Goal: Information Seeking & Learning: Get advice/opinions

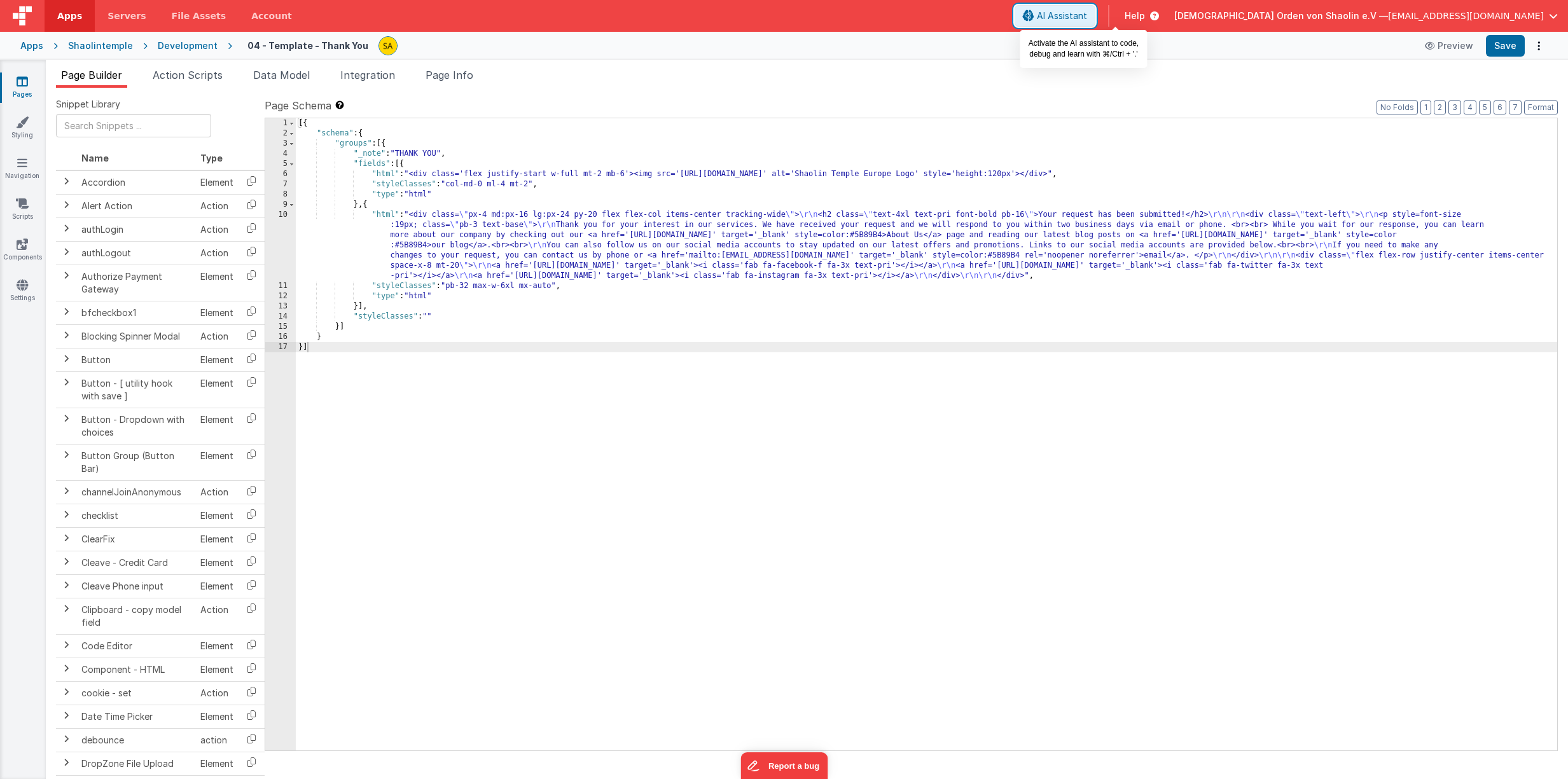
click at [1087, 16] on span "AI Assistant" at bounding box center [1062, 15] width 50 height 13
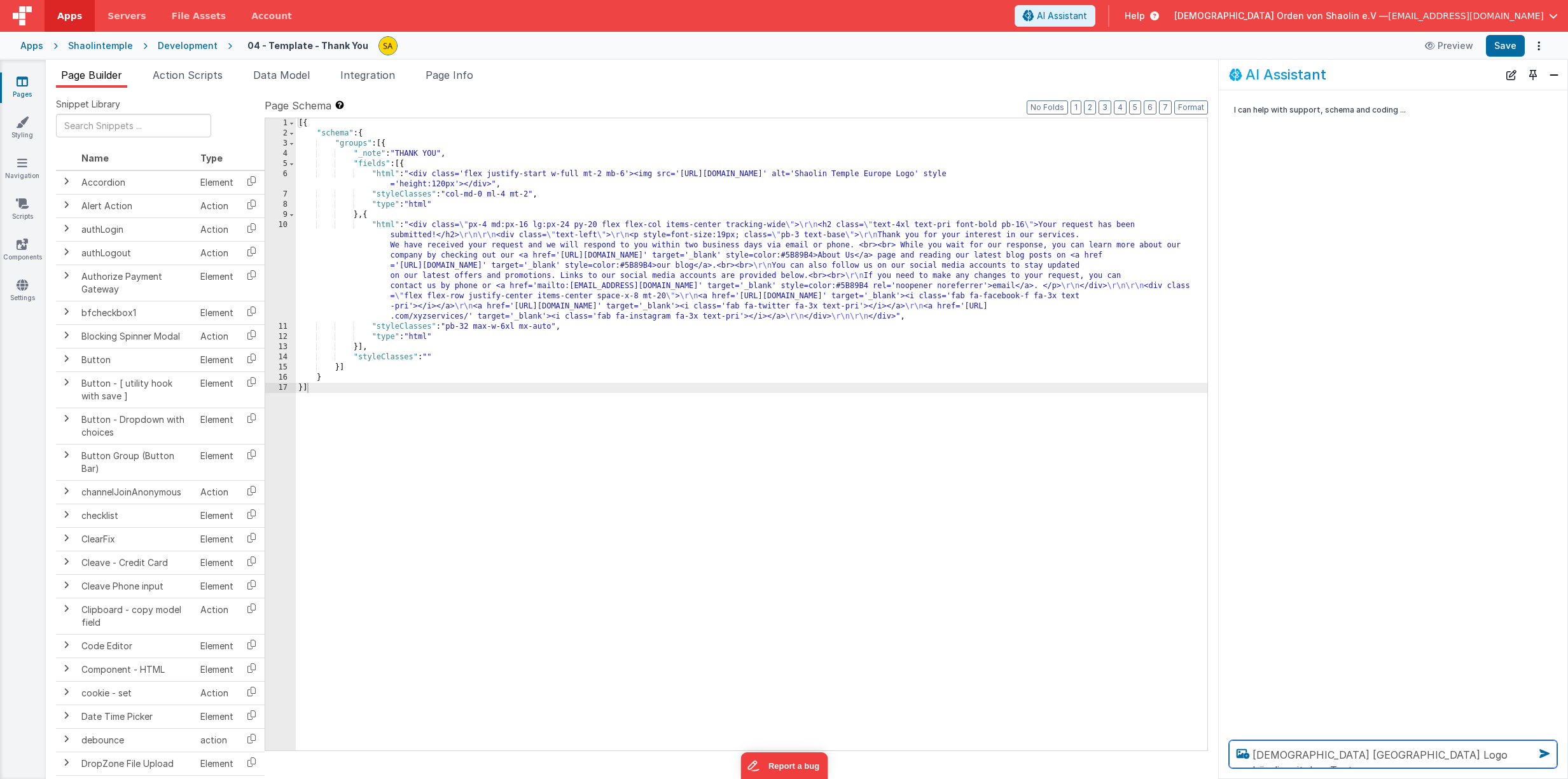
click at [1393, 758] on textarea "[DEMOGRAPHIC_DATA] [GEOGRAPHIC_DATA] Logo bündig mit dem Text" at bounding box center [1393, 754] width 328 height 28
type textarea "[DEMOGRAPHIC_DATA] [GEOGRAPHIC_DATA] Logo links bündig mit dem Text"
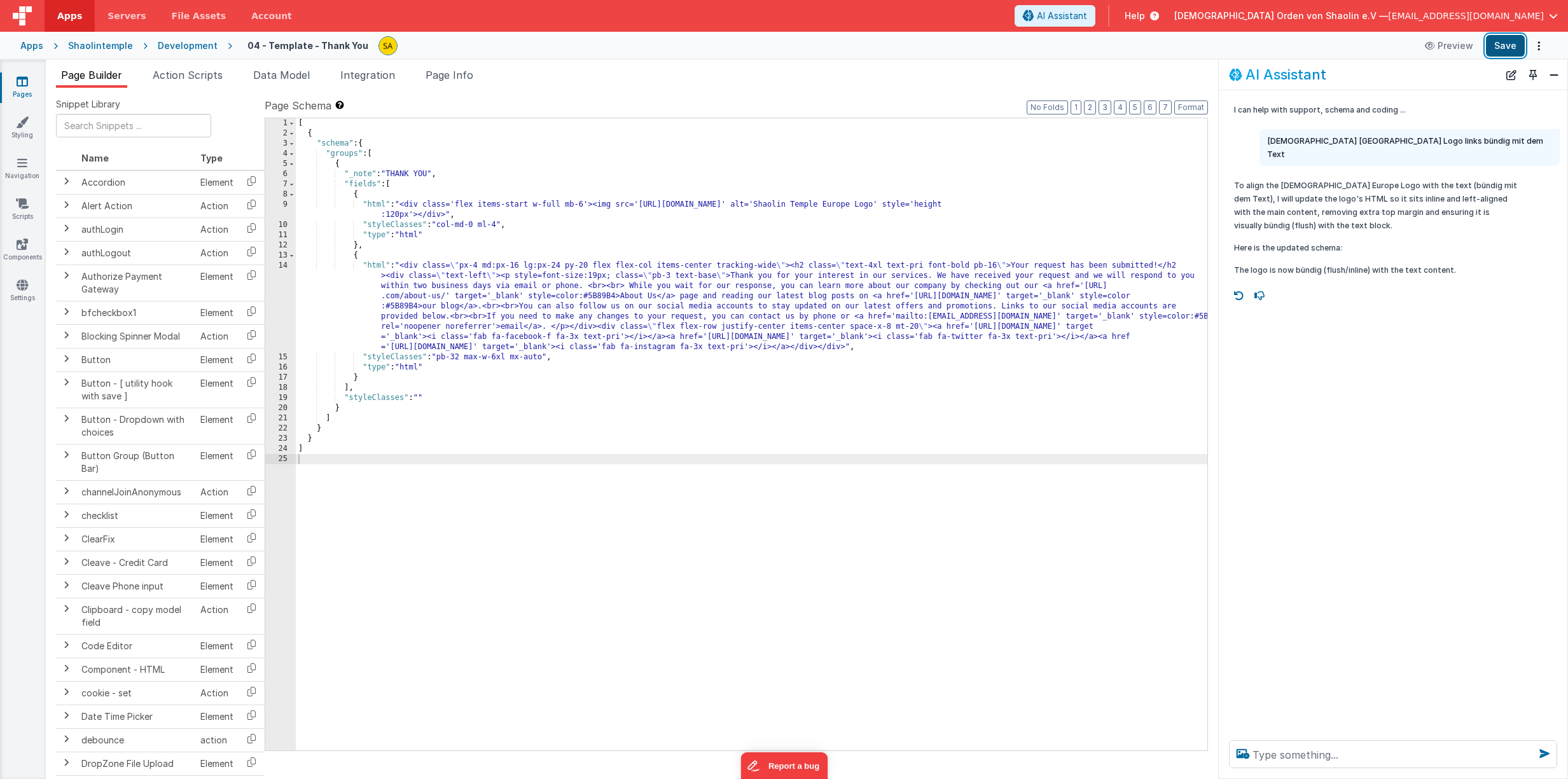
click at [1507, 44] on button "Save" at bounding box center [1505, 46] width 39 height 22
click at [1366, 752] on textarea at bounding box center [1393, 754] width 328 height 28
type textarea "wie kann ich das Logo nach rechts verschieben?"
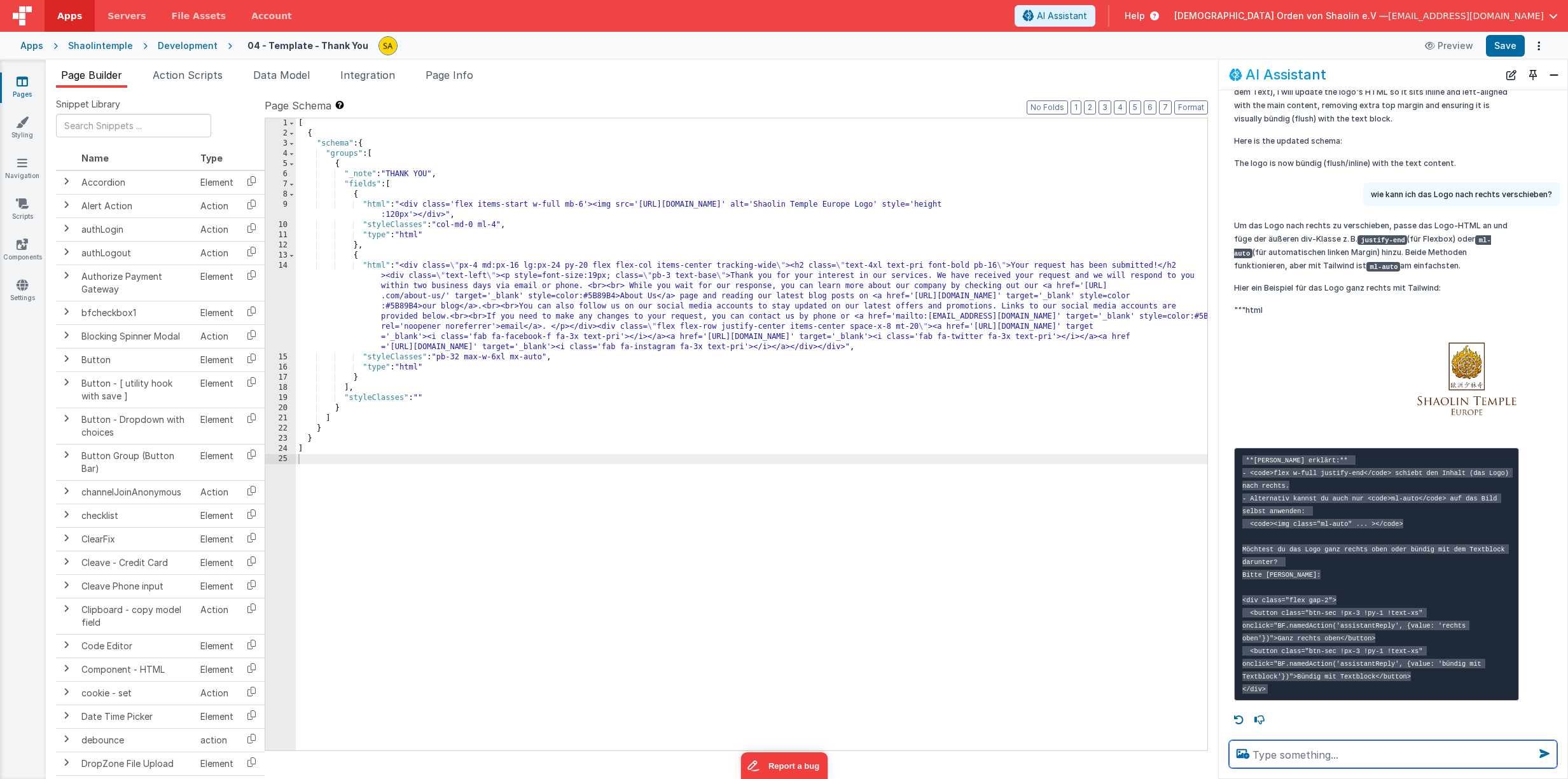
scroll to position [119, 0]
type textarea "bündig mit dem Textblock darunter"
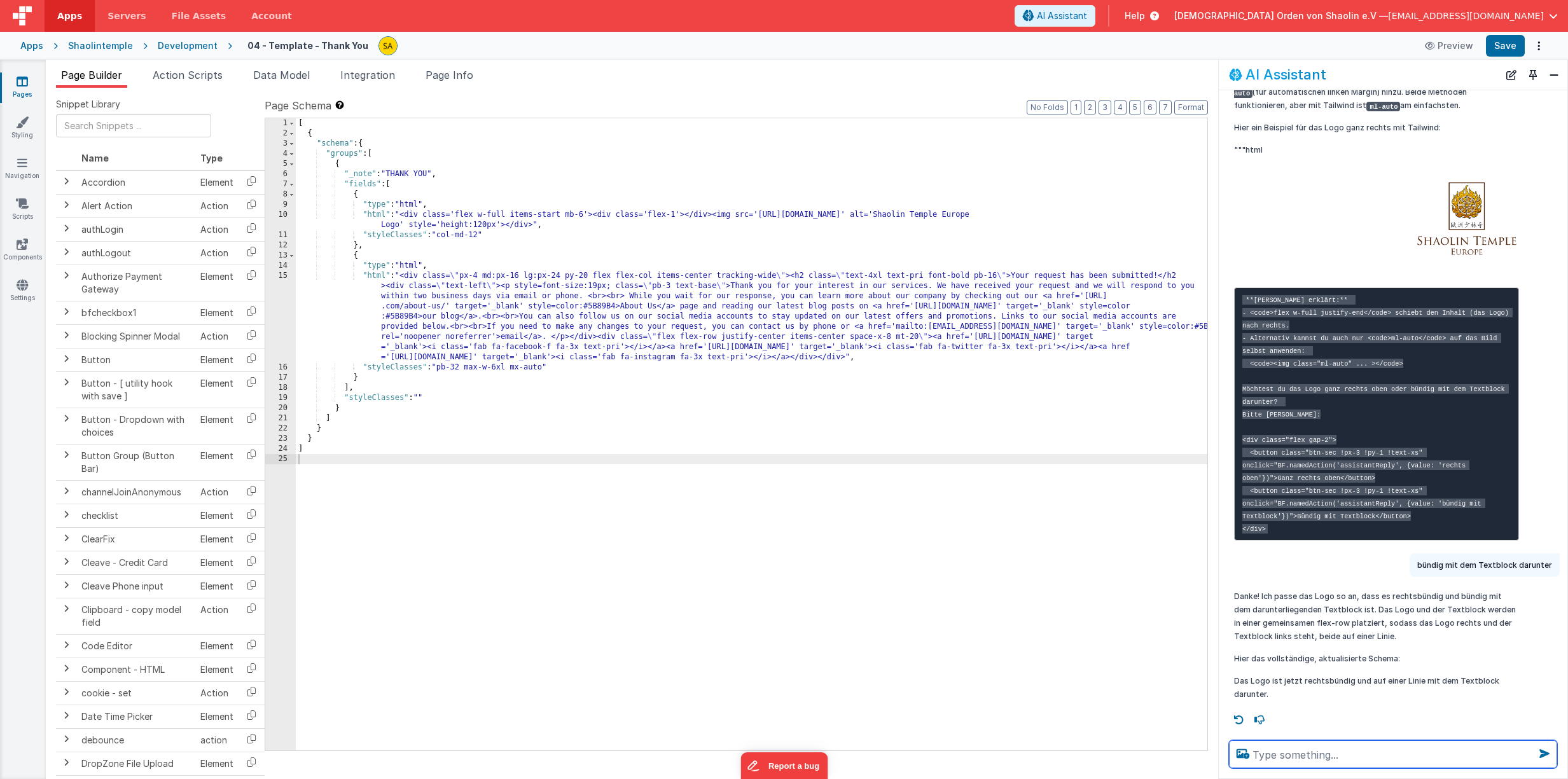
scroll to position [279, 0]
click at [1510, 43] on button "Save" at bounding box center [1505, 46] width 39 height 22
click at [1318, 754] on textarea at bounding box center [1393, 754] width 328 height 28
type textarea "möchte das Logo frei nach links bewegen"
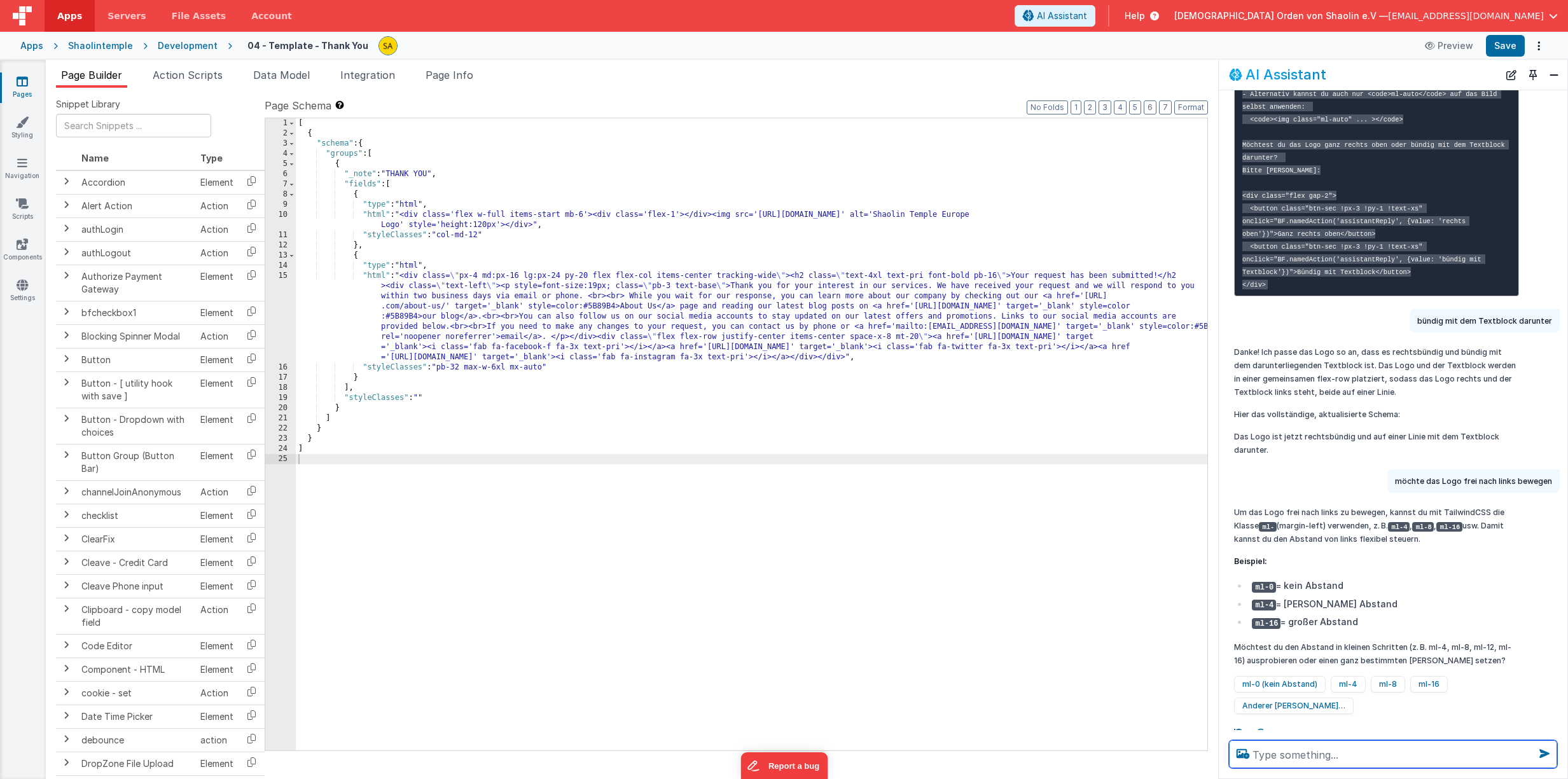
scroll to position [511, 0]
click at [1425, 693] on button "ml-16" at bounding box center [1429, 684] width 38 height 17
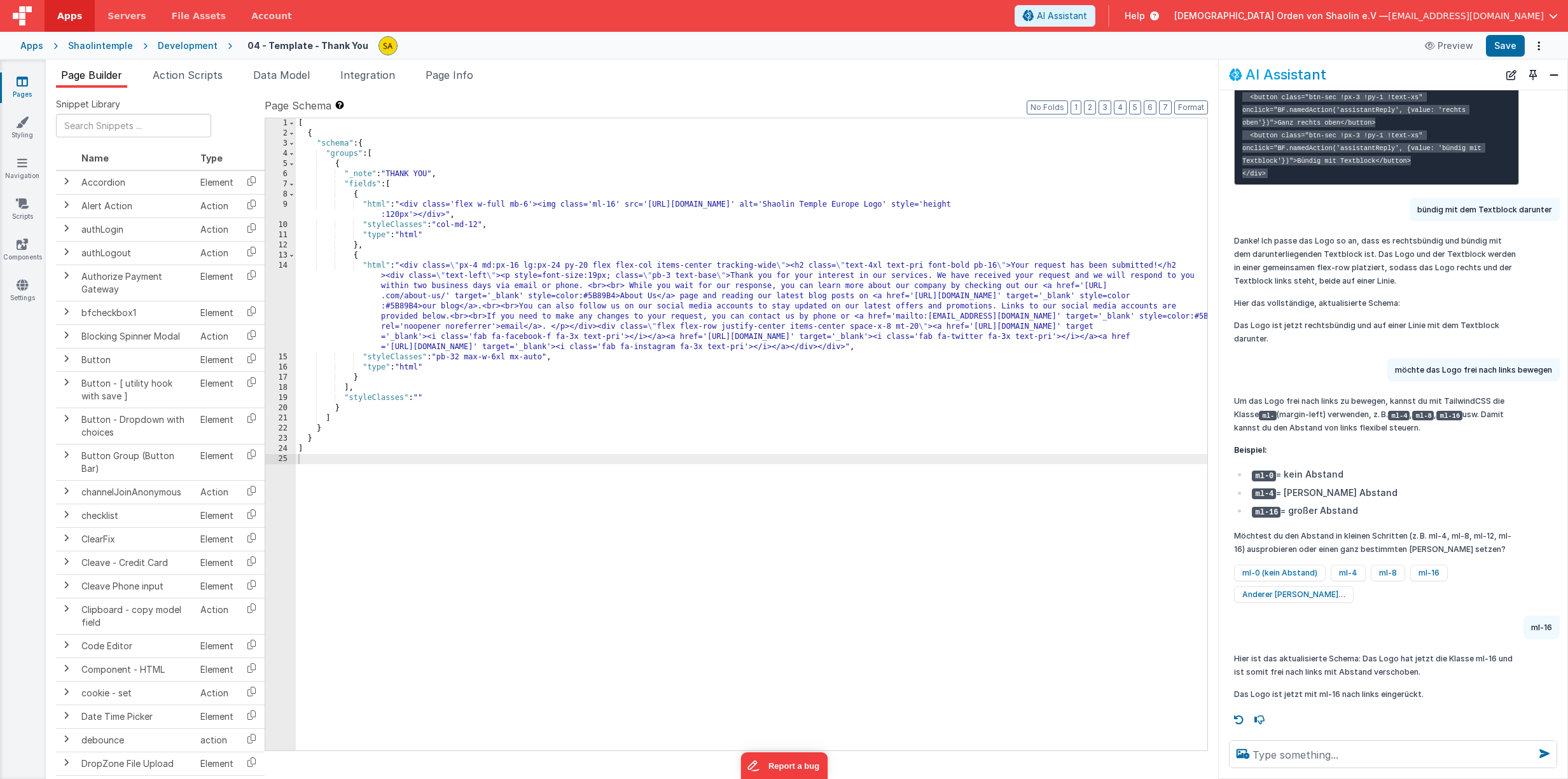
scroll to position [634, 0]
click at [1501, 49] on button "Save" at bounding box center [1505, 46] width 39 height 22
drag, startPoint x: 618, startPoint y: 206, endPoint x: 624, endPoint y: 233, distance: 27.7
click at [618, 206] on div "[ { "schema" : { "groups" : [ { "_note" : "THANK YOU" , "fields" : [ { "html" :…" at bounding box center [751, 444] width 911 height 653
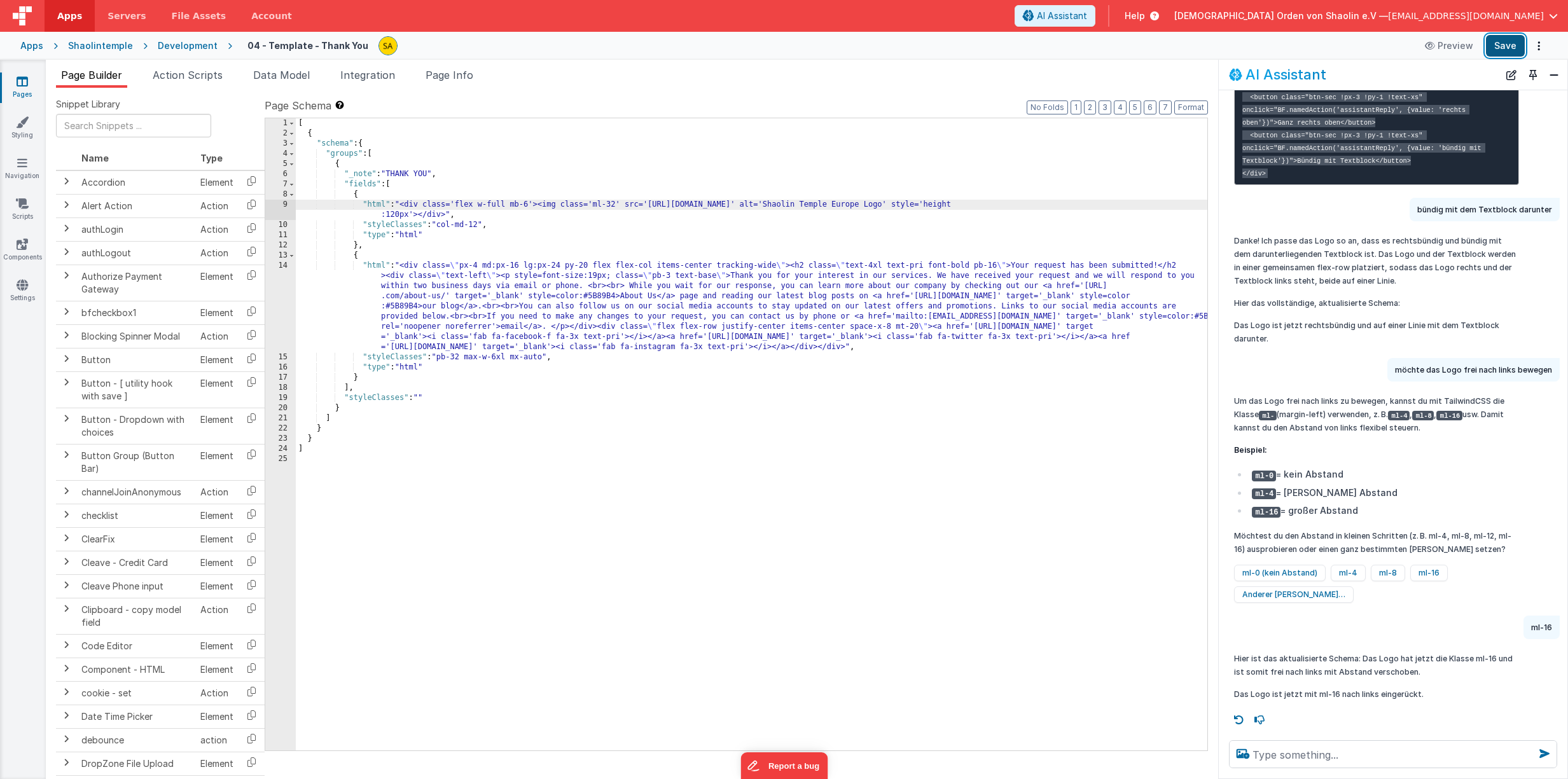
click at [1508, 44] on button "Save" at bounding box center [1505, 46] width 39 height 22
drag, startPoint x: 388, startPoint y: 358, endPoint x: 549, endPoint y: 357, distance: 161.0
click at [549, 357] on div "[ { "schema" : { "groups" : [ { "_note" : "THANK YOU" , "fields" : [ { "html" :…" at bounding box center [751, 444] width 911 height 653
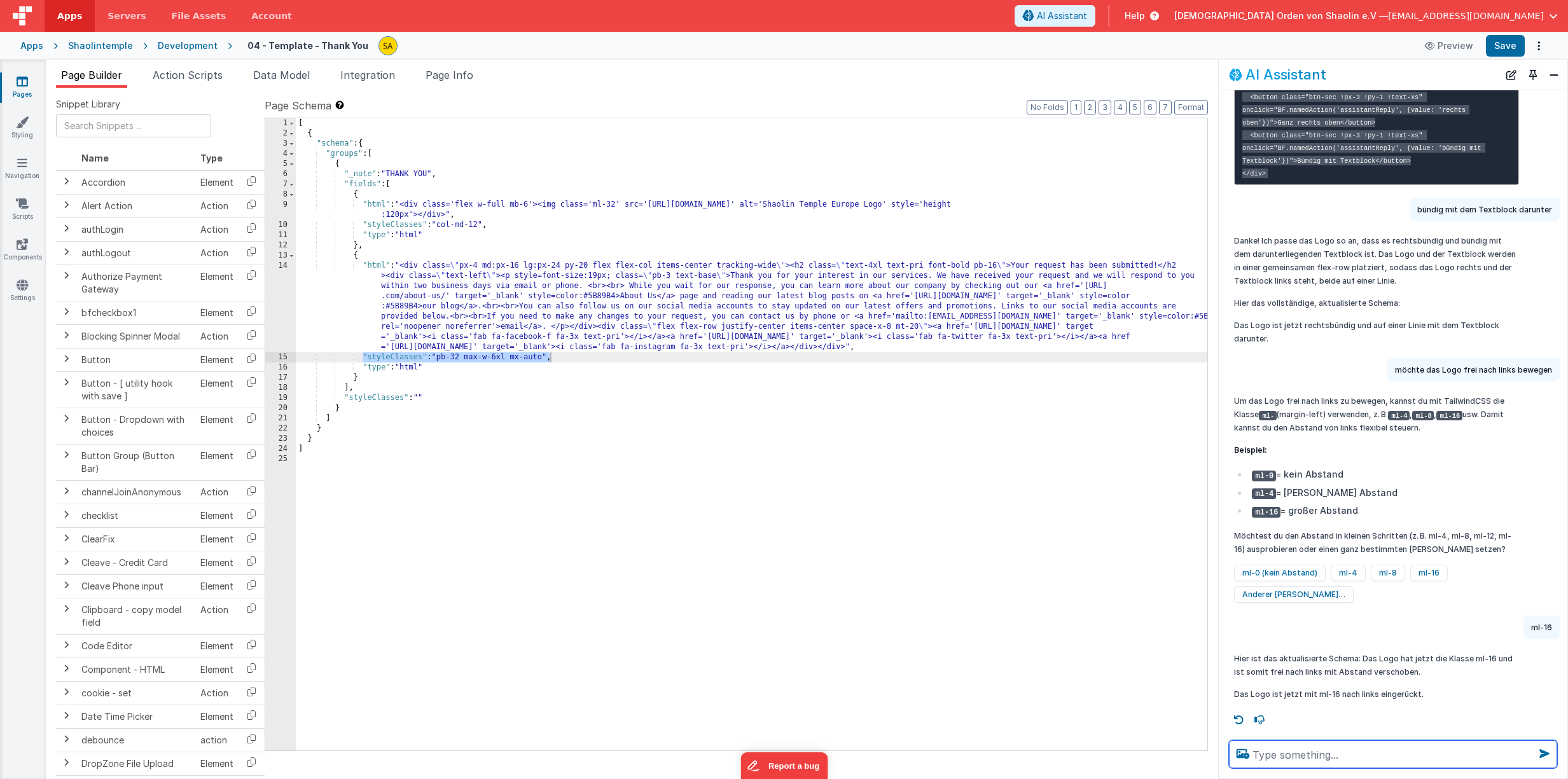
click at [1322, 756] on textarea at bounding box center [1393, 754] width 328 height 28
paste textarea ""styleClasses": "pb-32 max-w-6xl mx-auto""
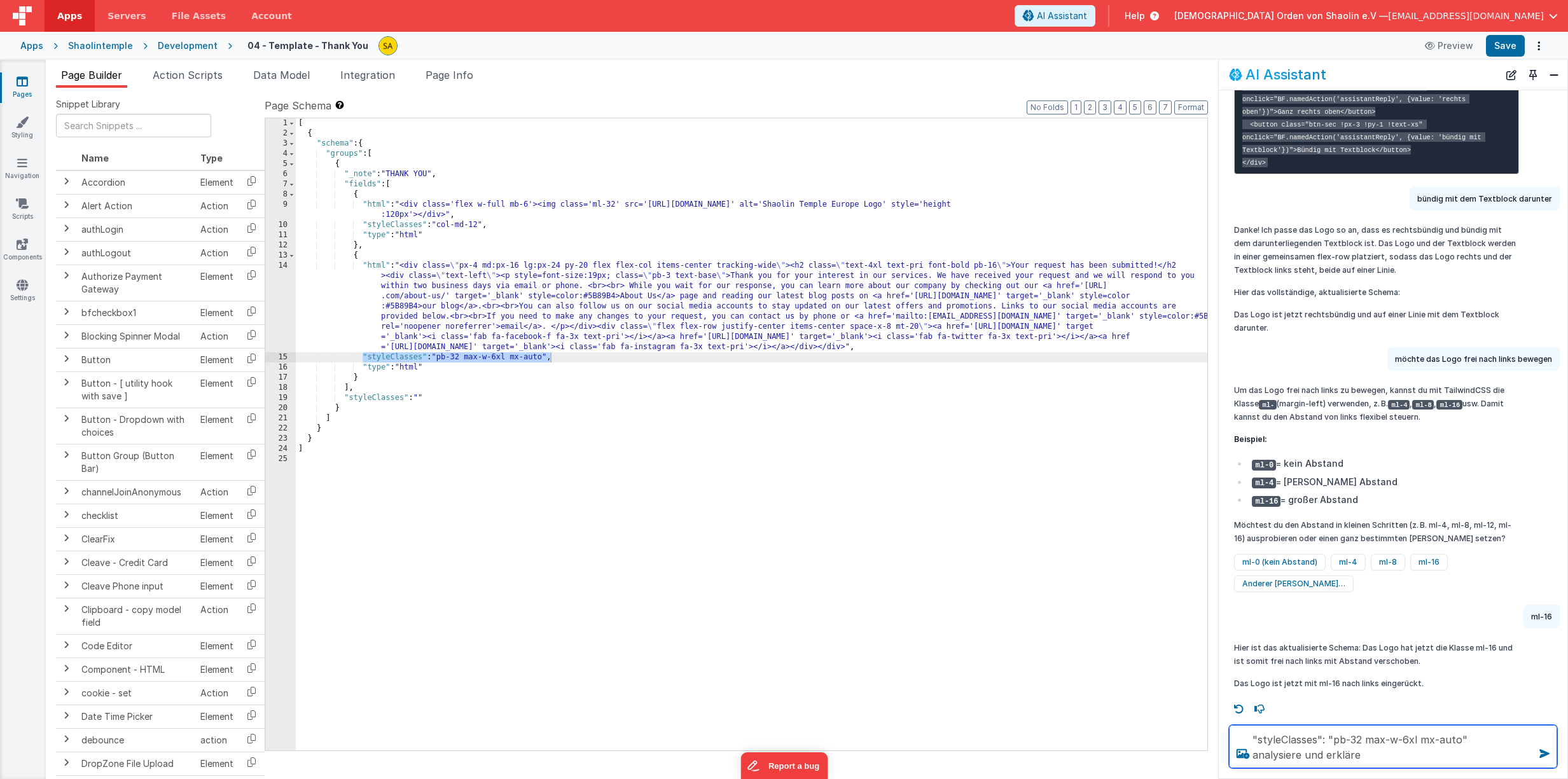
type textarea ""styleClasses": "pb-32 max-w-6xl mx-auto" analysiere und erkläre"
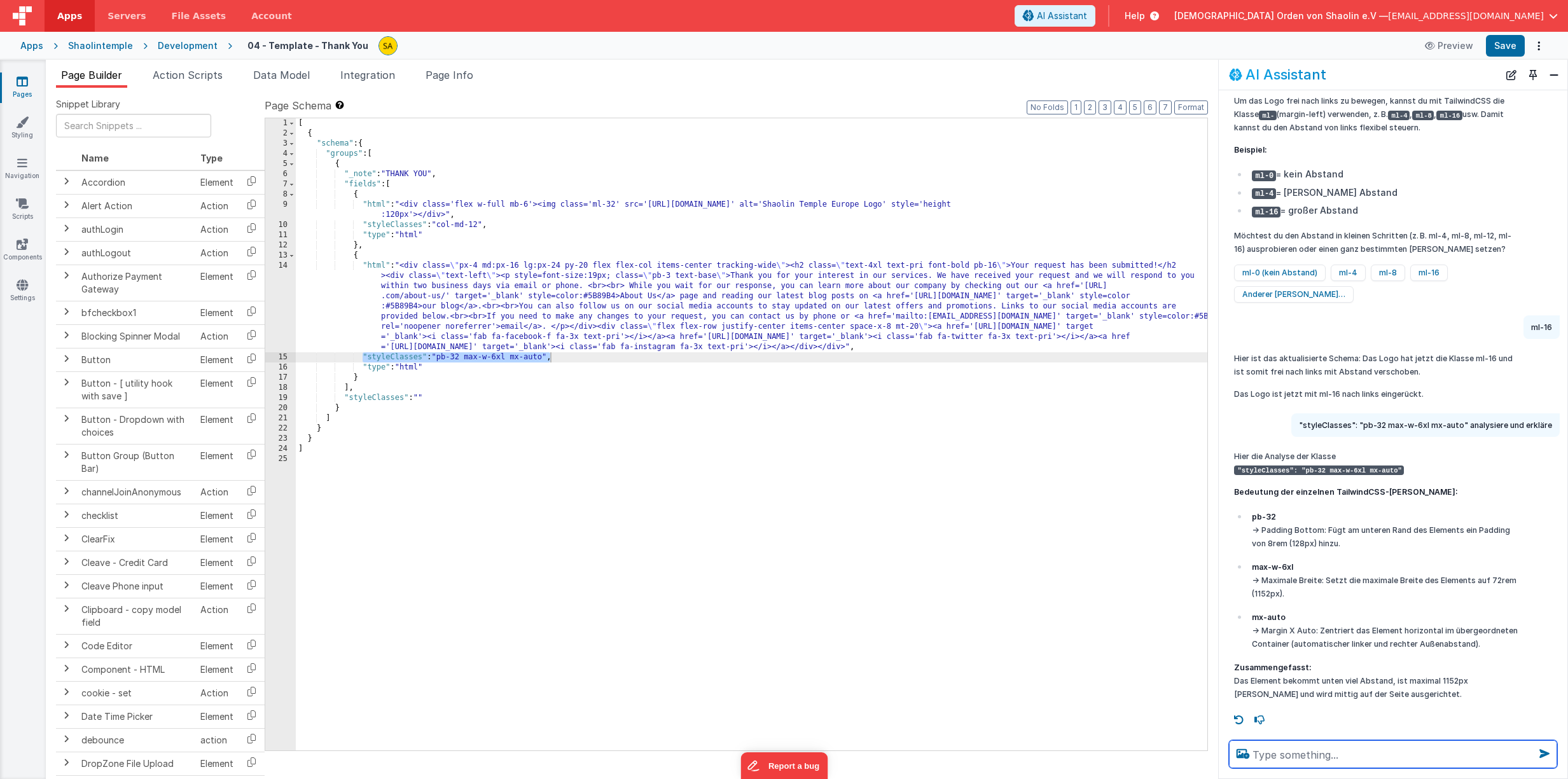
scroll to position [930, 0]
drag, startPoint x: 481, startPoint y: 224, endPoint x: 488, endPoint y: 233, distance: 11.4
click at [481, 224] on div "[ { "schema" : { "groups" : [ { "_note" : "THANK YOU" , "fields" : [ { "html" :…" at bounding box center [751, 444] width 911 height 653
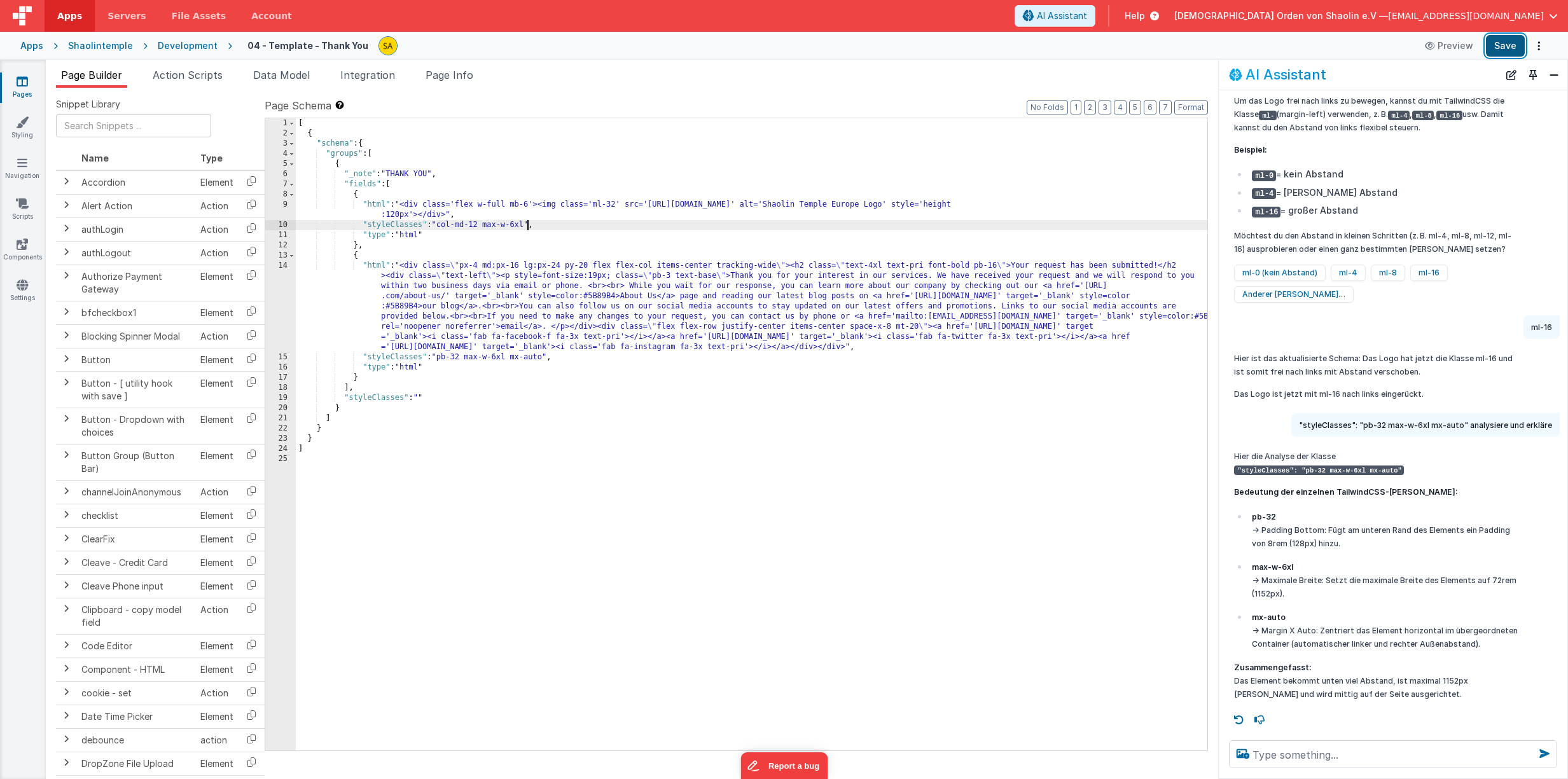
click at [1502, 54] on button "Save" at bounding box center [1505, 46] width 39 height 22
click at [525, 225] on div "[ { "schema" : { "groups" : [ { "_note" : "THANK YOU" , "fields" : [ { "html" :…" at bounding box center [751, 444] width 911 height 653
click at [1504, 46] on button "Save" at bounding box center [1505, 46] width 39 height 22
click at [616, 205] on div "[ { "schema" : { "groups" : [ { "_note" : "THANK YOU" , "fields" : [ { "html" :…" at bounding box center [751, 444] width 911 height 653
drag, startPoint x: 1512, startPoint y: 47, endPoint x: 1513, endPoint y: 55, distance: 8.1
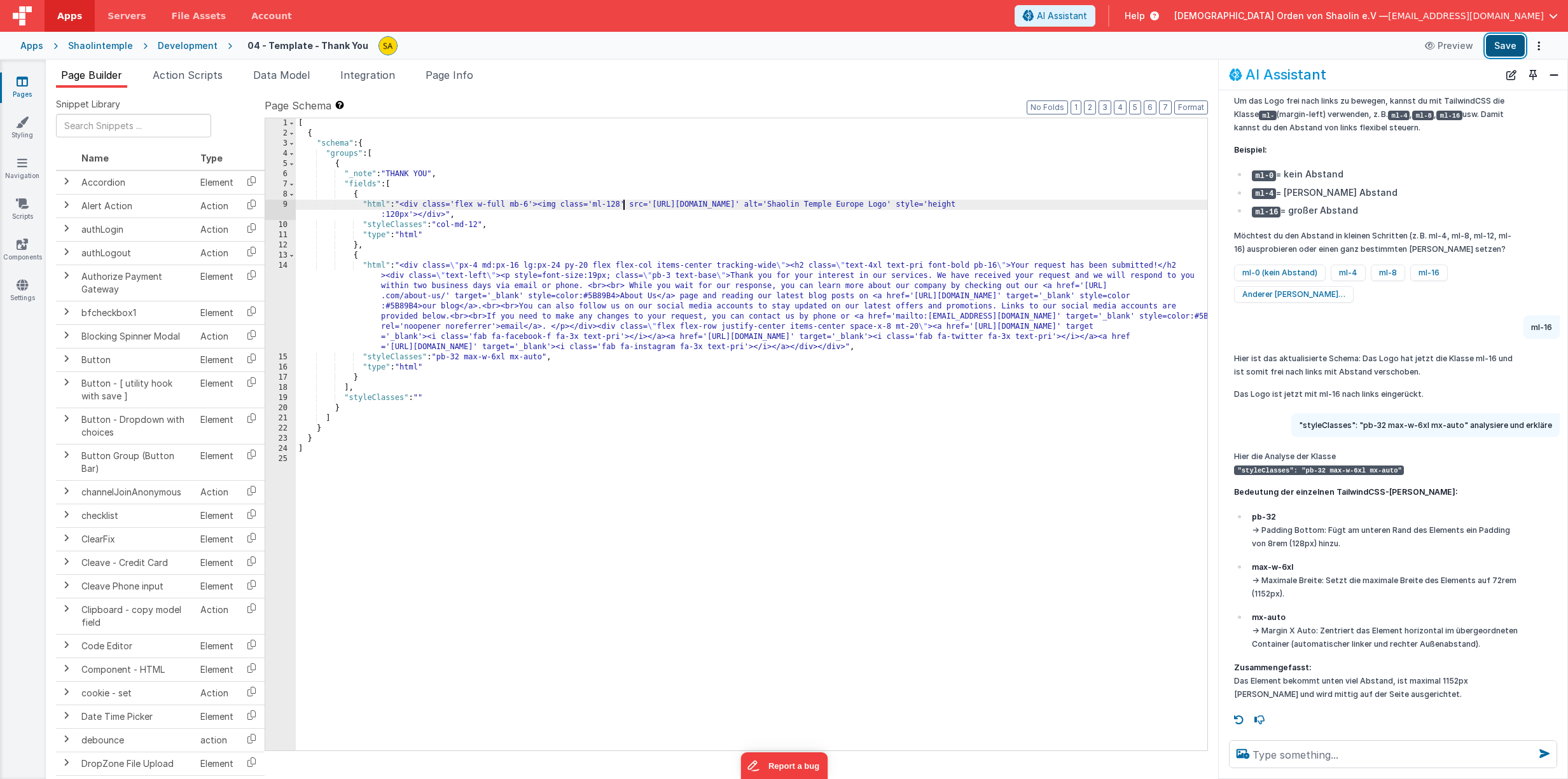
click at [1512, 47] on button "Save" at bounding box center [1505, 46] width 39 height 22
click at [623, 206] on div "[ { "schema" : { "groups" : [ { "_note" : "THANK YOU" , "fields" : [ { "html" :…" at bounding box center [751, 444] width 911 height 653
drag, startPoint x: 611, startPoint y: 203, endPoint x: 619, endPoint y: 260, distance: 57.6
click at [611, 203] on div "[ { "schema" : { "groups" : [ { "_note" : "THANK YOU" , "fields" : [ { "html" :…" at bounding box center [751, 444] width 911 height 653
click at [1504, 45] on button "Save" at bounding box center [1505, 46] width 39 height 22
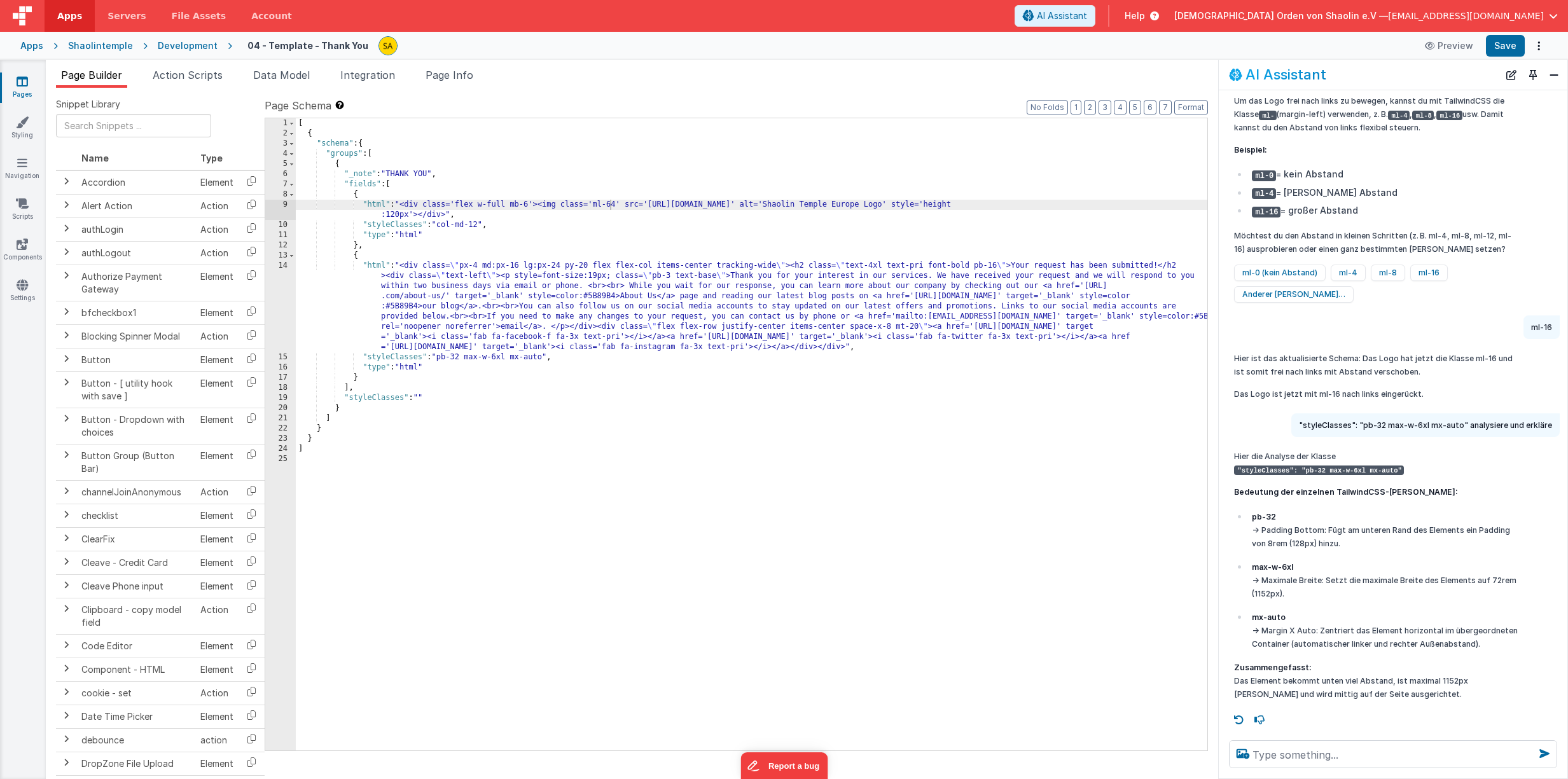
click at [618, 206] on div "[ { "schema" : { "groups" : [ { "_note" : "THANK YOU" , "fields" : [ { "html" :…" at bounding box center [751, 444] width 911 height 653
click at [1505, 46] on button "Save" at bounding box center [1505, 46] width 39 height 22
drag, startPoint x: 619, startPoint y: 205, endPoint x: 634, endPoint y: 244, distance: 41.8
click at [619, 205] on div "[ { "schema" : { "groups" : [ { "_note" : "THANK YOU" , "fields" : [ { "html" :…" at bounding box center [751, 444] width 911 height 653
click at [1513, 49] on button "Save" at bounding box center [1505, 46] width 39 height 22
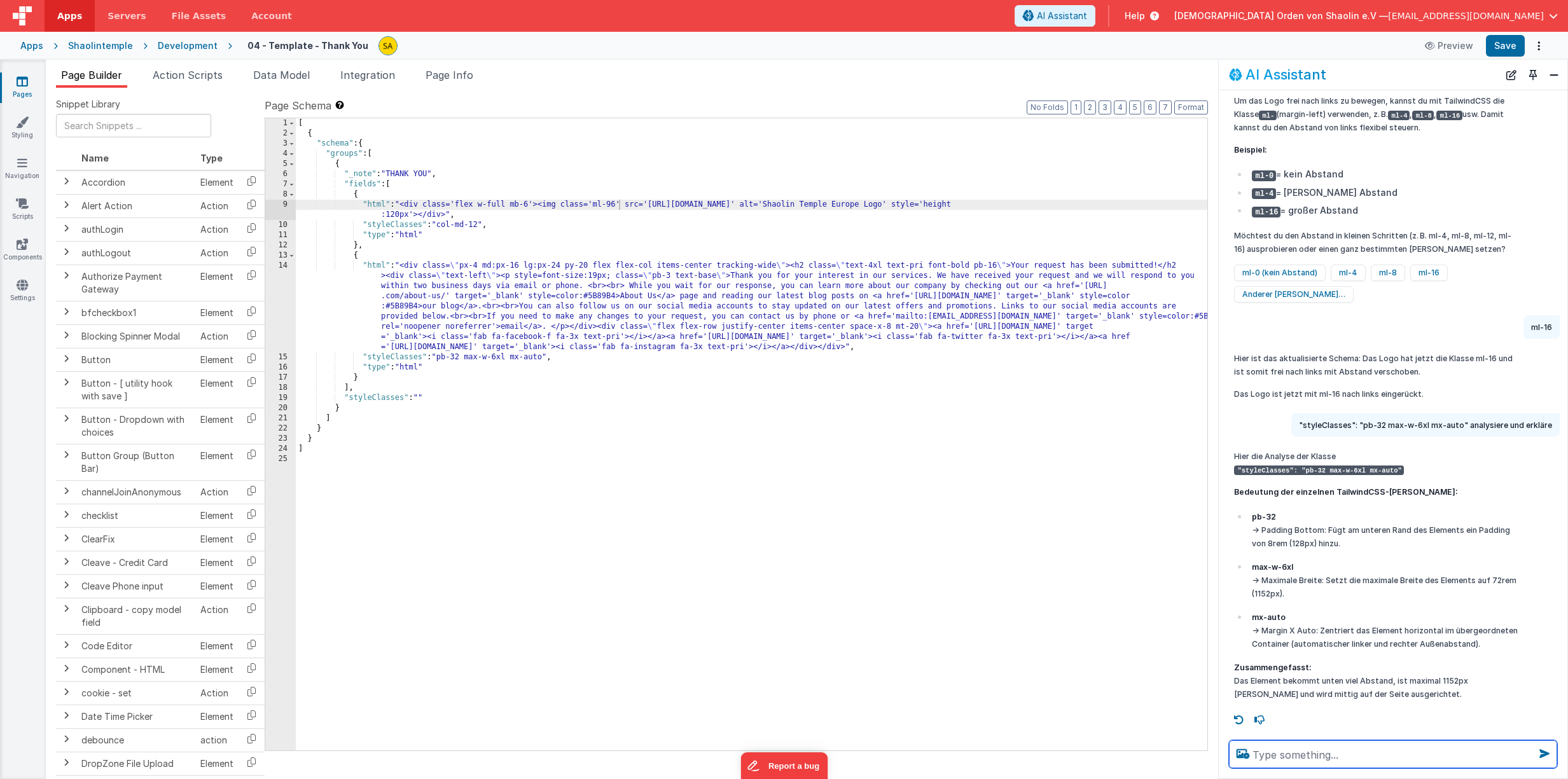
click at [1284, 749] on textarea at bounding box center [1393, 754] width 328 height 28
type textarea "wie kann ich das logo tiefer [PERSON_NAME]"
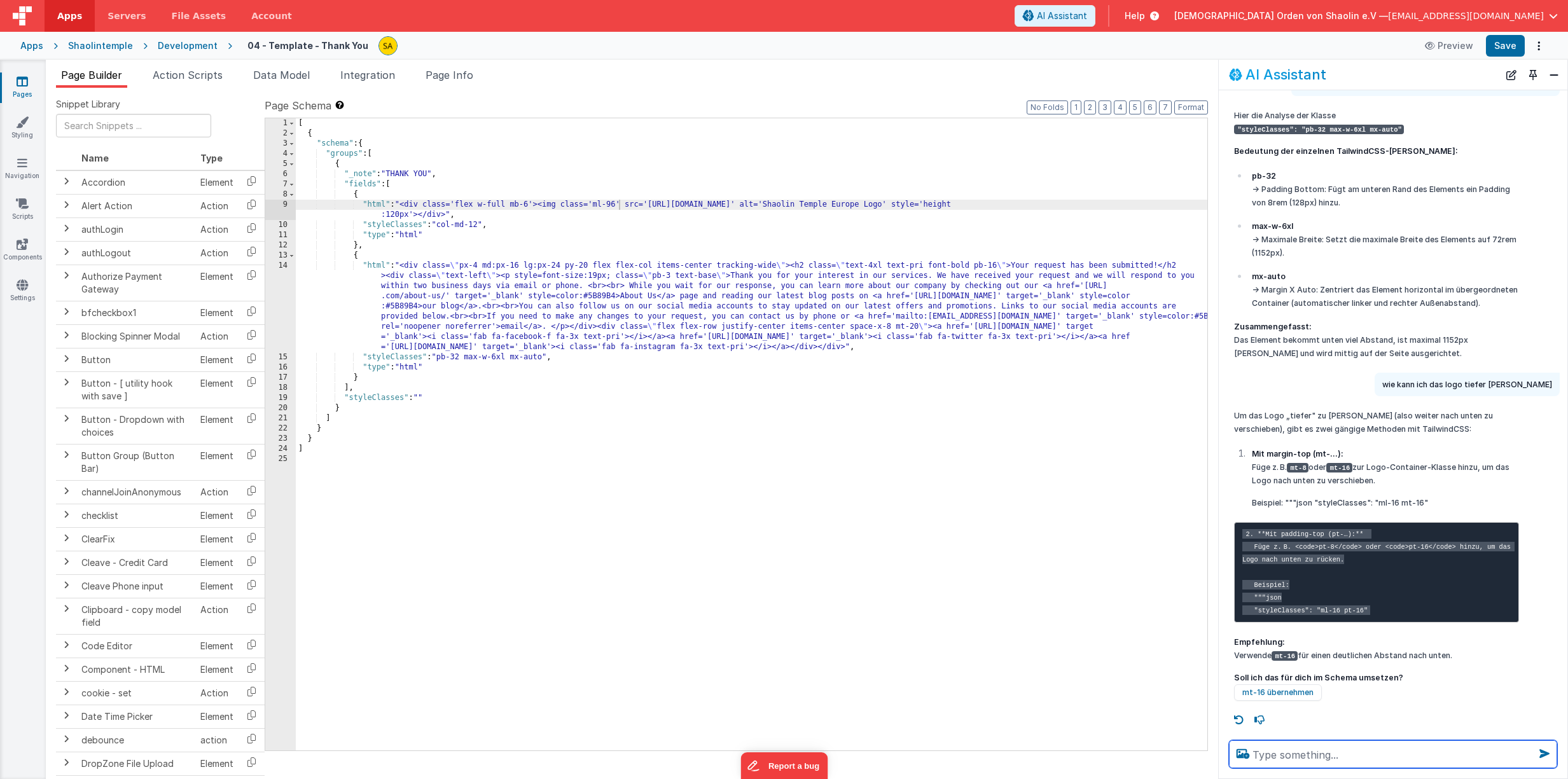
scroll to position [1295, 0]
click at [617, 203] on div "[ { "schema" : { "groups" : [ { "_note" : "THANK YOU" , "fields" : [ { "html" :…" at bounding box center [751, 444] width 911 height 653
click at [1508, 46] on button "Save" at bounding box center [1505, 46] width 39 height 22
click at [1304, 750] on textarea at bounding box center [1393, 754] width 328 height 28
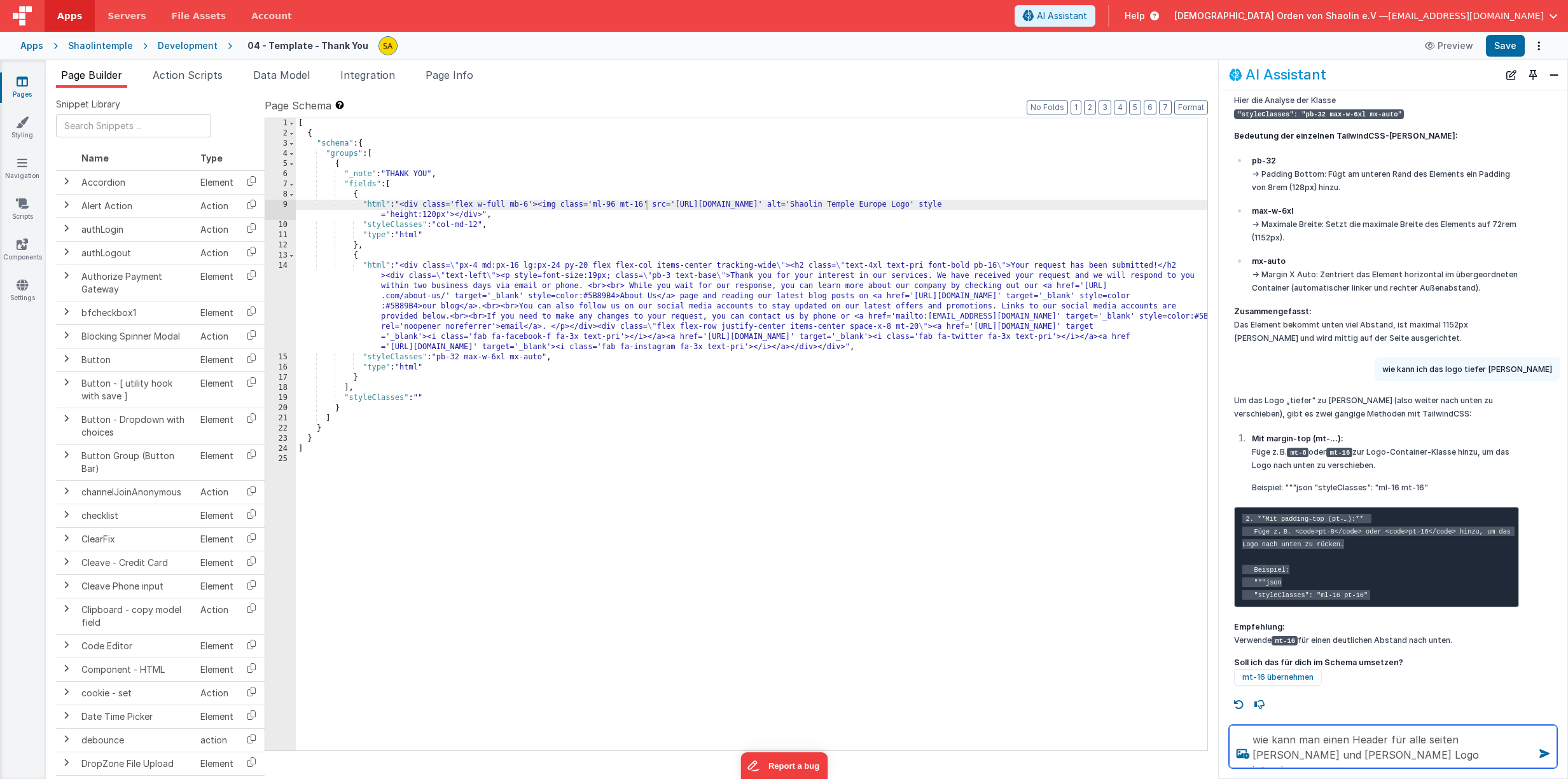
type textarea "wie kann man einen Header für alle seiten [PERSON_NAME] und [PERSON_NAME] Logo …"
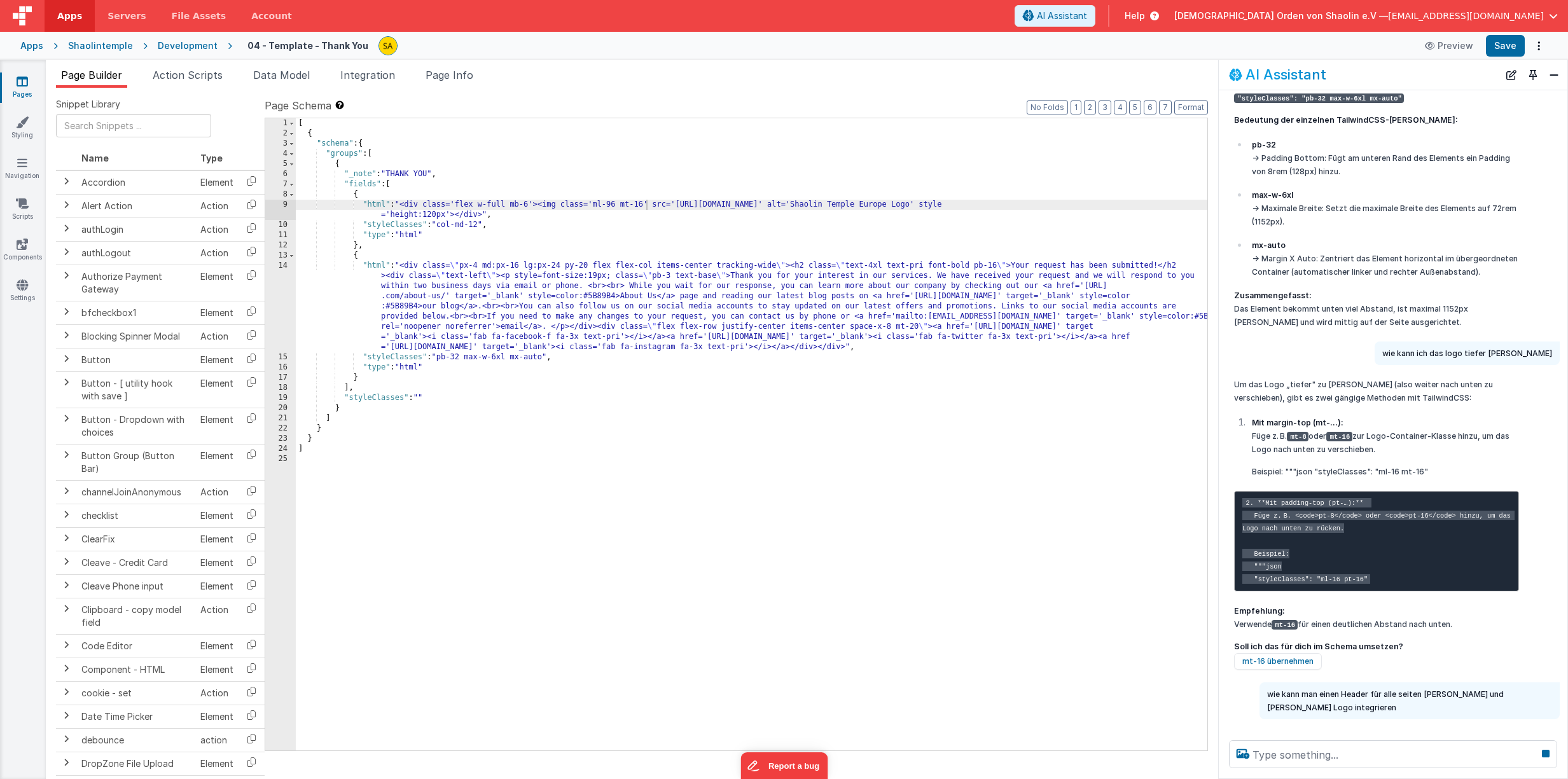
scroll to position [1351, 0]
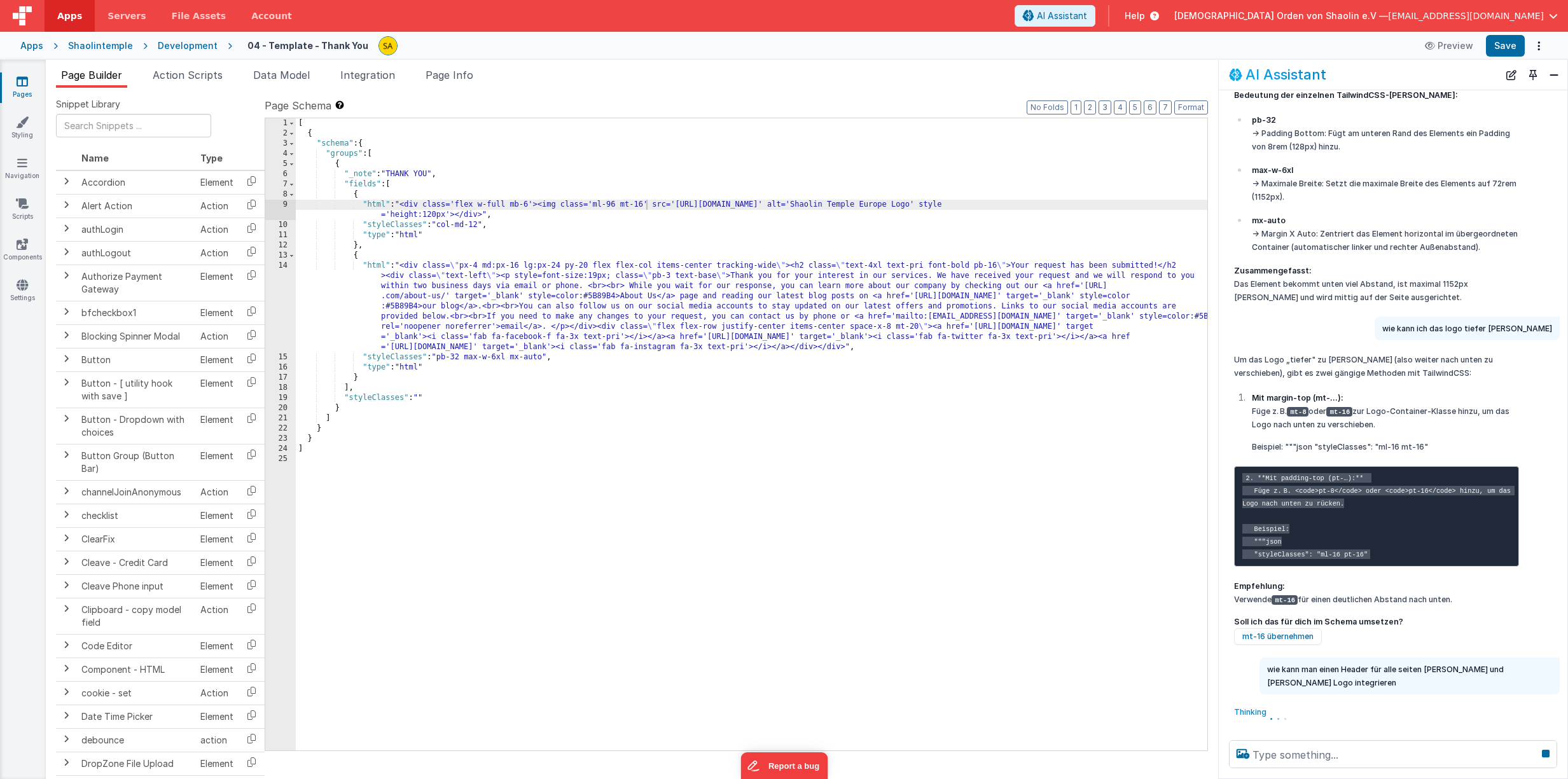
click at [1272, 669] on p "wie kann man einen Header für alle seiten [PERSON_NAME] und [PERSON_NAME] Logo …" at bounding box center [1409, 676] width 285 height 27
drag, startPoint x: 1270, startPoint y: 669, endPoint x: 1345, endPoint y: 683, distance: 76.3
click at [1345, 683] on p "wie kann man einen Header für alle seiten [PERSON_NAME] und [PERSON_NAME] Logo …" at bounding box center [1409, 676] width 285 height 27
copy p "wie kann man einen Header für alle seiten [PERSON_NAME] und [PERSON_NAME] Logo …"
click at [1555, 78] on button "Close" at bounding box center [1553, 75] width 17 height 18
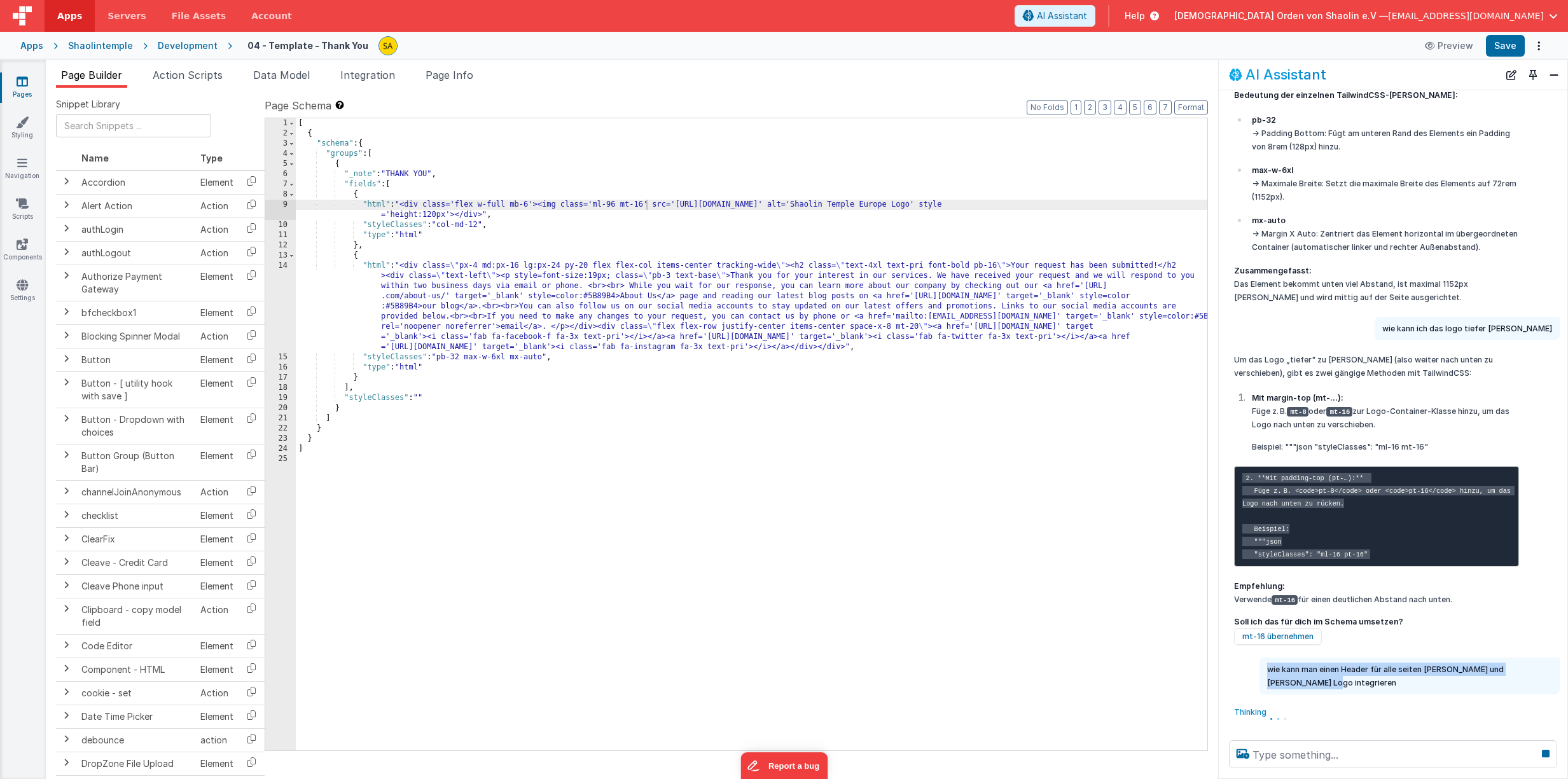
scroll to position [1967, 0]
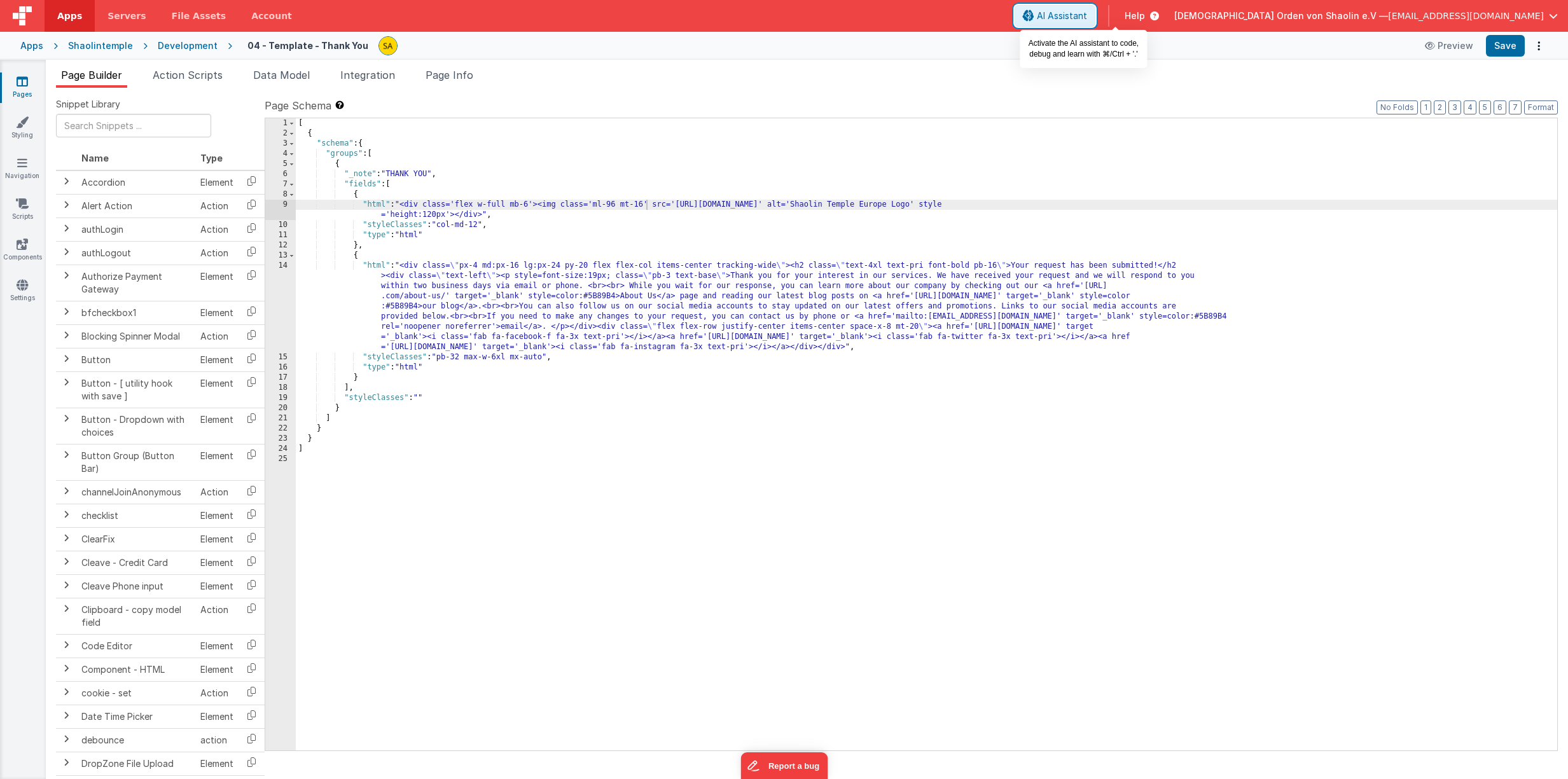
click at [1087, 19] on span "AI Assistant" at bounding box center [1062, 15] width 50 height 13
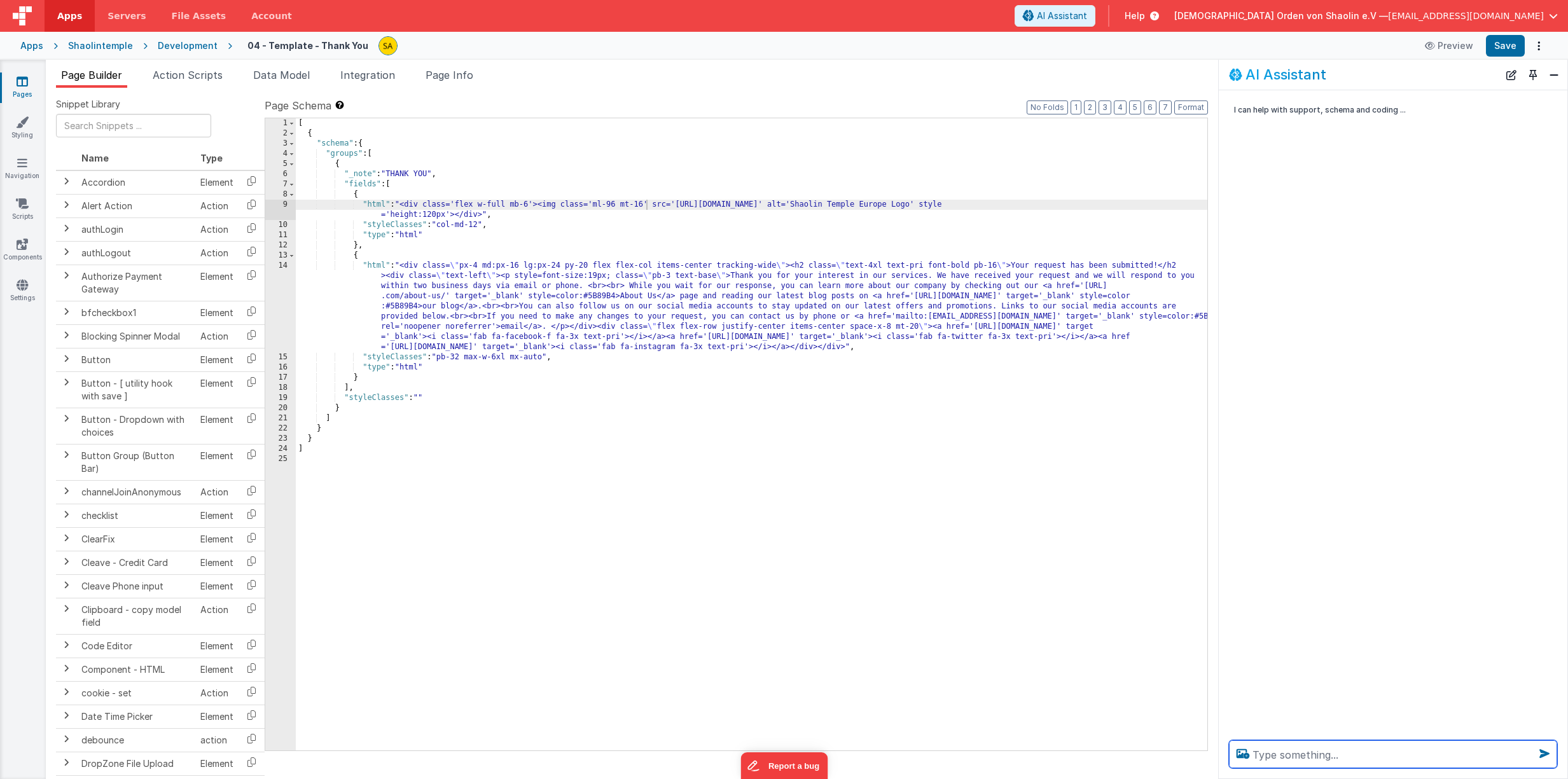
paste textarea "wie kann man einen Header für alle seiten [PERSON_NAME] und [PERSON_NAME] Logo …"
type textarea "wie kann man einen Header für alle seiten [PERSON_NAME] und [PERSON_NAME] Logo …"
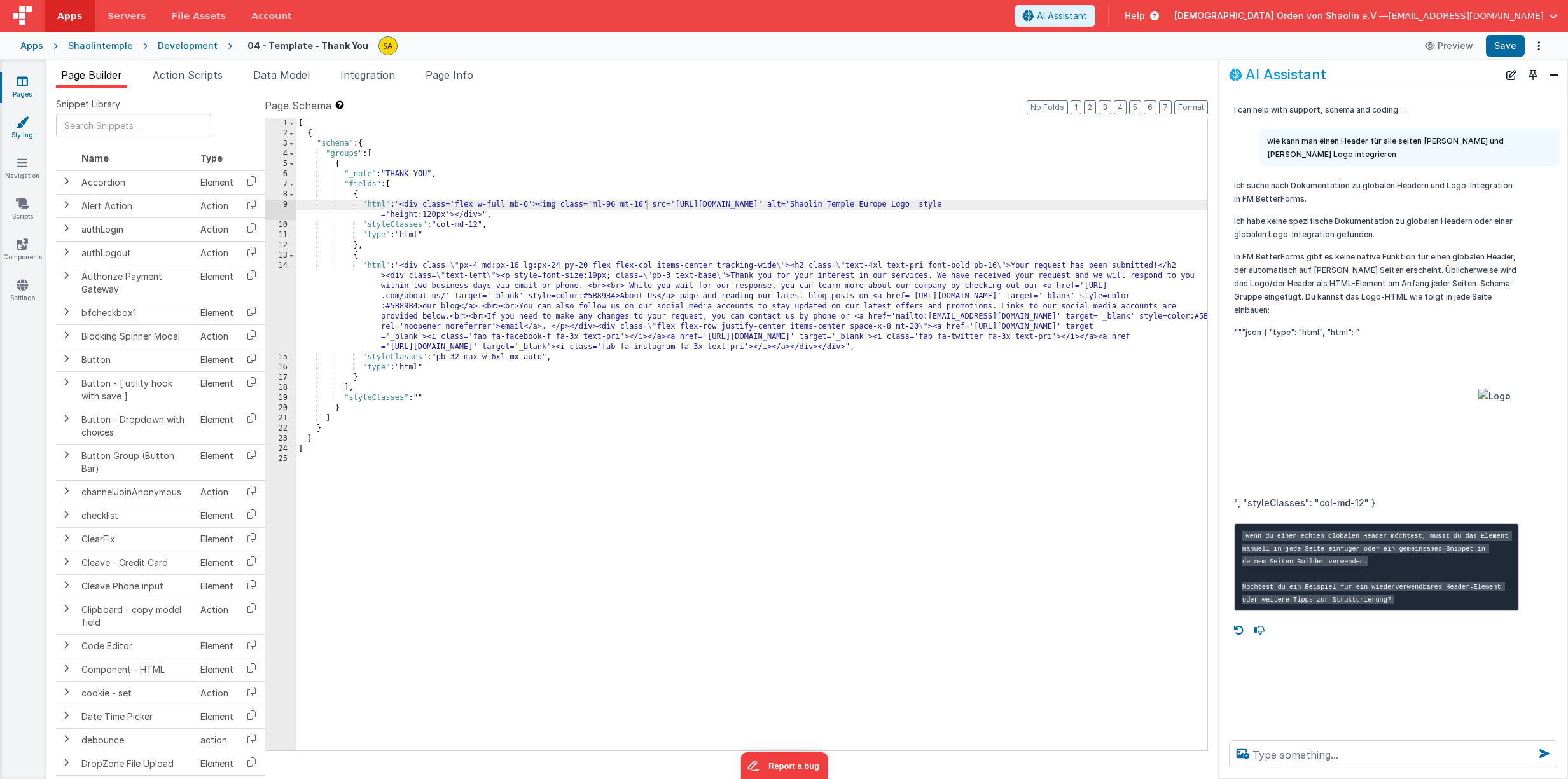
click at [20, 120] on icon at bounding box center [22, 122] width 13 height 13
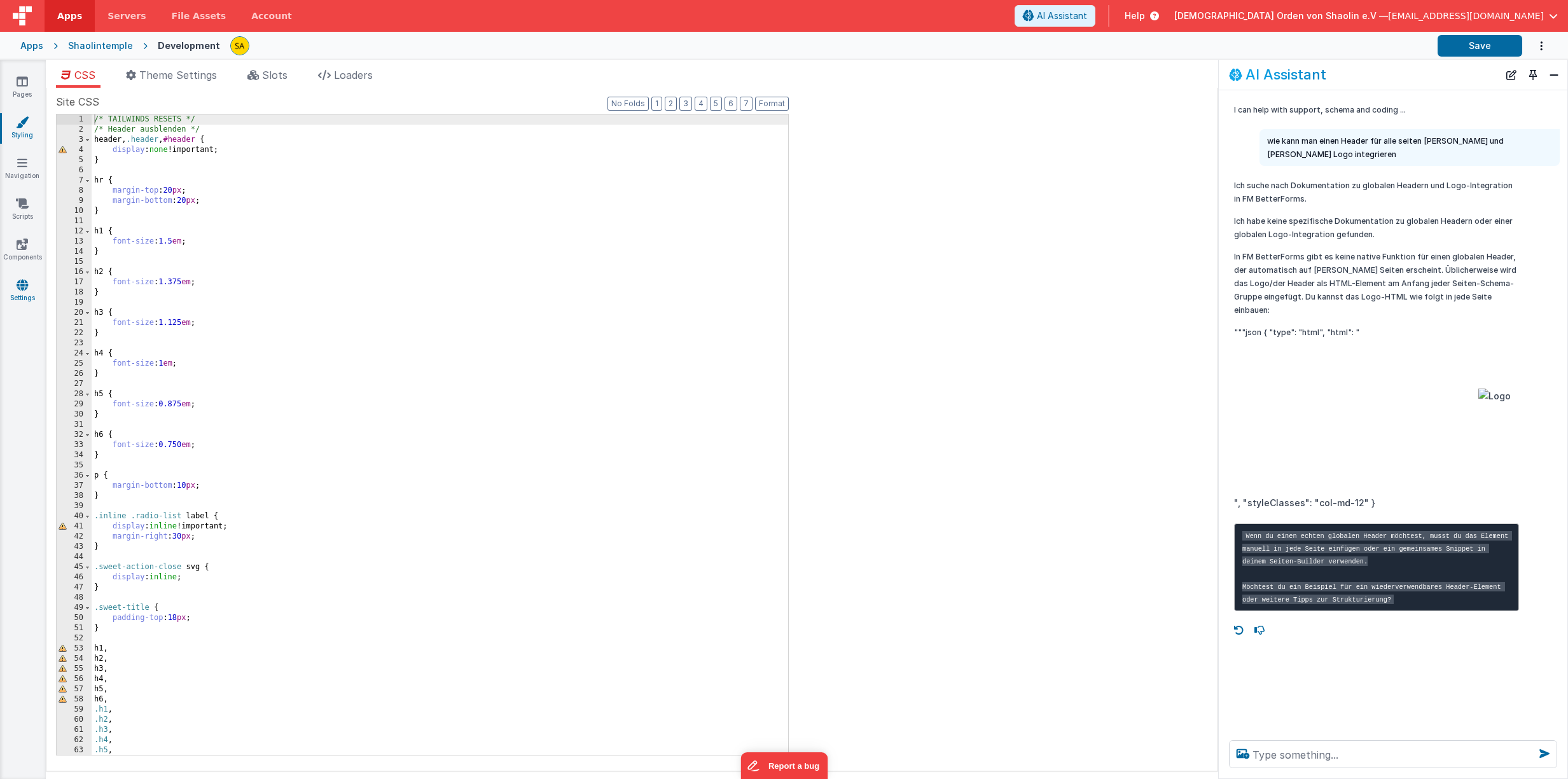
click at [21, 287] on icon at bounding box center [22, 284] width 11 height 13
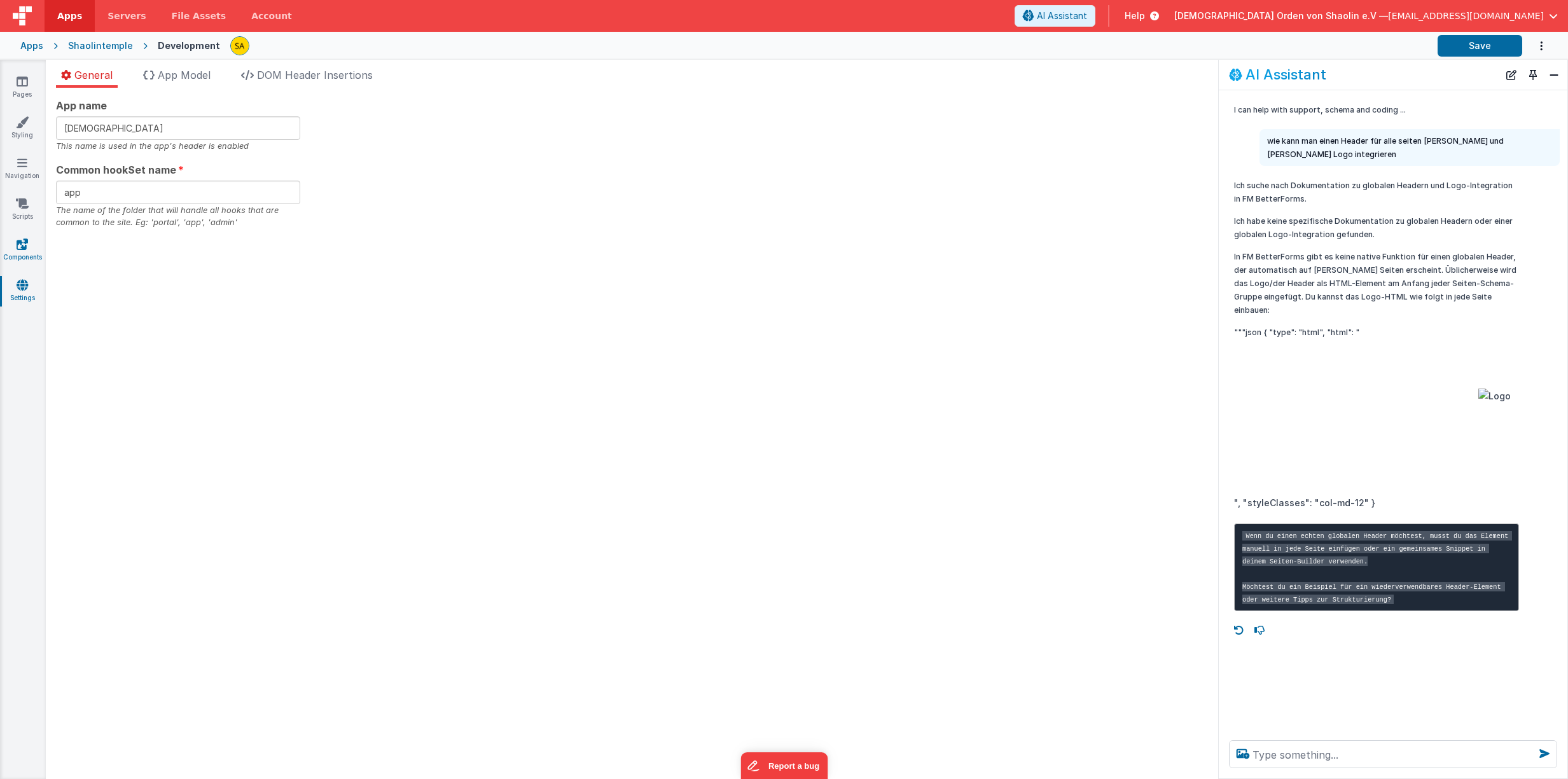
click at [21, 242] on icon at bounding box center [22, 244] width 11 height 13
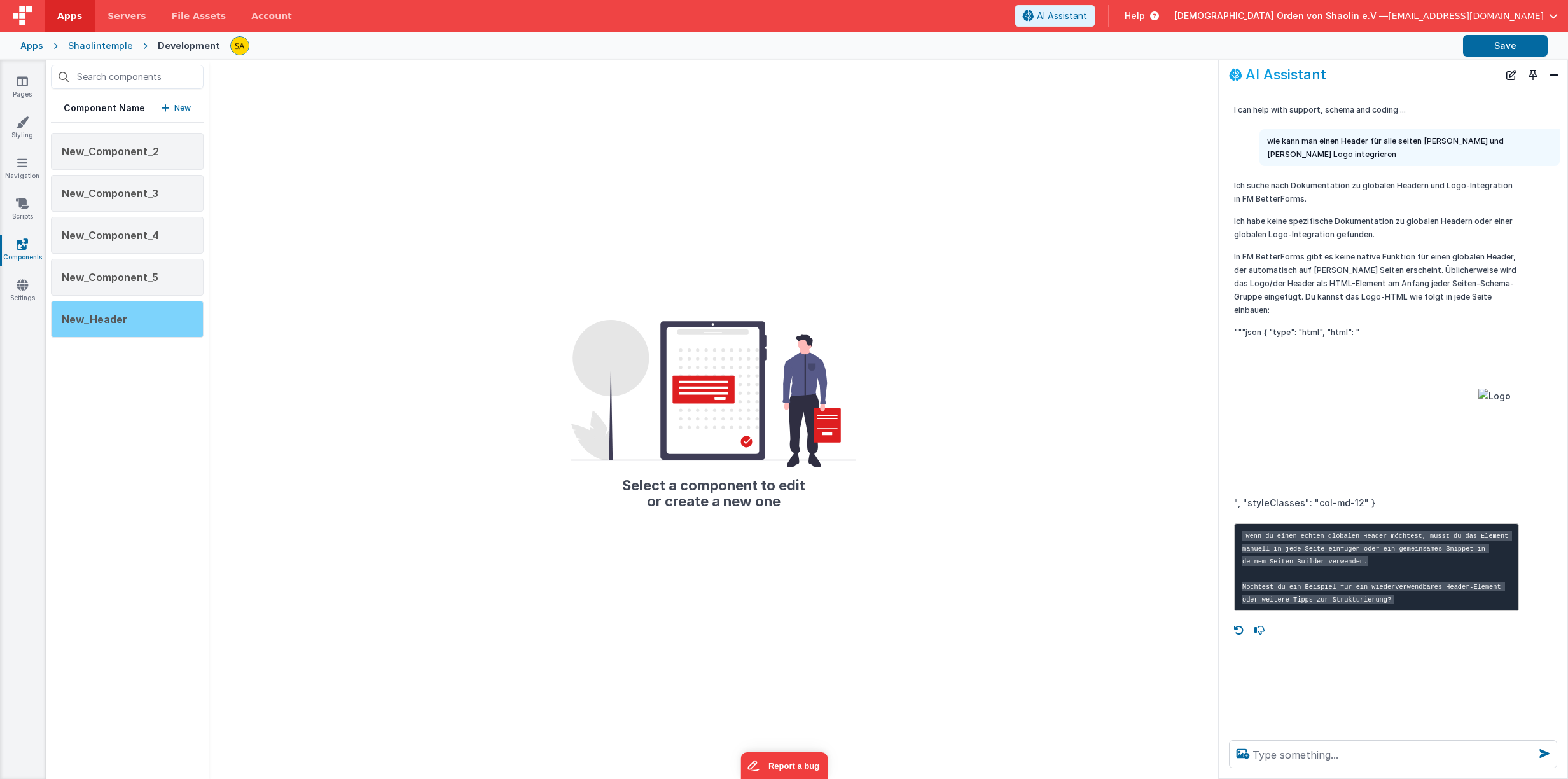
click at [100, 319] on span "New_Header" at bounding box center [94, 319] width 66 height 13
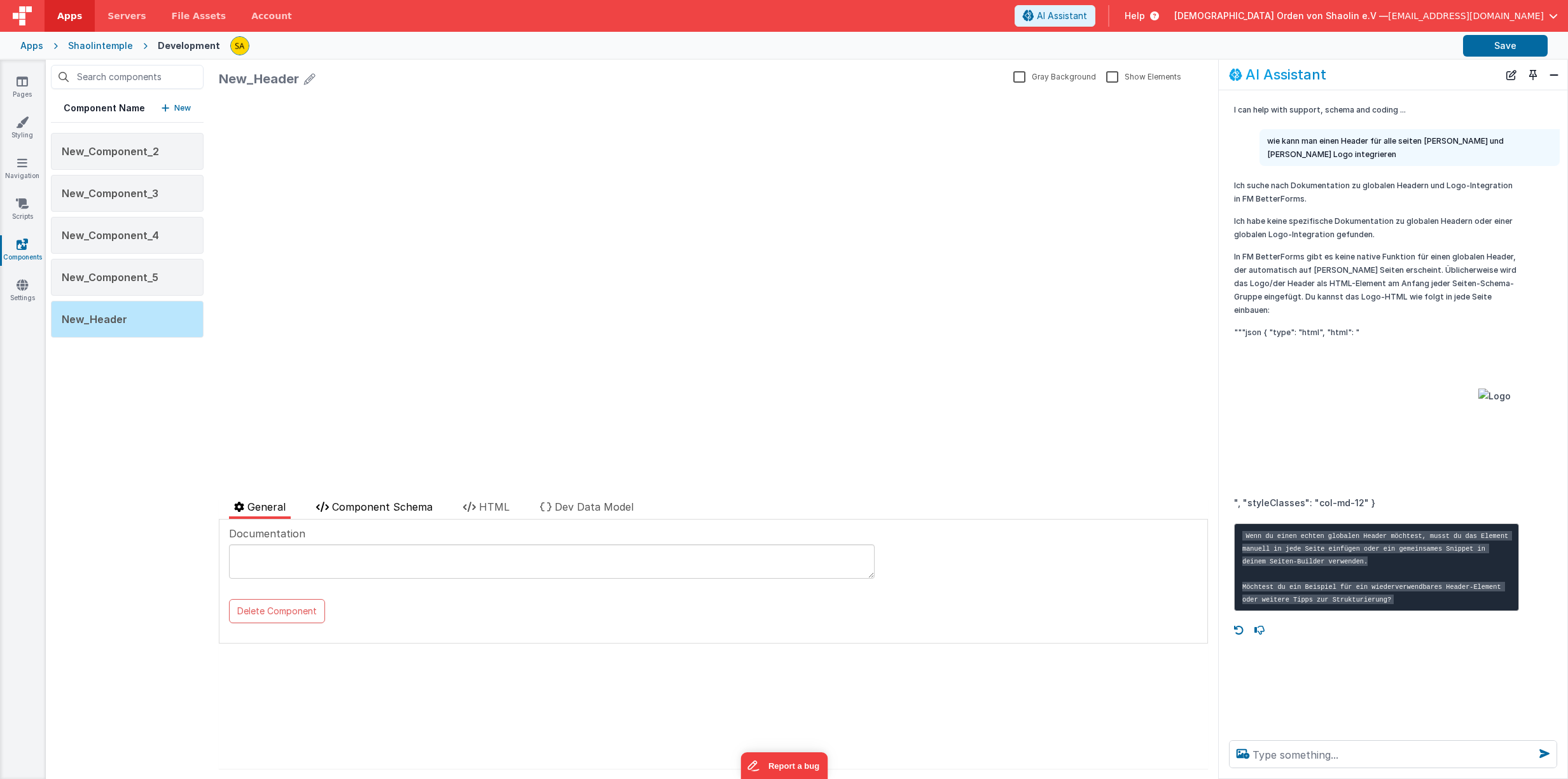
click at [386, 510] on span "Component Schema" at bounding box center [382, 507] width 100 height 13
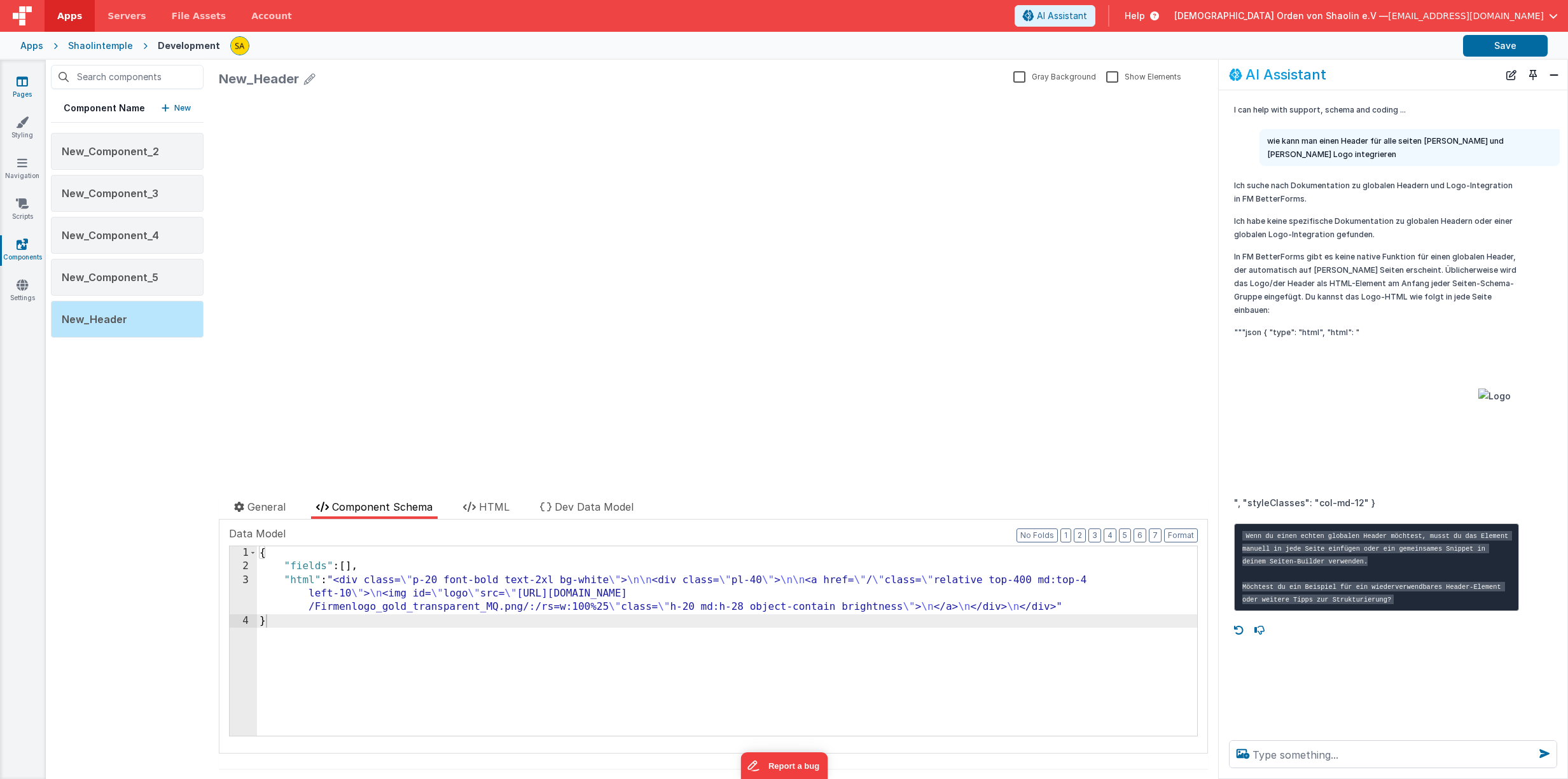
click at [27, 84] on icon at bounding box center [22, 81] width 11 height 13
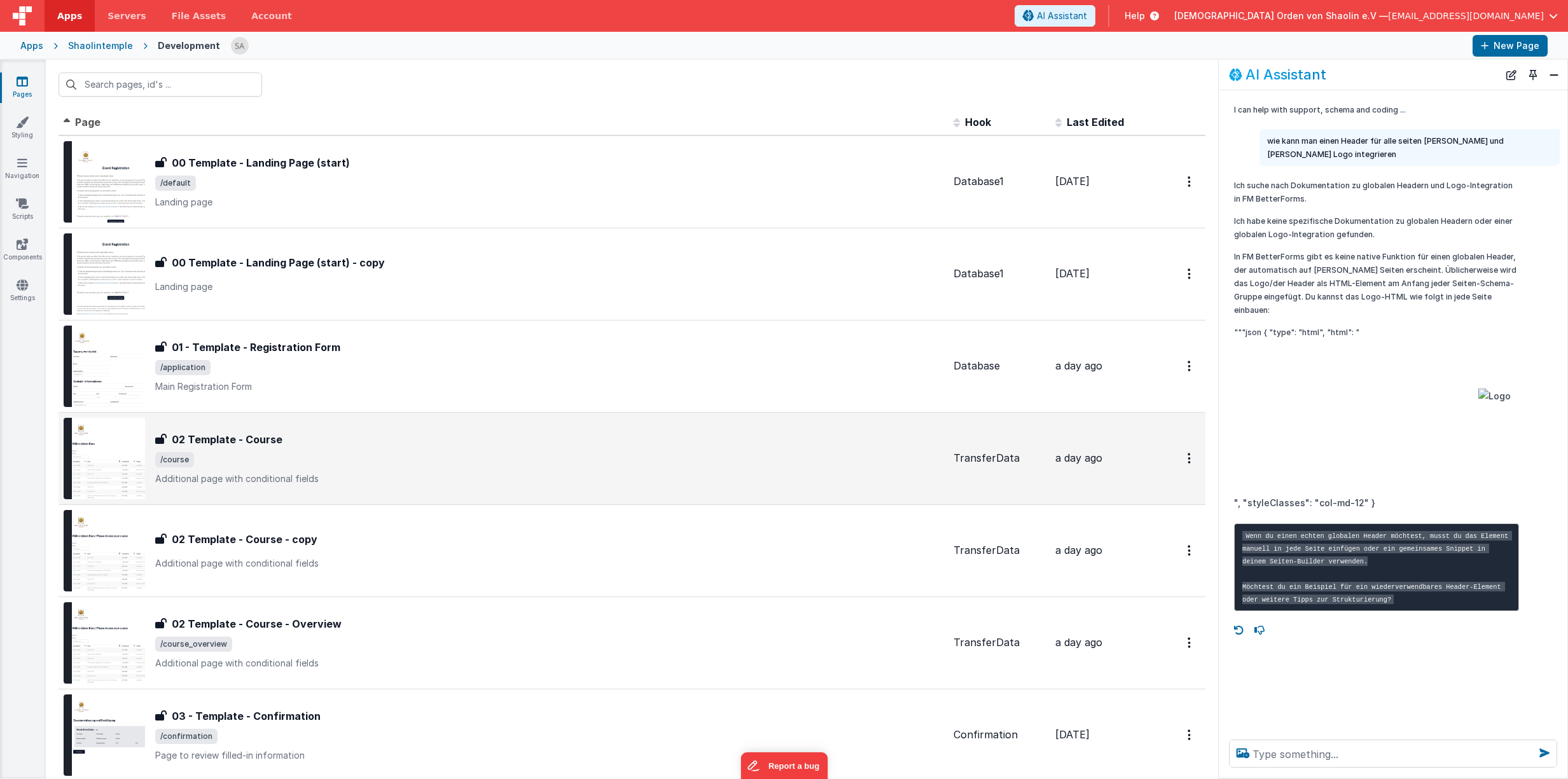
click at [444, 466] on span "/course" at bounding box center [549, 460] width 788 height 15
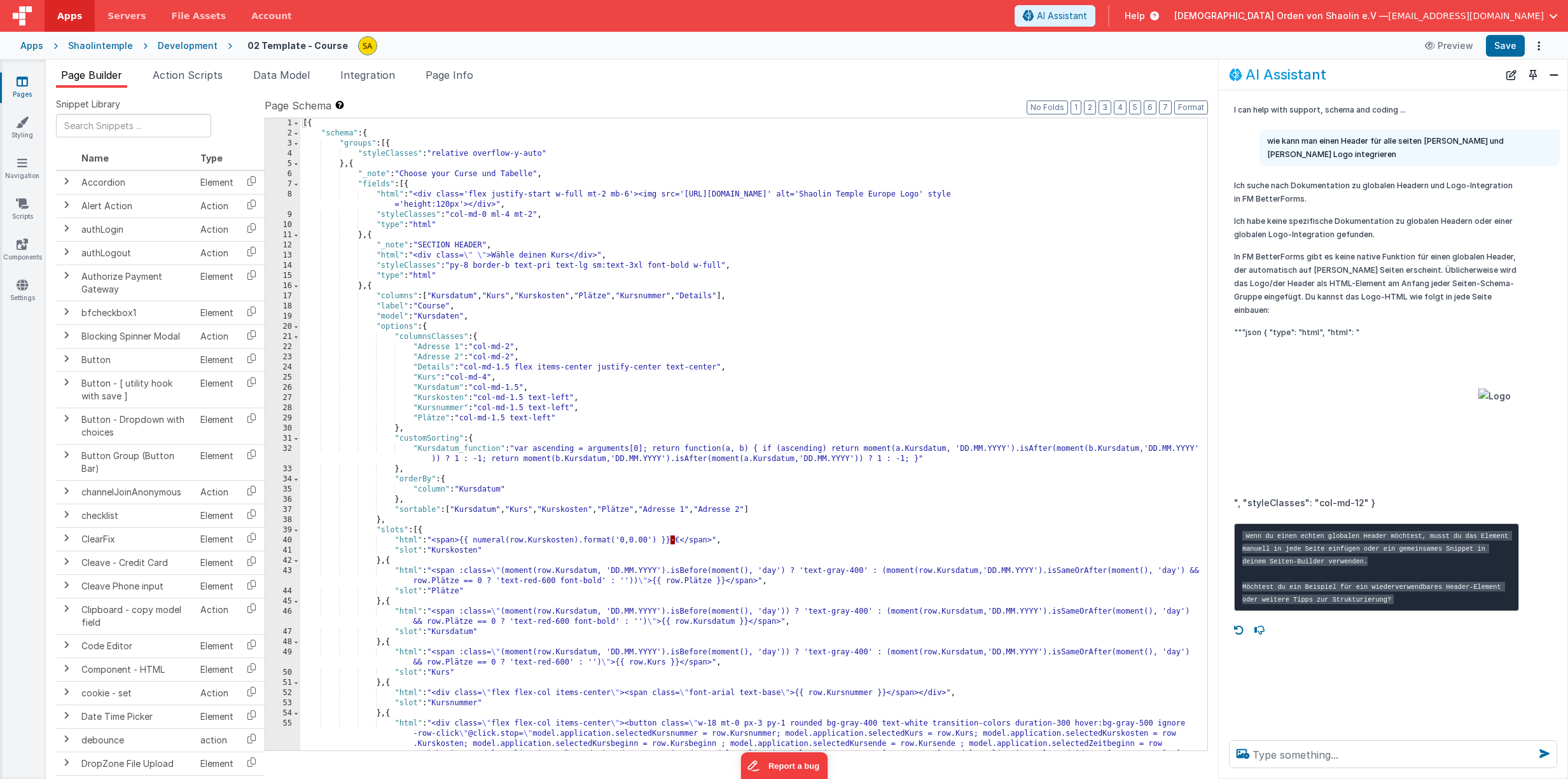
click at [404, 197] on div "[{ "schema" : { "groups" : [{ "styleClasses" : "relative overflow-y-auto" } , {…" at bounding box center [754, 475] width 907 height 714
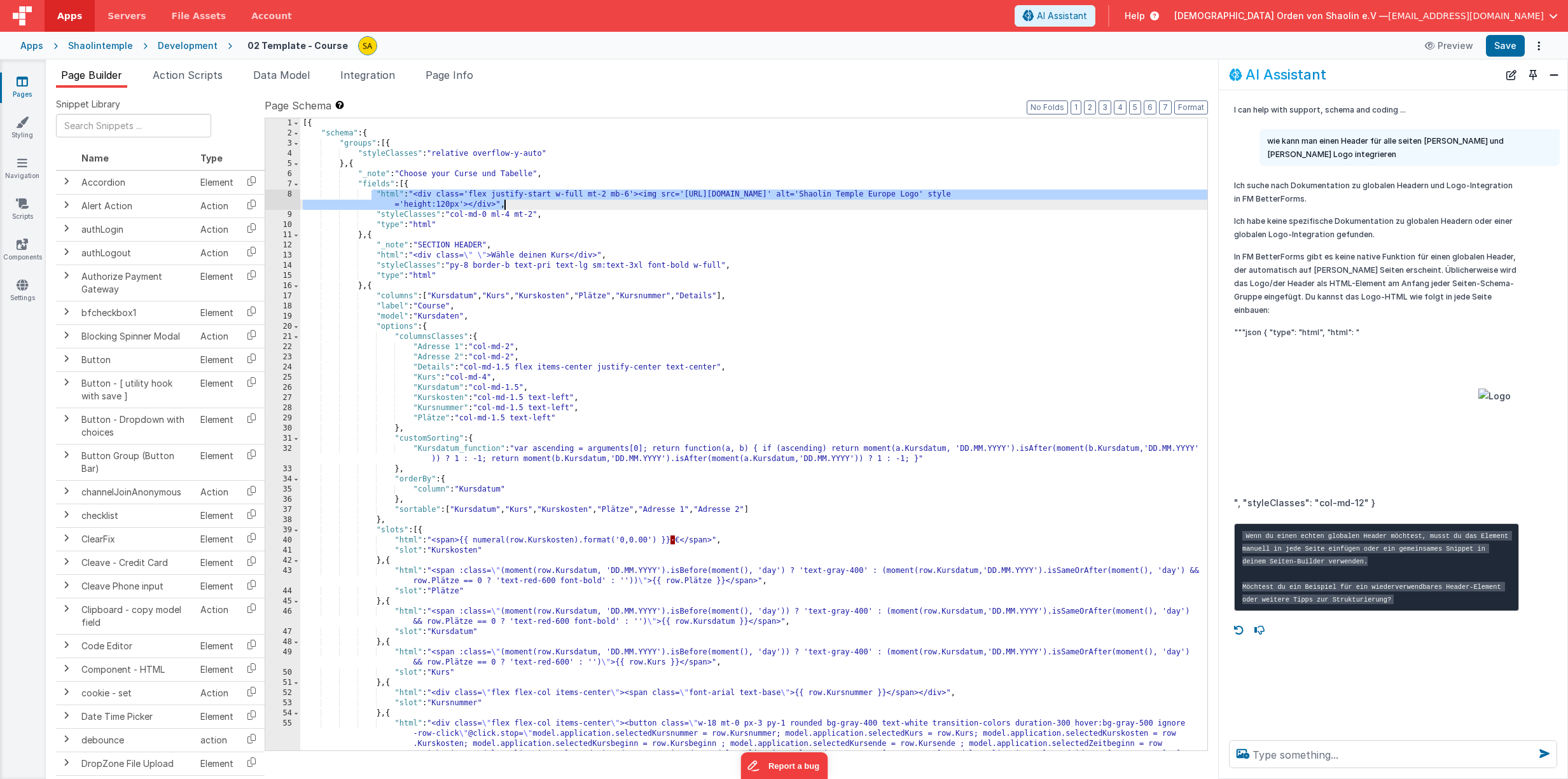
drag, startPoint x: 373, startPoint y: 195, endPoint x: 510, endPoint y: 205, distance: 137.4
click at [510, 204] on div "[{ "schema" : { "groups" : [{ "styleClasses" : "relative overflow-y-auto" } , {…" at bounding box center [754, 475] width 907 height 714
click at [21, 289] on icon at bounding box center [22, 284] width 11 height 13
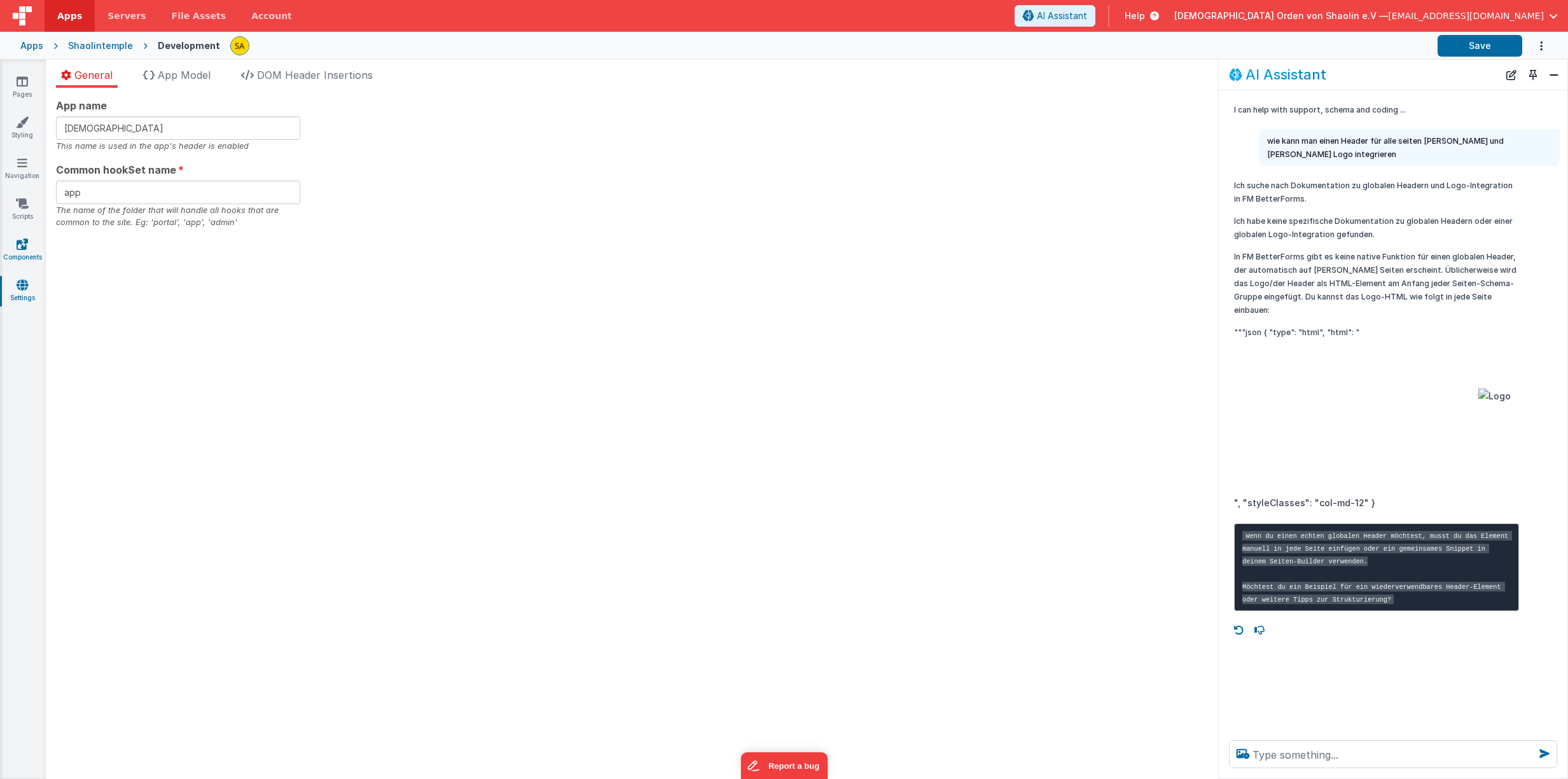
click at [31, 247] on link "Components" at bounding box center [22, 250] width 46 height 25
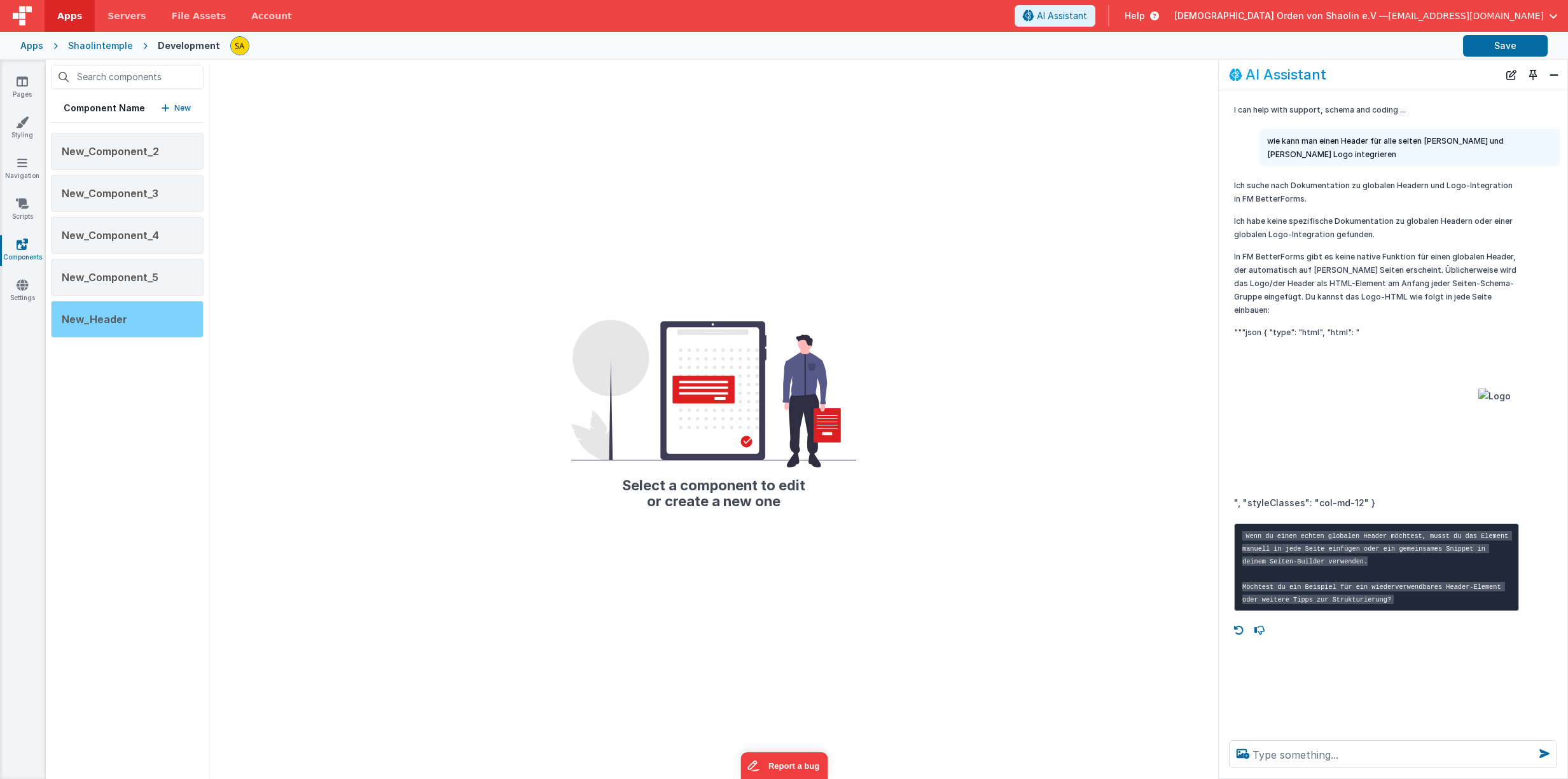
click at [119, 320] on span "New_Header" at bounding box center [94, 319] width 66 height 13
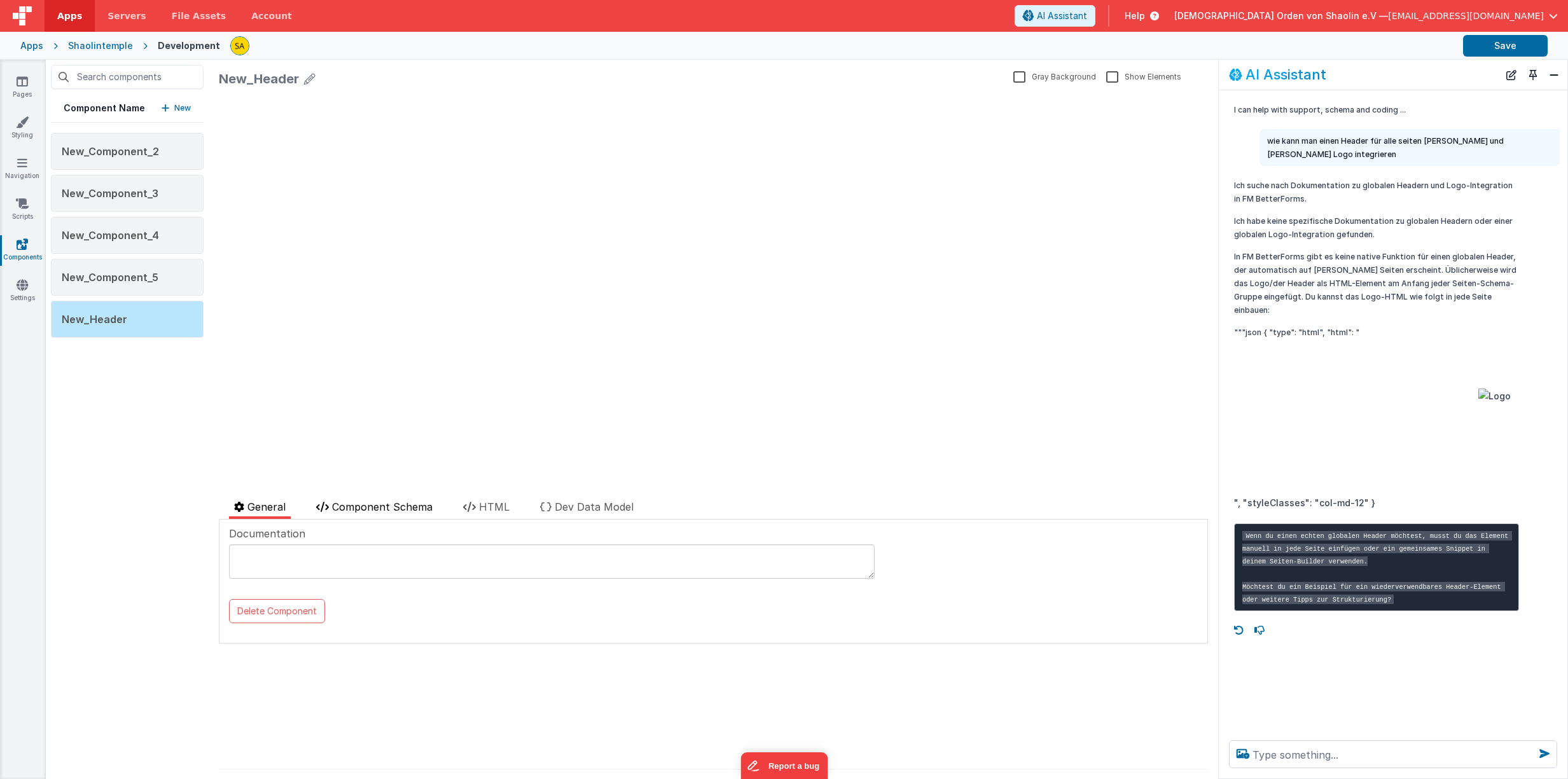
click at [368, 507] on span "Component Schema" at bounding box center [382, 507] width 100 height 13
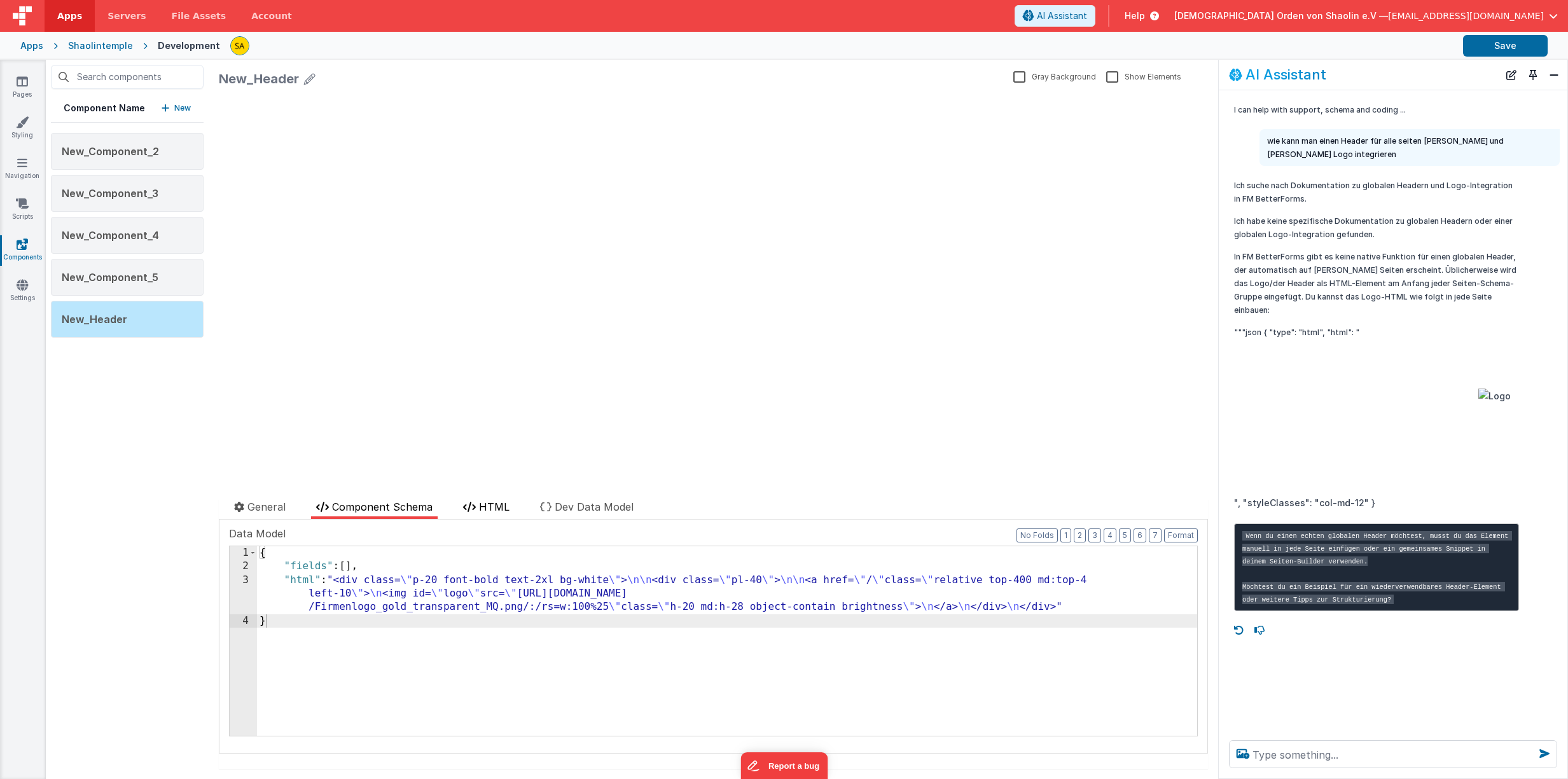
click at [476, 516] on li "HTML" at bounding box center [486, 509] width 56 height 20
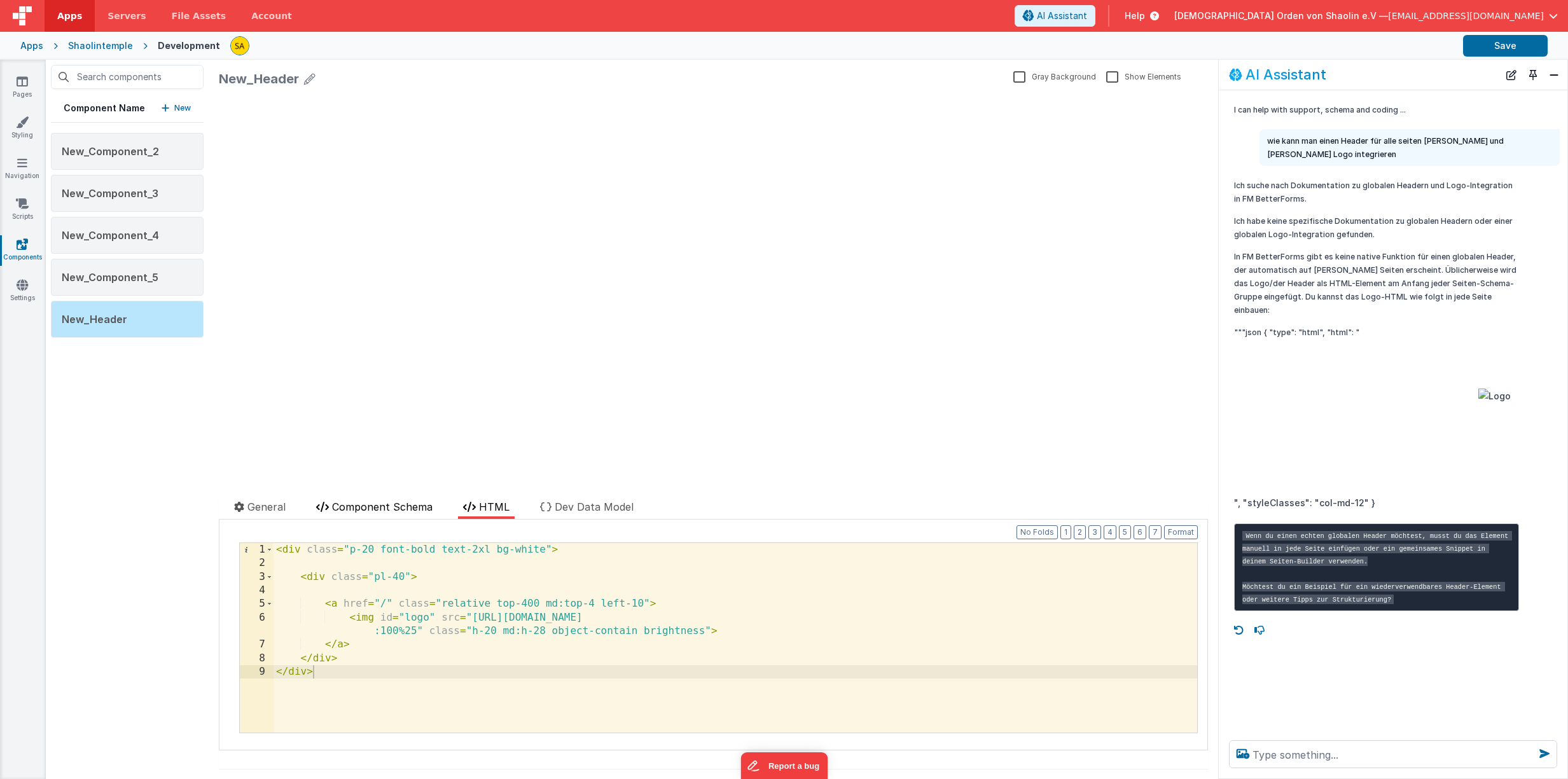
click at [410, 510] on span "Component Schema" at bounding box center [382, 507] width 100 height 13
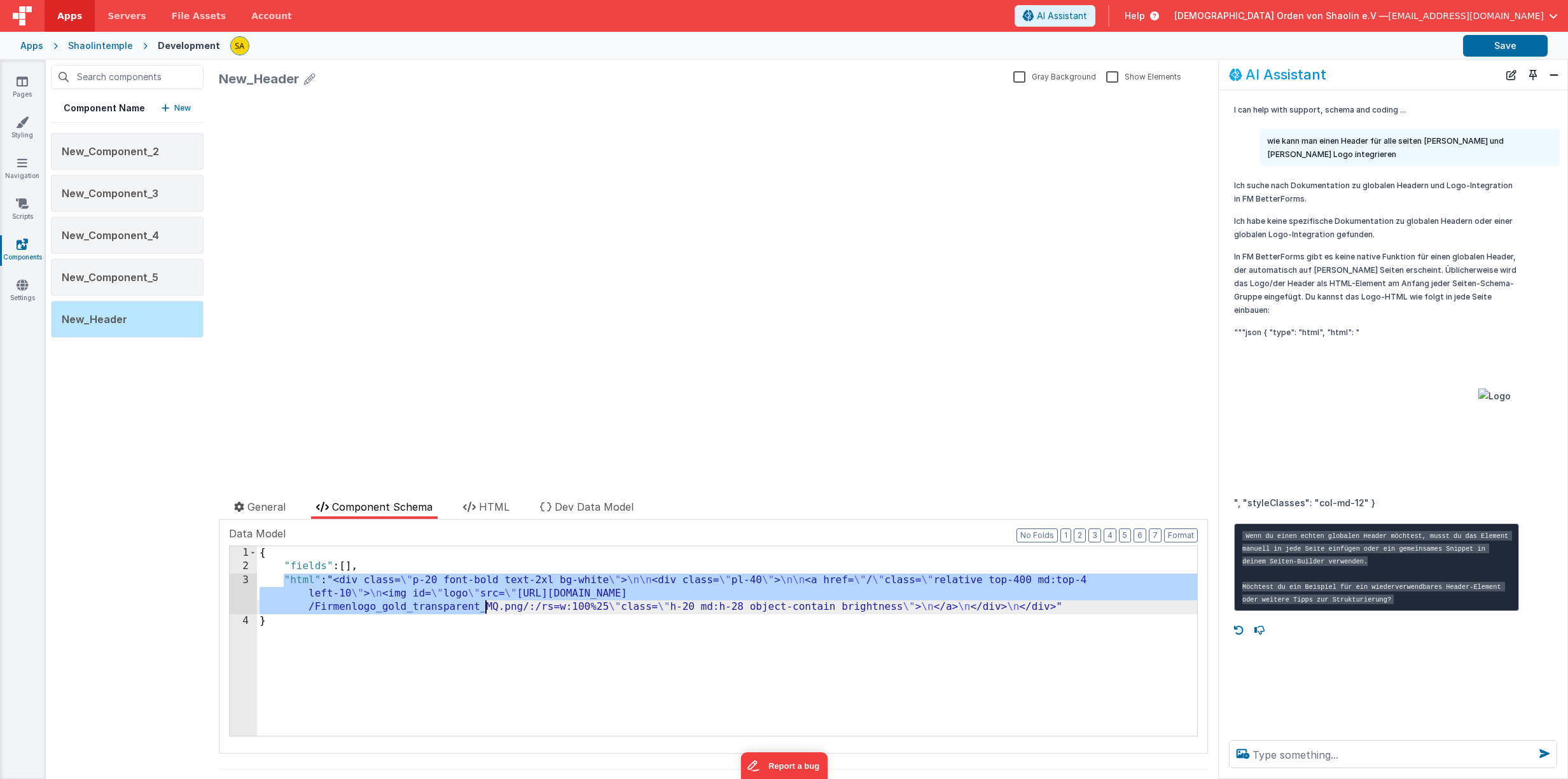
drag, startPoint x: 281, startPoint y: 582, endPoint x: 444, endPoint y: 618, distance: 166.9
click at [470, 608] on div "{ "fields" : [ ] , "html" : "<div class= \" p-20 font-bold text-2xl bg-white \"…" at bounding box center [727, 655] width 940 height 217
click at [329, 639] on div "{ "fields" : [ ] , "html" : "<div class= \" p-20 font-bold text-2xl bg-white \"…" at bounding box center [727, 655] width 940 height 217
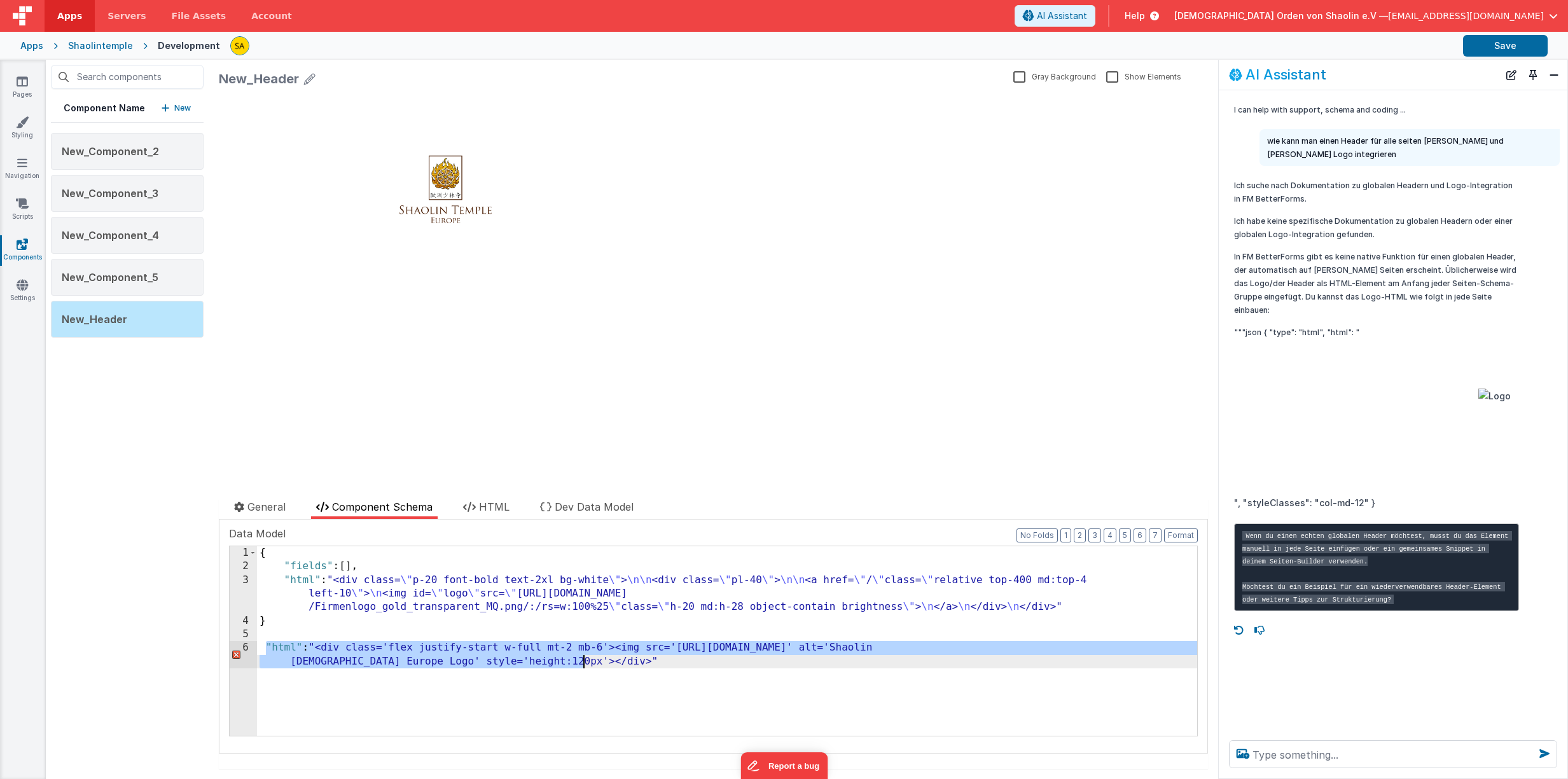
drag, startPoint x: 267, startPoint y: 646, endPoint x: 651, endPoint y: 671, distance: 384.8
click at [651, 671] on div "{ "fields" : [ ] , "html" : "<div class= \" p-20 font-bold text-2xl bg-white \"…" at bounding box center [727, 661] width 940 height 230
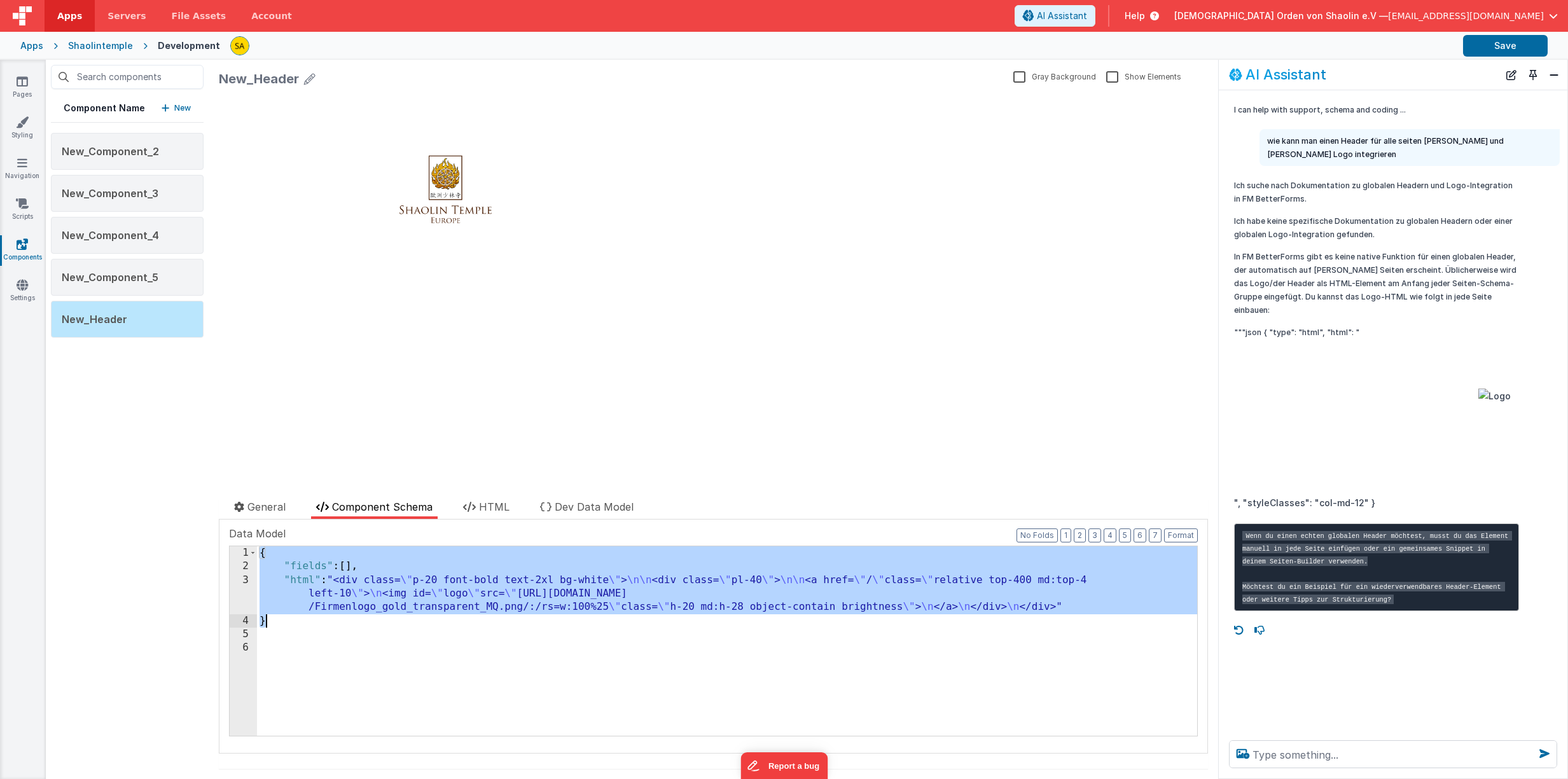
drag, startPoint x: 263, startPoint y: 556, endPoint x: 270, endPoint y: 615, distance: 59.4
click at [272, 616] on div "{ "fields" : [ ] , "html" : "<div class= \" p-20 font-bold text-2xl bg-white \"…" at bounding box center [727, 655] width 940 height 217
click at [288, 628] on div "{ "fields" : [ ] , "html" : "<div class= \" p-20 font-bold text-2xl bg-white \"…" at bounding box center [727, 655] width 940 height 217
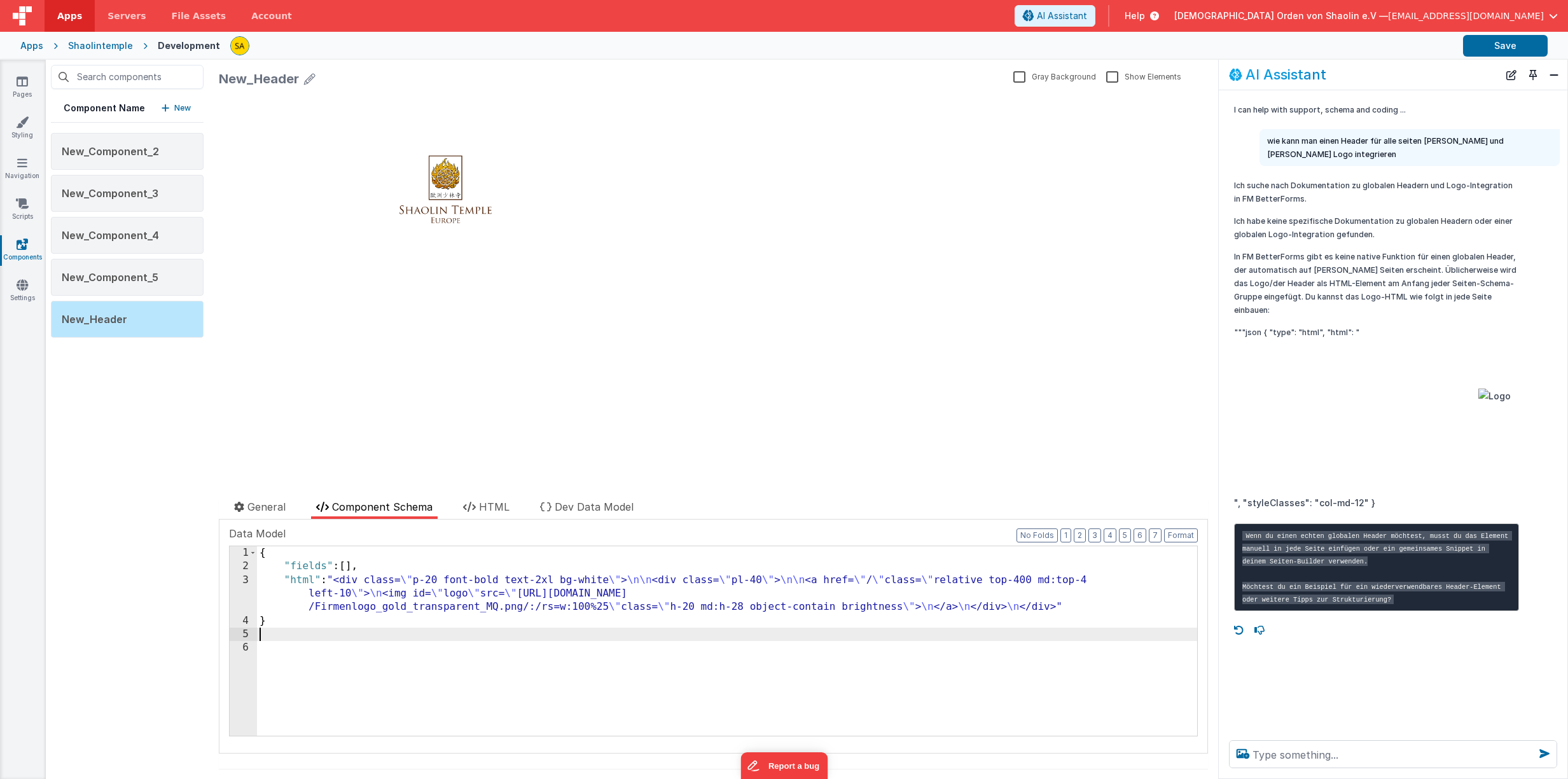
paste textarea
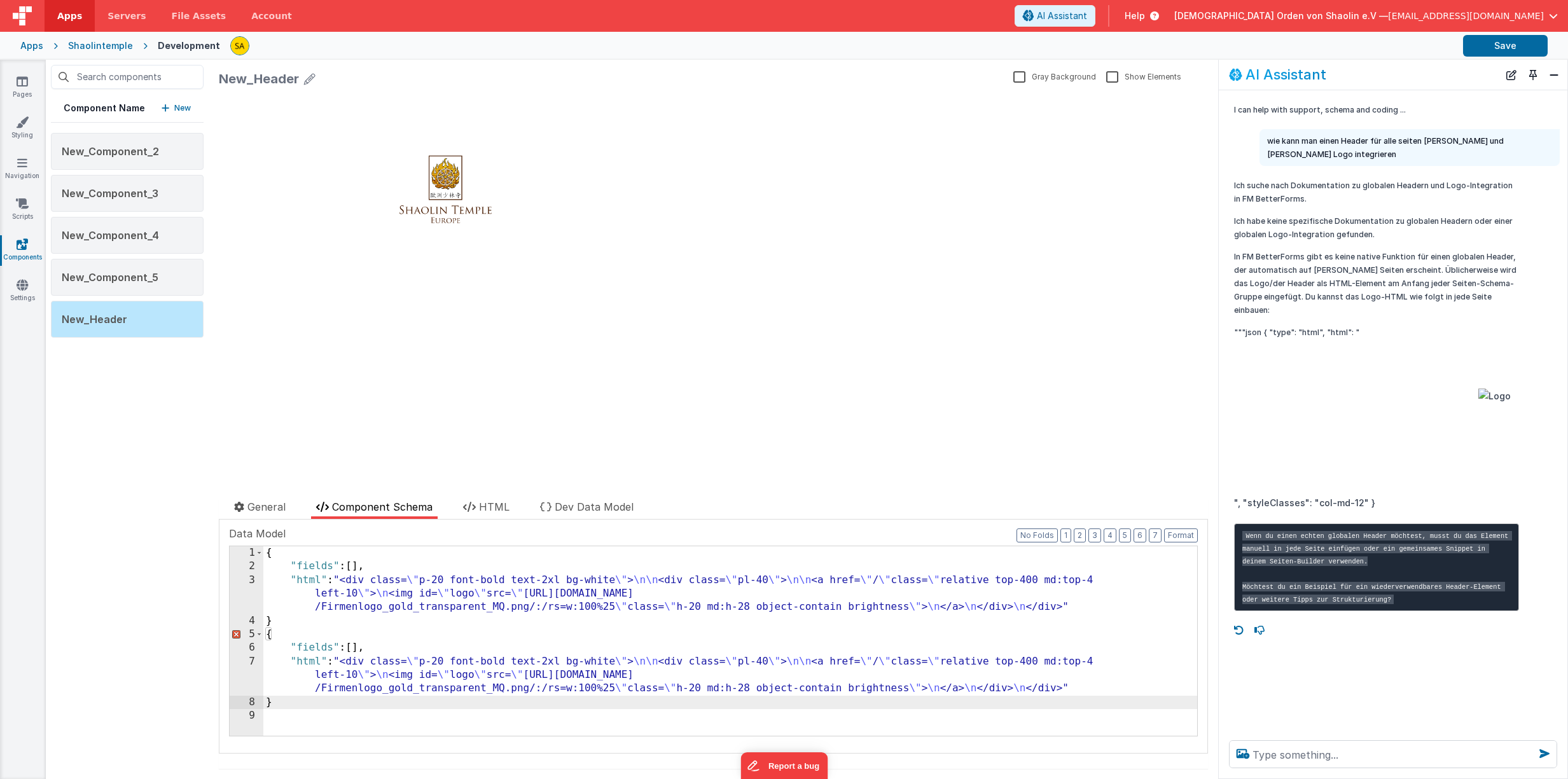
click at [288, 624] on div "{ "fields" : [ ] , "html" : "<div class= \" p-20 font-bold text-2xl bg-white \"…" at bounding box center [730, 655] width 934 height 217
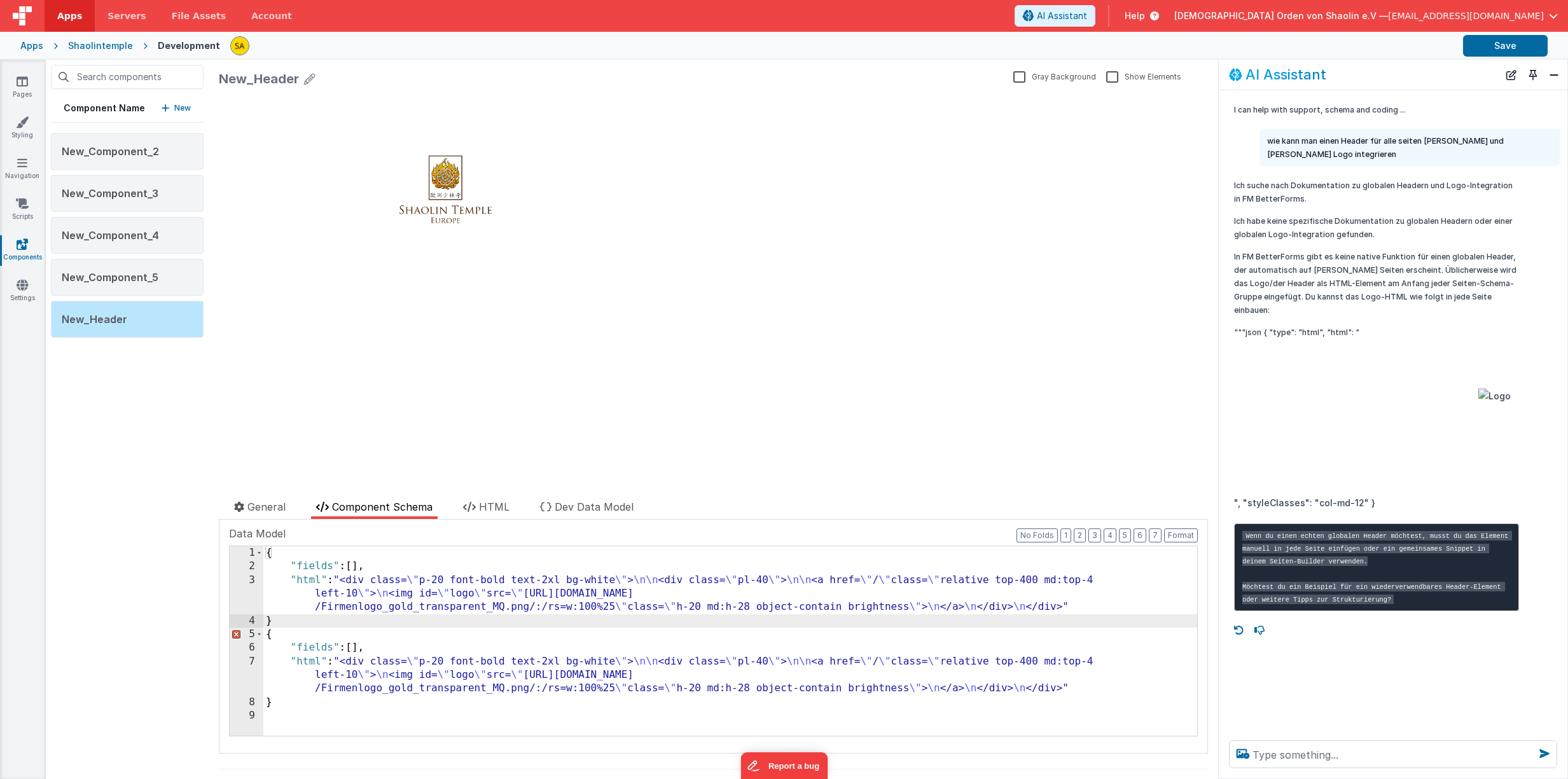
click at [1162, 608] on div "{ "fields" : [ ] , "html" : "<div class= \" p-20 font-bold text-2xl bg-white \"…" at bounding box center [730, 655] width 934 height 217
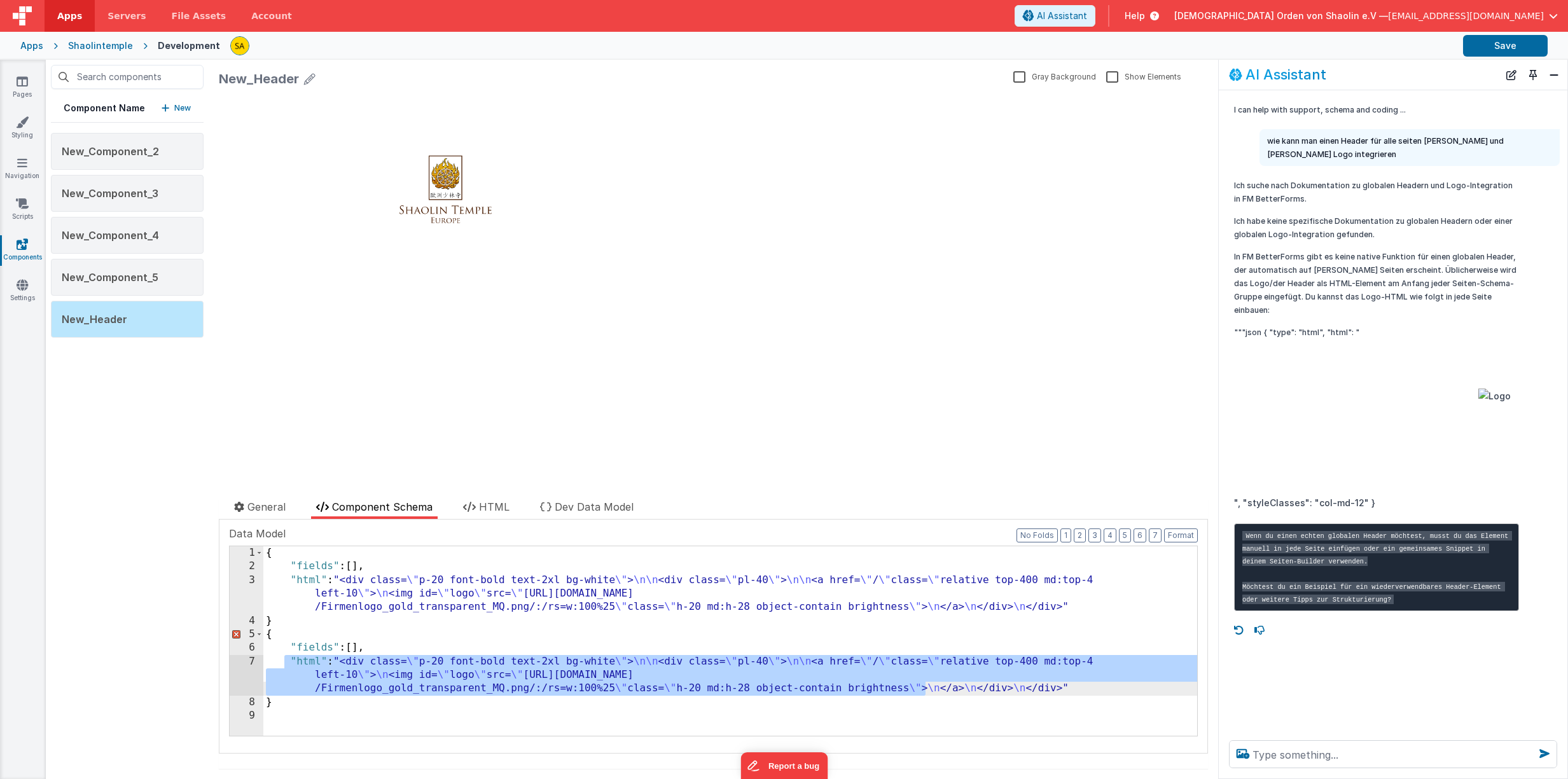
drag, startPoint x: 286, startPoint y: 661, endPoint x: 930, endPoint y: 699, distance: 645.1
click at [924, 693] on div "{ "fields" : [ ] , "html" : "<div class= \" p-20 font-bold text-2xl bg-white \"…" at bounding box center [730, 655] width 934 height 217
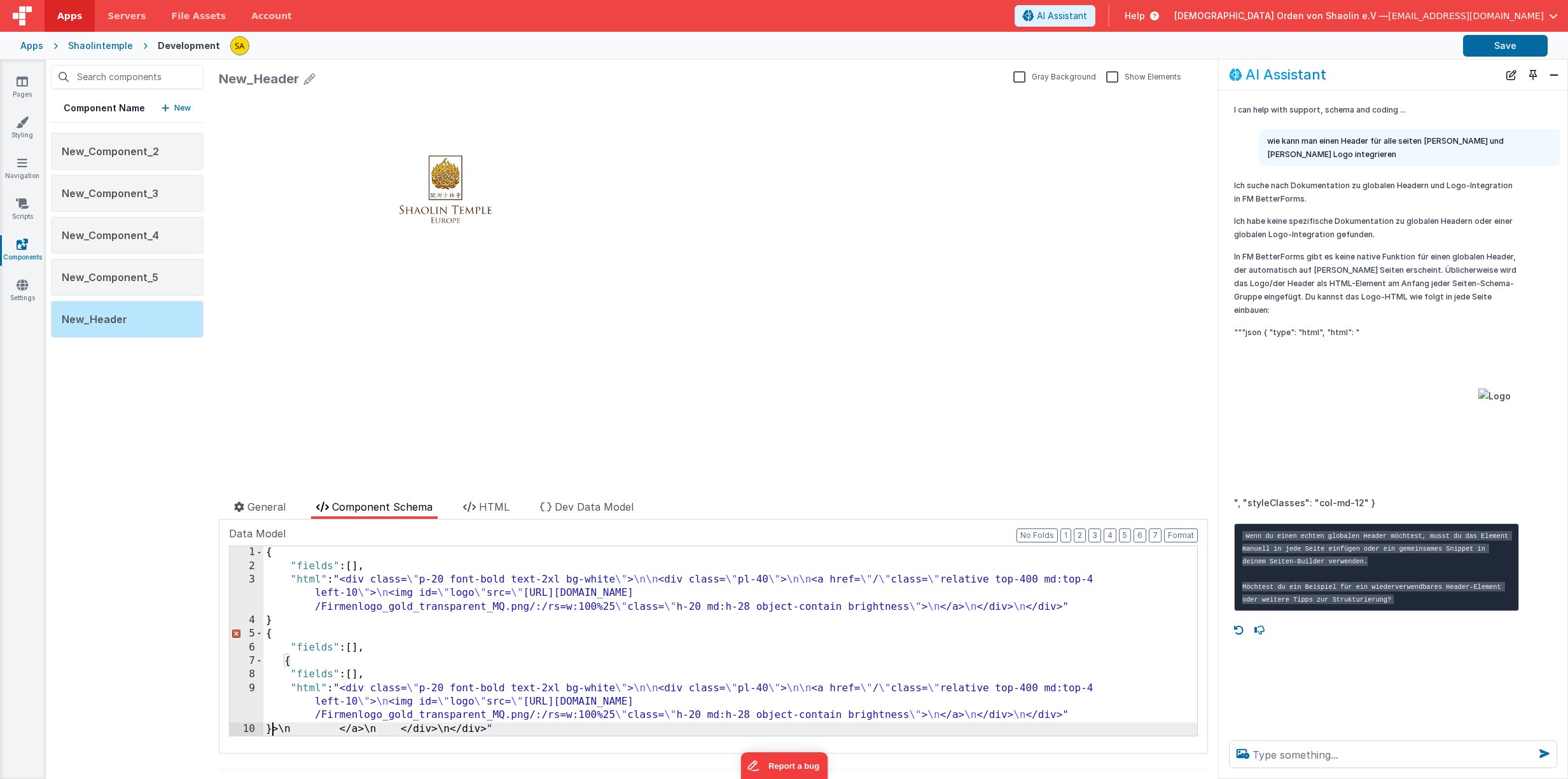
scroll to position [27, 0]
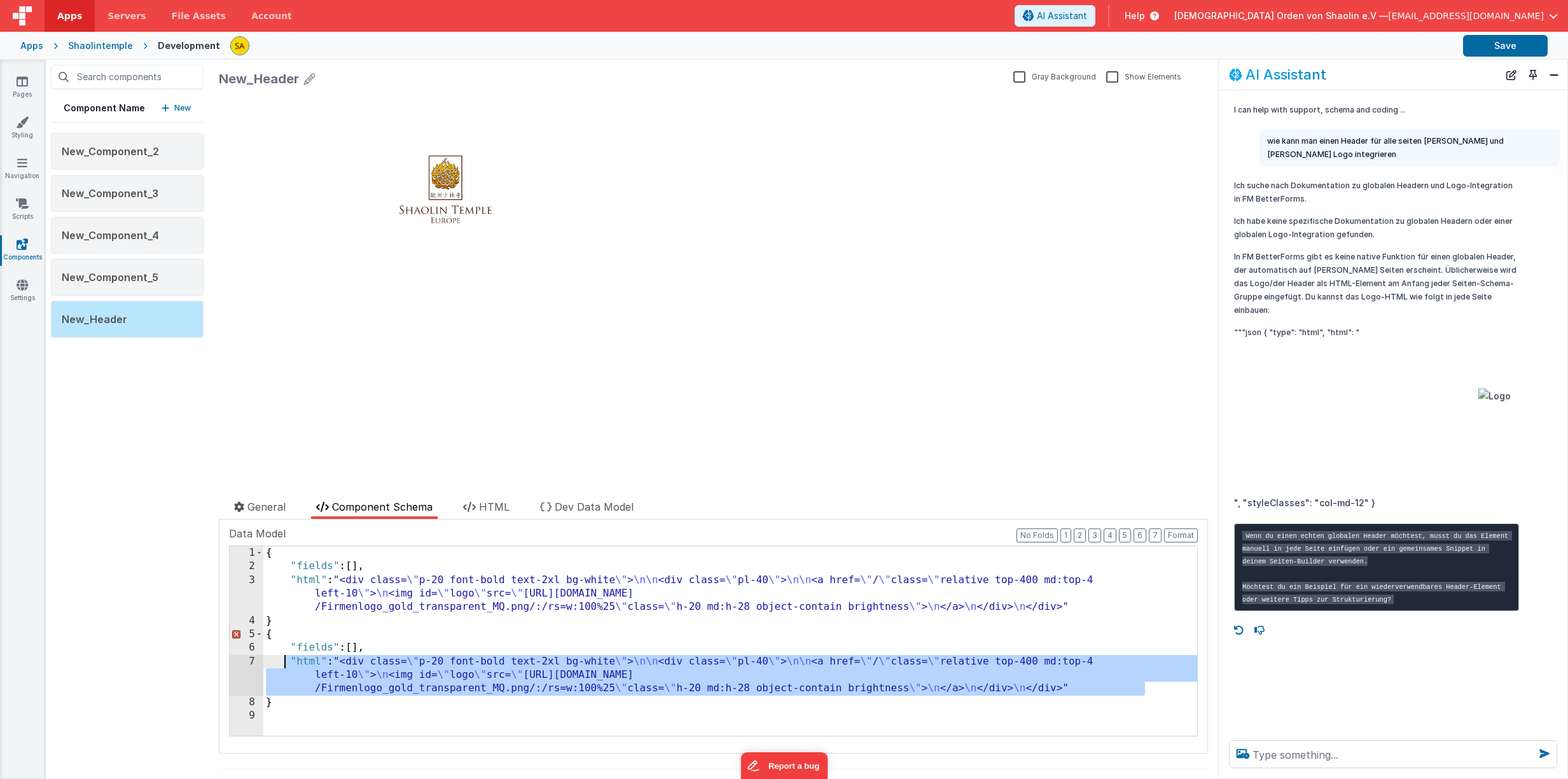
drag, startPoint x: 1161, startPoint y: 694, endPoint x: 281, endPoint y: 665, distance: 880.5
click at [282, 665] on div "{ "fields" : [ ] , "html" : "<div class= \" p-20 font-bold text-2xl bg-white \"…" at bounding box center [730, 655] width 934 height 217
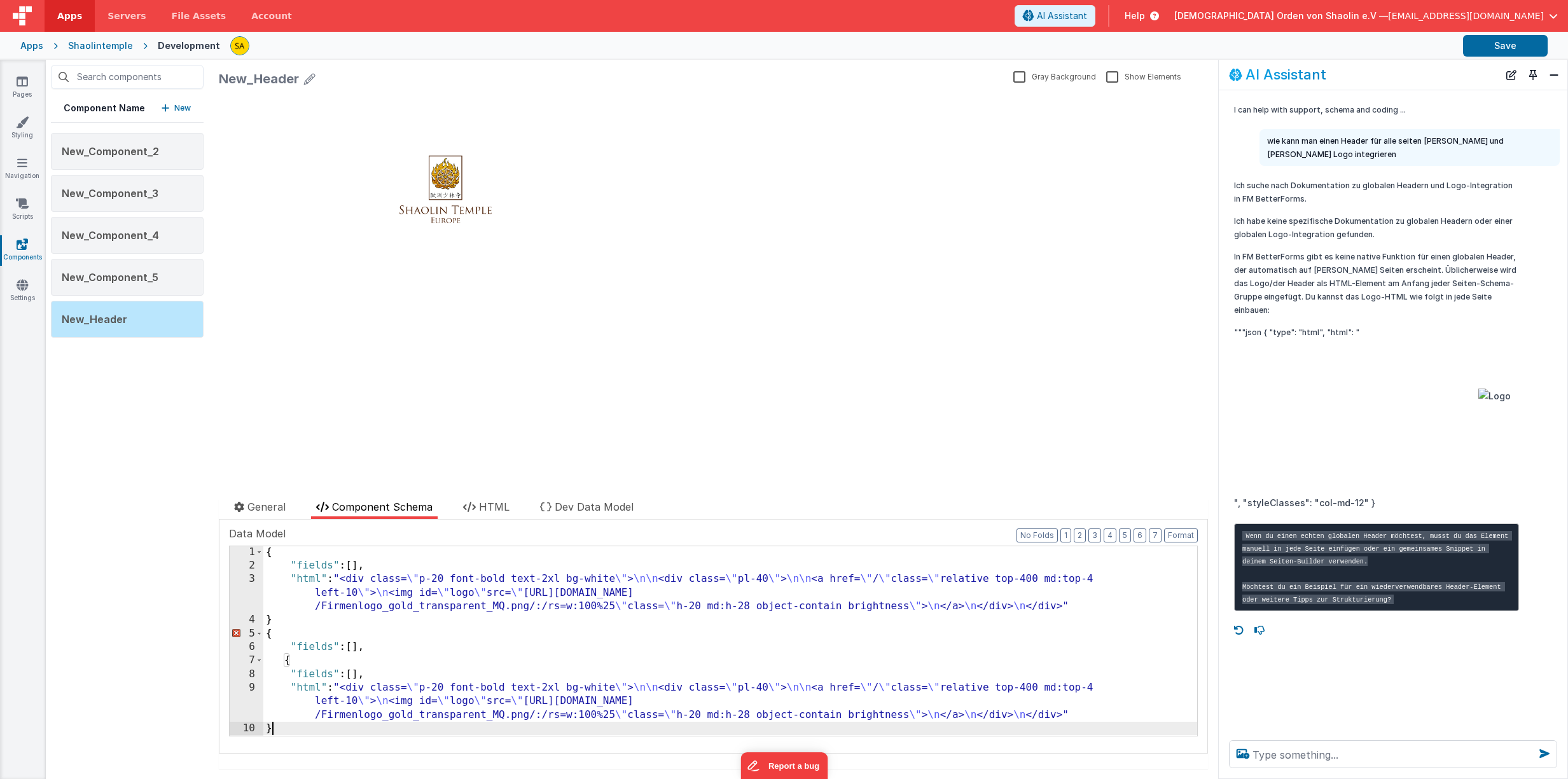
scroll to position [1, 0]
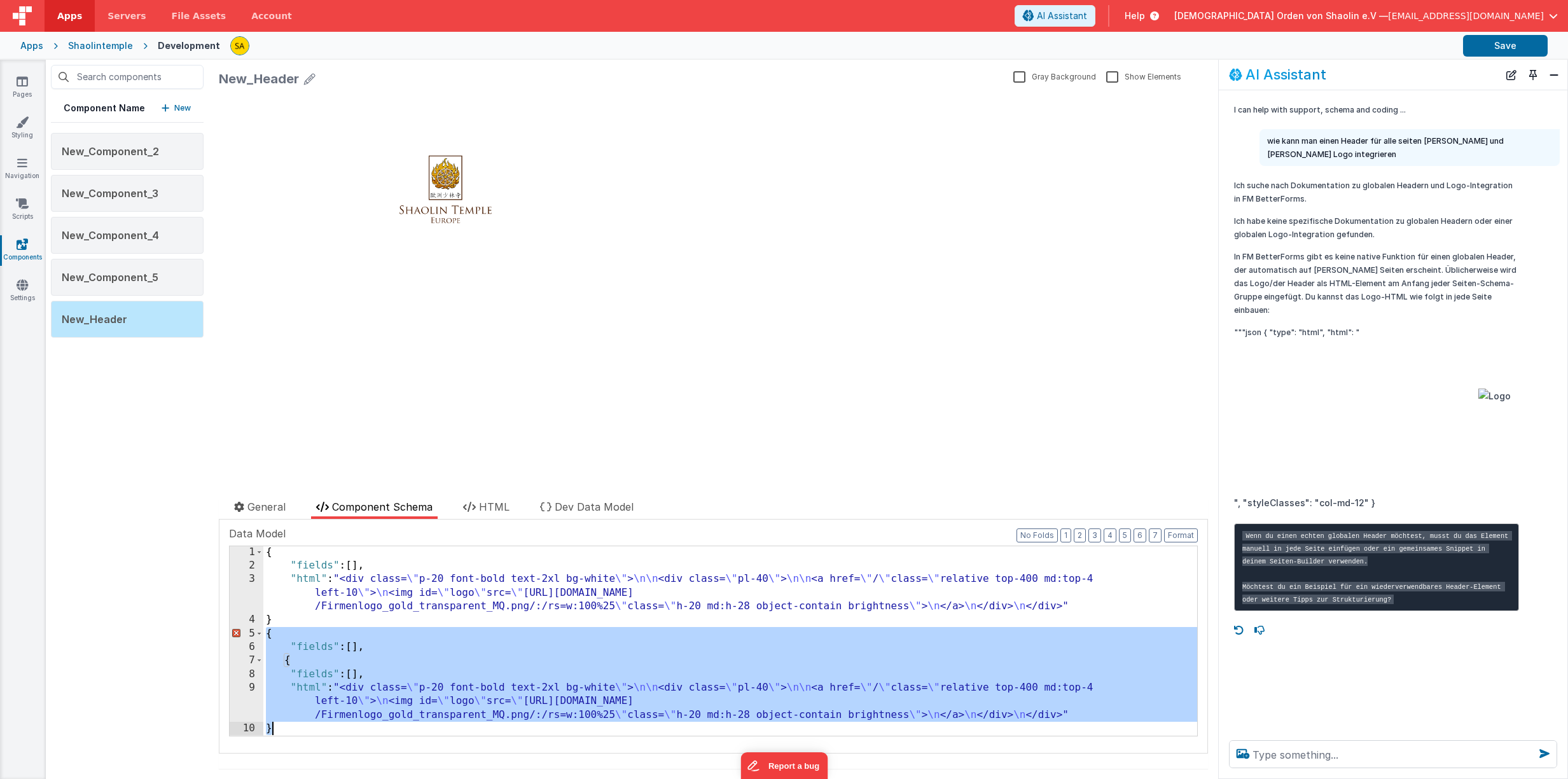
drag, startPoint x: 268, startPoint y: 639, endPoint x: 301, endPoint y: 724, distance: 91.2
click at [301, 725] on div "{ "fields" : [ ] , "html" : "<div class= \" p-20 font-bold text-2xl bg-white \"…" at bounding box center [730, 654] width 934 height 217
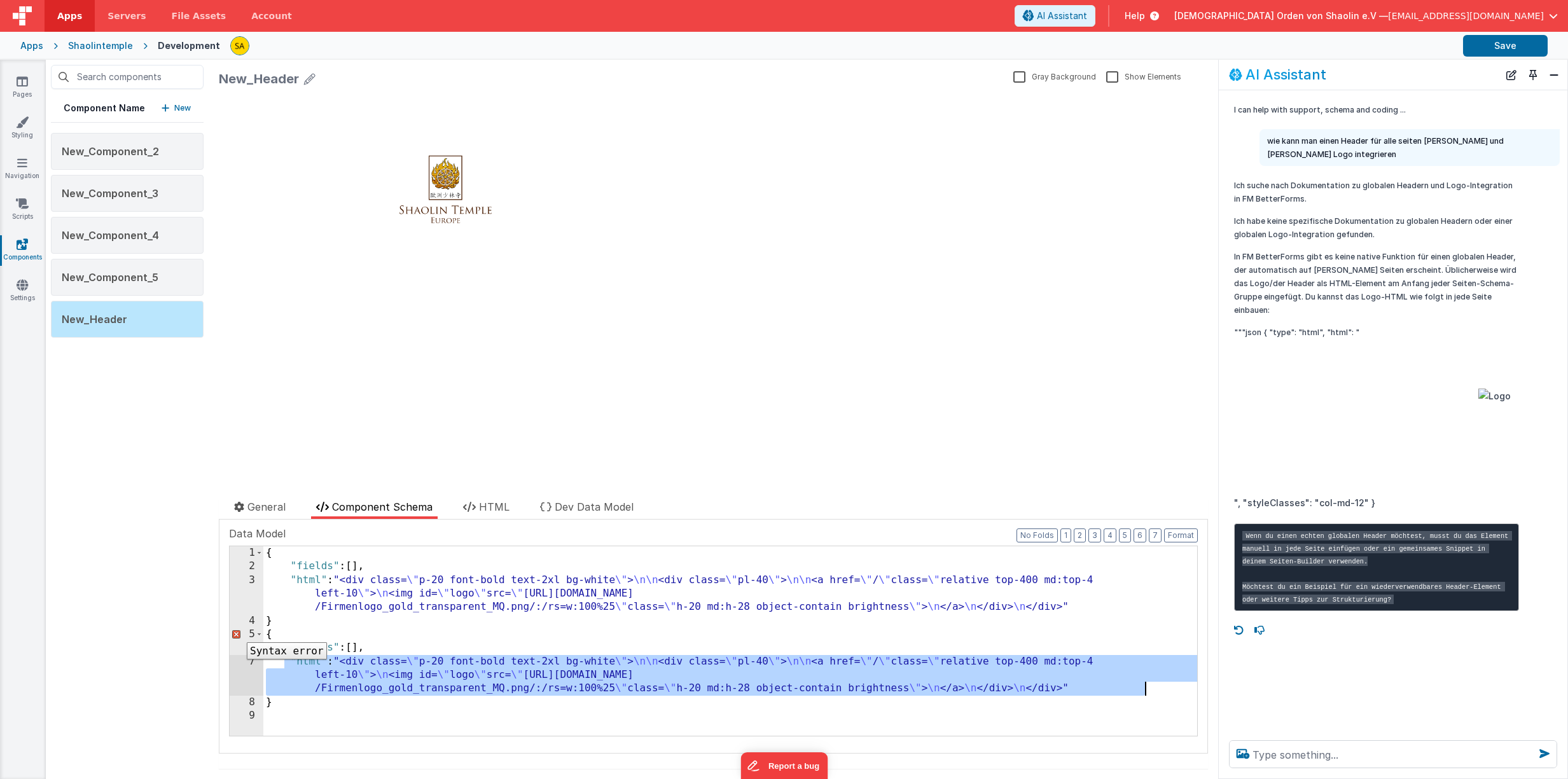
click at [237, 633] on div "5" at bounding box center [246, 634] width 34 height 13
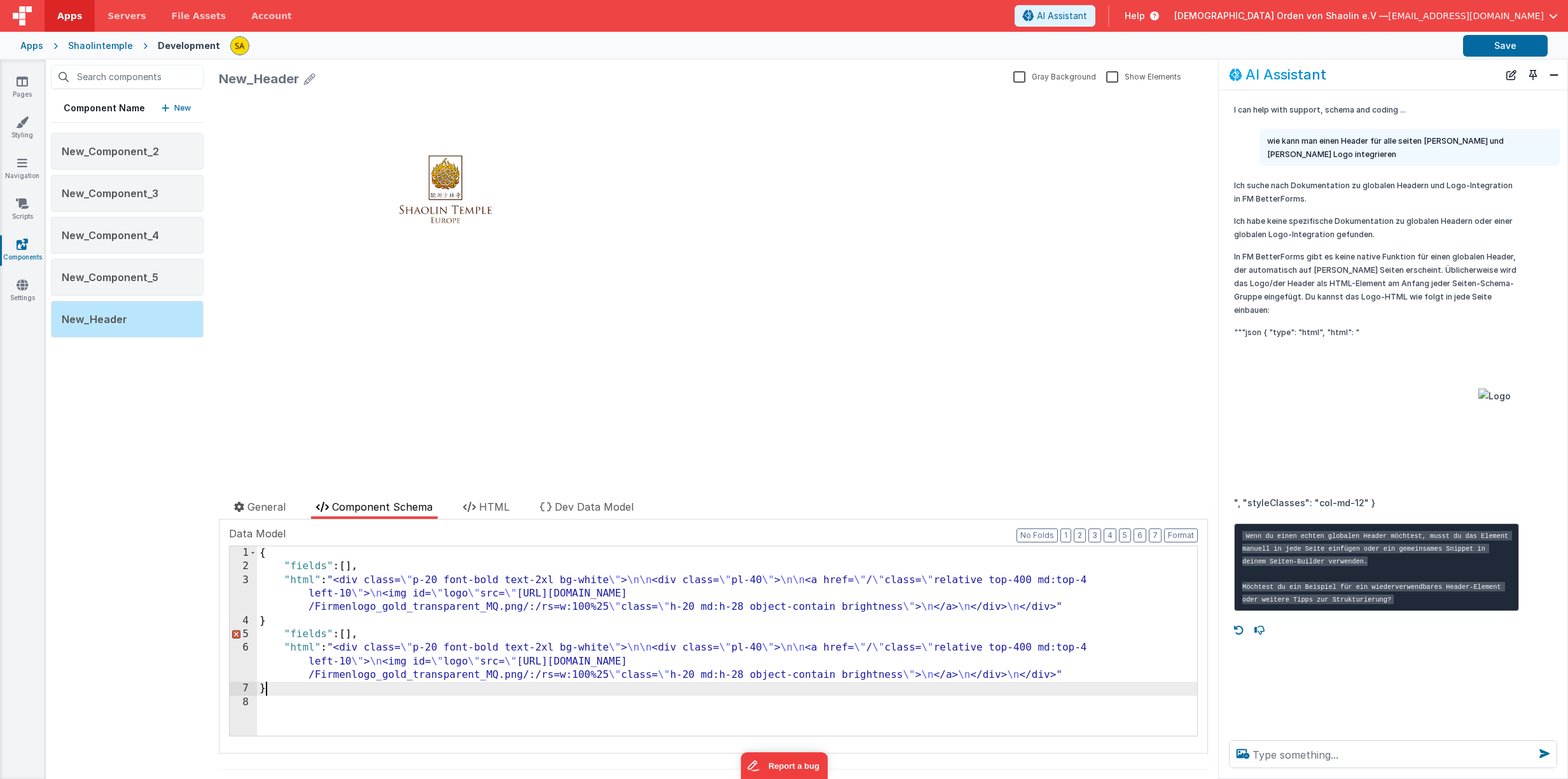
click at [277, 691] on div "{ "fields" : [ ] , "html" : "<div class= \" p-20 font-bold text-2xl bg-white \"…" at bounding box center [727, 655] width 940 height 217
click at [272, 620] on div "{ "fields" : [ ] , "html" : "<div class= \" p-20 font-bold text-2xl bg-white \"…" at bounding box center [727, 655] width 940 height 217
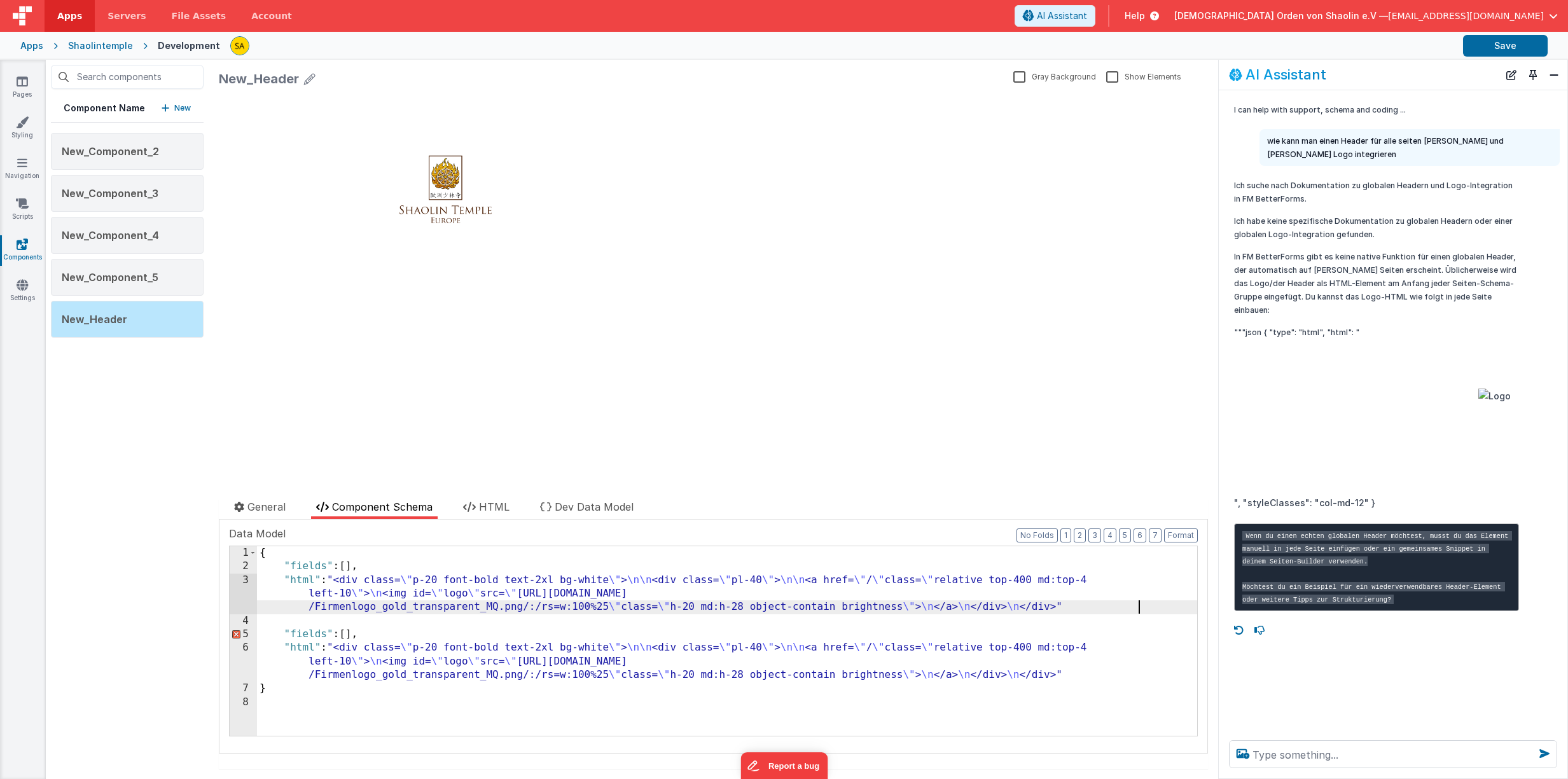
click at [1164, 608] on div "{ "fields" : [ ] , "html" : "<div class= \" p-20 font-bold text-2xl bg-white \"…" at bounding box center [727, 655] width 940 height 217
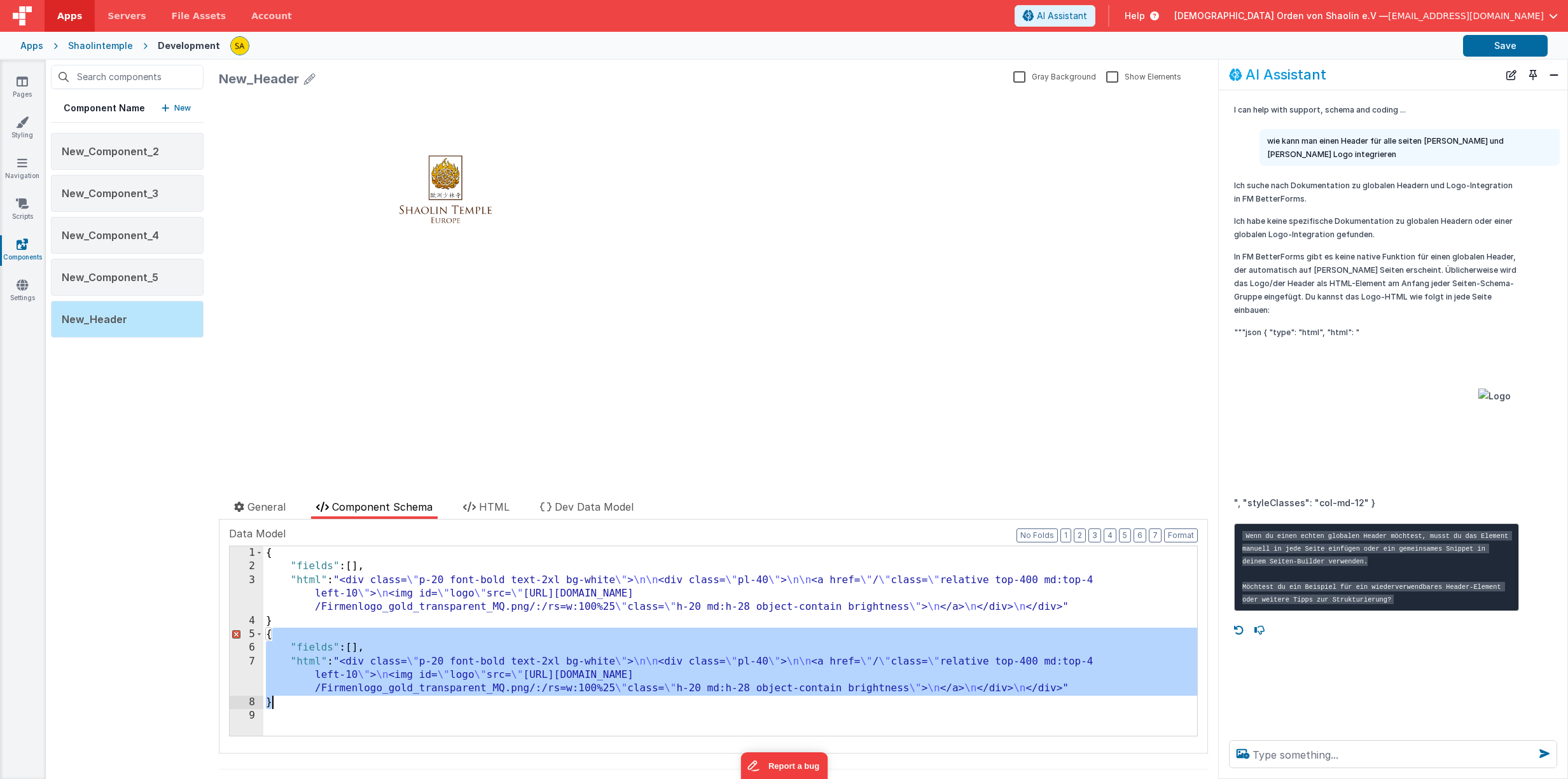
drag, startPoint x: 270, startPoint y: 639, endPoint x: 290, endPoint y: 702, distance: 66.1
click at [291, 703] on div "{ "fields" : [ ] , "html" : "<div class= \" p-20 font-bold text-2xl bg-white \"…" at bounding box center [730, 655] width 934 height 217
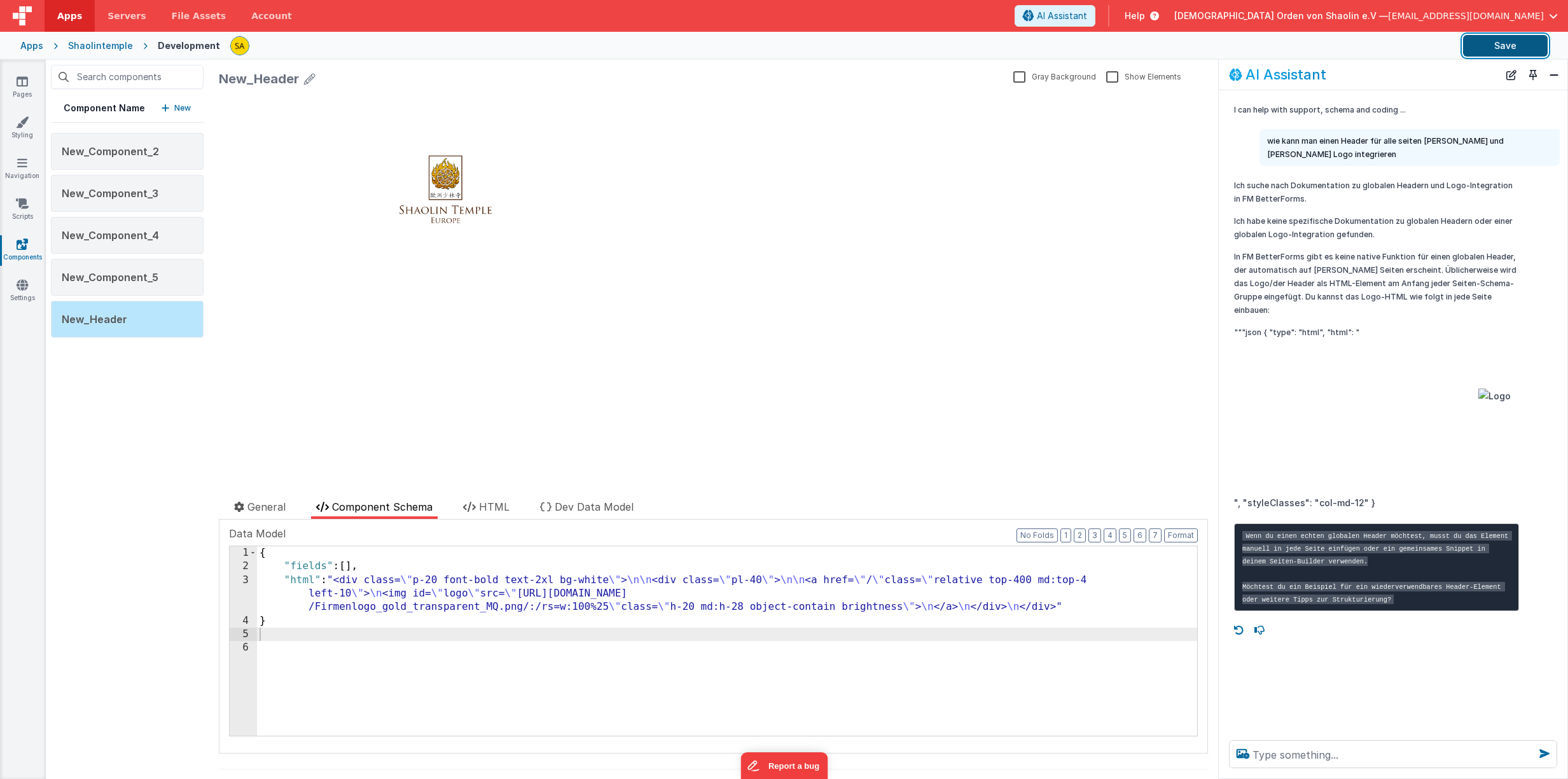
click at [1506, 50] on button "Save" at bounding box center [1505, 46] width 84 height 22
click at [1017, 79] on label "Gray Background" at bounding box center [1055, 76] width 82 height 12
click at [0, 0] on input "Gray Background" at bounding box center [0, 0] width 0 height 0
click at [1270, 754] on textarea at bounding box center [1393, 754] width 328 height 28
type textarea "wie kann ich den "new Header "implementieren"
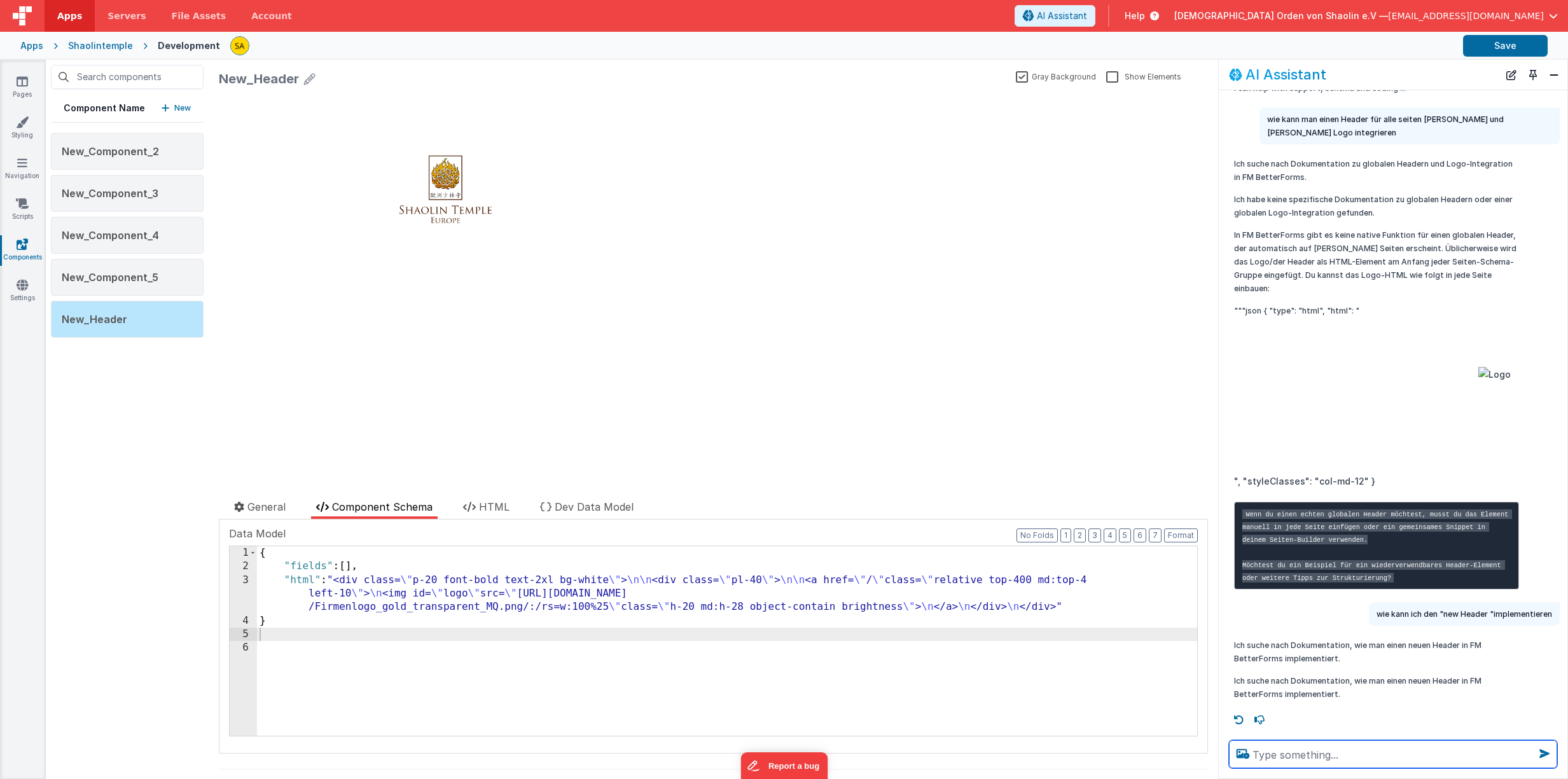
scroll to position [34, 0]
click at [20, 84] on icon at bounding box center [22, 81] width 11 height 13
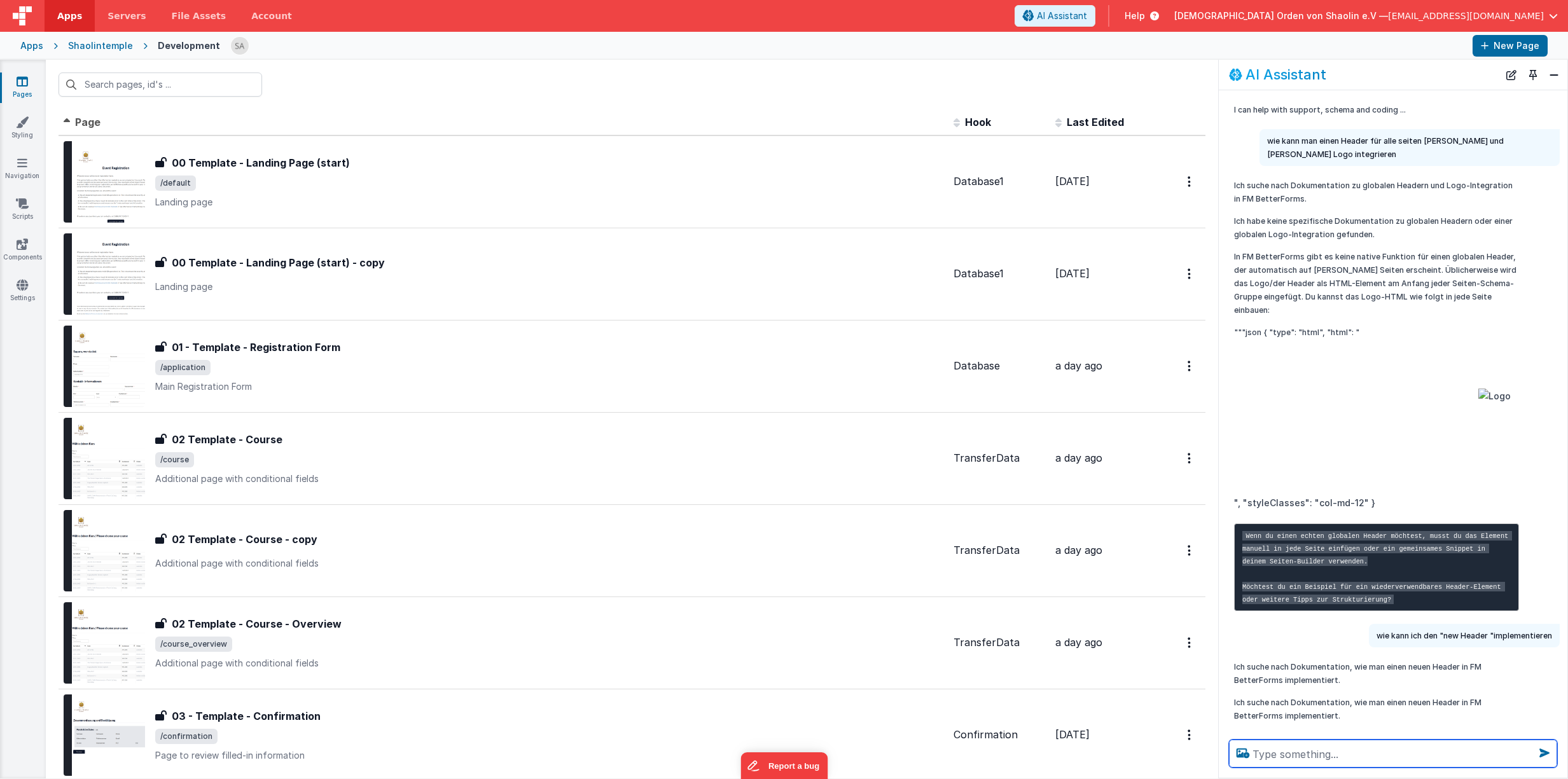
click at [1310, 748] on textarea at bounding box center [1393, 754] width 328 height 28
type textarea "wie kann ich hier einen algemeinen Header für alle seiten einrichten"
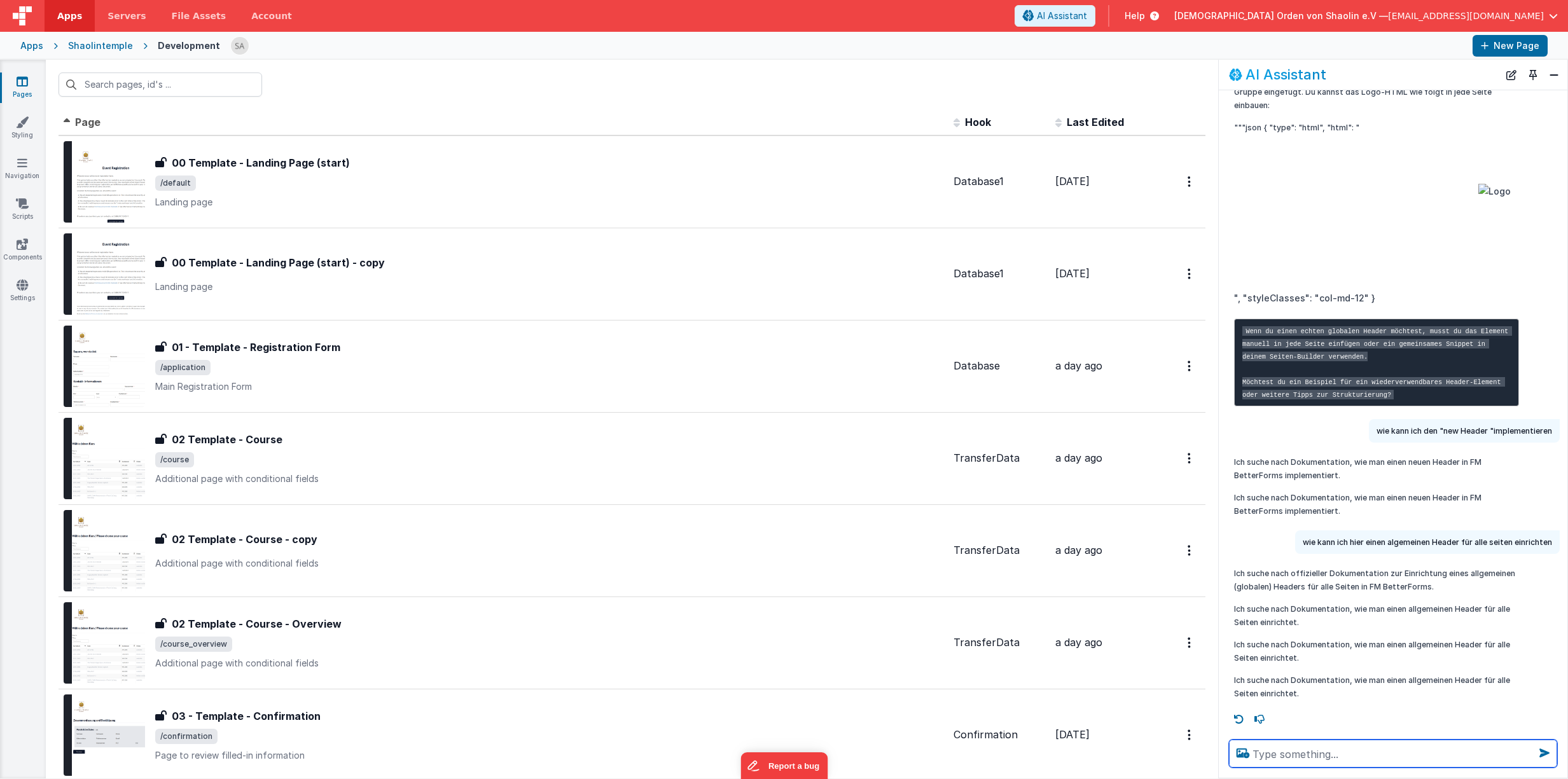
scroll to position [217, 0]
click at [1323, 750] on textarea at bounding box center [1393, 754] width 328 height 28
type textarea "kopfzeile integrieren"
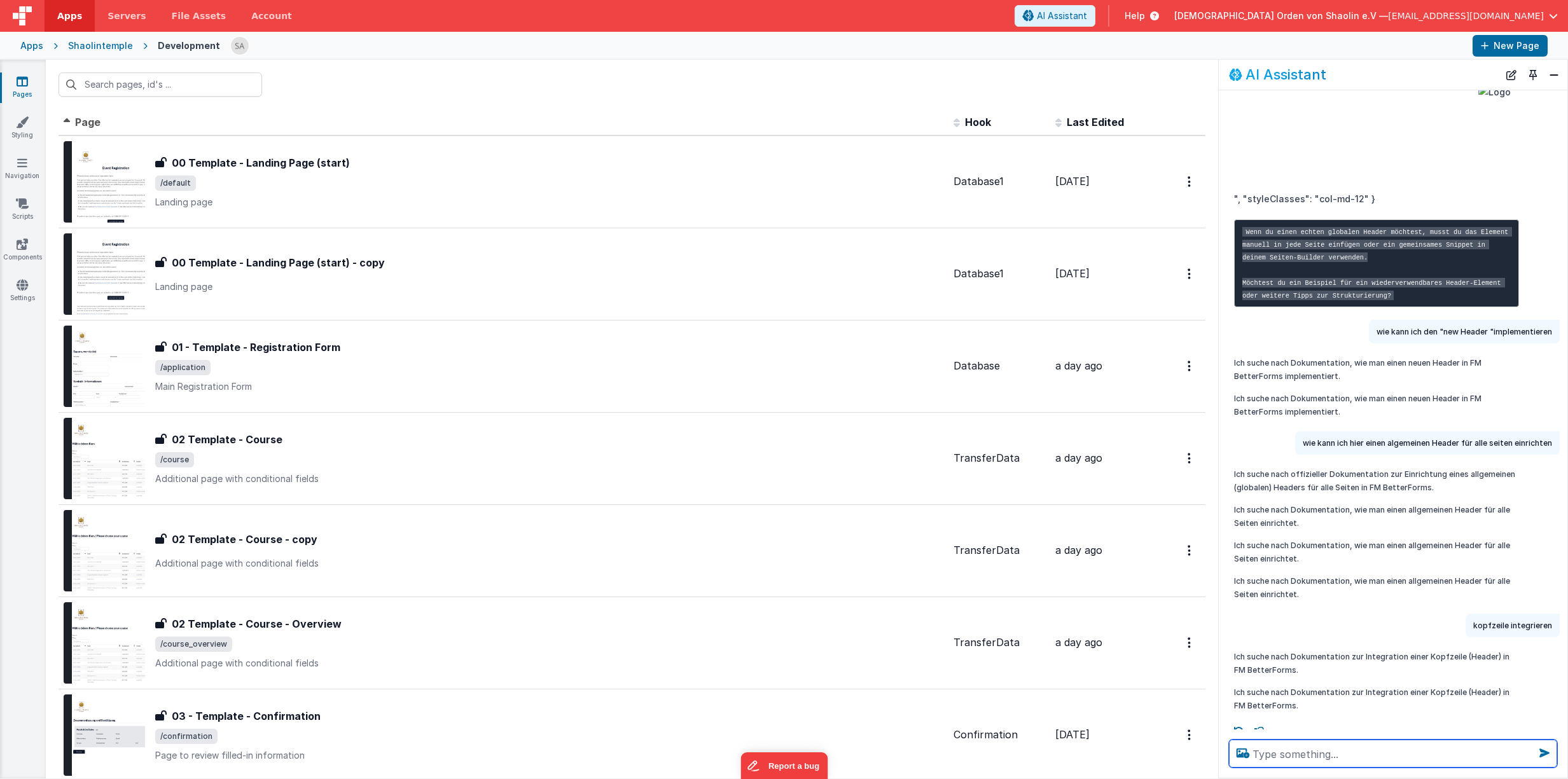
scroll to position [328, 0]
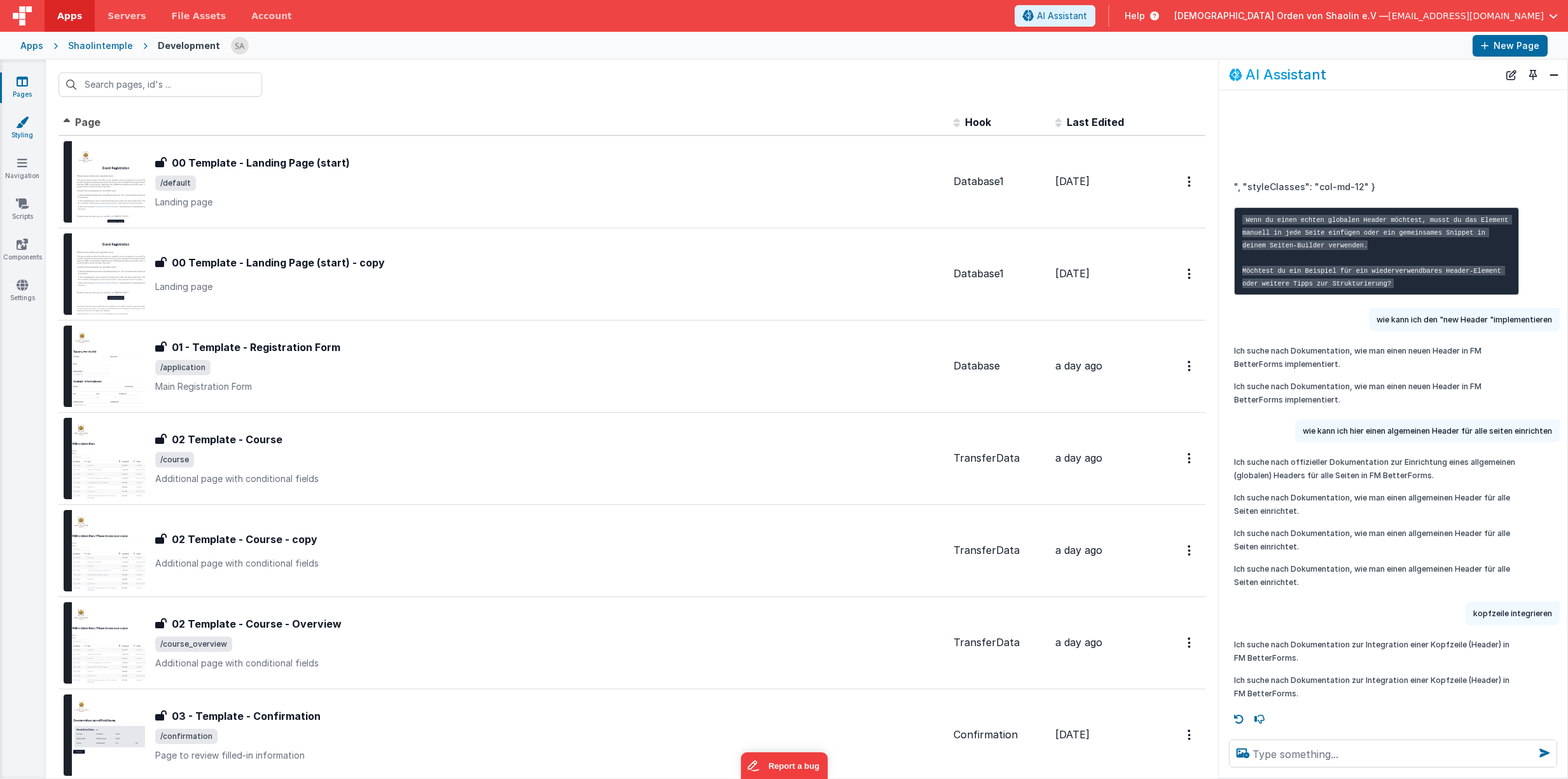
click at [27, 127] on icon at bounding box center [22, 122] width 13 height 13
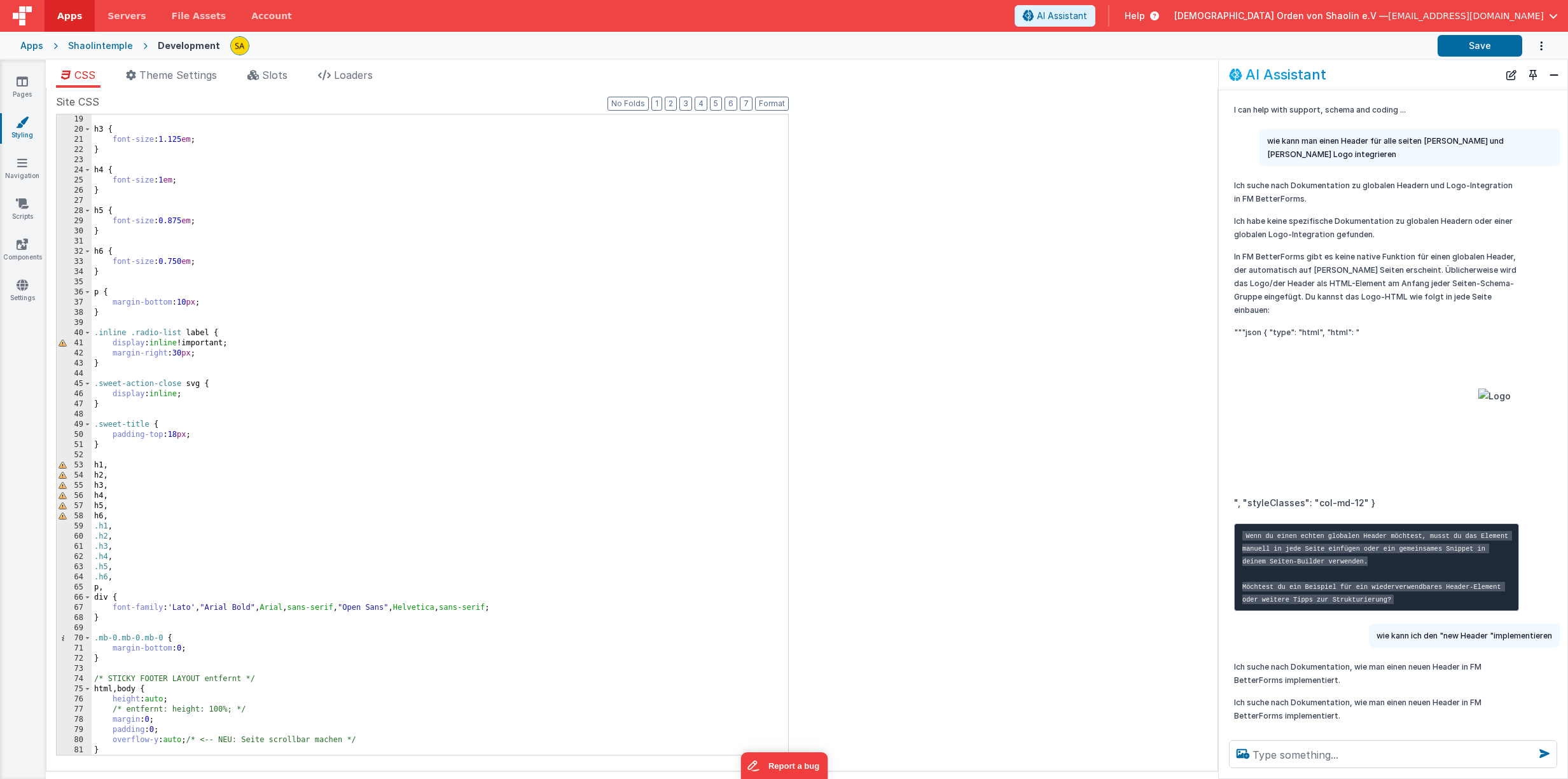
scroll to position [183, 0]
click at [375, 383] on div "} h3 { font-size : 1.125 em ; } h4 { font-size : 1 em ; } h5 { font-size : 0.87…" at bounding box center [440, 435] width 697 height 661
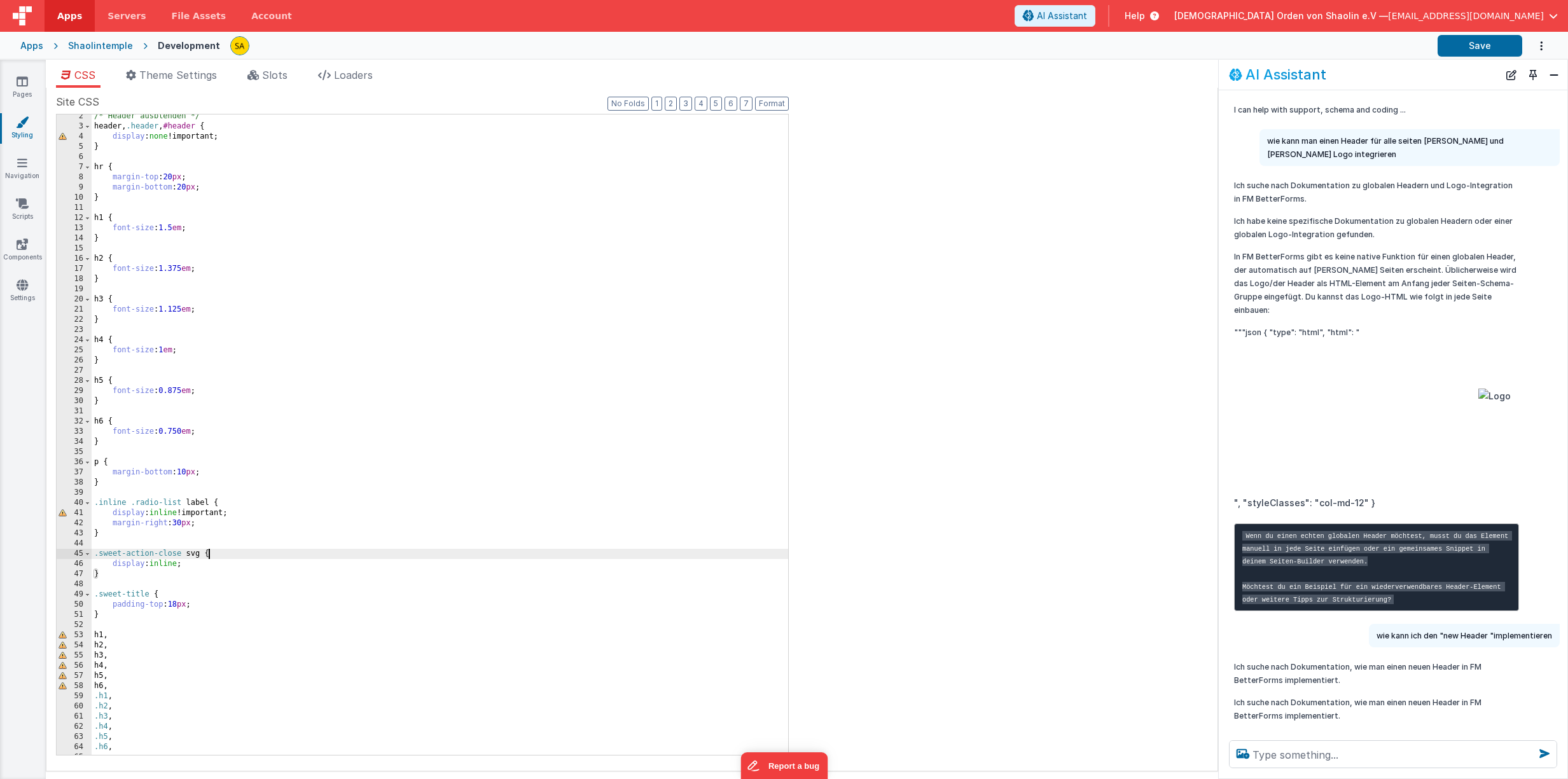
scroll to position [0, 0]
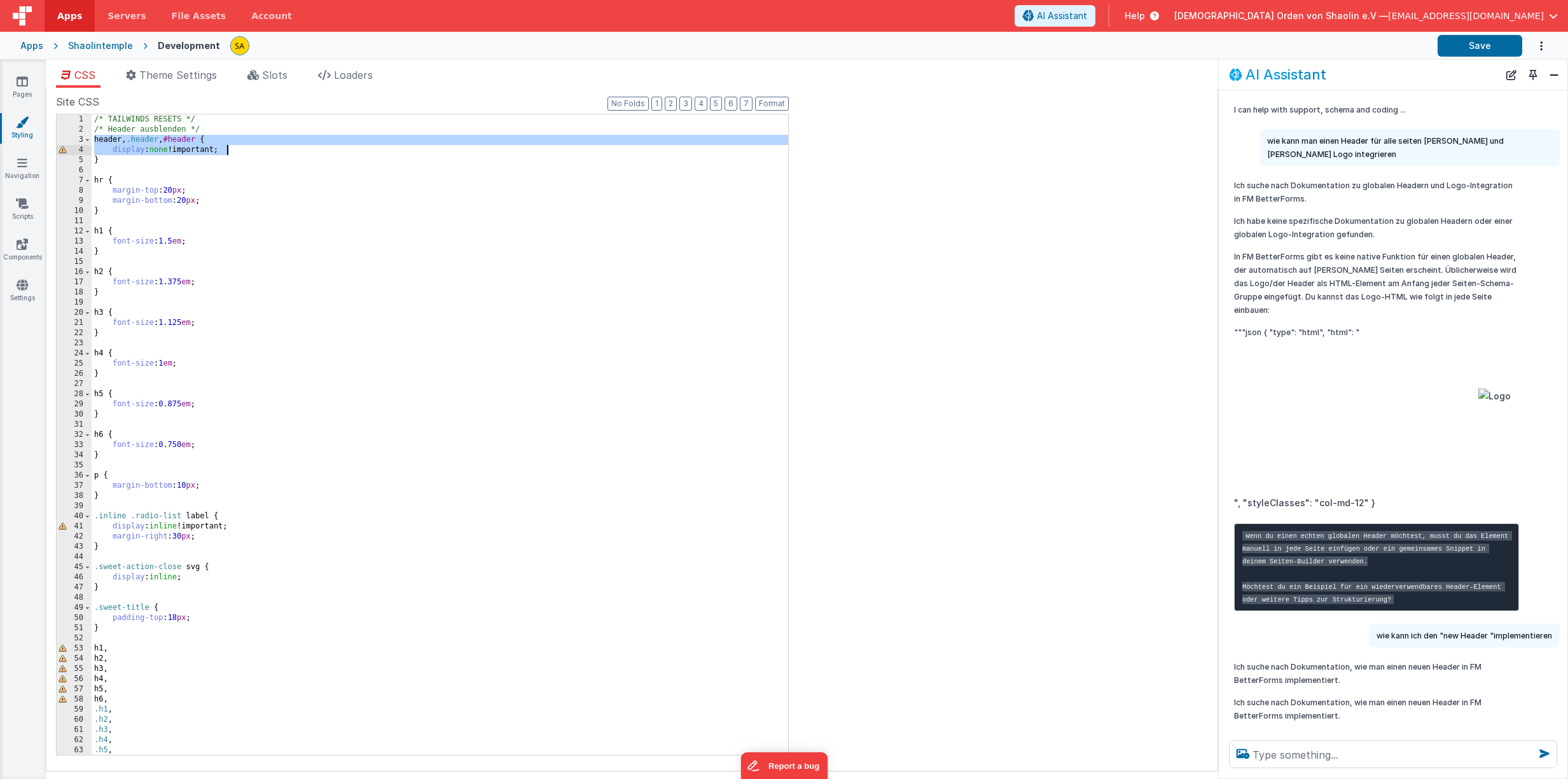
drag, startPoint x: 96, startPoint y: 142, endPoint x: 246, endPoint y: 155, distance: 150.6
click at [246, 155] on div "/* TAILWINDS RESETS */ /* Header ausblenden */ header , .header , #header { dis…" at bounding box center [440, 444] width 697 height 661
click at [1312, 761] on textarea at bounding box center [1393, 754] width 328 height 28
paste textarea "header, .header, #header { display: none !important;"
type textarea "header, .header, #header { display: none !important; analysiere und erkläre"
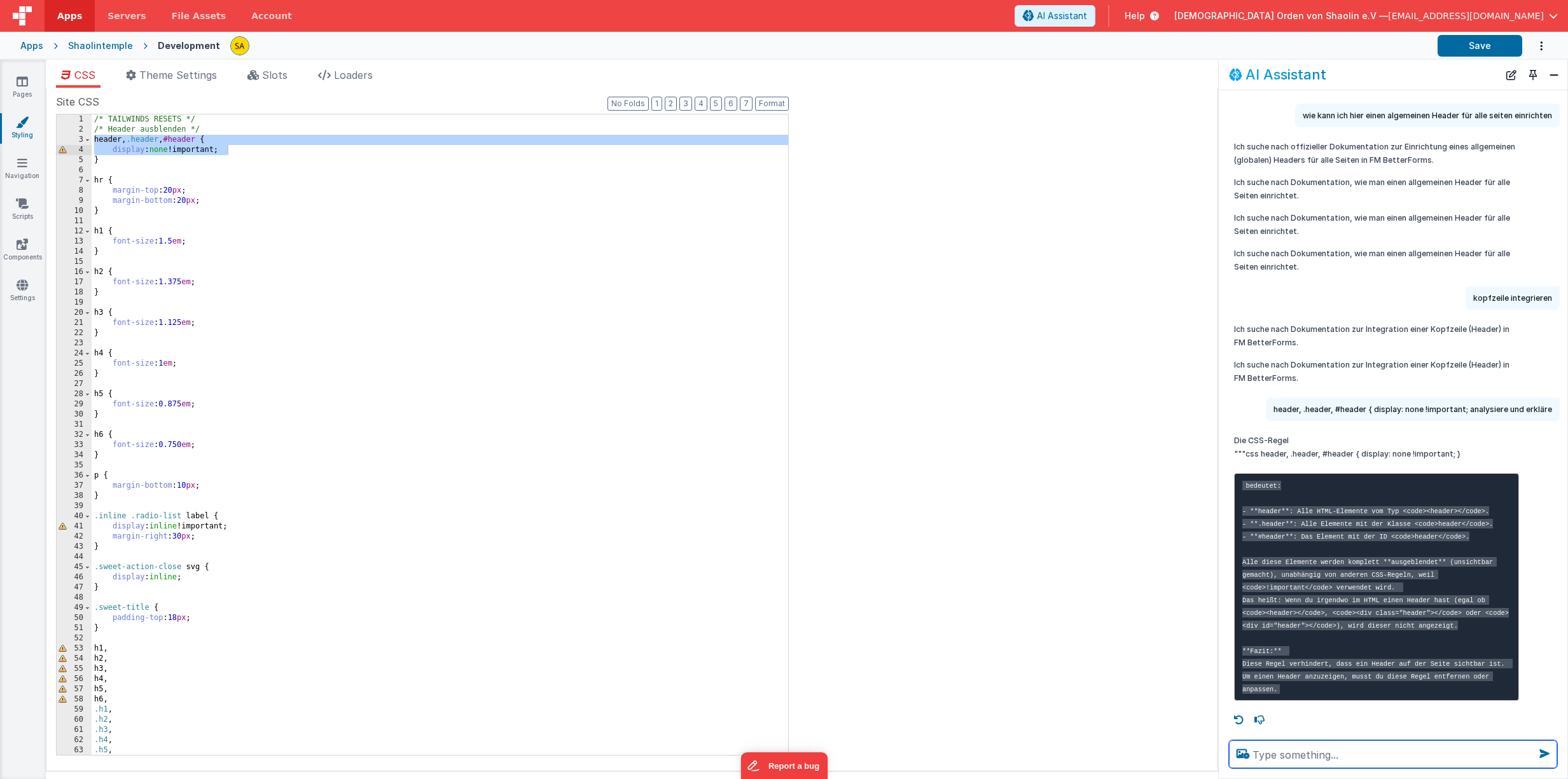
scroll to position [656, 0]
type textarea "wie kann ich sie anpassen?"
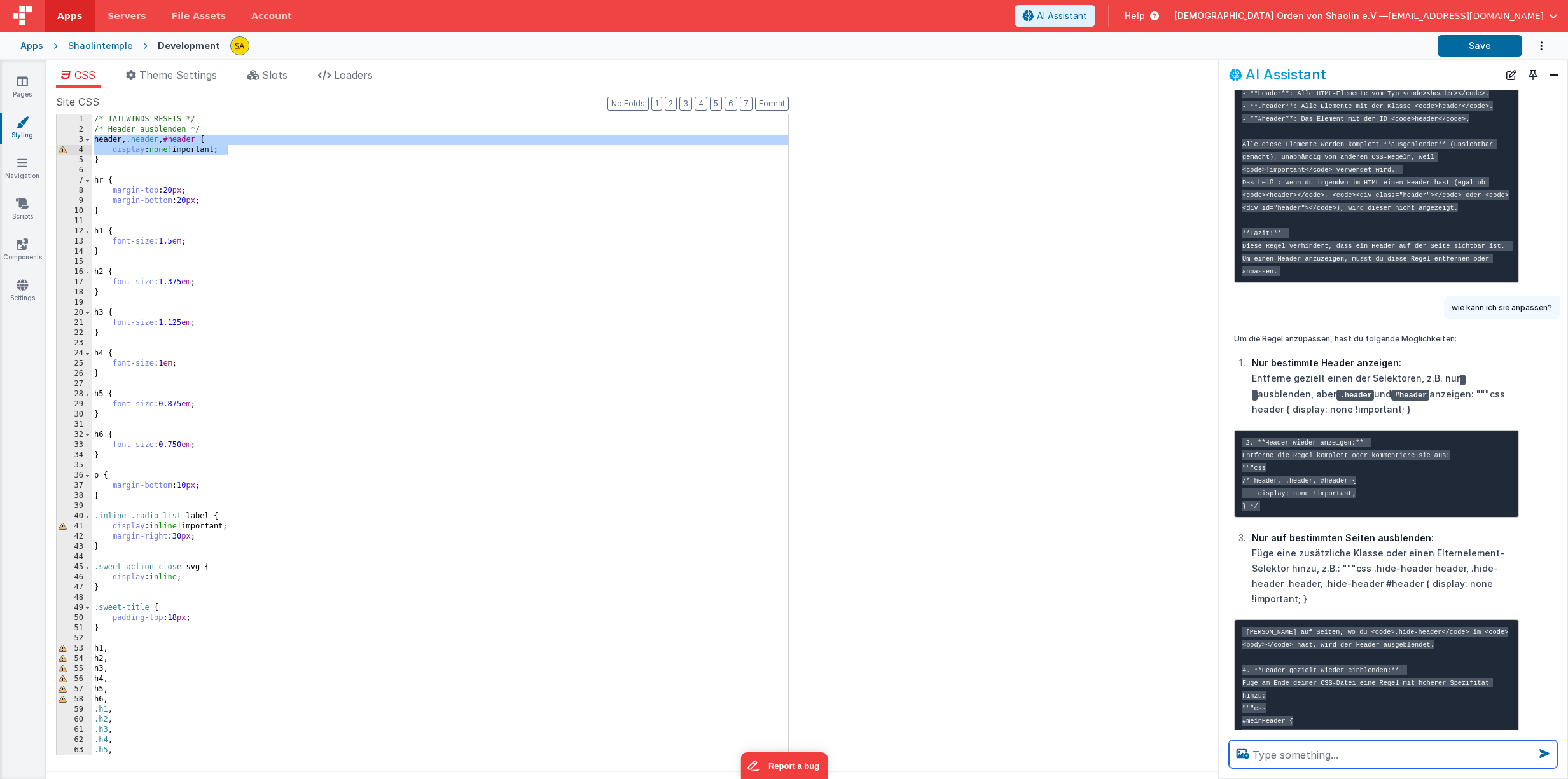
scroll to position [1051, 0]
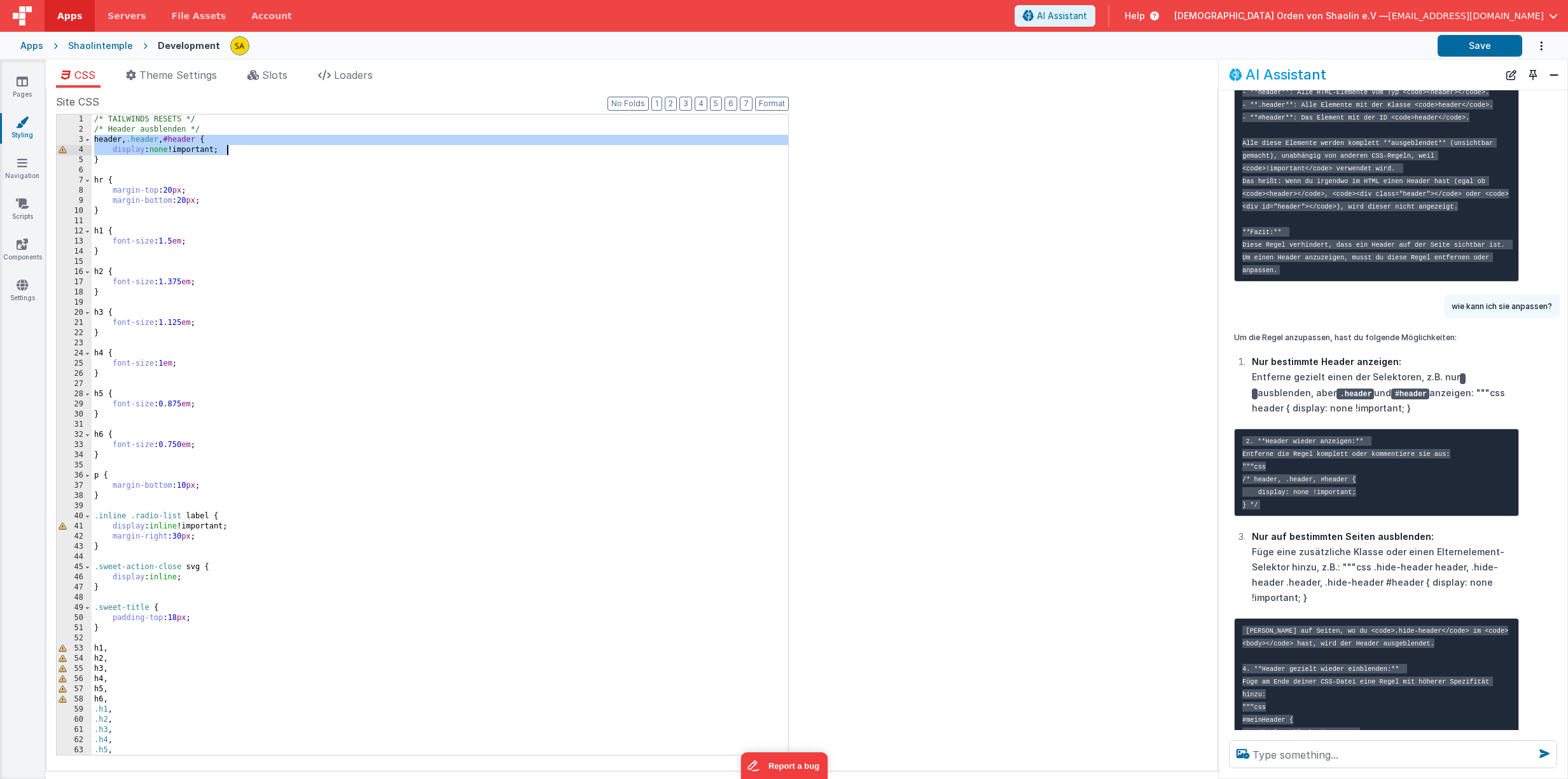
click at [94, 137] on div "/* TAILWINDS RESETS */ /* Header ausblenden */ header , .header , #header { dis…" at bounding box center [440, 444] width 697 height 661
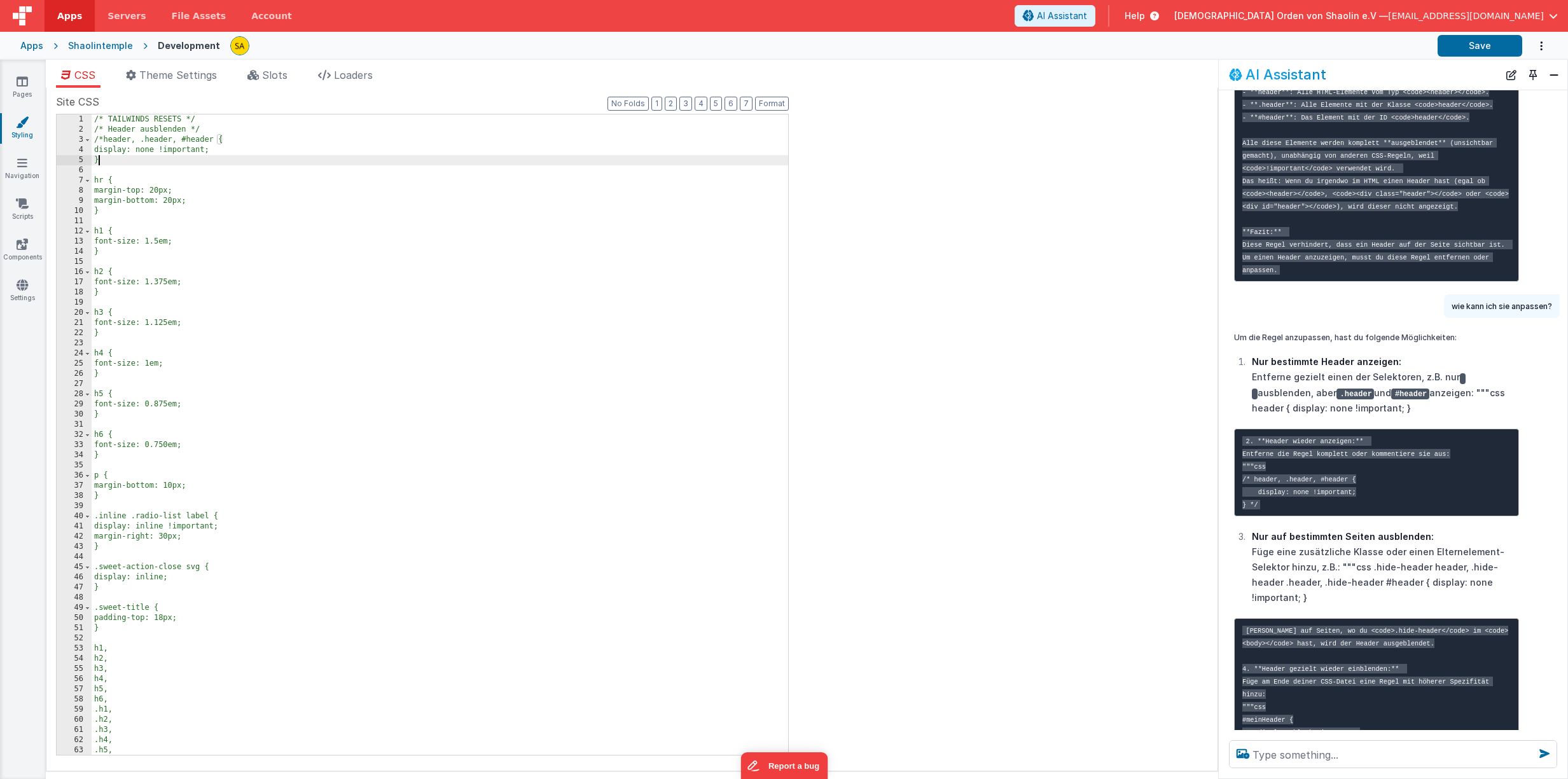
click at [107, 162] on div "/* TAILWINDS RESETS */ /* Header ausblenden */ /*header, .header, #header { dis…" at bounding box center [440, 444] width 697 height 661
click at [104, 131] on div "/* TAILWINDS RESETS */ /* Header ausblenden */ /*header, .header, #header { dis…" at bounding box center [440, 436] width 697 height 661
click at [105, 153] on div "/* TAILWINDS RESETS */ /* Header ausblenden */ /*header, .header, #header { dis…" at bounding box center [440, 436] width 697 height 661
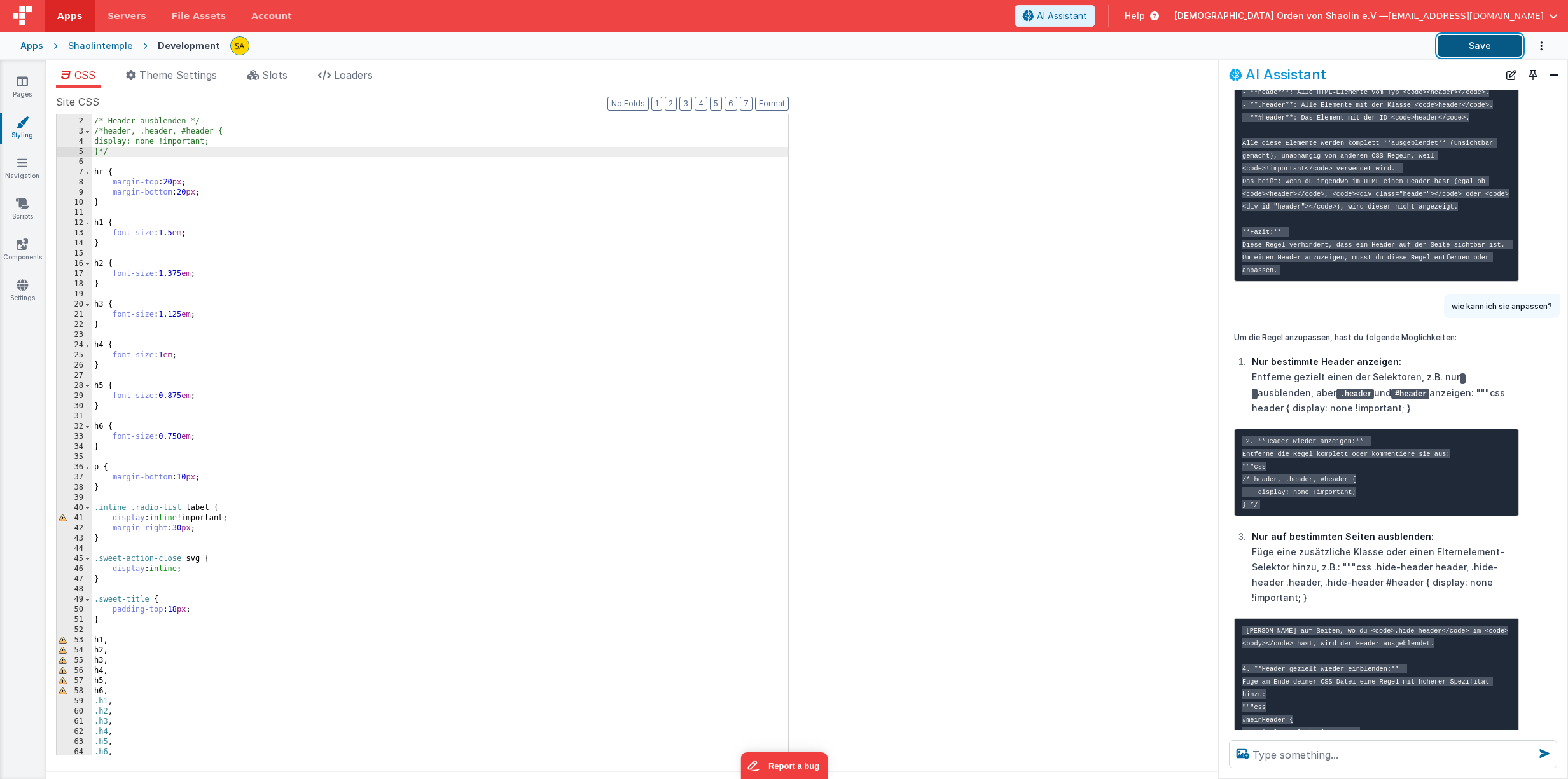
click at [1468, 44] on button "Save" at bounding box center [1479, 46] width 84 height 22
click at [24, 242] on icon at bounding box center [22, 244] width 11 height 13
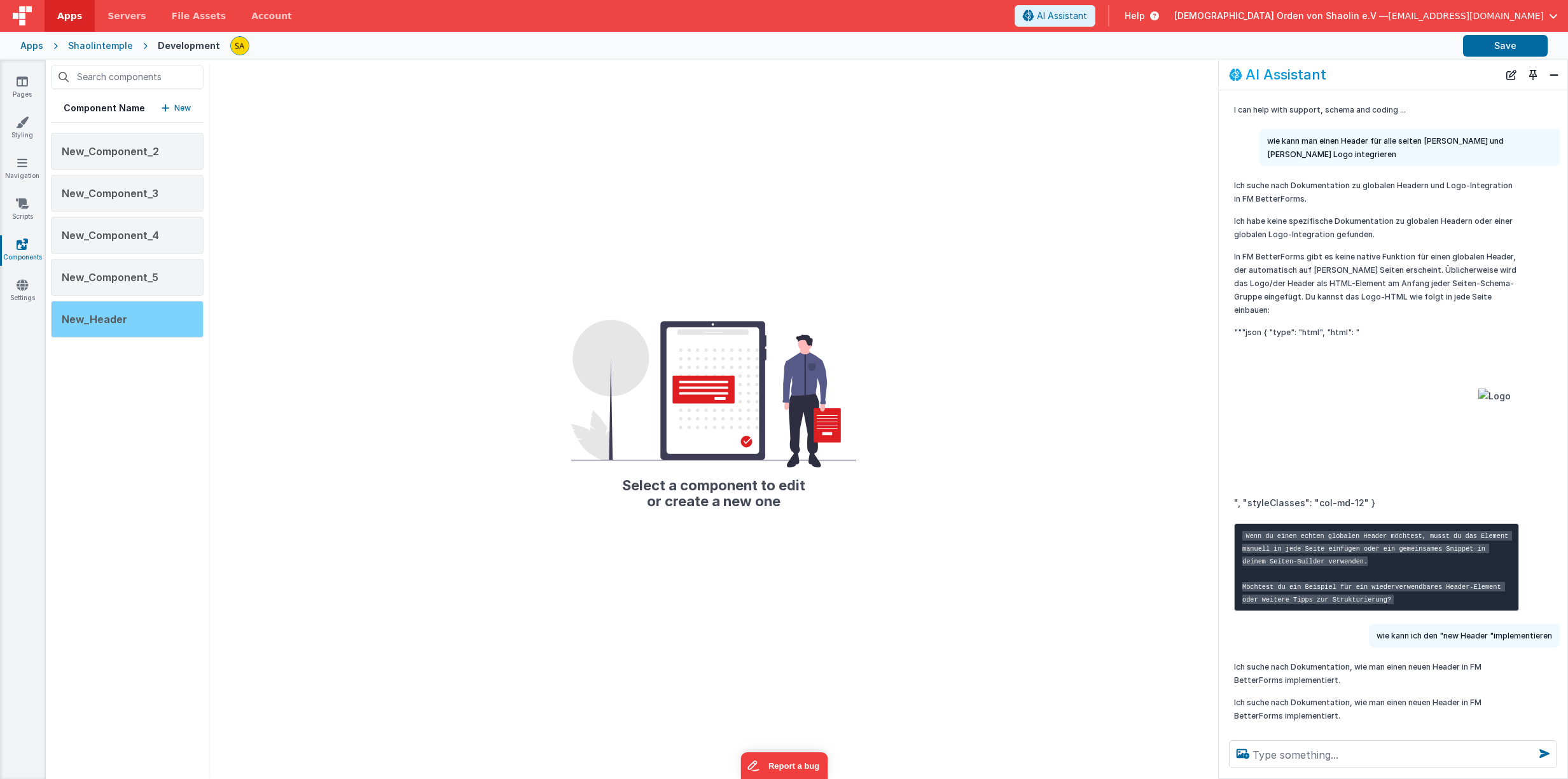
click at [98, 319] on span "New_Header" at bounding box center [94, 319] width 66 height 13
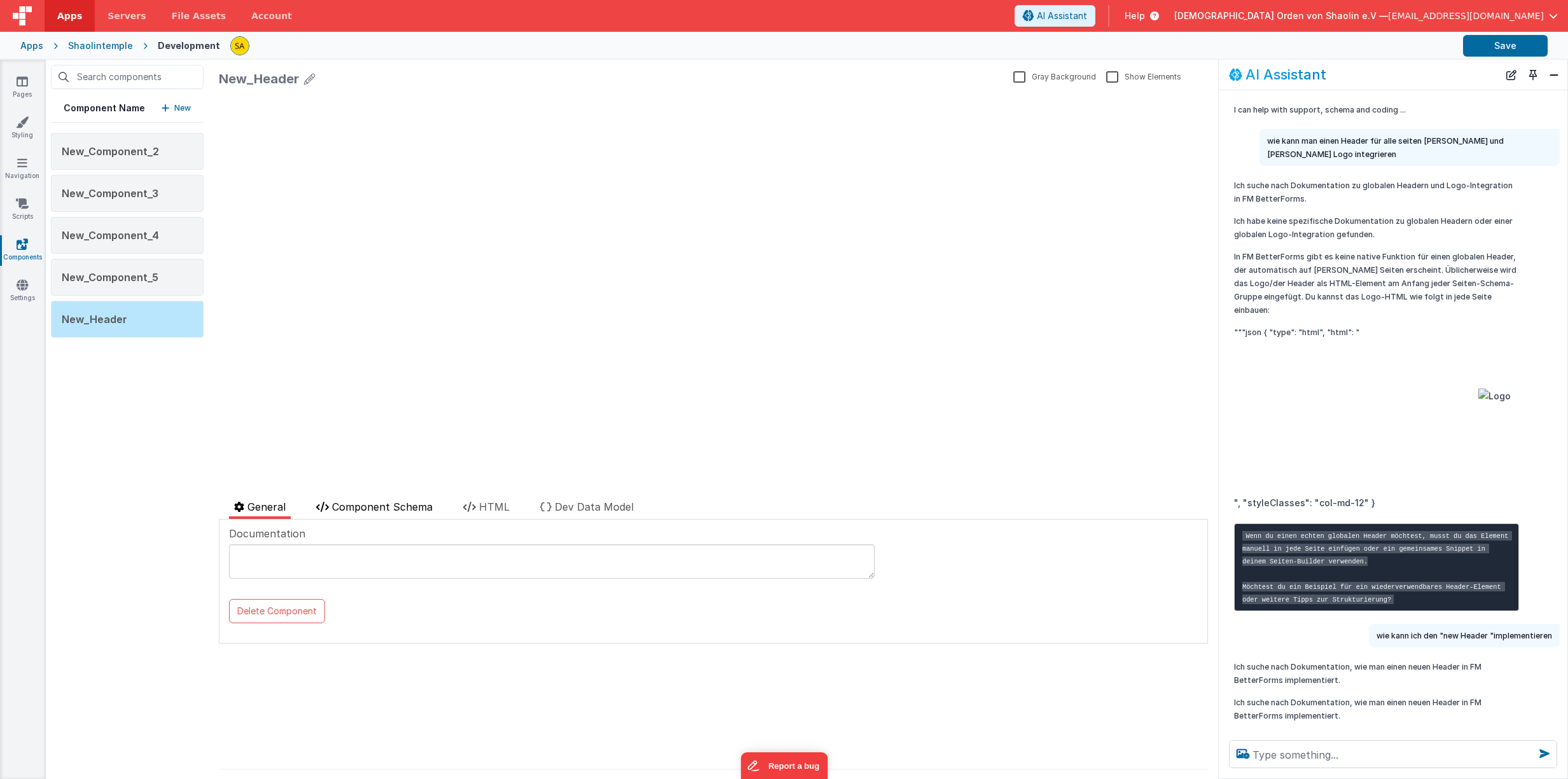
click at [388, 508] on span "Component Schema" at bounding box center [382, 507] width 100 height 13
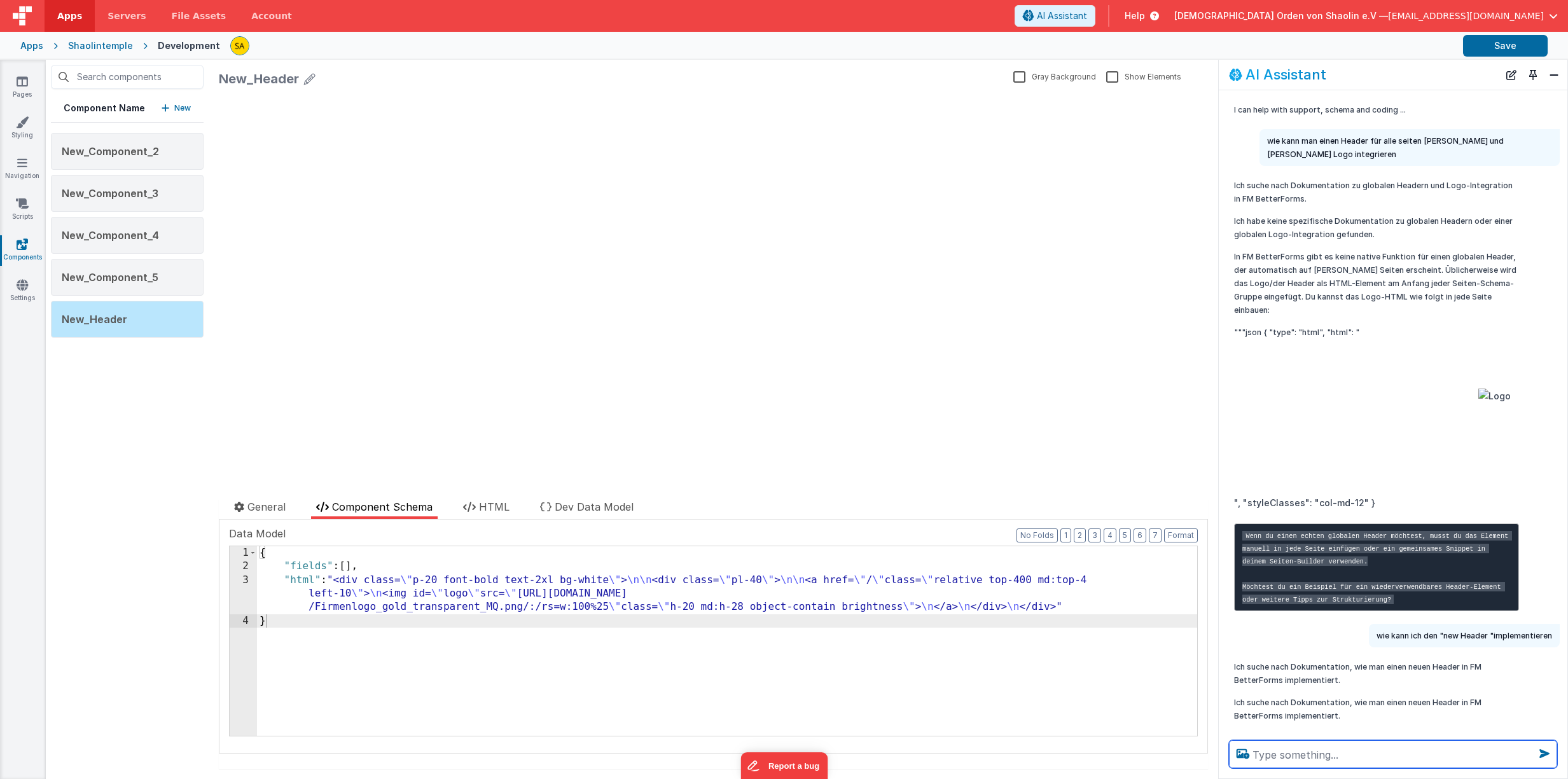
click at [1307, 752] on textarea at bounding box center [1393, 754] width 328 height 28
type textarea "wie kann ich das logo tiefer [PERSON_NAME]"
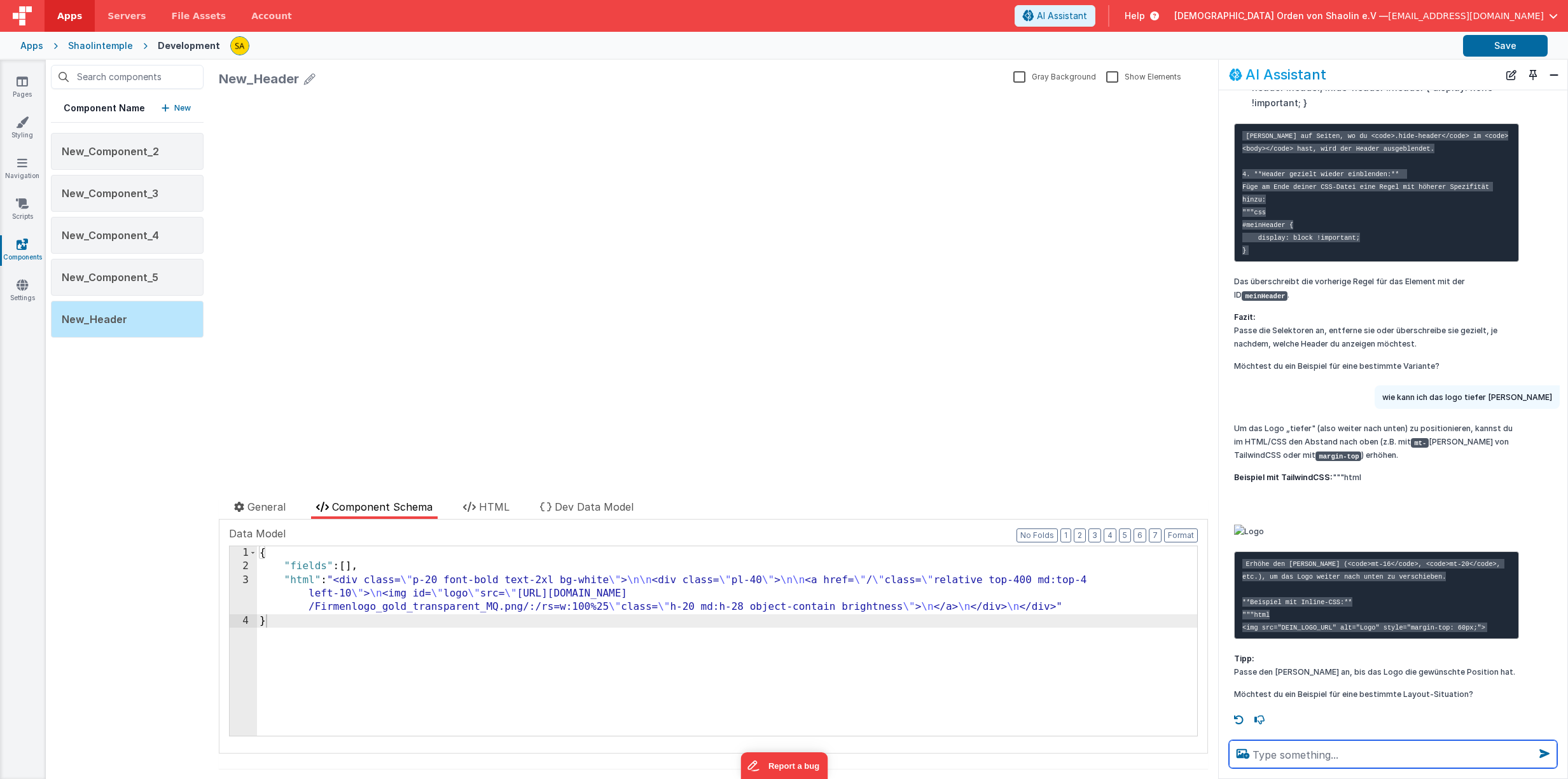
scroll to position [1605, 0]
click at [1177, 582] on div "{ "fields" : [ ] , "html" : "<div class= \" p-20 font-bold text-2xl bg-white \"…" at bounding box center [727, 655] width 940 height 217
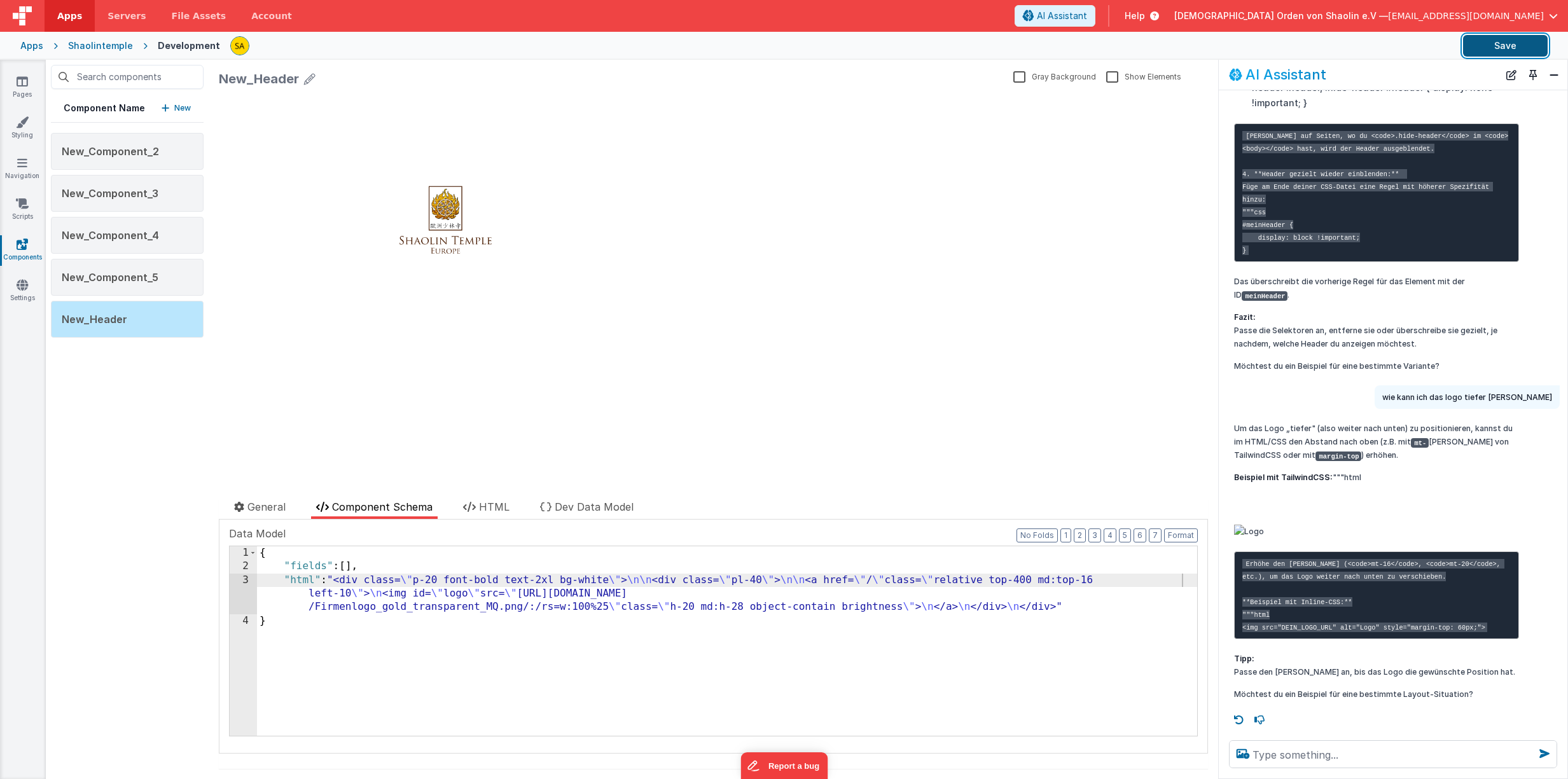
click at [1505, 44] on button "Save" at bounding box center [1505, 46] width 84 height 22
click at [1518, 42] on button "Save" at bounding box center [1505, 46] width 84 height 22
click at [349, 592] on div "{ "fields" : [ ] , "html" : "<div class= \" p-20 font-bold text-2xl bg-white \"…" at bounding box center [727, 655] width 940 height 217
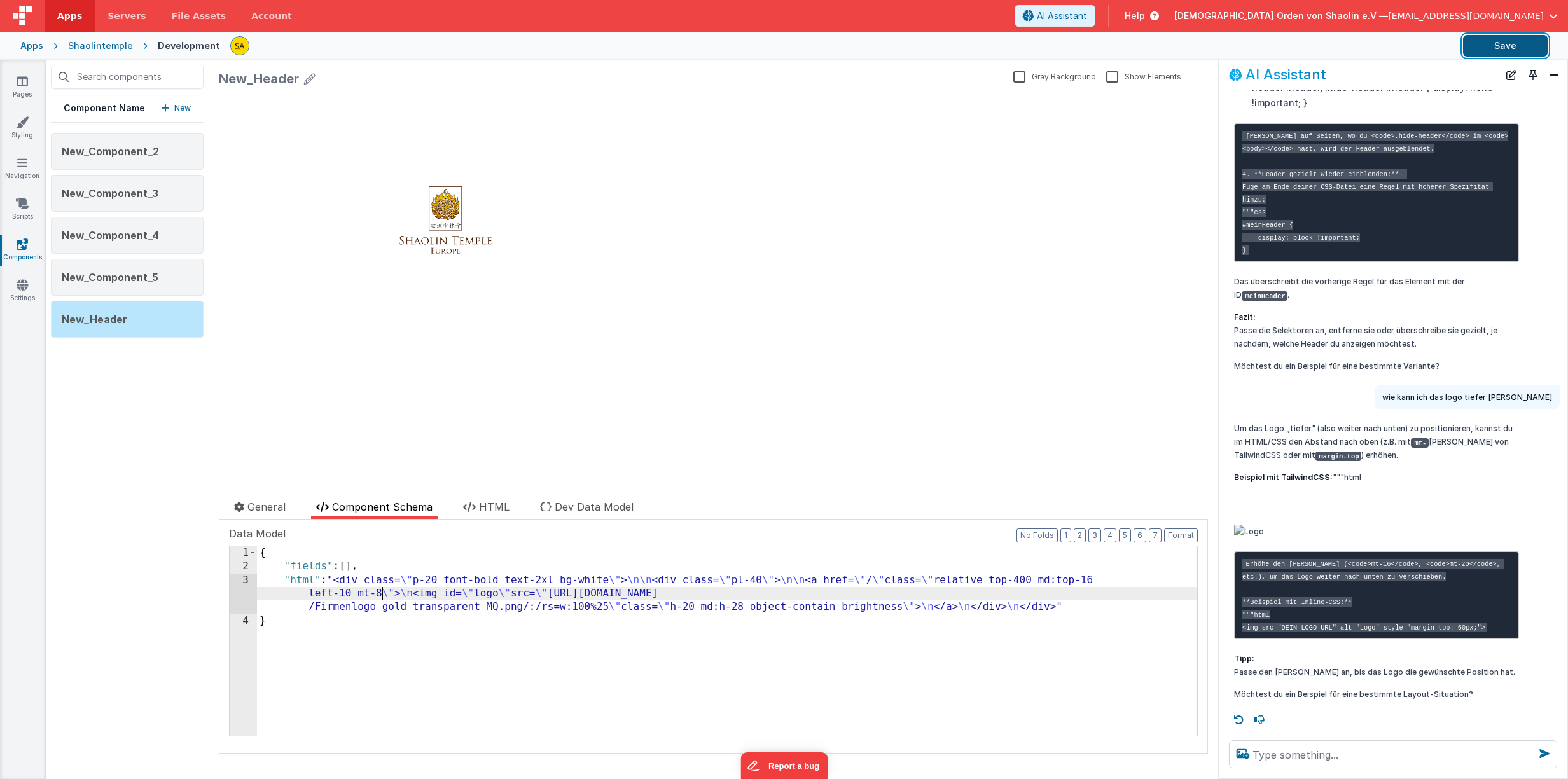
click at [1517, 41] on button "Save" at bounding box center [1505, 46] width 84 height 22
click at [497, 506] on span "HTML" at bounding box center [494, 507] width 31 height 13
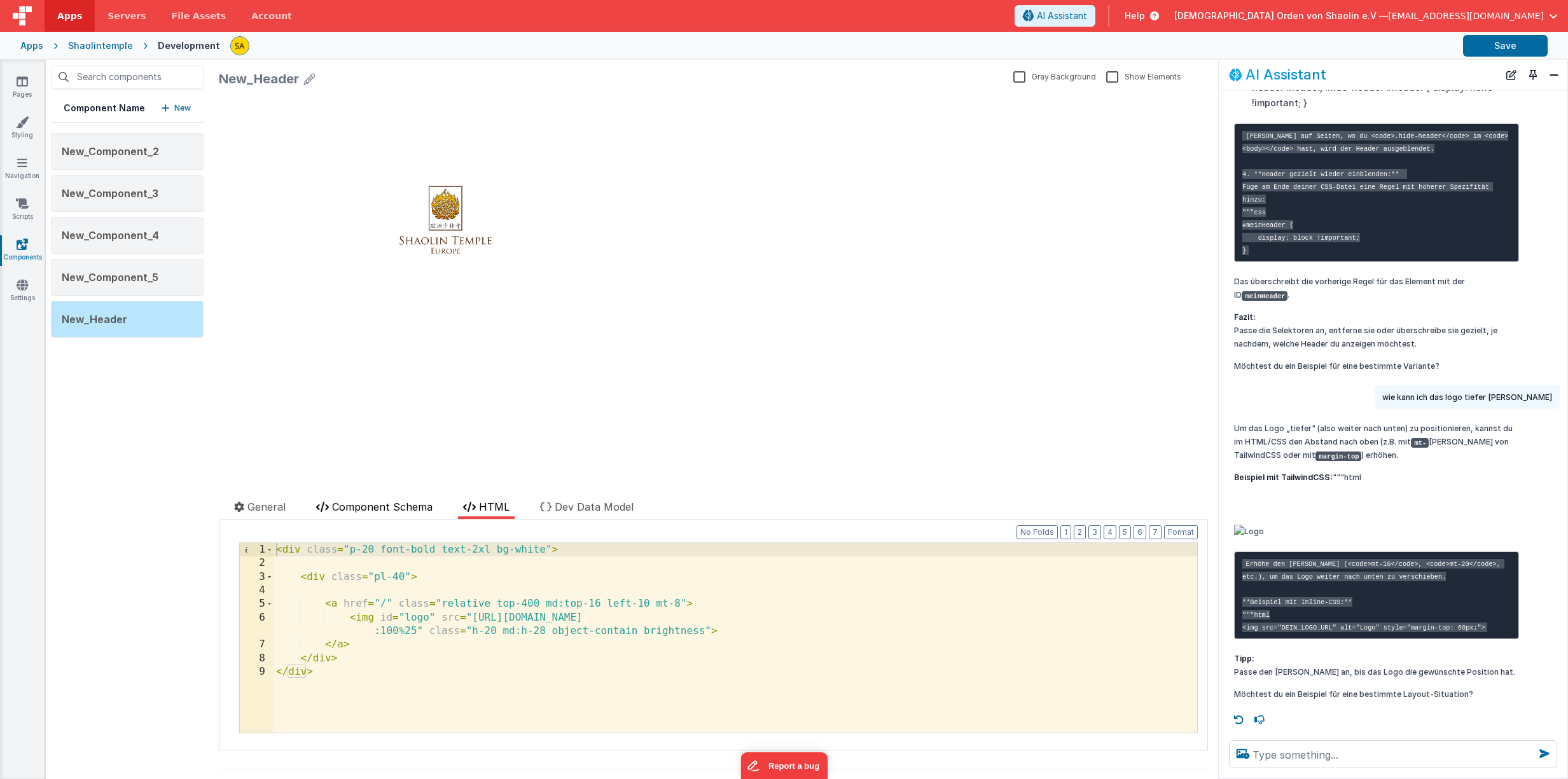
click at [363, 514] on li "Component Schema" at bounding box center [374, 509] width 127 height 20
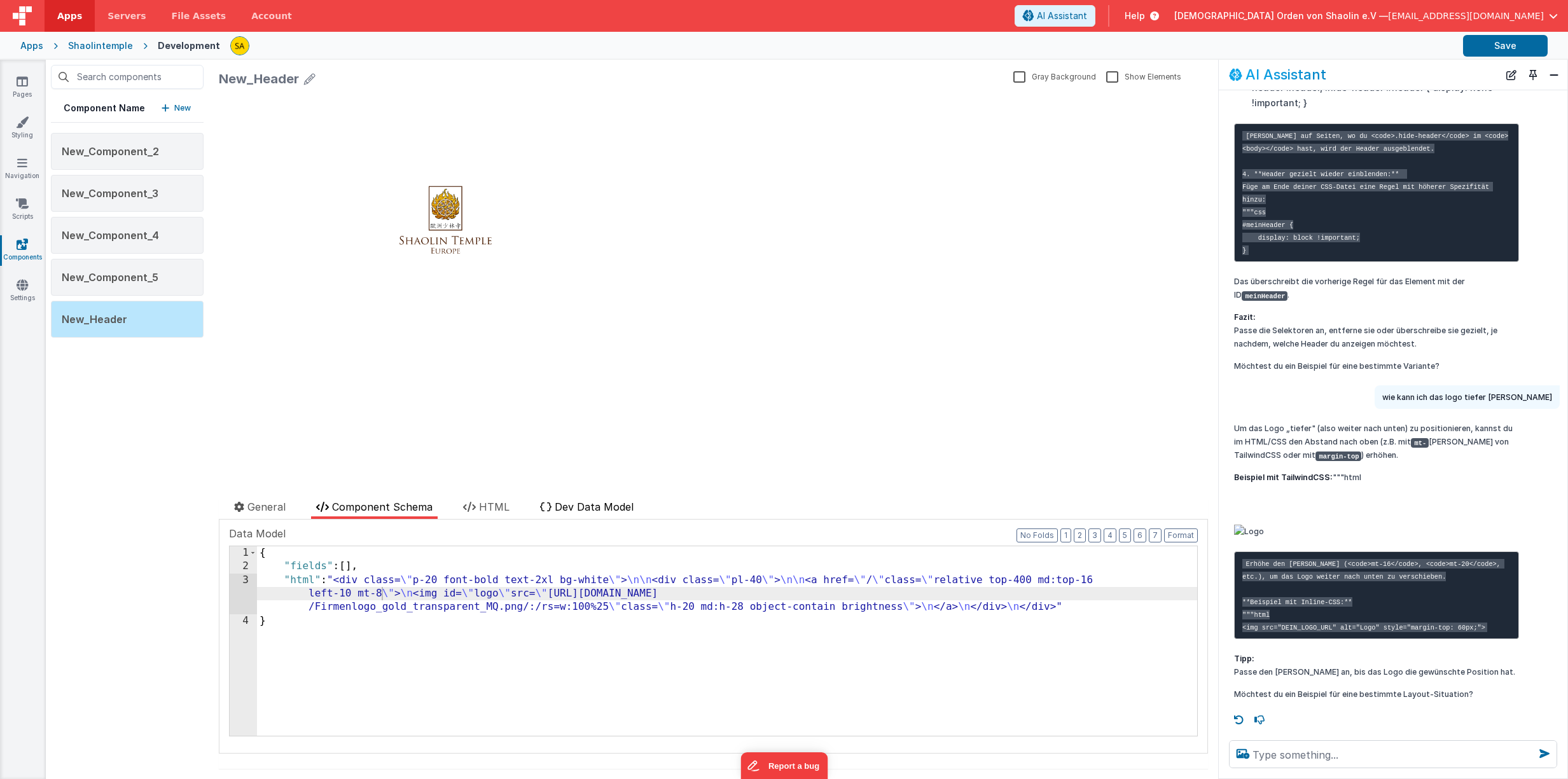
click at [630, 507] on span "Dev Data Model" at bounding box center [594, 507] width 79 height 13
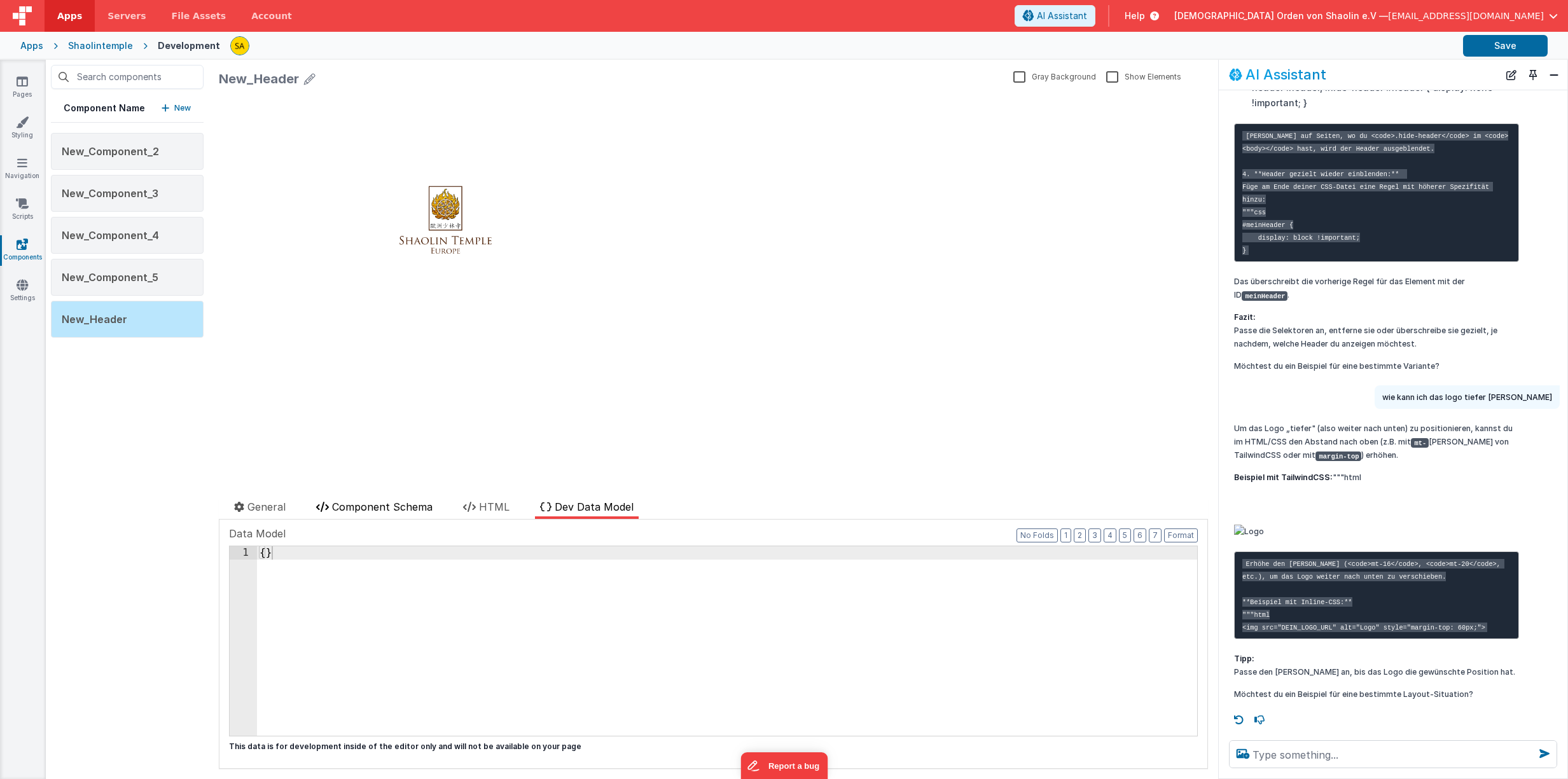
click at [404, 509] on span "Component Schema" at bounding box center [382, 507] width 100 height 13
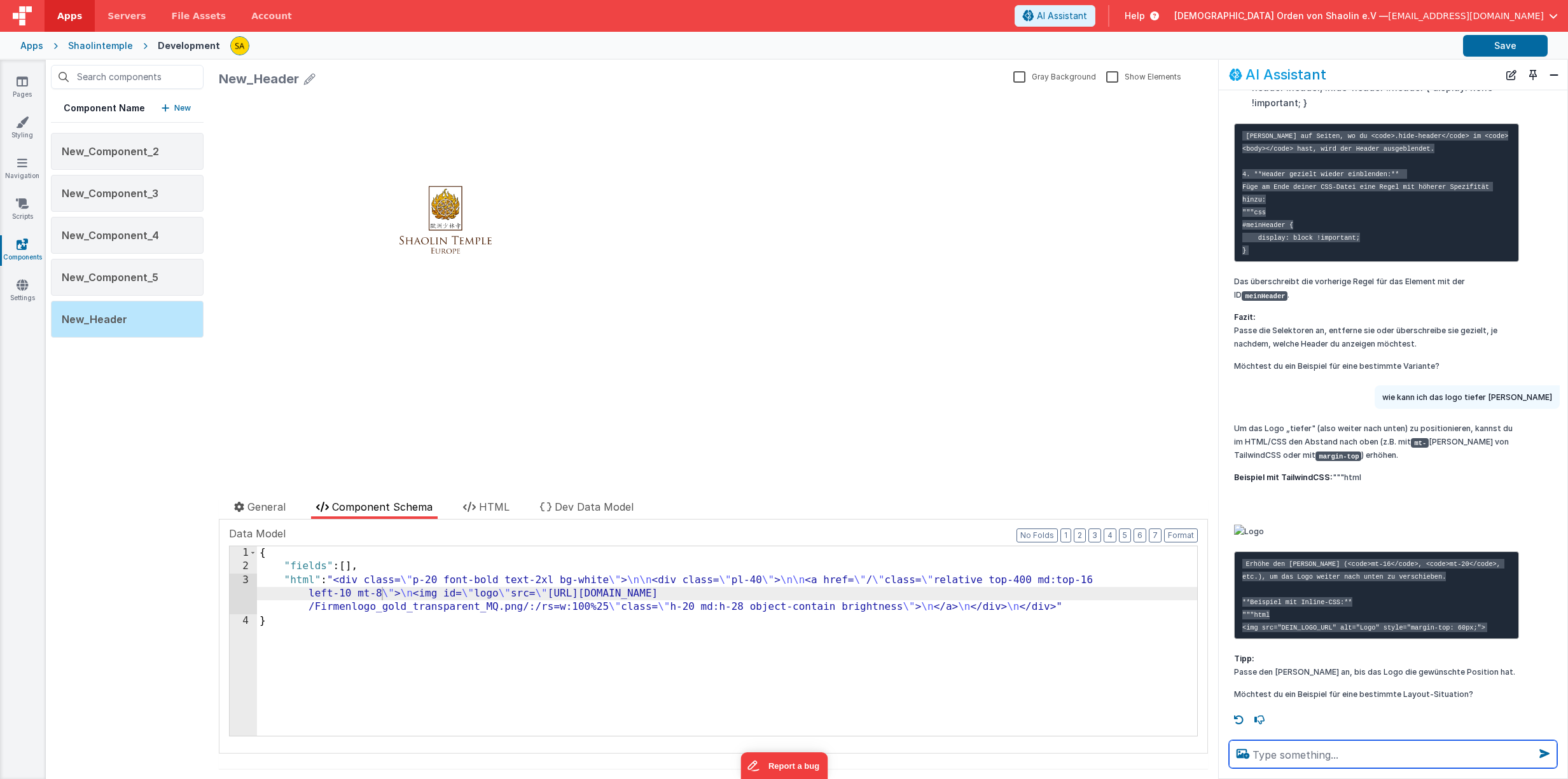
click at [1328, 748] on textarea at bounding box center [1393, 754] width 328 height 28
type textarea "wie kann ich im header das logo nach unten verschieben"
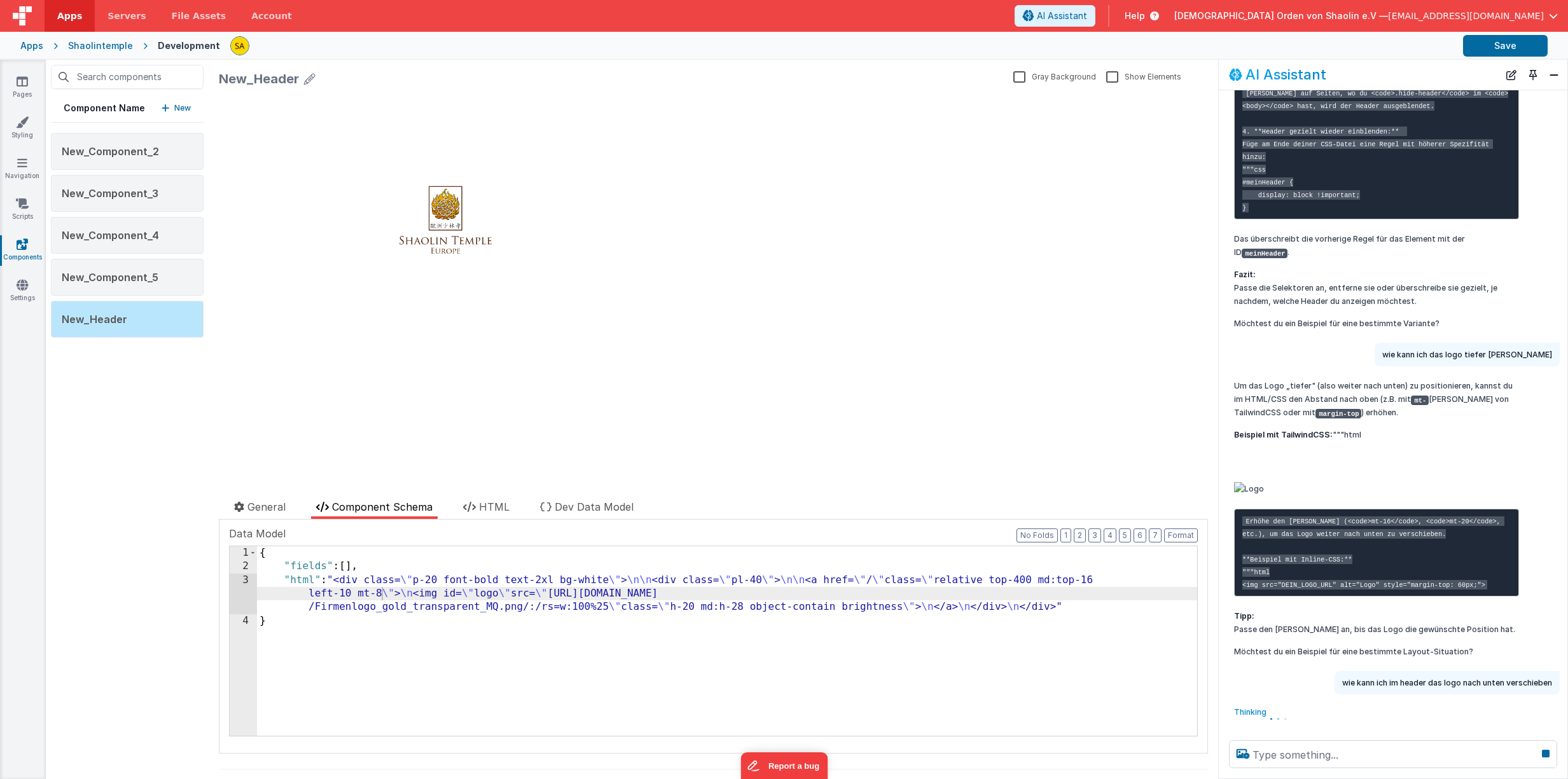
scroll to position [1648, 0]
drag, startPoint x: 1343, startPoint y: 682, endPoint x: 1578, endPoint y: 685, distance: 235.0
click at [1567, 685] on div "I can help with support, schema and coding ... wie kann man einen Header für al…" at bounding box center [1393, 410] width 349 height 640
copy p "wie kann ich im header das logo nach unten verschieben"
click at [1552, 77] on button "Close" at bounding box center [1553, 75] width 17 height 18
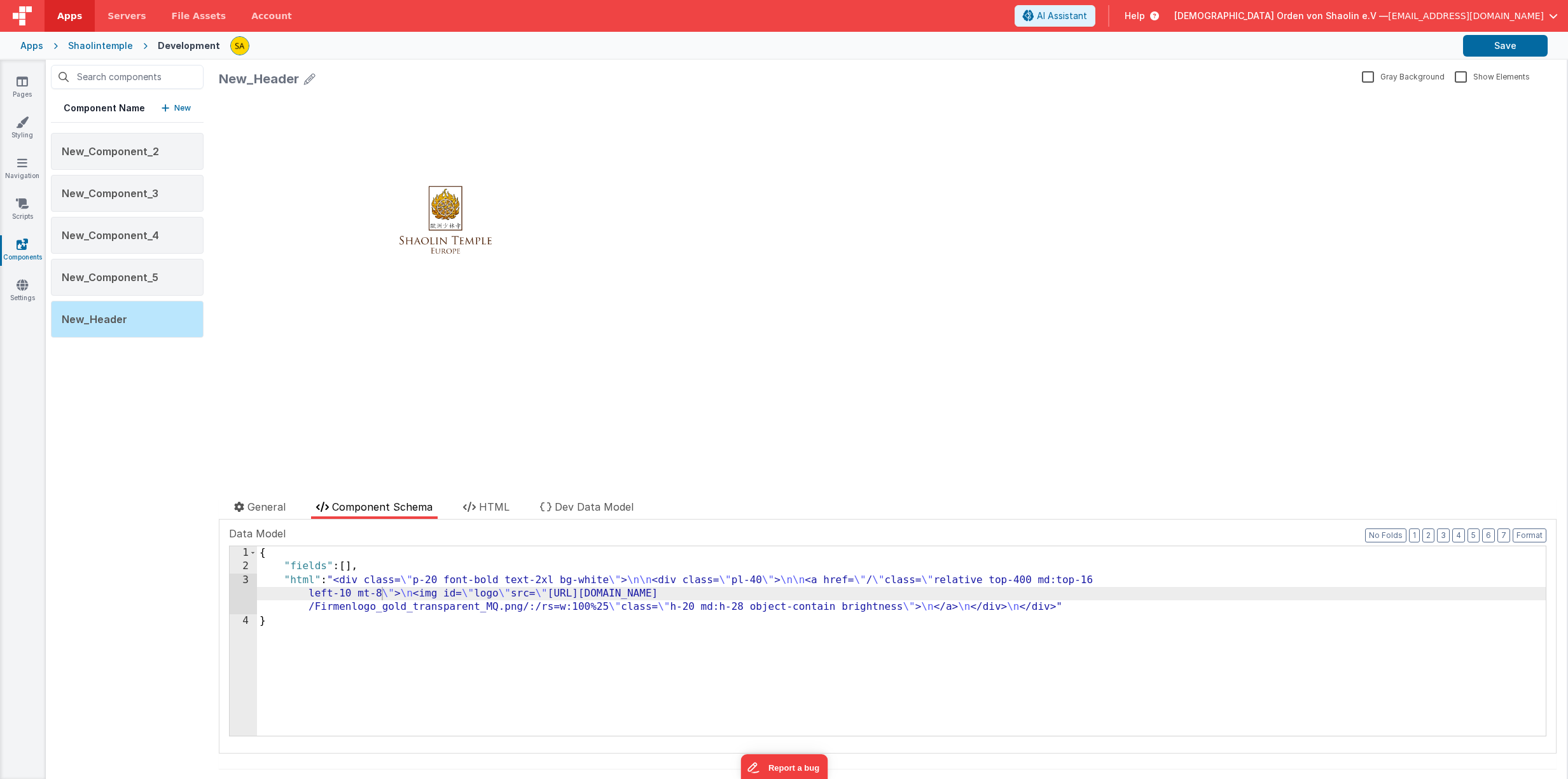
scroll to position [2481, 0]
click at [1087, 15] on span "AI Assistant" at bounding box center [1062, 15] width 50 height 13
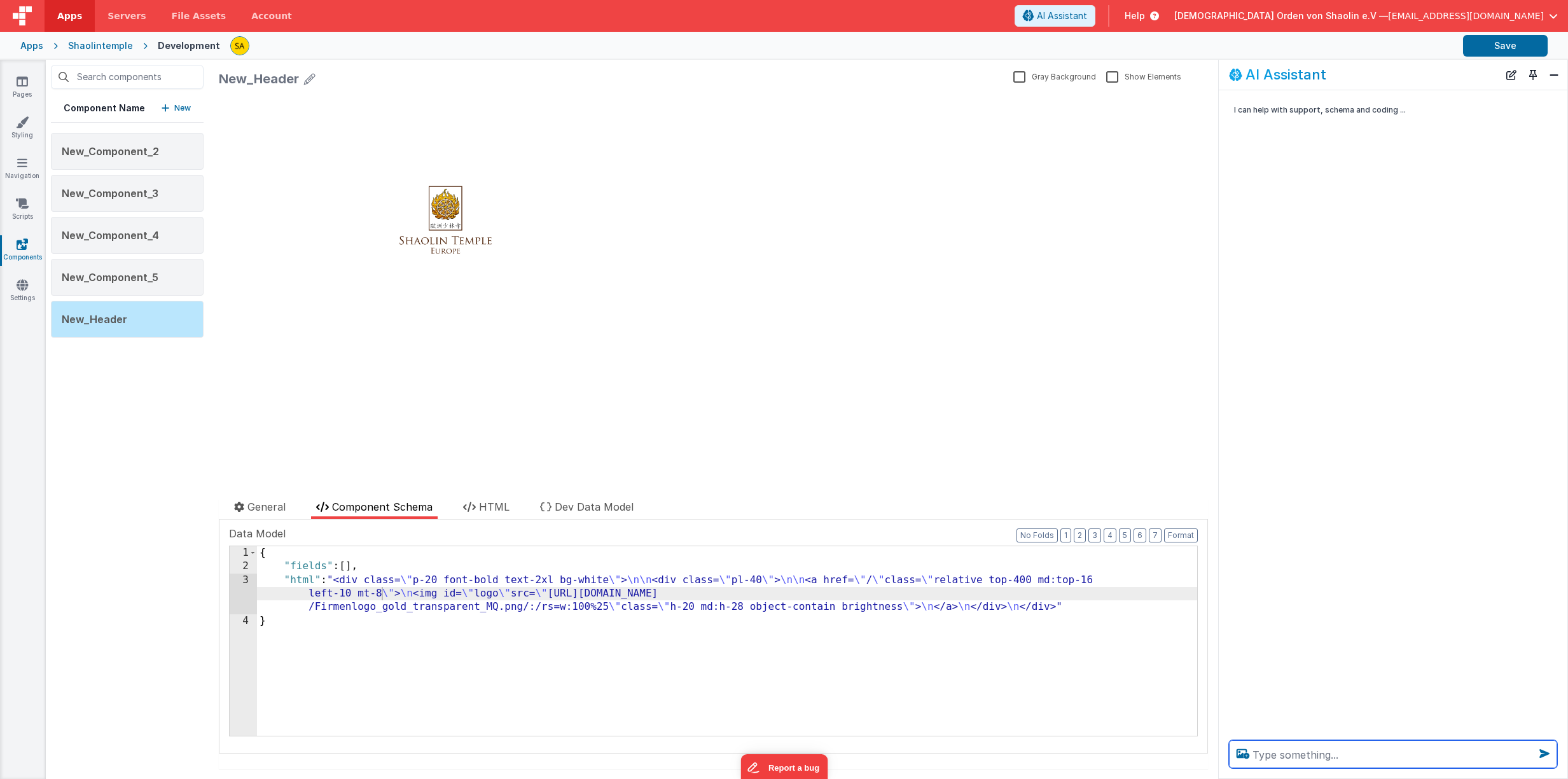
click at [1322, 749] on textarea at bounding box center [1393, 754] width 328 height 28
paste textarea "wie kann ich im header das logo nach unten verschieben"
type textarea "wie kann ich im header das logo nach unten verschieben"
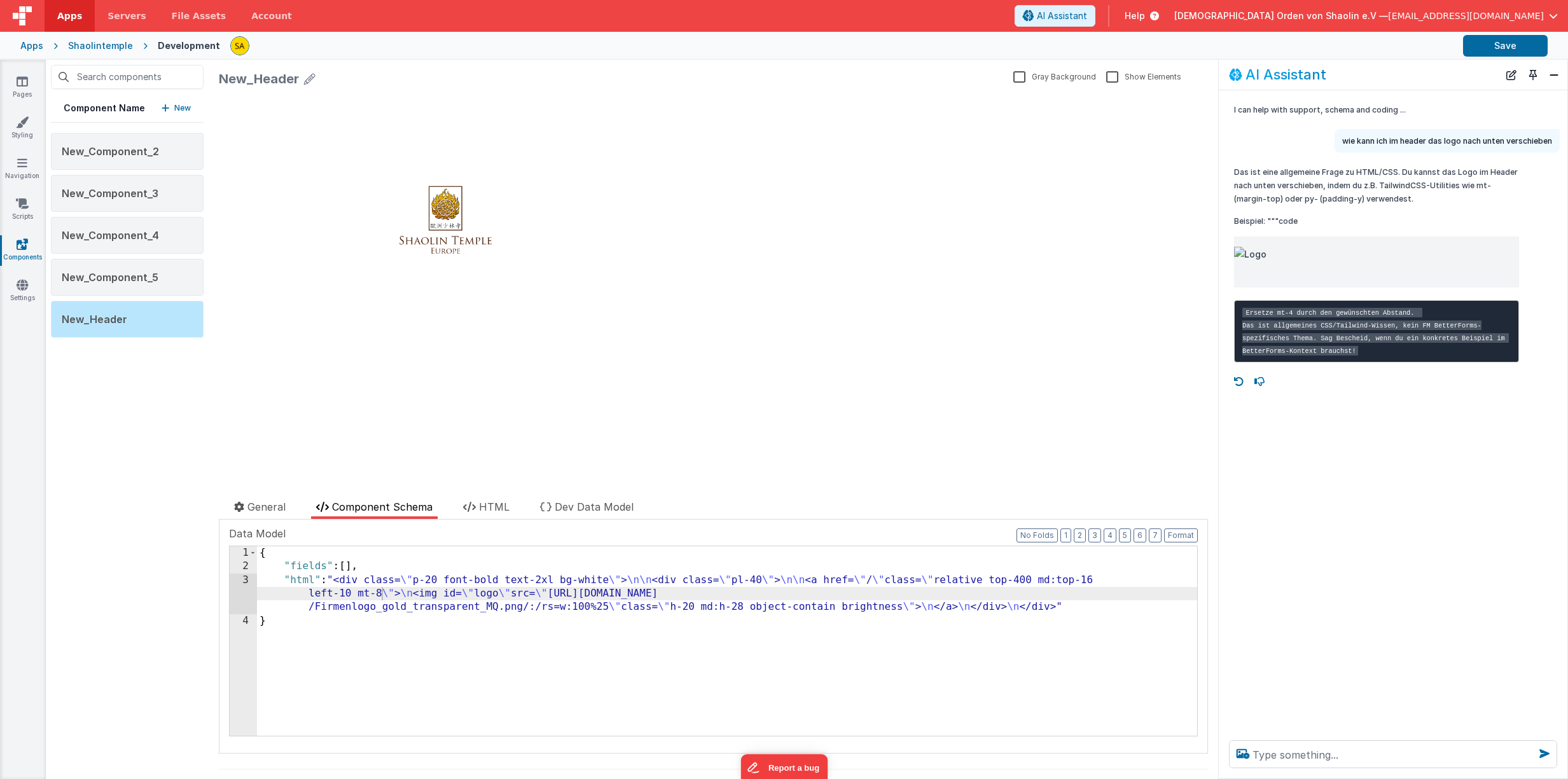
drag, startPoint x: 1181, startPoint y: 582, endPoint x: 1180, endPoint y: 597, distance: 15.0
click at [1181, 582] on div "{ "fields" : [ ] , "html" : "<div class= \" p-20 font-bold text-2xl bg-white \"…" at bounding box center [727, 655] width 940 height 217
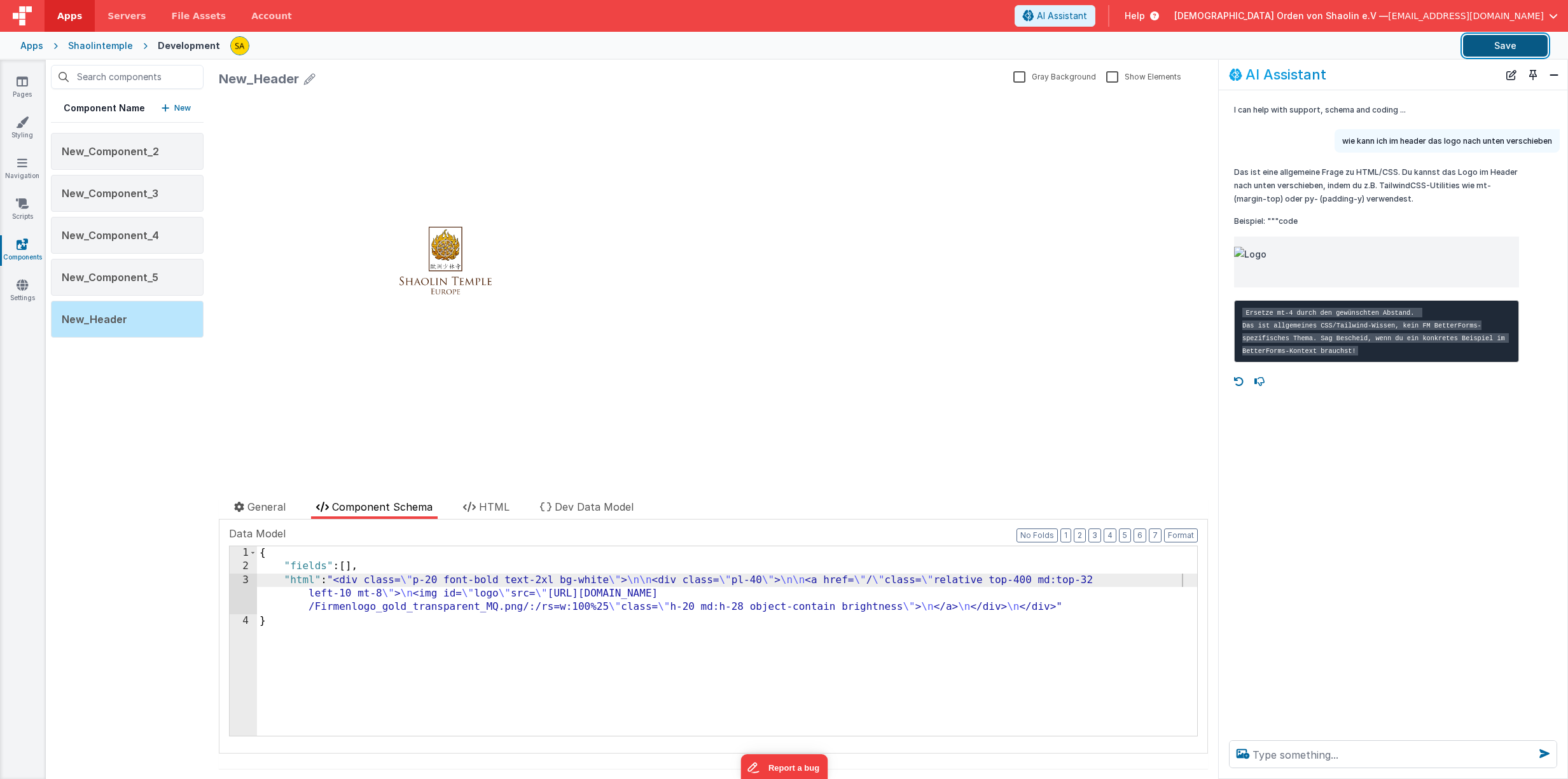
click at [1506, 53] on button "Save" at bounding box center [1505, 46] width 84 height 22
click at [1299, 753] on textarea at bounding box center [1393, 754] width 328 height 28
type textarea "höhe des headers ändern"
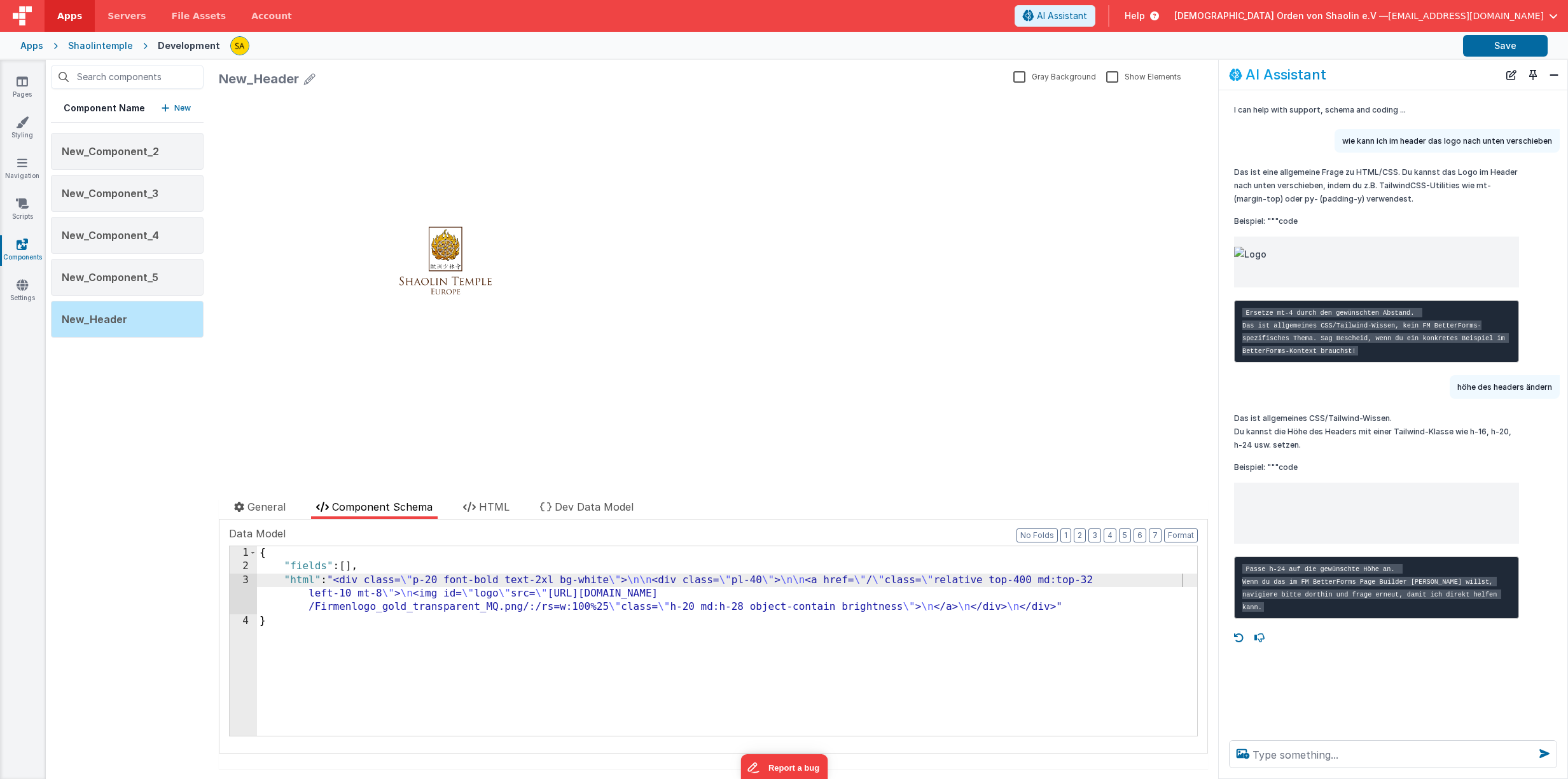
click at [699, 612] on div "{ "fields" : [ ] , "html" : "<div class= \" p-20 font-bold text-2xl bg-white \"…" at bounding box center [727, 655] width 940 height 217
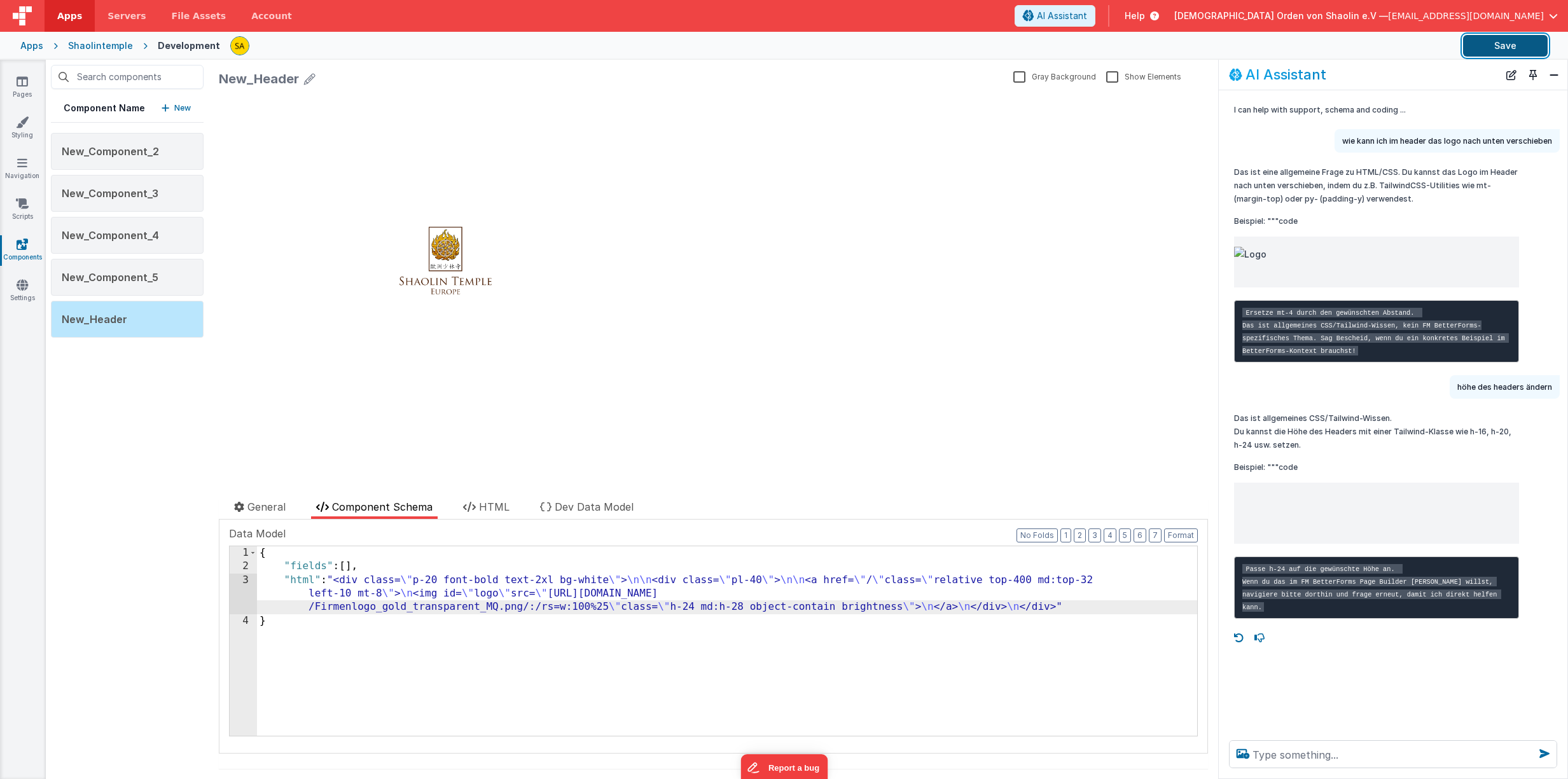
click at [1516, 44] on button "Save" at bounding box center [1505, 46] width 84 height 22
click at [700, 606] on div "{ "fields" : [ ] , "html" : "<div class= \" p-20 font-bold text-2xl bg-white \"…" at bounding box center [727, 655] width 940 height 217
click at [1496, 57] on div "Apps Shaolintemple Development Save" at bounding box center [784, 46] width 1568 height 28
click at [1497, 44] on button "Save" at bounding box center [1505, 46] width 84 height 22
drag, startPoint x: 701, startPoint y: 610, endPoint x: 704, endPoint y: 624, distance: 14.3
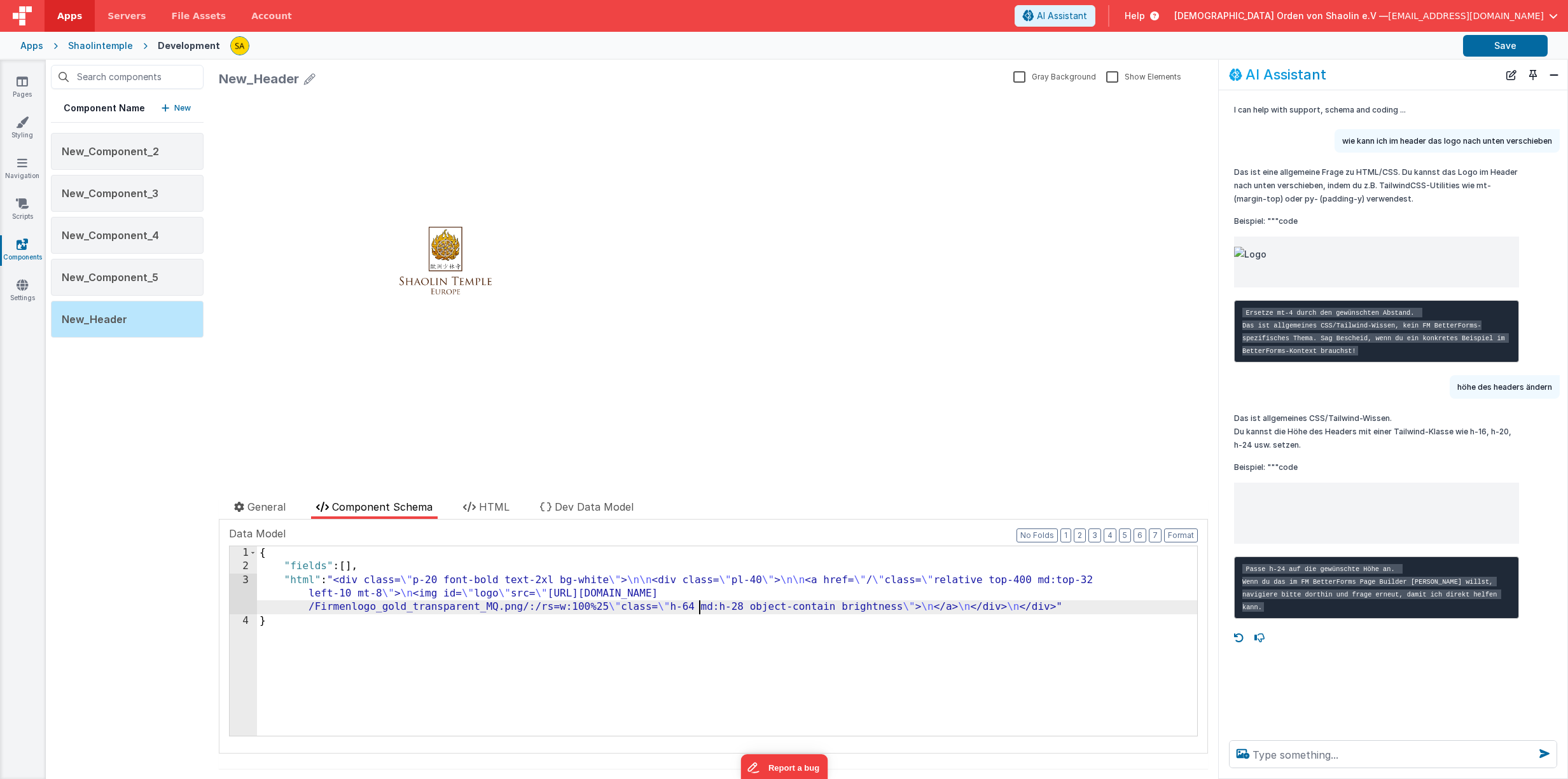
click at [702, 612] on div "{ "fields" : [ ] , "html" : "<div class= \" p-20 font-bold text-2xl bg-white \"…" at bounding box center [727, 655] width 940 height 217
click at [1486, 41] on button "Save" at bounding box center [1505, 46] width 84 height 22
click at [270, 506] on span "General" at bounding box center [266, 507] width 38 height 13
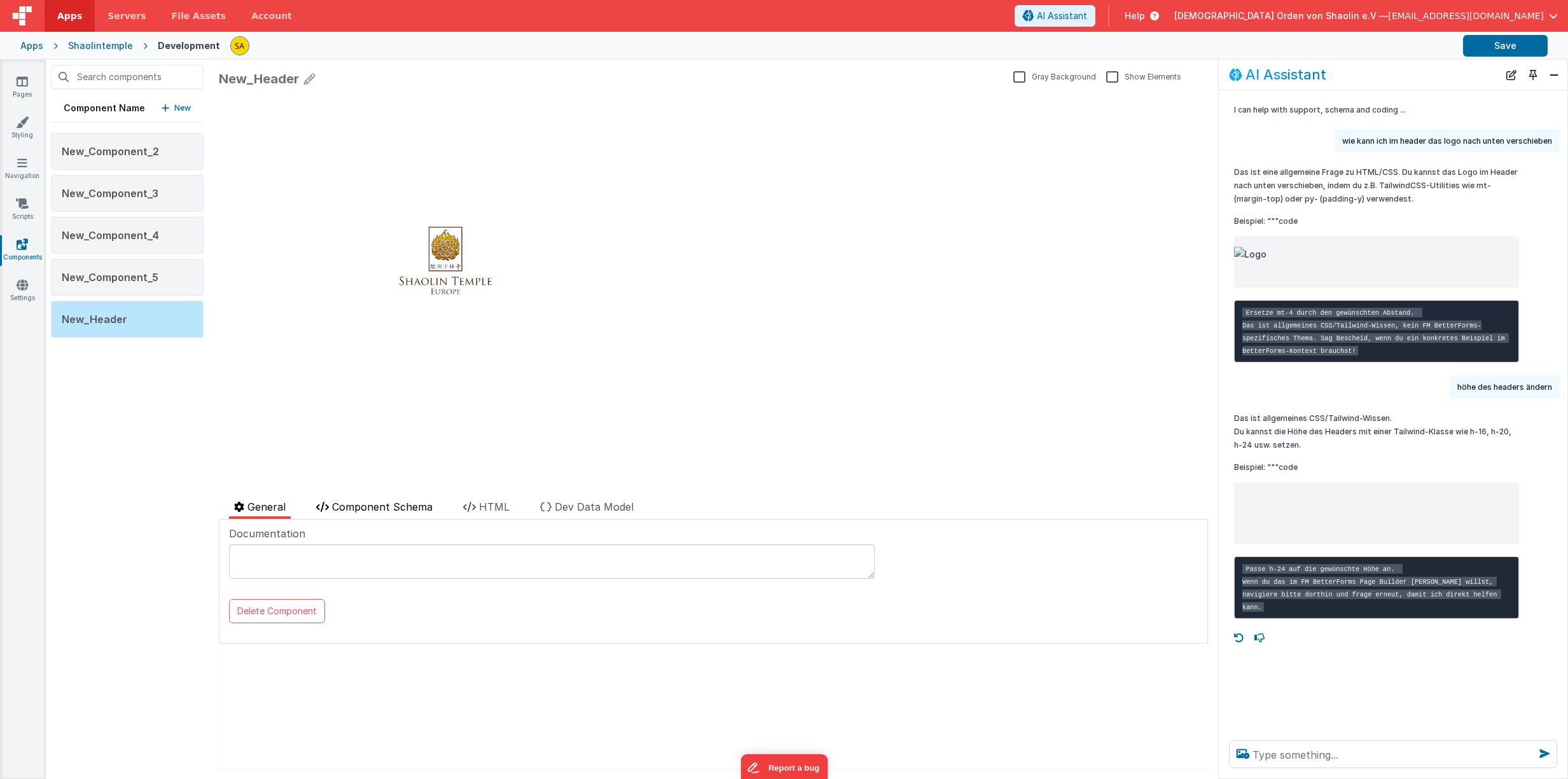
click at [365, 502] on span "Component Schema" at bounding box center [382, 507] width 100 height 13
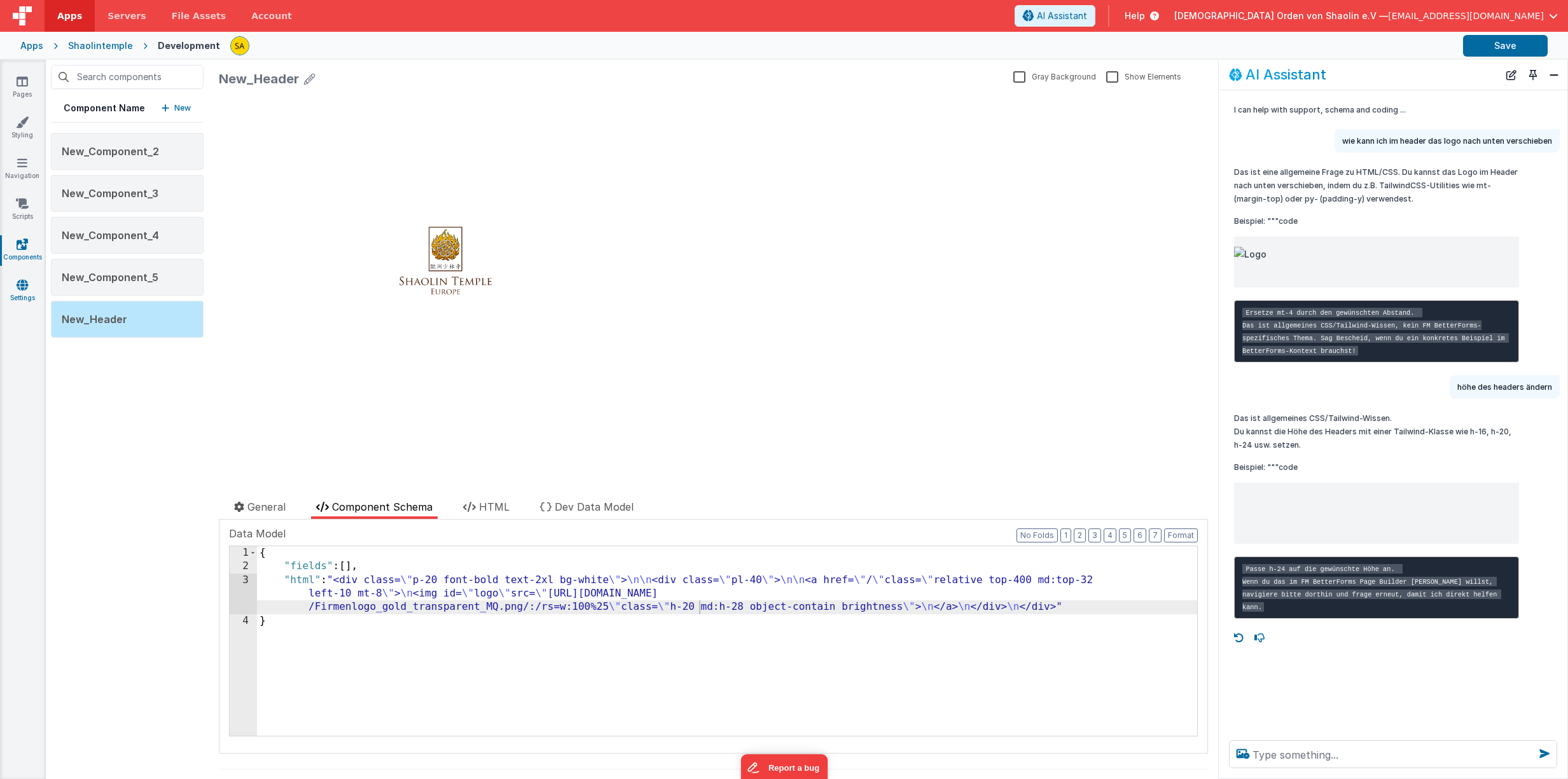
click at [25, 290] on icon at bounding box center [22, 284] width 11 height 13
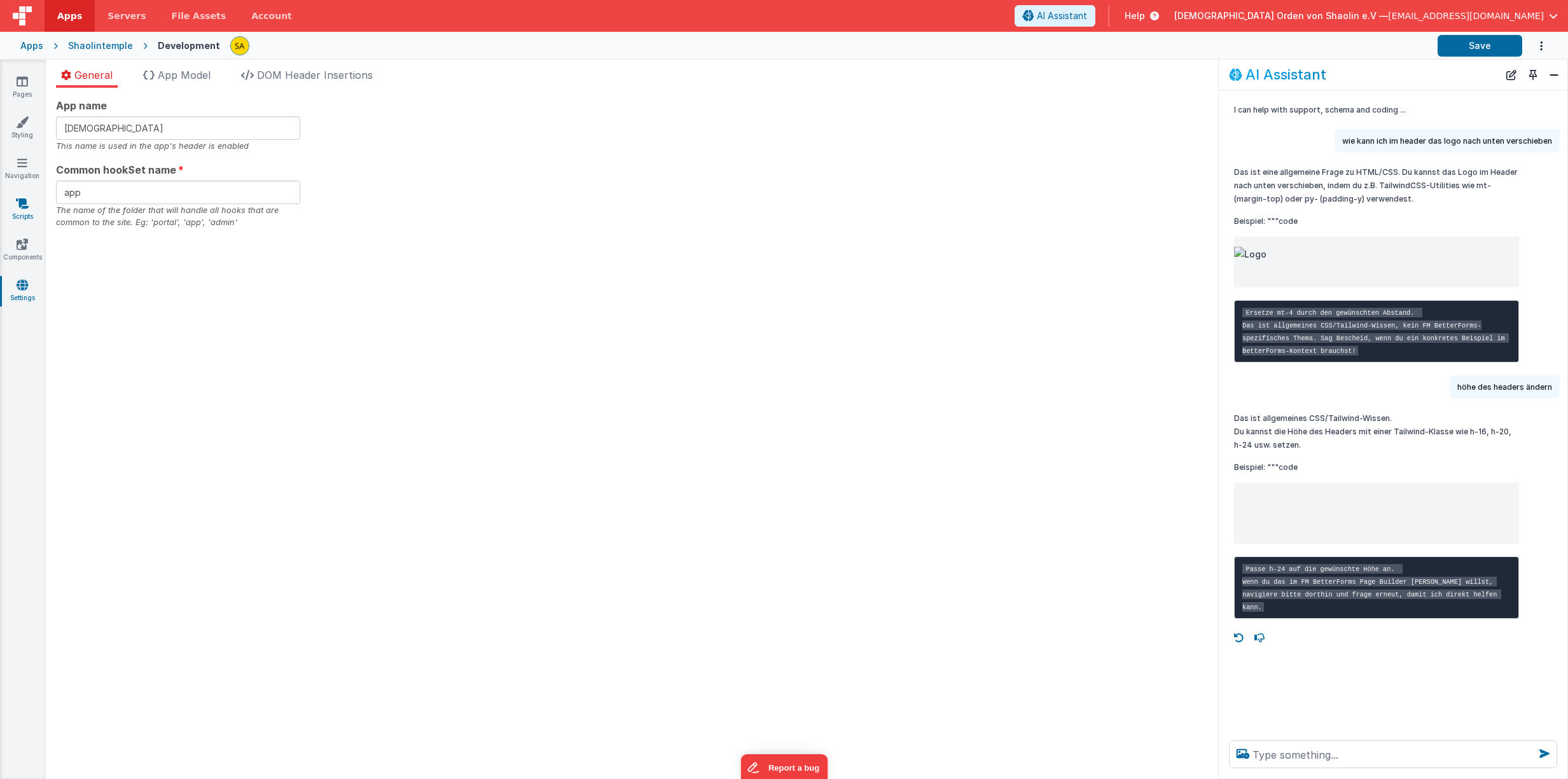
click at [19, 203] on icon at bounding box center [22, 203] width 13 height 13
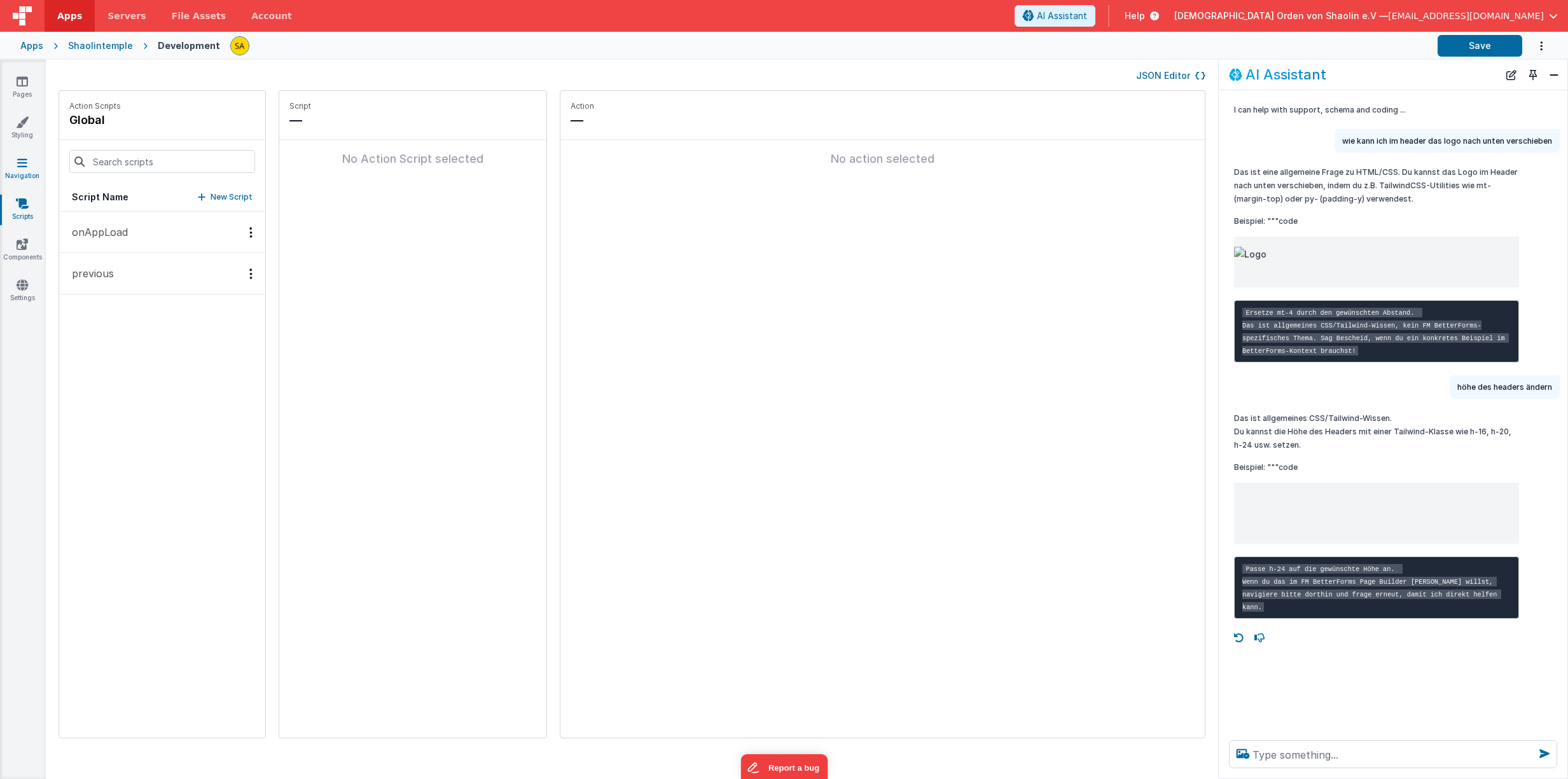
click at [21, 167] on icon at bounding box center [22, 163] width 10 height 13
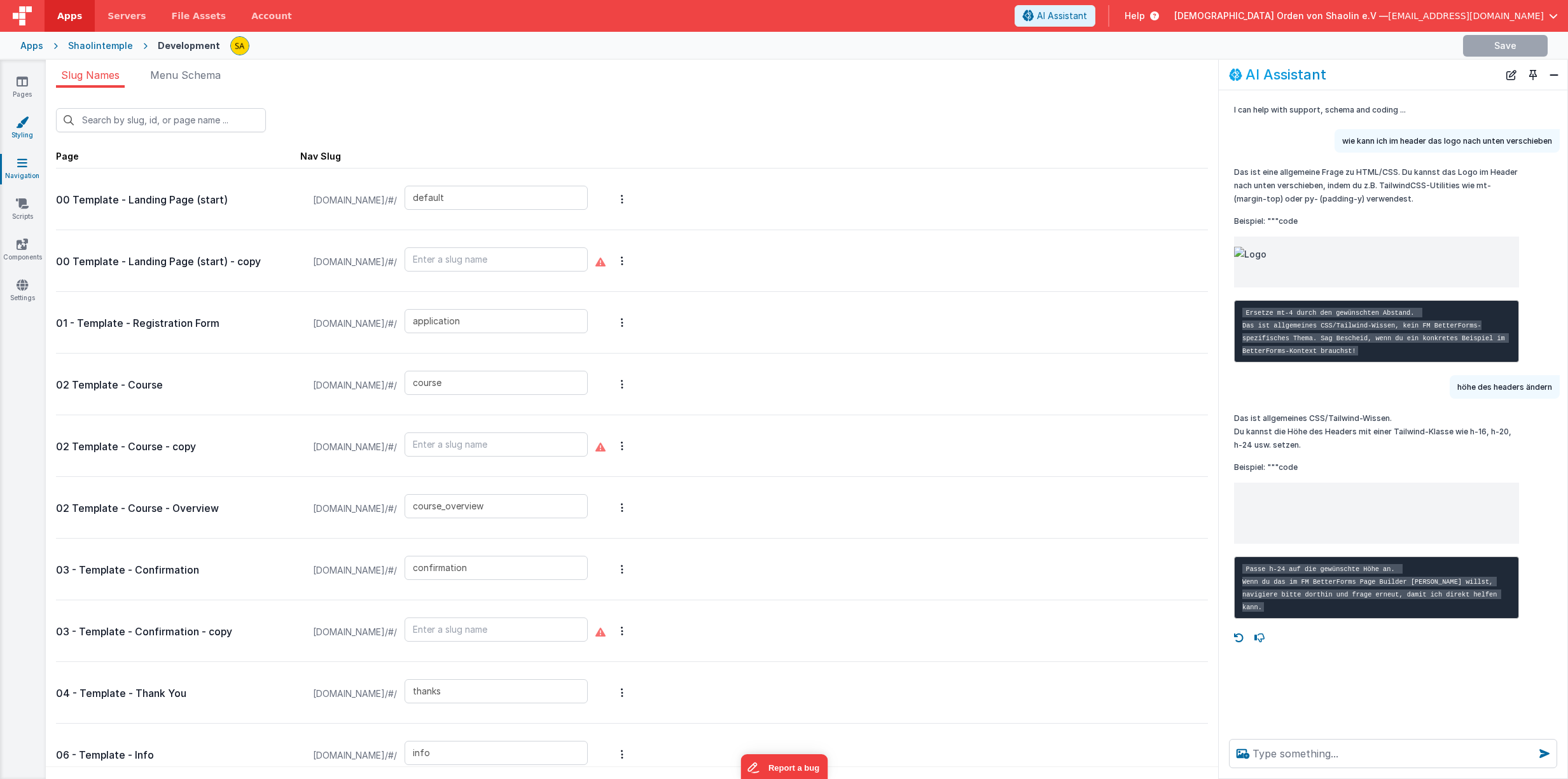
click at [21, 128] on icon at bounding box center [22, 122] width 13 height 13
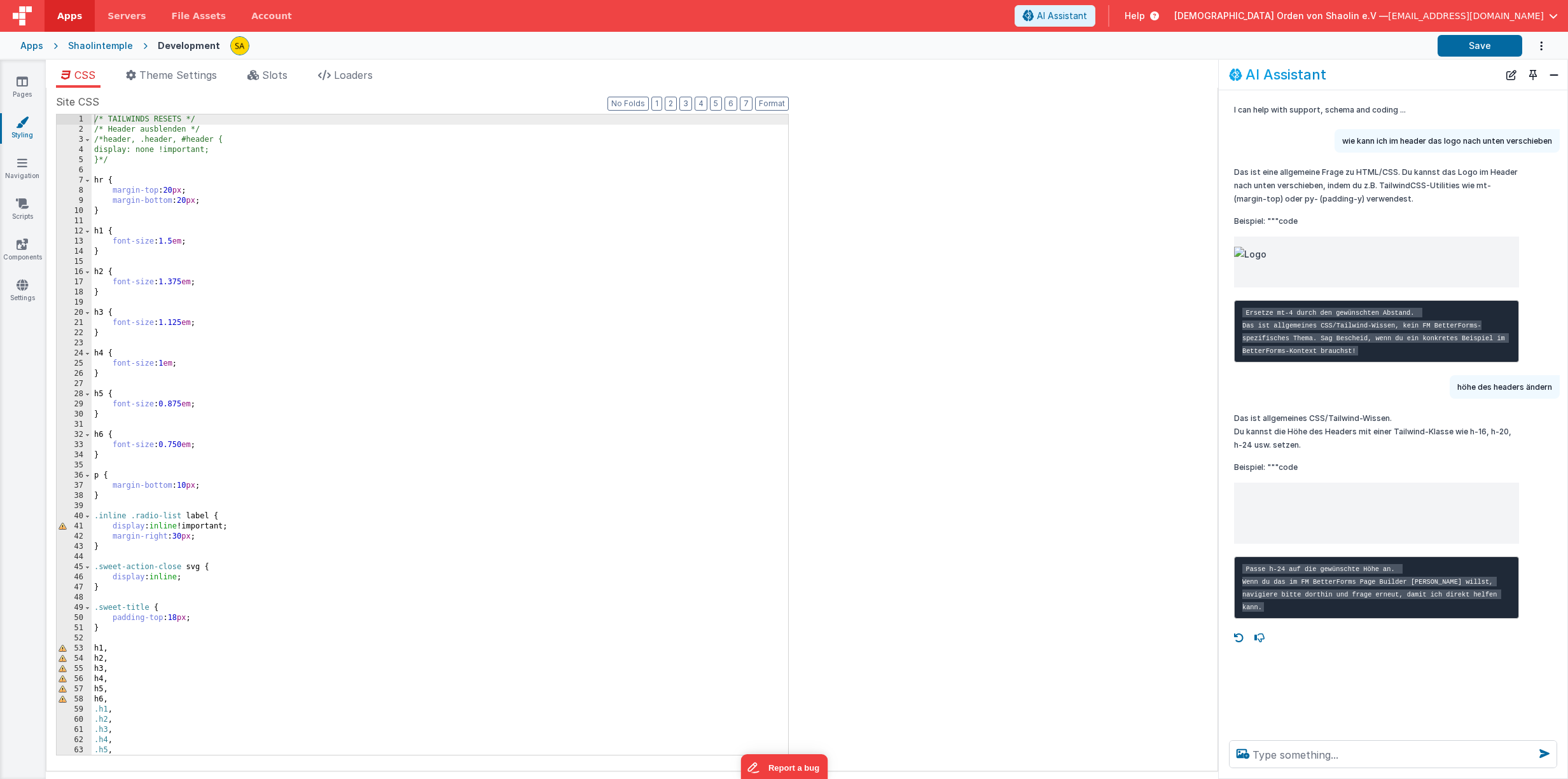
drag, startPoint x: 177, startPoint y: 193, endPoint x: 179, endPoint y: 209, distance: 16.1
click at [177, 193] on div "/* TAILWINDS RESETS */ /* Header ausblenden */ /*header, .header, #header { dis…" at bounding box center [440, 444] width 697 height 661
click at [1480, 42] on button "Save" at bounding box center [1479, 46] width 84 height 22
drag, startPoint x: 179, startPoint y: 191, endPoint x: 181, endPoint y: 197, distance: 6.3
click at [179, 191] on div "/* TAILWINDS RESETS */ /* Header ausblenden */ /*header, .header, #header { dis…" at bounding box center [440, 444] width 697 height 661
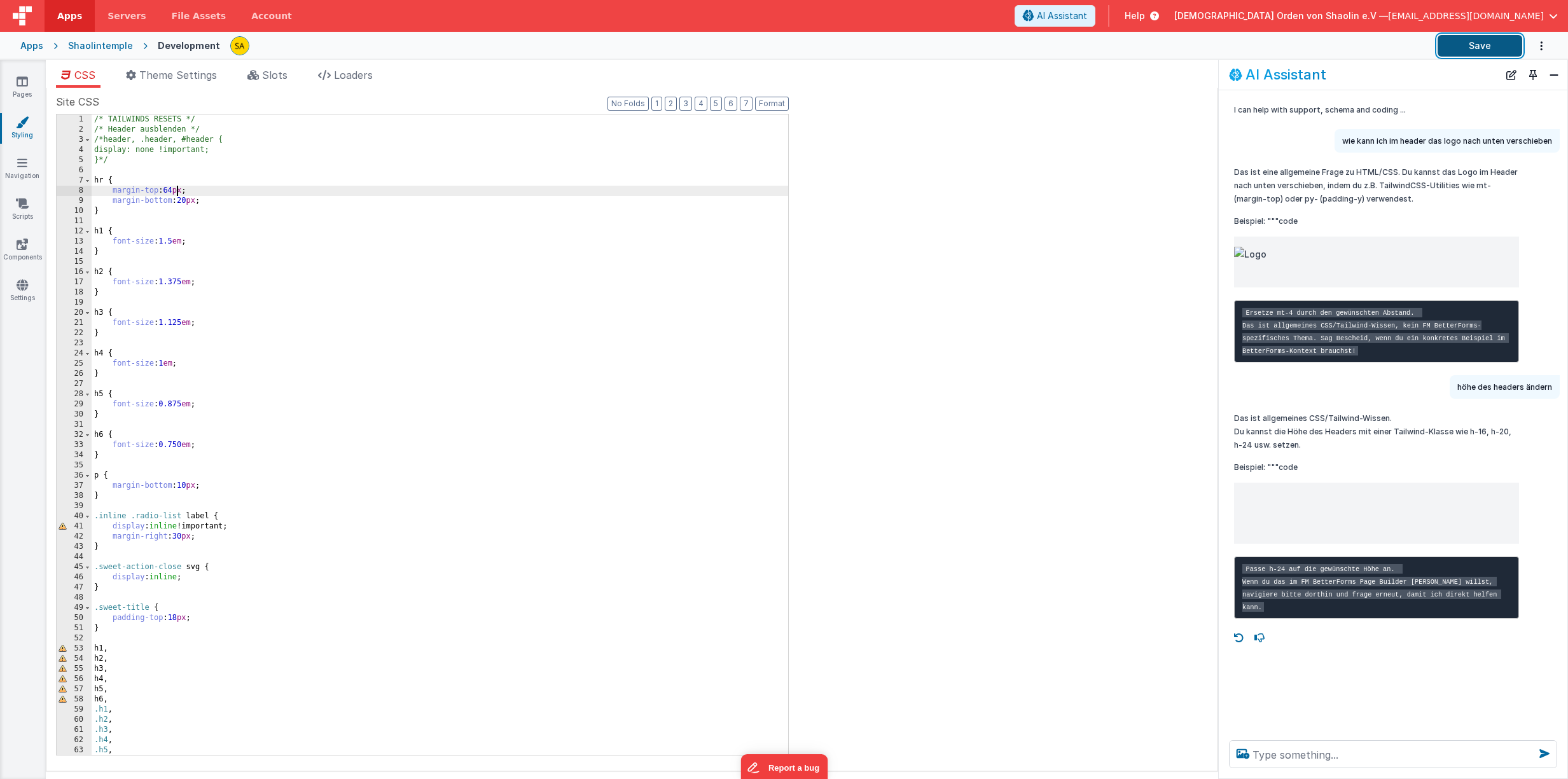
click at [1492, 43] on button "Save" at bounding box center [1479, 46] width 84 height 22
click at [179, 191] on div "/* TAILWINDS RESETS */ /* Header ausblenden */ /*header, .header, #header { dis…" at bounding box center [440, 444] width 697 height 661
drag, startPoint x: 1487, startPoint y: 45, endPoint x: 1444, endPoint y: 53, distance: 43.7
click at [1487, 45] on button "Save" at bounding box center [1479, 46] width 84 height 22
click at [1300, 758] on textarea at bounding box center [1393, 754] width 328 height 28
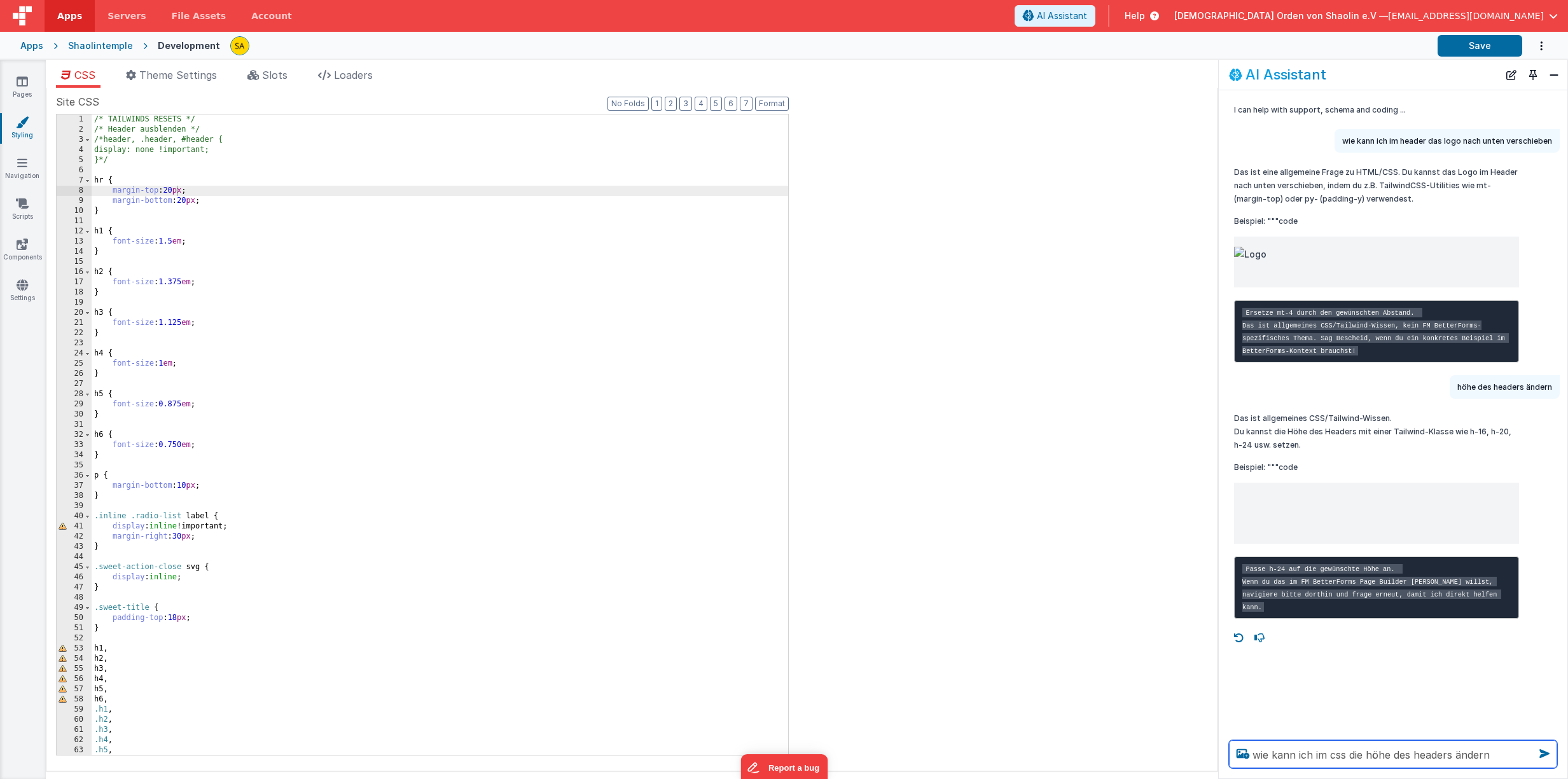
type textarea "wie kann ich im css die höhe des headers ändern"
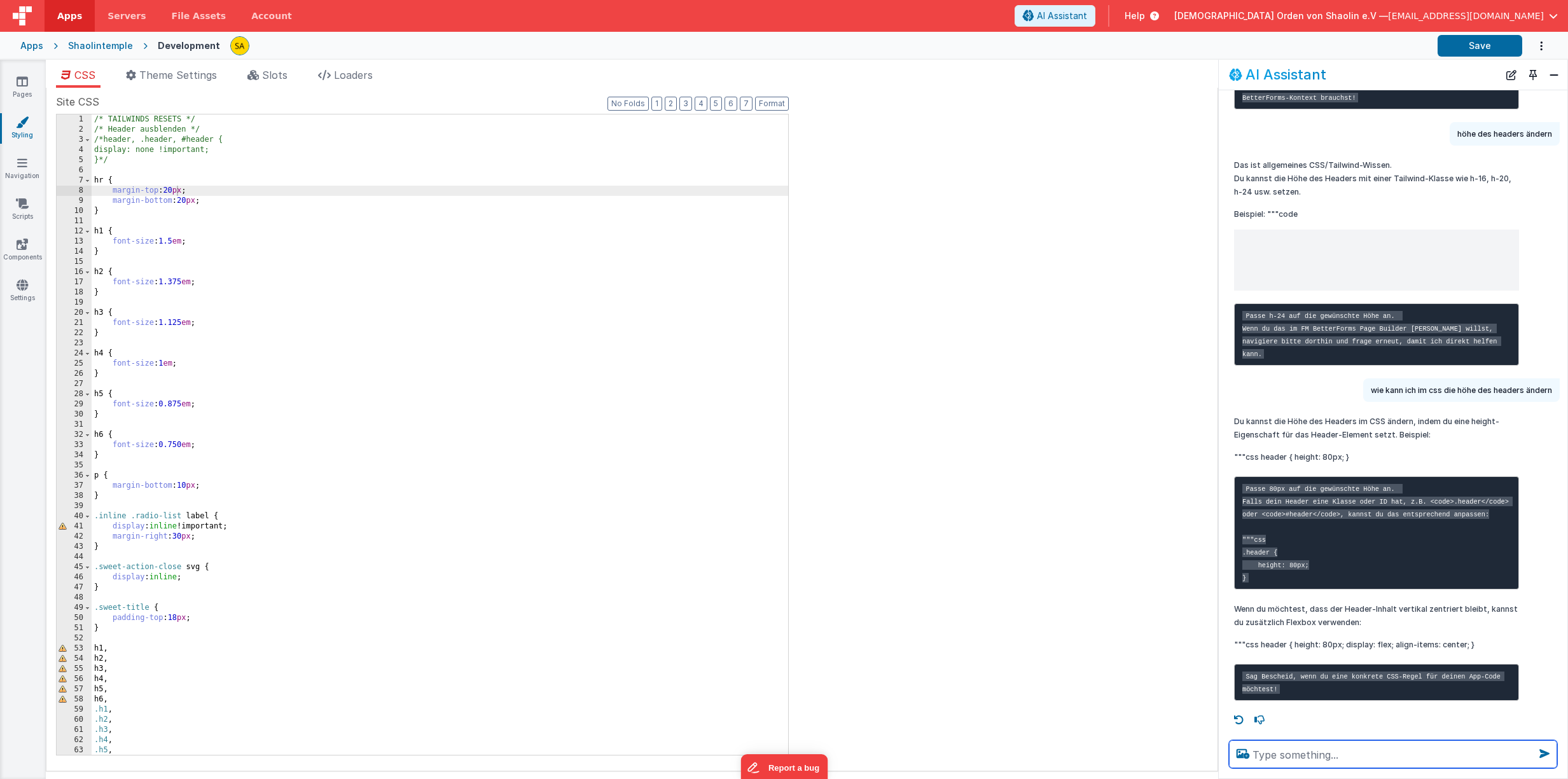
scroll to position [317, 0]
click at [133, 630] on div "/* TAILWINDS RESETS */ /* Header ausblenden */ /*header, .header, #header { dis…" at bounding box center [440, 444] width 697 height 661
click at [136, 164] on div "/* TAILWINDS RESETS */ /* Header ausblenden */ /*header, .header, #header { dis…" at bounding box center [440, 444] width 697 height 661
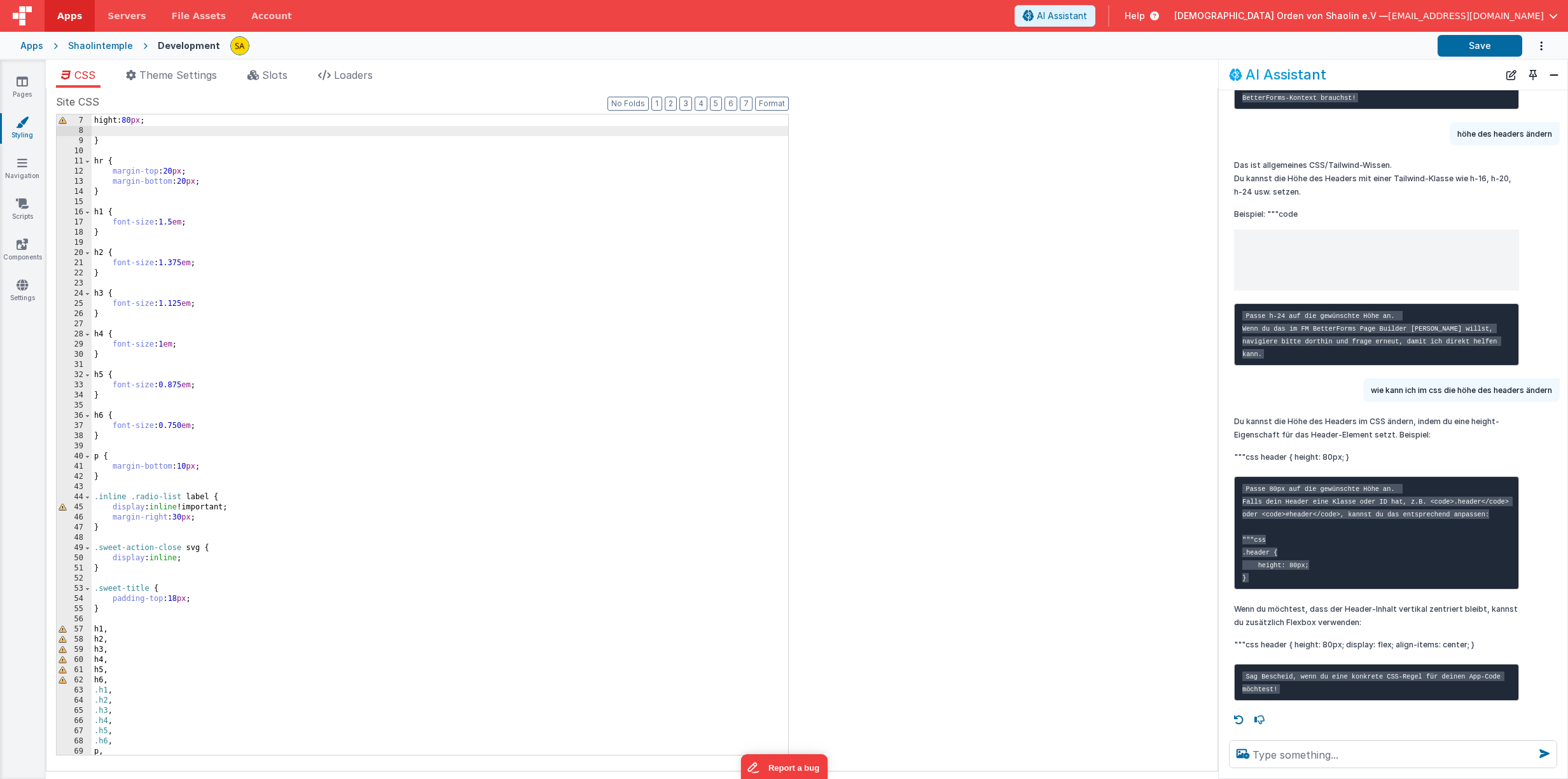
scroll to position [0, 0]
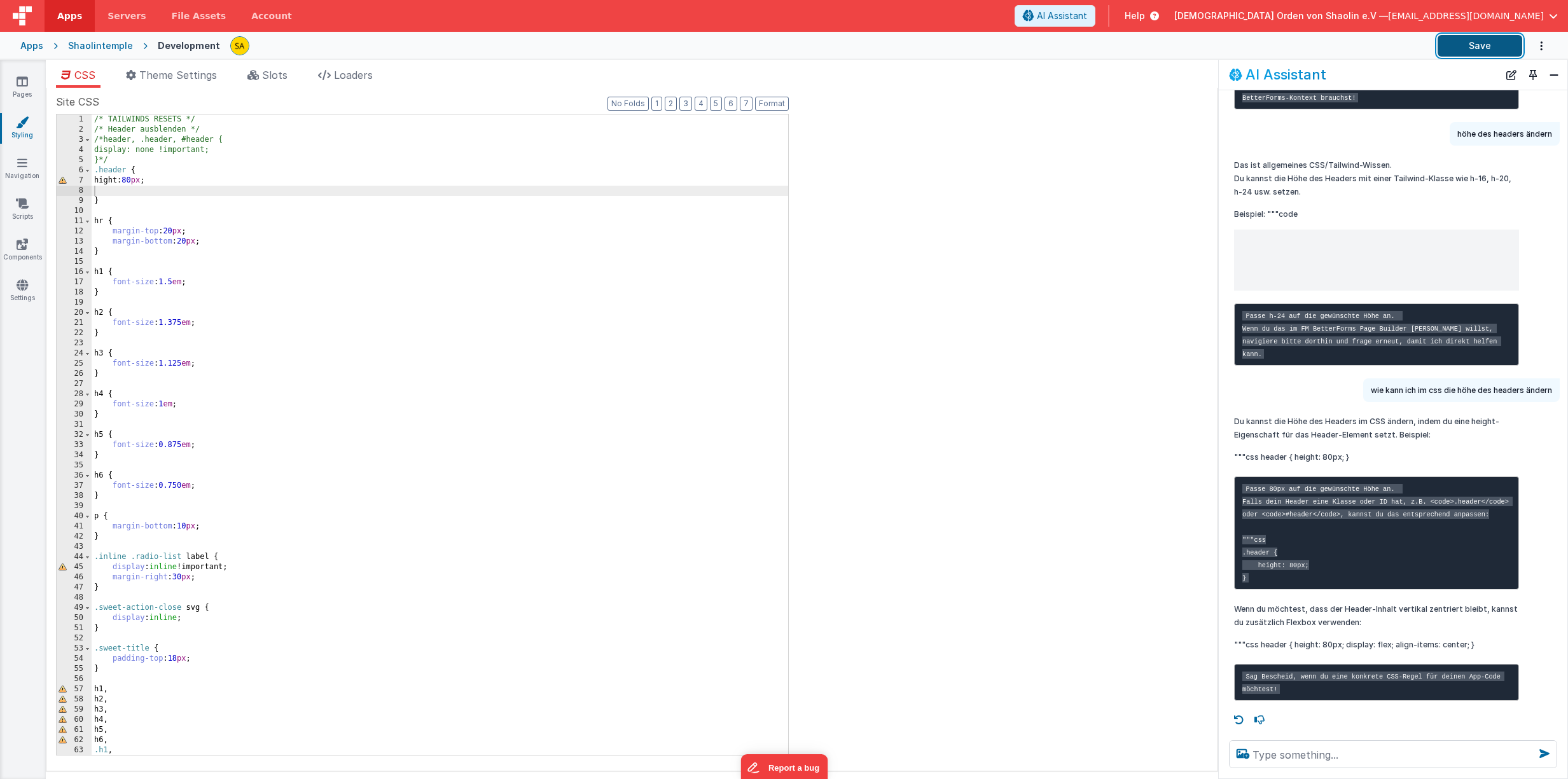
click at [1471, 47] on button "Save" at bounding box center [1479, 46] width 84 height 22
click at [153, 181] on div "/* TAILWINDS RESETS */ /* Header ausblenden */ /*header, .header, #header { dis…" at bounding box center [440, 444] width 697 height 661
click at [1463, 48] on button "Save" at bounding box center [1479, 46] width 84 height 22
drag, startPoint x: 160, startPoint y: 182, endPoint x: 160, endPoint y: 189, distance: 7.0
click at [160, 182] on div "/* TAILWINDS RESETS */ /* Header ausblenden */ /*header, .header, #header { dis…" at bounding box center [440, 444] width 697 height 661
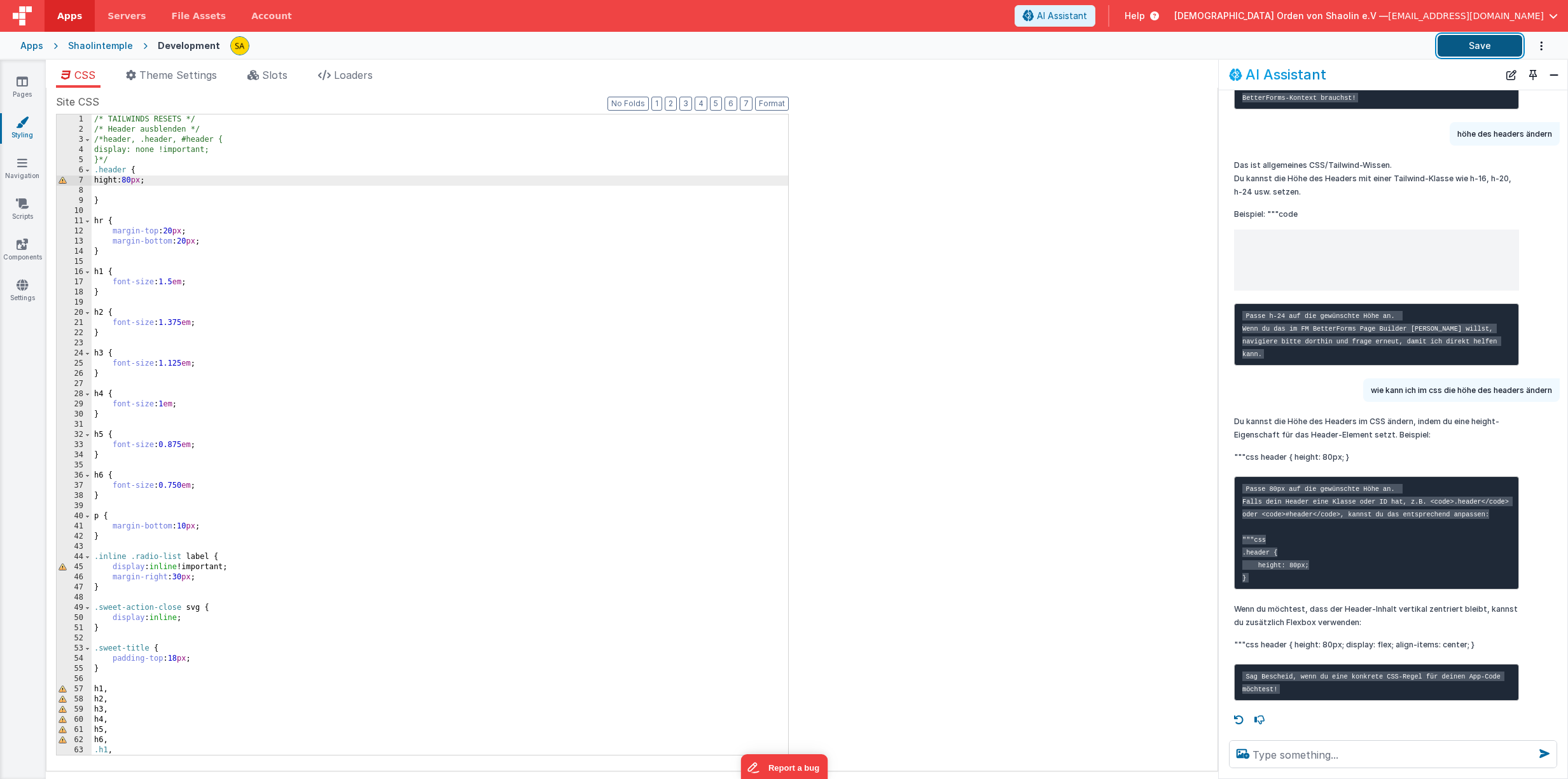
click at [1464, 50] on button "Save" at bounding box center [1479, 46] width 84 height 22
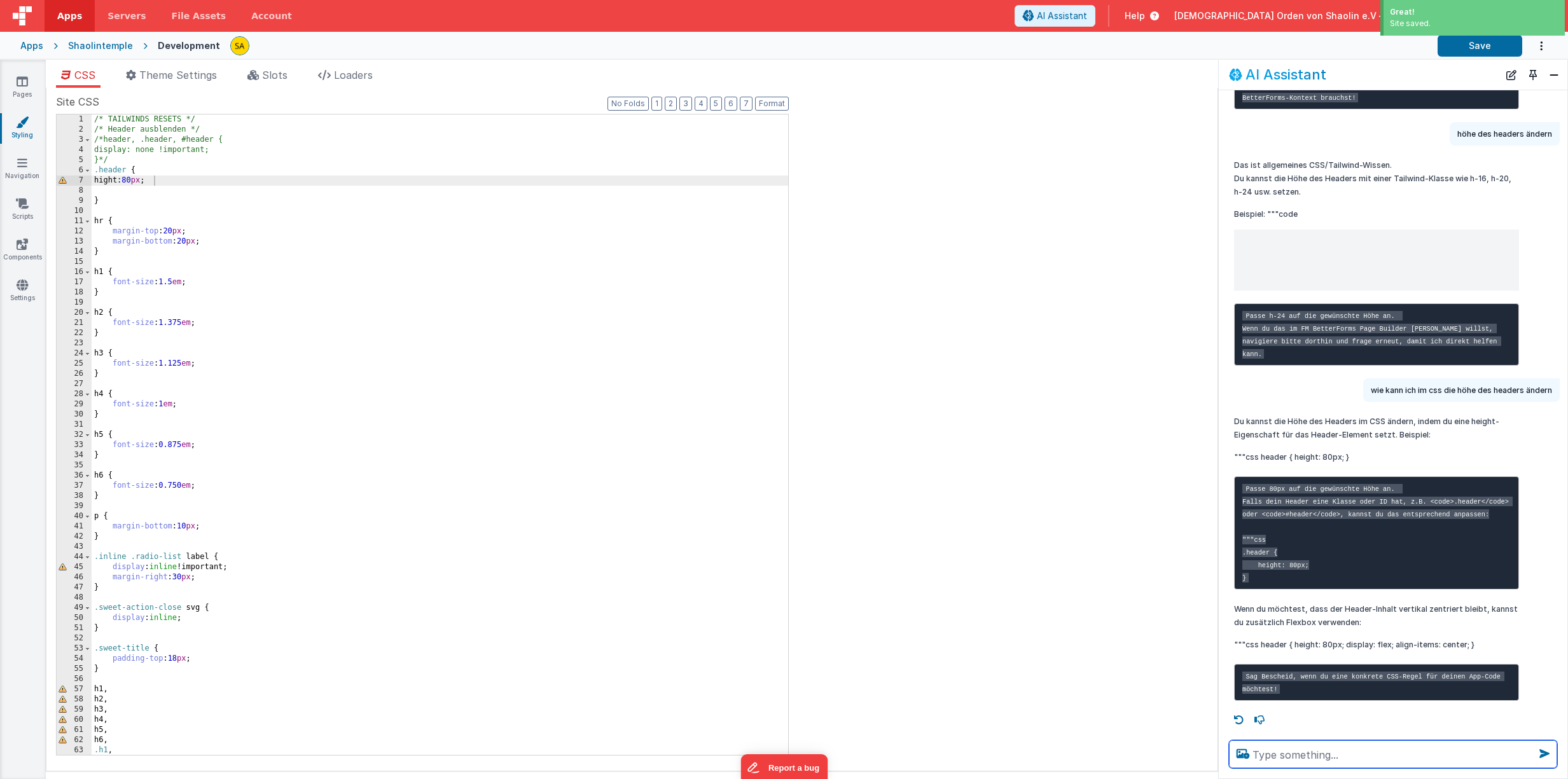
click at [1290, 756] on textarea at bounding box center [1393, 754] width 328 height 28
type textarea "headerhöhe verändert sich nicht"
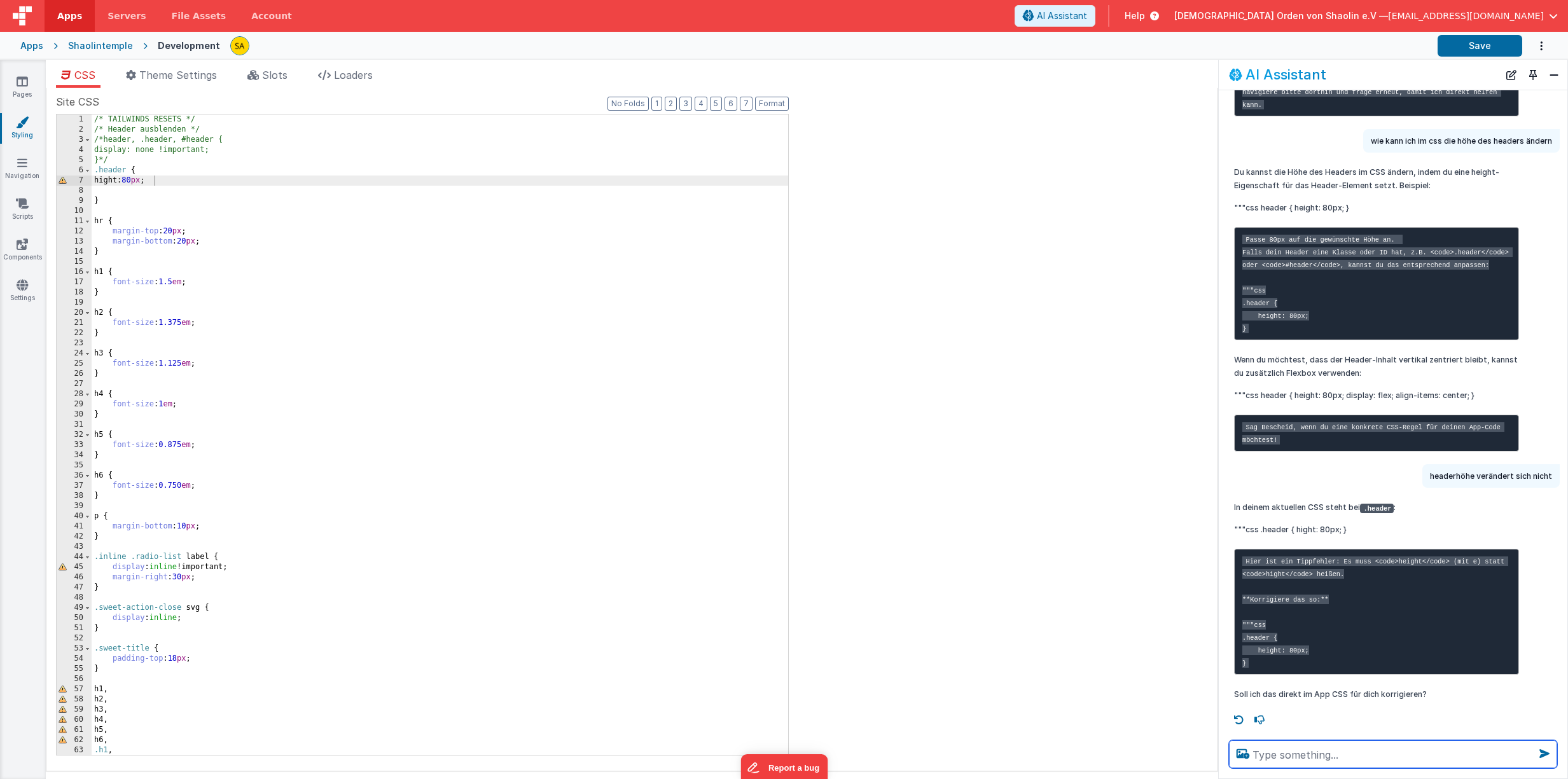
scroll to position [547, 0]
click at [119, 181] on div "/* TAILWINDS RESETS */ /* Header ausblenden */ /*header, .header, #header { dis…" at bounding box center [440, 444] width 697 height 661
click at [1467, 39] on button "Save" at bounding box center [1479, 46] width 84 height 22
drag, startPoint x: 158, startPoint y: 181, endPoint x: 157, endPoint y: 199, distance: 18.0
click at [158, 181] on div "/* TAILWINDS RESETS */ /* Header ausblenden */ /*header, .header, #header { dis…" at bounding box center [440, 444] width 697 height 661
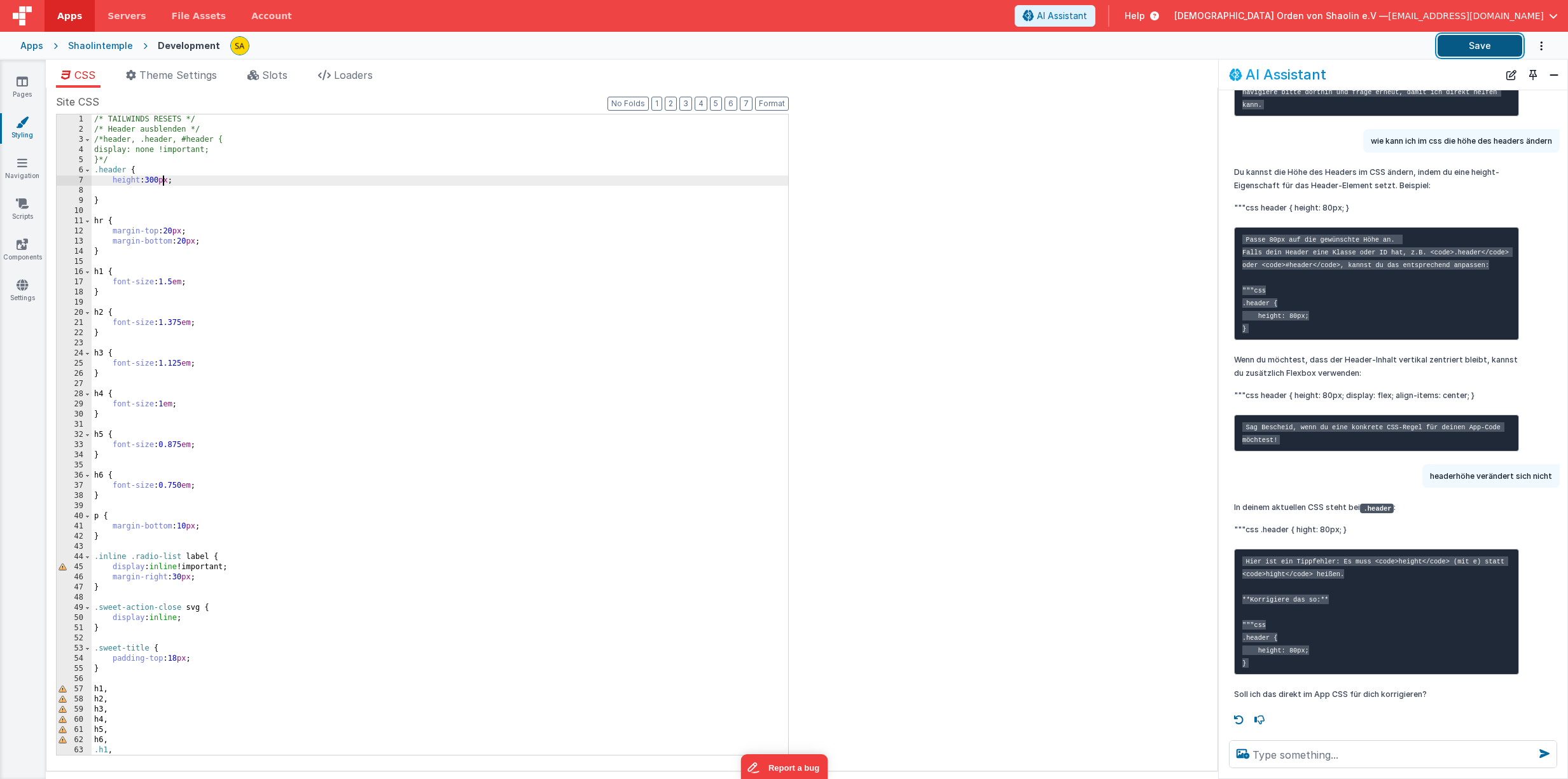
click at [1493, 47] on button "Save" at bounding box center [1479, 46] width 84 height 22
drag, startPoint x: 166, startPoint y: 181, endPoint x: 175, endPoint y: 198, distance: 19.2
click at [166, 181] on div "/* TAILWINDS RESETS */ /* Header ausblenden */ /*header, .header, #header { dis…" at bounding box center [440, 444] width 697 height 661
click at [1459, 45] on button "Save" at bounding box center [1479, 46] width 84 height 22
click at [160, 179] on div "/* TAILWINDS RESETS */ /* Header ausblenden */ /*header, .header, #header { dis…" at bounding box center [440, 444] width 697 height 661
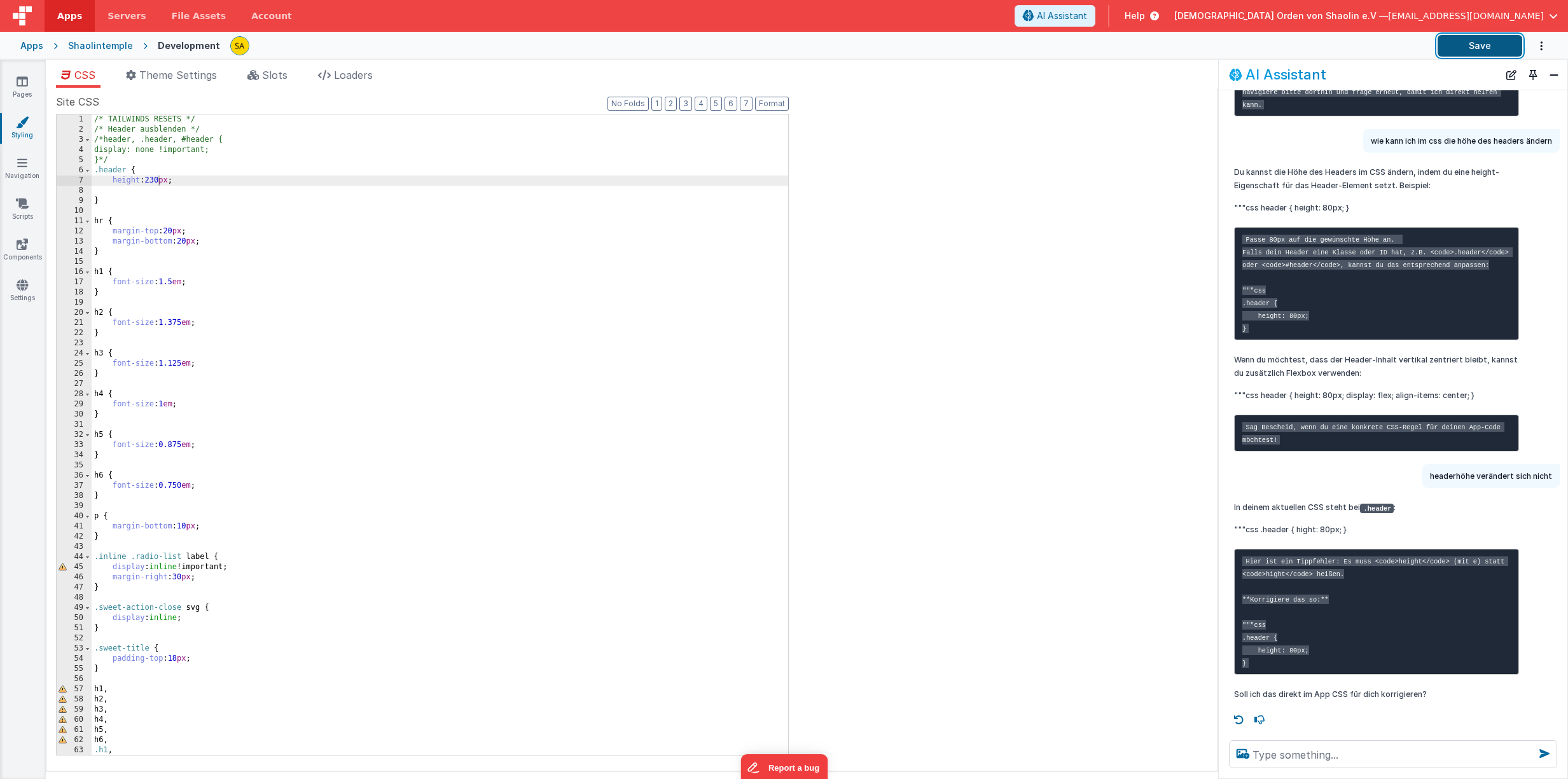
click at [1469, 45] on button "Save" at bounding box center [1479, 46] width 84 height 22
click at [22, 242] on icon at bounding box center [22, 244] width 11 height 13
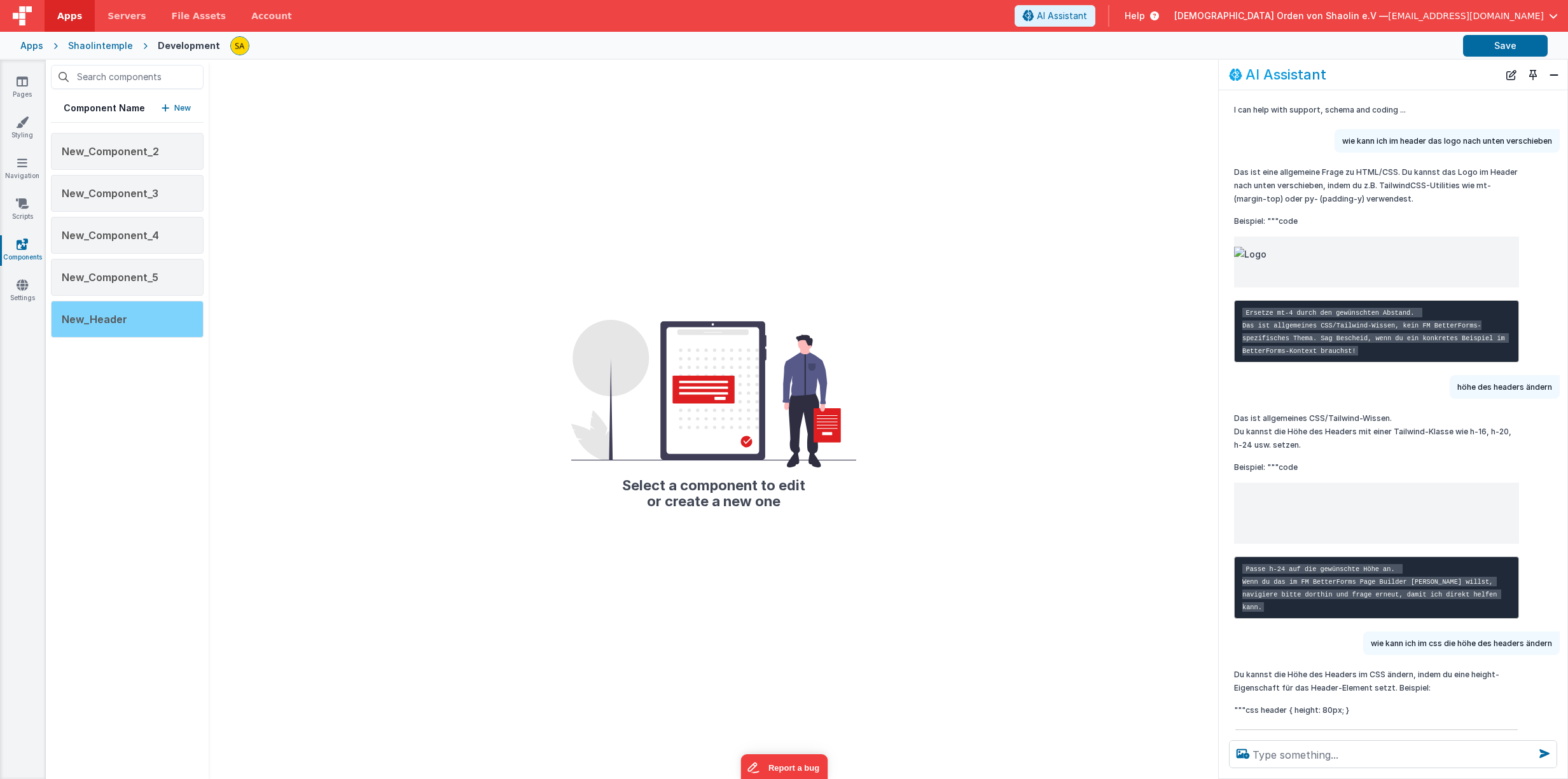
click at [110, 321] on span "New_Header" at bounding box center [94, 319] width 66 height 13
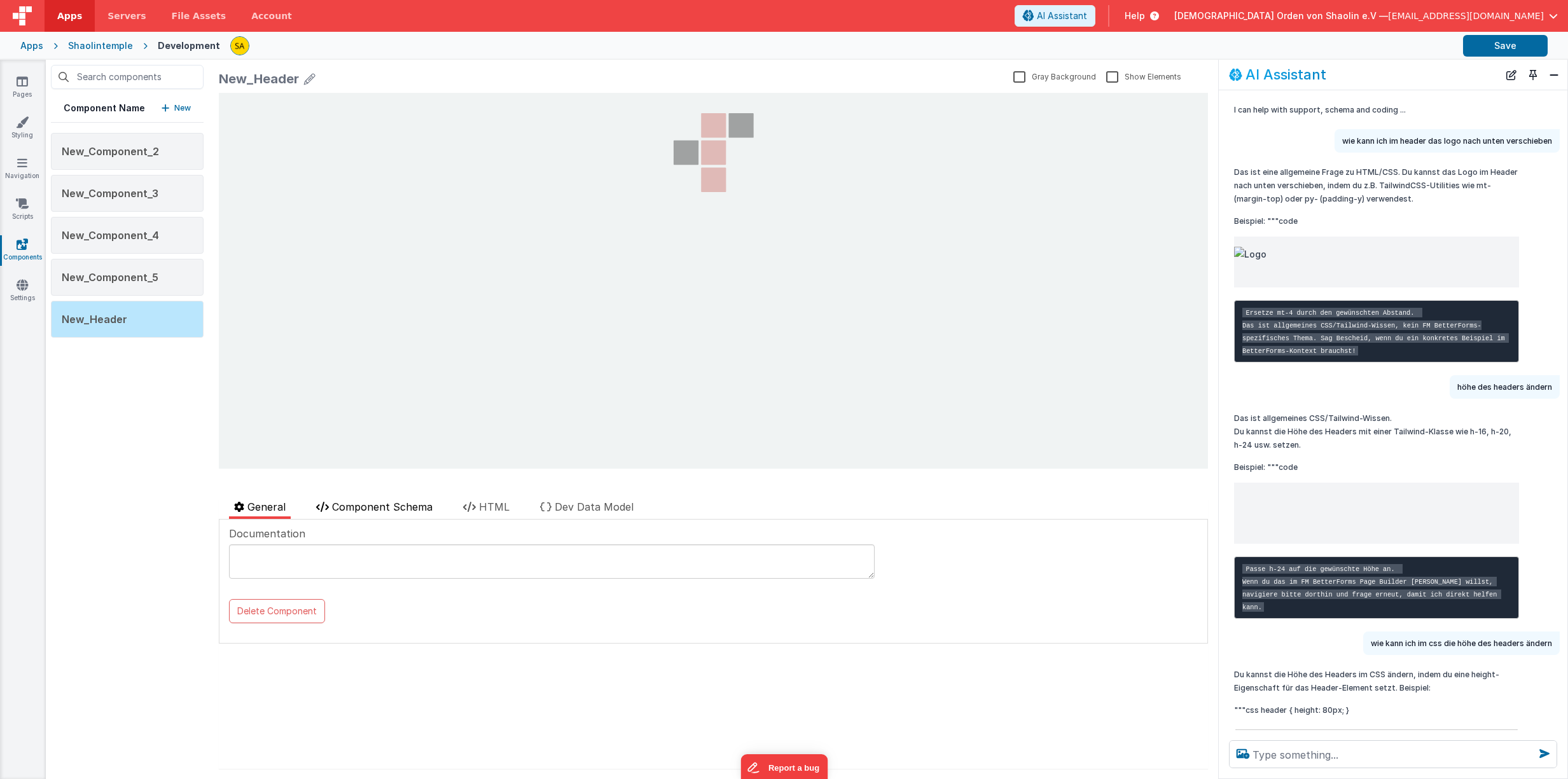
click at [396, 504] on span "Component Schema" at bounding box center [382, 507] width 100 height 13
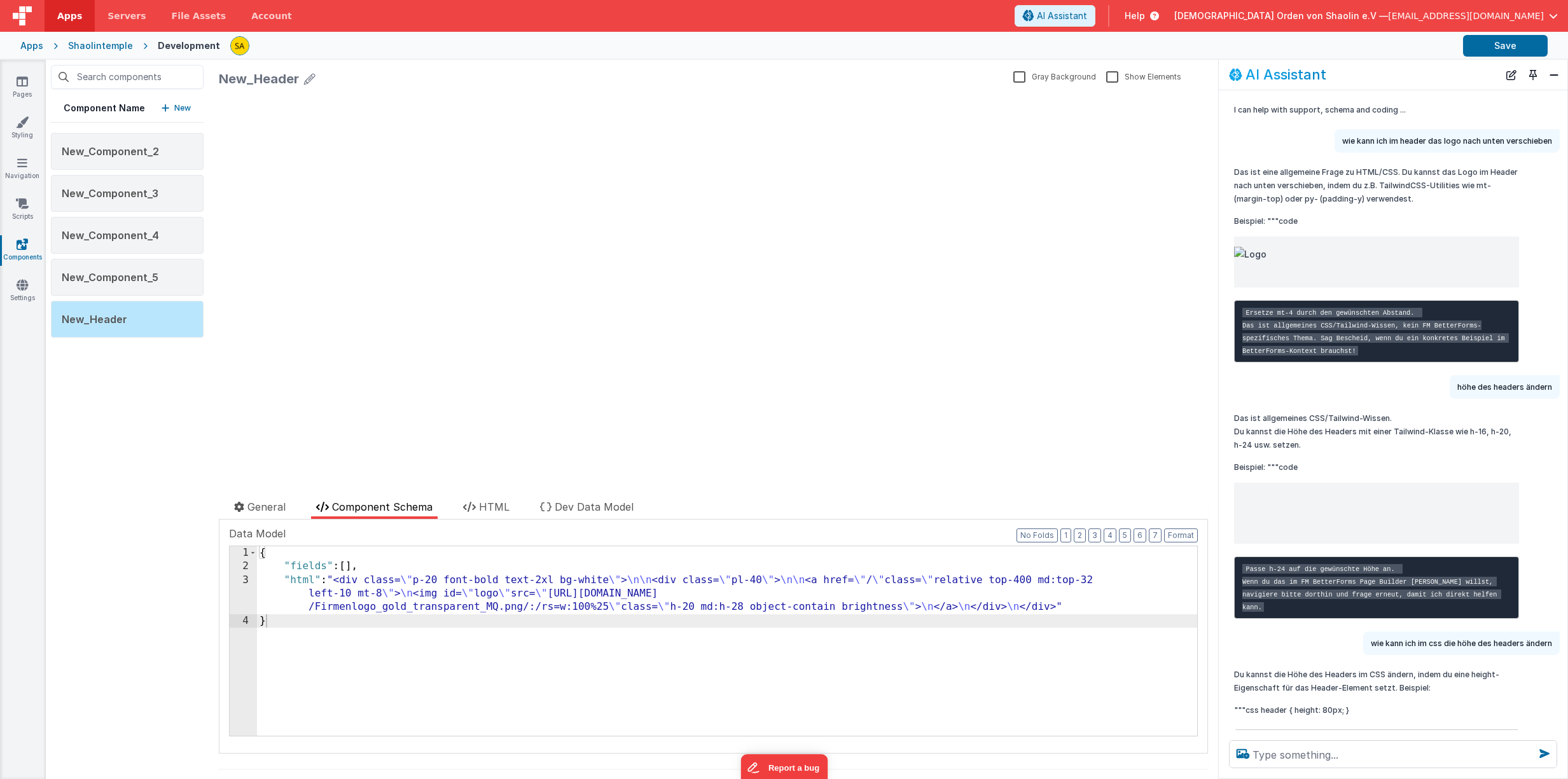
drag, startPoint x: 381, startPoint y: 593, endPoint x: 385, endPoint y: 628, distance: 35.2
click at [381, 593] on div "{ "fields" : [ ] , "html" : "<div class= \" p-20 font-bold text-2xl bg-white \"…" at bounding box center [727, 655] width 940 height 217
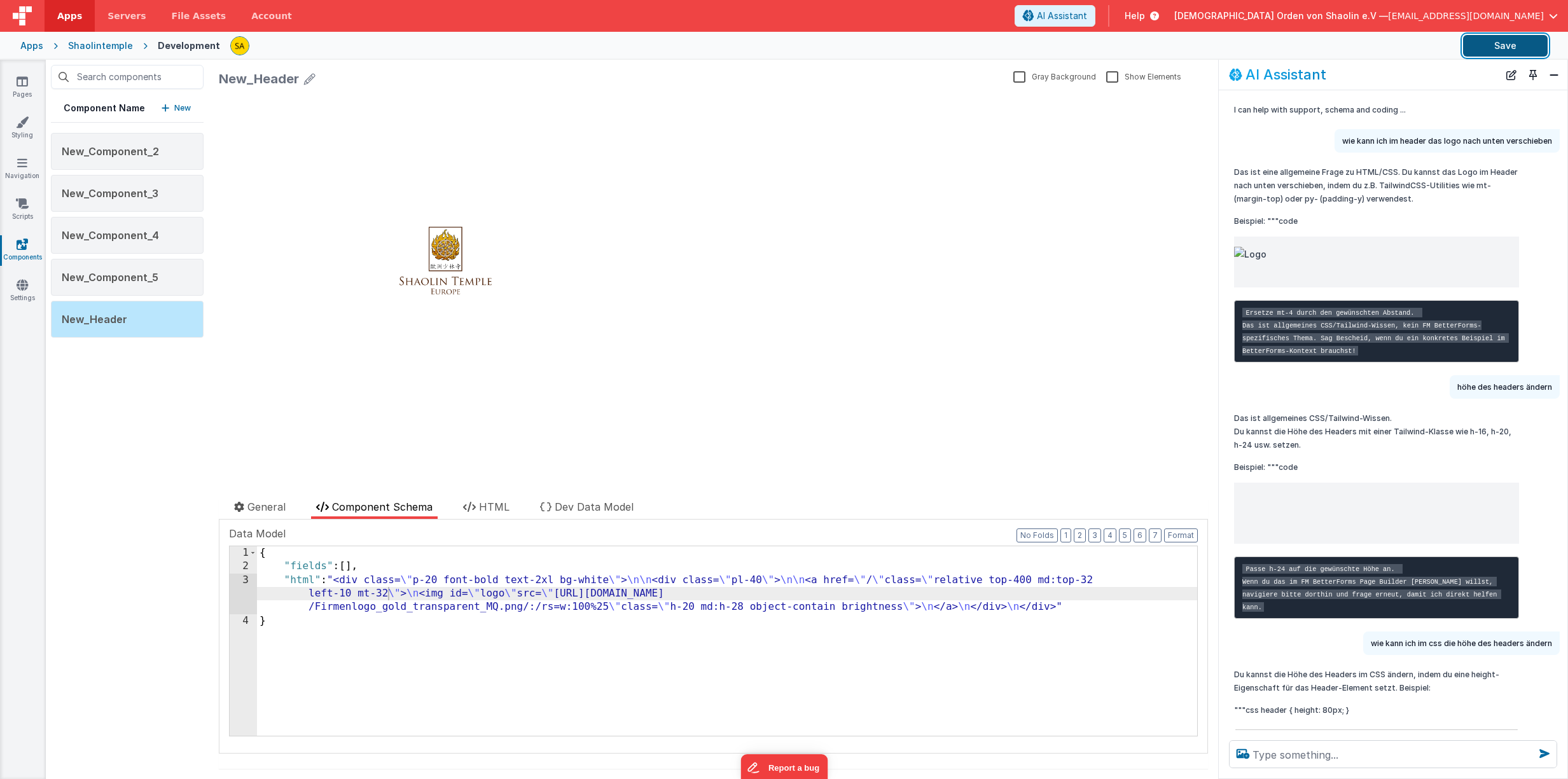
click at [1496, 46] on button "Save" at bounding box center [1505, 46] width 84 height 22
click at [386, 594] on div "{ "fields" : [ ] , "html" : "<div class= \" p-20 font-bold text-2xl bg-white \"…" at bounding box center [727, 655] width 940 height 217
click at [1480, 47] on button "Save" at bounding box center [1505, 46] width 84 height 22
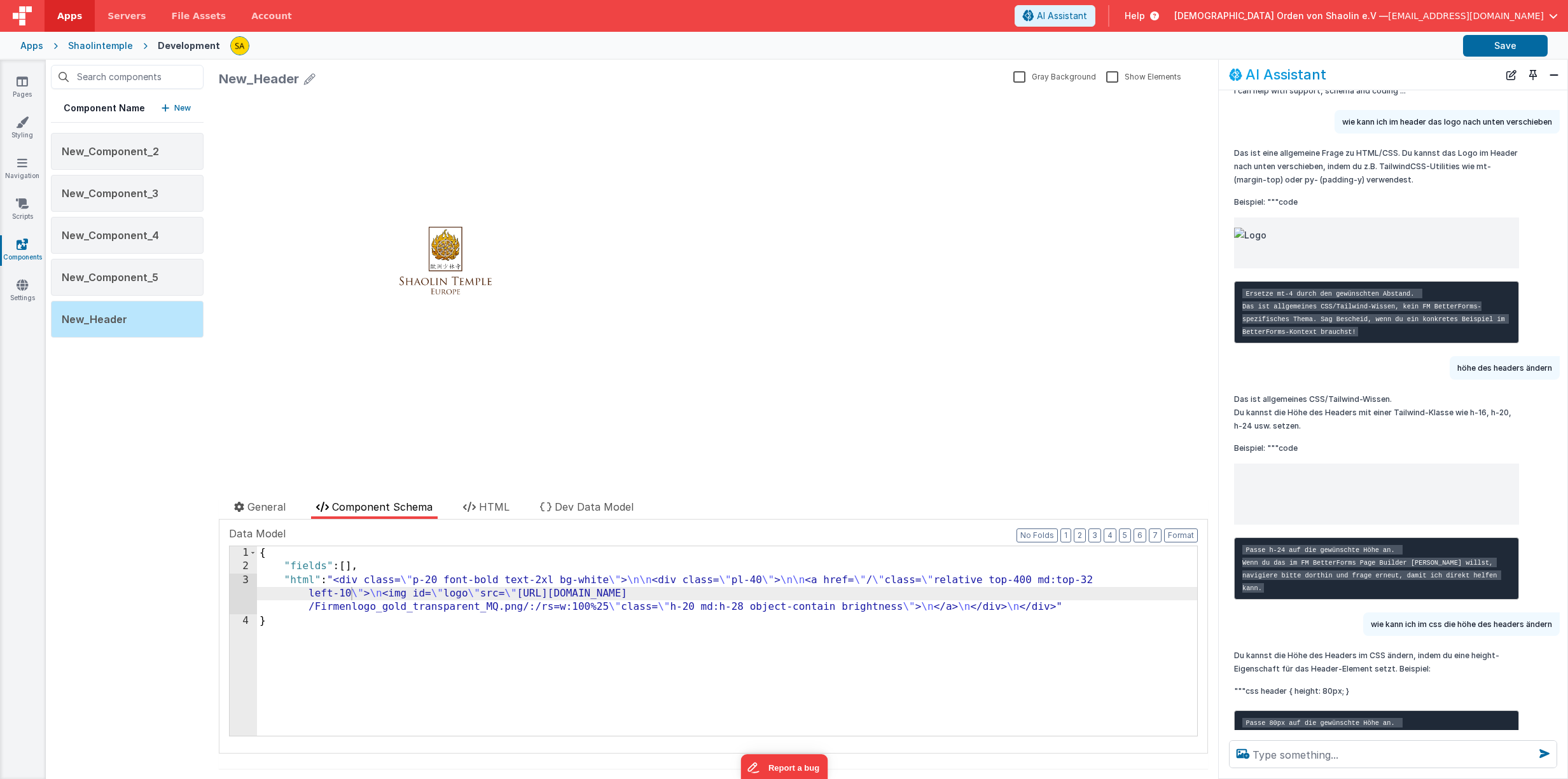
scroll to position [29, 0]
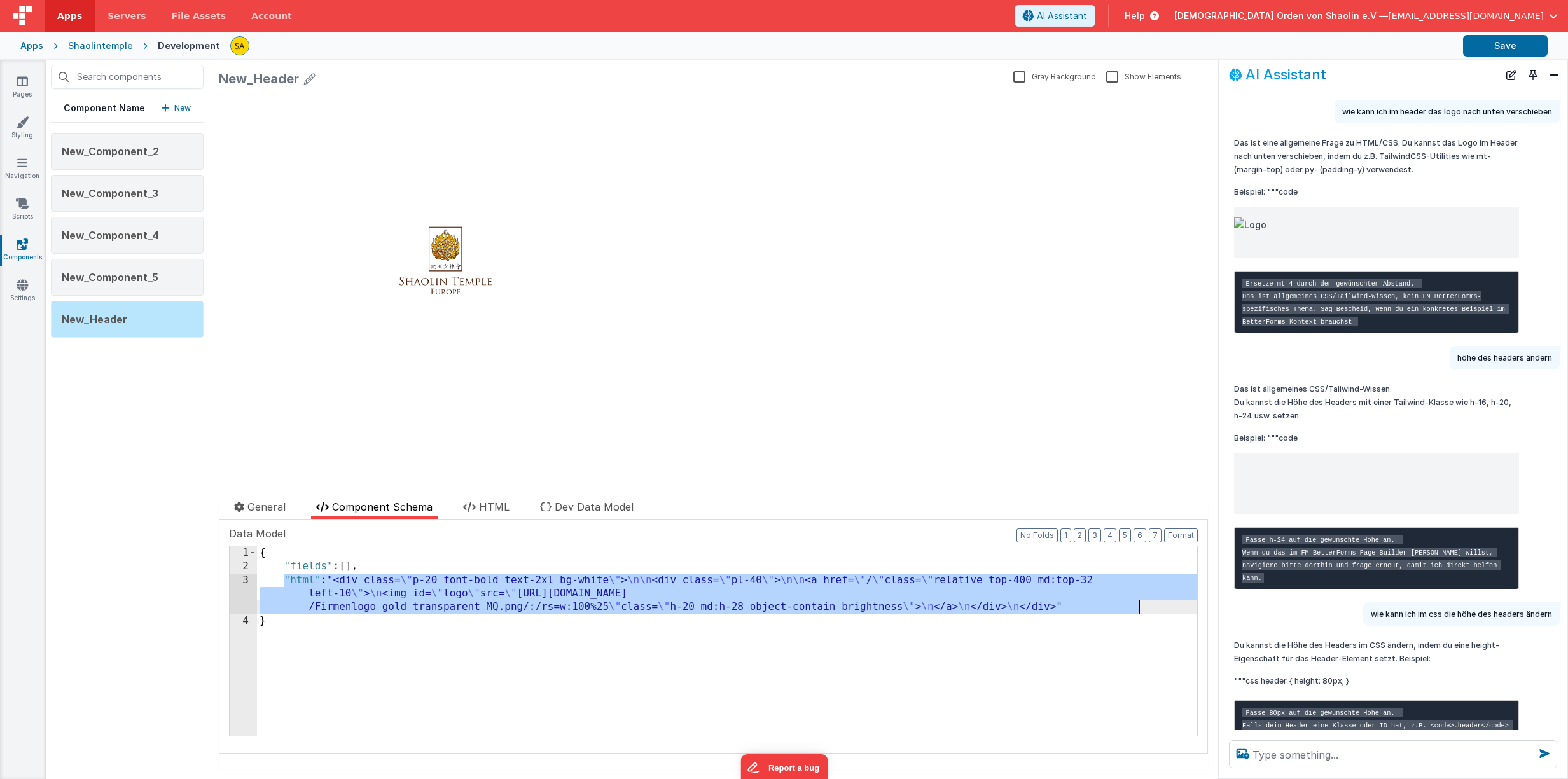
drag, startPoint x: 281, startPoint y: 576, endPoint x: 1163, endPoint y: 601, distance: 882.4
click at [1163, 601] on div "{ "fields" : [ ] , "html" : "<div class= \" p-20 font-bold text-2xl bg-white \"…" at bounding box center [727, 655] width 940 height 217
click at [1409, 756] on textarea at bounding box center [1393, 754] width 328 height 28
paste textarea ""html": "<div class=\"p-20 font-bold text-2xl bg-white\">\n\n <div class=\"pl-4…"
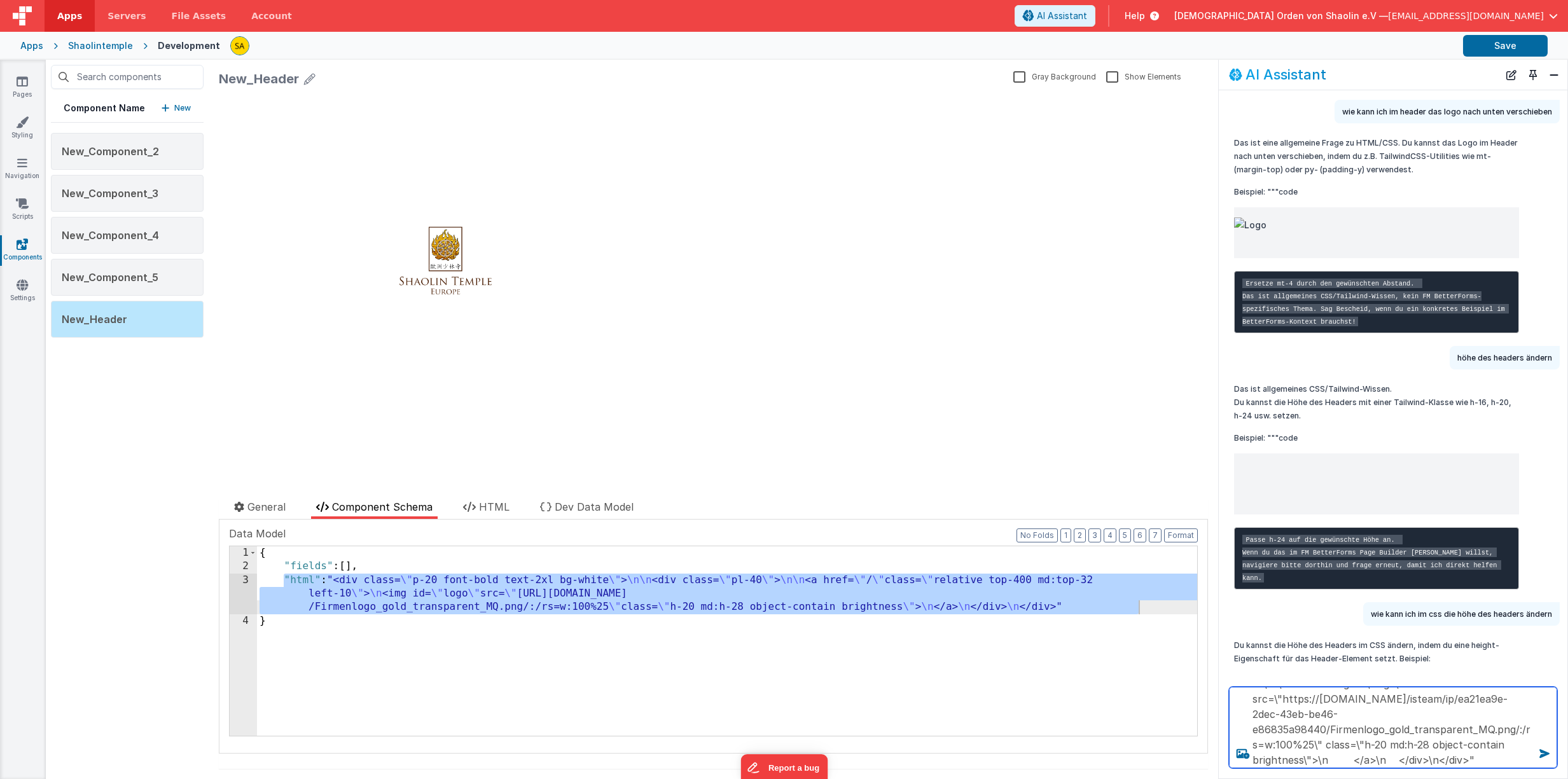
scroll to position [79, 0]
type textarea ""html": "<div class=\"p-20 font-bold text-2xl bg-white\">\n\n <div class=\"pl-4…"
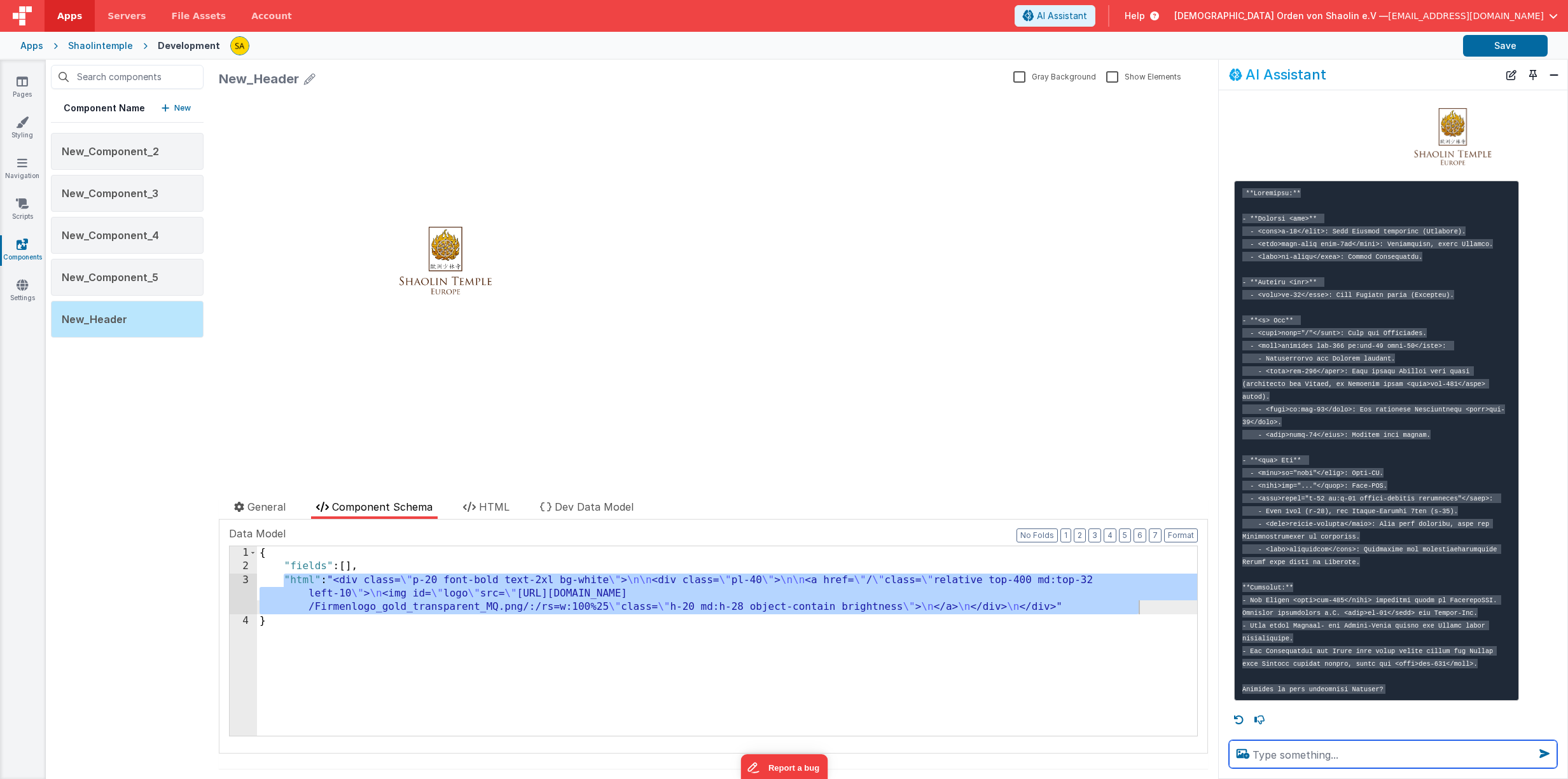
scroll to position [1494, 0]
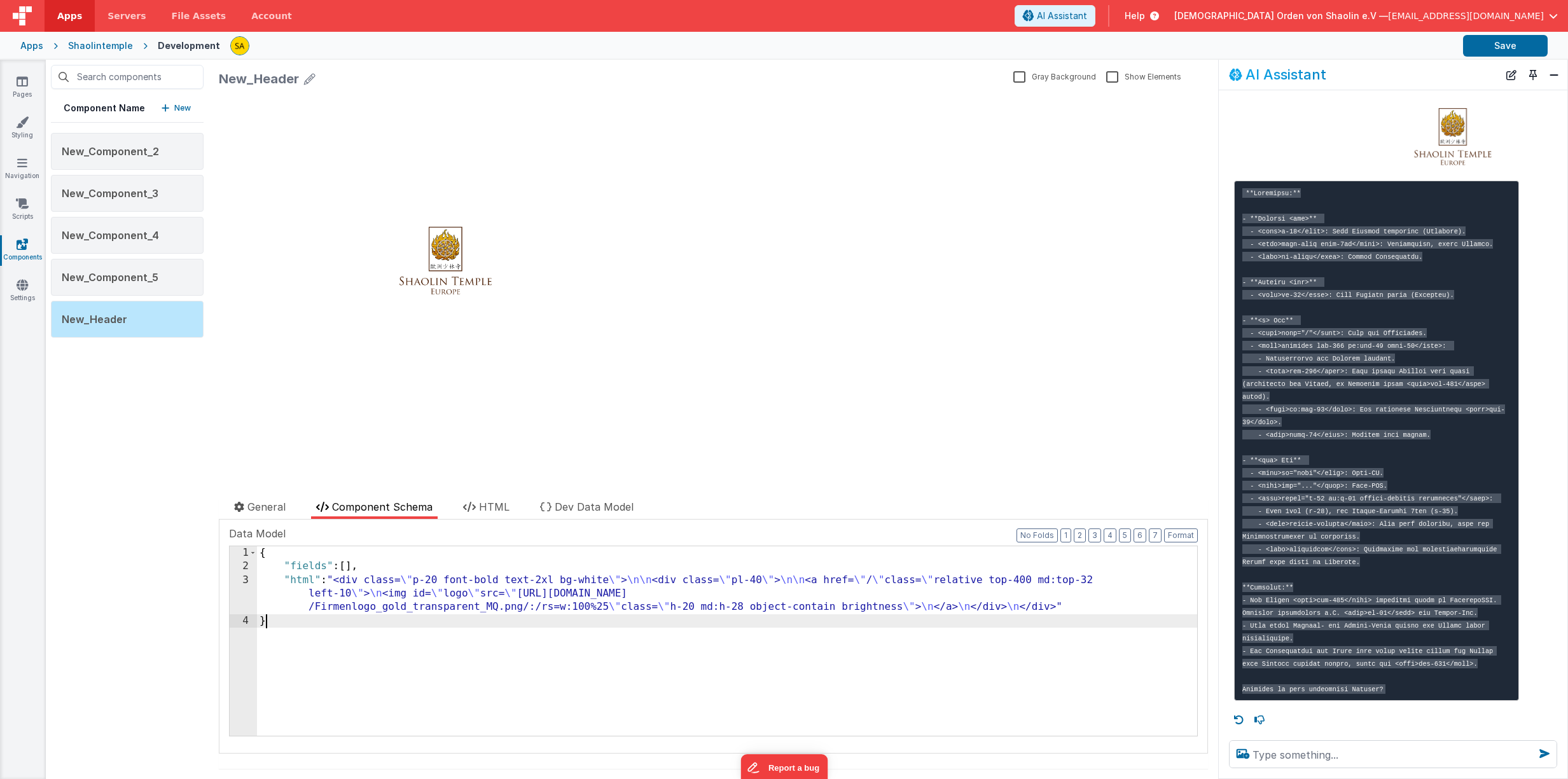
click at [366, 624] on div "{ "fields" : [ ] , "html" : "<div class= \" p-20 font-bold text-2xl bg-white \"…" at bounding box center [727, 655] width 940 height 217
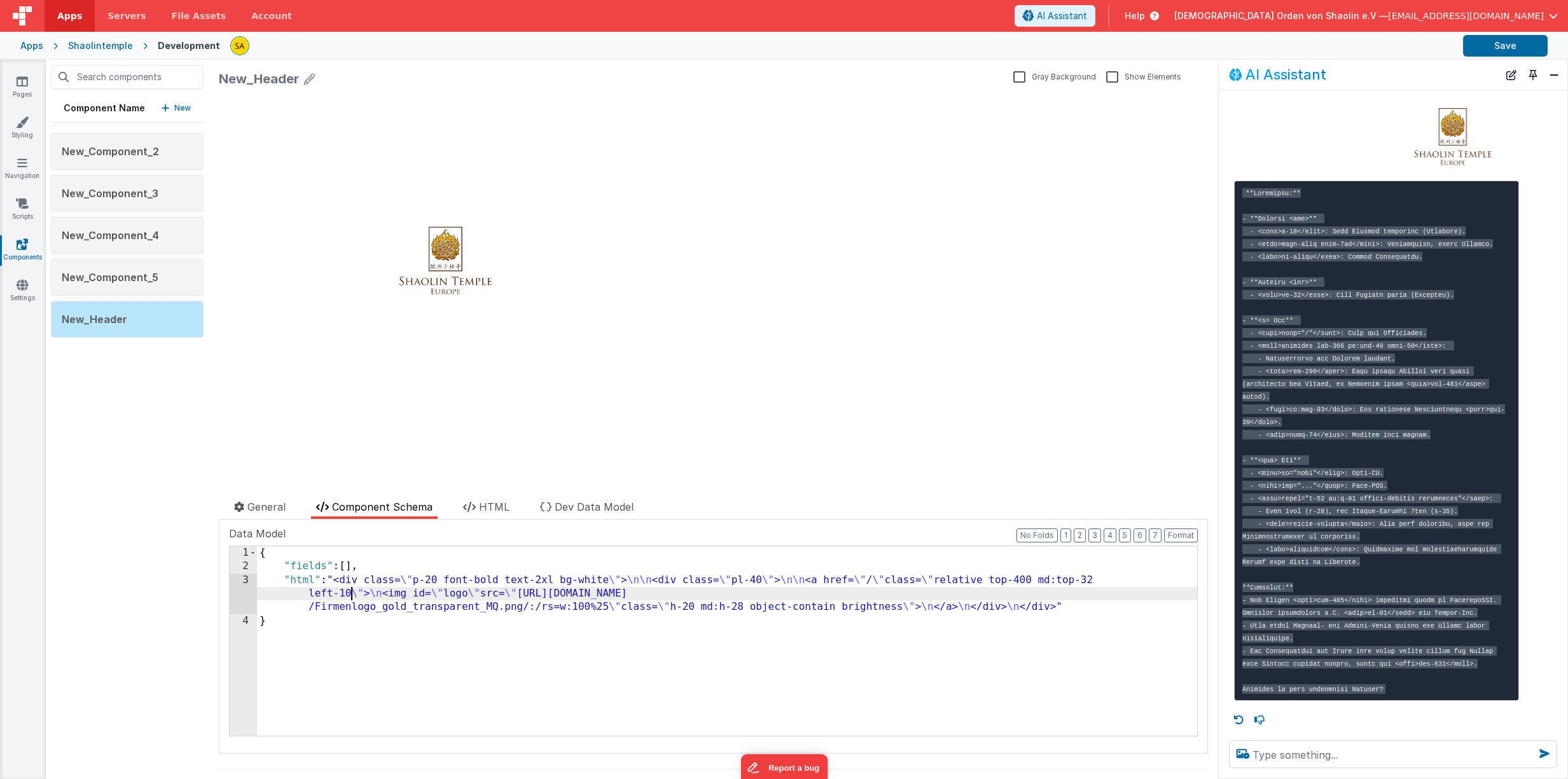
drag, startPoint x: 349, startPoint y: 594, endPoint x: 341, endPoint y: 624, distance: 31.0
click at [349, 594] on div "{ "fields" : [ ] , "html" : "<div class= \" p-20 font-bold text-2xl bg-white \"…" at bounding box center [727, 655] width 940 height 217
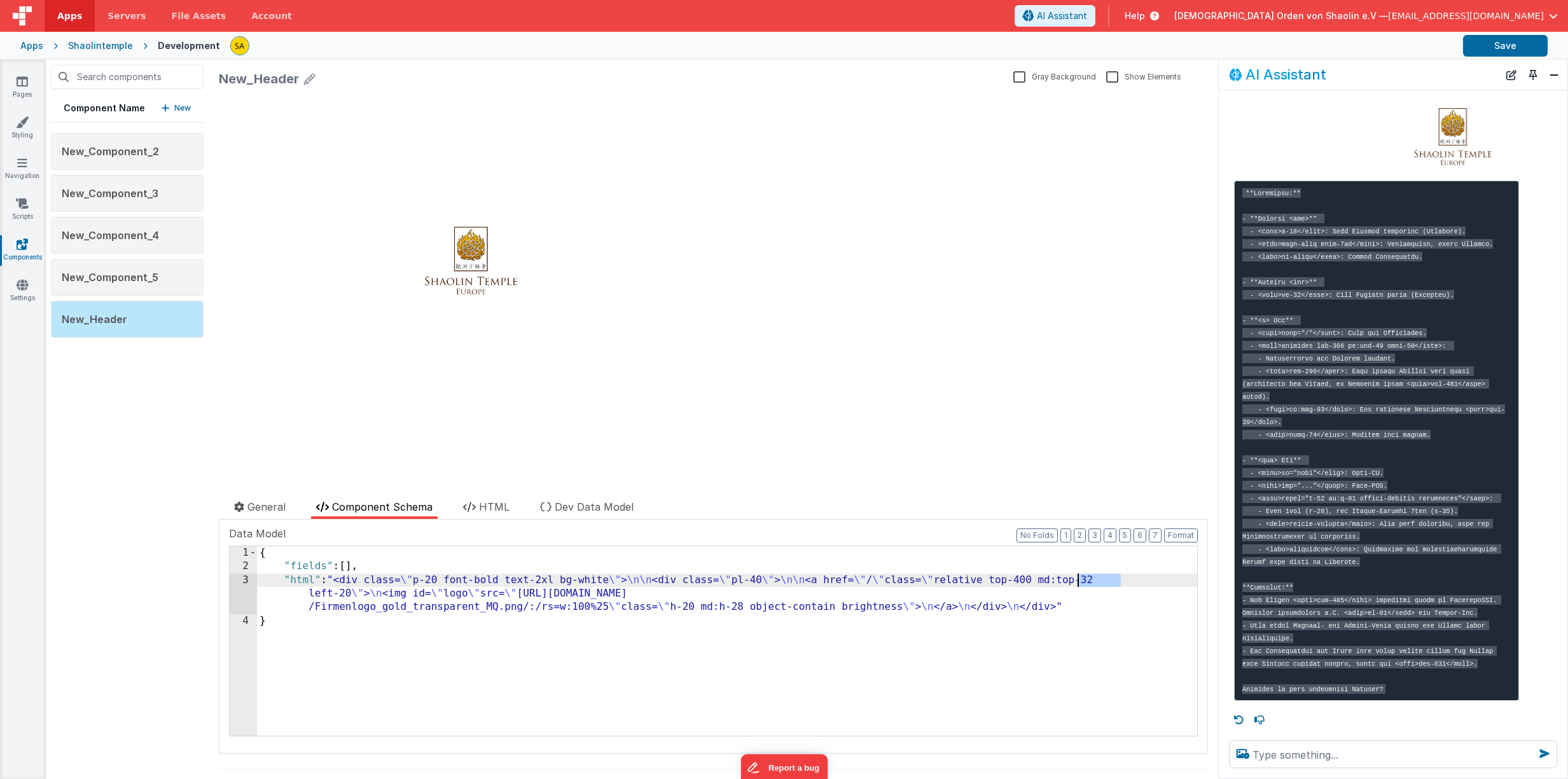
drag, startPoint x: 1120, startPoint y: 579, endPoint x: 1079, endPoint y: 579, distance: 41.0
click at [1079, 580] on div "{ "fields" : [ ] , "html" : "<div class= \" p-20 font-bold text-2xl bg-white \"…" at bounding box center [727, 655] width 940 height 217
click at [1524, 51] on button "Save" at bounding box center [1505, 46] width 84 height 22
click at [1106, 579] on div "{ "fields" : [ ] , "html" : "<div class= \" p-20 font-bold text-2xl bg-white \"…" at bounding box center [727, 655] width 940 height 217
click at [1492, 46] on button "Save" at bounding box center [1505, 46] width 84 height 22
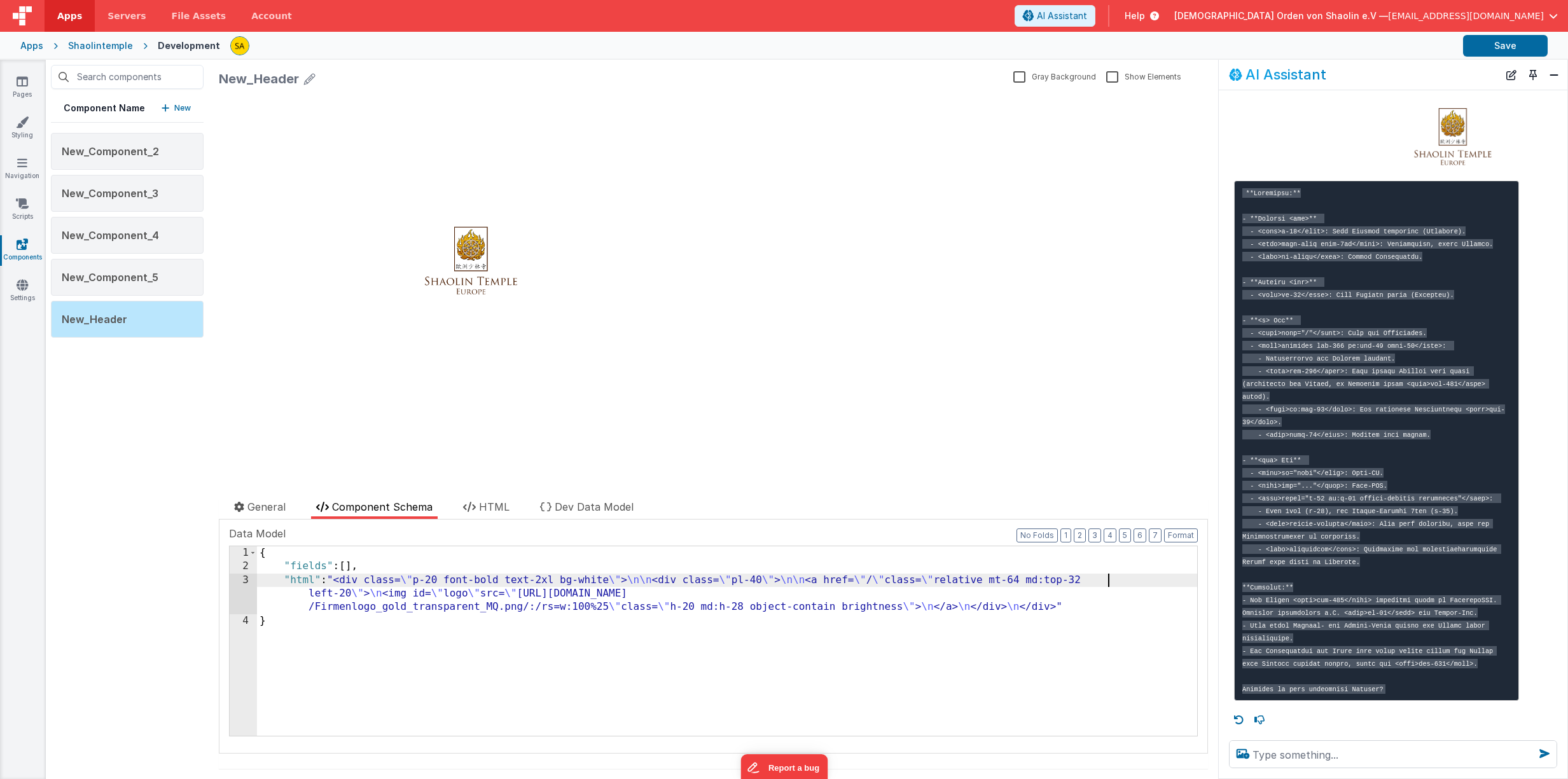
drag, startPoint x: 442, startPoint y: 580, endPoint x: 434, endPoint y: 608, distance: 29.1
click at [442, 580] on div "{ "fields" : [ ] , "html" : "<div class= \" p-20 font-bold text-2xl bg-white \"…" at bounding box center [727, 655] width 940 height 217
click at [1512, 48] on button "Save" at bounding box center [1505, 46] width 84 height 22
click at [447, 582] on div "{ "fields" : [ ] , "html" : "<div class= \" p-64 font-bold text-2xl bg-white \"…" at bounding box center [727, 655] width 940 height 217
drag, startPoint x: 443, startPoint y: 581, endPoint x: 444, endPoint y: 592, distance: 11.0
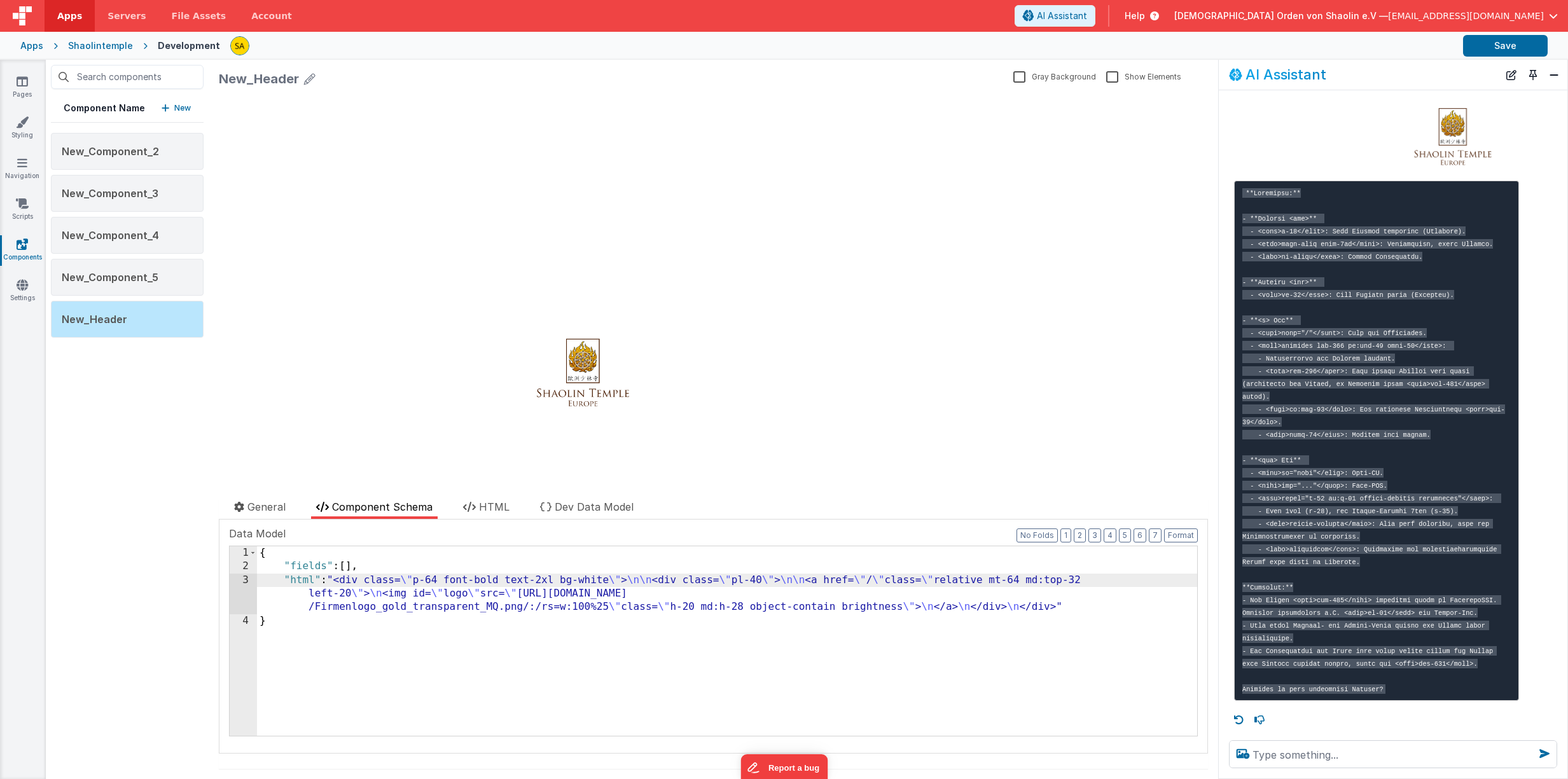
click at [443, 581] on div "{ "fields" : [ ] , "html" : "<div class= \" p-64 font-bold text-2xl bg-white \"…" at bounding box center [727, 655] width 940 height 217
click at [1490, 52] on button "Save" at bounding box center [1505, 46] width 84 height 22
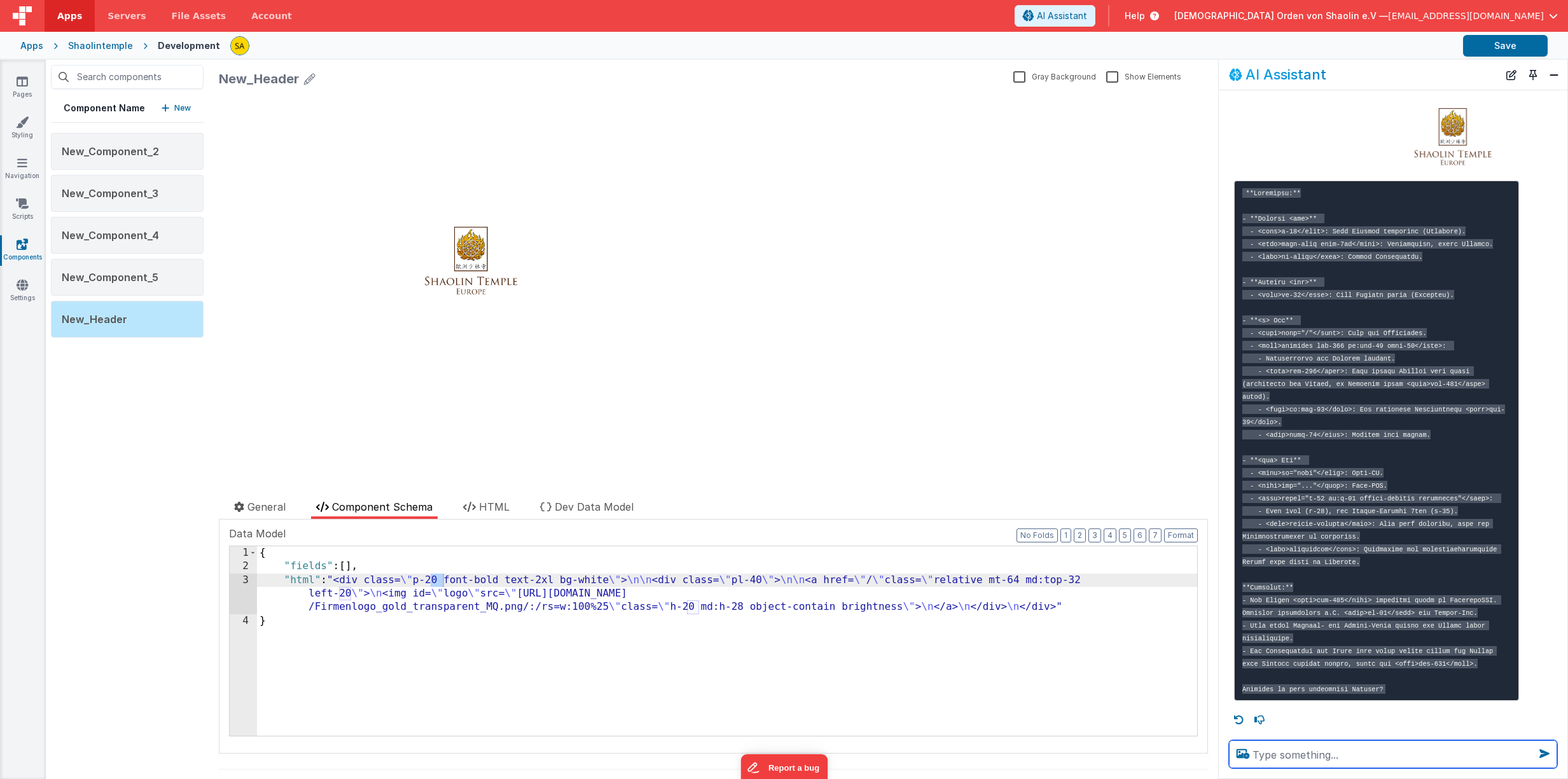
click at [1296, 752] on textarea at bounding box center [1393, 754] width 328 height 28
type textarea "kann ich dort eine stylclass hinzufügen?"
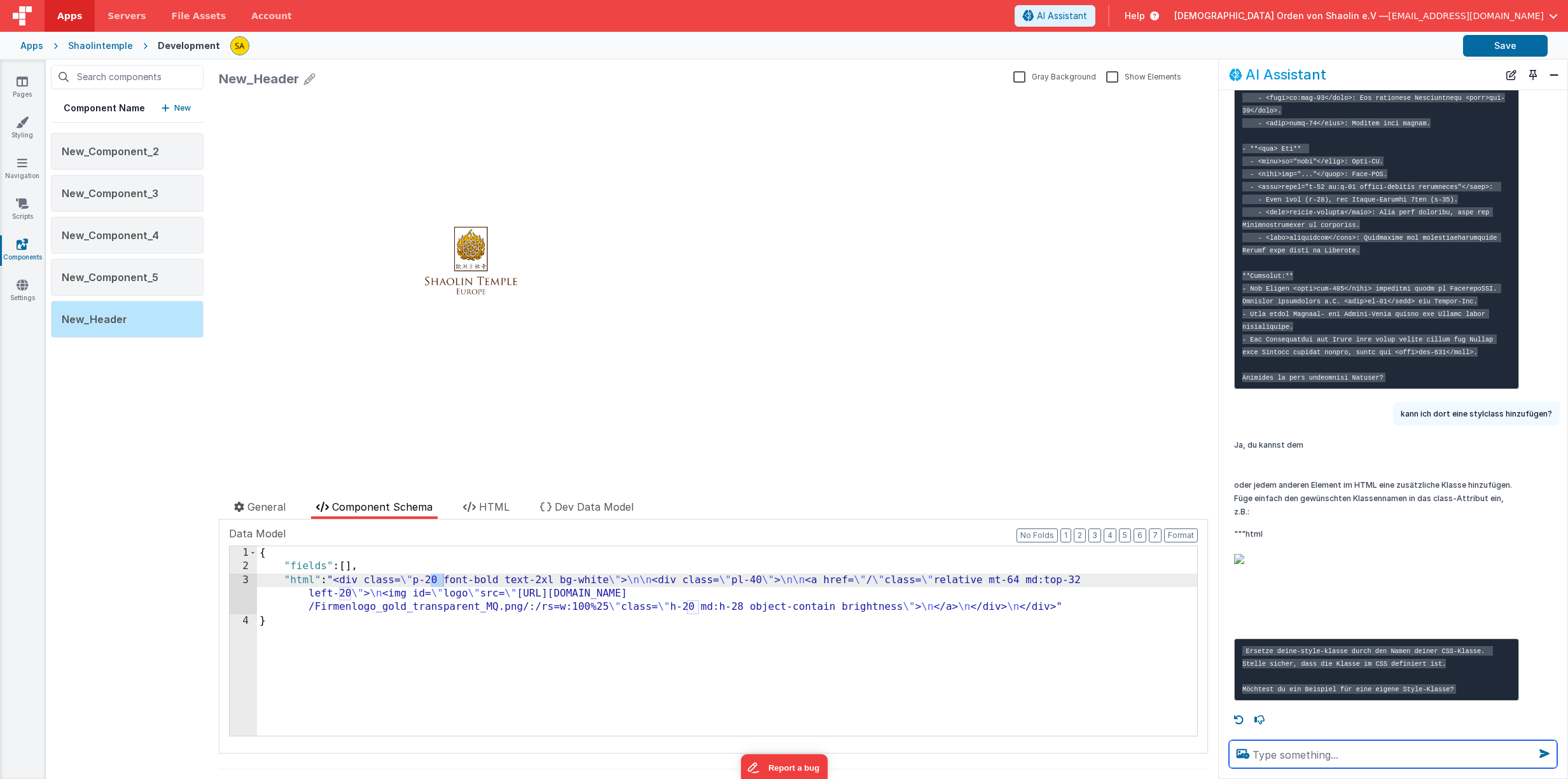
scroll to position [1882, 0]
type textarea "ja"
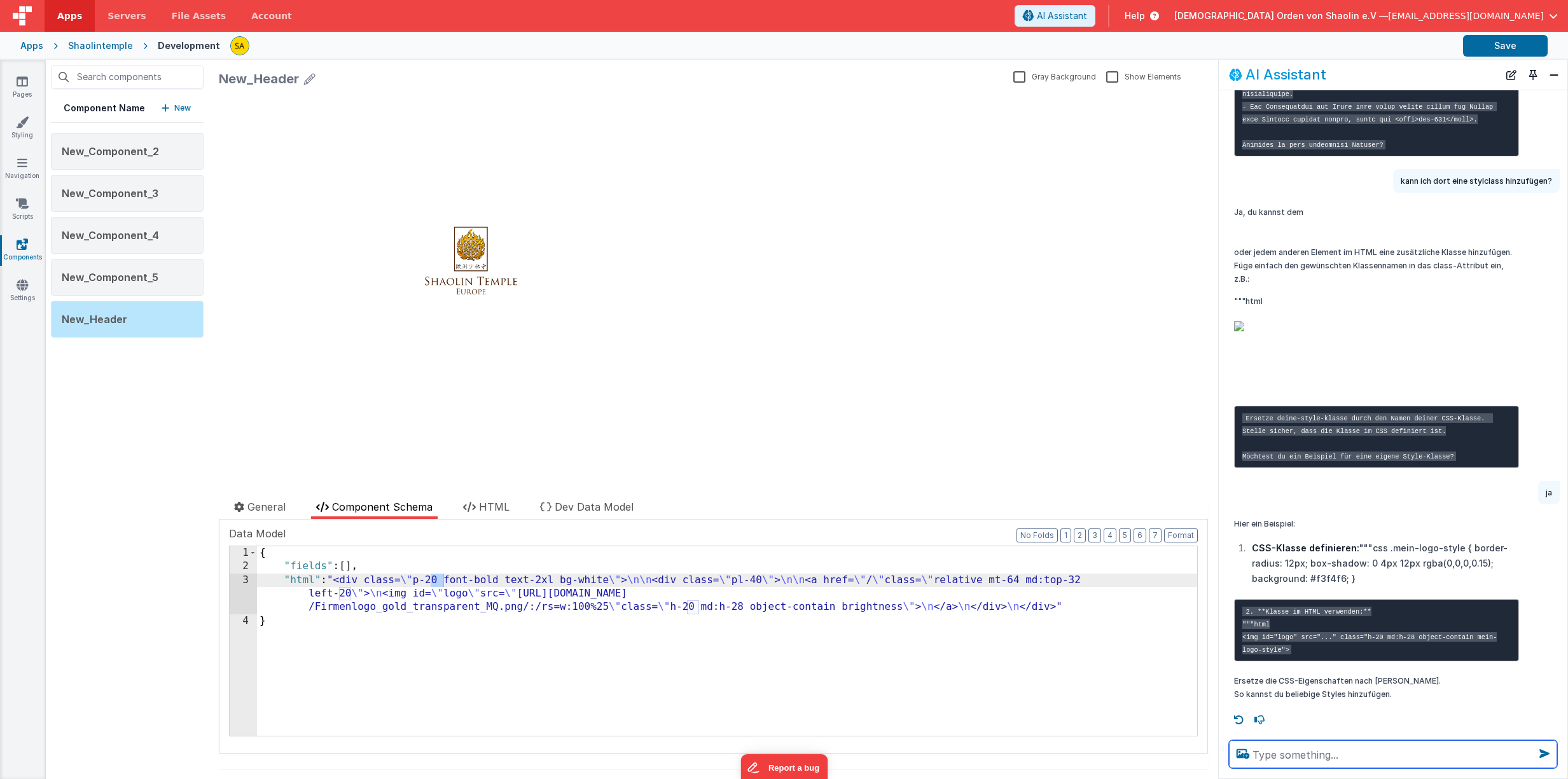
scroll to position [2140, 0]
click at [1338, 758] on textarea at bounding box center [1393, 754] width 328 height 28
type textarea "wie kann ich das logo im header bewegen?"
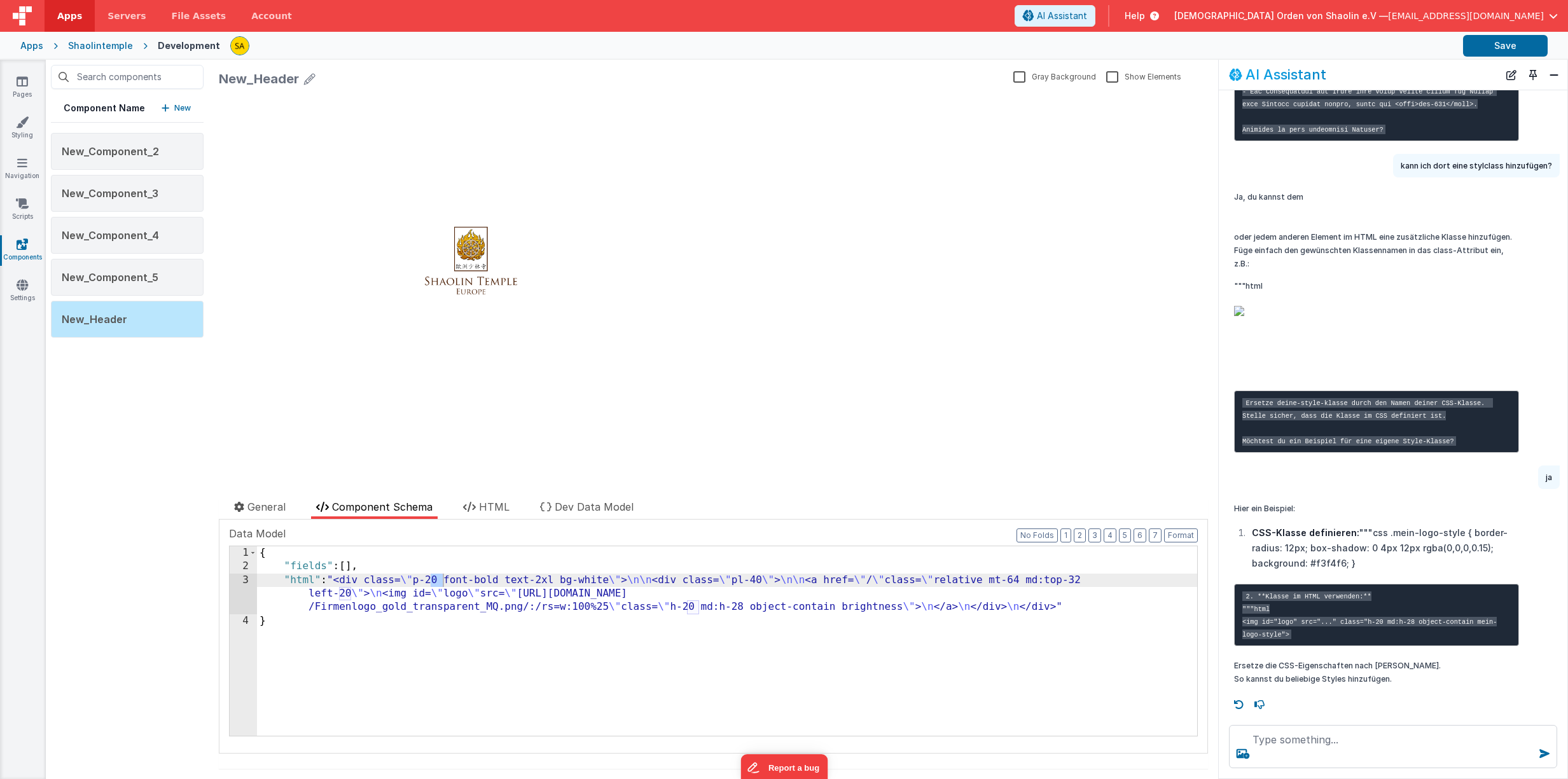
scroll to position [2183, 0]
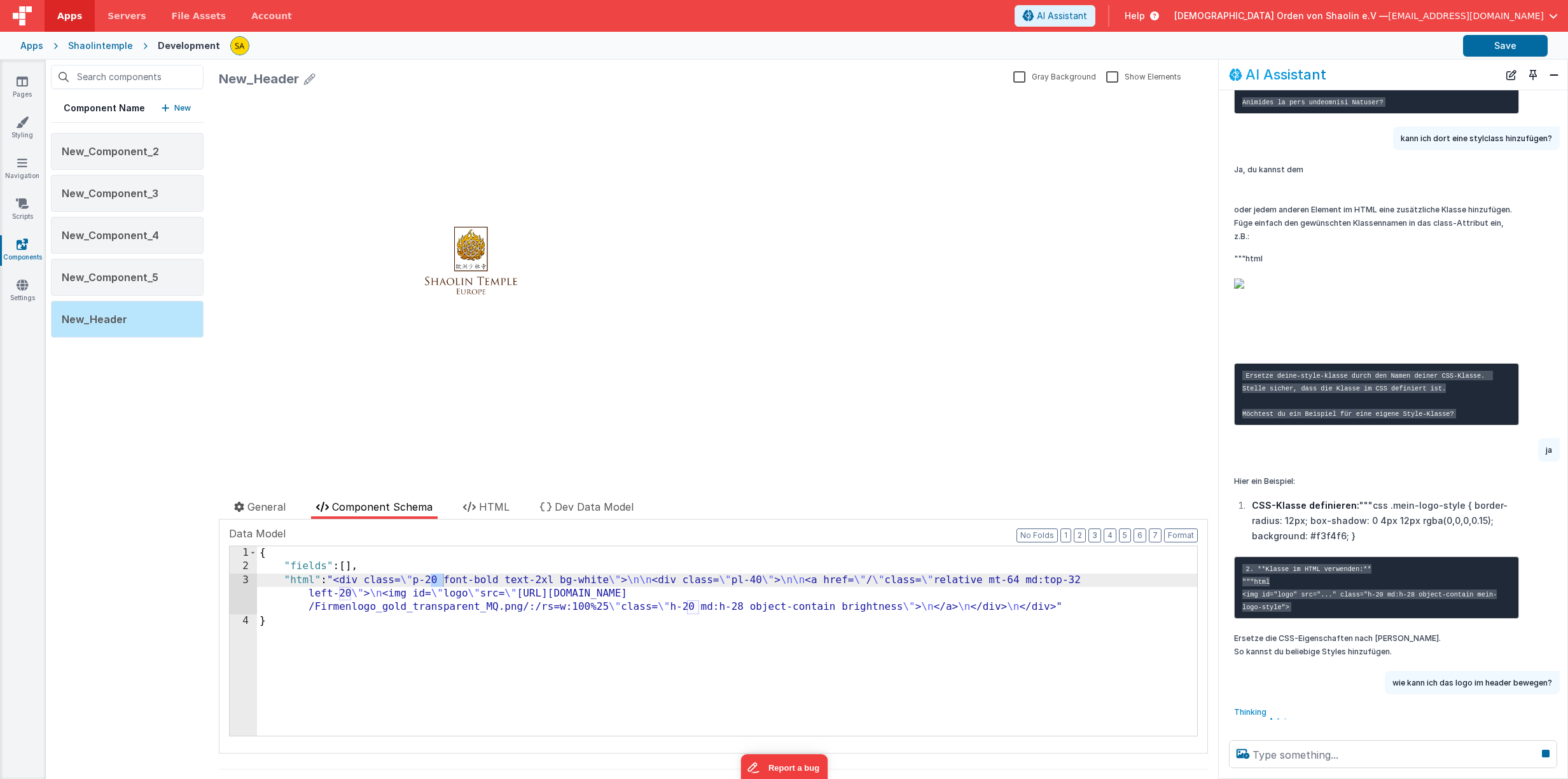
click at [1447, 679] on p "wie kann ich das logo im header bewegen?" at bounding box center [1472, 683] width 159 height 13
click at [1549, 80] on button "Close" at bounding box center [1553, 75] width 17 height 18
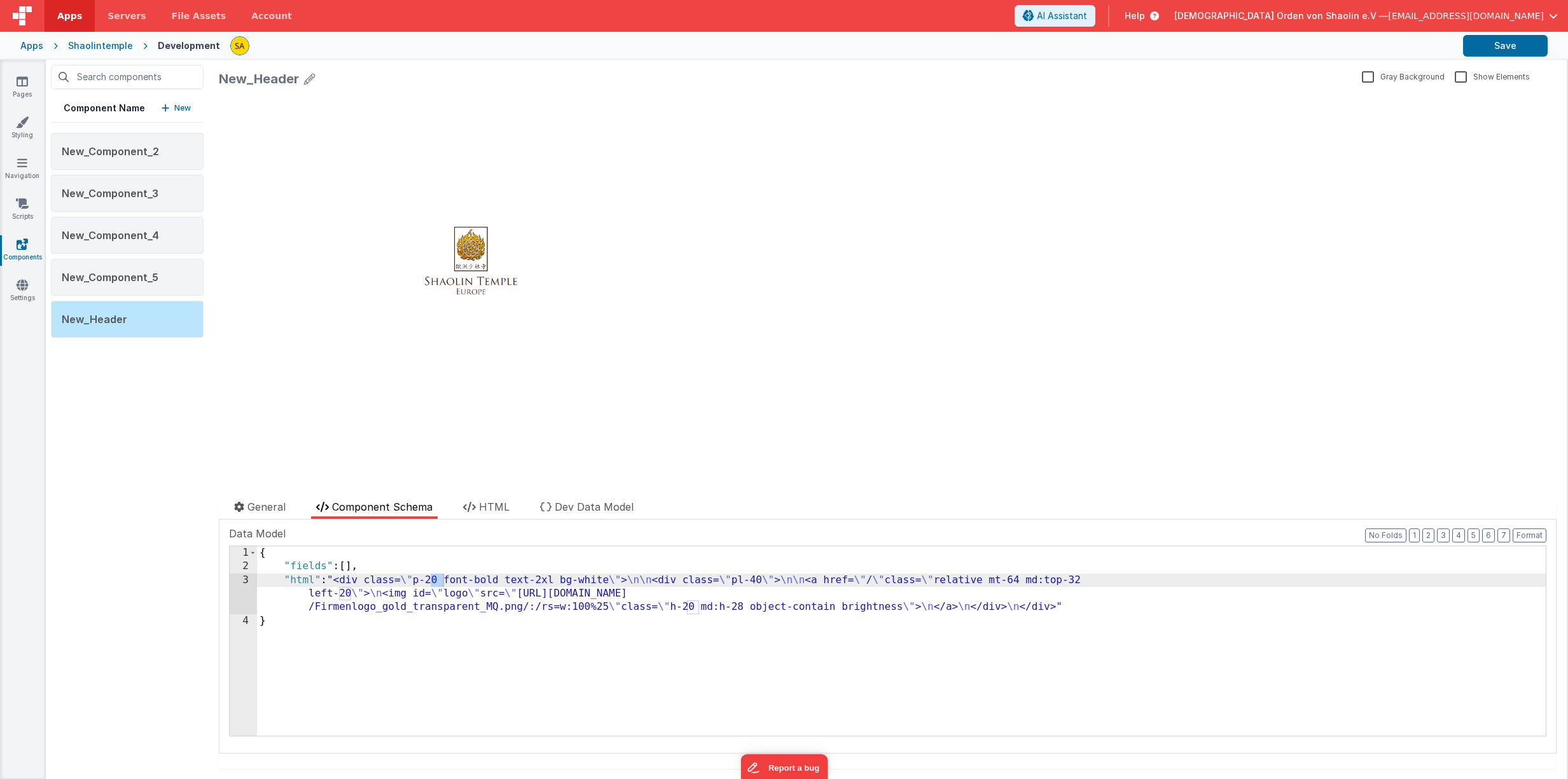
scroll to position [3049, 0]
click at [1095, 9] on button "AI Assistant" at bounding box center [1055, 16] width 81 height 22
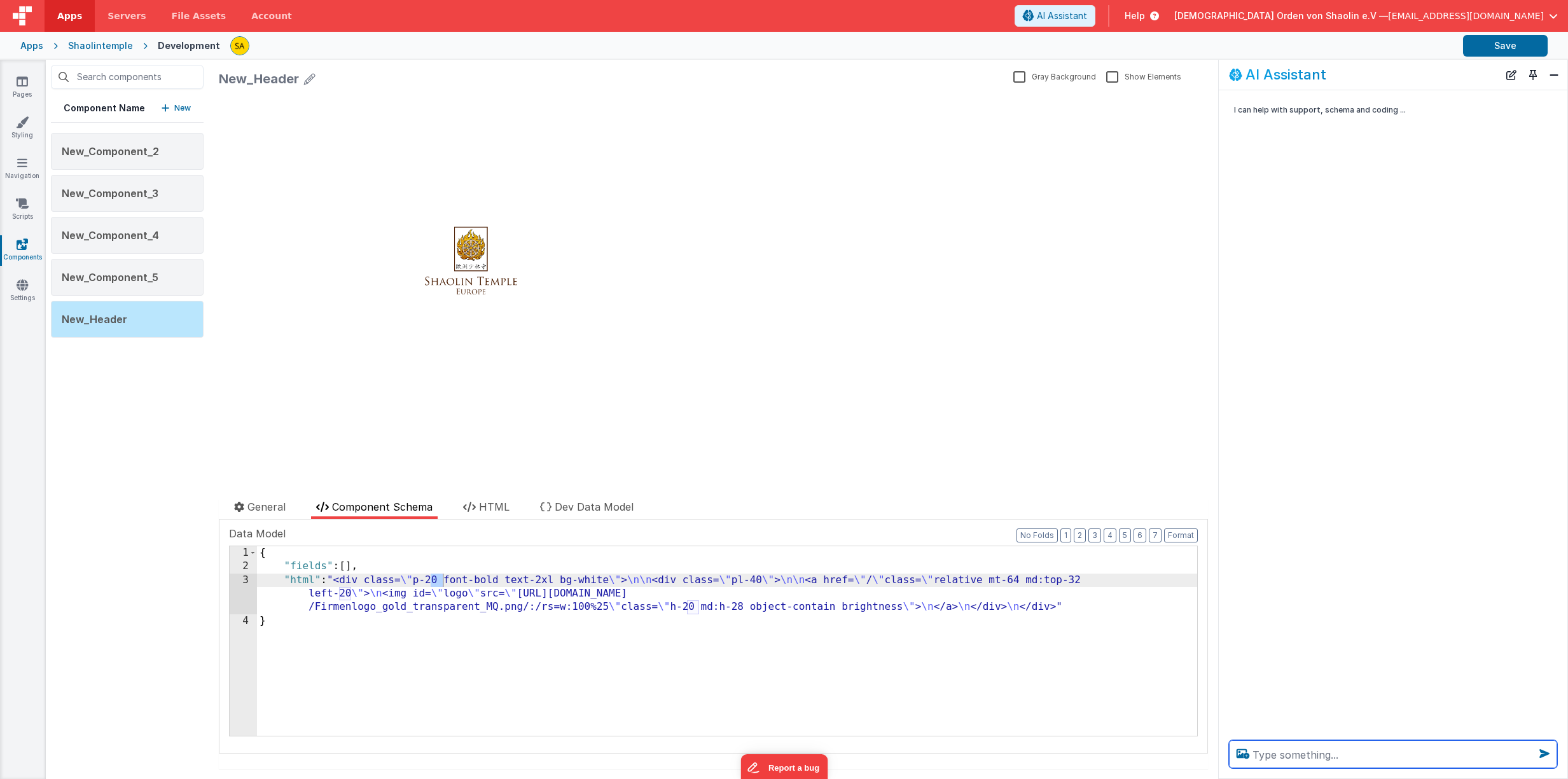
paste textarea "wie kann ich das logo im header bewegen?"
type textarea "wie kann ich das logo im header bewegen?"
click at [20, 122] on icon at bounding box center [22, 122] width 13 height 13
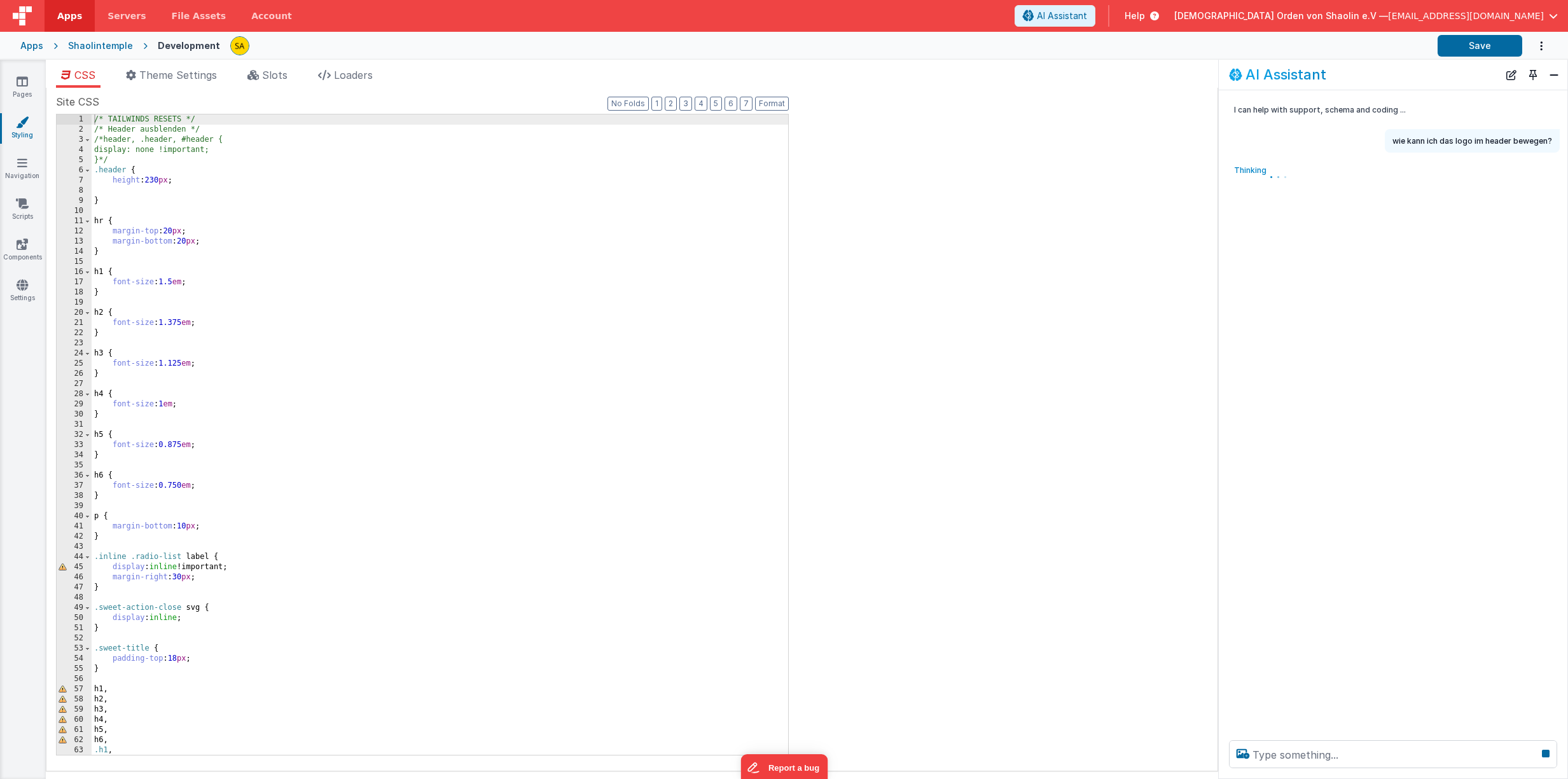
click at [190, 242] on div "/* TAILWINDS RESETS */ /* Header ausblenden */ /*header, .header, #header { dis…" at bounding box center [440, 444] width 697 height 661
click at [317, 219] on div "/* TAILWINDS RESETS */ /* Header ausblenden */ /*header, .header, #header { dis…" at bounding box center [440, 444] width 697 height 661
click at [188, 524] on div "/* TAILWINDS RESETS */ /* Header ausblenden */ /*header, .header, #header { dis…" at bounding box center [440, 444] width 697 height 661
click at [1488, 48] on button "Save" at bounding box center [1479, 46] width 84 height 22
click at [190, 526] on div "/* TAILWINDS RESETS */ /* Header ausblenden */ /*header, .header, #header { dis…" at bounding box center [440, 444] width 697 height 661
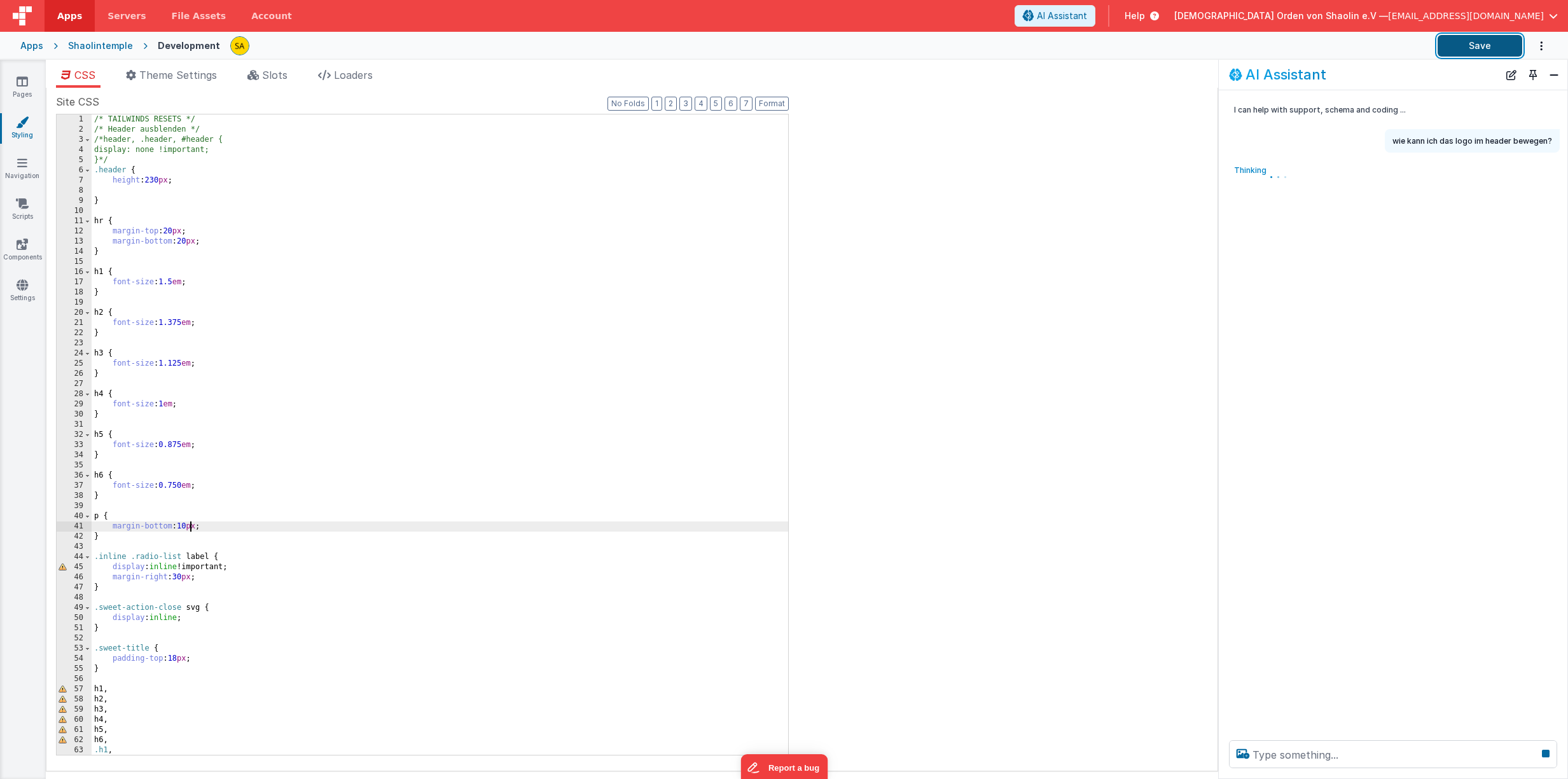
click at [1486, 41] on button "Save" at bounding box center [1479, 46] width 84 height 22
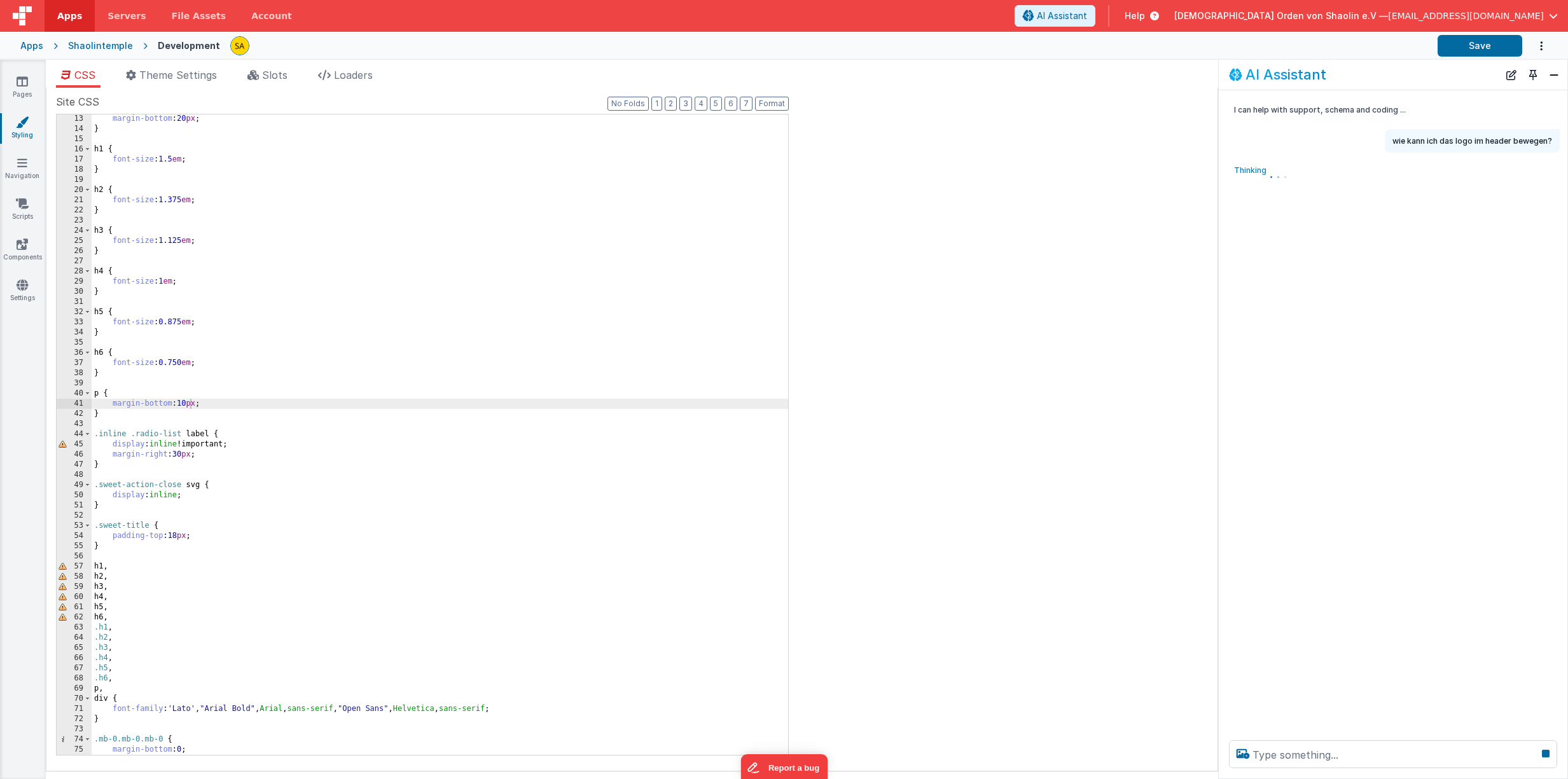
scroll to position [124, 0]
click at [180, 537] on div "margin-bottom : 20 px ; } h1 { font-size : 1.5 em ; } h2 { font-size : 1.375 em…" at bounding box center [440, 443] width 697 height 661
click at [1481, 44] on button "Save" at bounding box center [1479, 46] width 84 height 22
drag, startPoint x: 183, startPoint y: 535, endPoint x: 189, endPoint y: 551, distance: 17.1
click at [183, 535] on div "margin-bottom : 20 px ; } h1 { font-size : 1.5 em ; } h2 { font-size : 1.375 em…" at bounding box center [440, 443] width 697 height 661
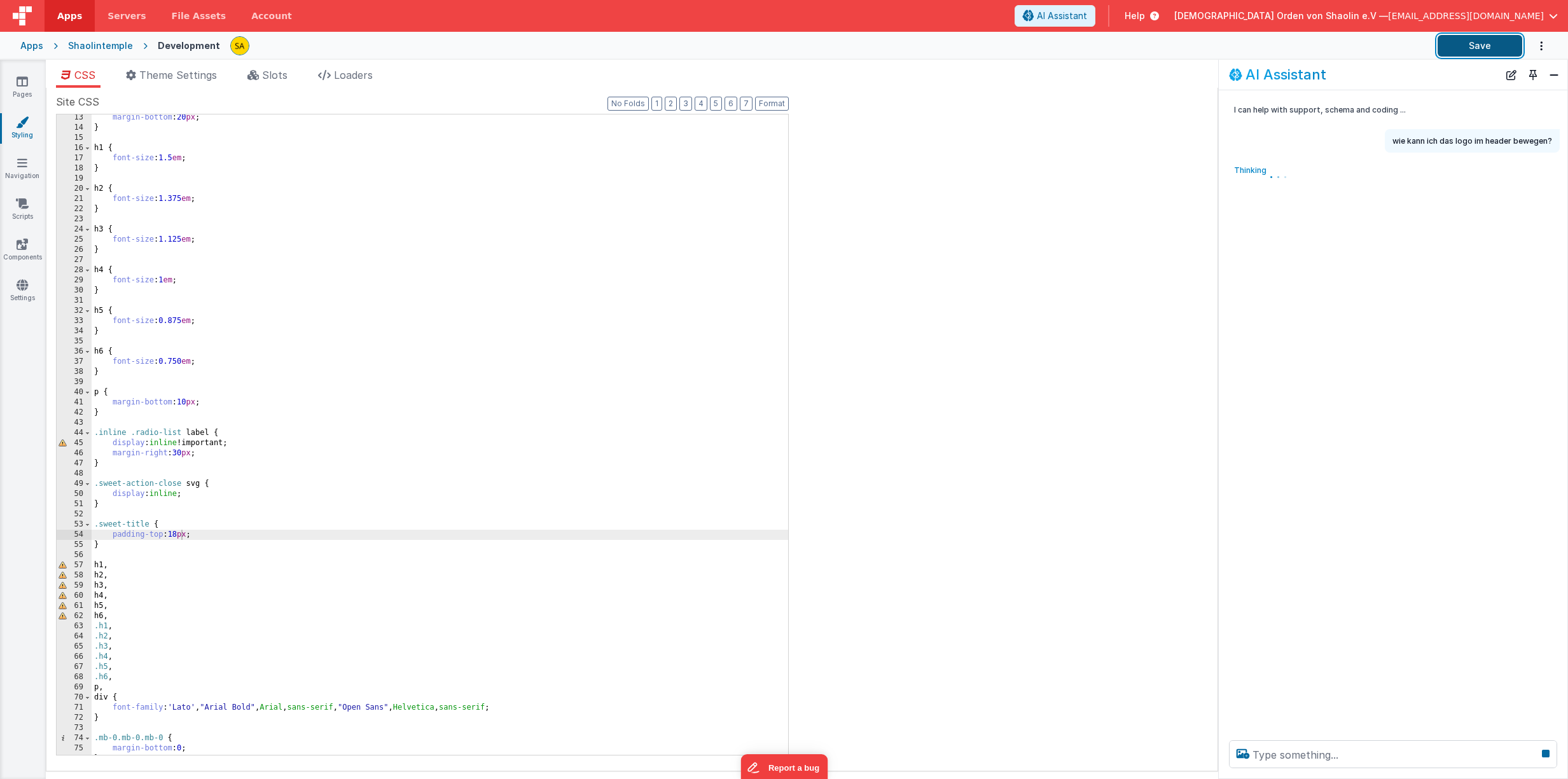
click at [1463, 56] on button "Save" at bounding box center [1479, 46] width 84 height 22
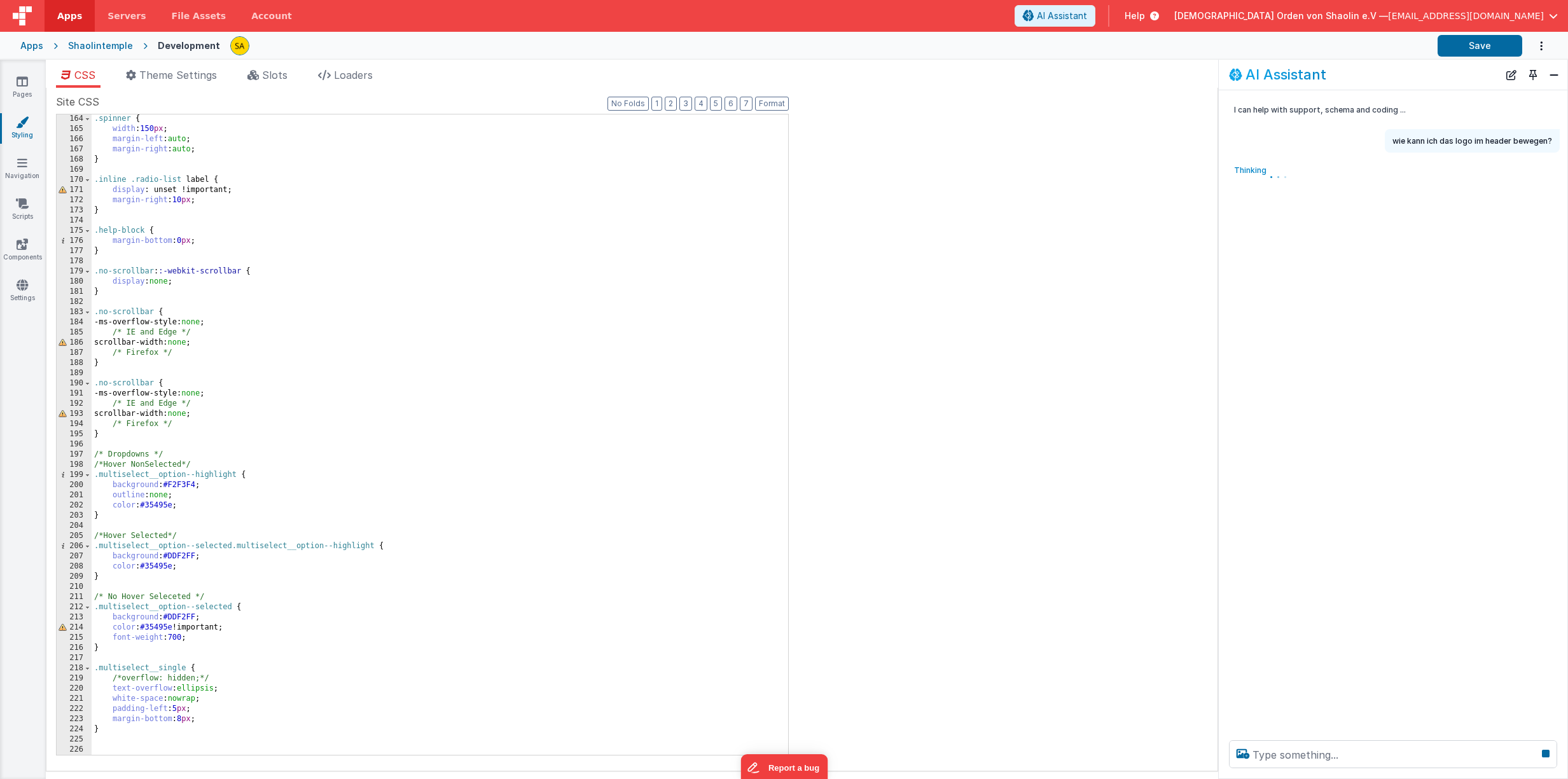
scroll to position [1658, 0]
click at [614, 550] on div ".loader , .spinner { width : 150 px ; margin-left : auto ; margin-right : auto …" at bounding box center [440, 436] width 697 height 661
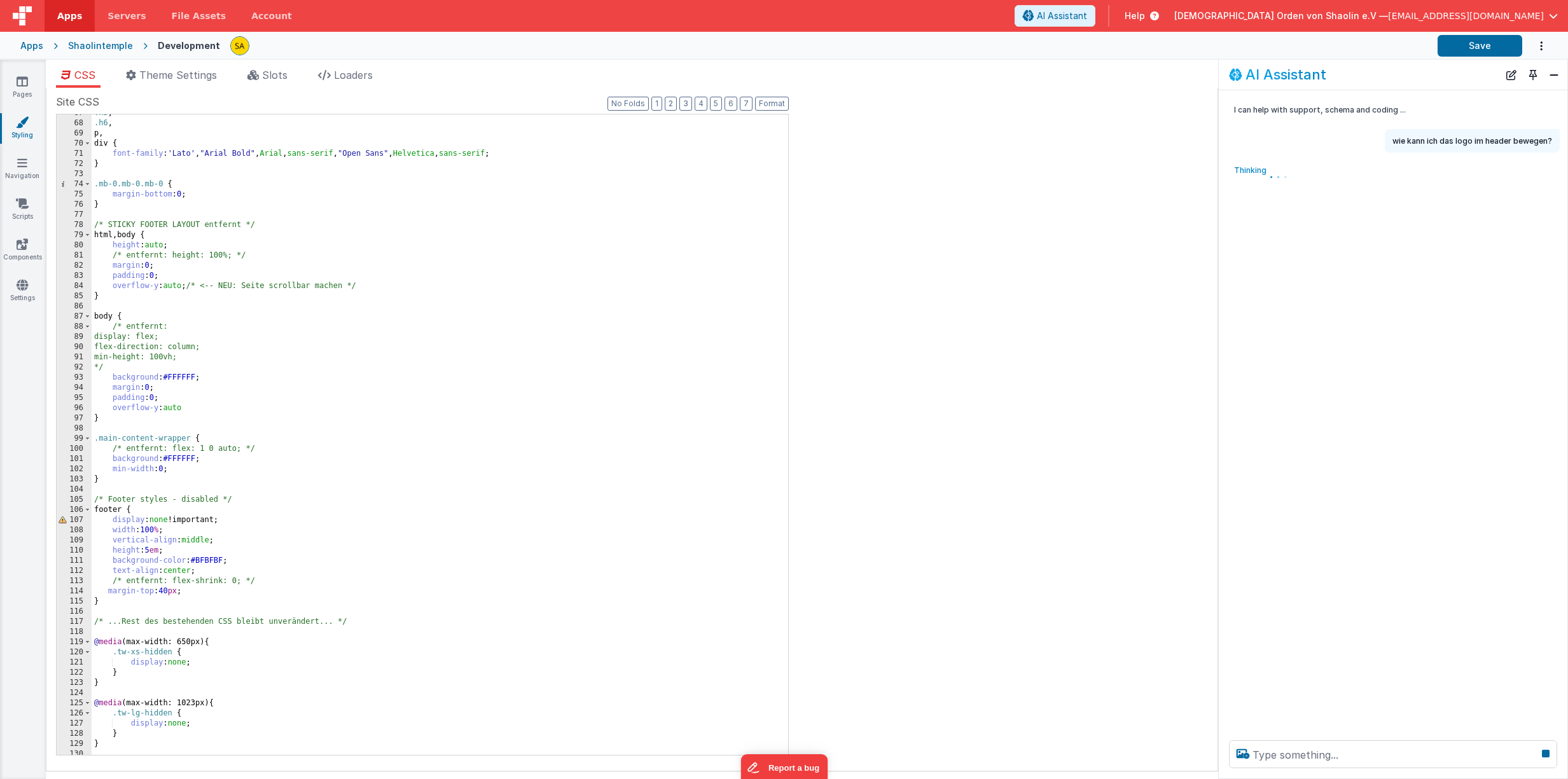
scroll to position [0, 0]
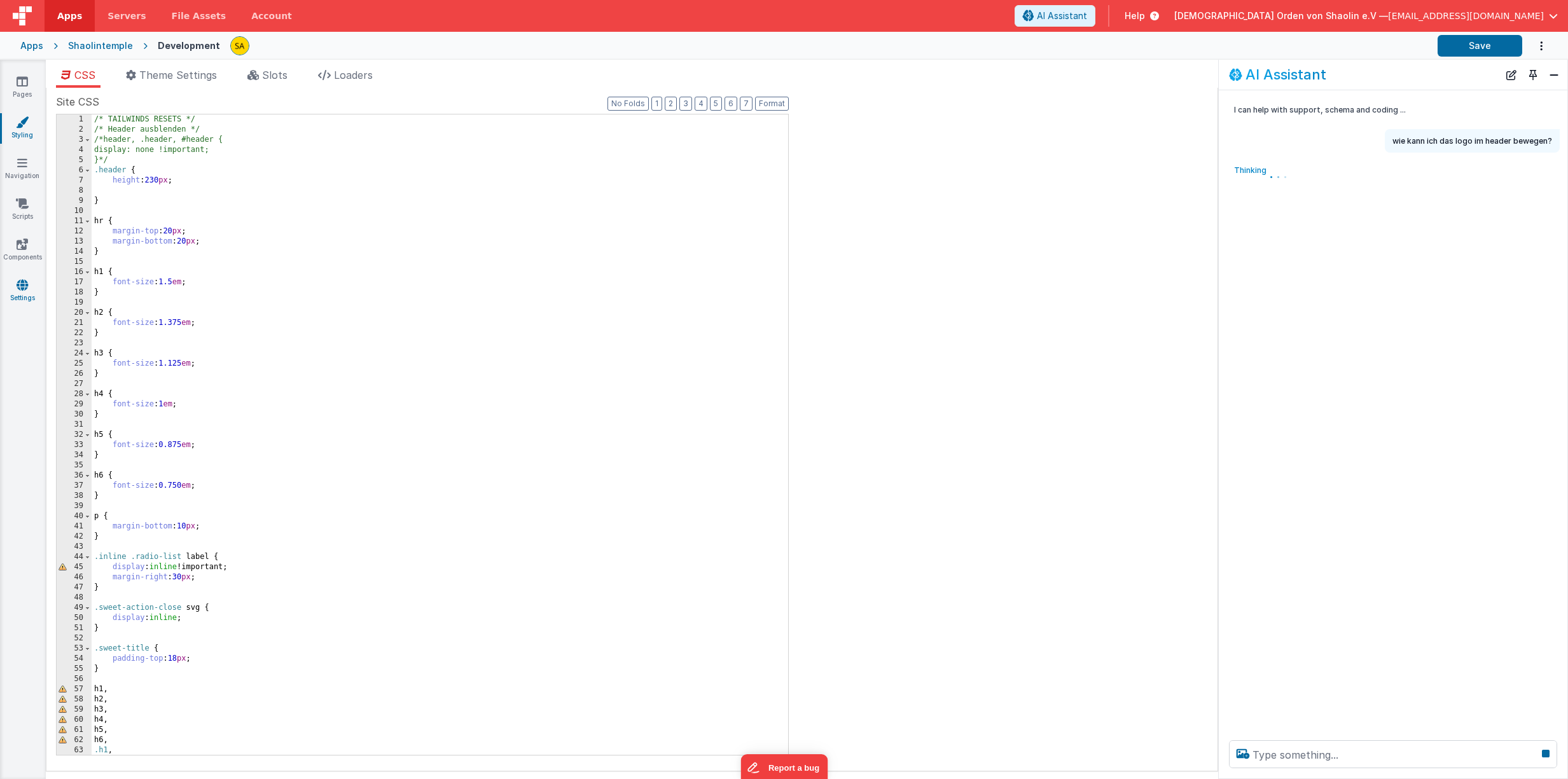
click at [21, 290] on icon at bounding box center [22, 284] width 11 height 13
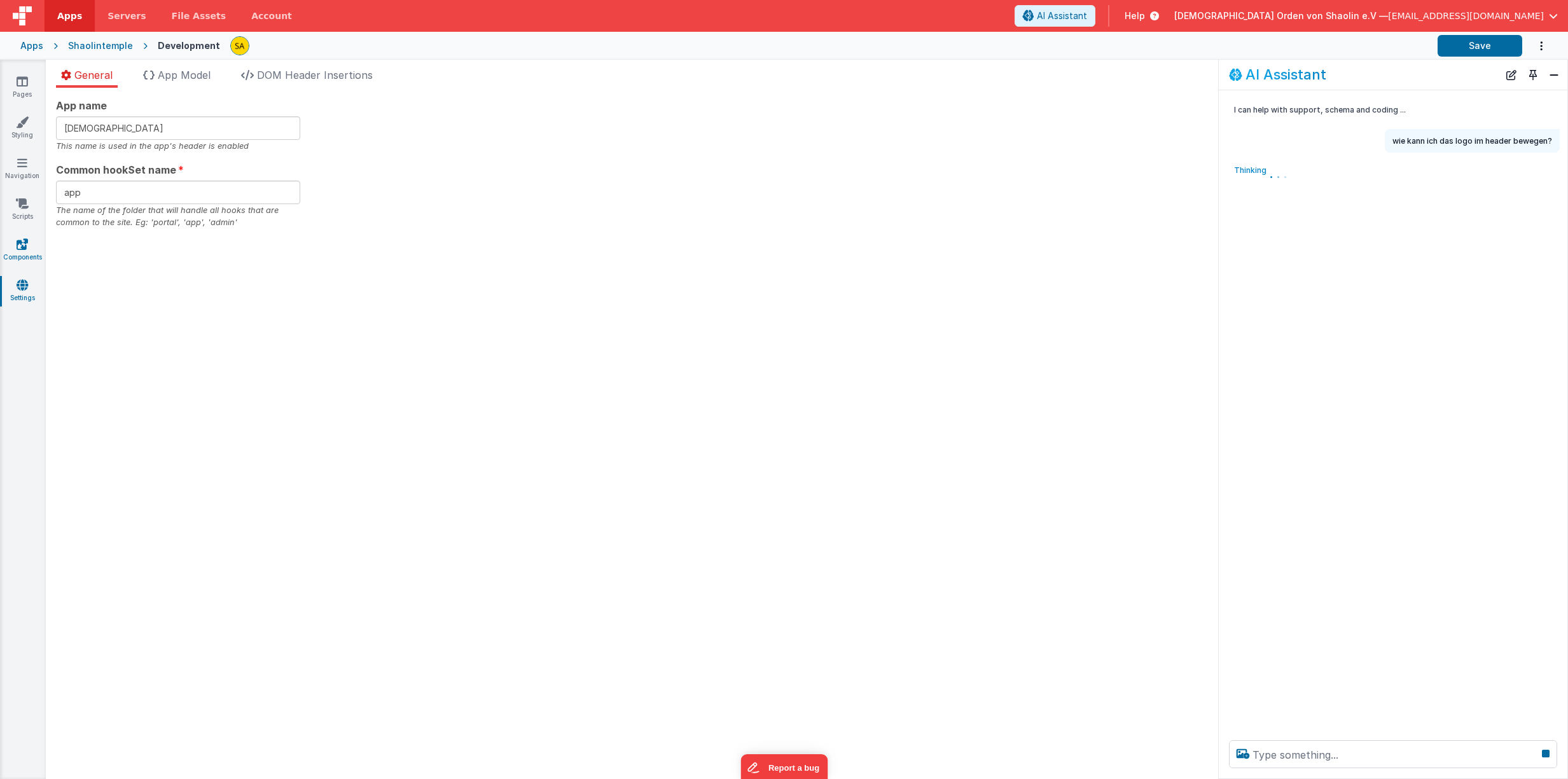
click at [21, 242] on icon at bounding box center [22, 244] width 11 height 13
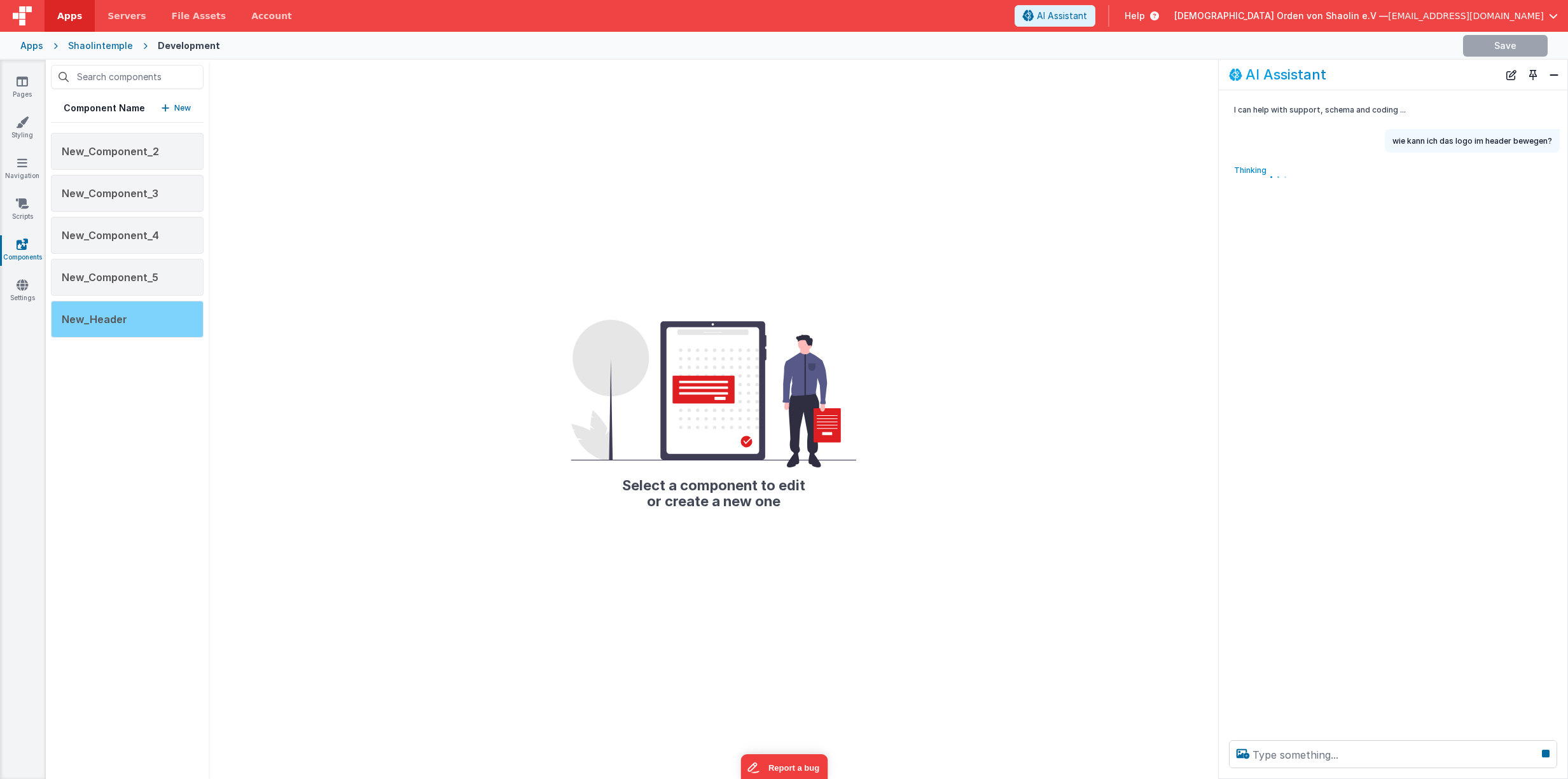
click at [84, 323] on span "New_Header" at bounding box center [94, 319] width 66 height 13
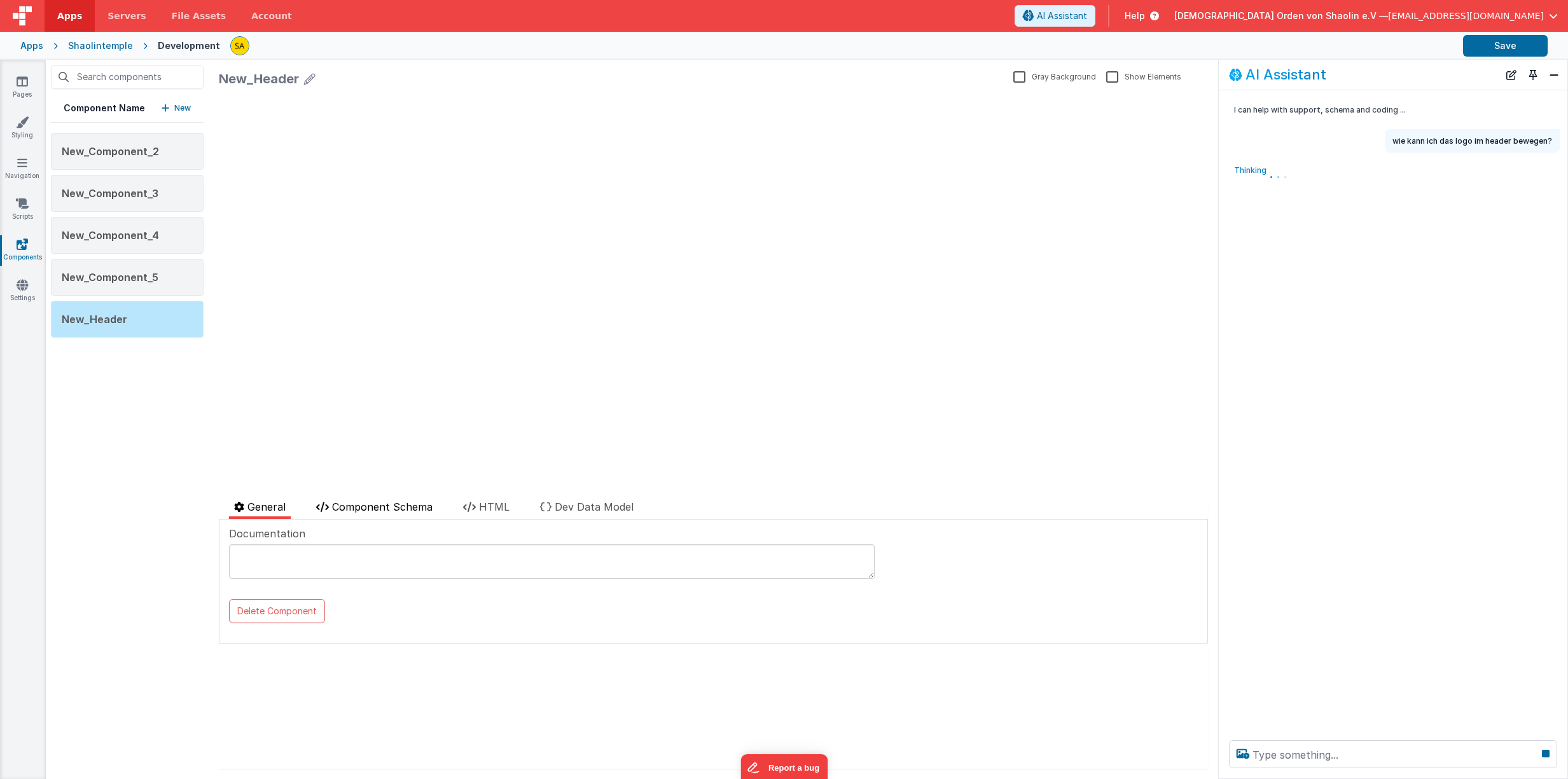
click at [354, 507] on span "Component Schema" at bounding box center [382, 507] width 100 height 13
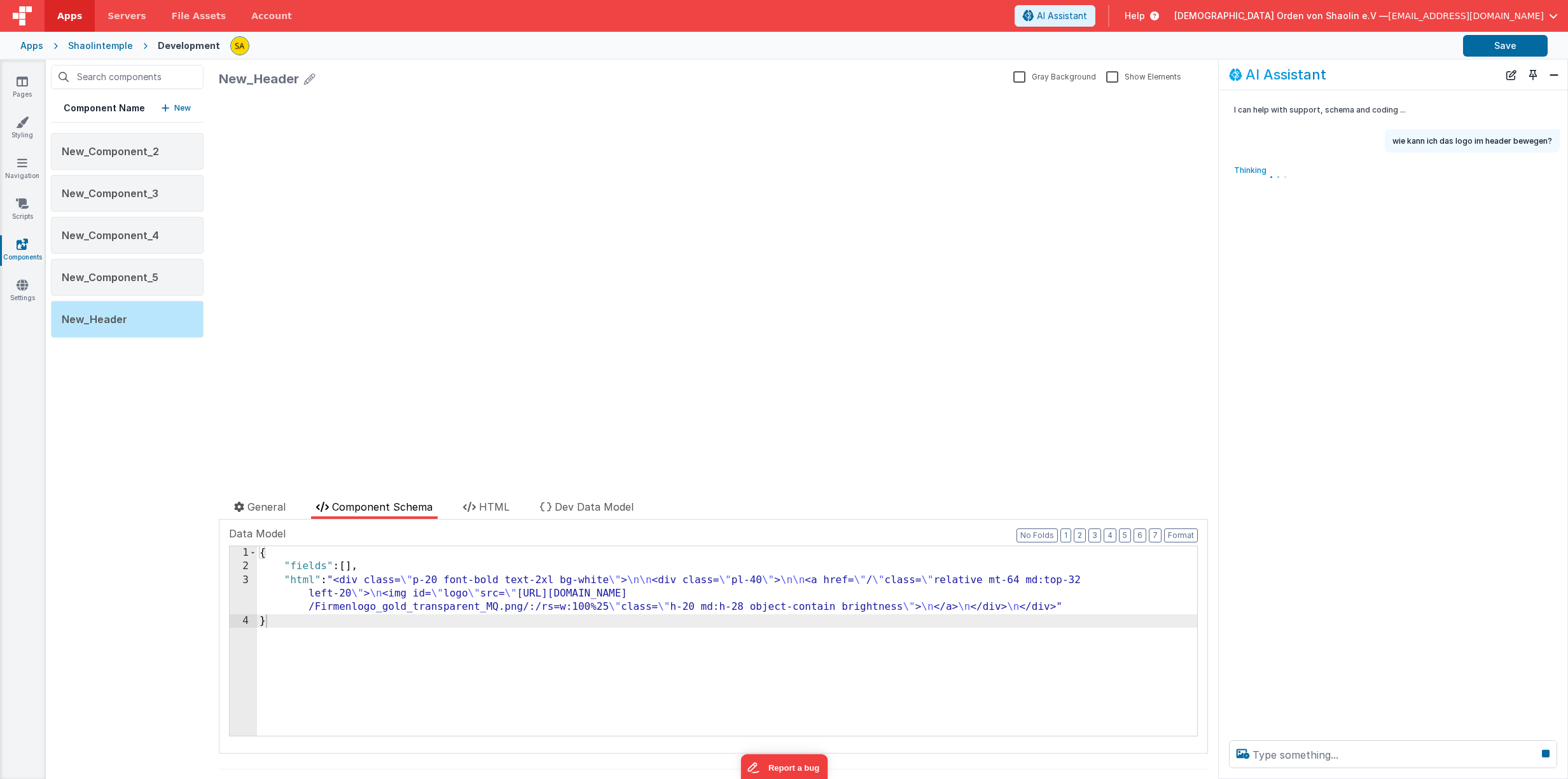
drag, startPoint x: 521, startPoint y: 610, endPoint x: 520, endPoint y: 617, distance: 7.1
click at [521, 610] on div "{ "fields" : [ ] , "html" : "<div class= \" p-20 font-bold text-2xl bg-white \"…" at bounding box center [727, 655] width 940 height 217
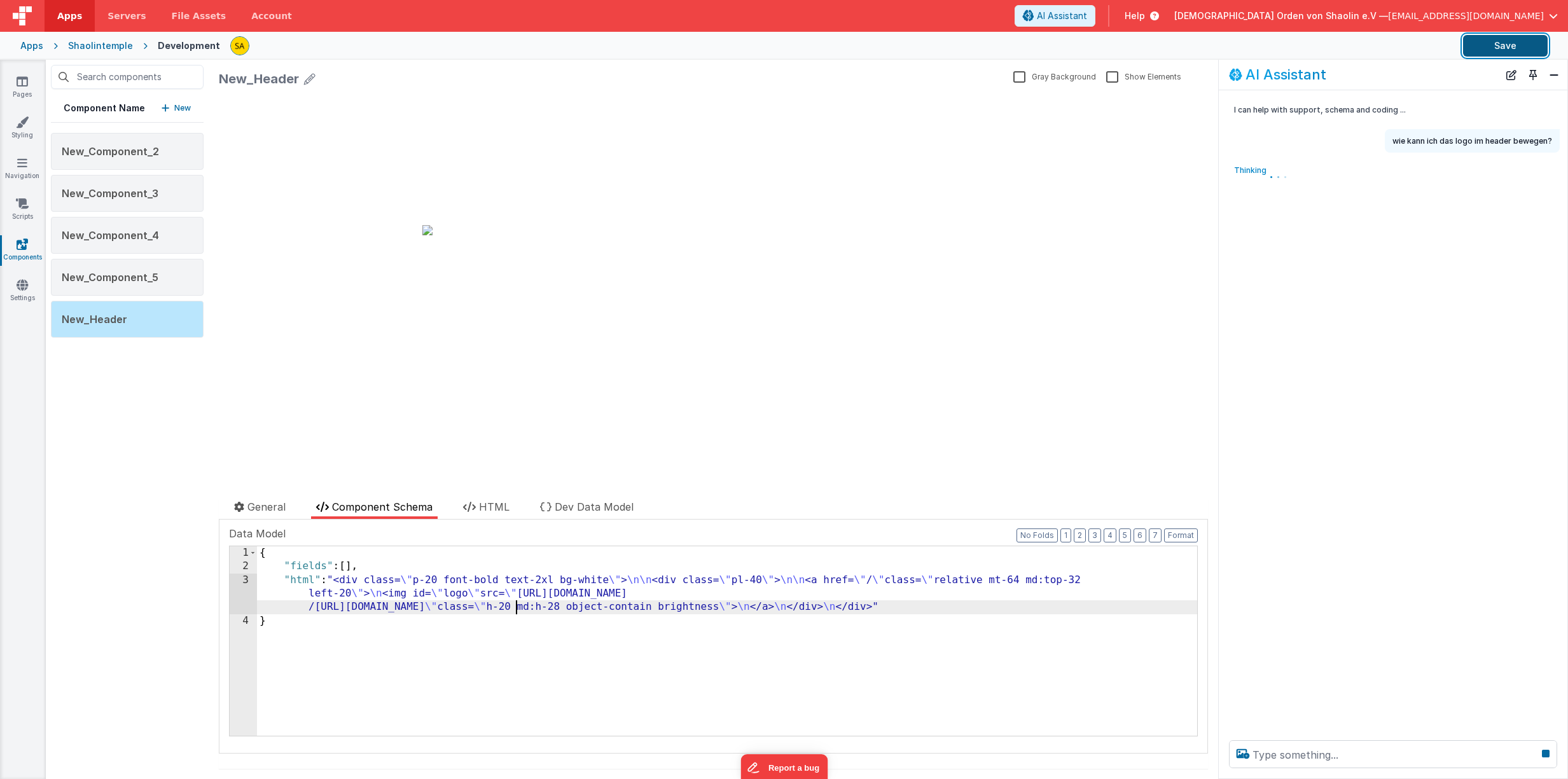
click at [1499, 52] on button "Save" at bounding box center [1505, 46] width 84 height 22
click at [516, 607] on div "{ "fields" : [ ] , "html" : "<div class= \" p-20 font-bold text-2xl bg-white \"…" at bounding box center [727, 655] width 940 height 217
click at [1529, 49] on button "Save" at bounding box center [1505, 46] width 84 height 22
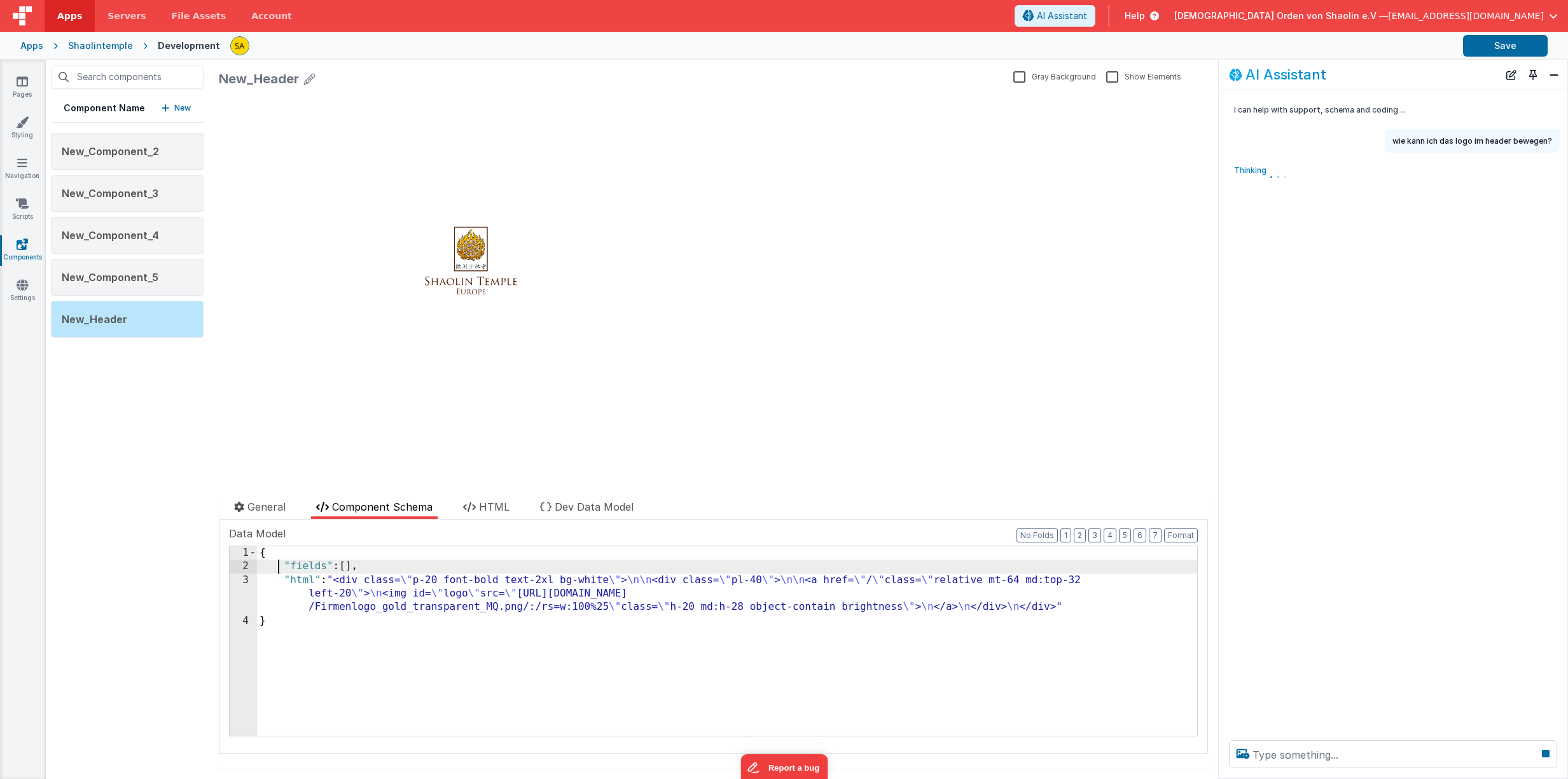
click at [277, 564] on div "{ "fields" : [ ] , "html" : "<div class= \" p-20 font-bold text-2xl bg-white \"…" at bounding box center [727, 655] width 940 height 217
click at [260, 553] on div "{ "fields" : [ ] , "html" : "<div class= \" p-20 font-bold text-2xl bg-white \"…" at bounding box center [727, 655] width 940 height 217
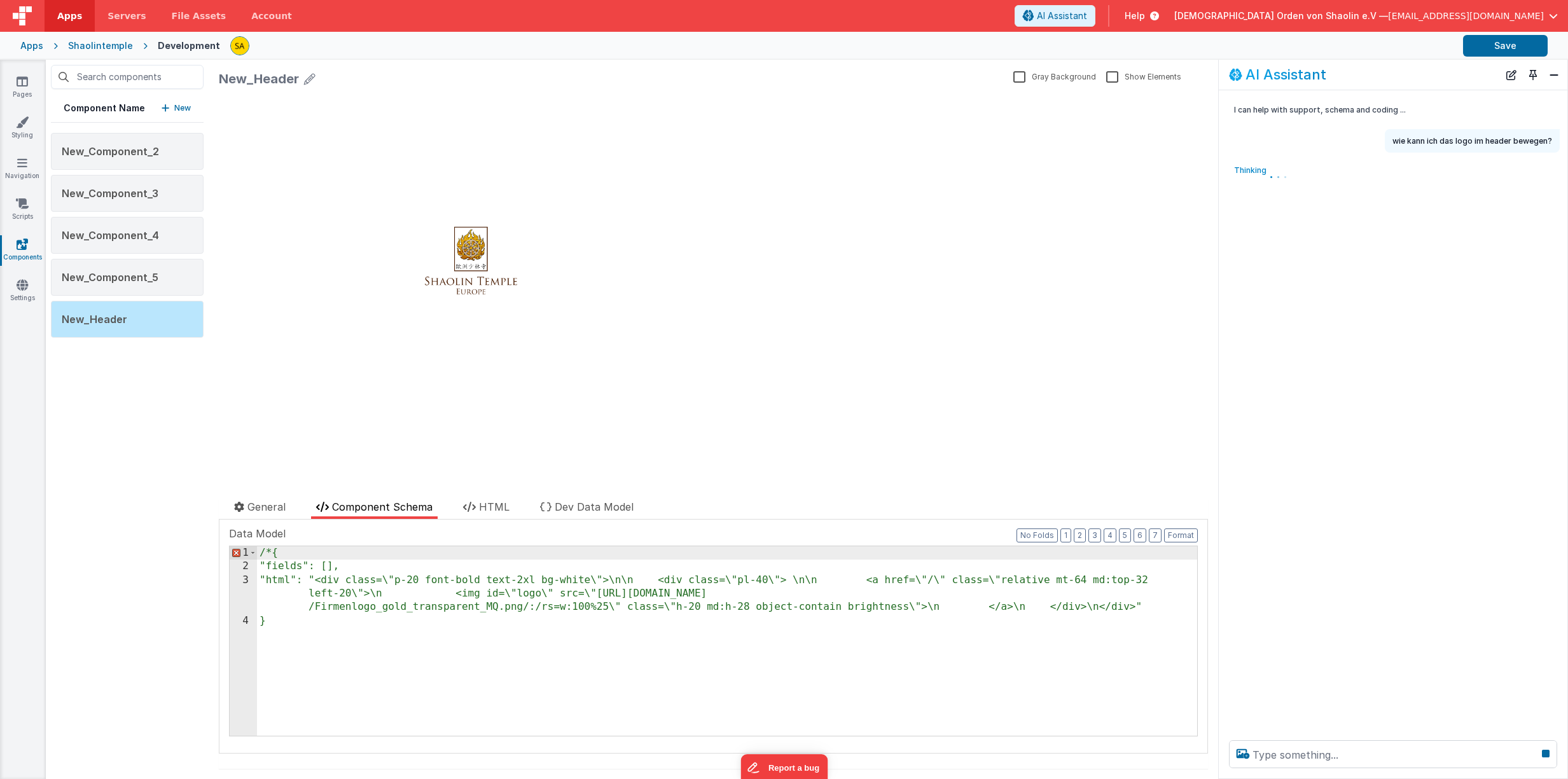
click at [282, 621] on div "/* { "fields": [], "html": "<div class=\"p-20 font-bold text-2xl bg-white\">\n\…" at bounding box center [727, 655] width 940 height 217
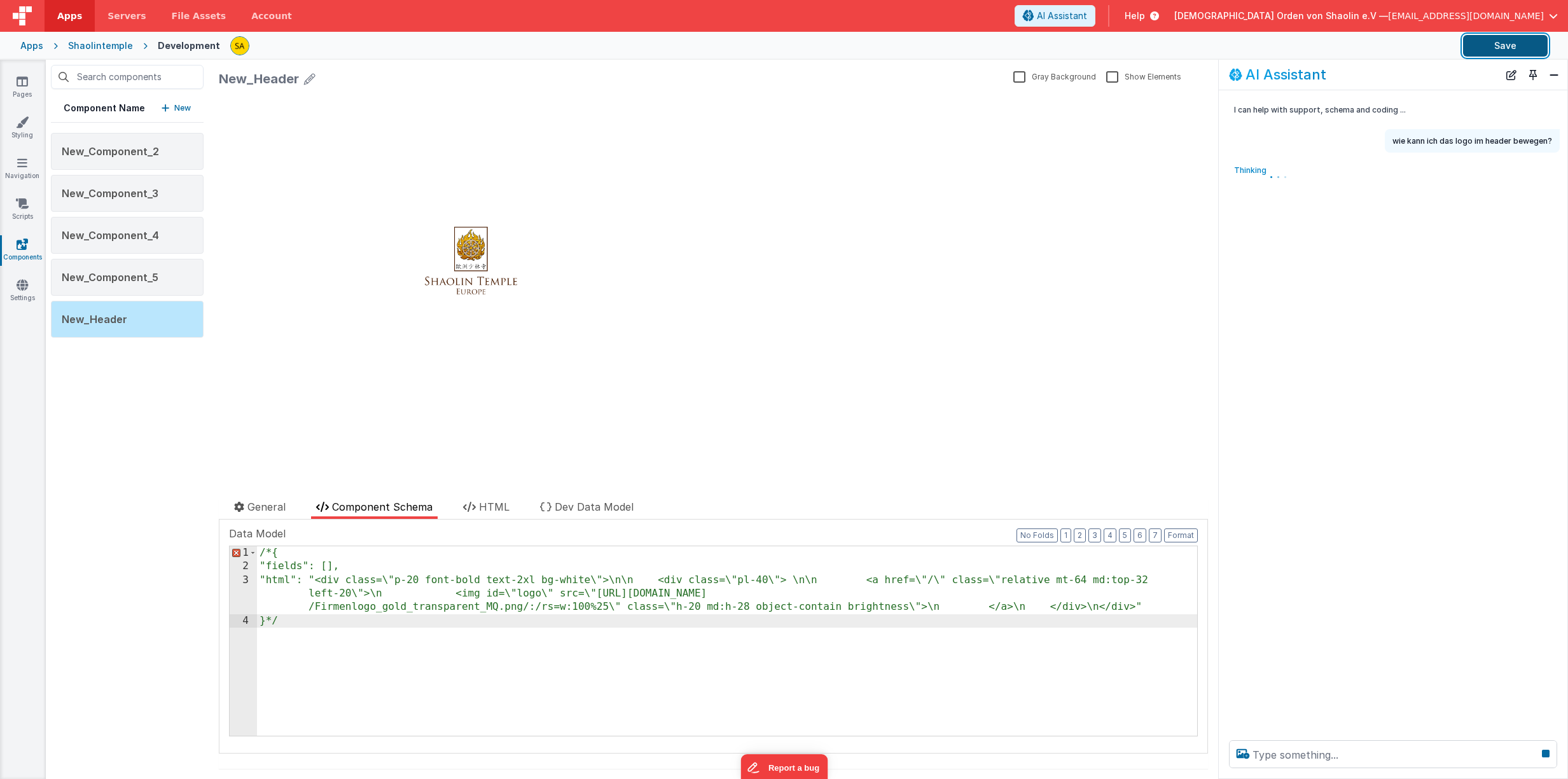
click at [1515, 46] on button "Save" at bounding box center [1505, 46] width 84 height 22
click at [273, 552] on div "/* { "fields": [], "html": "<div class=\"p-20 font-bold text-2xl bg-white\">\n\…" at bounding box center [727, 655] width 940 height 217
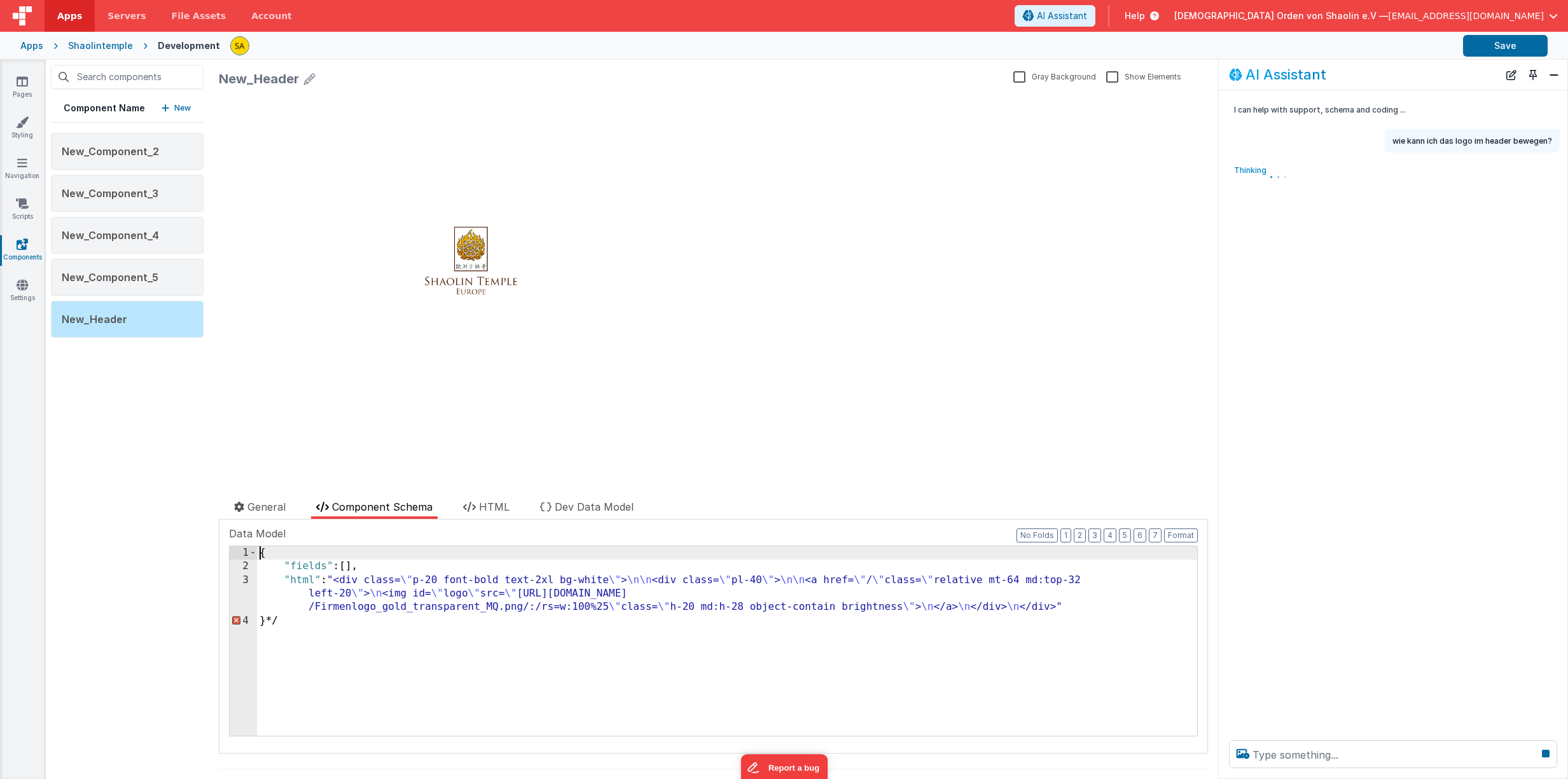
click at [282, 624] on div "{ "fields" : [ ] , "html" : "<div class= \" p-20 font-bold text-2xl bg-white \"…" at bounding box center [727, 655] width 940 height 217
click at [174, 17] on span "File Assets" at bounding box center [199, 15] width 54 height 13
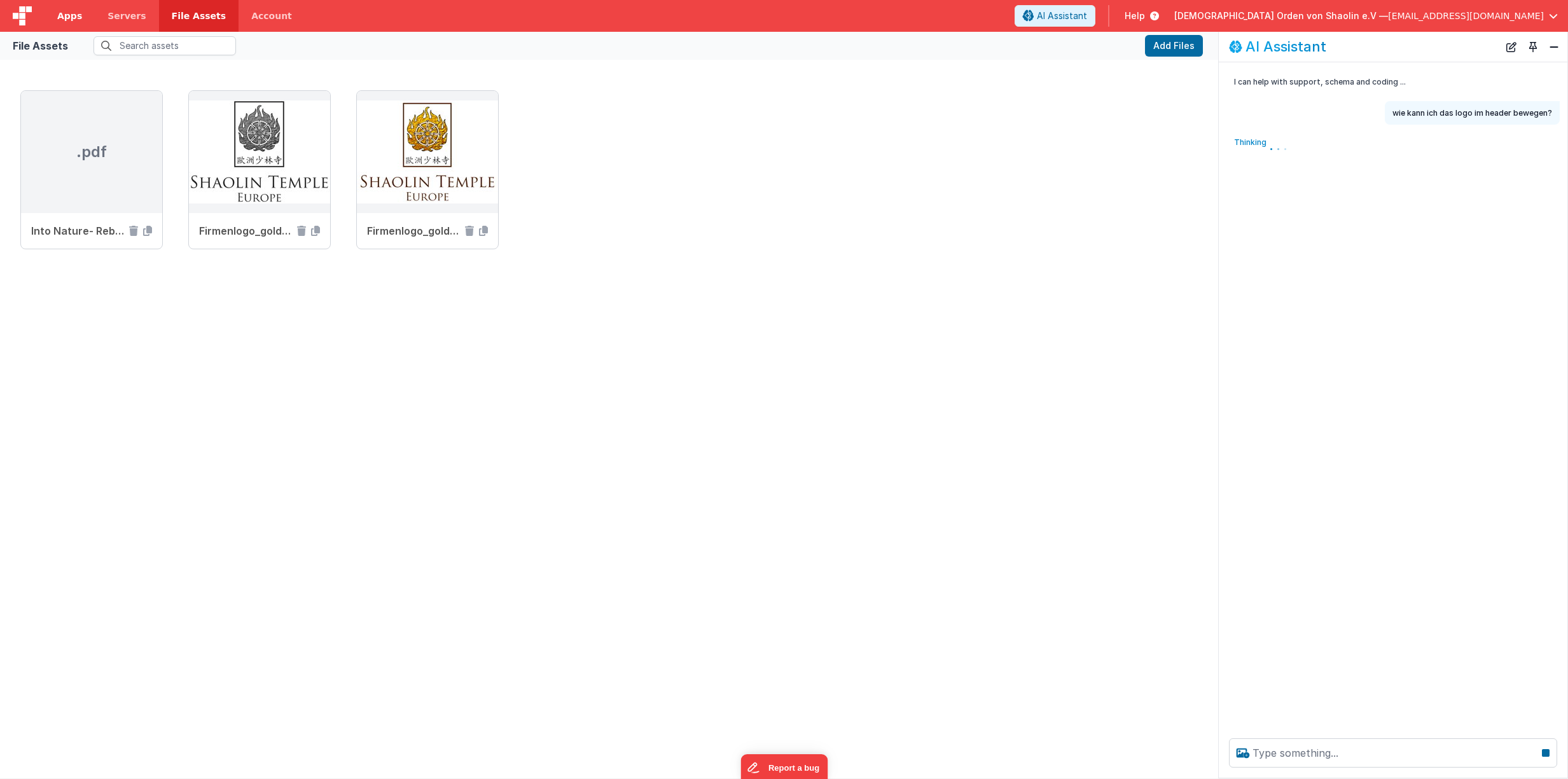
click at [64, 15] on span "Apps" at bounding box center [69, 15] width 25 height 13
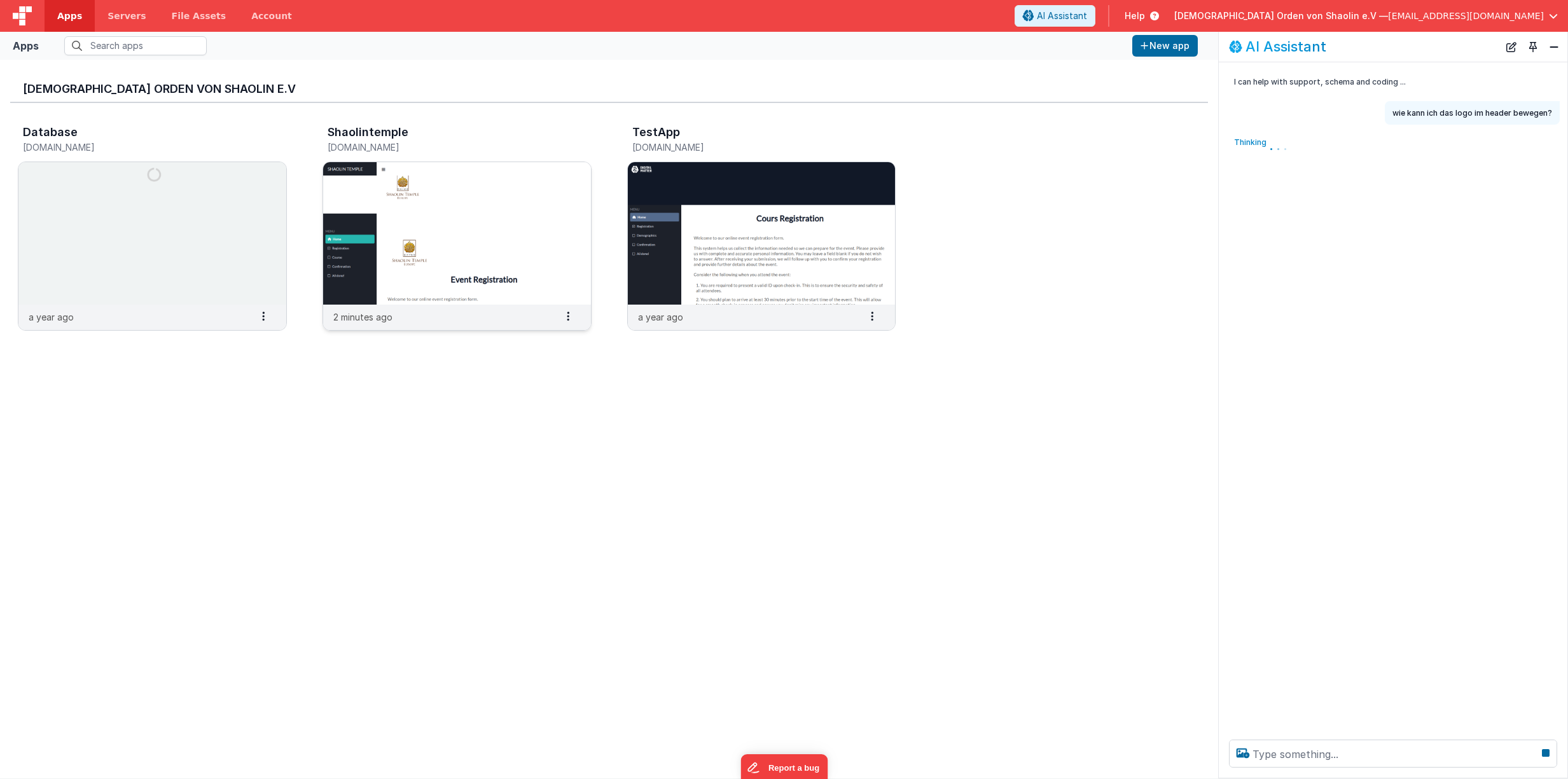
click at [408, 189] on img at bounding box center [456, 233] width 268 height 143
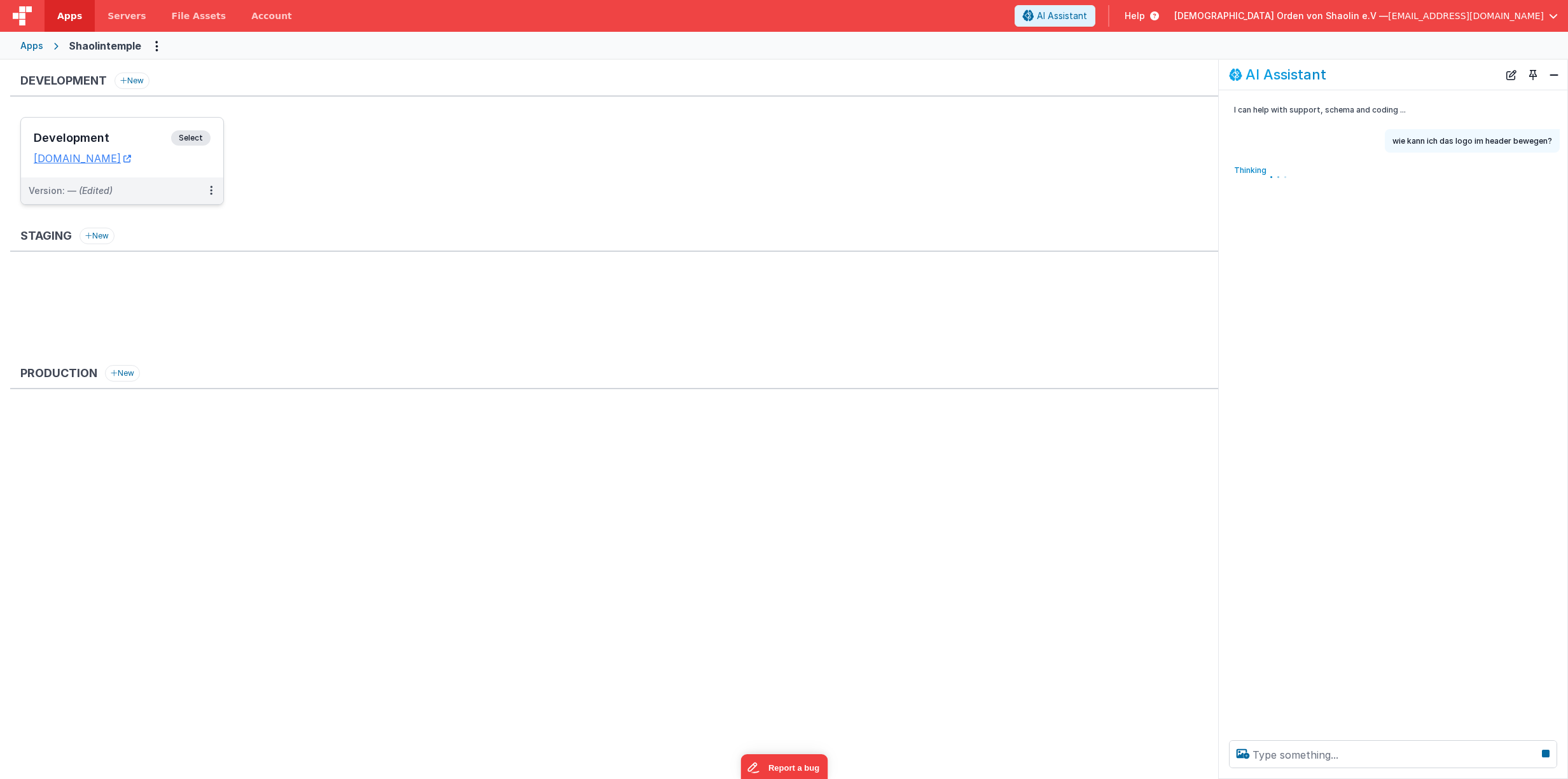
click at [195, 139] on span "Select" at bounding box center [191, 137] width 39 height 15
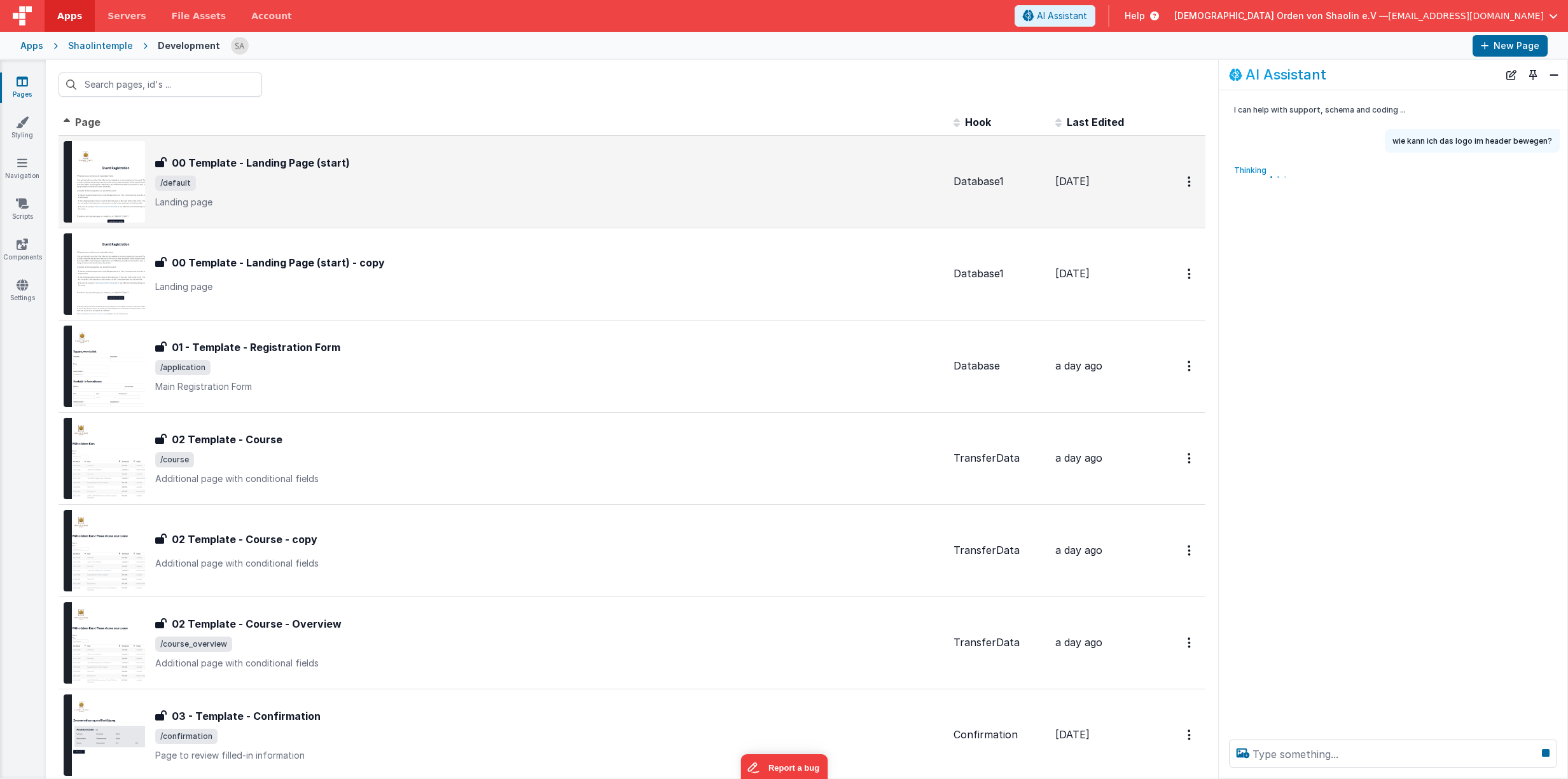
click at [541, 202] on p "Landing page" at bounding box center [549, 202] width 788 height 13
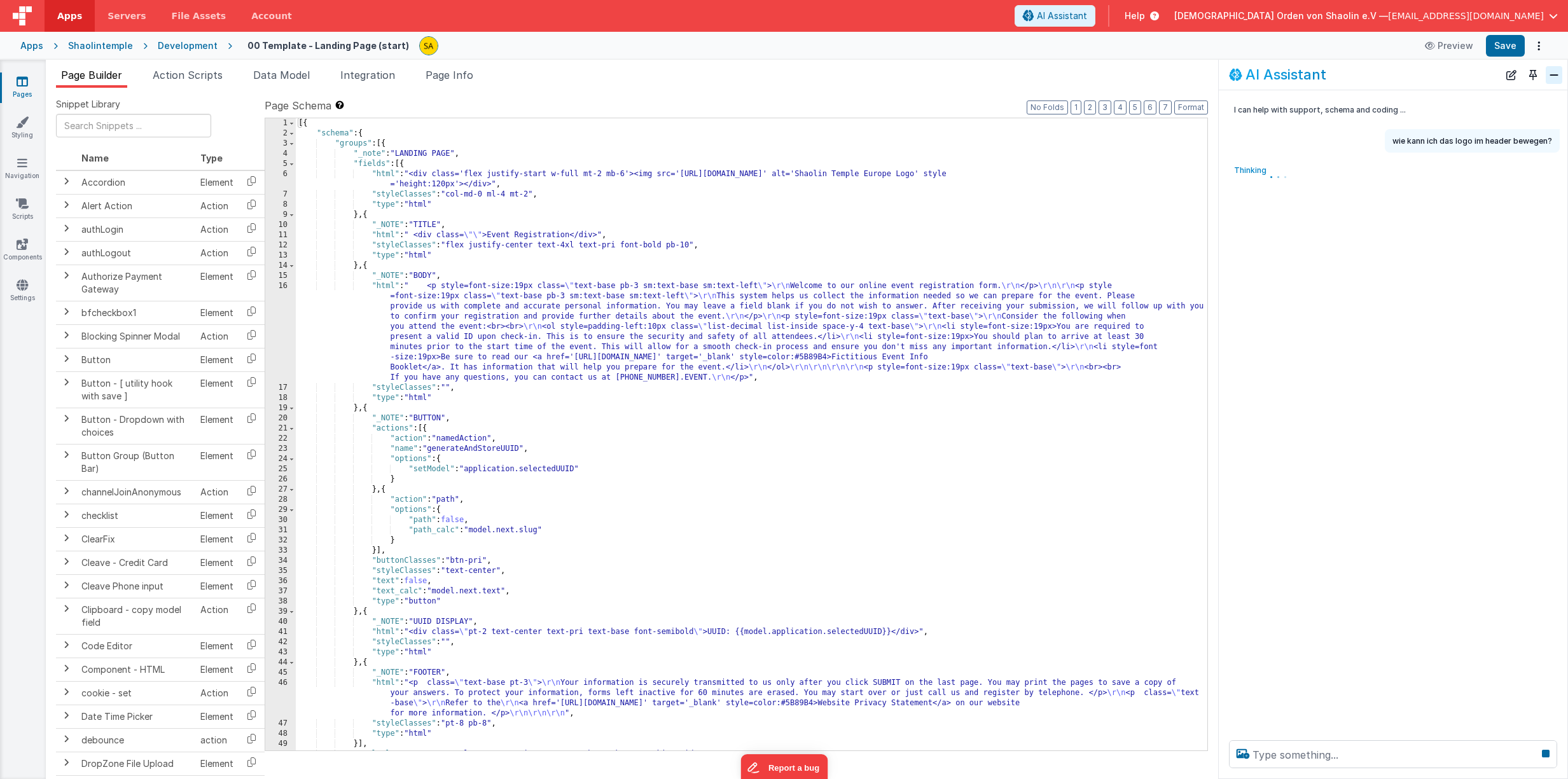
click at [1554, 73] on button "Close" at bounding box center [1553, 75] width 17 height 18
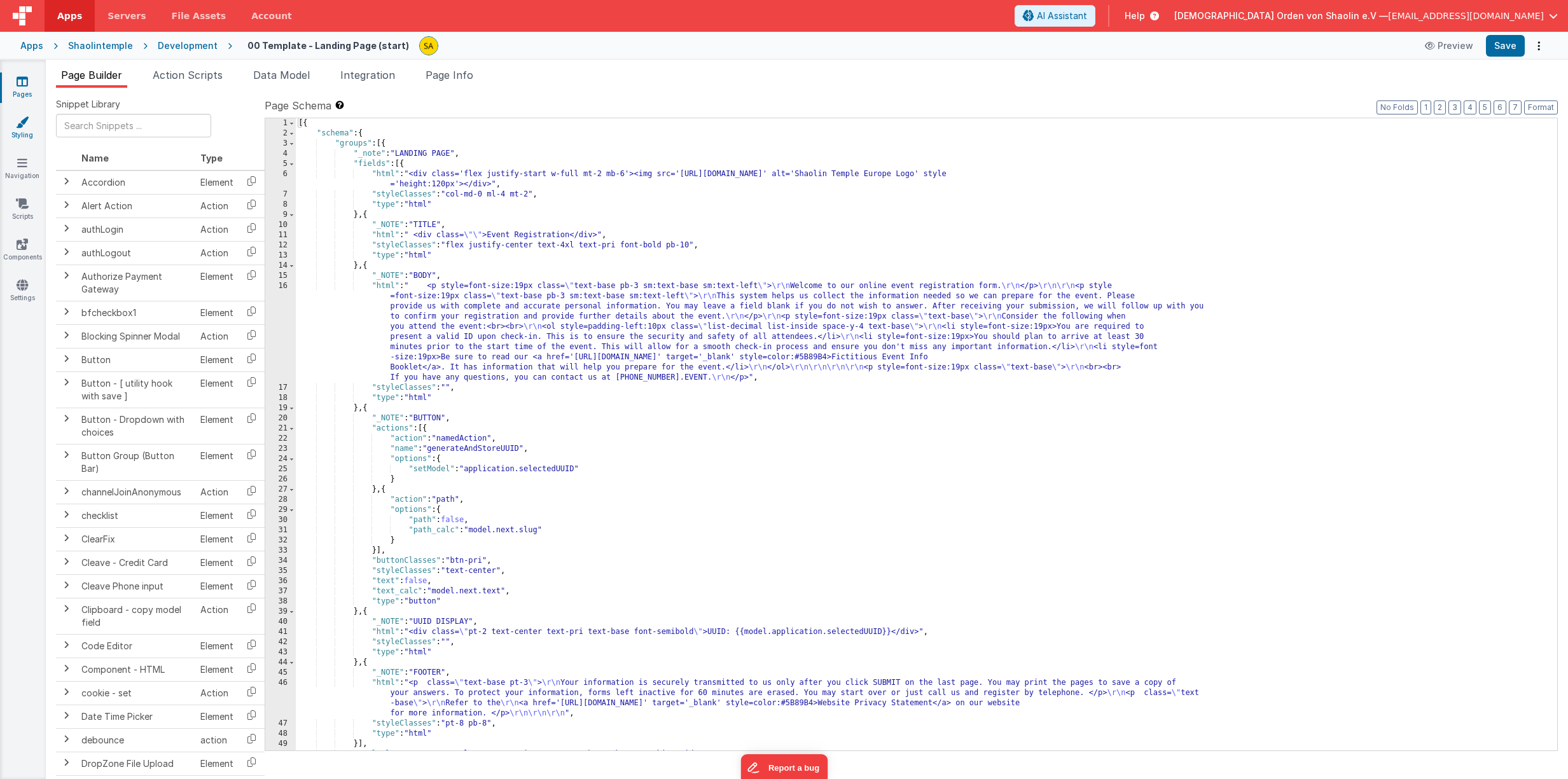
click at [33, 126] on link "Styling" at bounding box center [22, 128] width 46 height 25
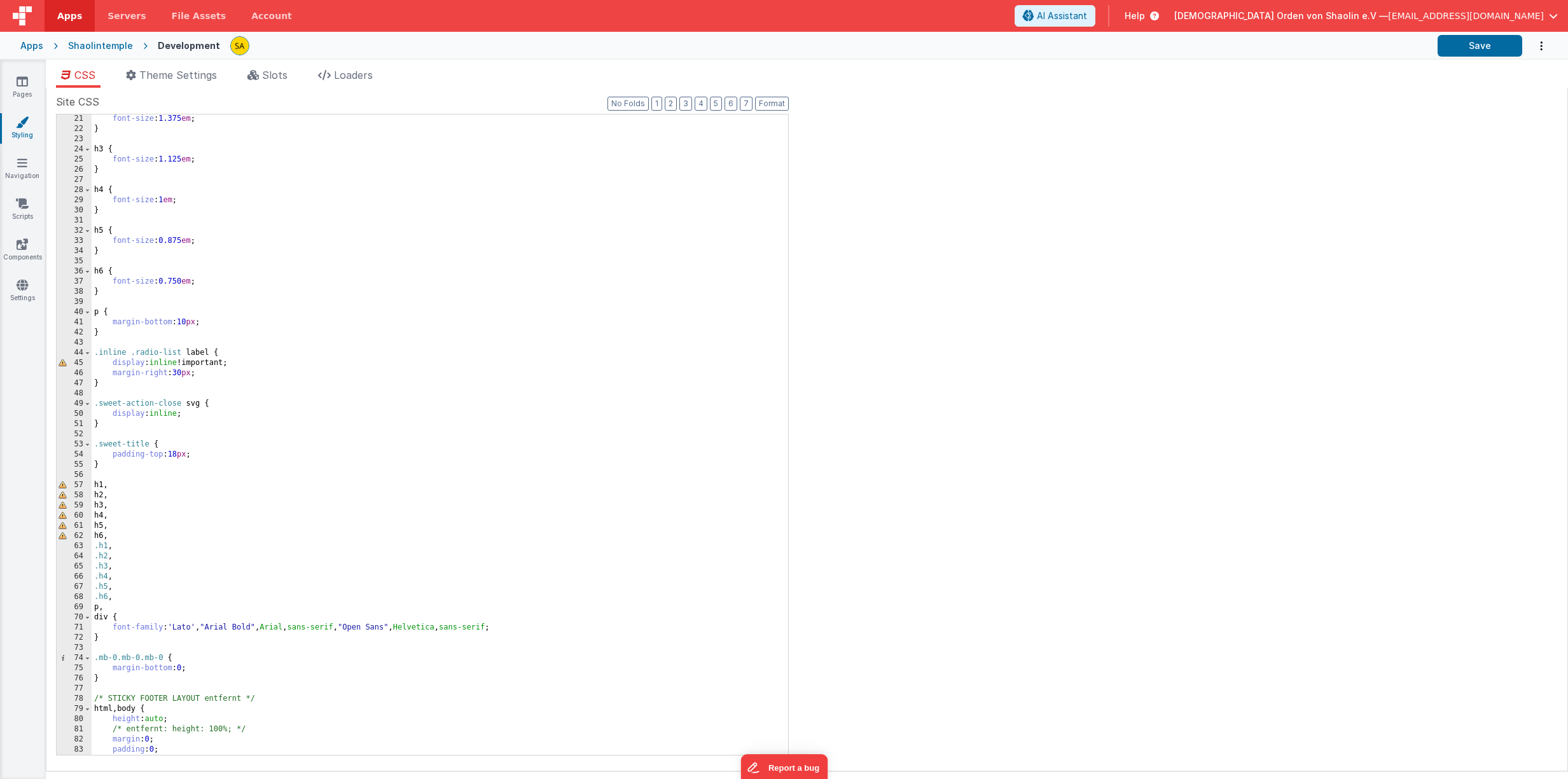
scroll to position [203, 0]
click at [96, 608] on div "font-size : 1.375 em ; } h3 { font-size : 1.125 em ; } h4 { font-size : 1 em ; …" at bounding box center [440, 444] width 697 height 661
click at [1459, 49] on button "Save" at bounding box center [1479, 46] width 84 height 22
click at [99, 608] on div "font-size : 1.375 em ; } h3 { font-size : 1.125 em ; } h4 { font-size : 1 em ; …" at bounding box center [440, 444] width 697 height 661
click at [1464, 45] on button "Save" at bounding box center [1479, 46] width 84 height 22
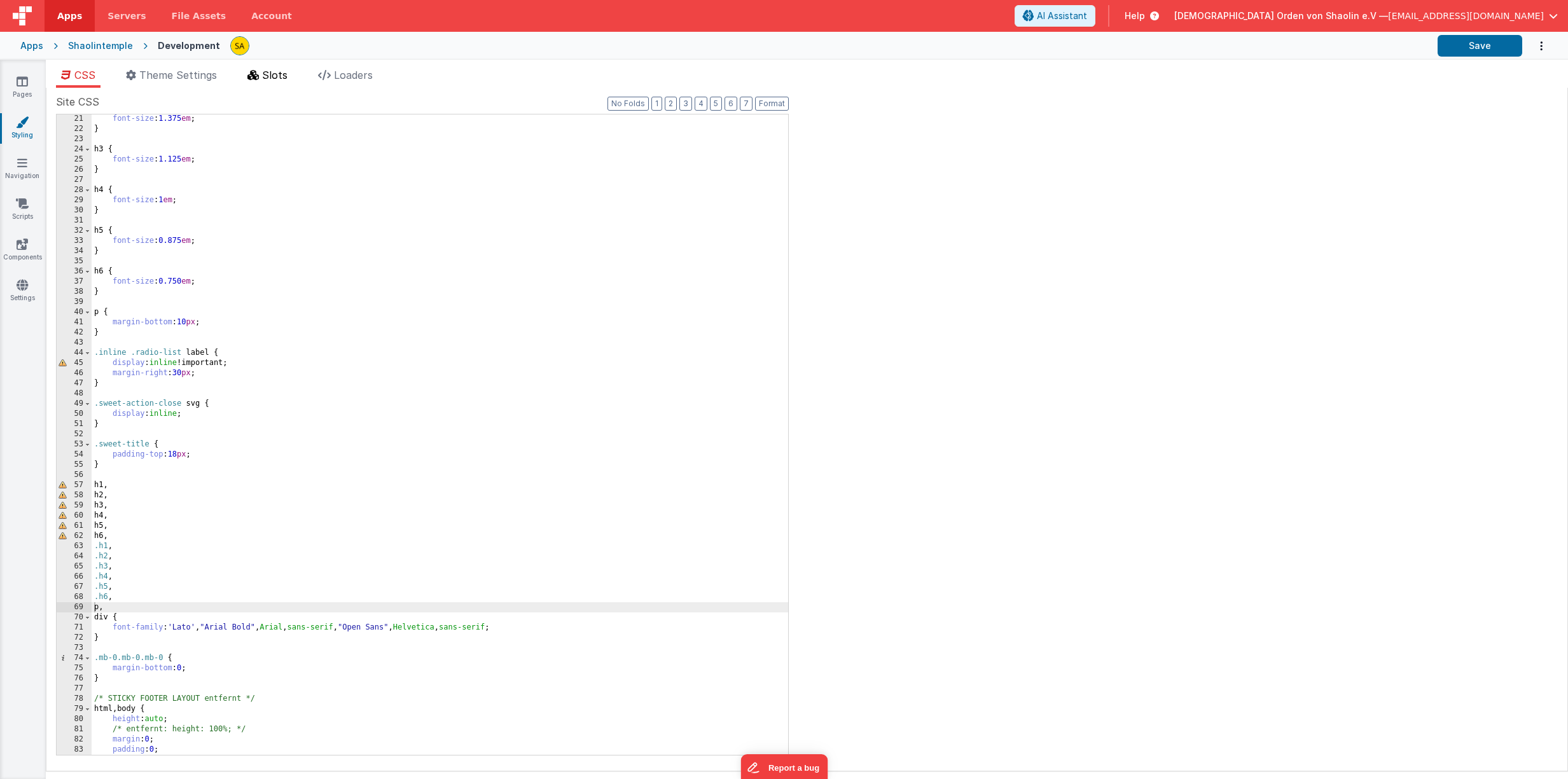
click at [288, 72] on span "Slots" at bounding box center [275, 74] width 25 height 13
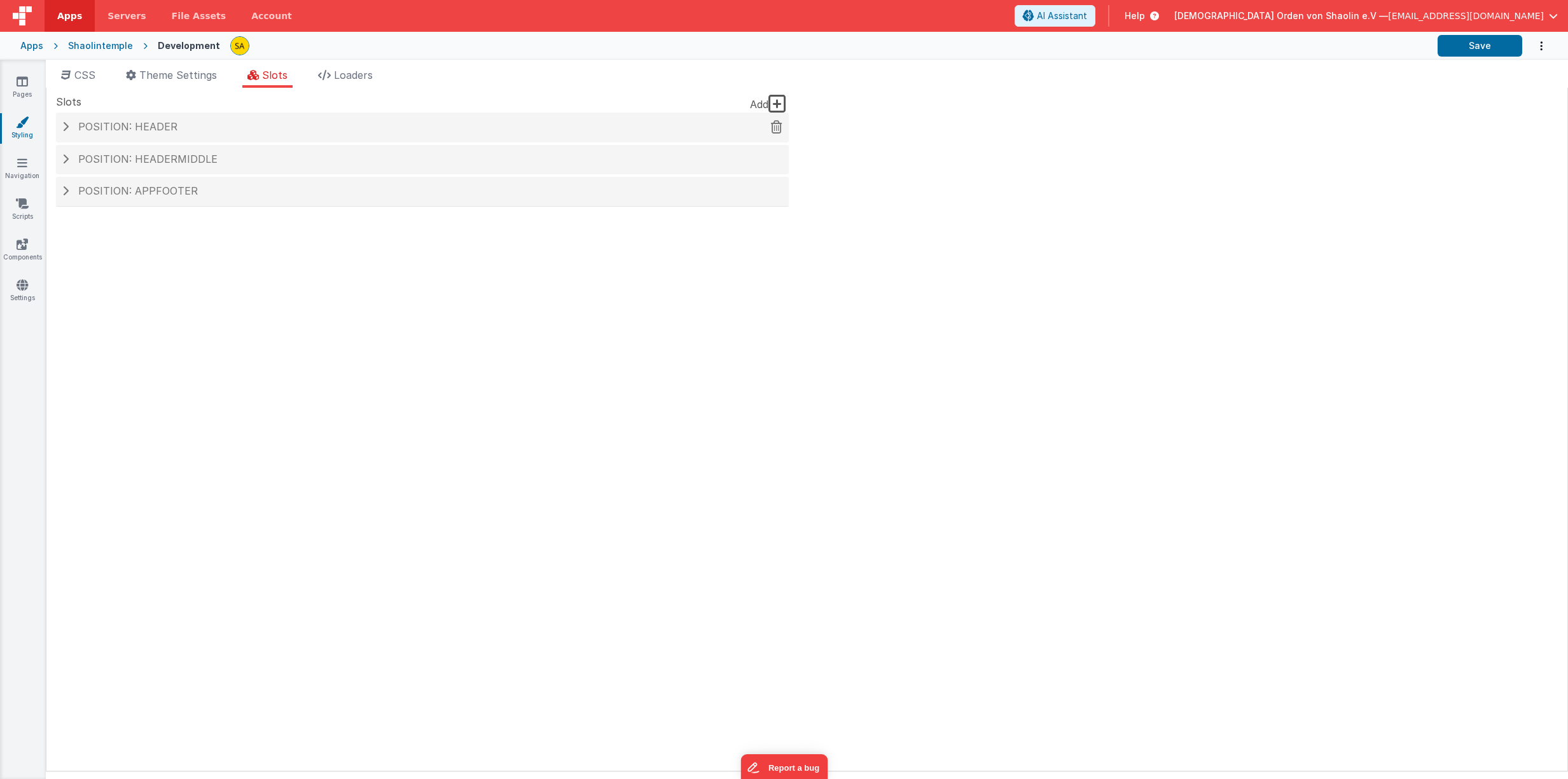
click at [68, 126] on span at bounding box center [66, 126] width 7 height 10
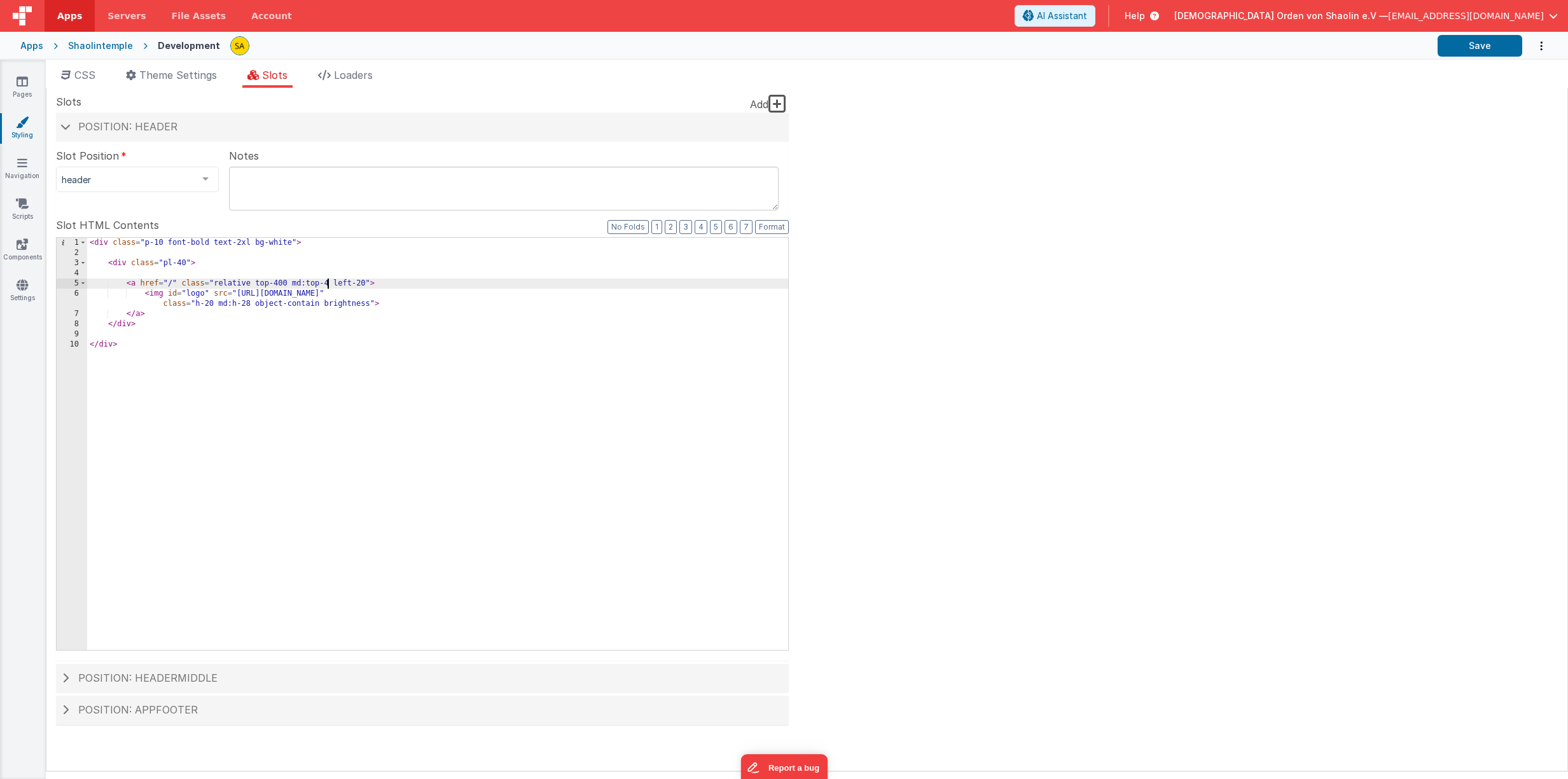
click at [329, 284] on div "< div class = "p-10 font-bold text-2xl bg-white" > < div class = "pl-40" > < a …" at bounding box center [437, 454] width 701 height 432
drag, startPoint x: 286, startPoint y: 283, endPoint x: 255, endPoint y: 285, distance: 31.1
click at [253, 283] on div "< div class = "p-10 font-bold text-2xl bg-white" > < div class = "pl-40" > < a …" at bounding box center [437, 454] width 701 height 432
click at [1485, 44] on button "Save" at bounding box center [1479, 46] width 84 height 22
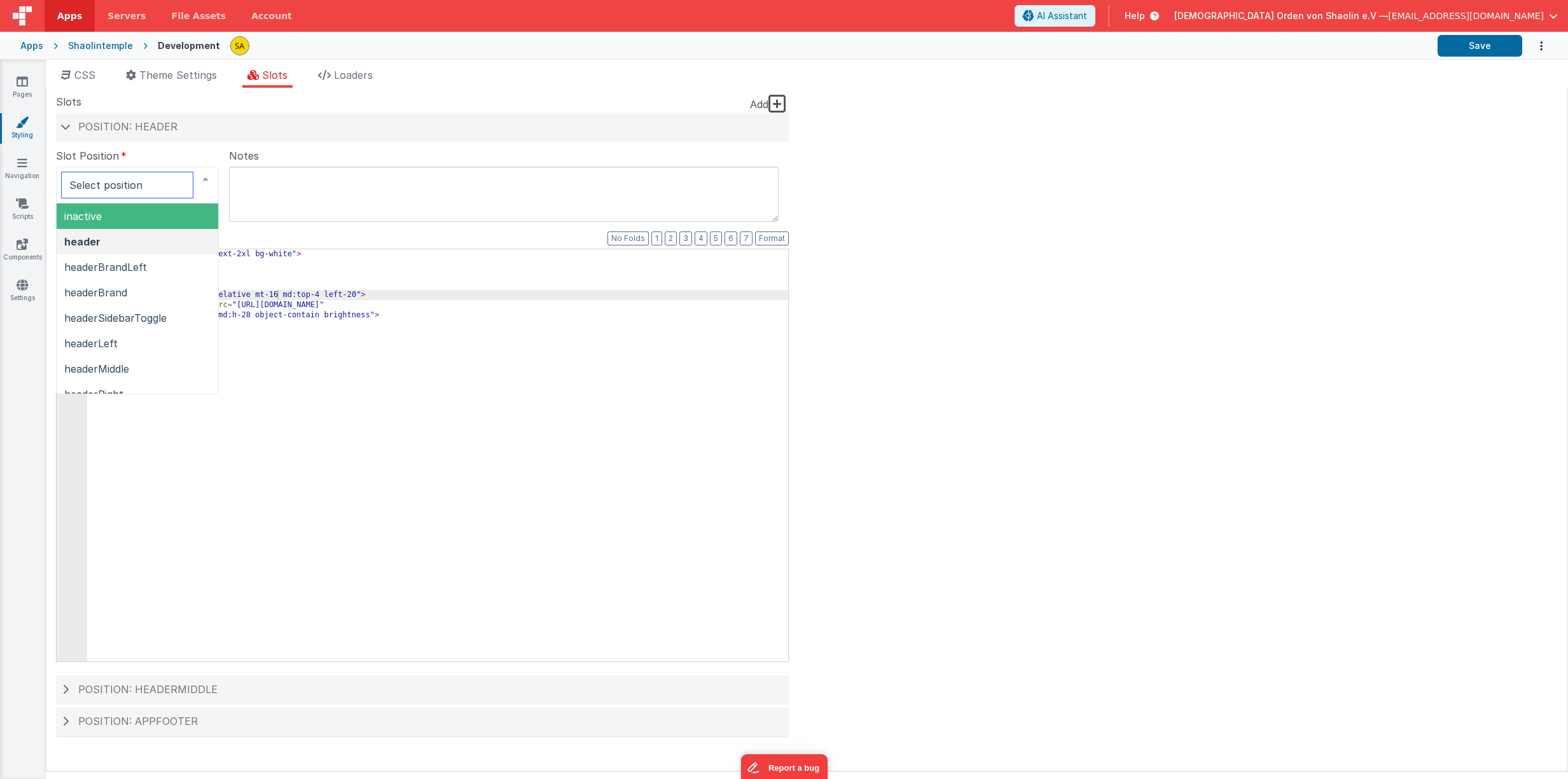
click at [206, 179] on div at bounding box center [205, 179] width 25 height 24
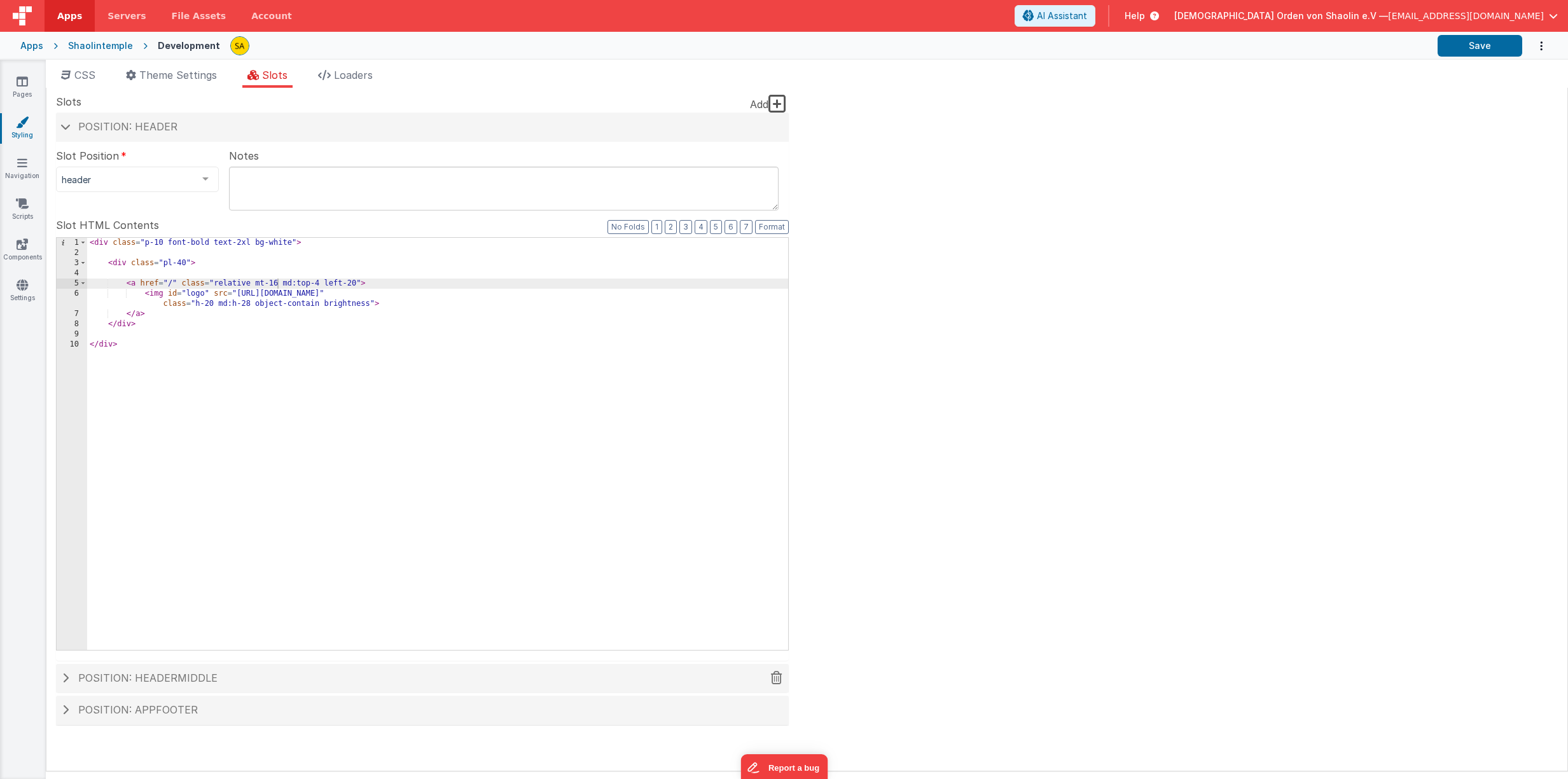
click at [71, 678] on h4 "Position: headerMiddle" at bounding box center [422, 678] width 720 height 11
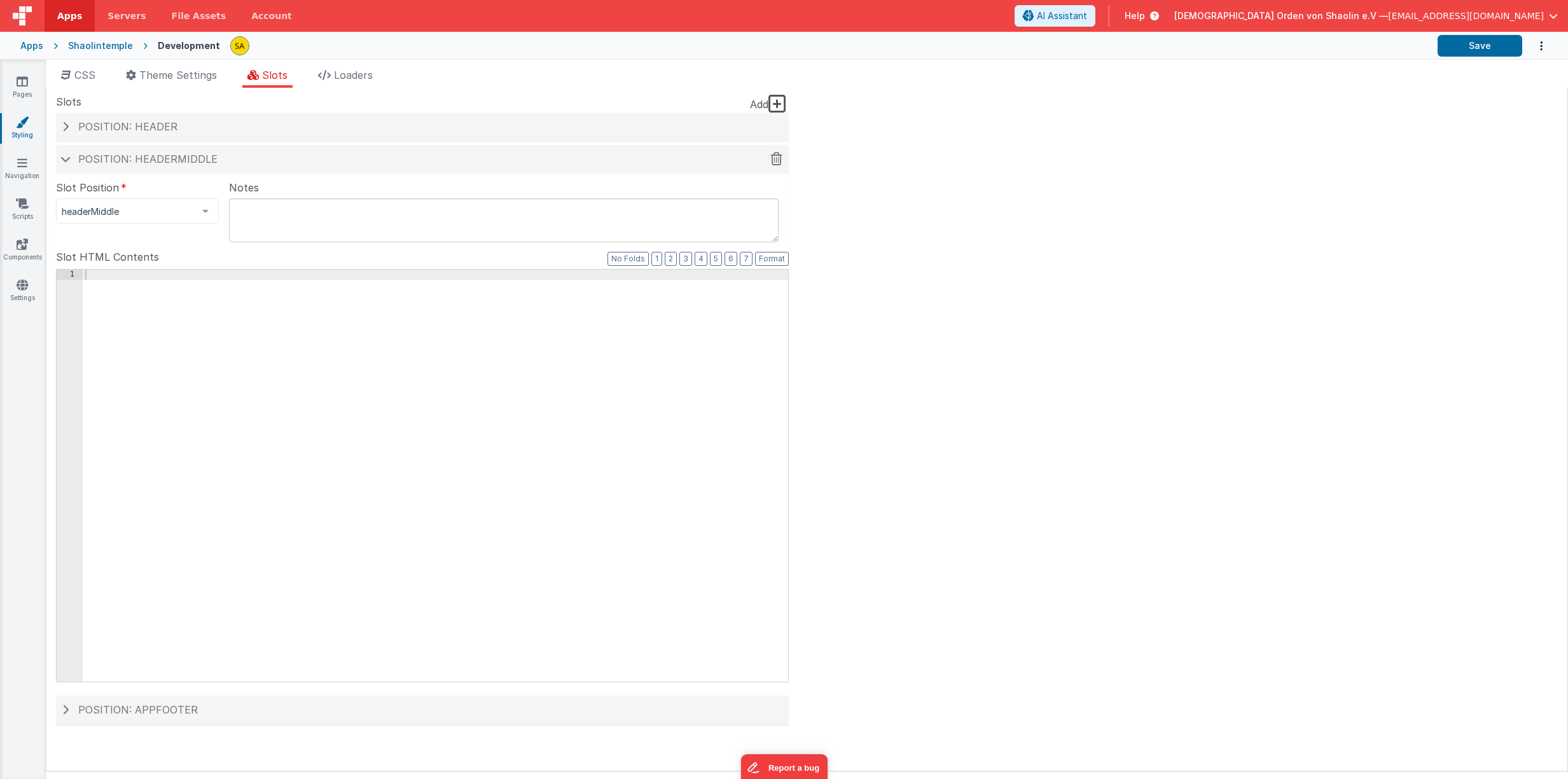
click at [71, 162] on h4 "Position: headerMiddle" at bounding box center [422, 159] width 720 height 11
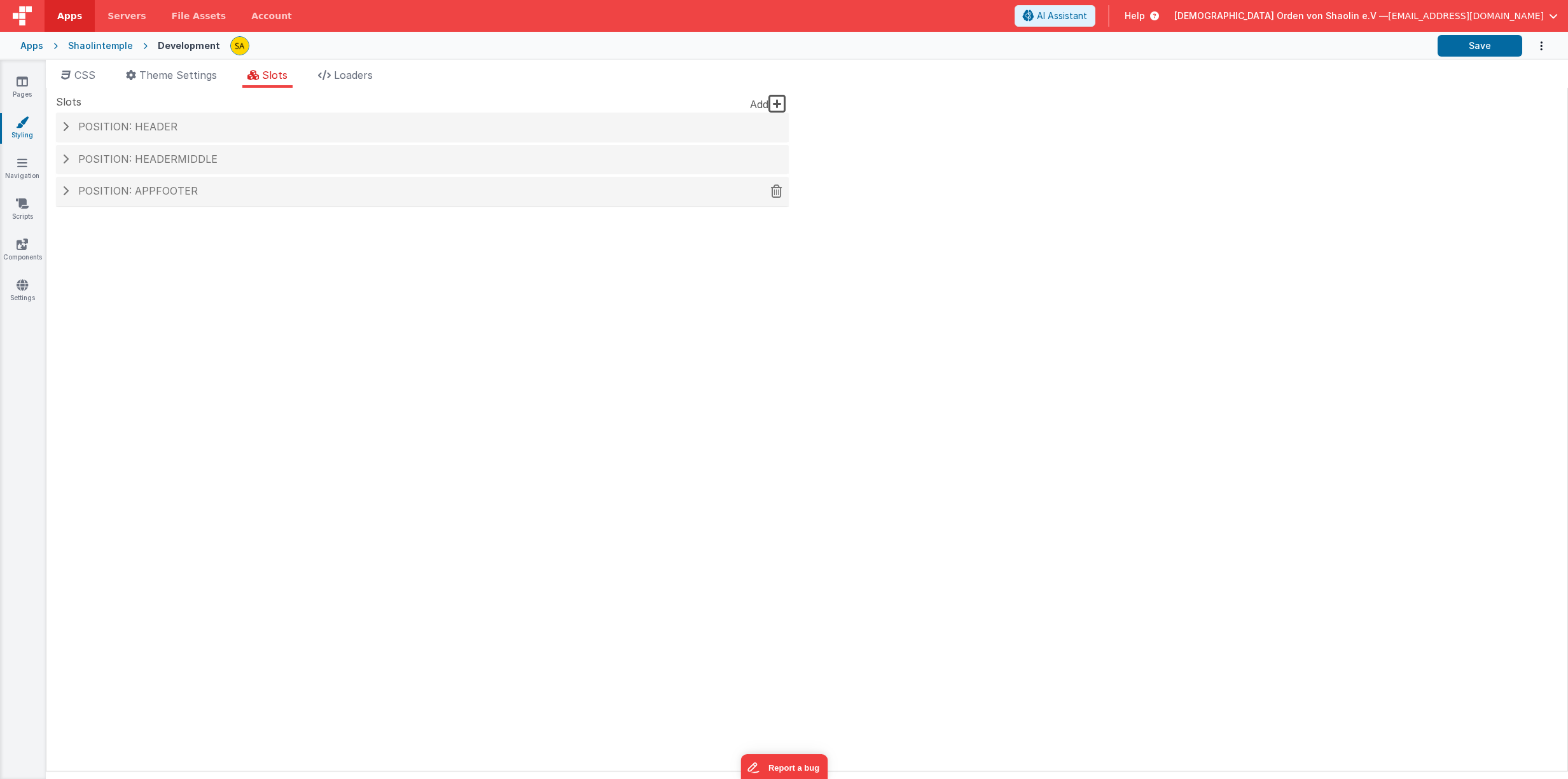
click at [70, 188] on h4 "Position: appFooter" at bounding box center [422, 191] width 720 height 11
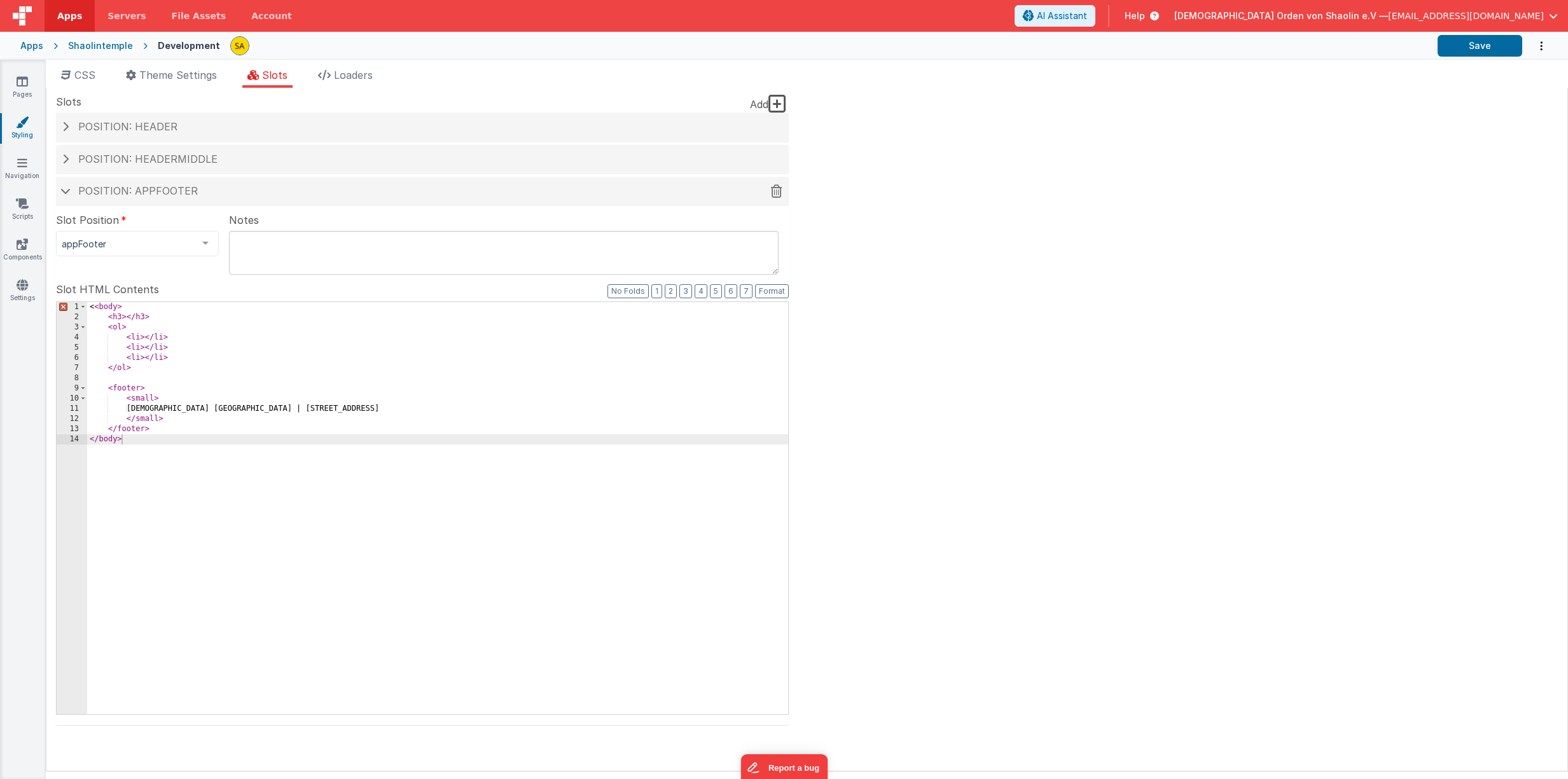
click at [70, 188] on h4 "Position: appFooter" at bounding box center [422, 191] width 720 height 11
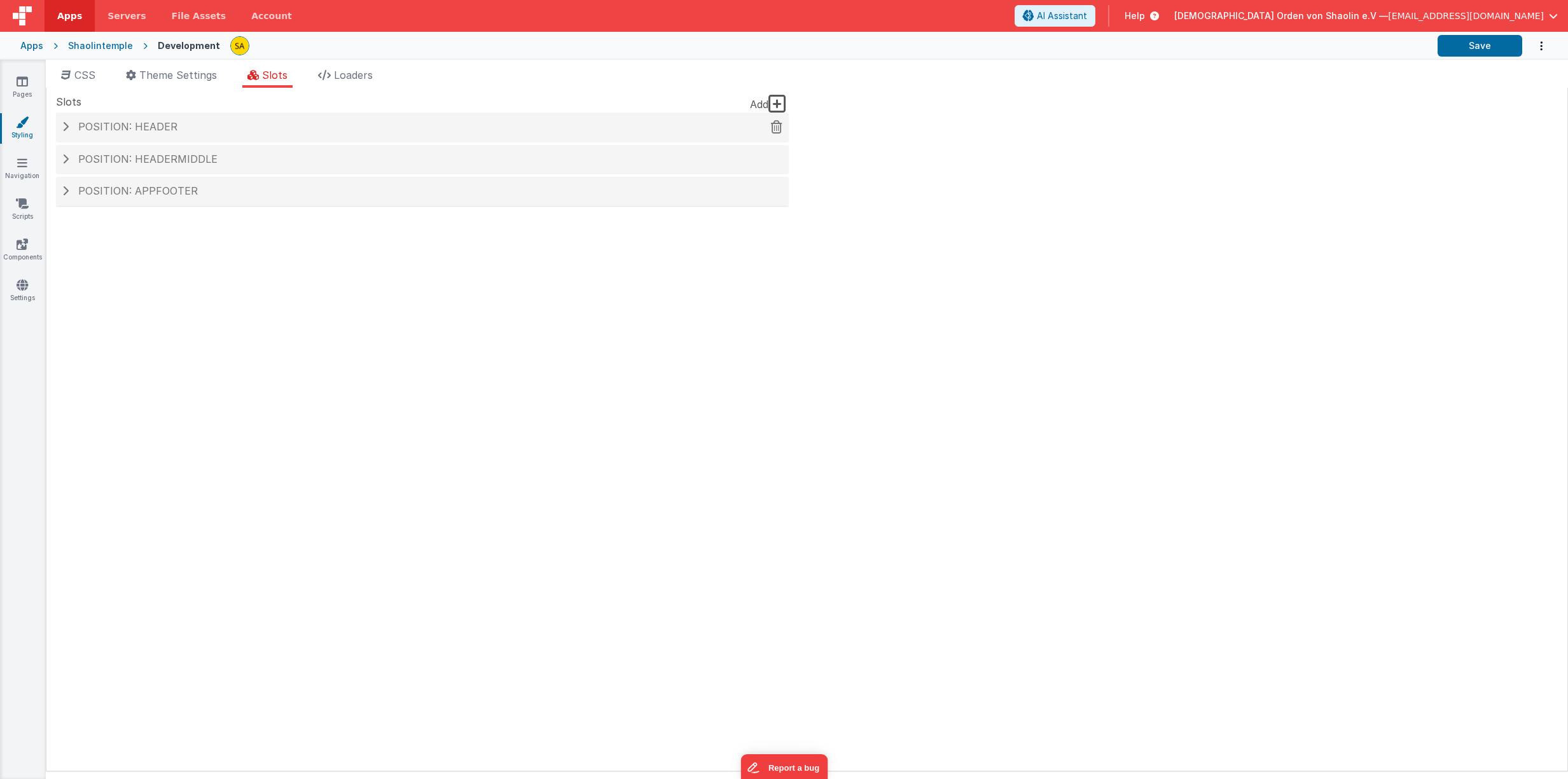
click at [70, 126] on h4 "Position: header" at bounding box center [422, 127] width 720 height 11
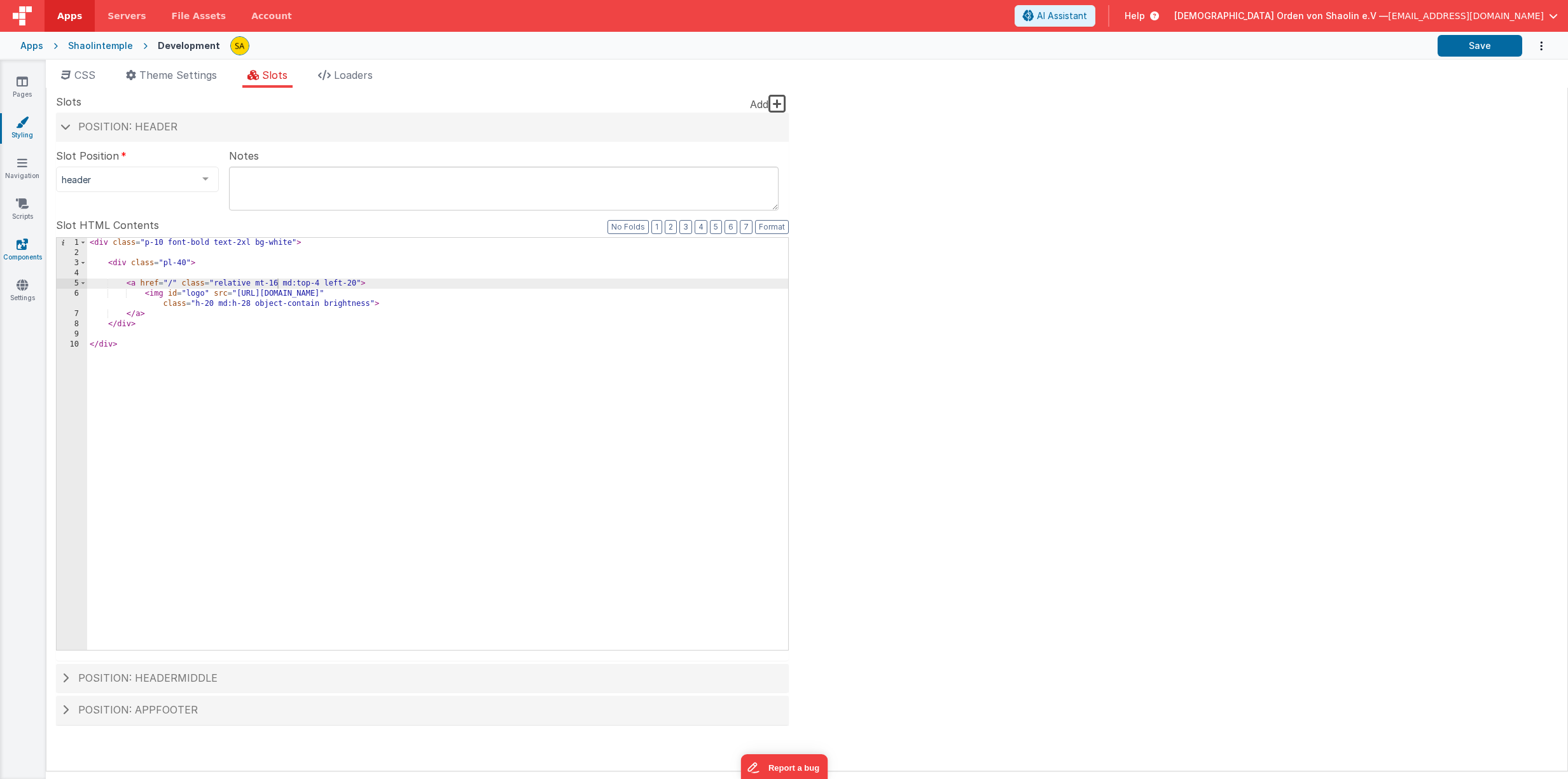
click at [24, 242] on icon at bounding box center [22, 244] width 11 height 13
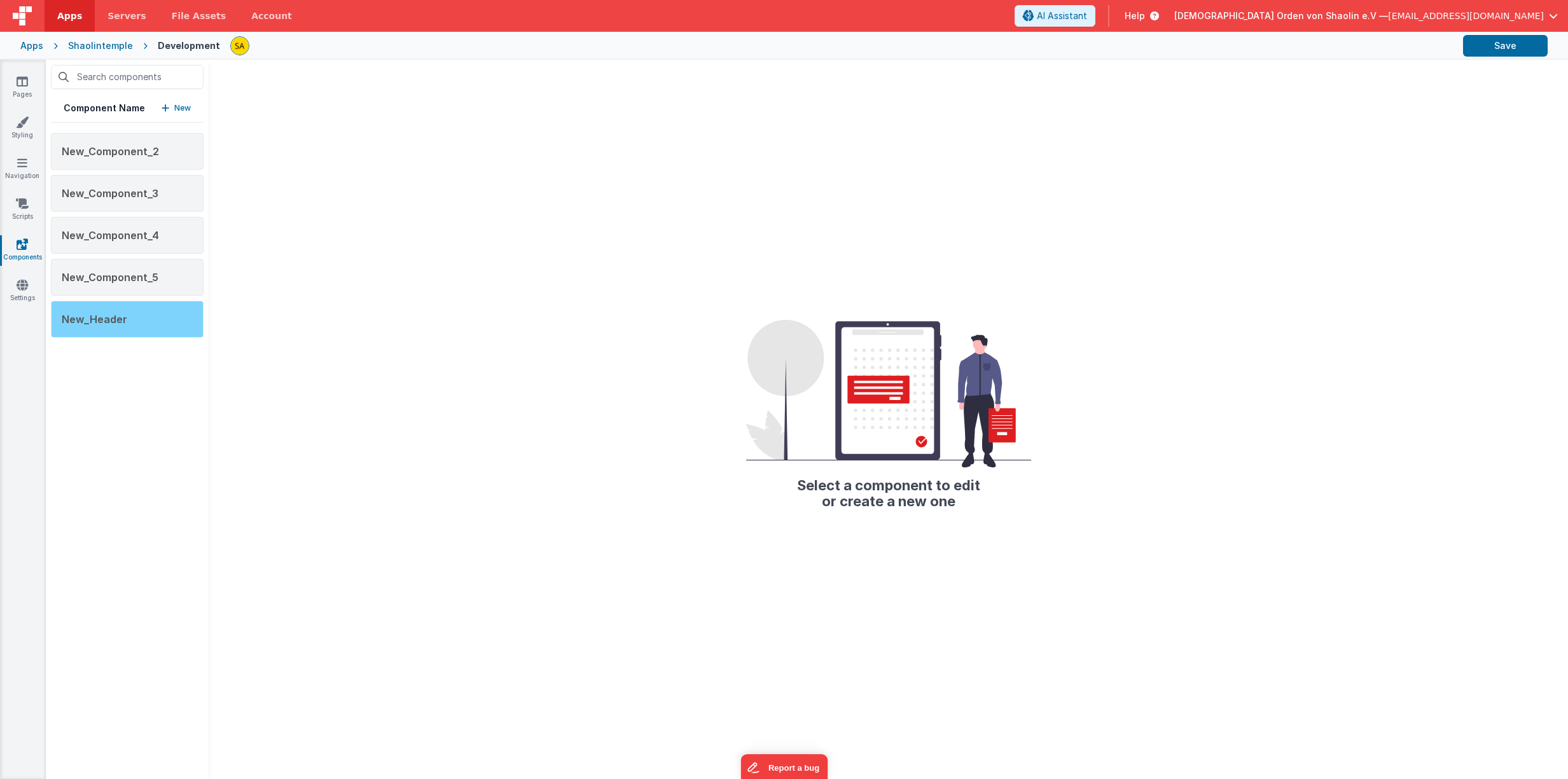
click at [128, 309] on div "New_Header" at bounding box center [128, 319] width 153 height 37
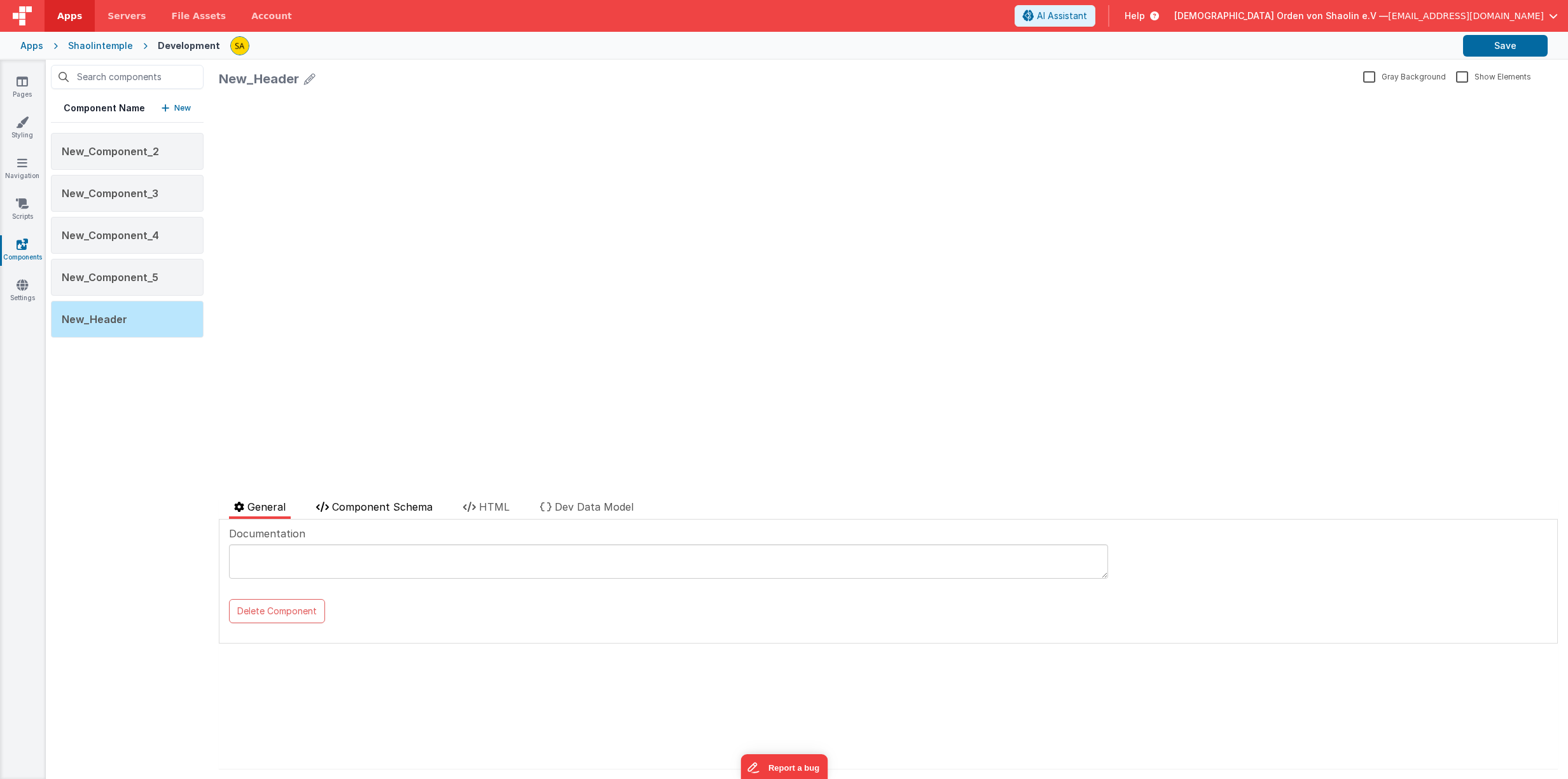
click at [410, 500] on li "Component Schema" at bounding box center [374, 509] width 127 height 20
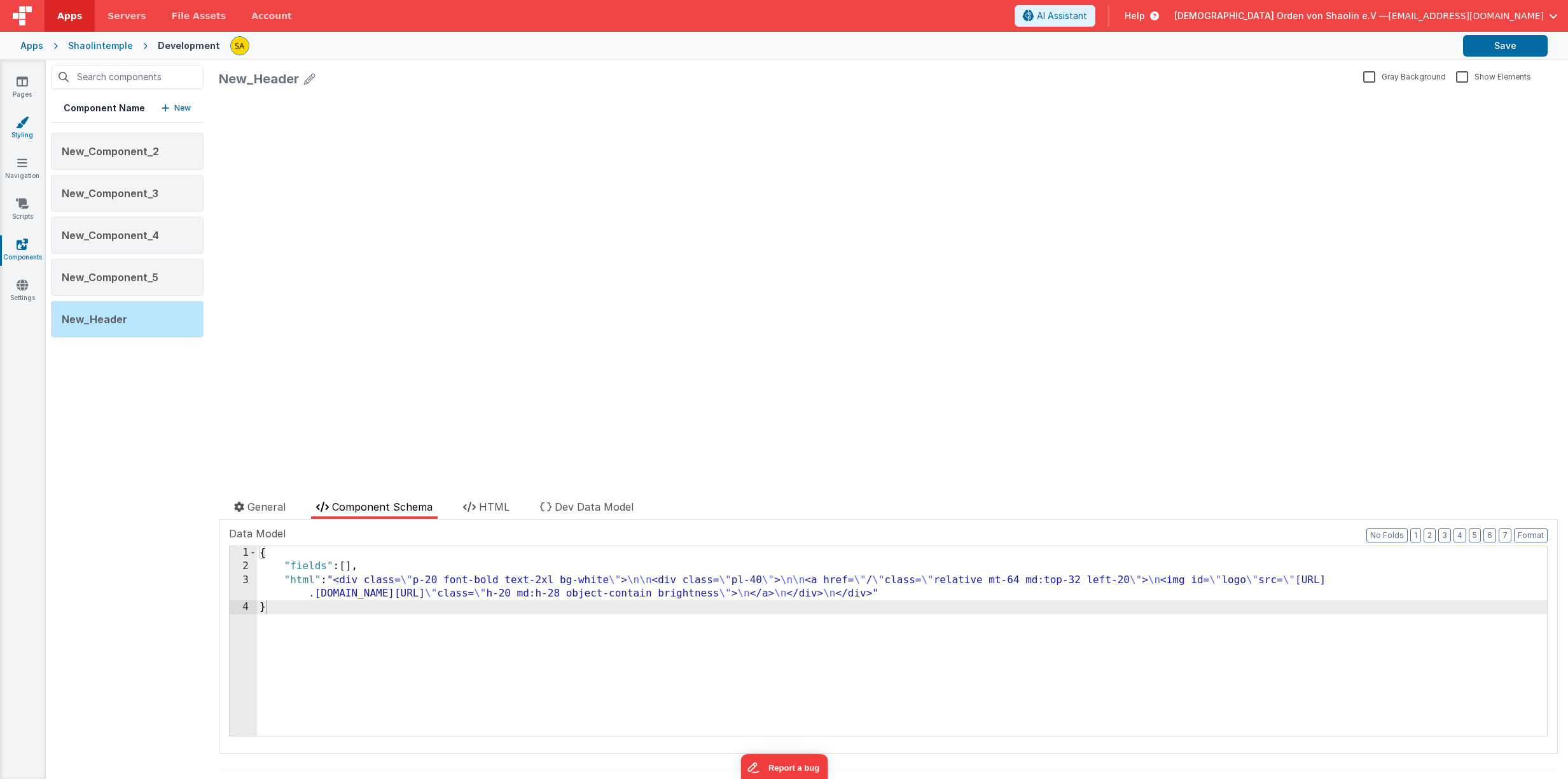
click at [29, 130] on link "Styling" at bounding box center [22, 128] width 46 height 25
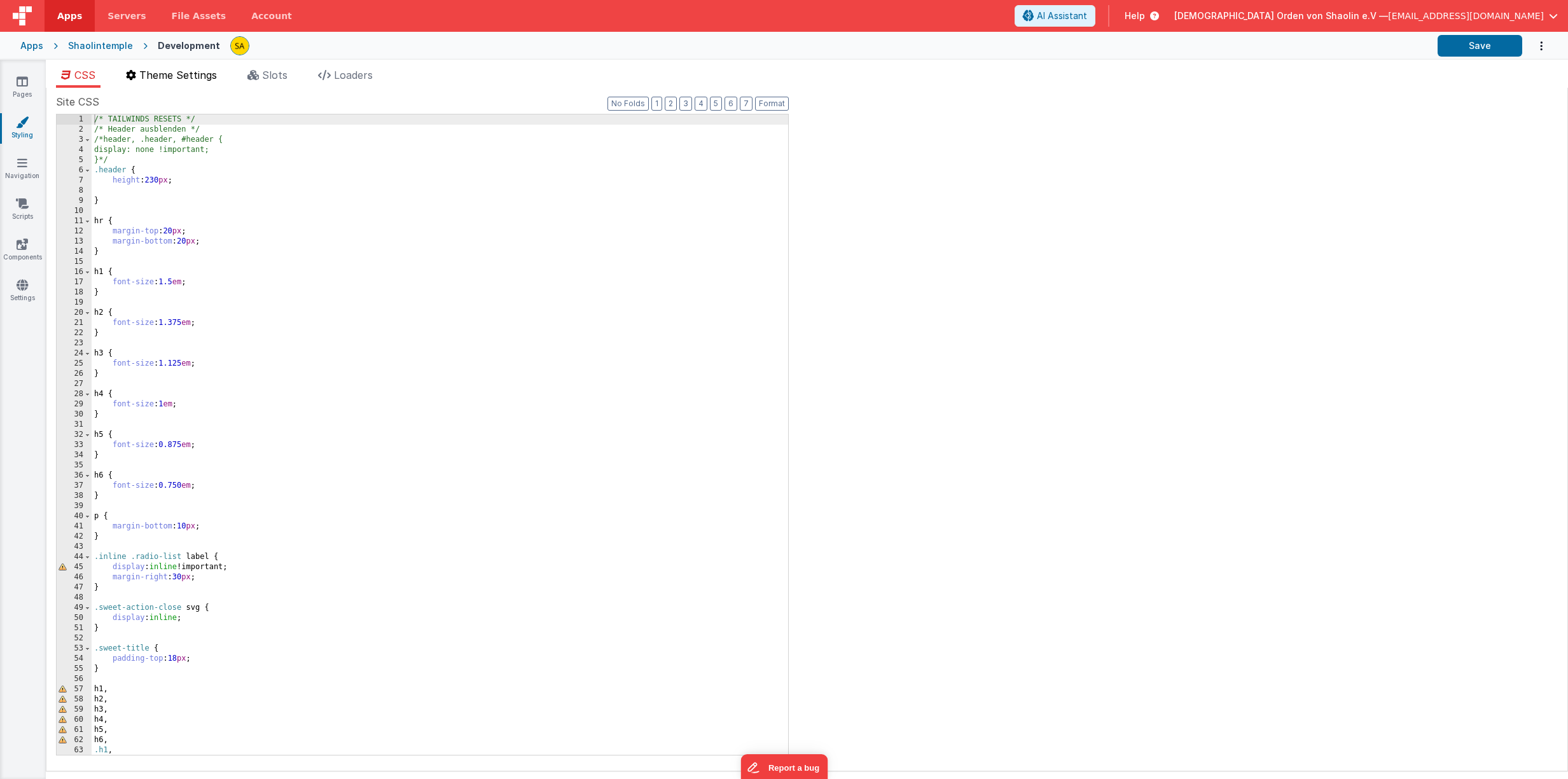
click at [173, 70] on span "Theme Settings" at bounding box center [178, 74] width 78 height 13
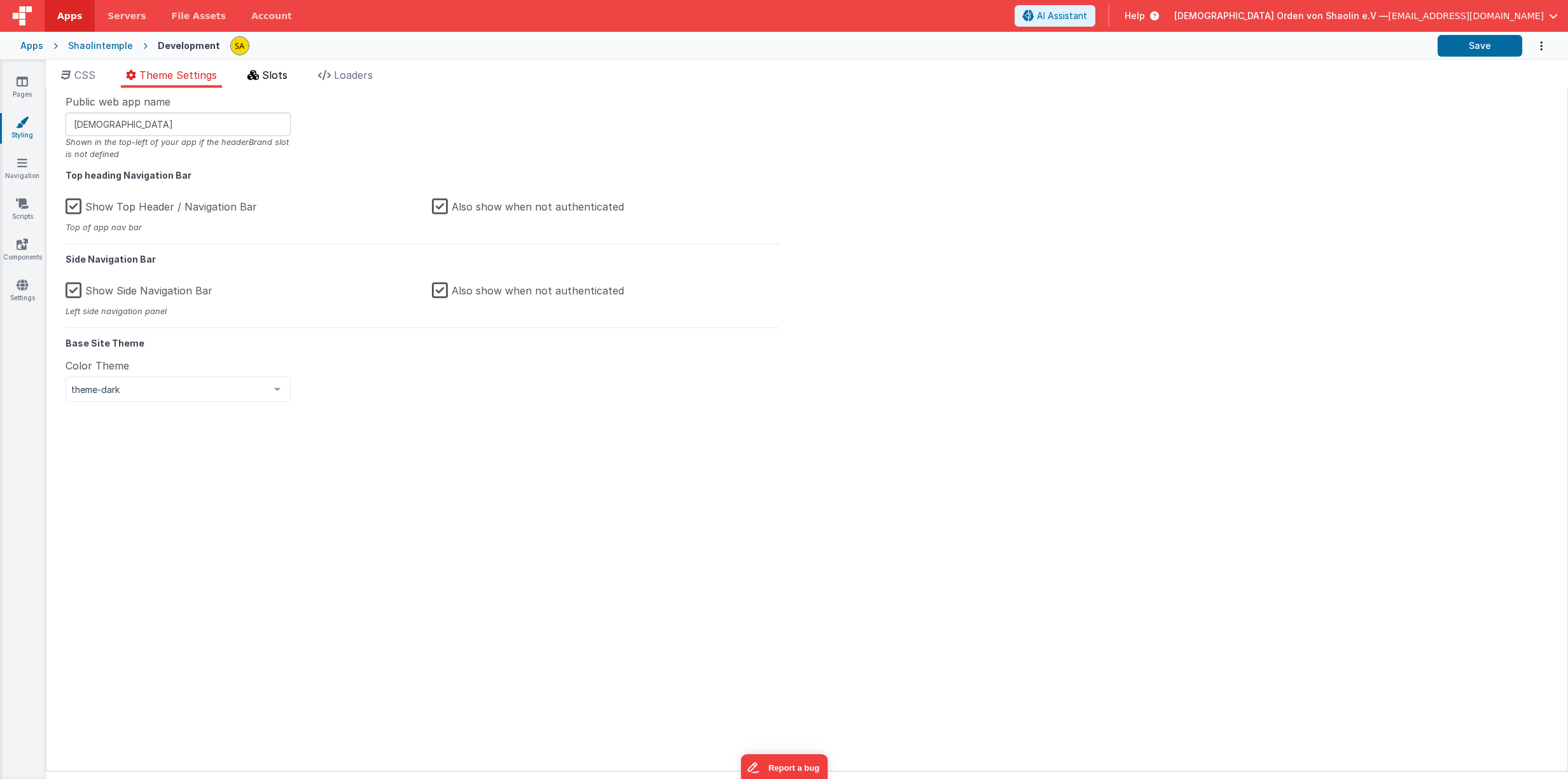
click at [271, 76] on span "Slots" at bounding box center [275, 74] width 25 height 13
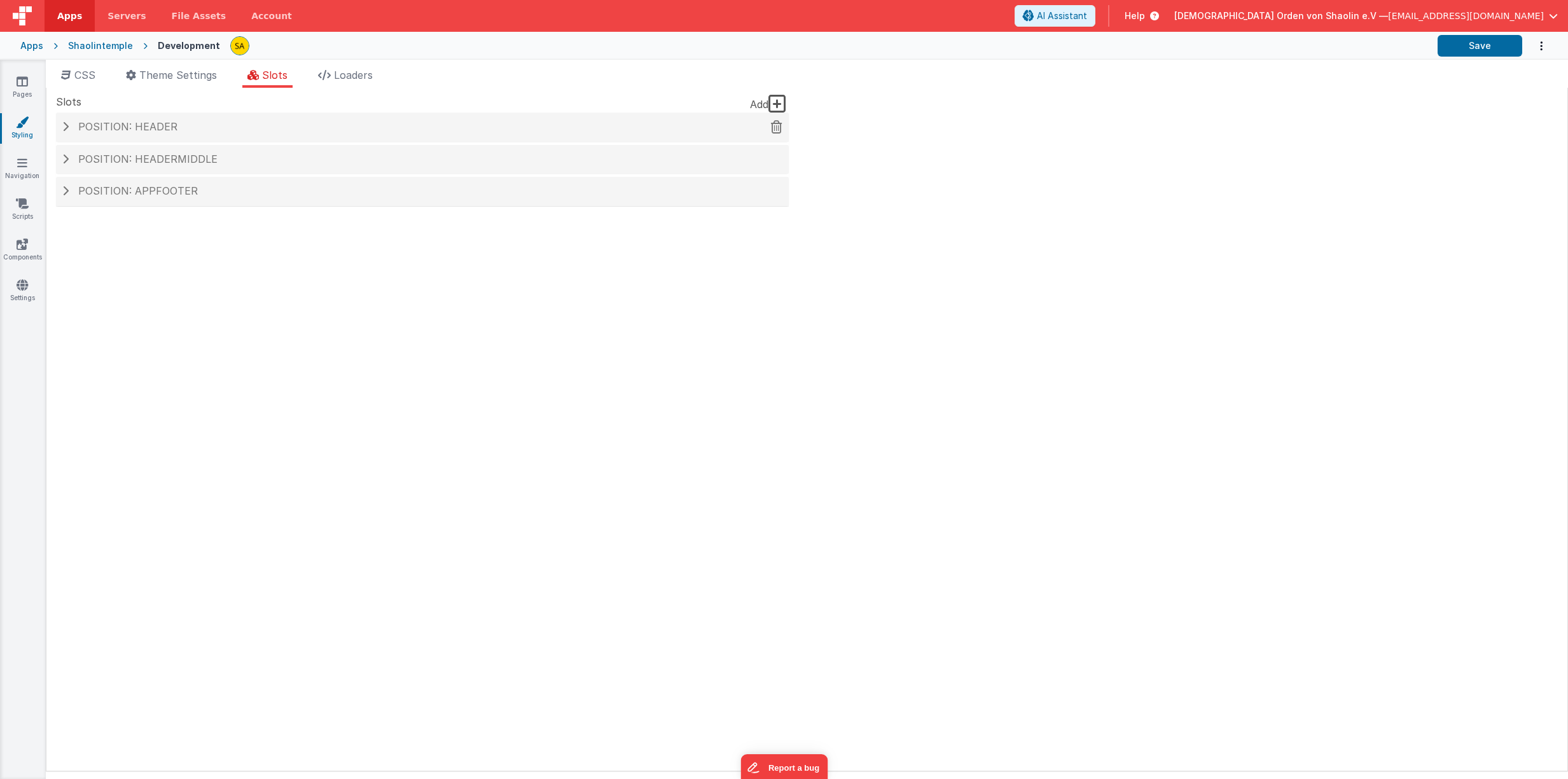
click at [70, 125] on h4 "Position: header" at bounding box center [422, 127] width 720 height 11
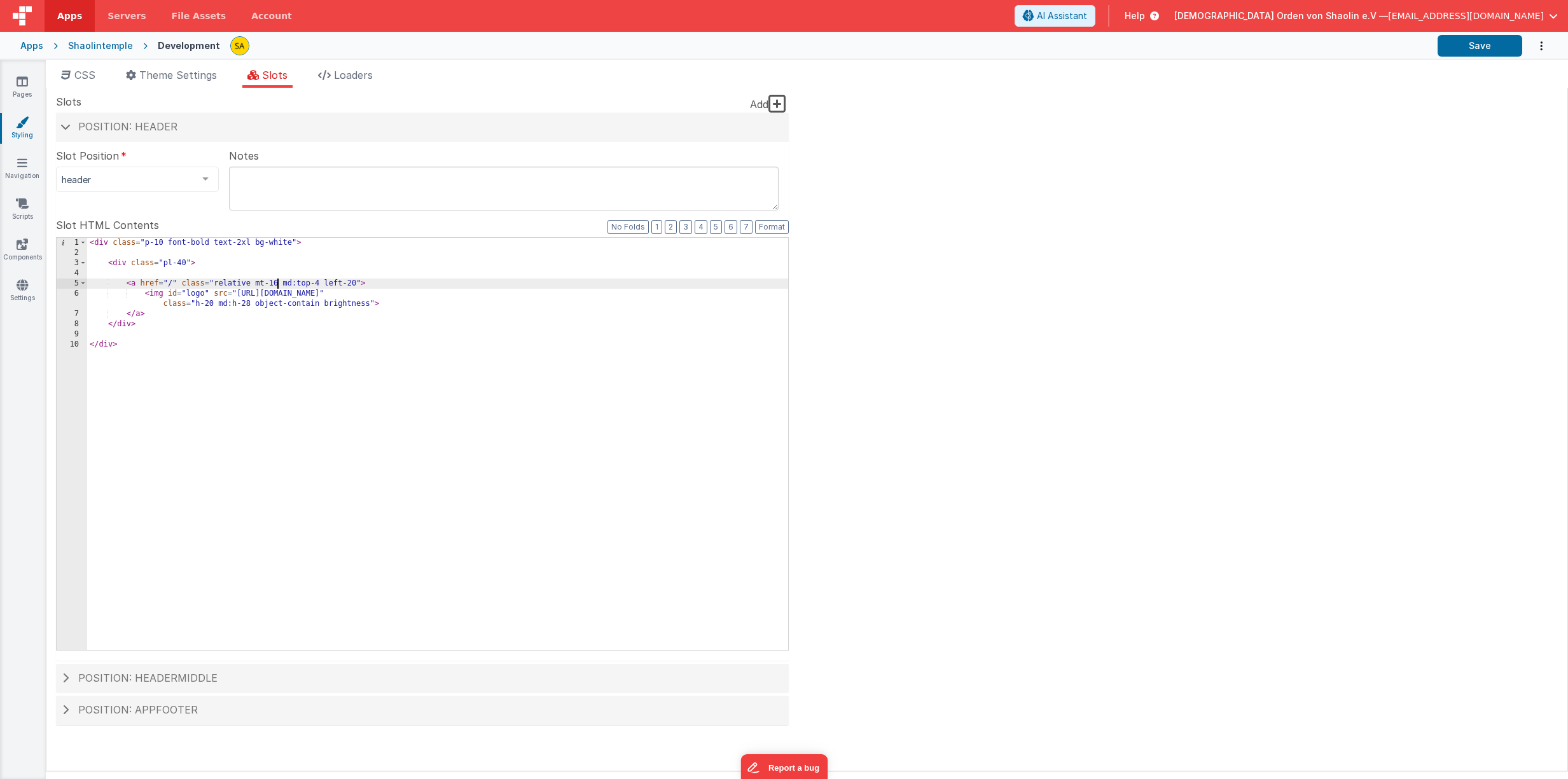
drag, startPoint x: 277, startPoint y: 282, endPoint x: 300, endPoint y: 317, distance: 41.9
click at [277, 282] on div "< div class = "p-10 font-bold text-2xl bg-white" > < div class = "pl-40" > < a …" at bounding box center [437, 454] width 701 height 432
click at [1485, 45] on button "Save" at bounding box center [1479, 46] width 84 height 22
drag, startPoint x: 712, startPoint y: 294, endPoint x: 712, endPoint y: 302, distance: 8.0
click at [712, 294] on div "< div class = "p-10 font-bold text-2xl bg-white" > < div class = "pl-40" > < a …" at bounding box center [437, 454] width 701 height 432
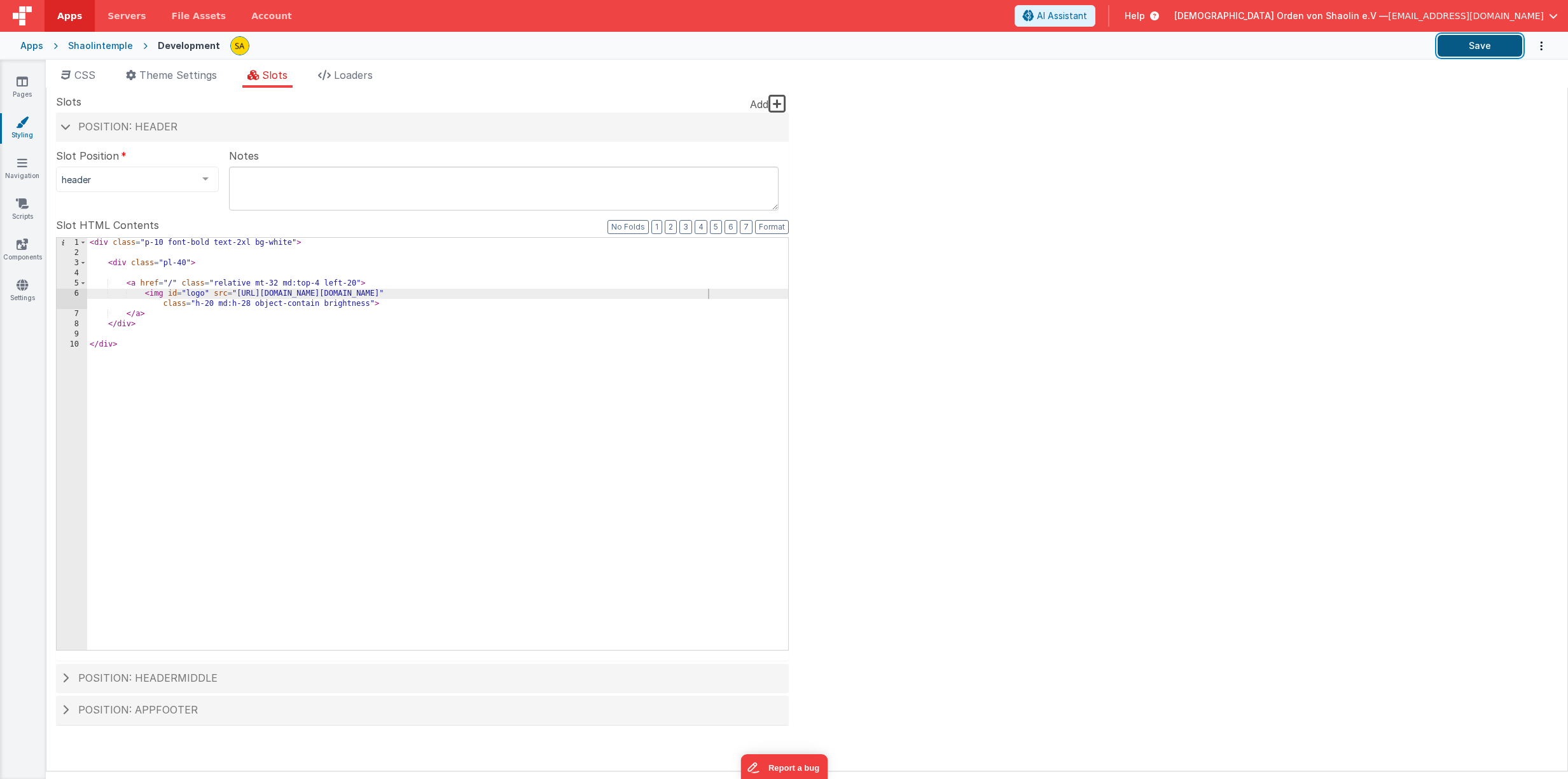
click at [1491, 38] on button "Save" at bounding box center [1479, 46] width 84 height 22
click at [709, 293] on div "< div class = "p-10 font-bold text-2xl bg-white" > < div class = "pl-40" > < a …" at bounding box center [437, 454] width 701 height 432
click at [1500, 49] on button "Save" at bounding box center [1479, 46] width 84 height 22
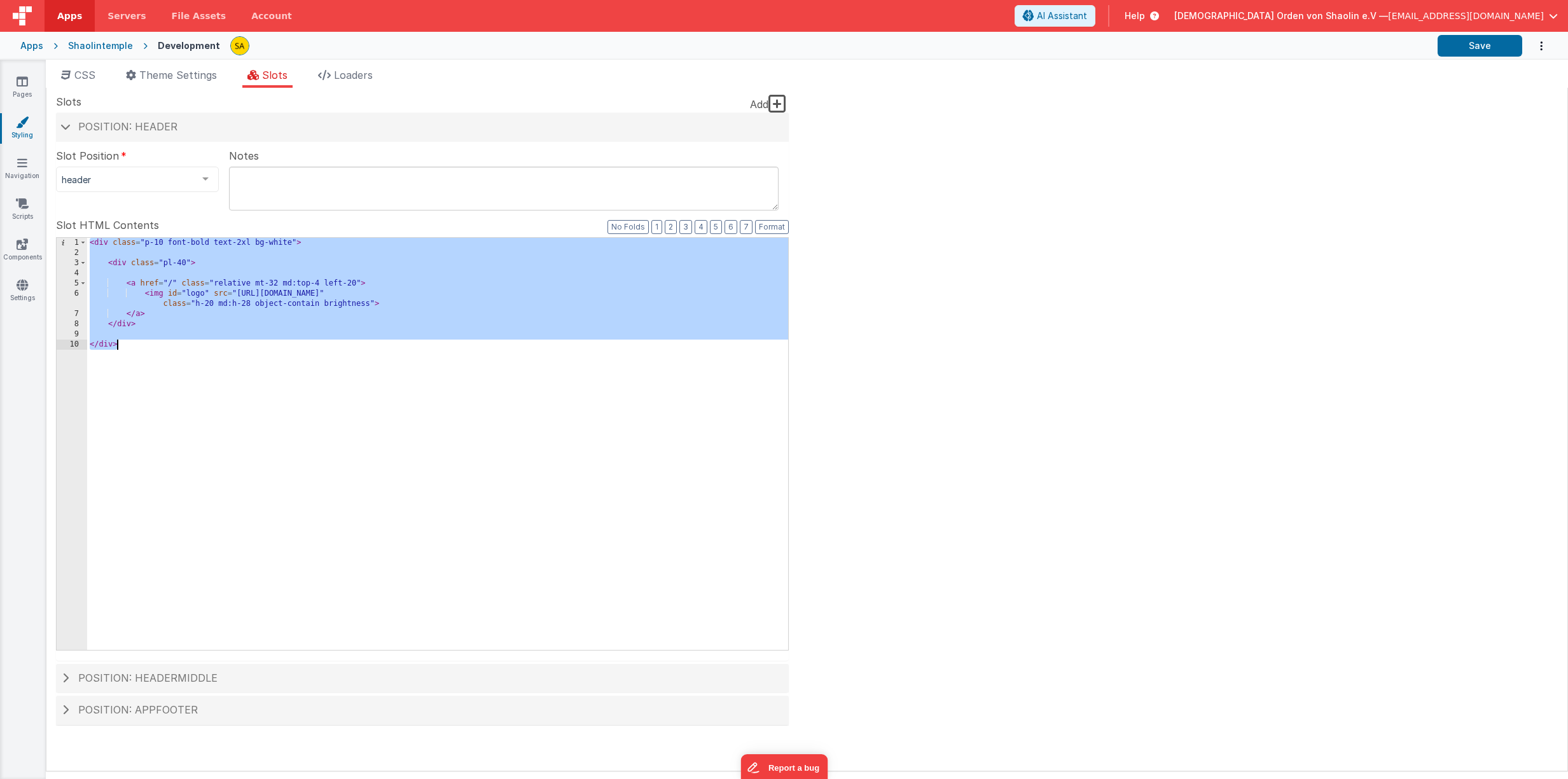
drag, startPoint x: 95, startPoint y: 247, endPoint x: 139, endPoint y: 384, distance: 143.9
click at [139, 385] on div "< div class = "p-10 font-bold text-2xl bg-white" > < div class = "pl-40" > < a …" at bounding box center [437, 454] width 701 height 432
drag, startPoint x: 1119, startPoint y: 13, endPoint x: 1126, endPoint y: 21, distance: 10.6
click at [1087, 13] on span "AI Assistant" at bounding box center [1062, 15] width 50 height 13
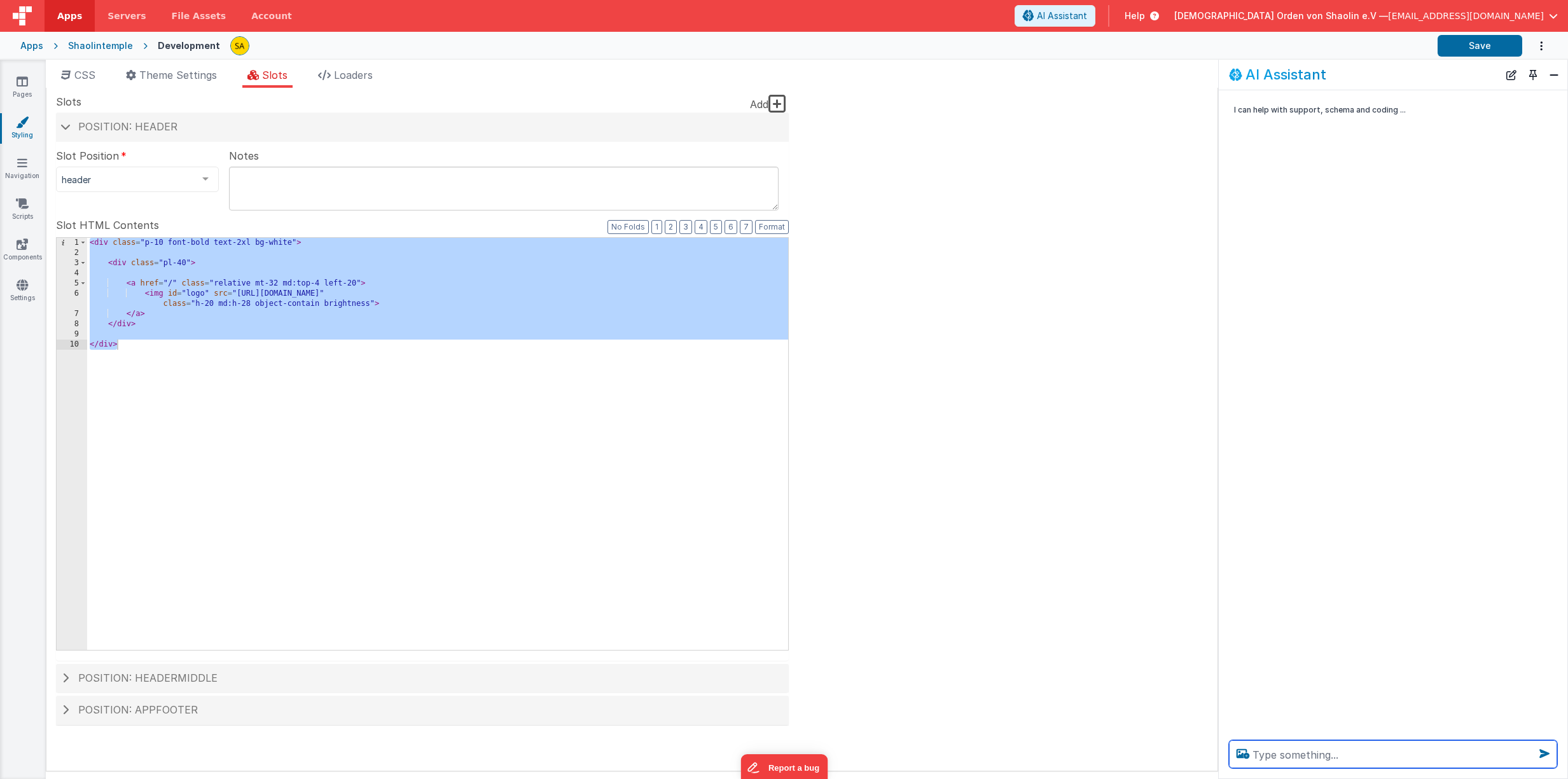
click at [1293, 757] on textarea at bounding box center [1393, 754] width 328 height 28
paste textarea "<div class="p-10 font-bold text-2xl bg-white"> <div class="pl-40"> <a href="/" …"
type textarea "<div class="p-10 font-bold text-2xl bg-white"> <div class="pl-40"> <a href="/" …"
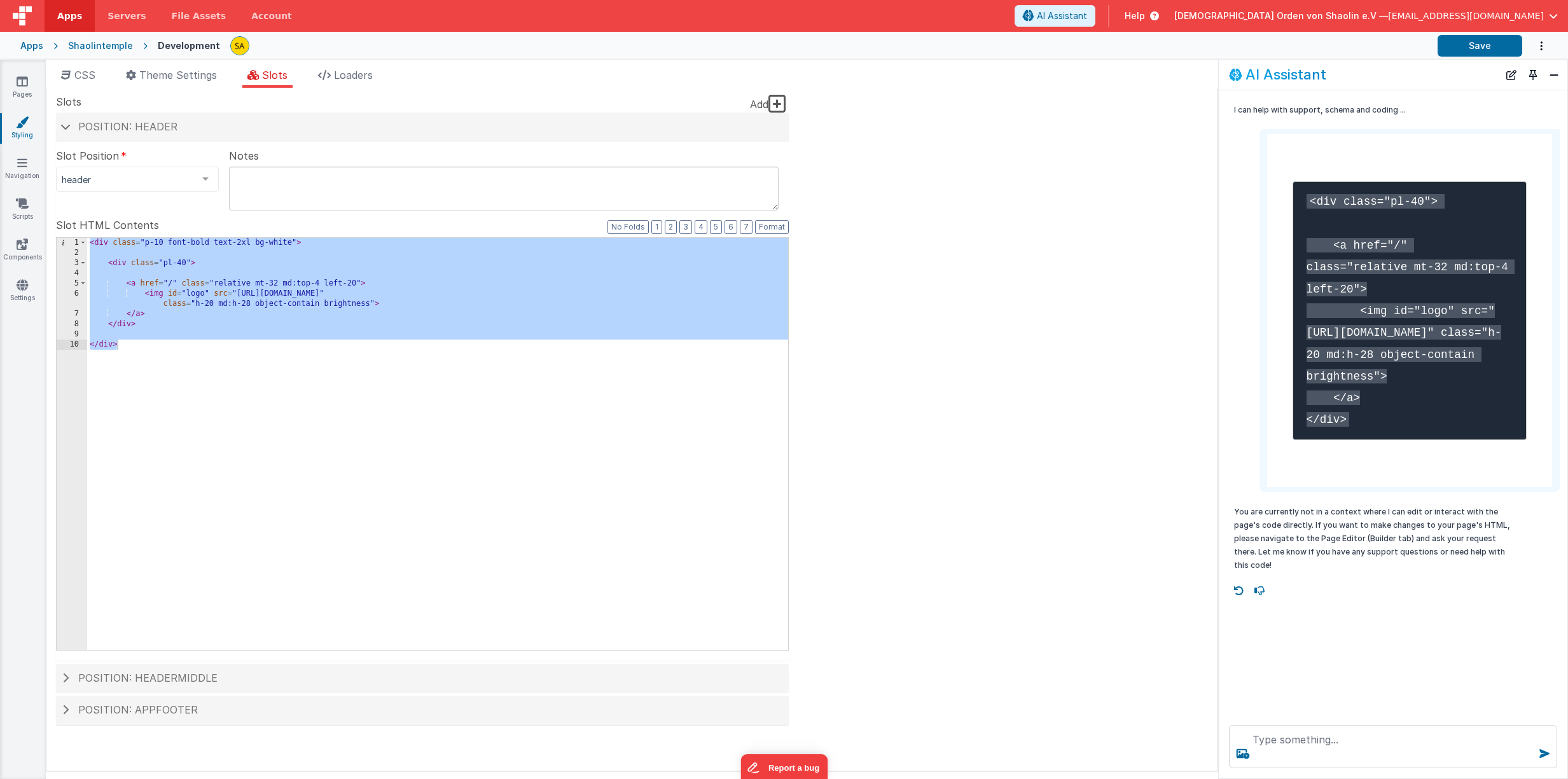
click at [1249, 448] on div "<div class="pl-40"> <a href="/" class="relative mt-32 md:top-4 left-20"> <img i…" at bounding box center [1389, 310] width 341 height 363
click at [1293, 744] on textarea at bounding box center [1393, 746] width 328 height 43
paste textarea "<div class="p-10 font-bold text-2xl bg-white"> <div class="pl-40"> <a href="/" …"
type textarea "<div class="p-10 font-bold text-2xl bg-white"> <div class="pl-40"> <a href="/" …"
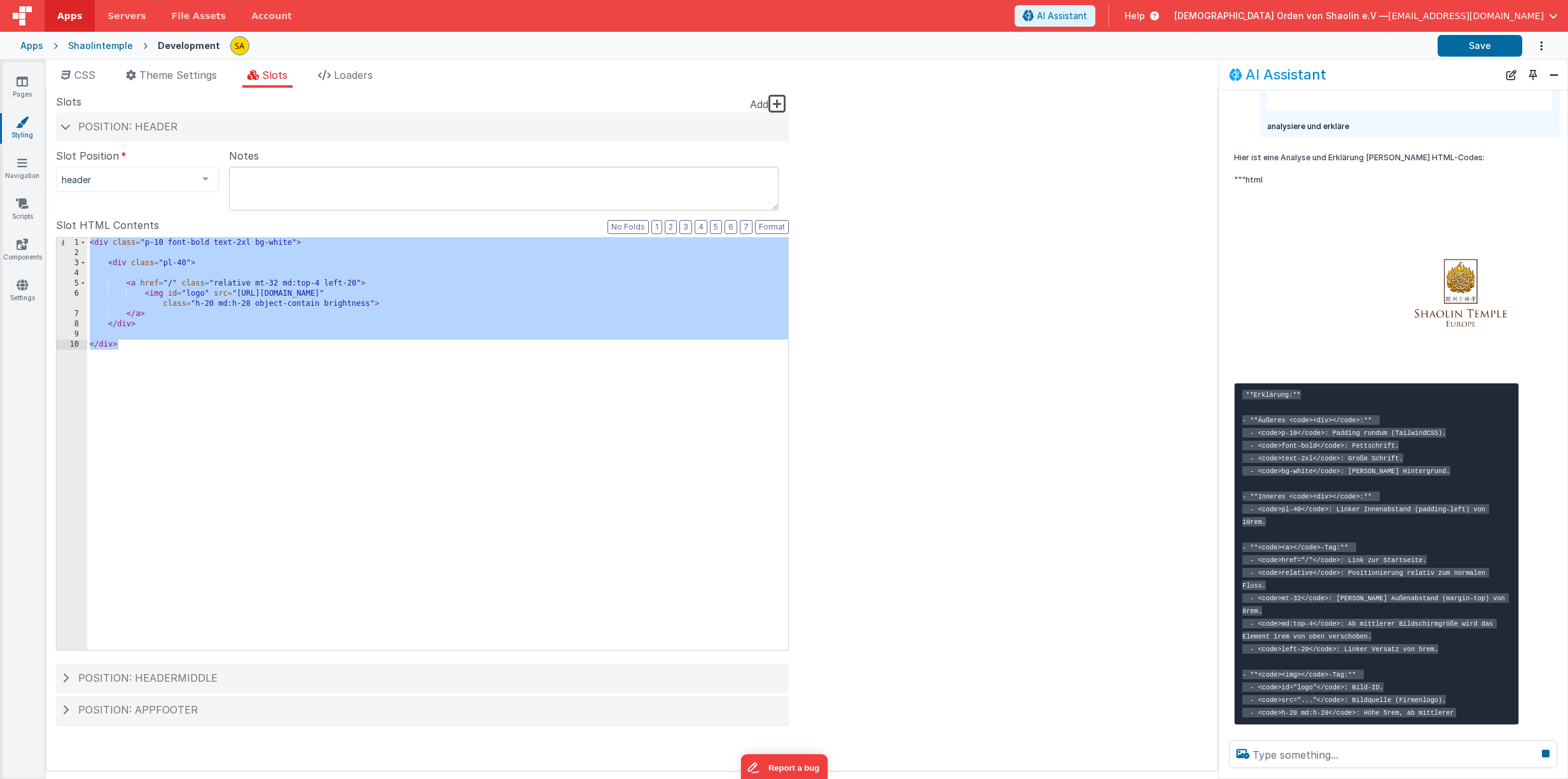
scroll to position [980, 0]
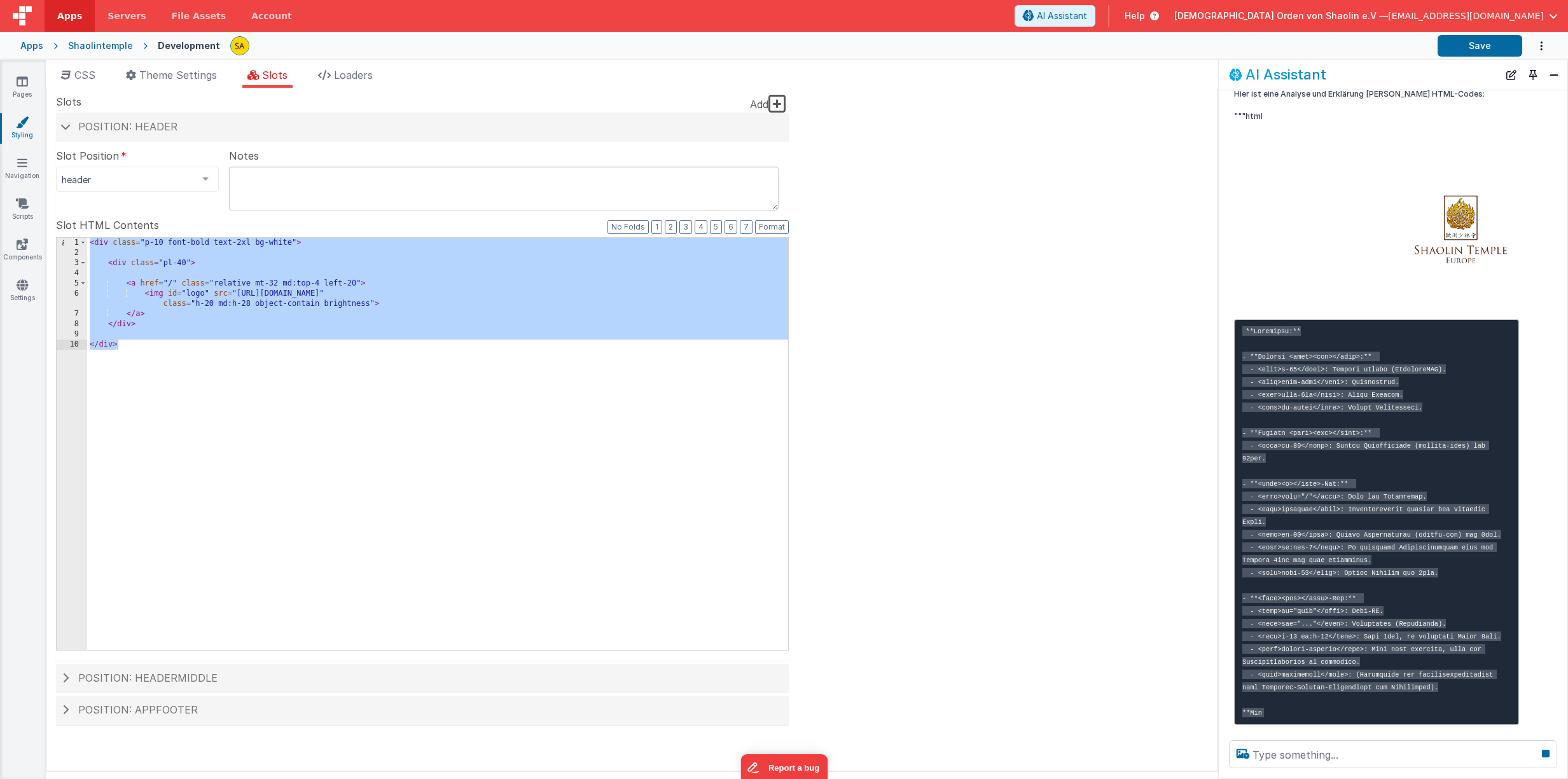
click at [602, 485] on div "< div class = "p-10 font-bold text-2xl bg-white" > < div class = "pl-40" > < a …" at bounding box center [437, 454] width 701 height 432
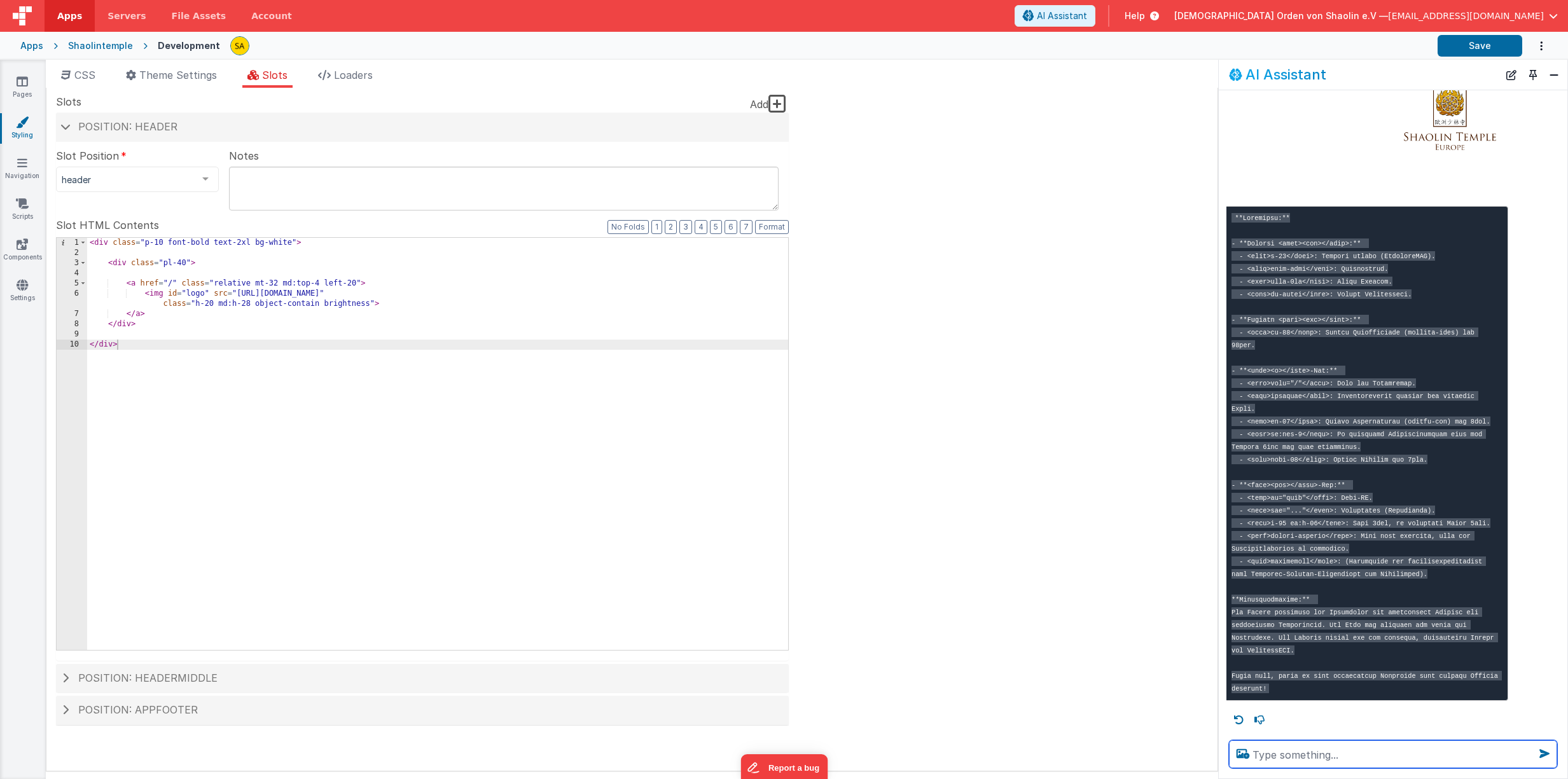
scroll to position [1114, 0]
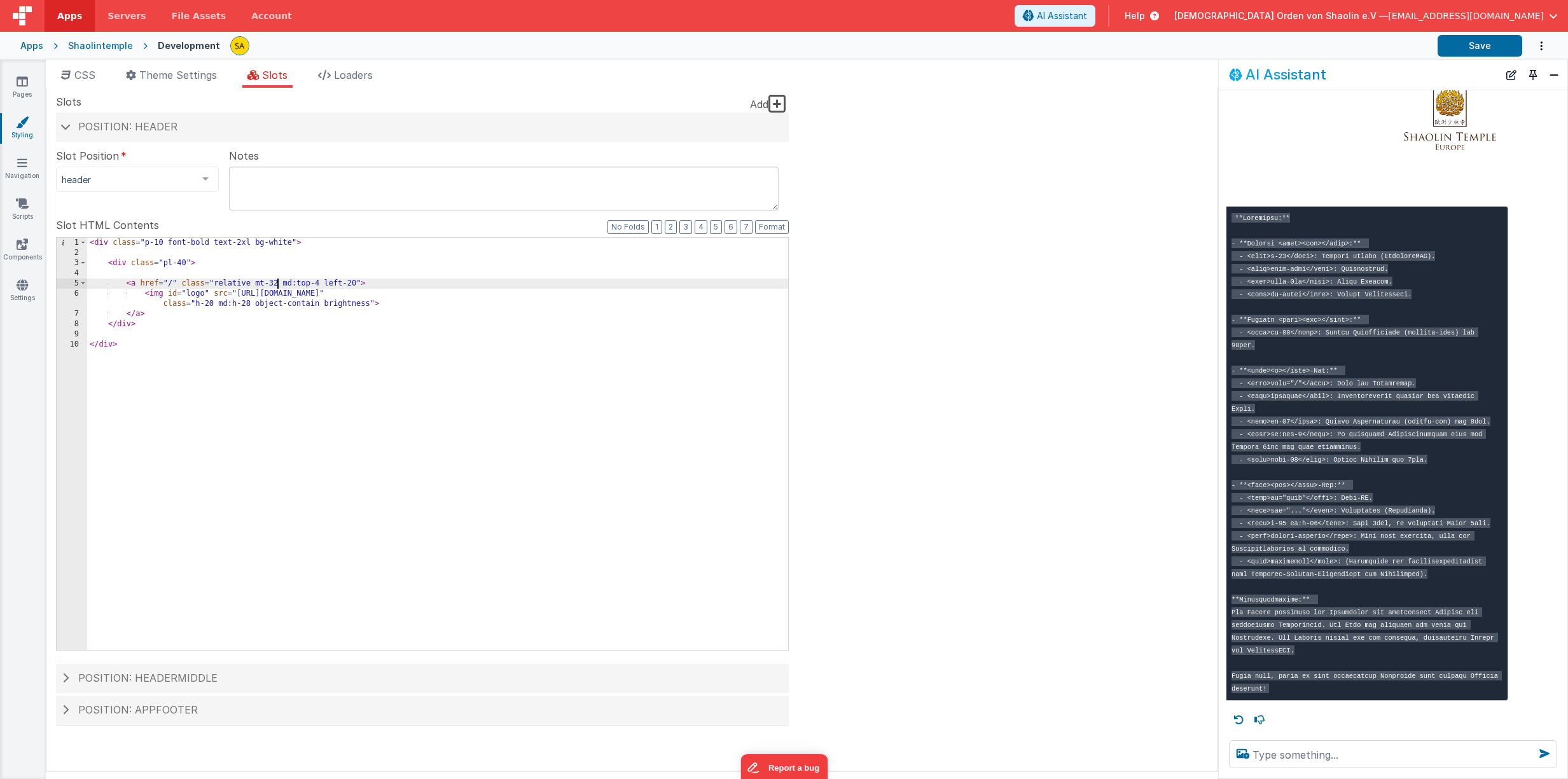
click at [278, 283] on div "< div class = "p-10 font-bold text-2xl bg-white" > < div class = "pl-40" > < a …" at bounding box center [437, 454] width 701 height 432
click at [1488, 56] on button "Save" at bounding box center [1479, 46] width 84 height 22
click at [250, 283] on div "< div class = "p-10 font-bold text-2xl bg-white" > < div class = "pl-40" > < a …" at bounding box center [437, 454] width 701 height 432
click at [1472, 50] on button "Save" at bounding box center [1479, 46] width 84 height 22
drag, startPoint x: 278, startPoint y: 283, endPoint x: 290, endPoint y: 306, distance: 25.9
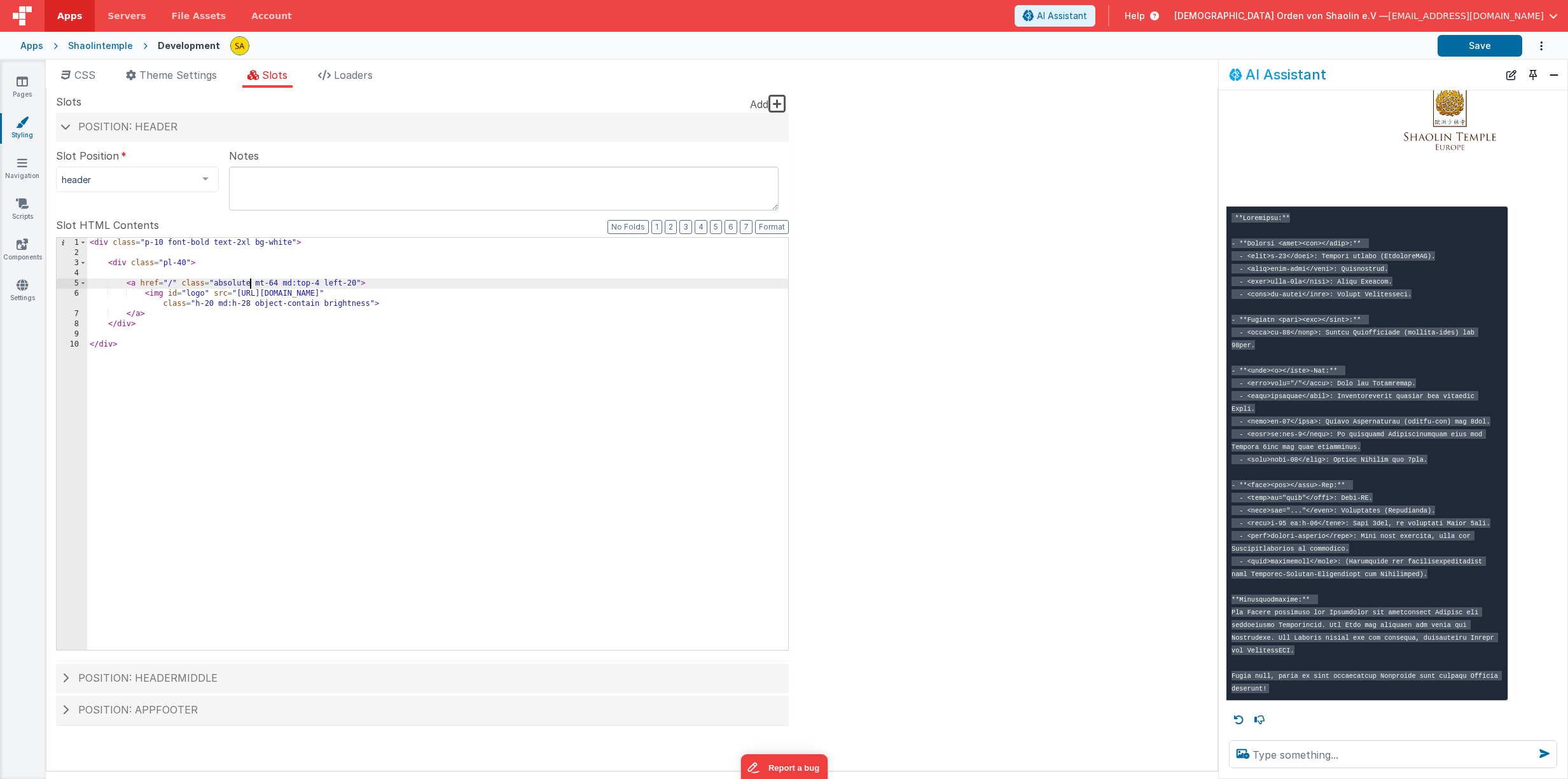
click at [278, 283] on div "< div class = "p-10 font-bold text-2xl bg-white" > < div class = "pl-40" > < a …" at bounding box center [437, 454] width 701 height 432
click at [1468, 48] on button "Save" at bounding box center [1479, 46] width 84 height 22
drag, startPoint x: 275, startPoint y: 281, endPoint x: 275, endPoint y: 293, distance: 12.0
click at [275, 281] on div "< div class = "p-10 font-bold text-2xl bg-white" > < div class = "pl-40" > < a …" at bounding box center [437, 454] width 701 height 432
click at [1452, 50] on button "Save" at bounding box center [1479, 46] width 84 height 22
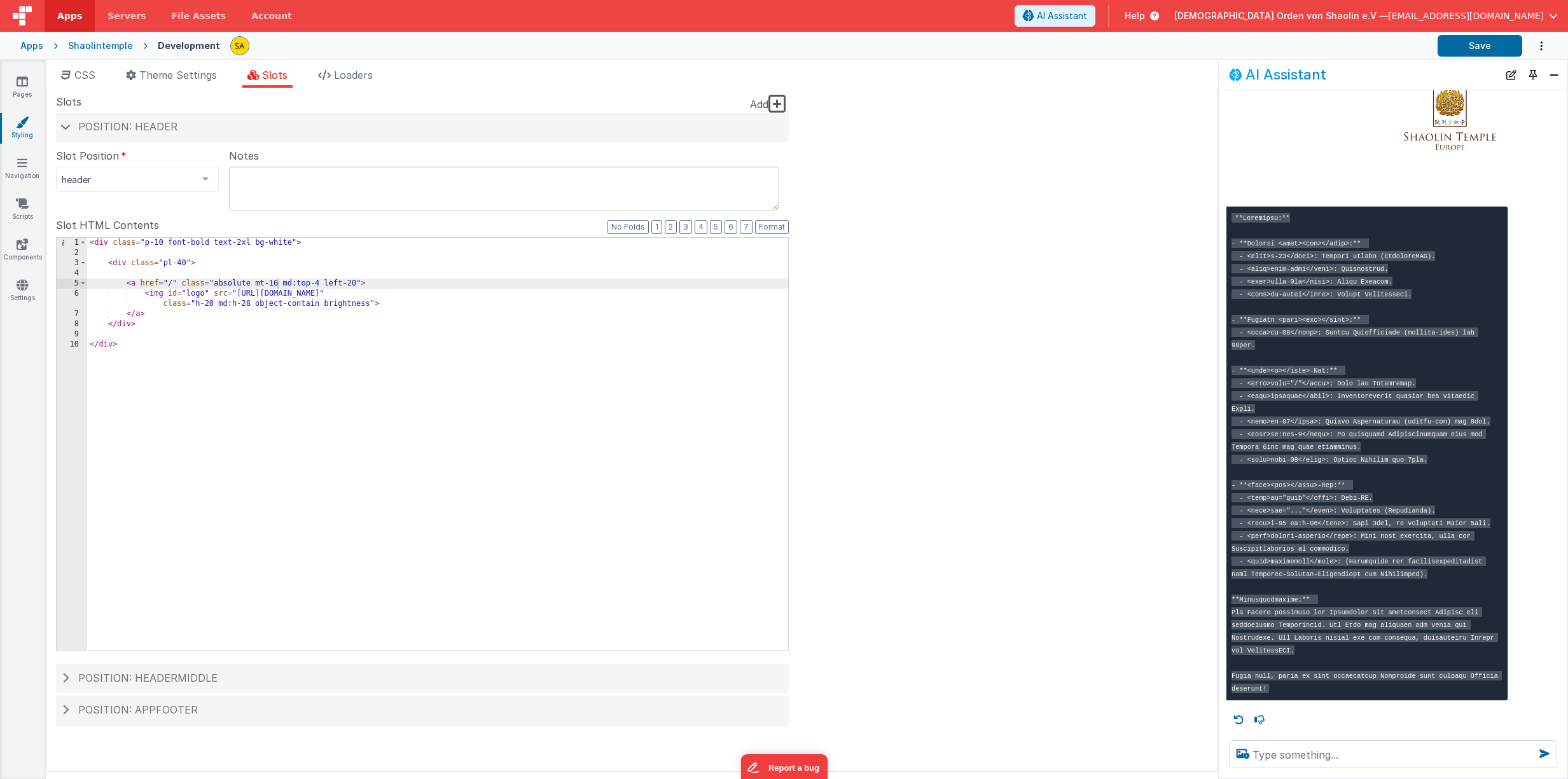
click at [355, 283] on div "< div class = "p-10 font-bold text-2xl bg-white" > < div class = "pl-40" > < a …" at bounding box center [437, 454] width 701 height 432
click at [1456, 52] on button "Save" at bounding box center [1479, 46] width 84 height 22
click at [355, 281] on div "< div class = "p-10 font-bold text-2xl bg-white" > < div class = "pl-40" > < a …" at bounding box center [437, 454] width 701 height 432
click at [1461, 56] on button "Save" at bounding box center [1479, 46] width 84 height 22
drag, startPoint x: 356, startPoint y: 286, endPoint x: 353, endPoint y: 319, distance: 33.1
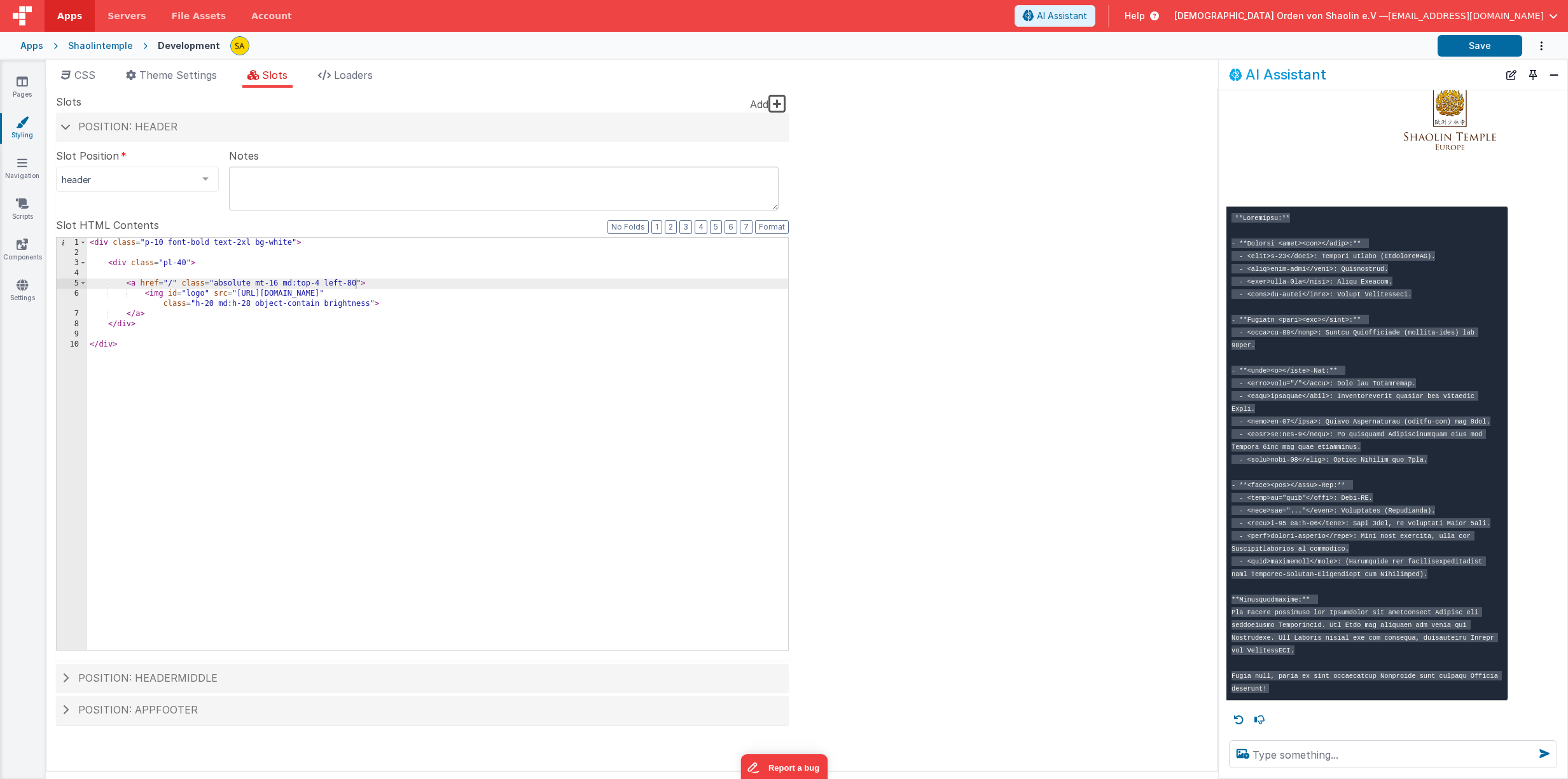
click at [356, 286] on div "< div class = "p-10 font-bold text-2xl bg-white" > < div class = "pl-40" > < a …" at bounding box center [437, 454] width 701 height 432
click at [1468, 39] on button "Save" at bounding box center [1479, 46] width 84 height 22
drag, startPoint x: 360, startPoint y: 282, endPoint x: 363, endPoint y: 288, distance: 6.7
click at [360, 282] on div "< div class = "p-10 font-bold text-2xl bg-white" > < div class = "pl-40" > < a …" at bounding box center [437, 454] width 701 height 432
click at [1472, 54] on button "Save" at bounding box center [1479, 46] width 84 height 22
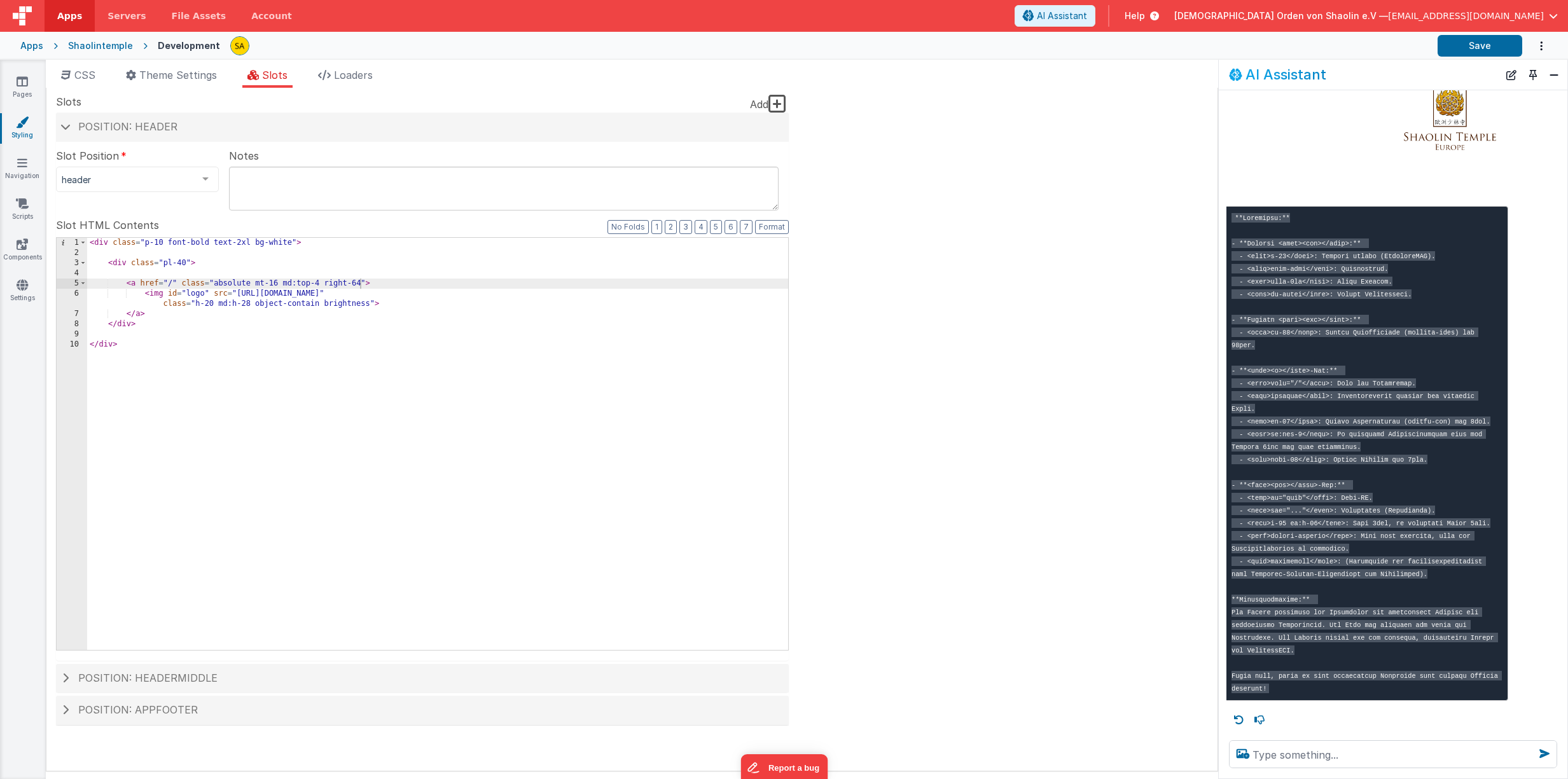
click at [360, 284] on div "< div class = "p-10 font-bold text-2xl bg-white" > < div class = "pl-40" > < a …" at bounding box center [437, 454] width 701 height 432
click at [1462, 43] on button "Save" at bounding box center [1479, 46] width 84 height 22
click at [353, 282] on div "< div class = "p-10 font-bold text-2xl bg-white" > < div class = "pl-40" > < a …" at bounding box center [437, 454] width 701 height 432
click at [1464, 48] on button "Save" at bounding box center [1479, 46] width 84 height 22
click at [24, 83] on icon at bounding box center [22, 81] width 11 height 13
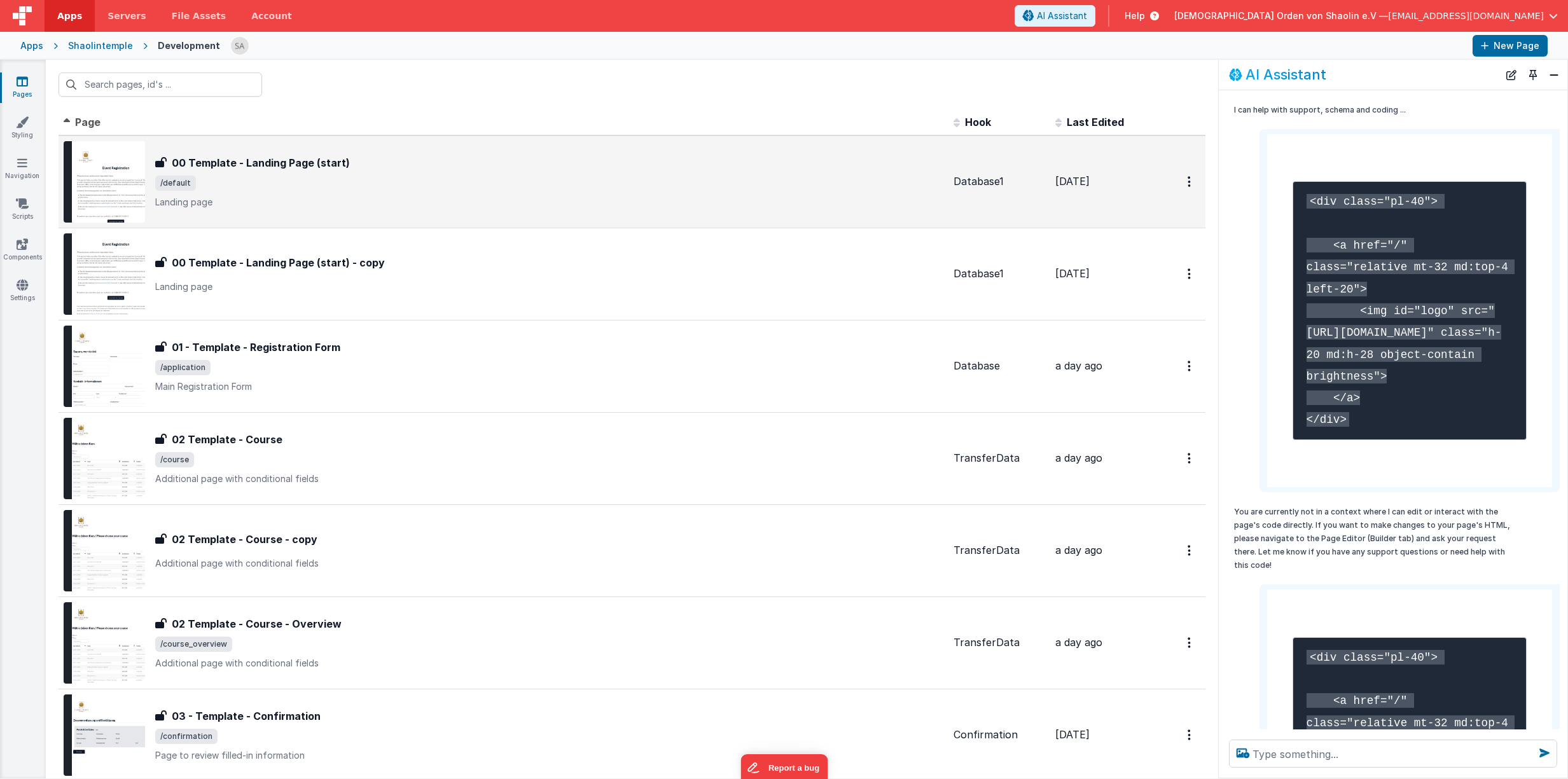
click at [523, 182] on span "/default" at bounding box center [549, 183] width 788 height 15
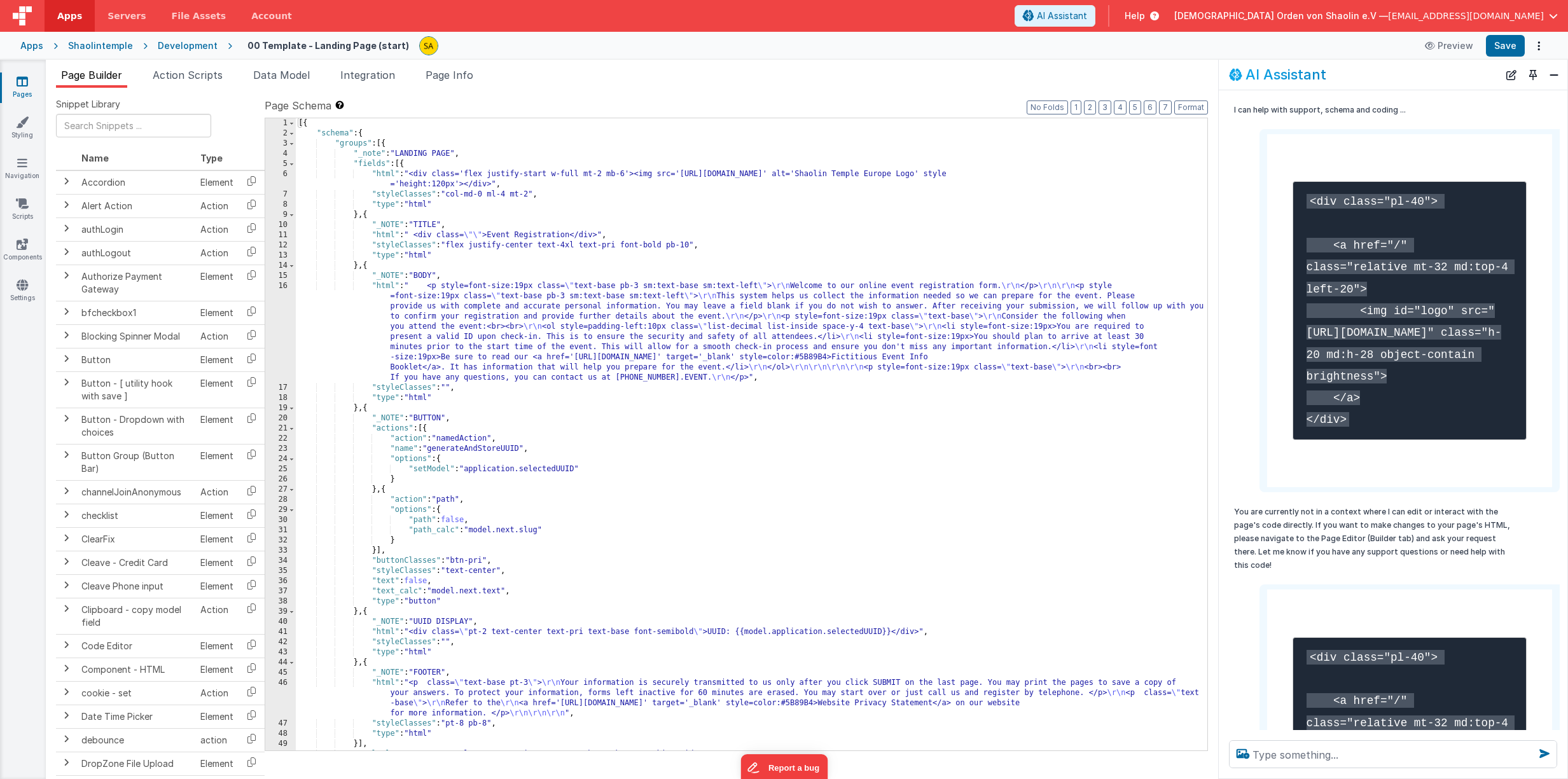
click at [408, 175] on div "[{ "schema" : { "groups" : [{ "_note" : "LANDING PAGE" , "fields" : [{ "html" :…" at bounding box center [751, 444] width 911 height 653
click at [404, 165] on div "[{ "schema" : { "groups" : [{ "_note" : "LANDING PAGE" , "fields" : [{ "html" :…" at bounding box center [751, 444] width 911 height 653
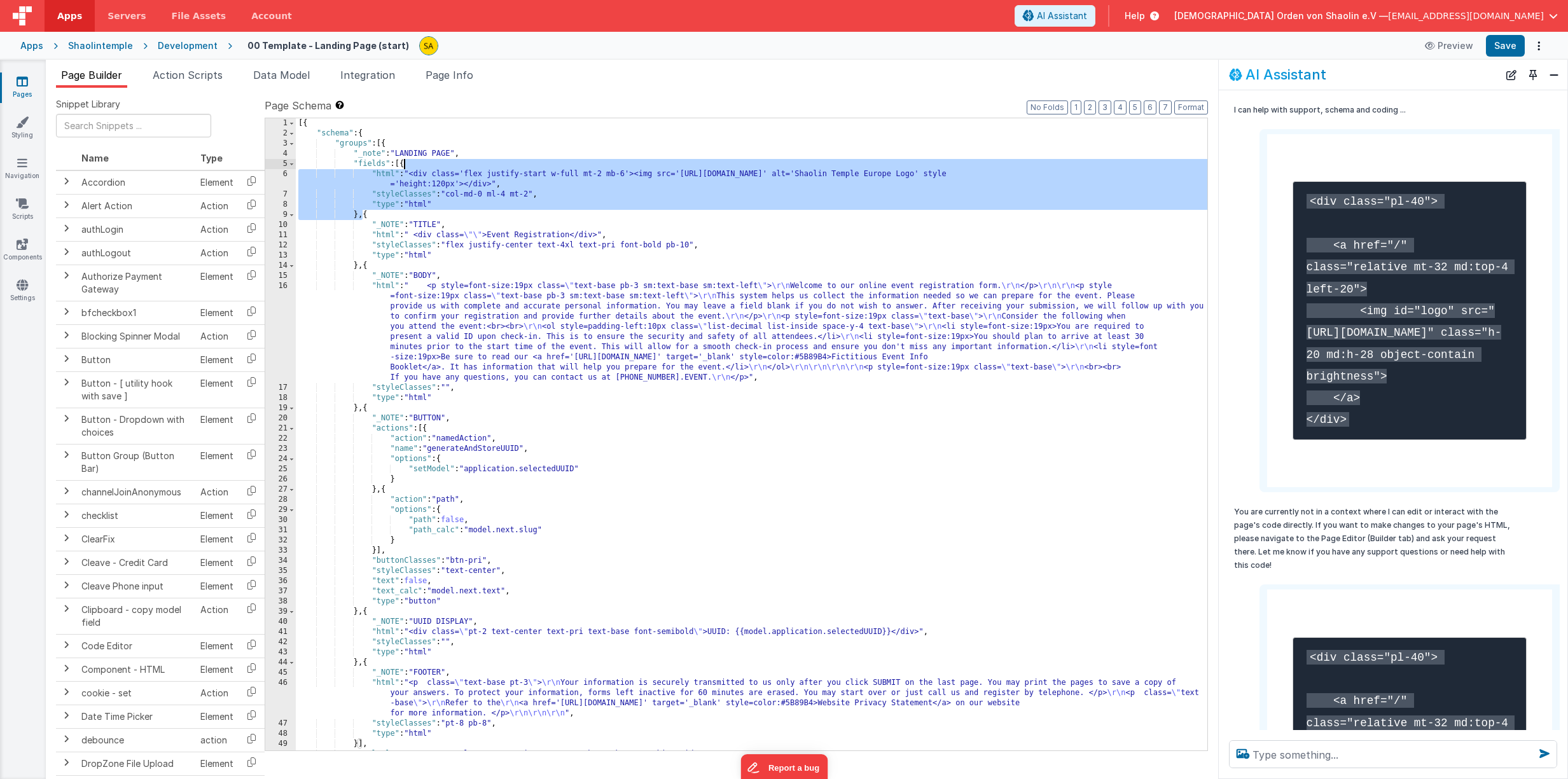
drag, startPoint x: 363, startPoint y: 216, endPoint x: 406, endPoint y: 166, distance: 65.9
click at [405, 164] on div "[{ "schema" : { "groups" : [{ "_note" : "LANDING PAGE" , "fields" : [{ "html" :…" at bounding box center [751, 444] width 911 height 653
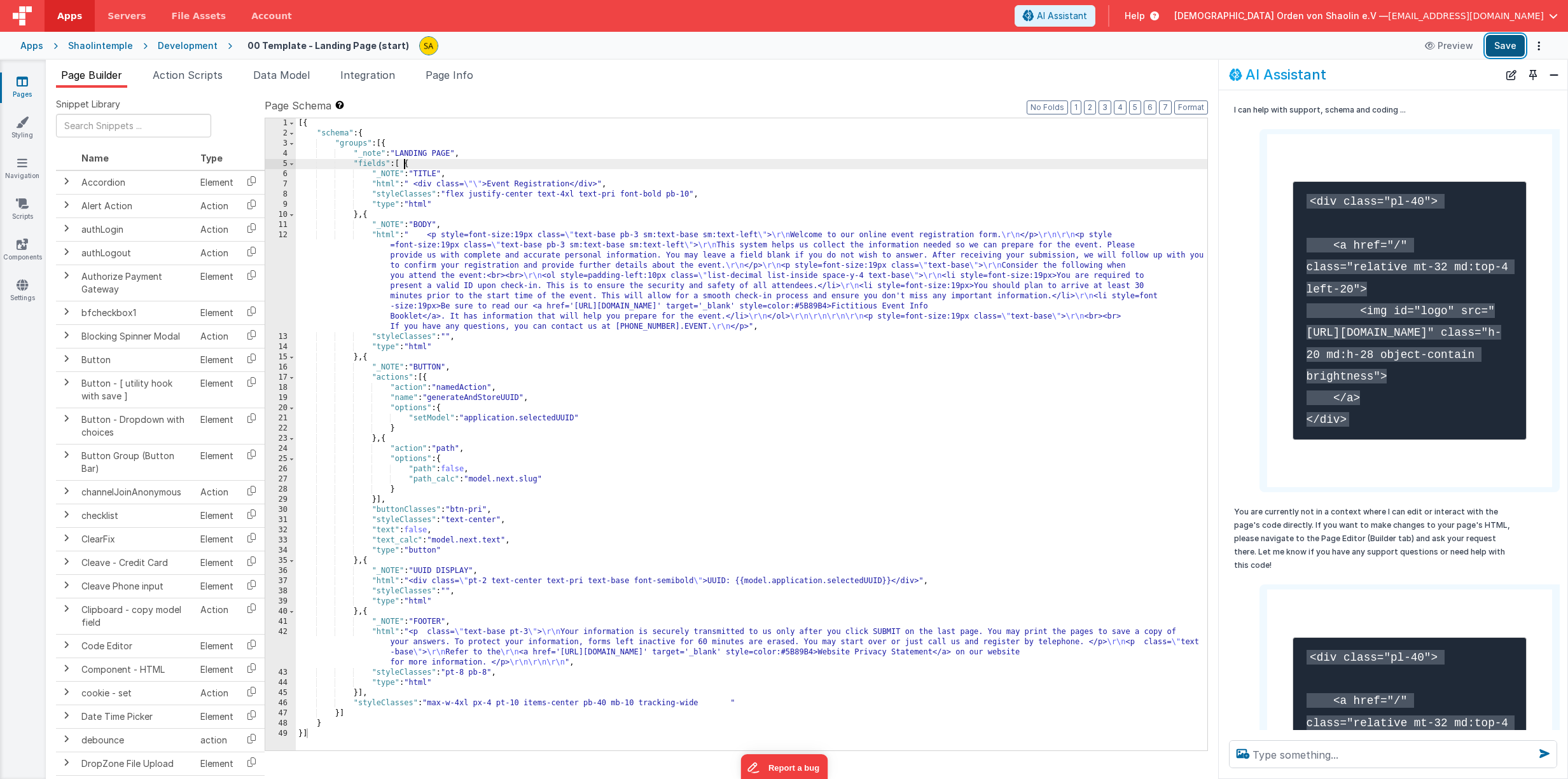
click at [1504, 49] on button "Save" at bounding box center [1505, 46] width 39 height 22
click at [23, 84] on icon at bounding box center [22, 81] width 11 height 13
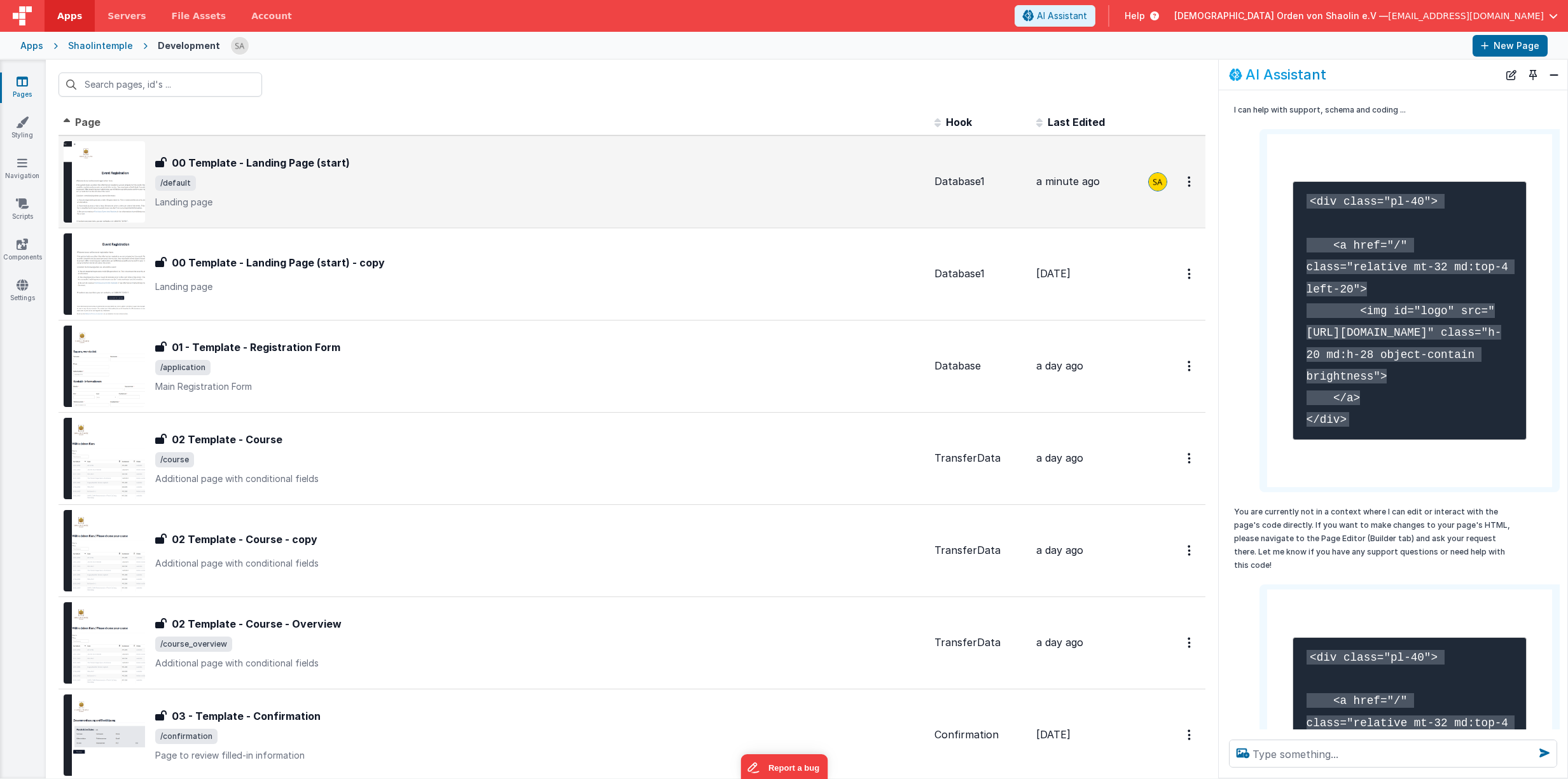
click at [494, 188] on span "/default" at bounding box center [540, 183] width 769 height 15
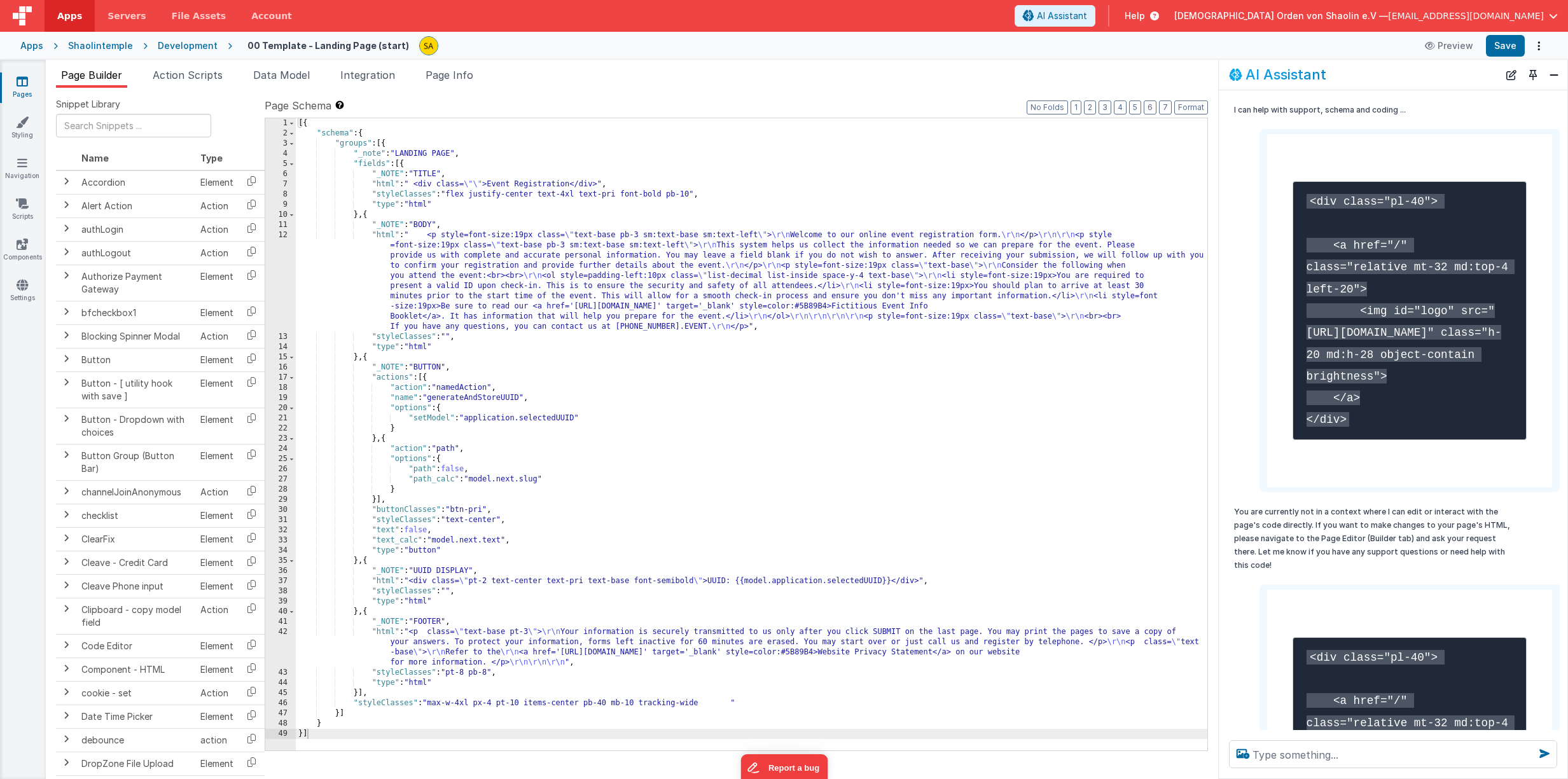
click at [23, 82] on icon at bounding box center [22, 81] width 11 height 13
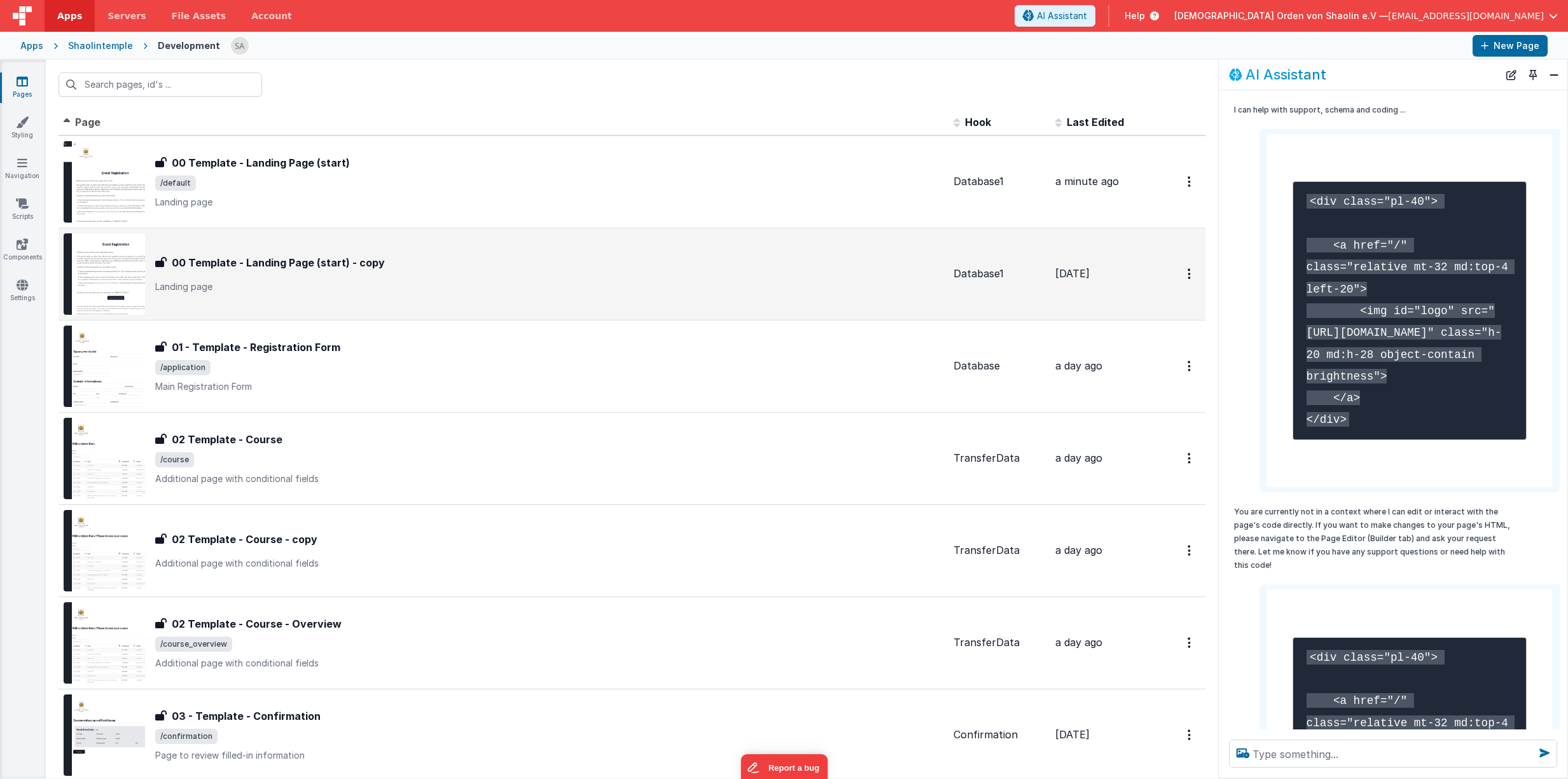
click at [477, 280] on div "00 Template - Landing Page (start) - copy 00 Template - Landing Page (start) - …" at bounding box center [549, 274] width 788 height 38
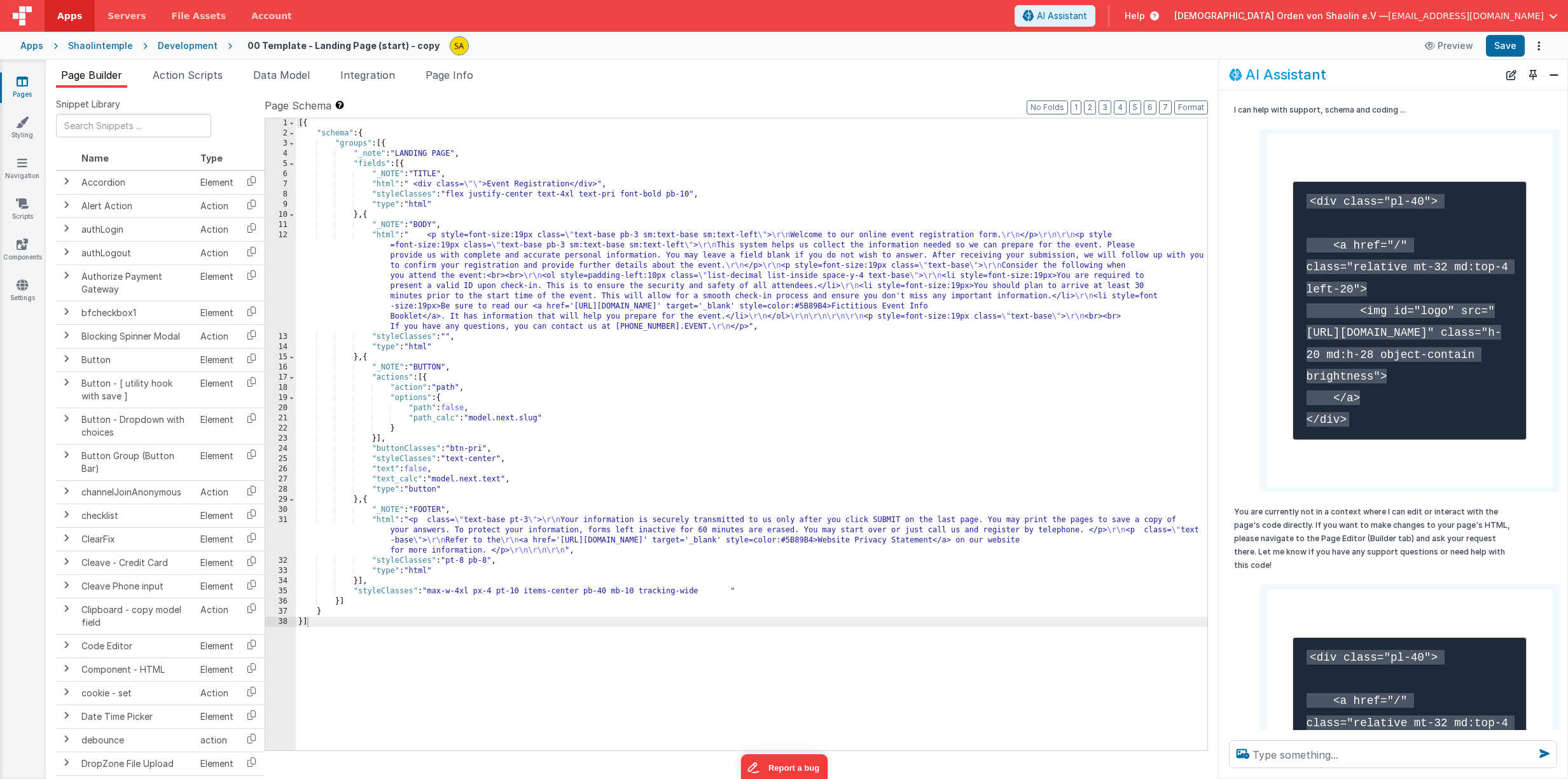
scroll to position [3, 0]
click at [23, 89] on link "Pages" at bounding box center [22, 88] width 46 height 25
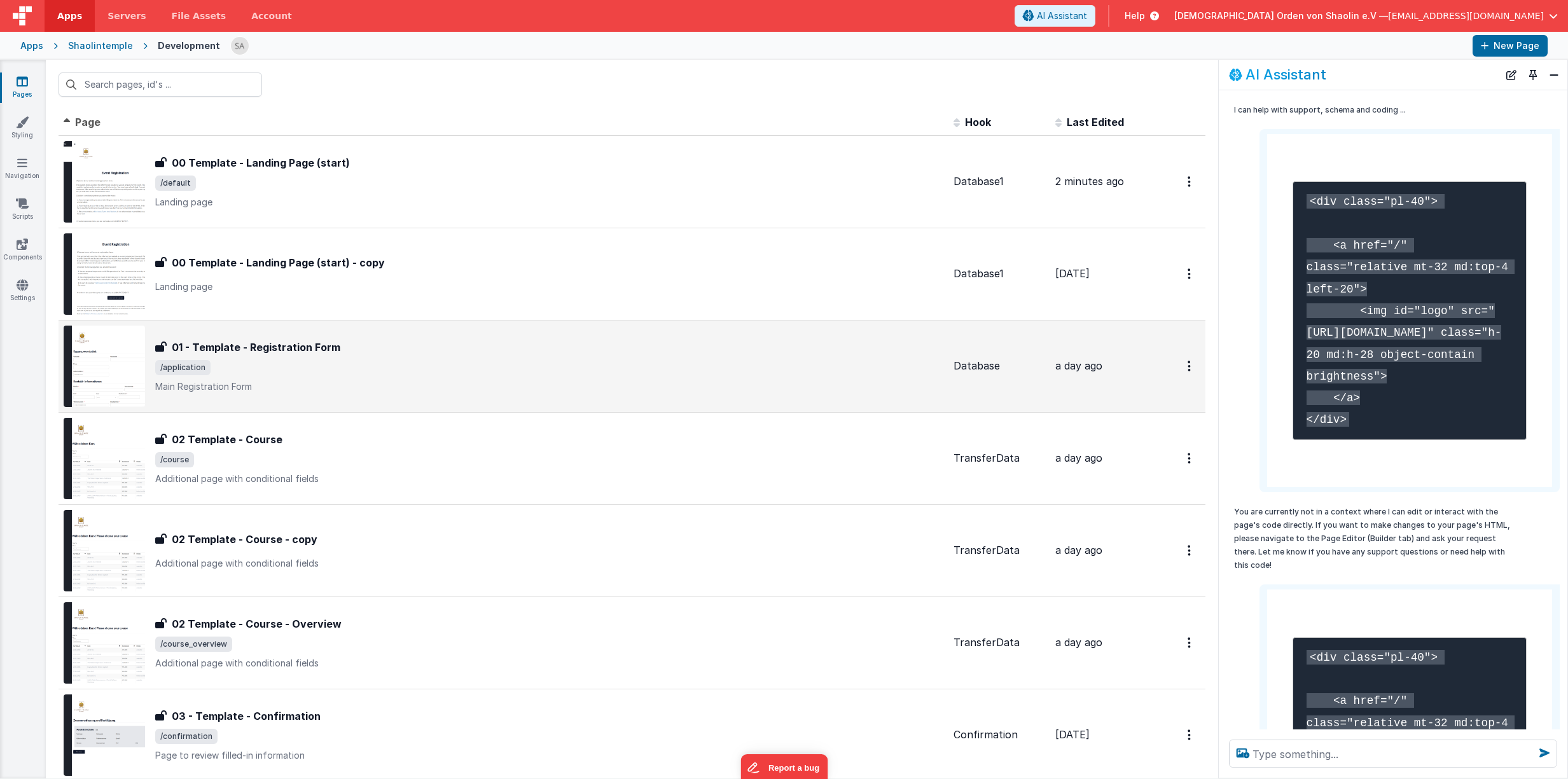
click at [419, 354] on div "01 - Template - Registration Form" at bounding box center [549, 347] width 788 height 15
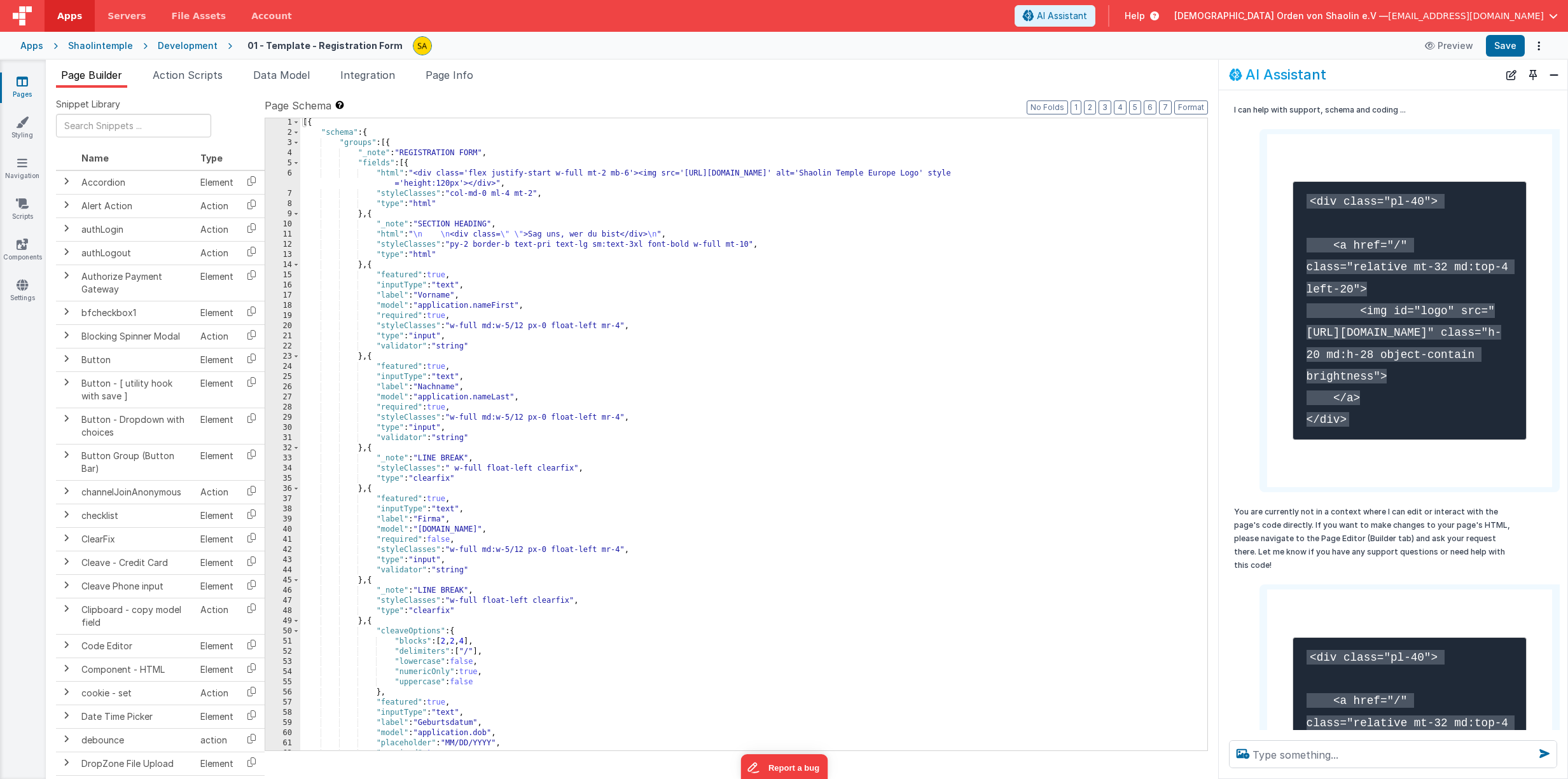
scroll to position [1, 0]
click at [406, 164] on div "[{ "schema" : { "groups" : [{ "_note" : "REGISTRATION FORM" , "fields" : [{ "ht…" at bounding box center [754, 444] width 907 height 653
click at [408, 163] on div "[{ "schema" : { "groups" : [{ "_note" : "REGISTRATION FORM" , "fields" : [{ "ht…" at bounding box center [754, 444] width 907 height 653
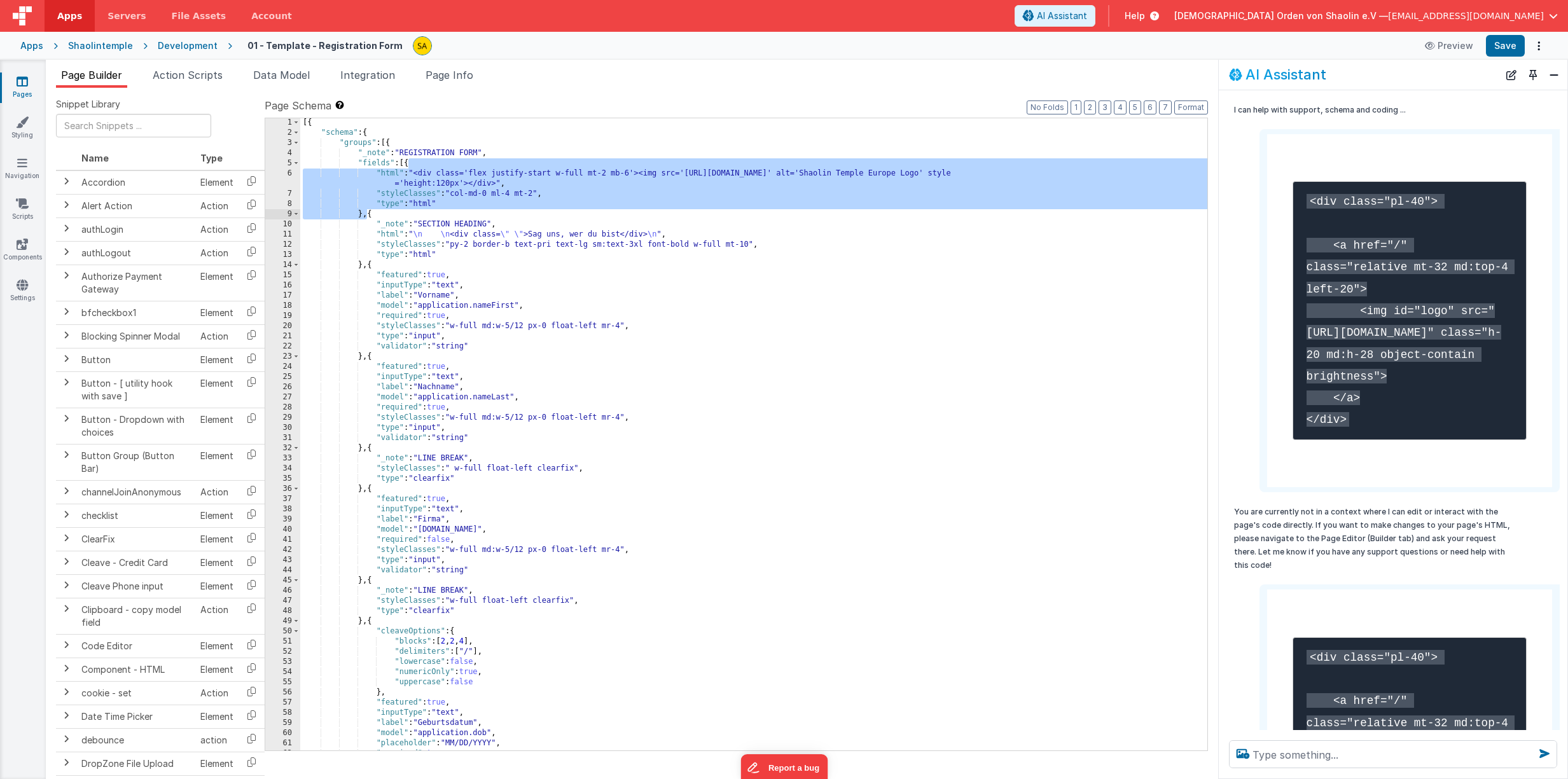
drag, startPoint x: 408, startPoint y: 163, endPoint x: 367, endPoint y: 214, distance: 65.4
click at [367, 213] on div "[{ "schema" : { "groups" : [{ "_note" : "REGISTRATION FORM" , "fields" : [{ "ht…" at bounding box center [754, 444] width 907 height 653
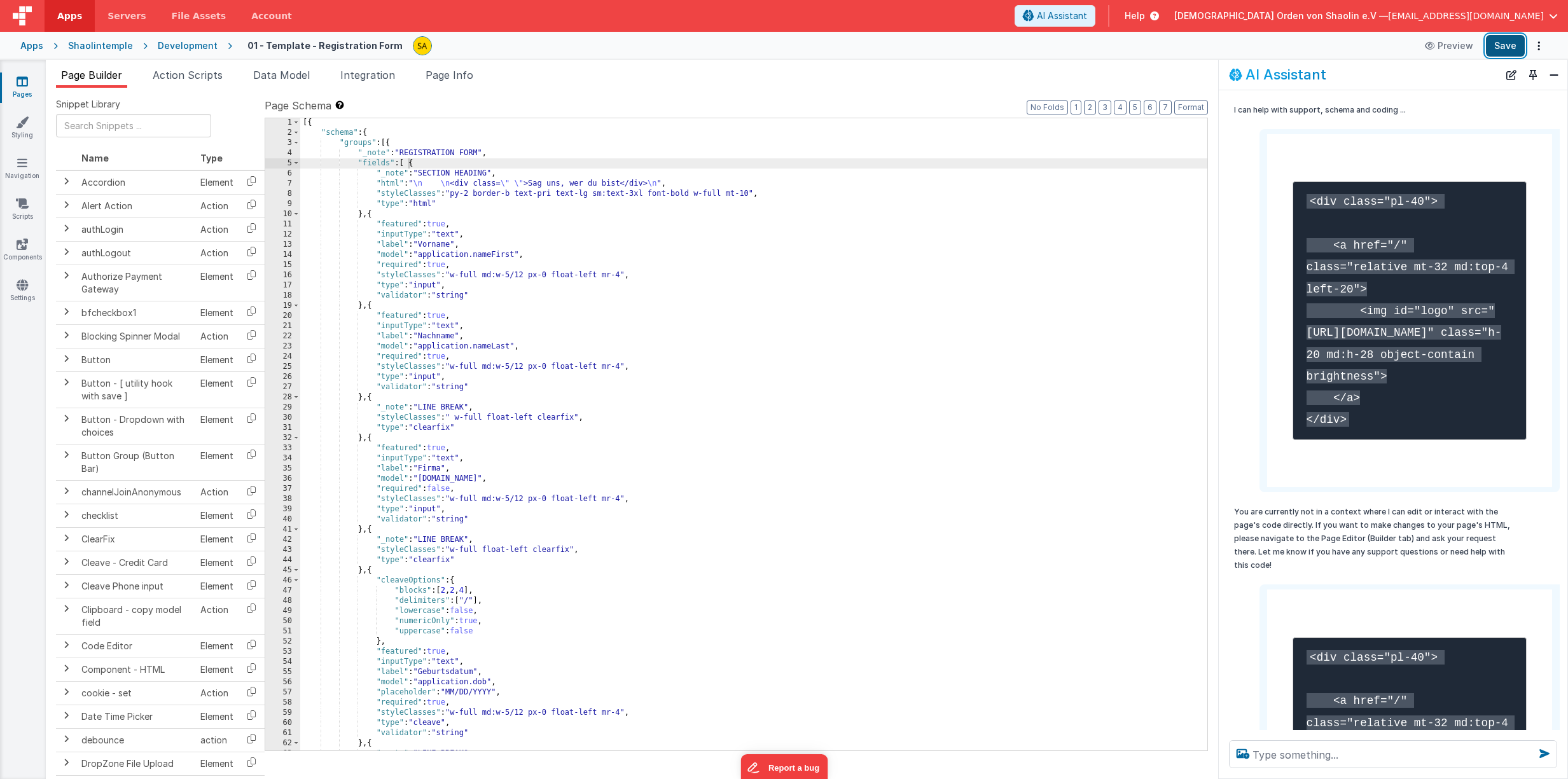
click at [1496, 43] on button "Save" at bounding box center [1505, 46] width 39 height 22
click at [23, 85] on icon at bounding box center [22, 81] width 11 height 13
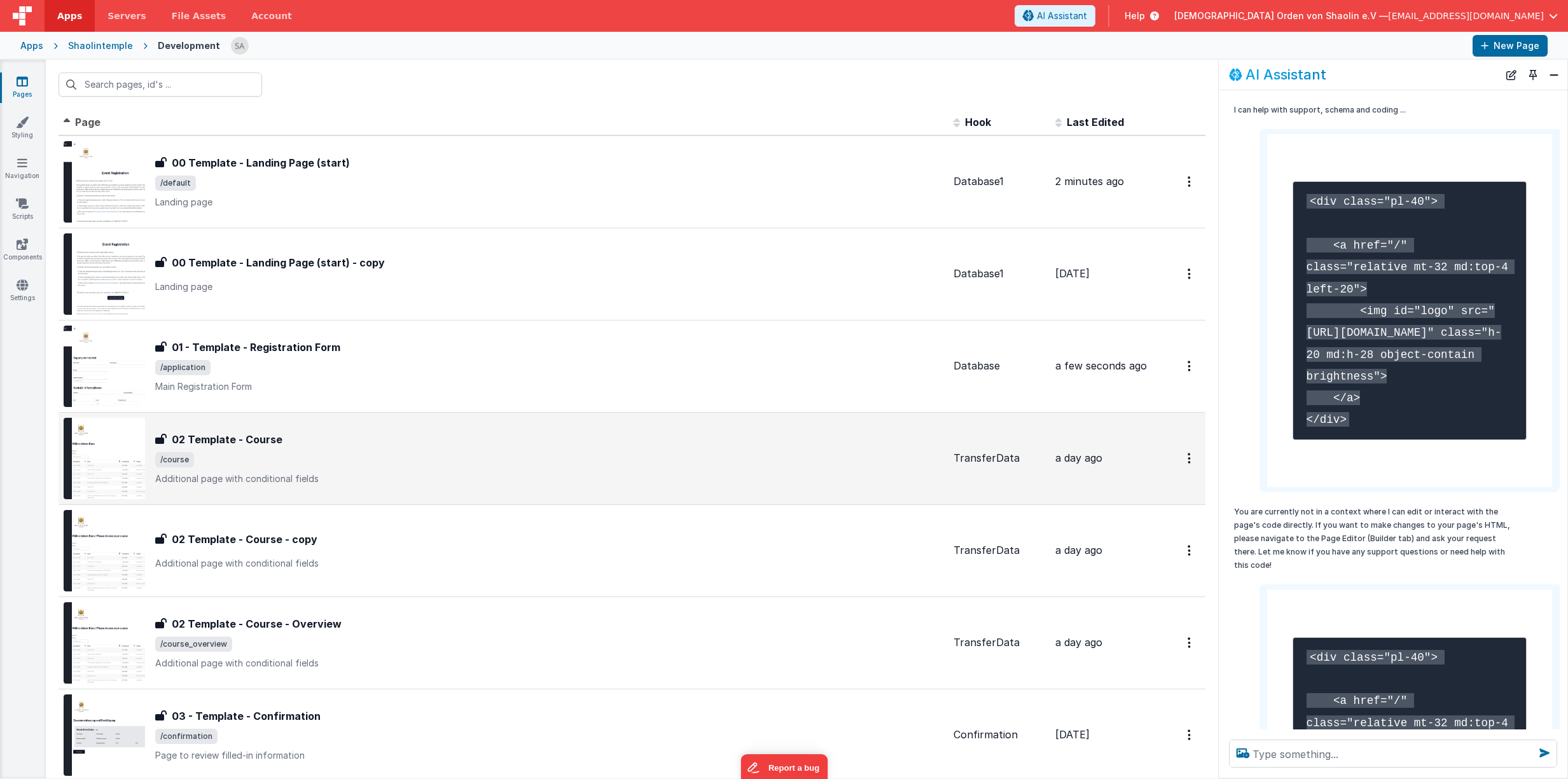
click at [639, 465] on span "/course" at bounding box center [549, 460] width 788 height 15
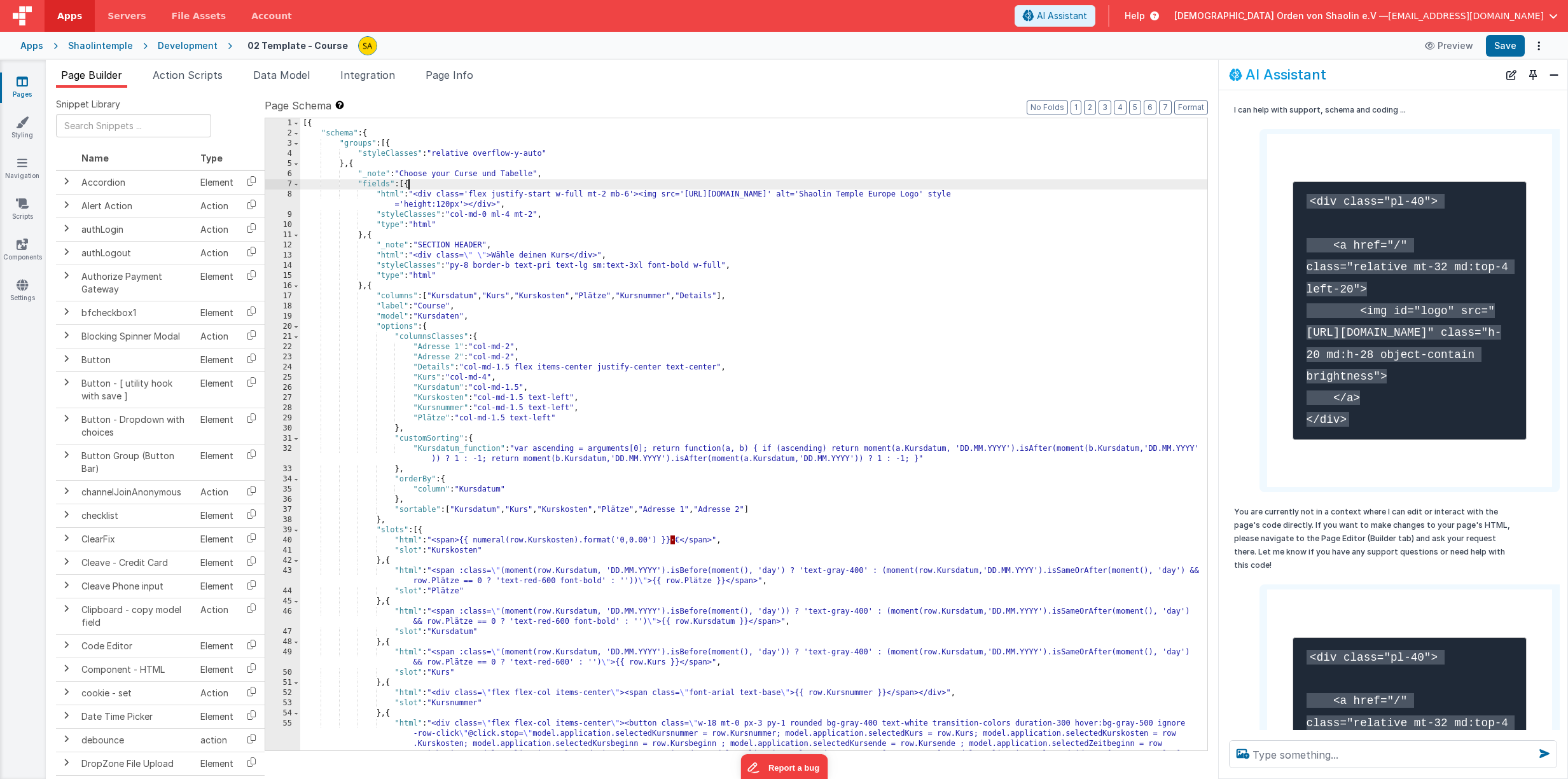
click at [406, 185] on div "[{ "schema" : { "groups" : [{ "styleClasses" : "relative overflow-y-auto" } , {…" at bounding box center [754, 475] width 907 height 714
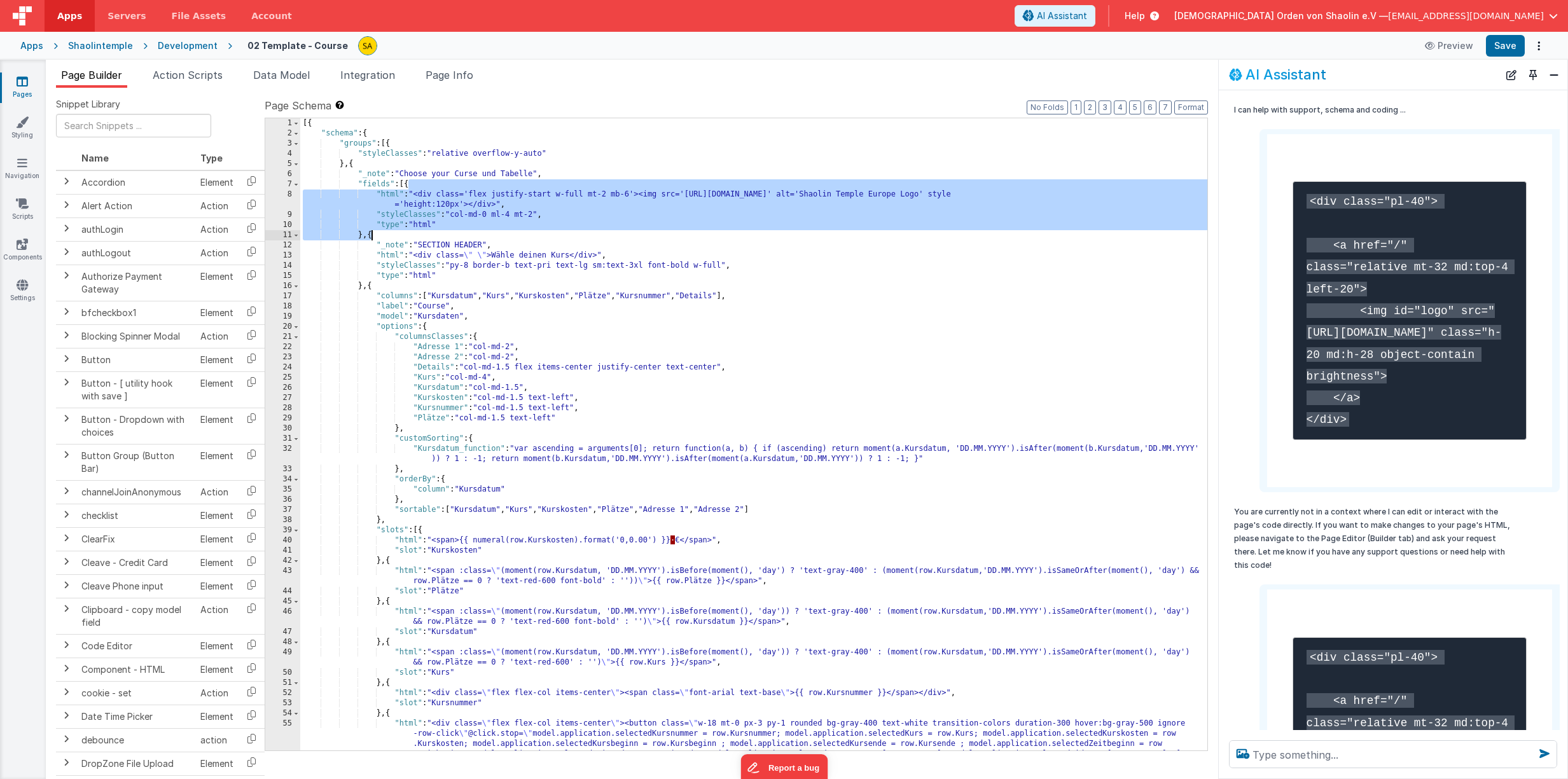
drag, startPoint x: 408, startPoint y: 185, endPoint x: 371, endPoint y: 234, distance: 61.4
click at [371, 234] on div "[{ "schema" : { "groups" : [{ "styleClasses" : "relative overflow-y-auto" } , {…" at bounding box center [754, 475] width 907 height 714
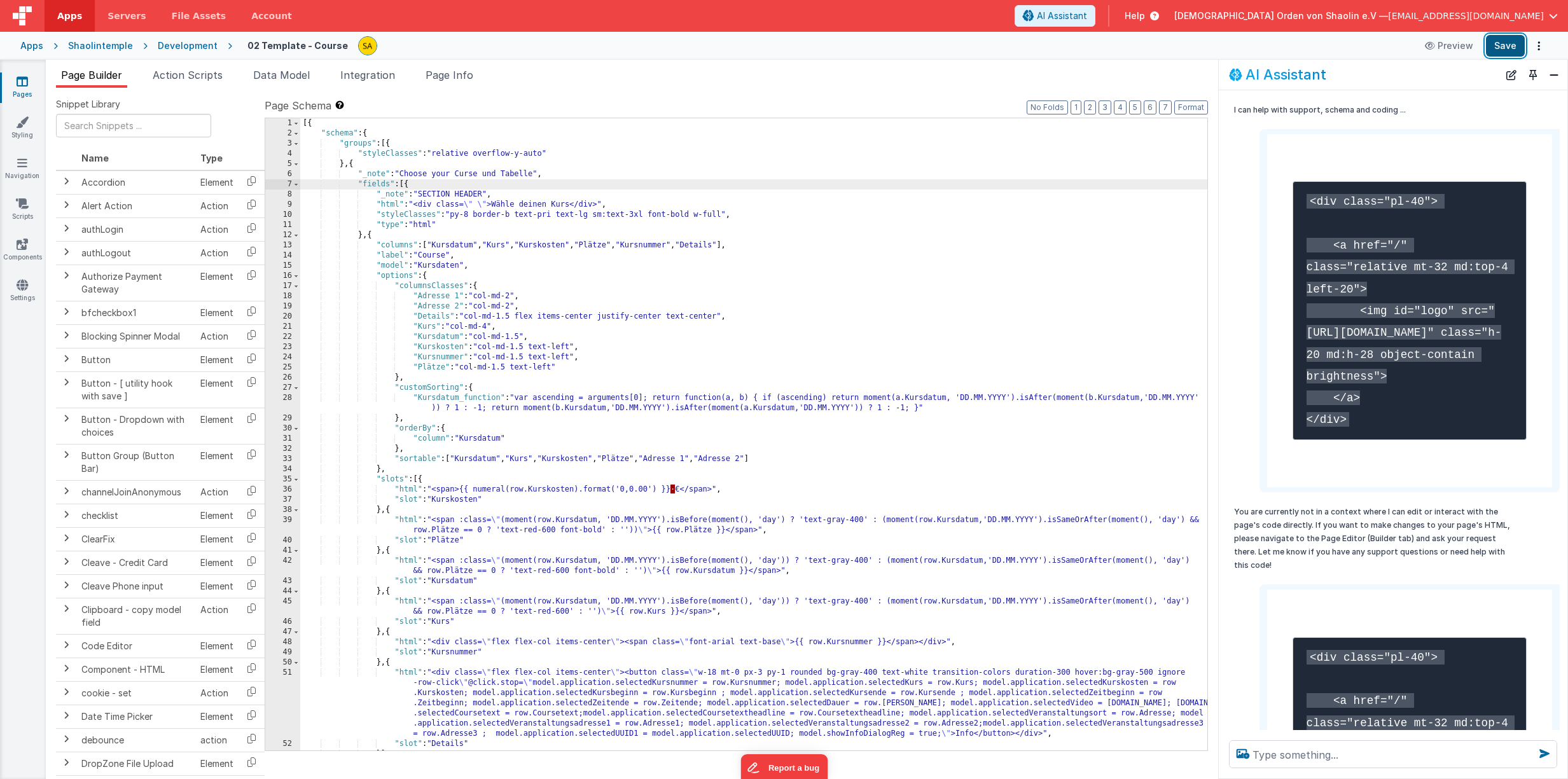
click at [1504, 48] on button "Save" at bounding box center [1505, 46] width 39 height 22
click at [21, 82] on icon at bounding box center [22, 81] width 11 height 13
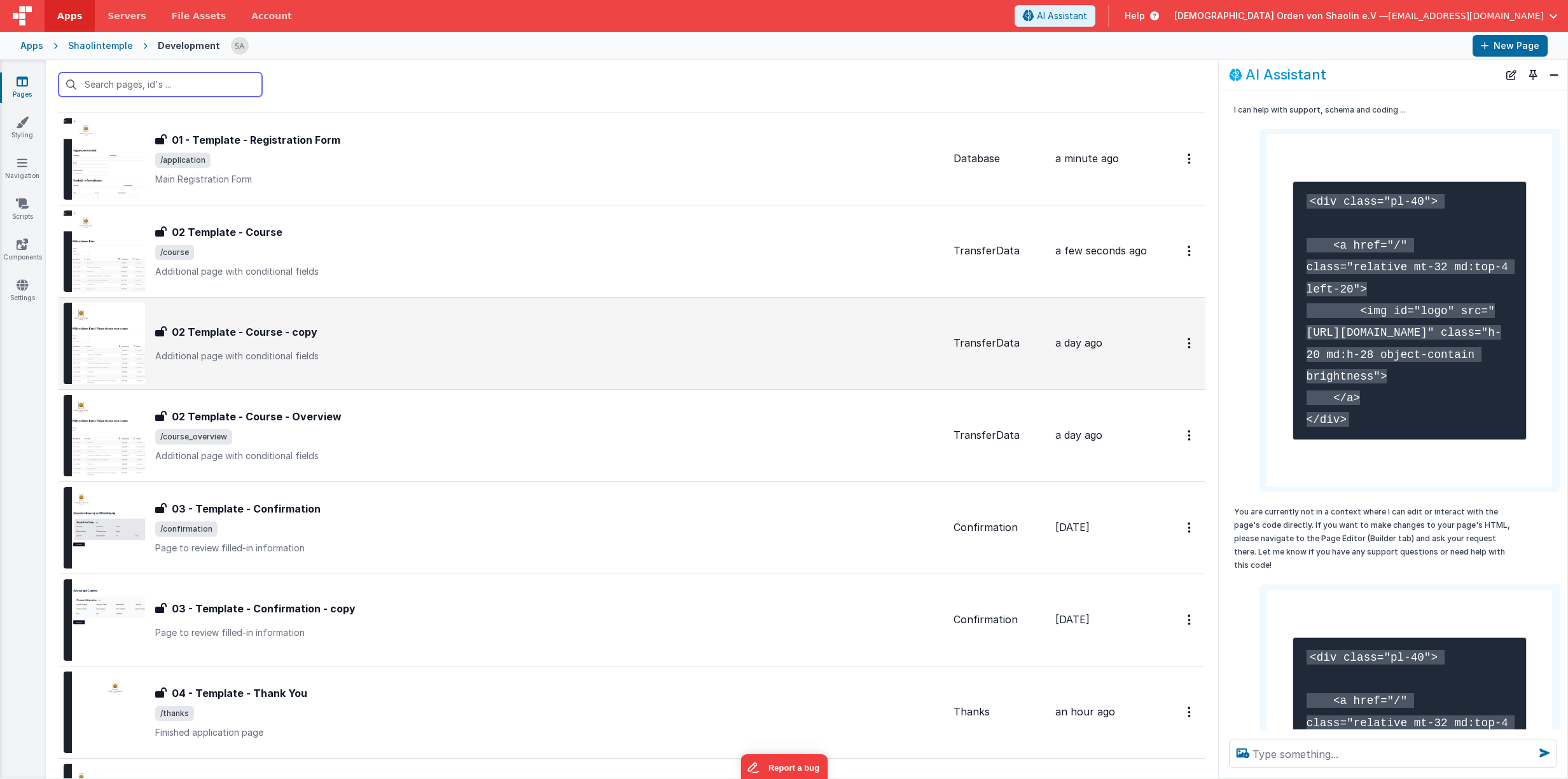
scroll to position [218, 0]
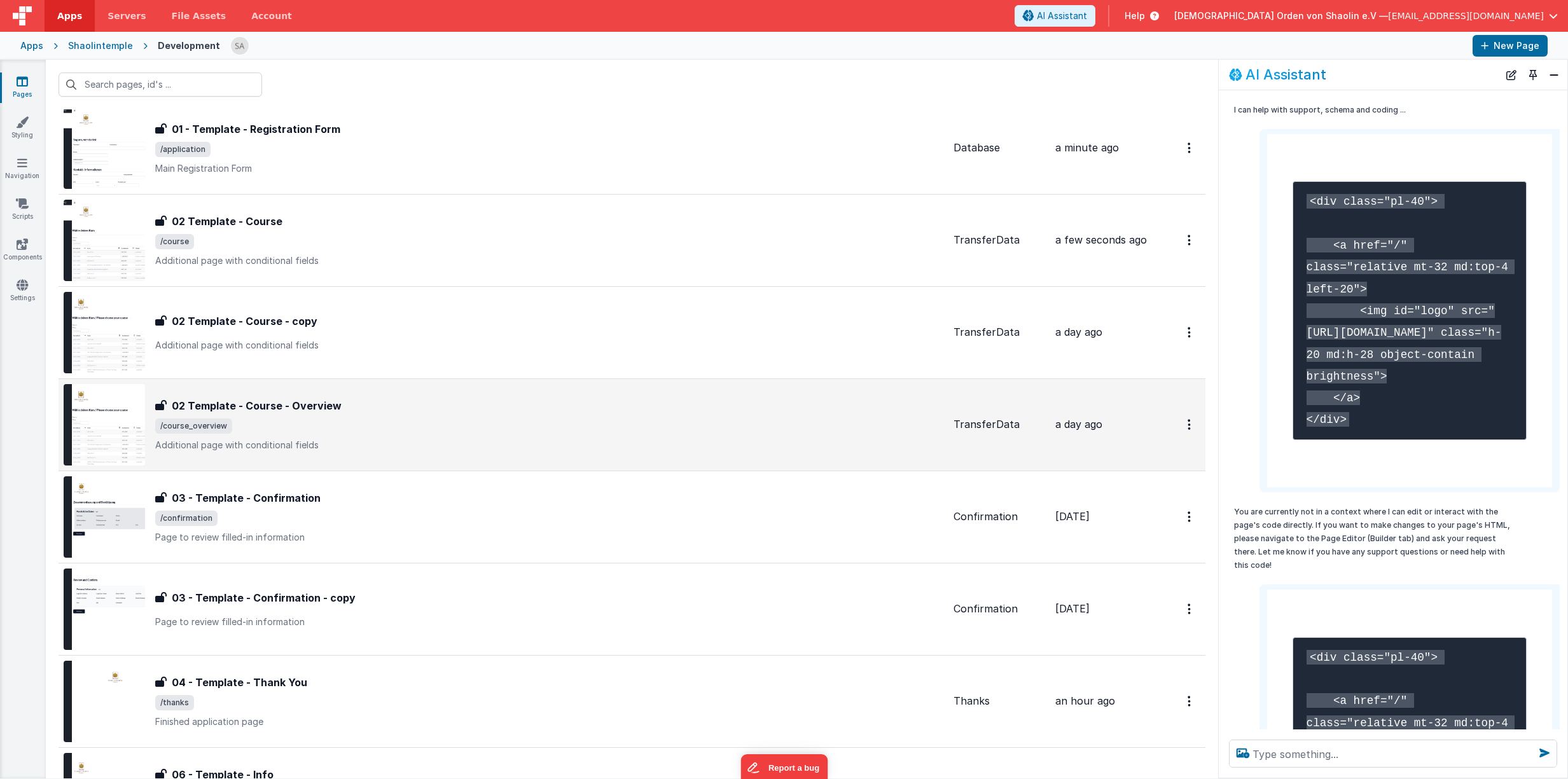
click at [533, 425] on span "/course_overview" at bounding box center [549, 426] width 788 height 15
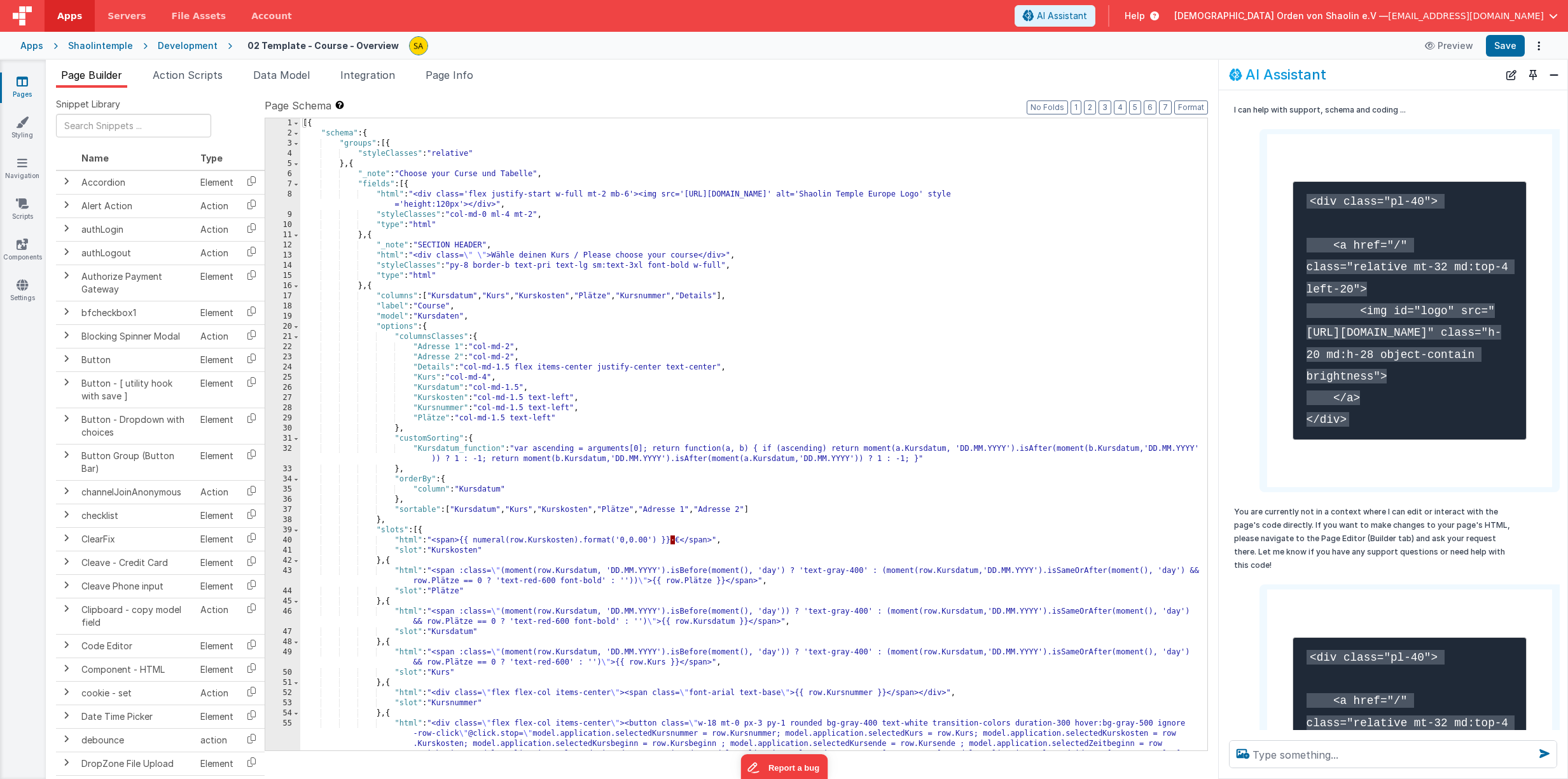
click at [412, 183] on div "[{ "schema" : { "groups" : [{ "styleClasses" : "relative" } , { "_note" : "Choo…" at bounding box center [754, 475] width 907 height 714
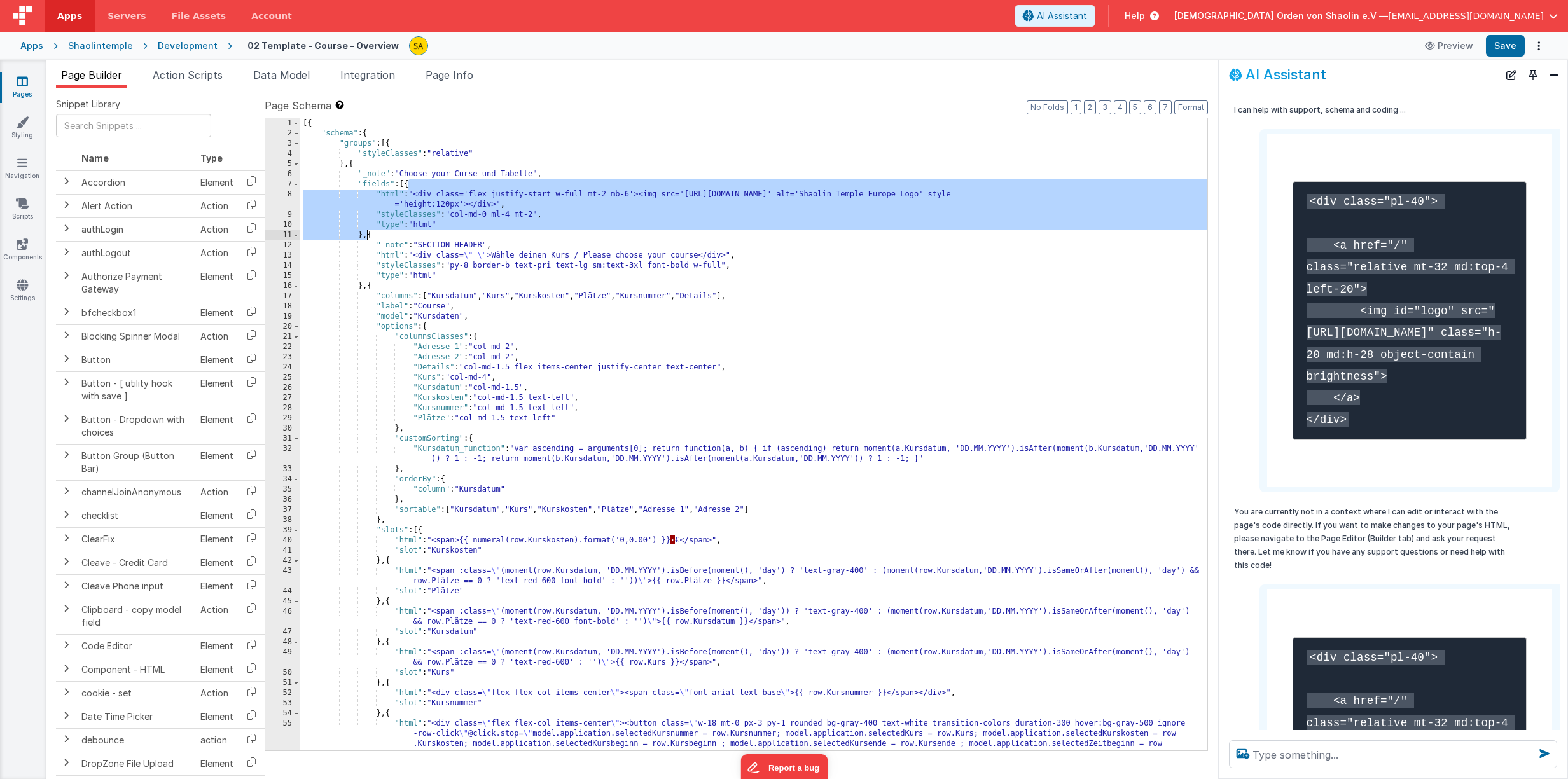
drag, startPoint x: 410, startPoint y: 183, endPoint x: 367, endPoint y: 234, distance: 66.7
click at [368, 234] on div "[{ "schema" : { "groups" : [{ "styleClasses" : "relative" } , { "_note" : "Choo…" at bounding box center [754, 475] width 907 height 714
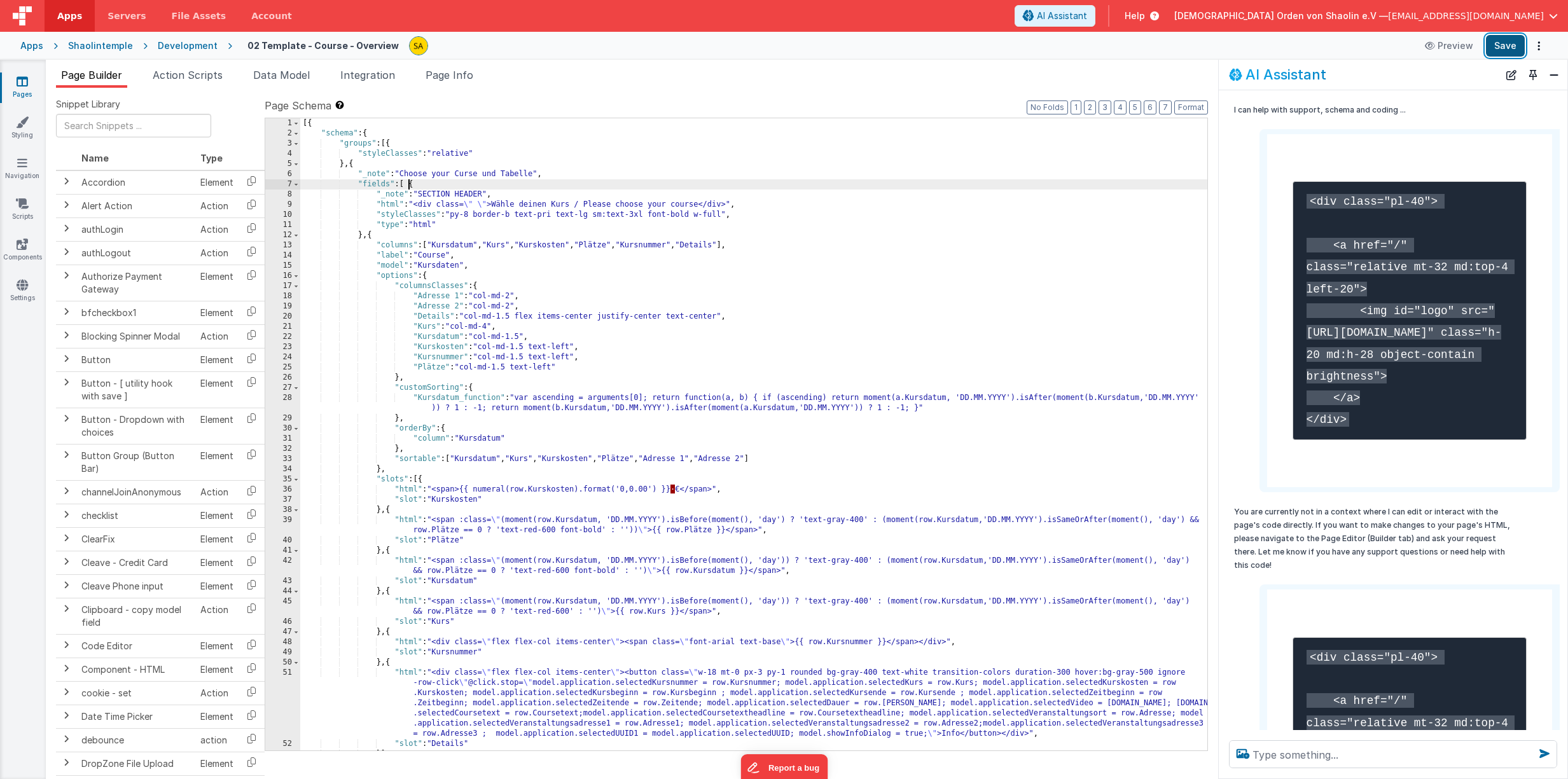
drag, startPoint x: 1510, startPoint y: 48, endPoint x: 1503, endPoint y: 48, distance: 7.0
click at [1510, 48] on button "Save" at bounding box center [1505, 46] width 39 height 22
click at [25, 84] on icon at bounding box center [22, 81] width 11 height 13
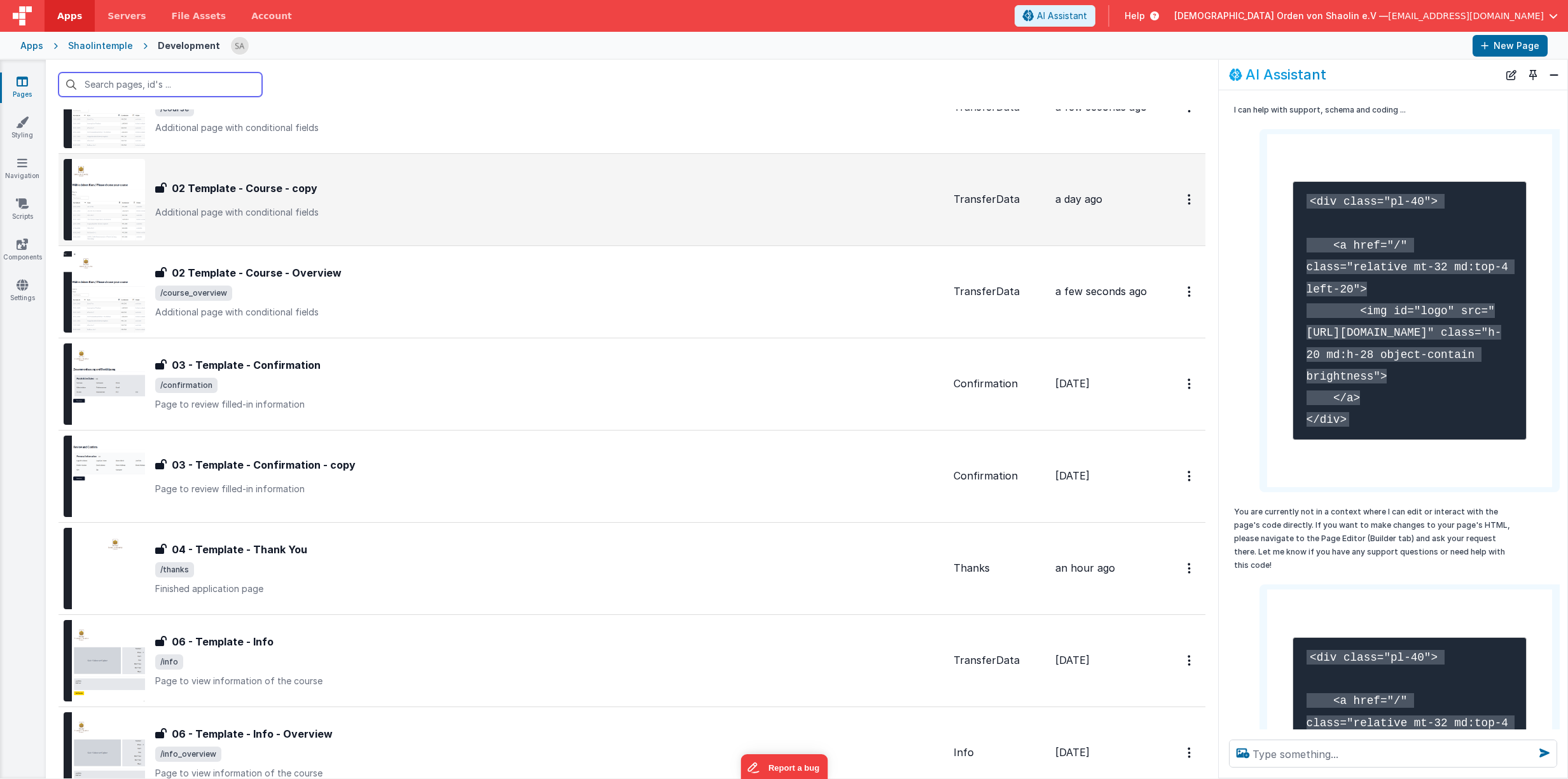
scroll to position [353, 0]
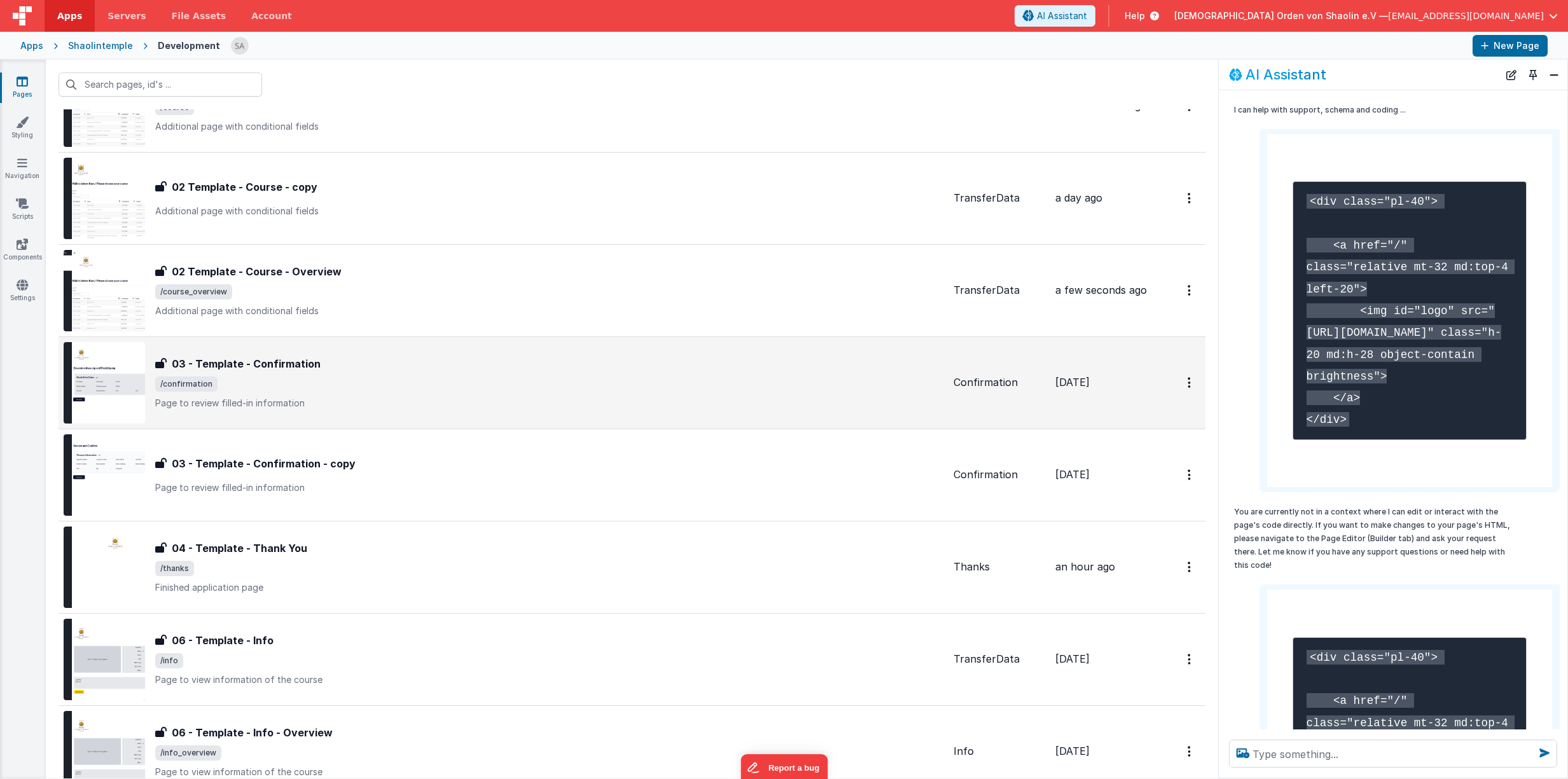
click at [517, 375] on div "03 - Template - Confirmation 03 - Template - Confirmation /confirmation Page to…" at bounding box center [549, 383] width 788 height 53
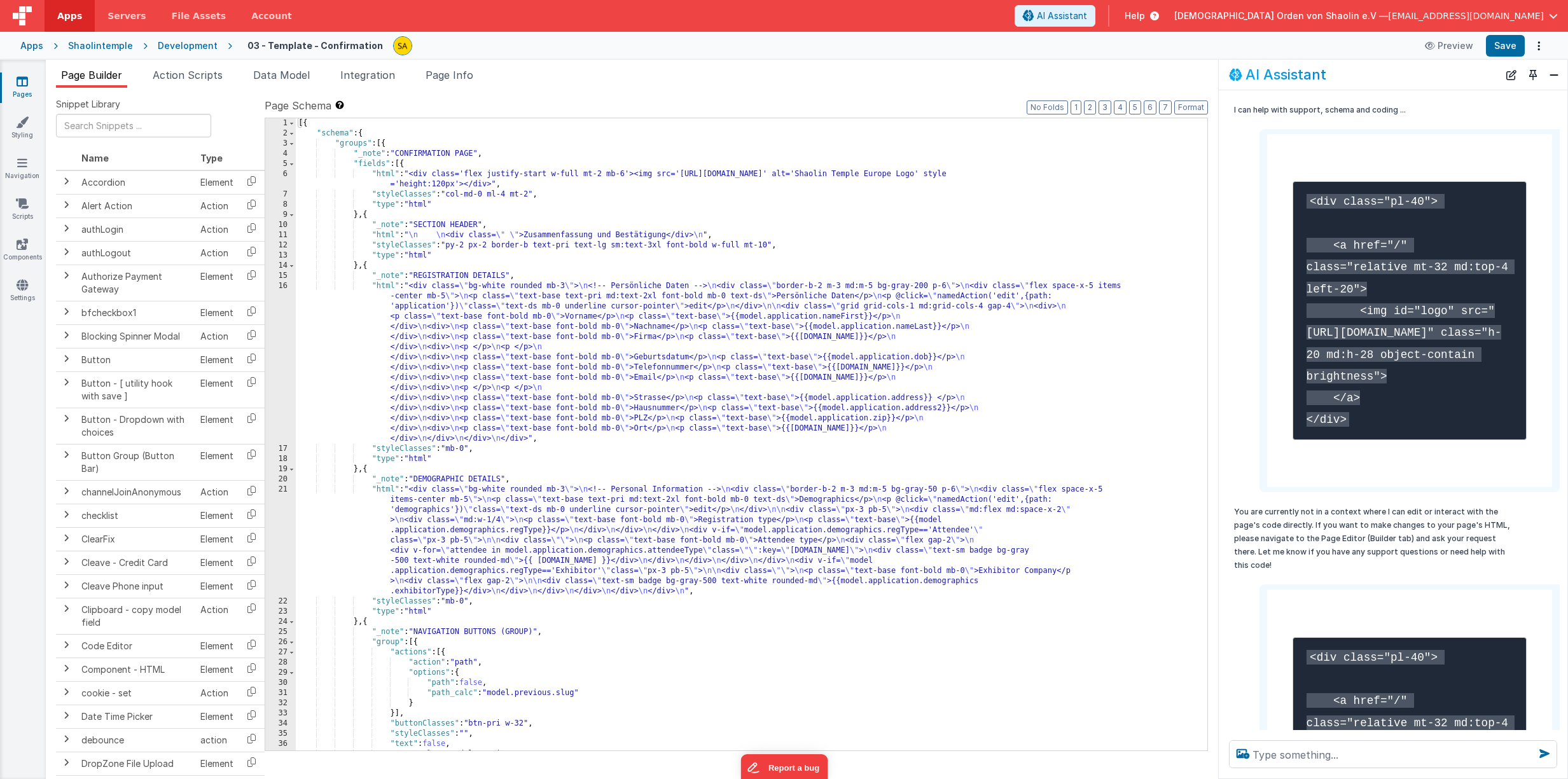
scroll to position [1, 0]
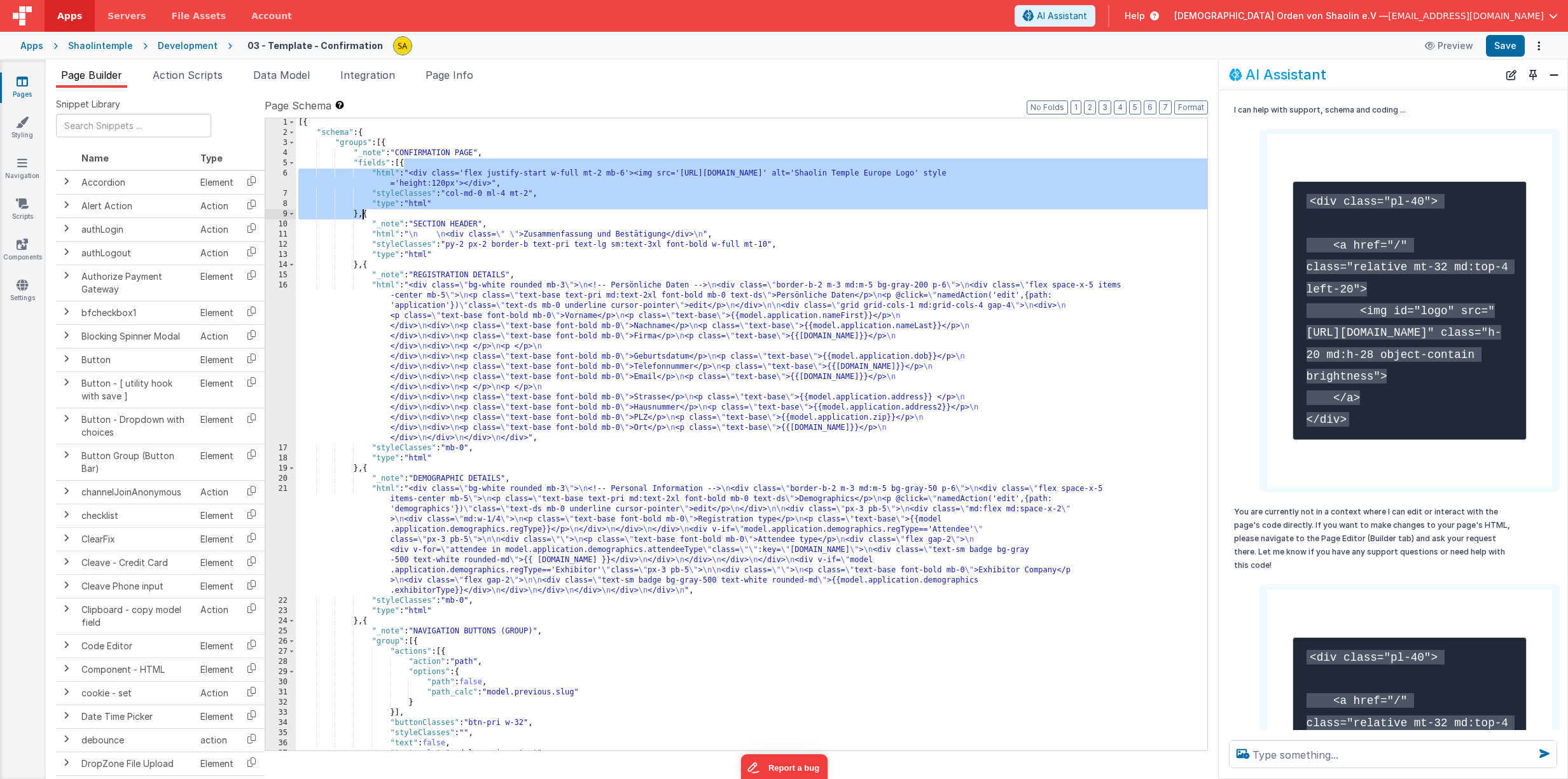
drag, startPoint x: 406, startPoint y: 162, endPoint x: 362, endPoint y: 214, distance: 68.1
click at [362, 214] on div "[{ "schema" : { "groups" : [{ "_note" : "CONFIRMATION PAGE" , "fields" : [{ "ht…" at bounding box center [751, 444] width 911 height 653
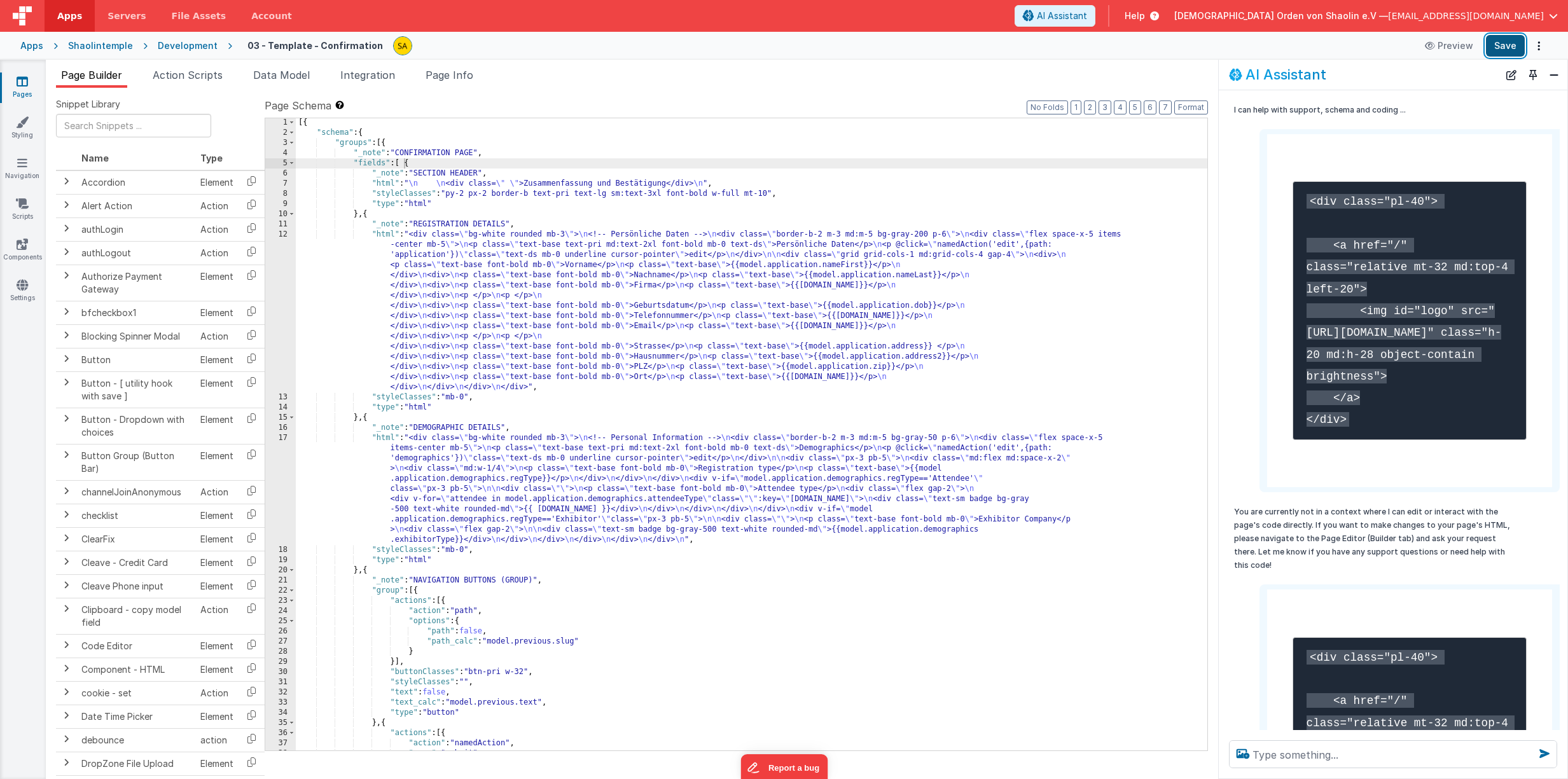
click at [1501, 50] on button "Save" at bounding box center [1505, 46] width 39 height 22
click at [23, 87] on icon at bounding box center [22, 81] width 11 height 13
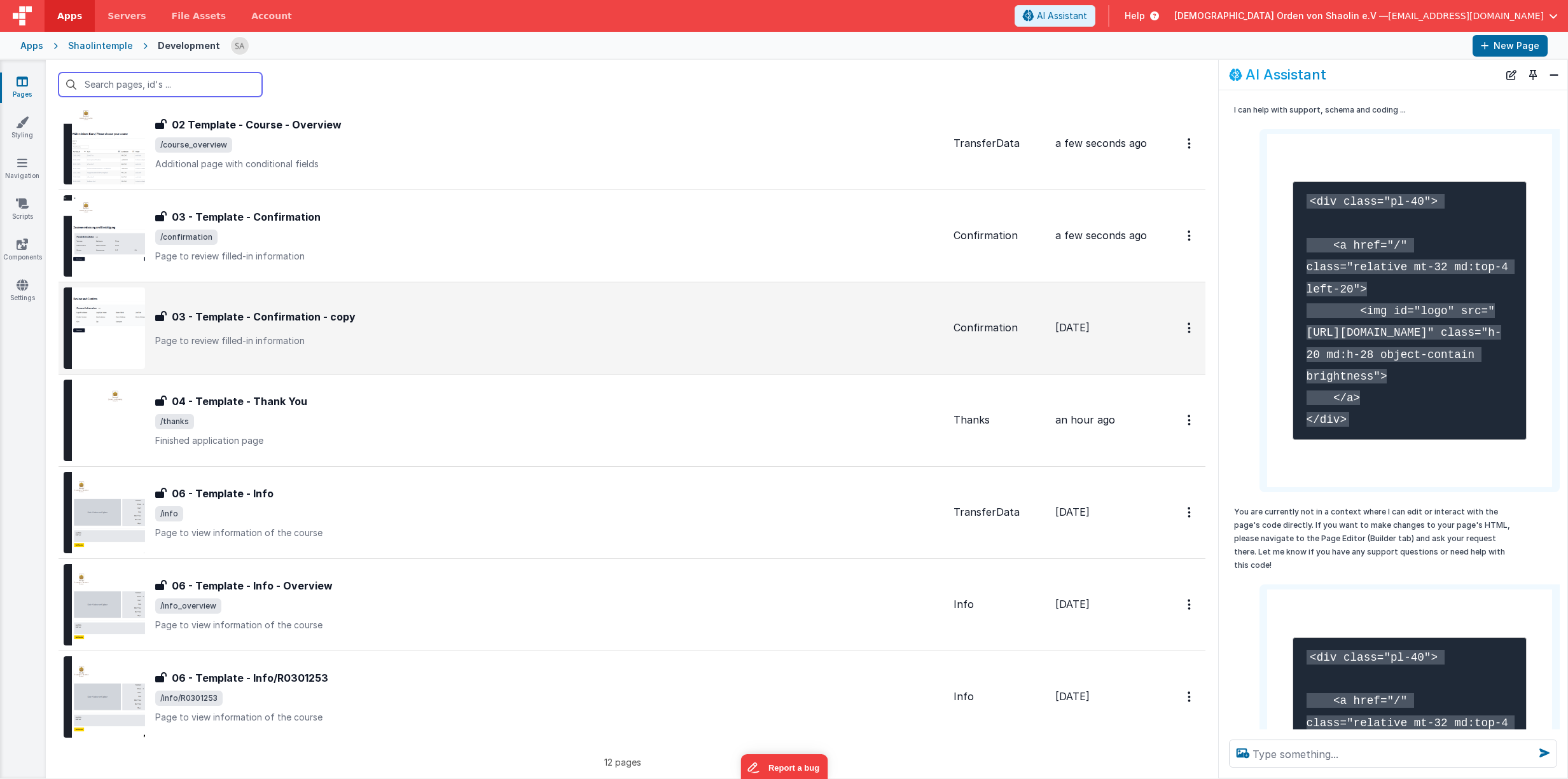
scroll to position [503, 0]
click at [545, 423] on span "/thanks" at bounding box center [549, 418] width 788 height 15
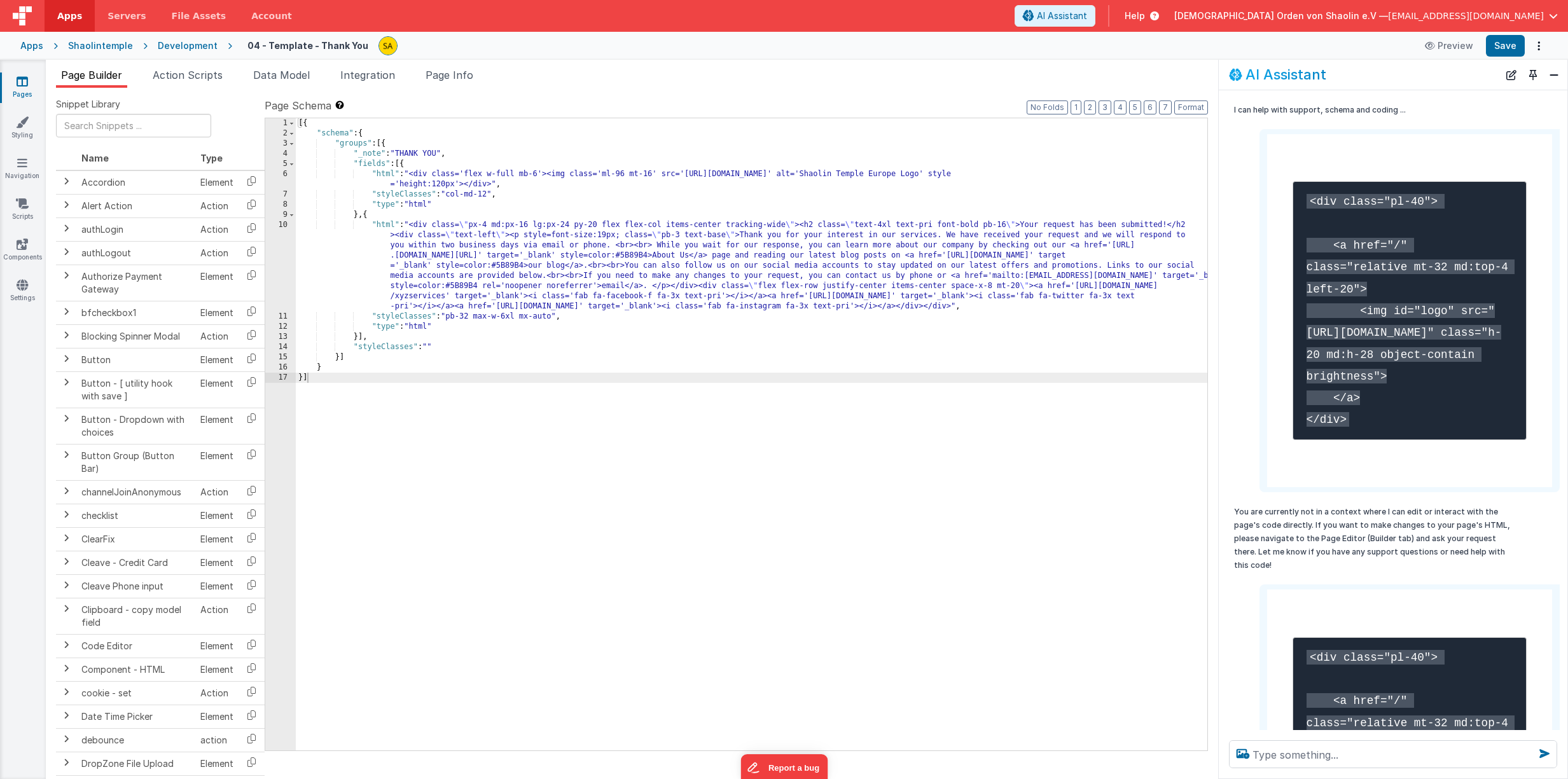
click at [407, 165] on div "[{ "schema" : { "groups" : [{ "_note" : "THANK YOU" , "fields" : [{ "html" : "<…" at bounding box center [751, 444] width 911 height 653
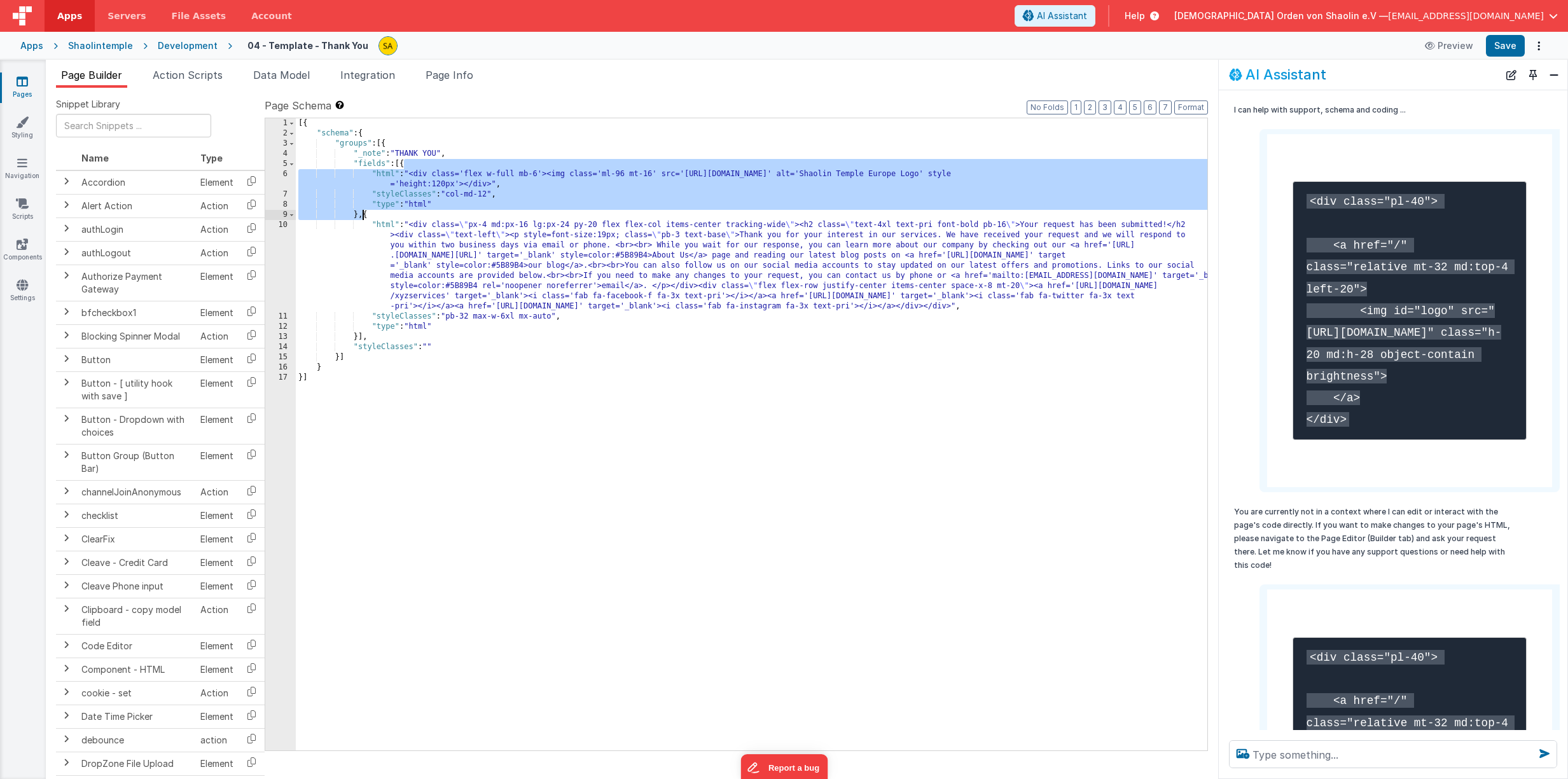
drag, startPoint x: 403, startPoint y: 164, endPoint x: 363, endPoint y: 214, distance: 64.0
click at [363, 214] on div "[{ "schema" : { "groups" : [{ "_note" : "THANK YOU" , "fields" : [{ "html" : "<…" at bounding box center [751, 444] width 911 height 653
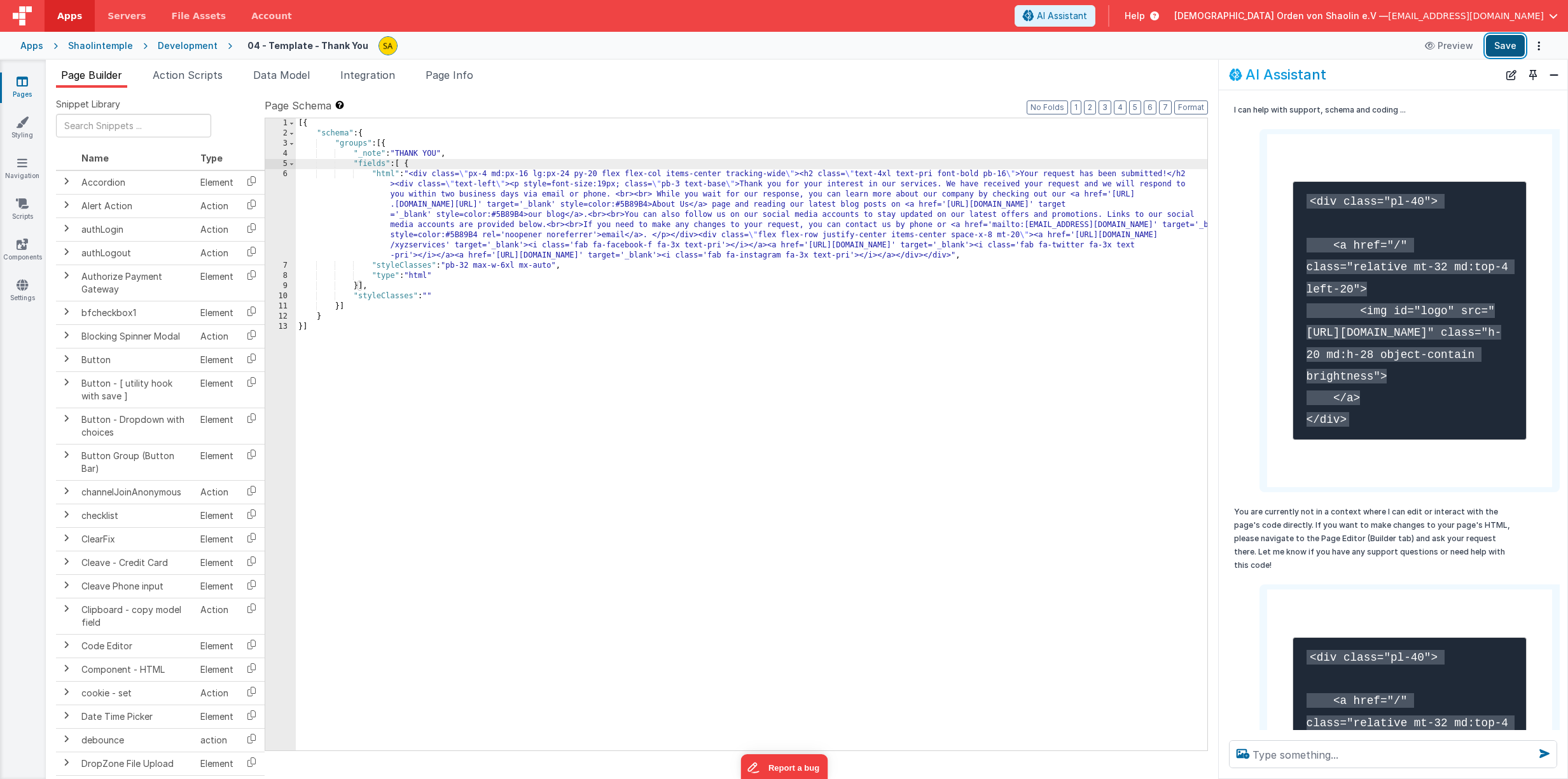
click at [1498, 54] on button "Save" at bounding box center [1505, 46] width 39 height 22
click at [25, 82] on icon at bounding box center [22, 81] width 11 height 13
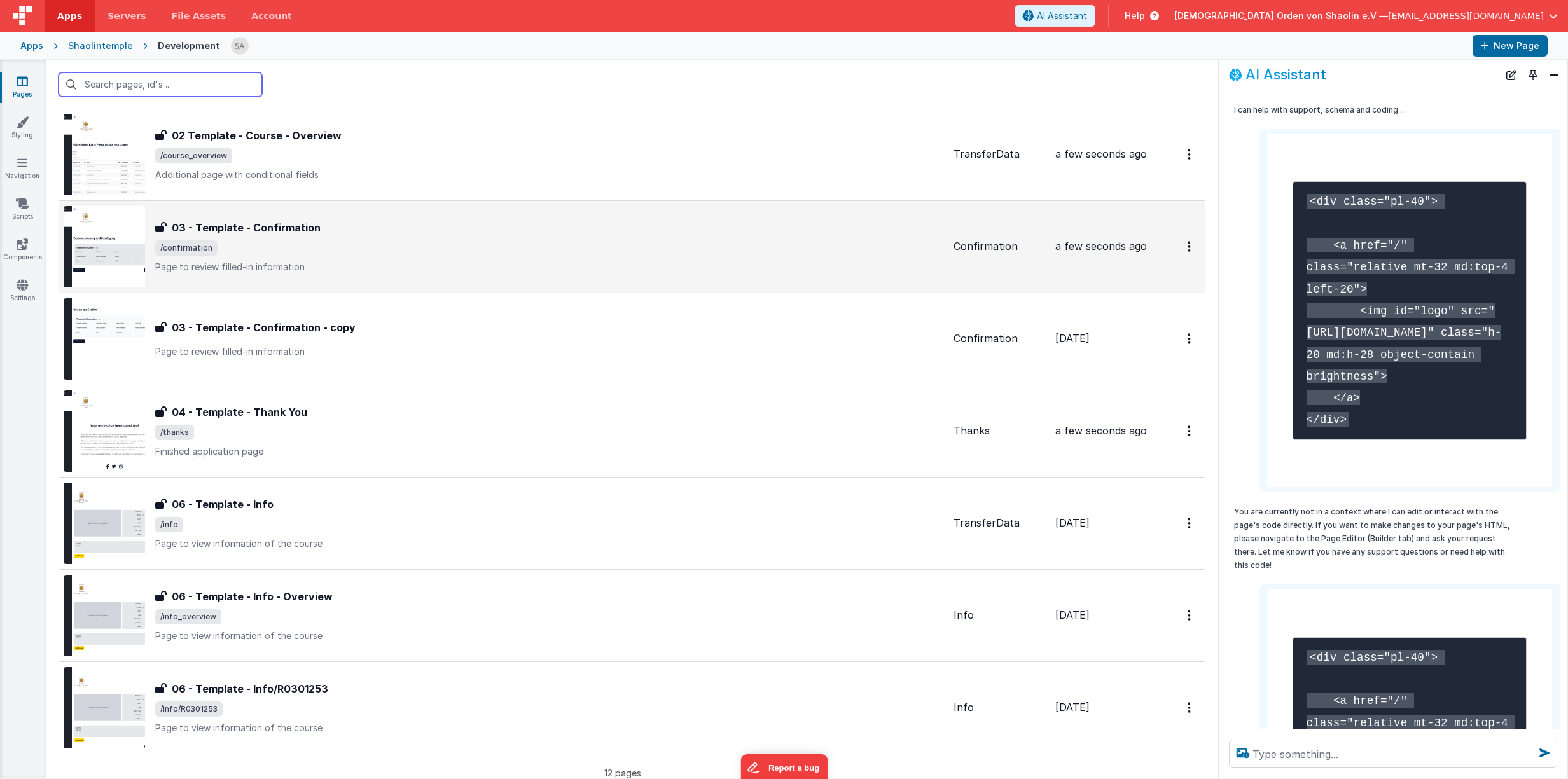
scroll to position [525, 0]
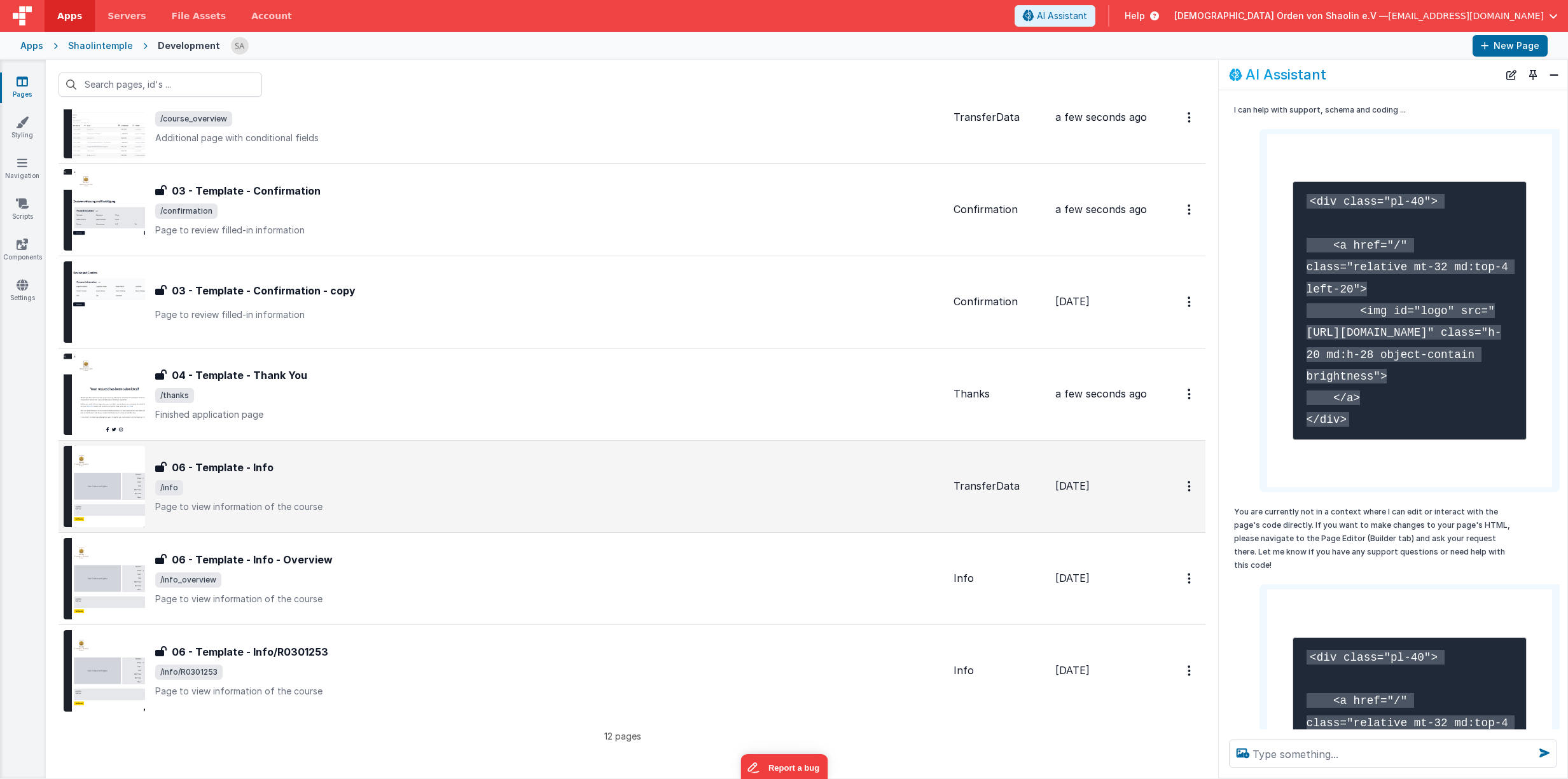
click at [573, 499] on div "06 - Template - Info 06 - Template - Info /info Page to view information of the…" at bounding box center [549, 486] width 788 height 53
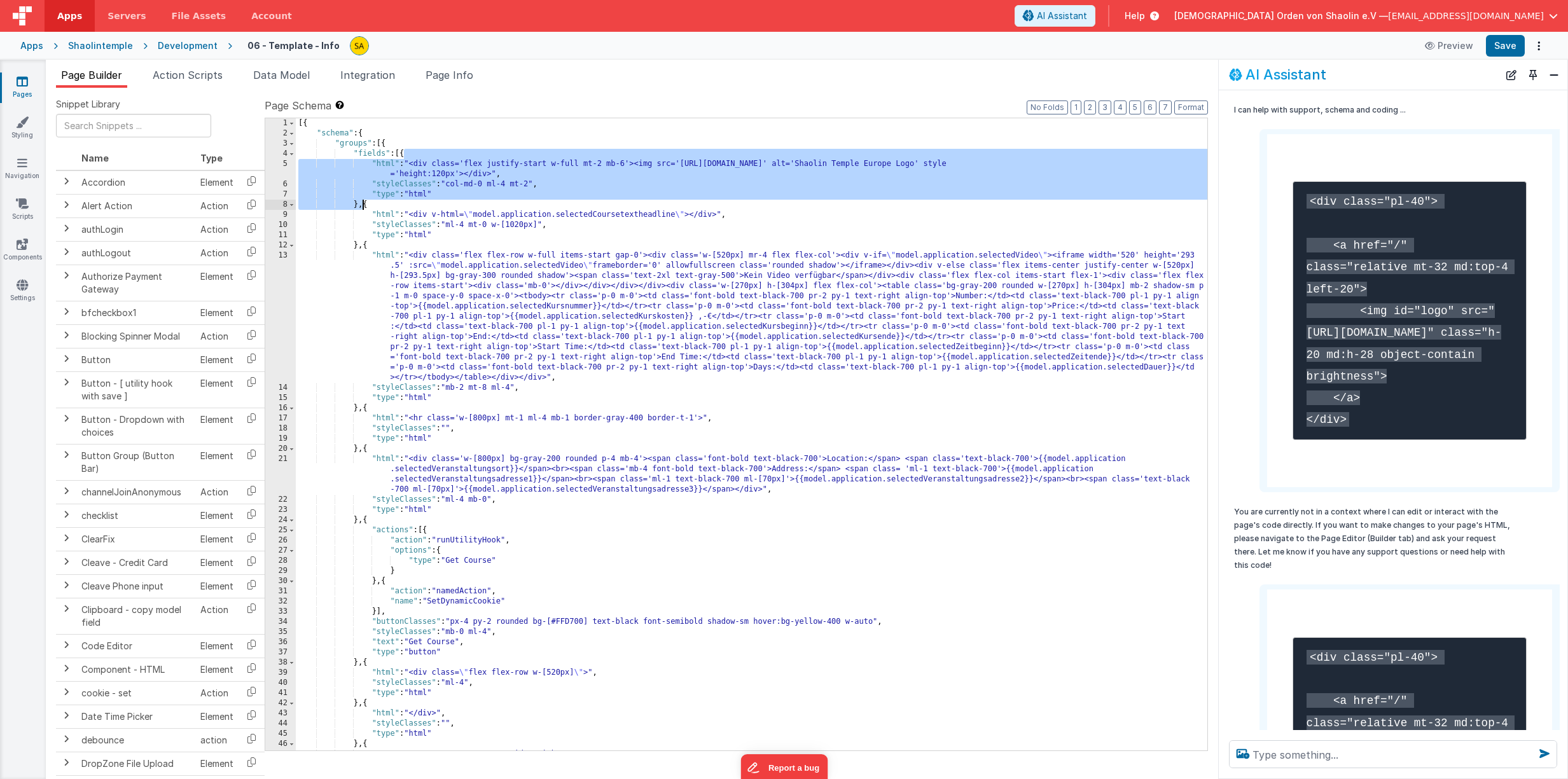
drag, startPoint x: 404, startPoint y: 154, endPoint x: 362, endPoint y: 202, distance: 63.8
click at [362, 202] on div "[{ "schema" : { "groups" : [{ "fields" : [{ "html" : "<div class='flex justify-…" at bounding box center [751, 444] width 911 height 653
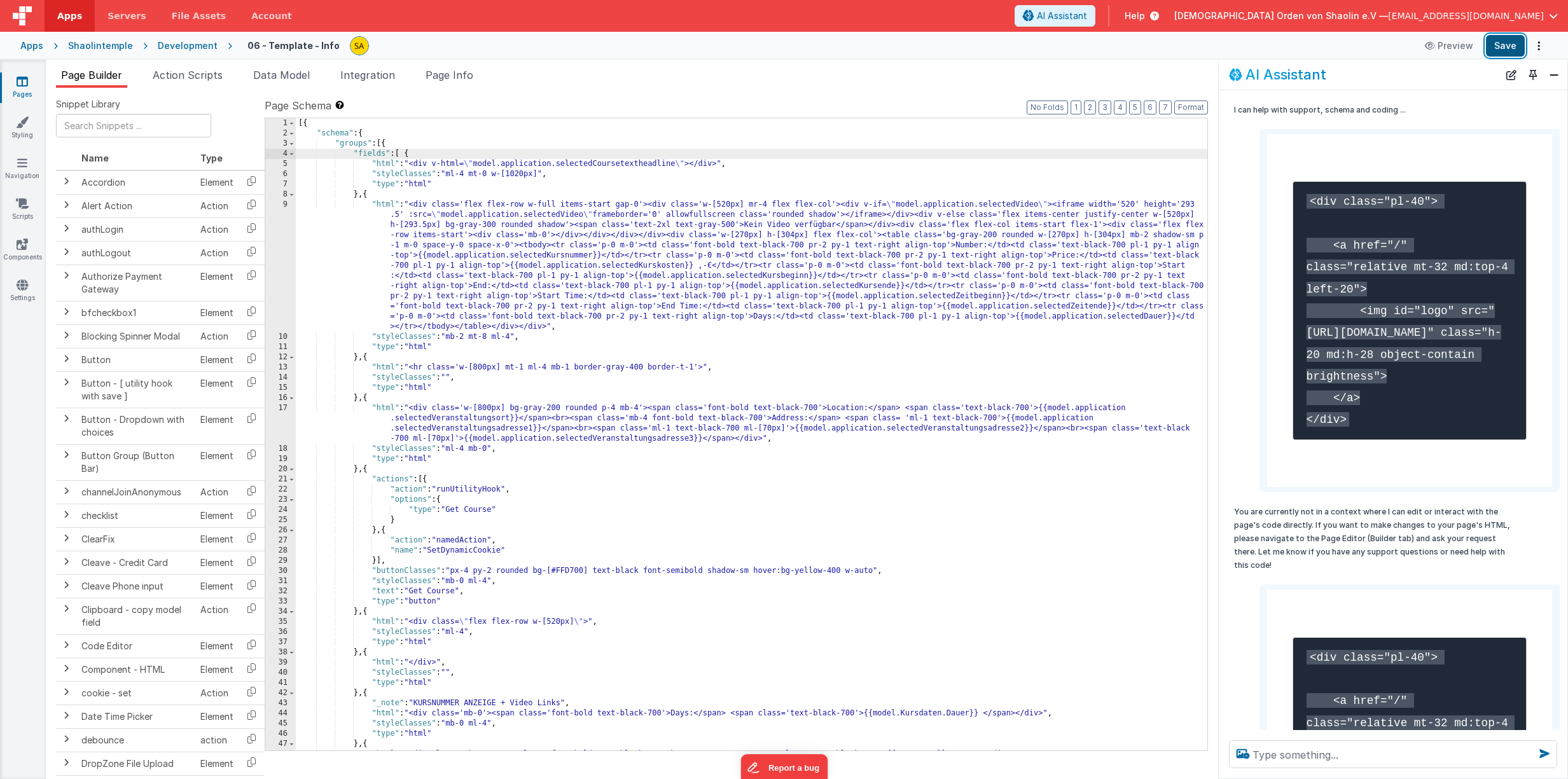
click at [1508, 47] on button "Save" at bounding box center [1505, 46] width 39 height 22
click at [23, 127] on icon at bounding box center [22, 122] width 13 height 13
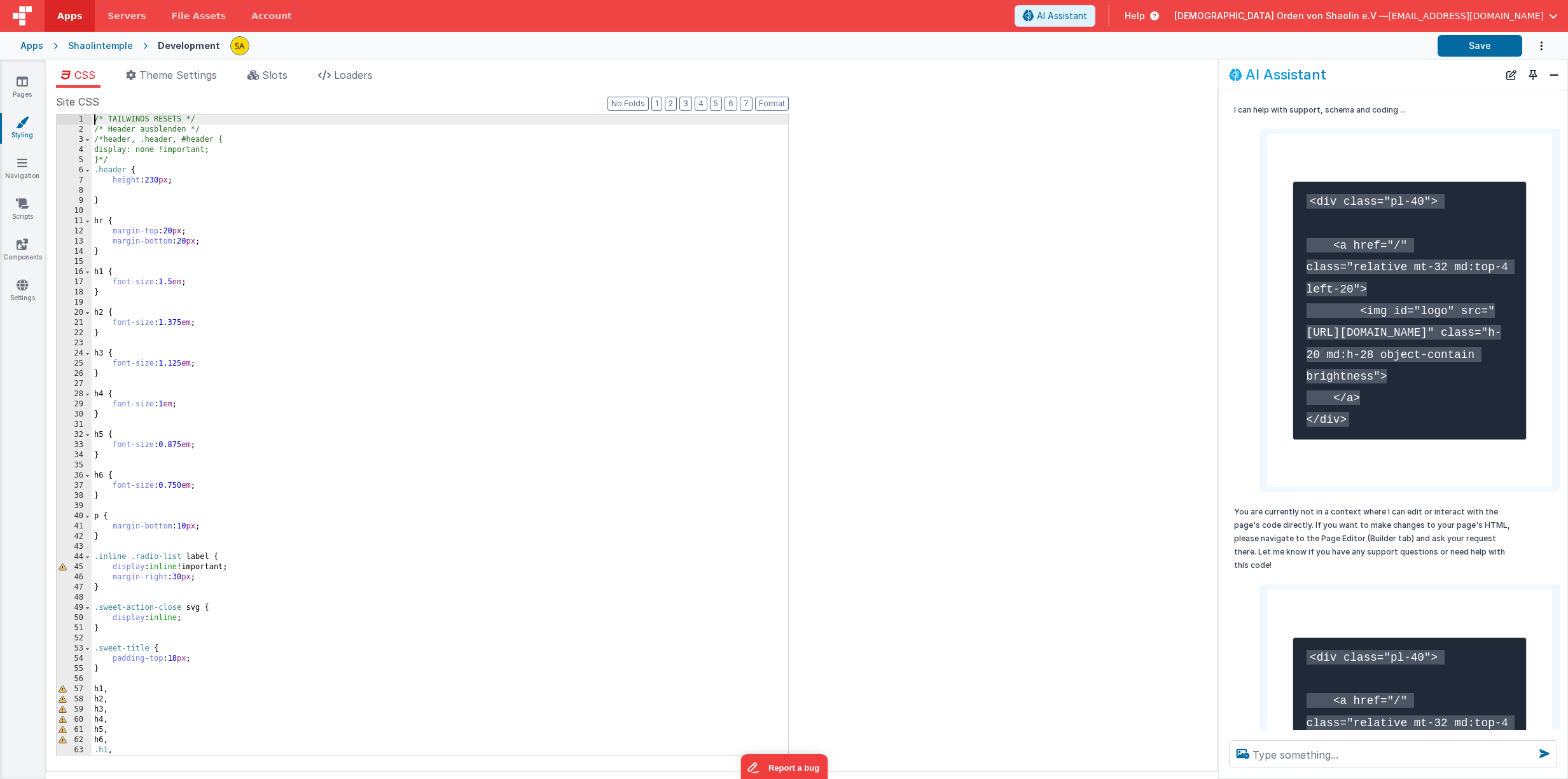
click at [161, 181] on div "/* TAILWINDS RESETS */ /* Header ausblenden */ /*header, .header, #header { dis…" at bounding box center [440, 444] width 697 height 661
click at [1484, 44] on button "Save" at bounding box center [1479, 46] width 84 height 22
click at [181, 76] on span "Theme Settings" at bounding box center [178, 74] width 78 height 13
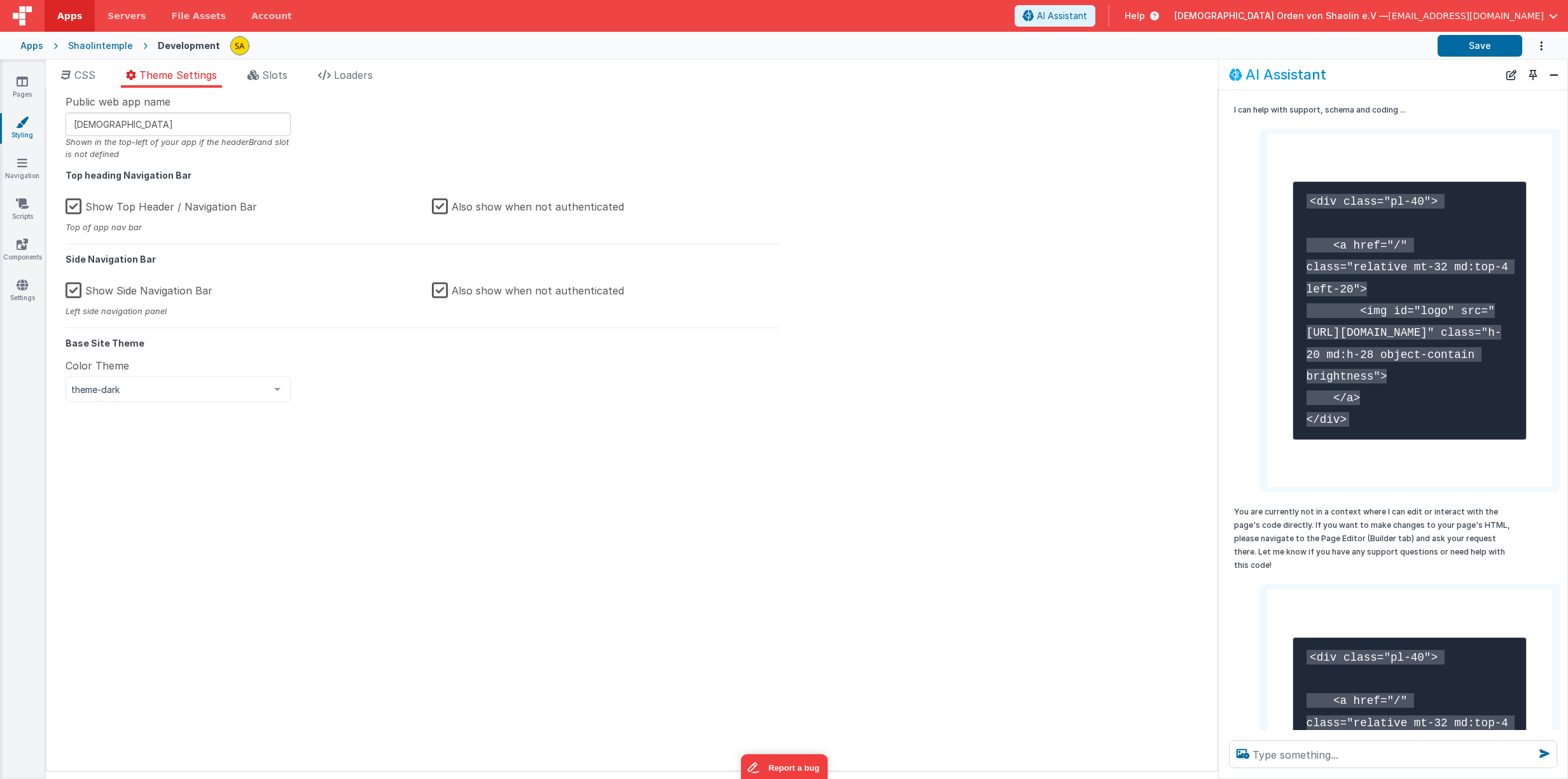
click at [72, 203] on label "Show Top Header / Navigation Bar" at bounding box center [161, 204] width 191 height 27
click at [0, 0] on input "Show Top Header / Navigation Bar" at bounding box center [0, 0] width 0 height 0
click at [70, 207] on label "Show Top Header / Navigation Bar" at bounding box center [163, 204] width 194 height 27
click at [0, 0] on input "Show Top Header / Navigation Bar" at bounding box center [0, 0] width 0 height 0
click at [76, 207] on label "Show Top Header / Navigation Bar" at bounding box center [161, 204] width 191 height 27
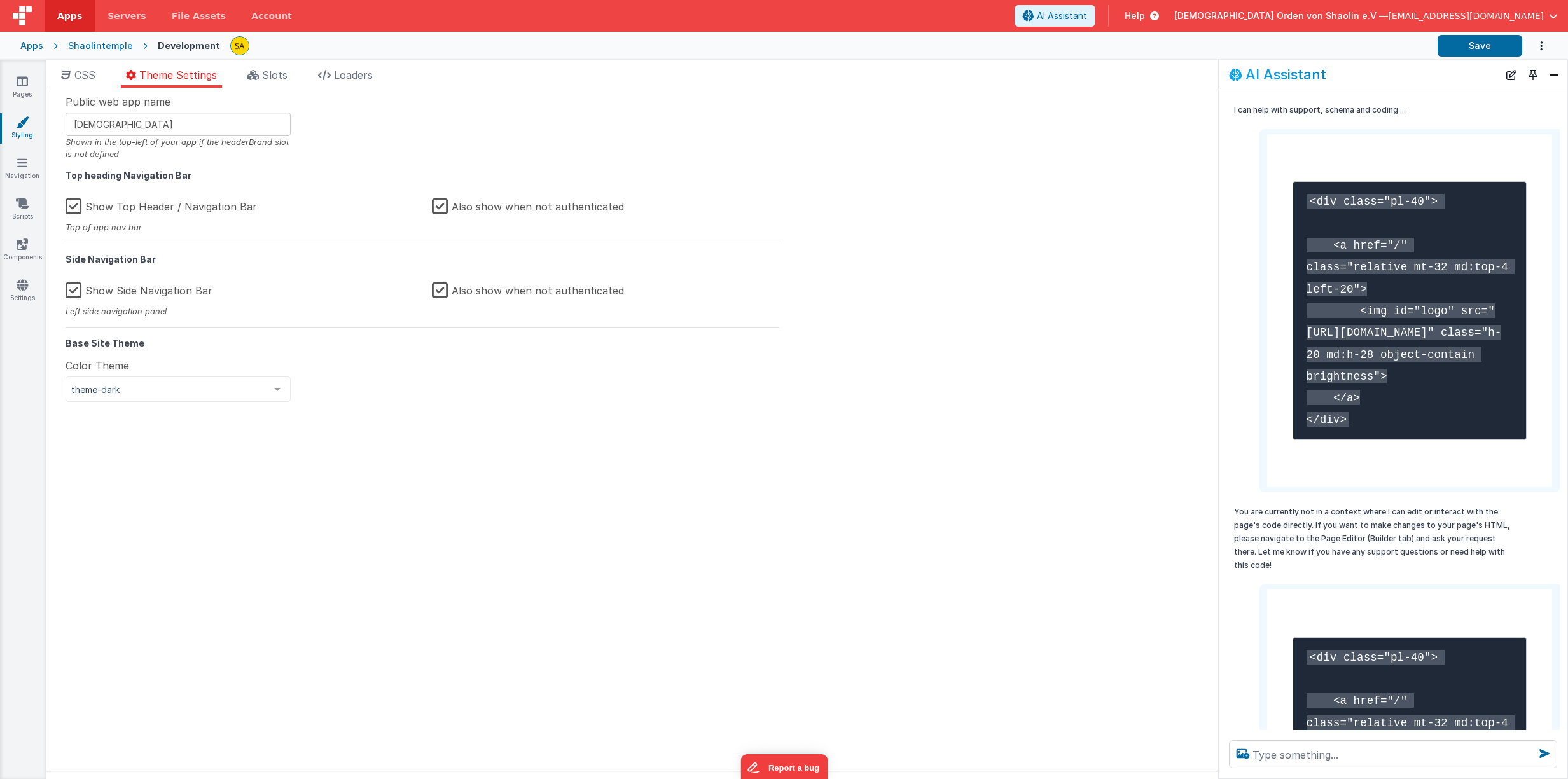
click at [0, 0] on input "Show Top Header / Navigation Bar" at bounding box center [0, 0] width 0 height 0
click at [1466, 48] on button "Save" at bounding box center [1479, 46] width 84 height 22
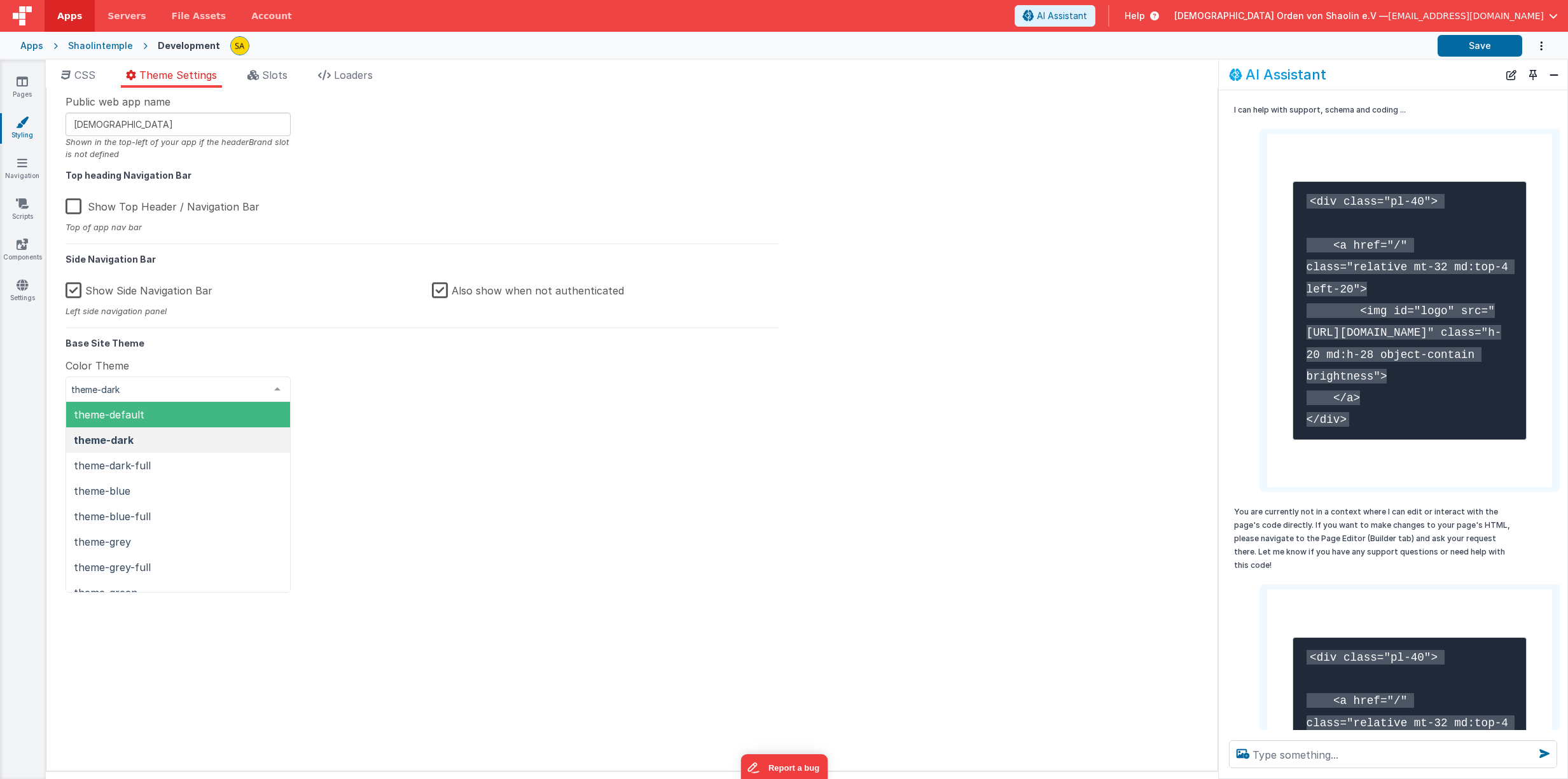
click at [275, 390] on div at bounding box center [277, 389] width 25 height 24
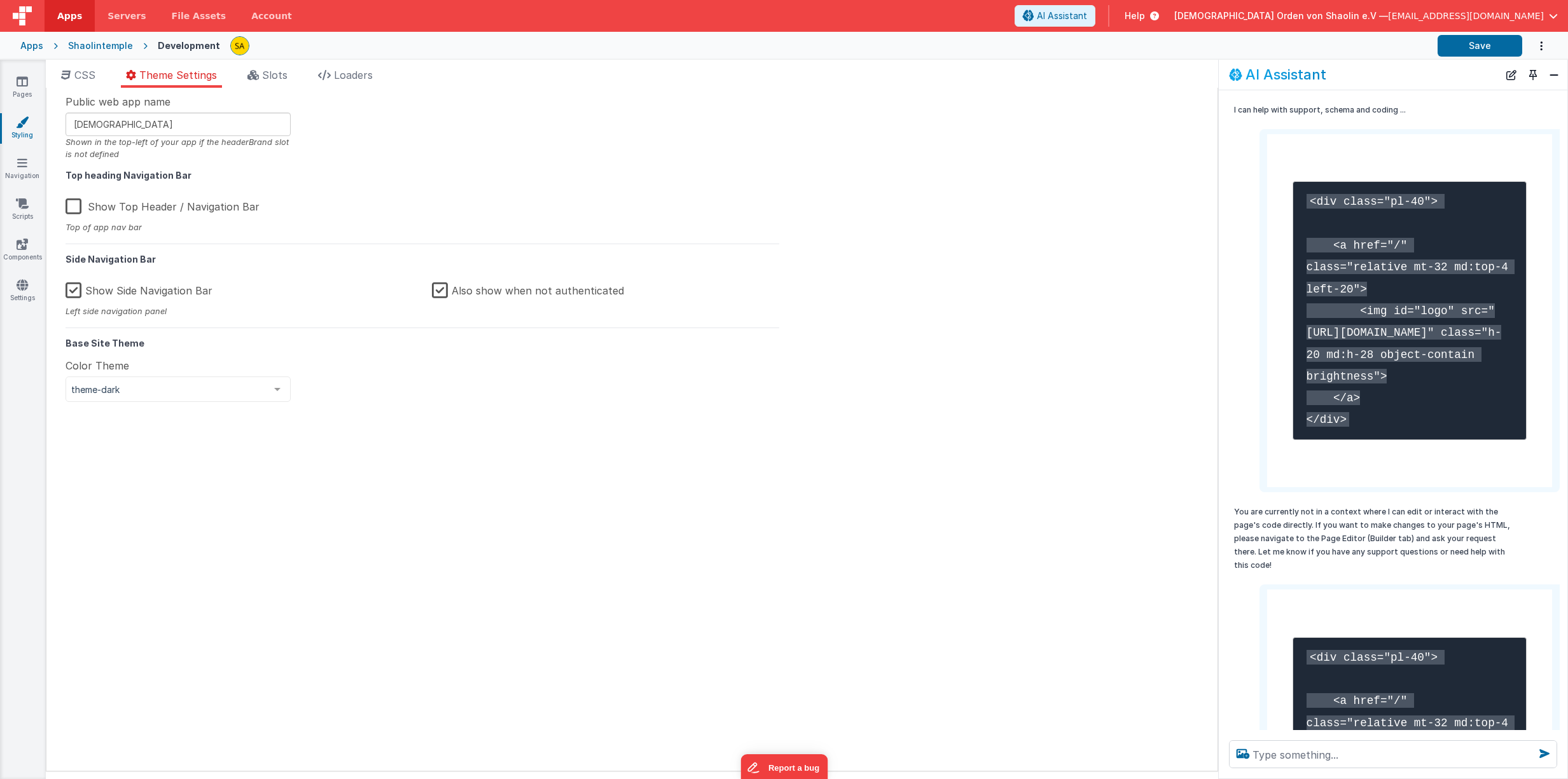
click at [394, 393] on div "Public web app name Shaolin Temple Shown in the top-left of your app if the hea…" at bounding box center [422, 429] width 733 height 670
click at [286, 74] on span "Slots" at bounding box center [275, 74] width 25 height 13
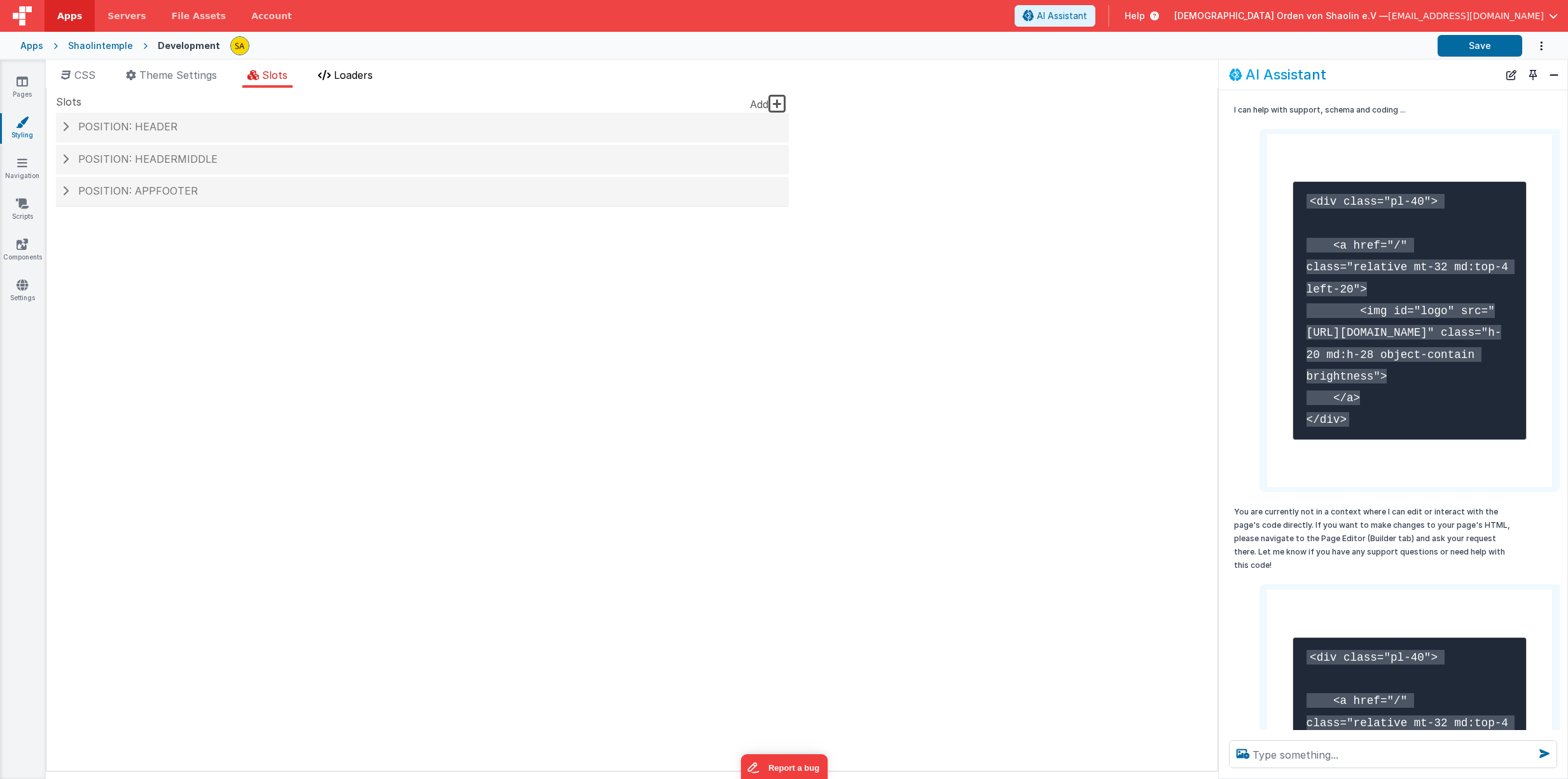
click at [347, 76] on span "Loaders" at bounding box center [353, 74] width 39 height 13
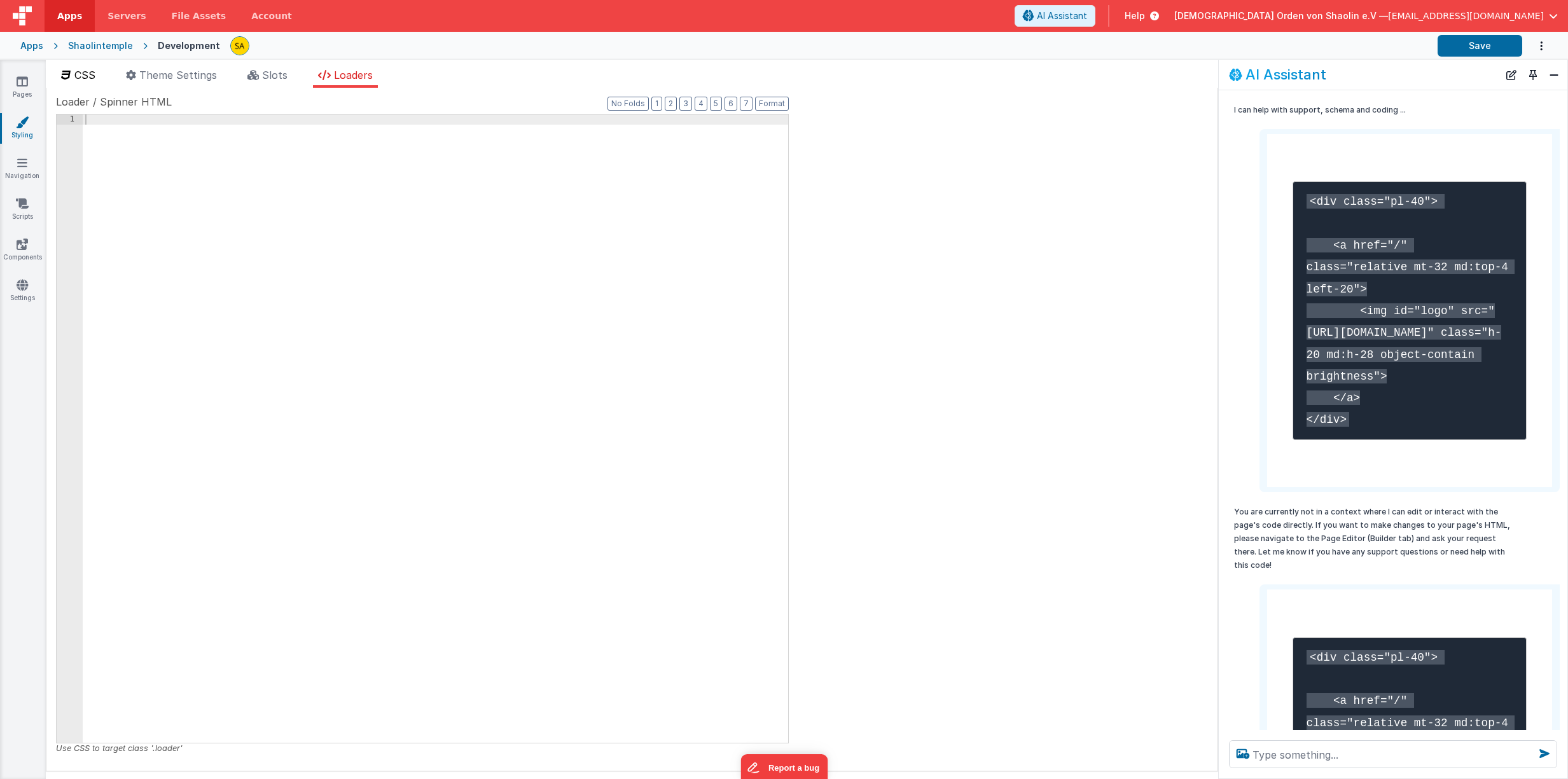
click at [82, 75] on span "CSS" at bounding box center [85, 74] width 21 height 13
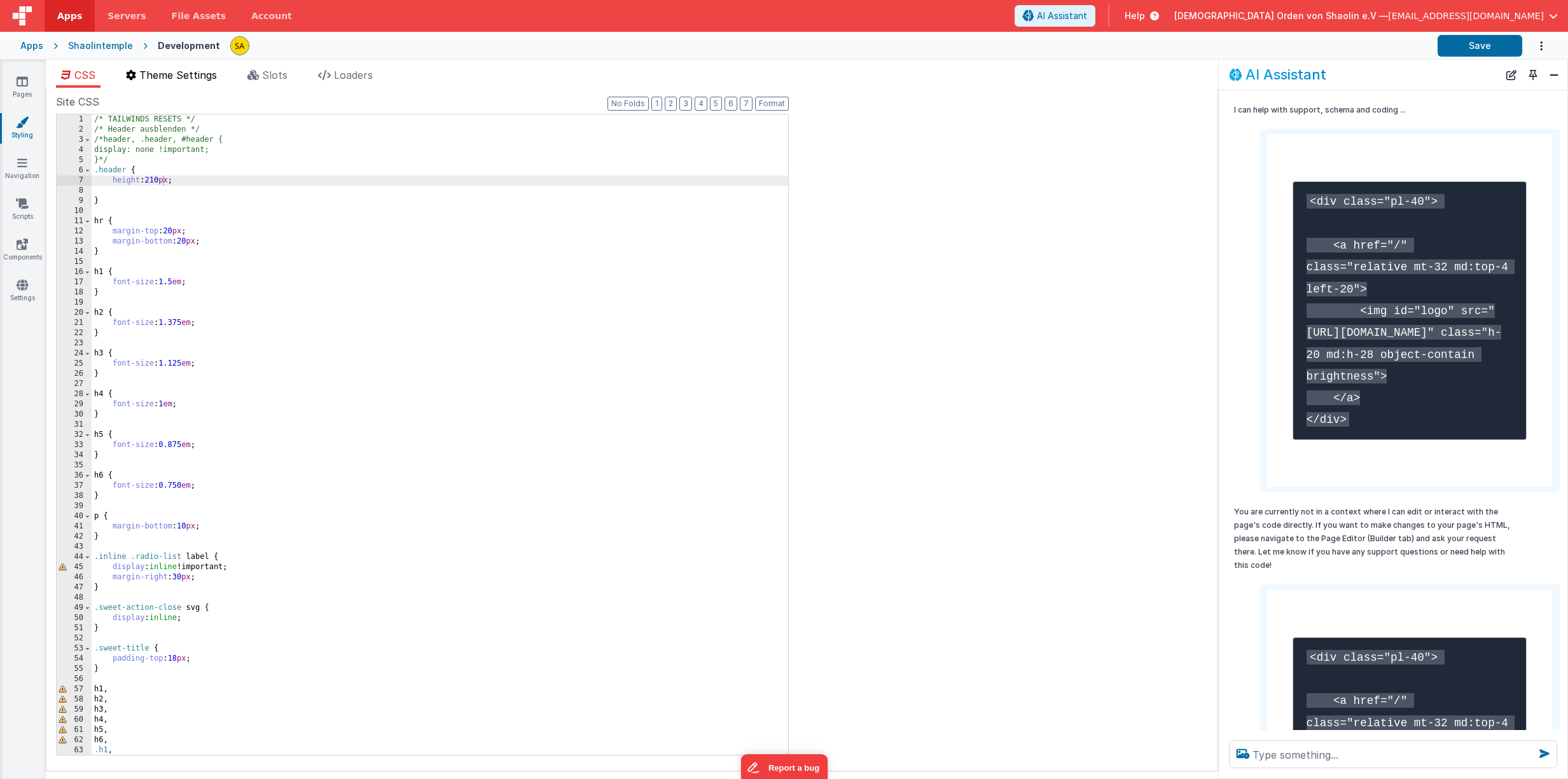
click at [180, 78] on span "Theme Settings" at bounding box center [178, 74] width 78 height 13
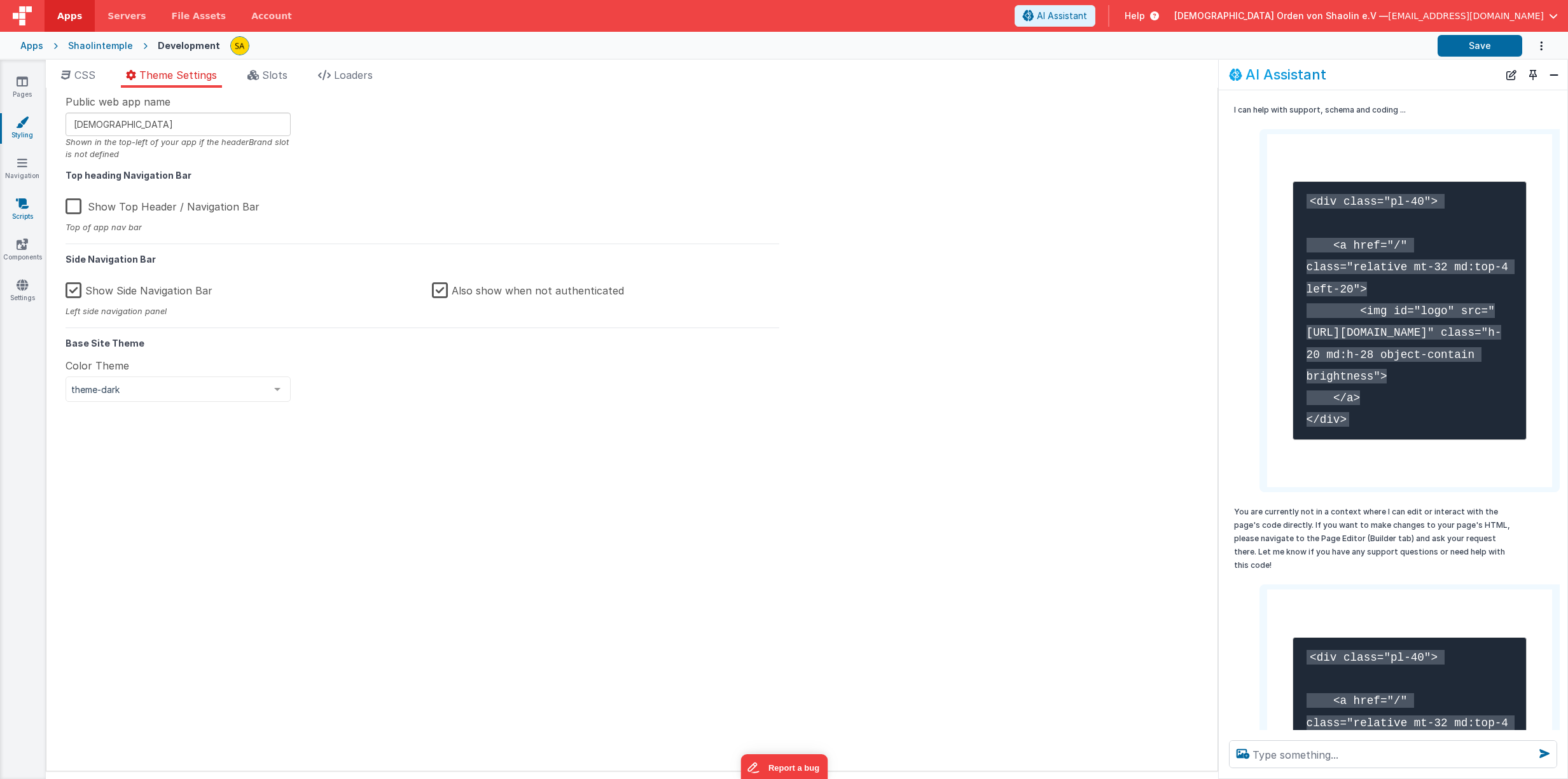
click at [26, 209] on icon at bounding box center [22, 203] width 13 height 13
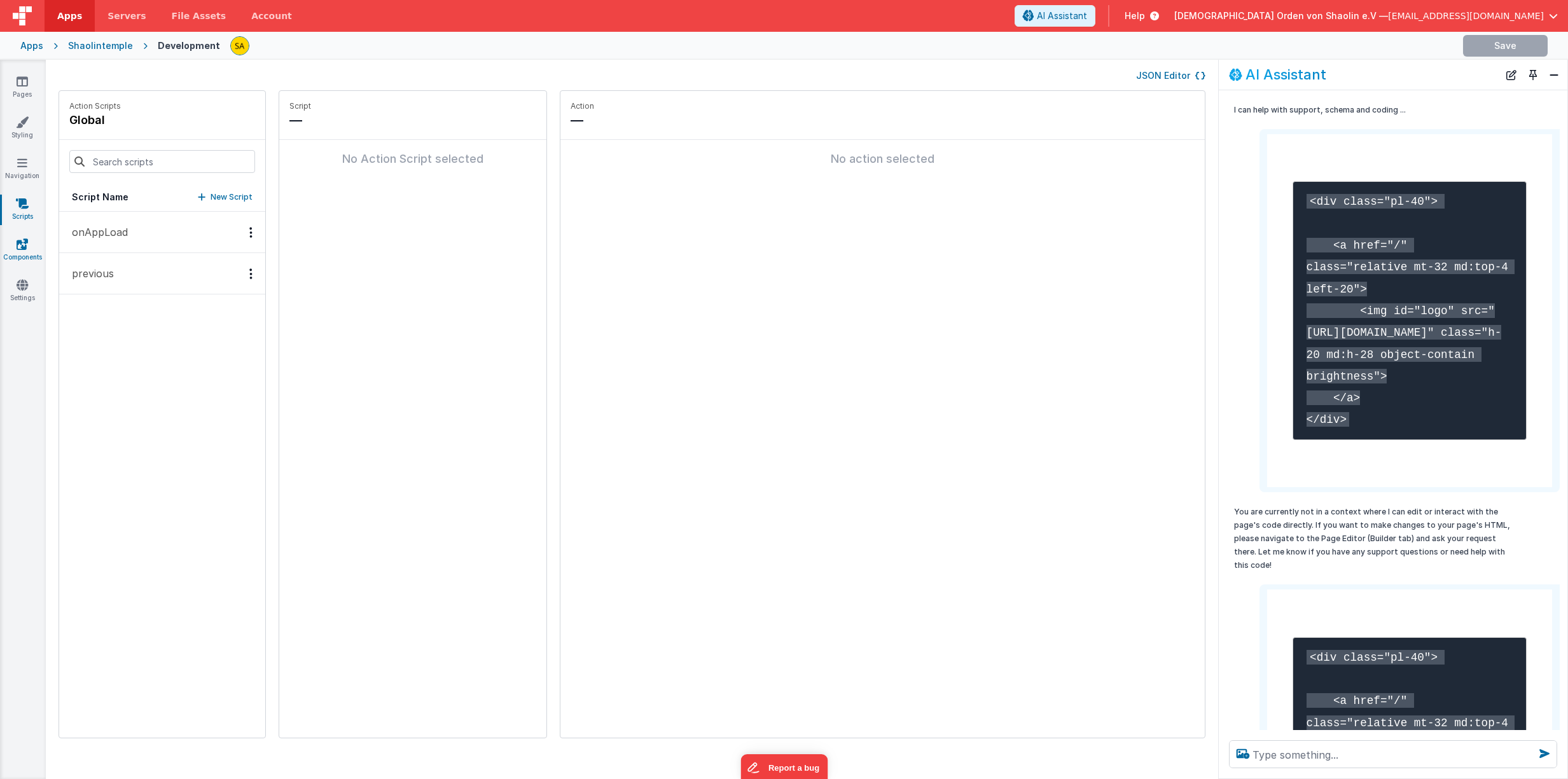
click at [15, 245] on link "Components" at bounding box center [22, 250] width 46 height 25
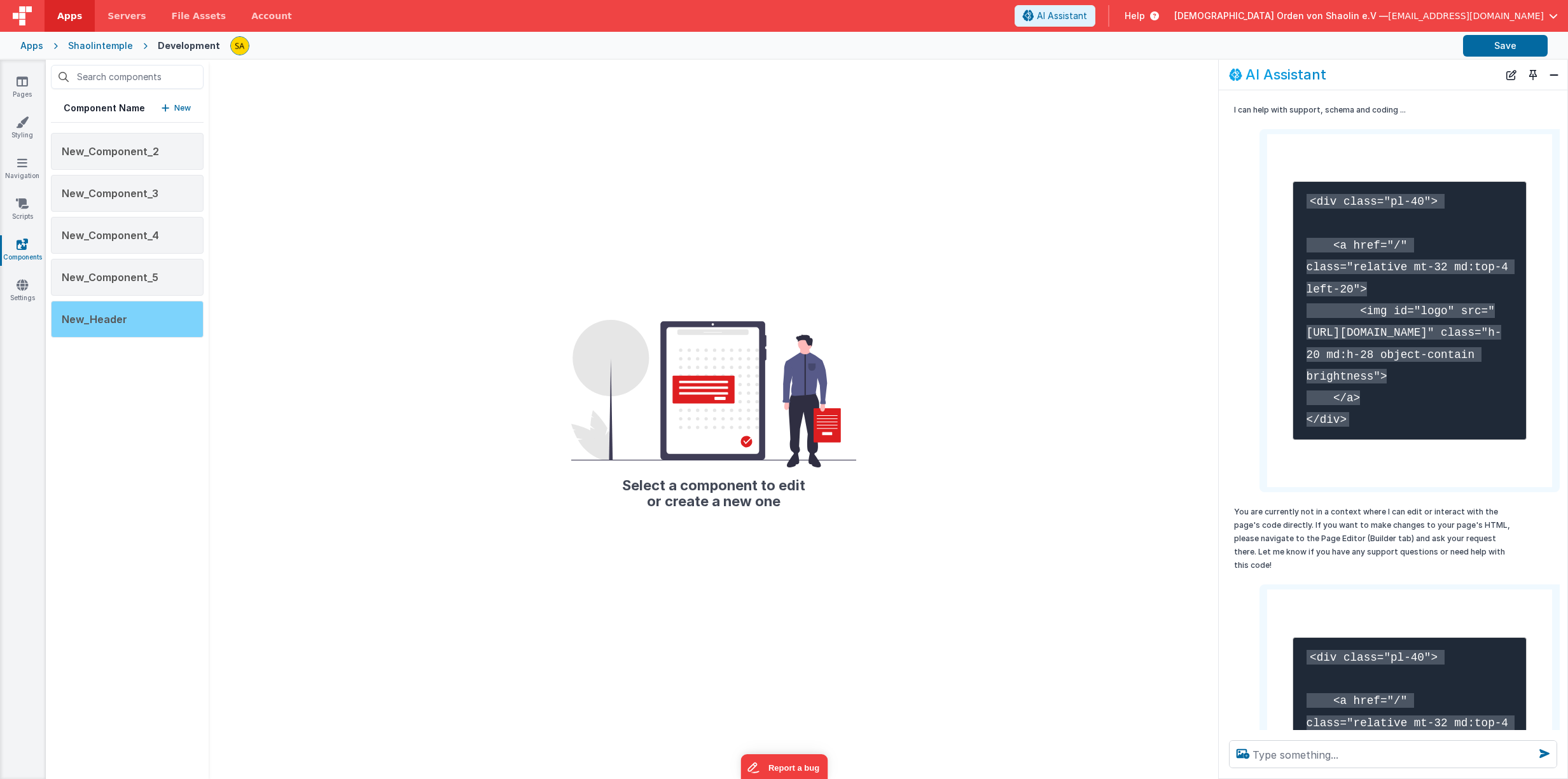
click at [118, 319] on span "New_Header" at bounding box center [94, 319] width 66 height 13
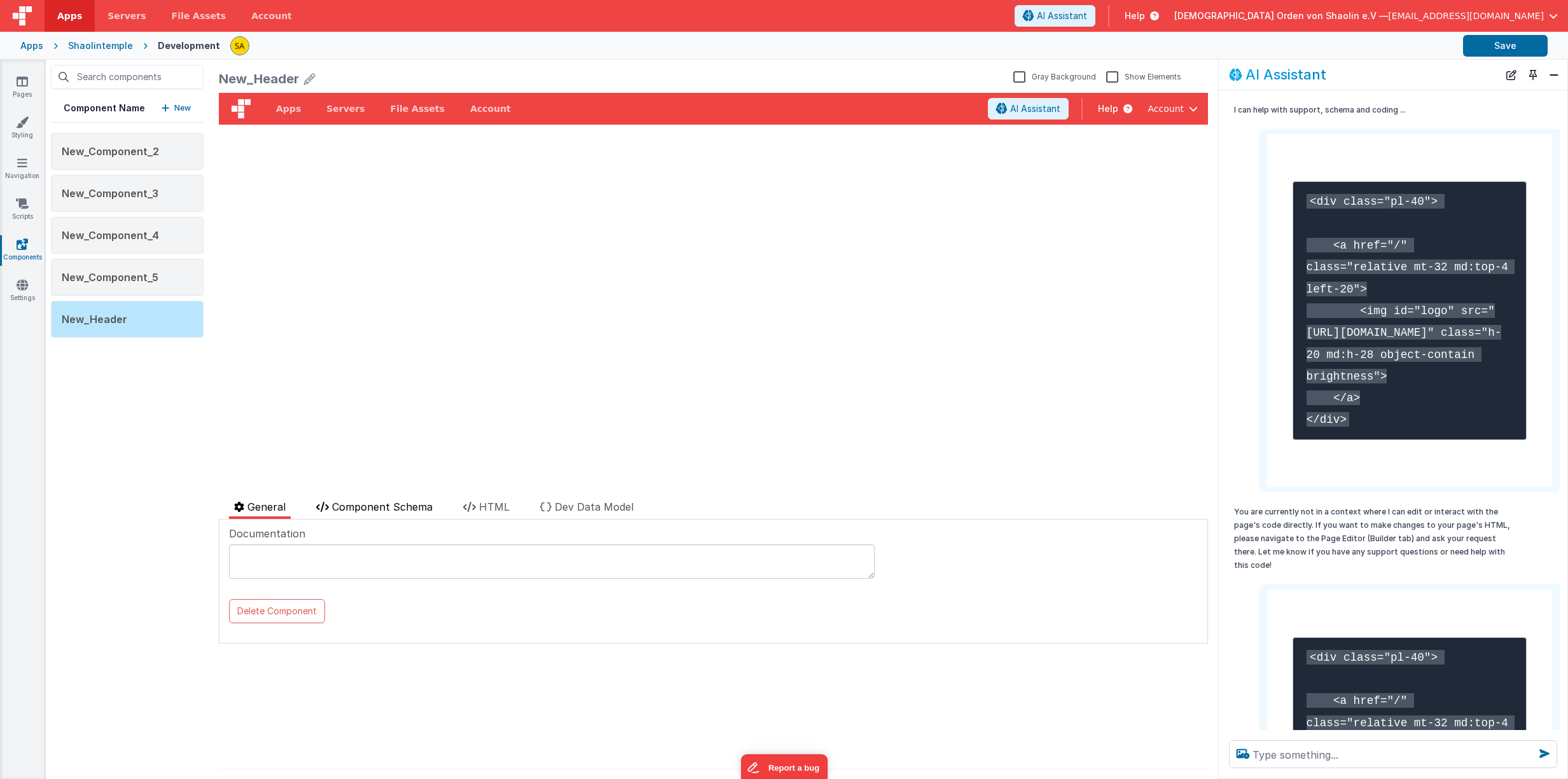
click at [363, 505] on span "Component Schema" at bounding box center [382, 507] width 100 height 13
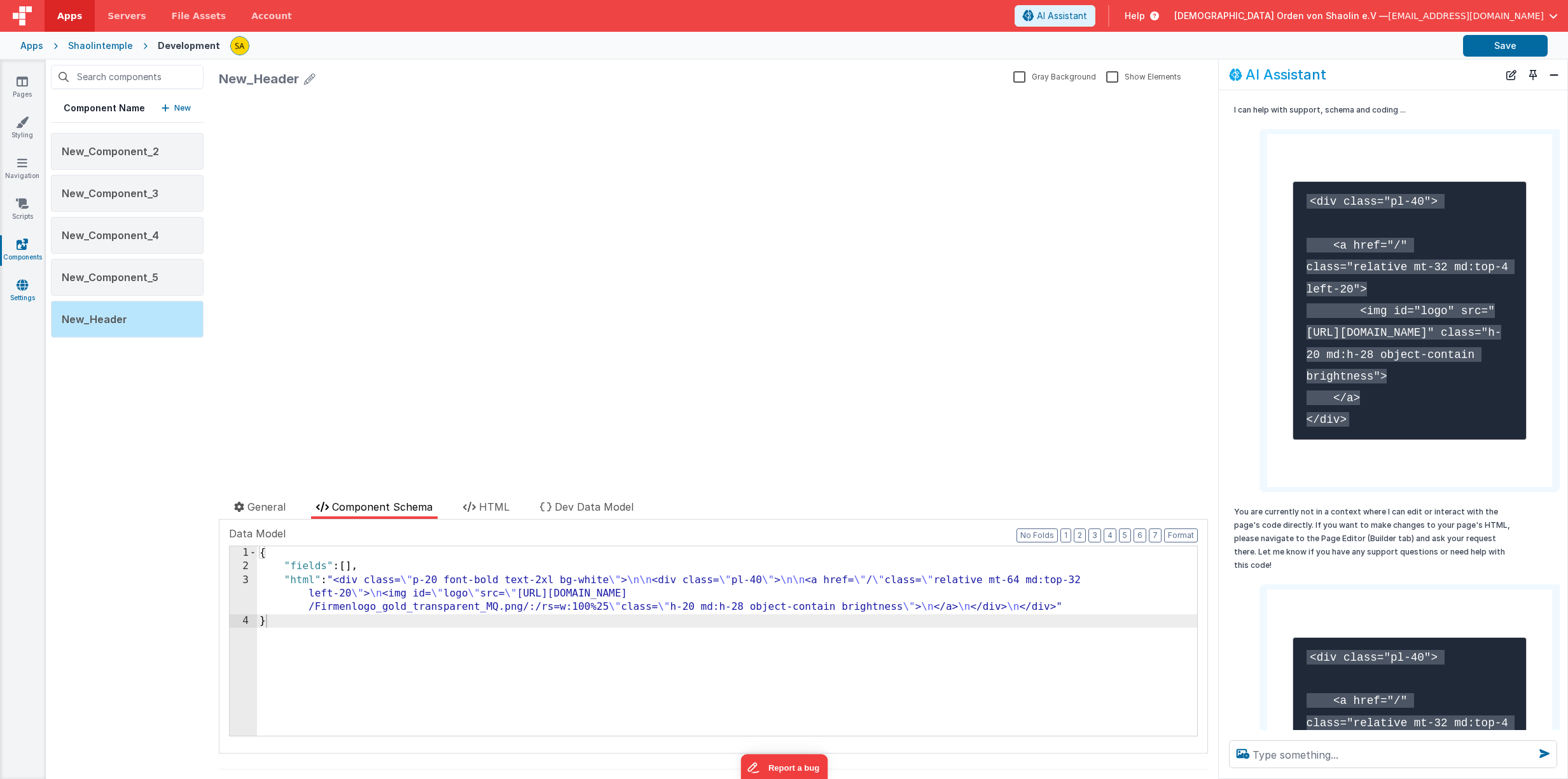
click at [21, 293] on link "Settings" at bounding box center [22, 291] width 46 height 25
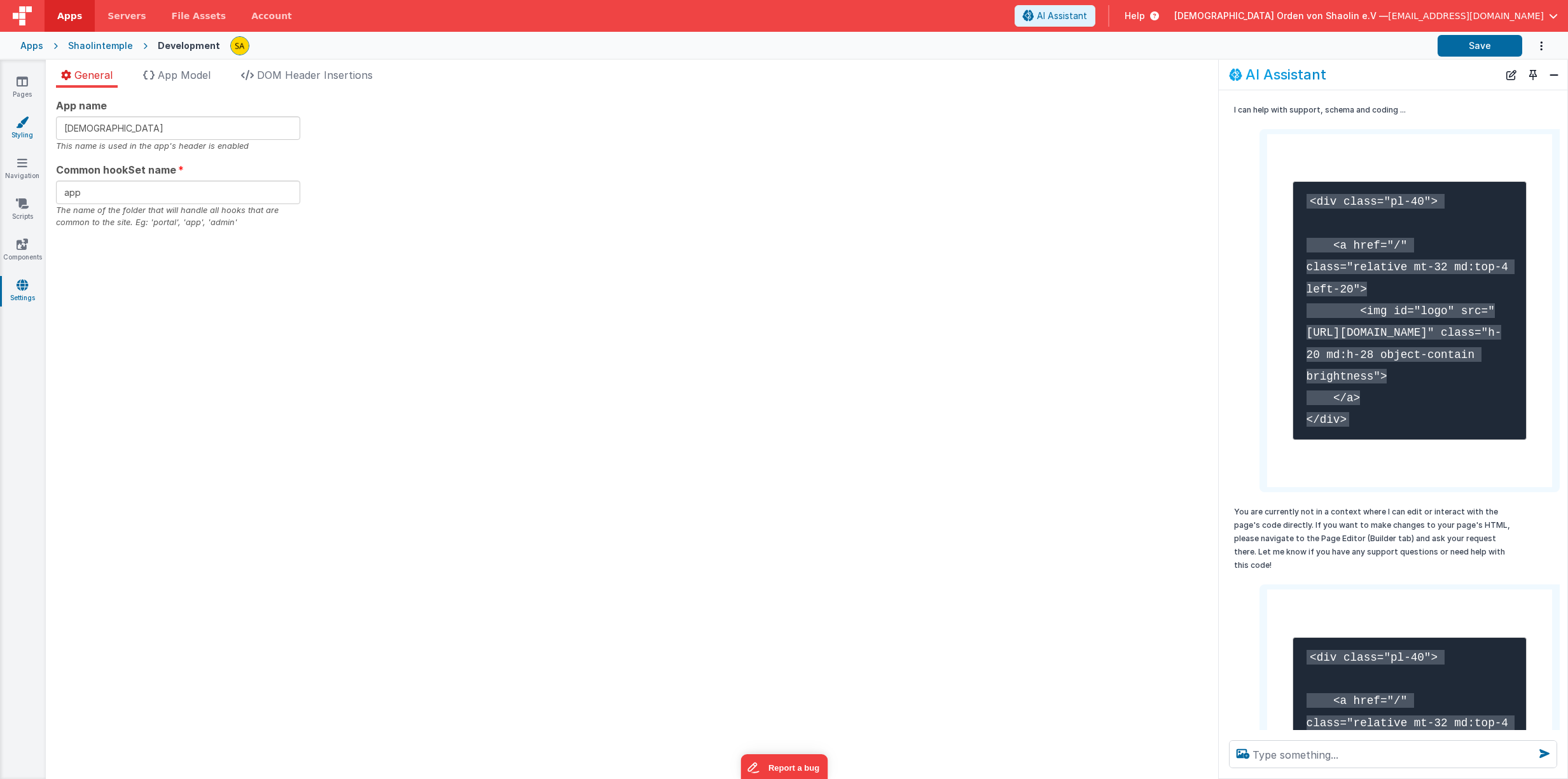
click at [24, 128] on icon at bounding box center [22, 122] width 13 height 13
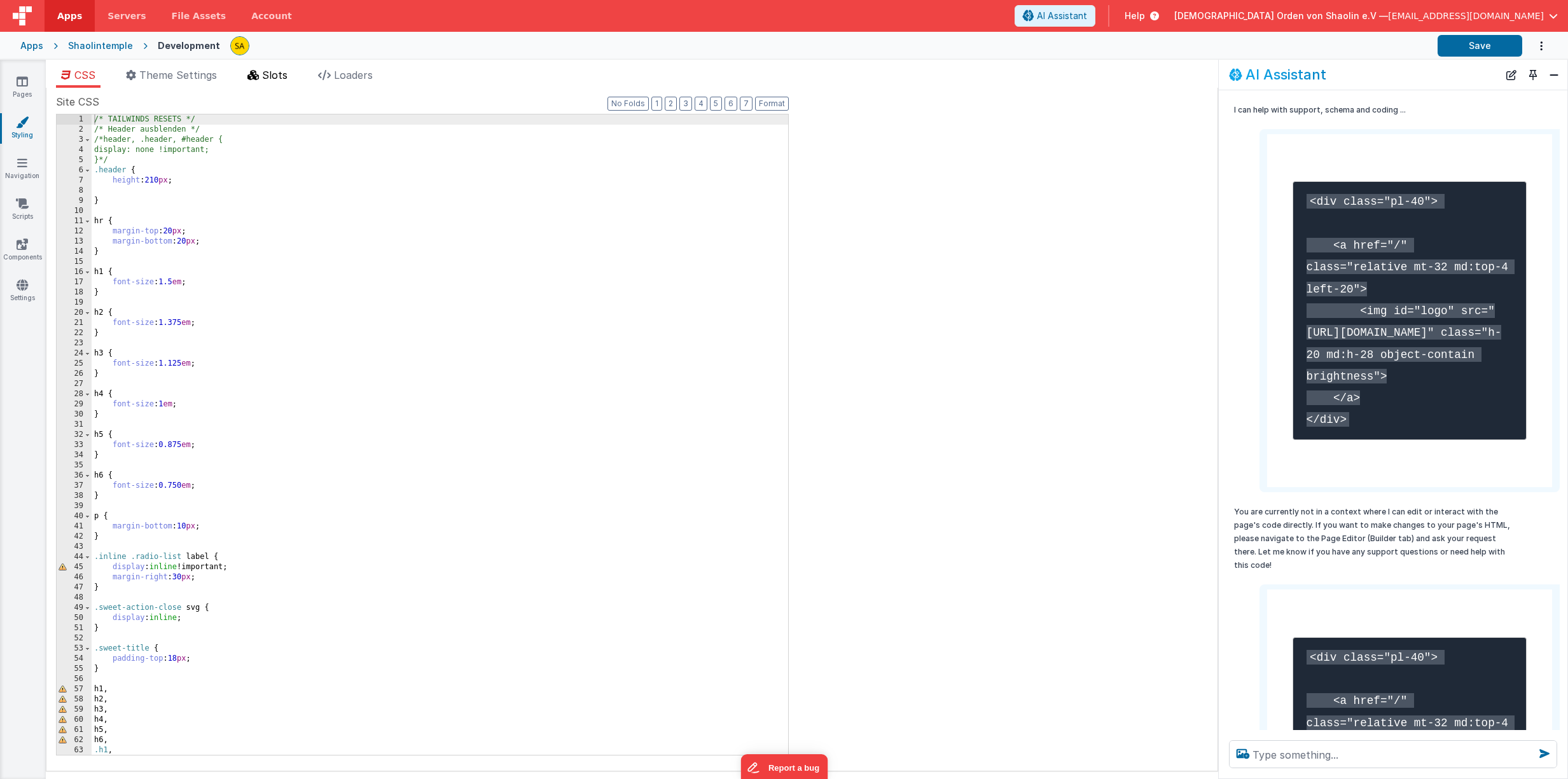
click at [286, 79] on span "Slots" at bounding box center [275, 74] width 25 height 13
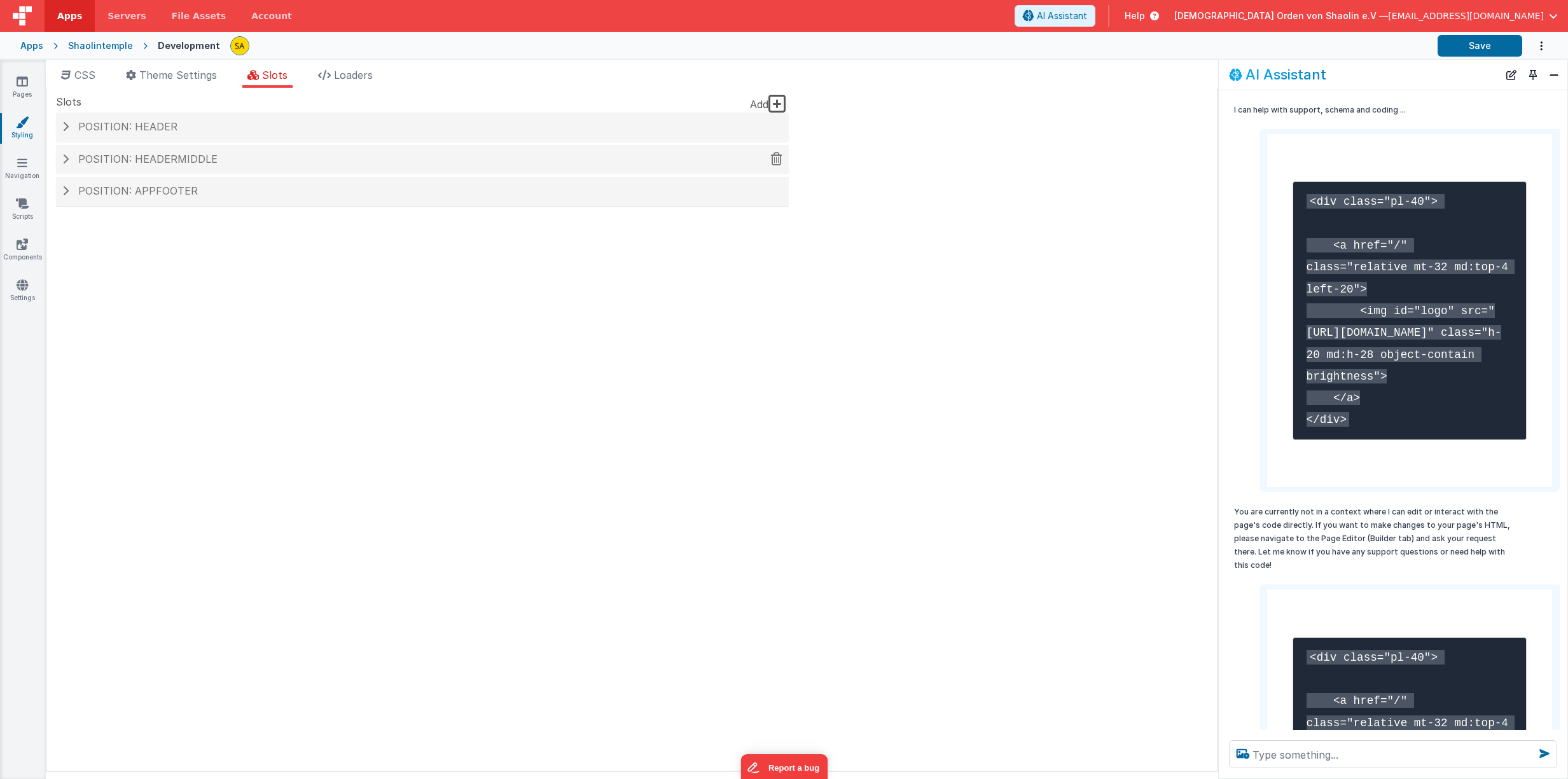
click at [71, 158] on h4 "Position: headerMiddle" at bounding box center [422, 159] width 720 height 11
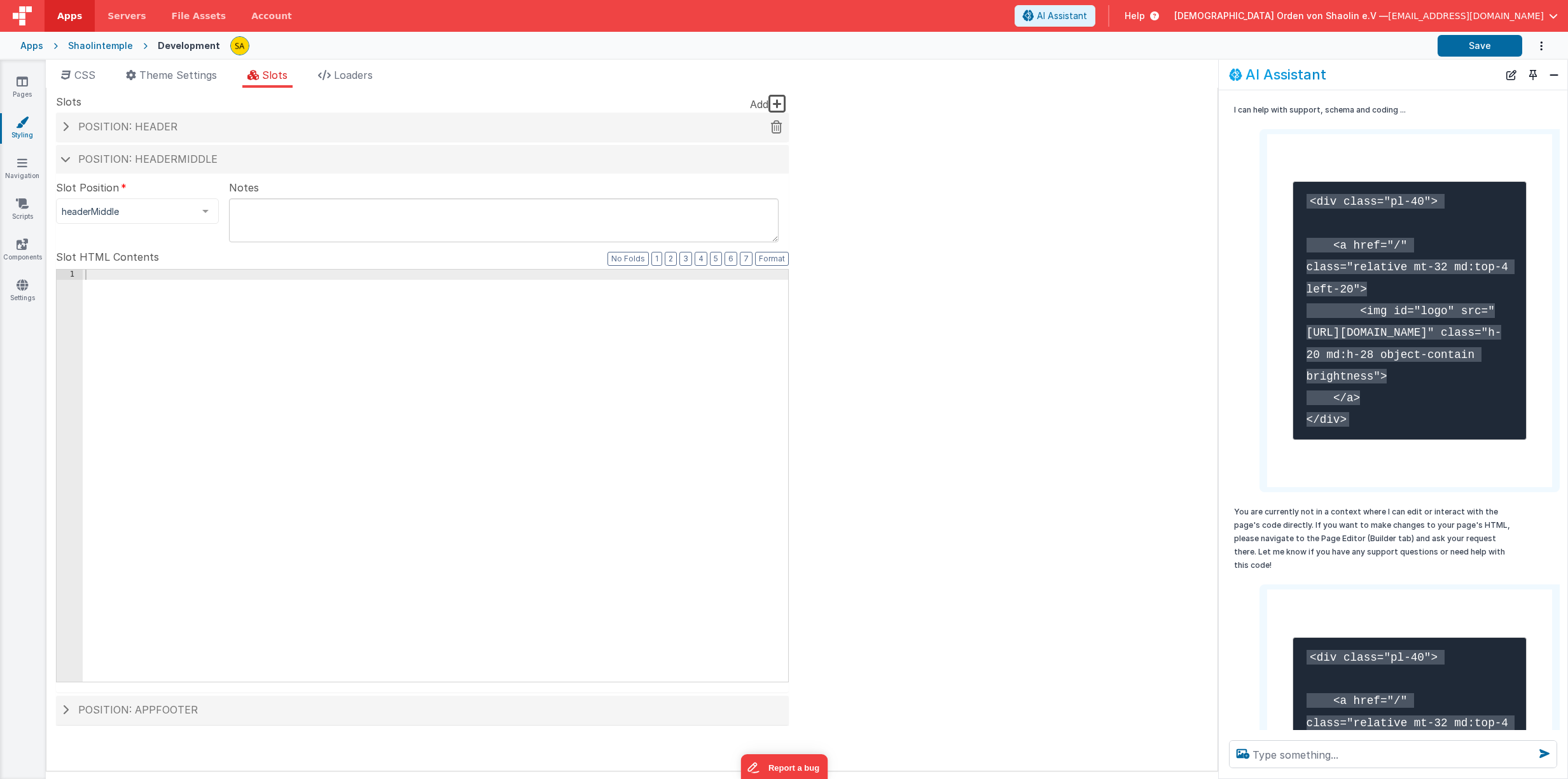
click at [71, 128] on h4 "Position: header" at bounding box center [422, 127] width 720 height 11
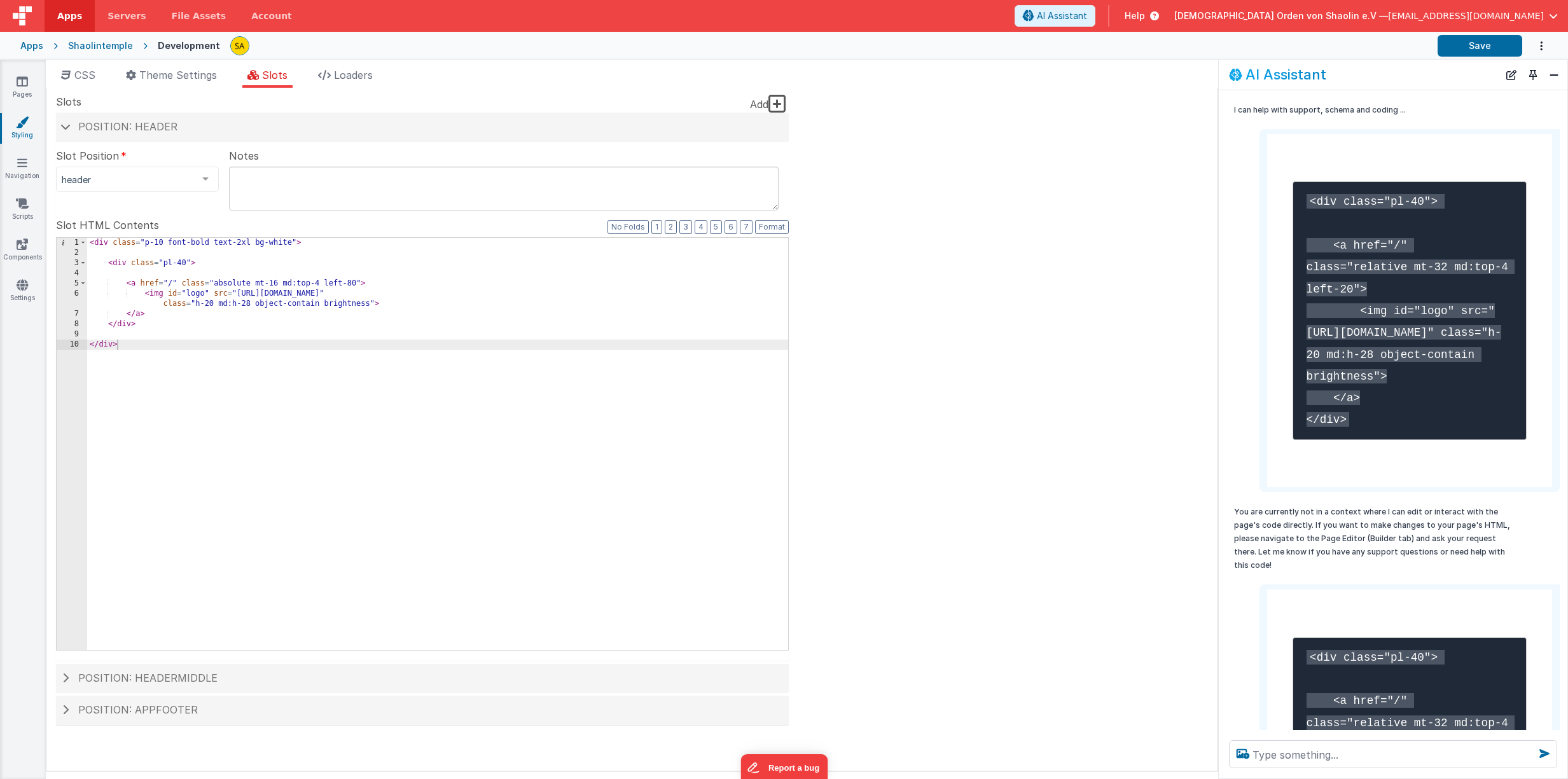
drag, startPoint x: 290, startPoint y: 242, endPoint x: 288, endPoint y: 263, distance: 21.1
click at [290, 242] on div "< div class = "p-10 font-bold text-2xl bg-white" > < div class = "pl-40" > < a …" at bounding box center [437, 454] width 701 height 432
click at [1472, 45] on button "Save" at bounding box center [1479, 46] width 84 height 22
click at [285, 243] on div "< div class = "p-10 font-bold text-2xl bg-gray" > < div class = "pl-40" > < a h…" at bounding box center [437, 454] width 701 height 432
click at [1486, 46] on button "Save" at bounding box center [1479, 46] width 84 height 22
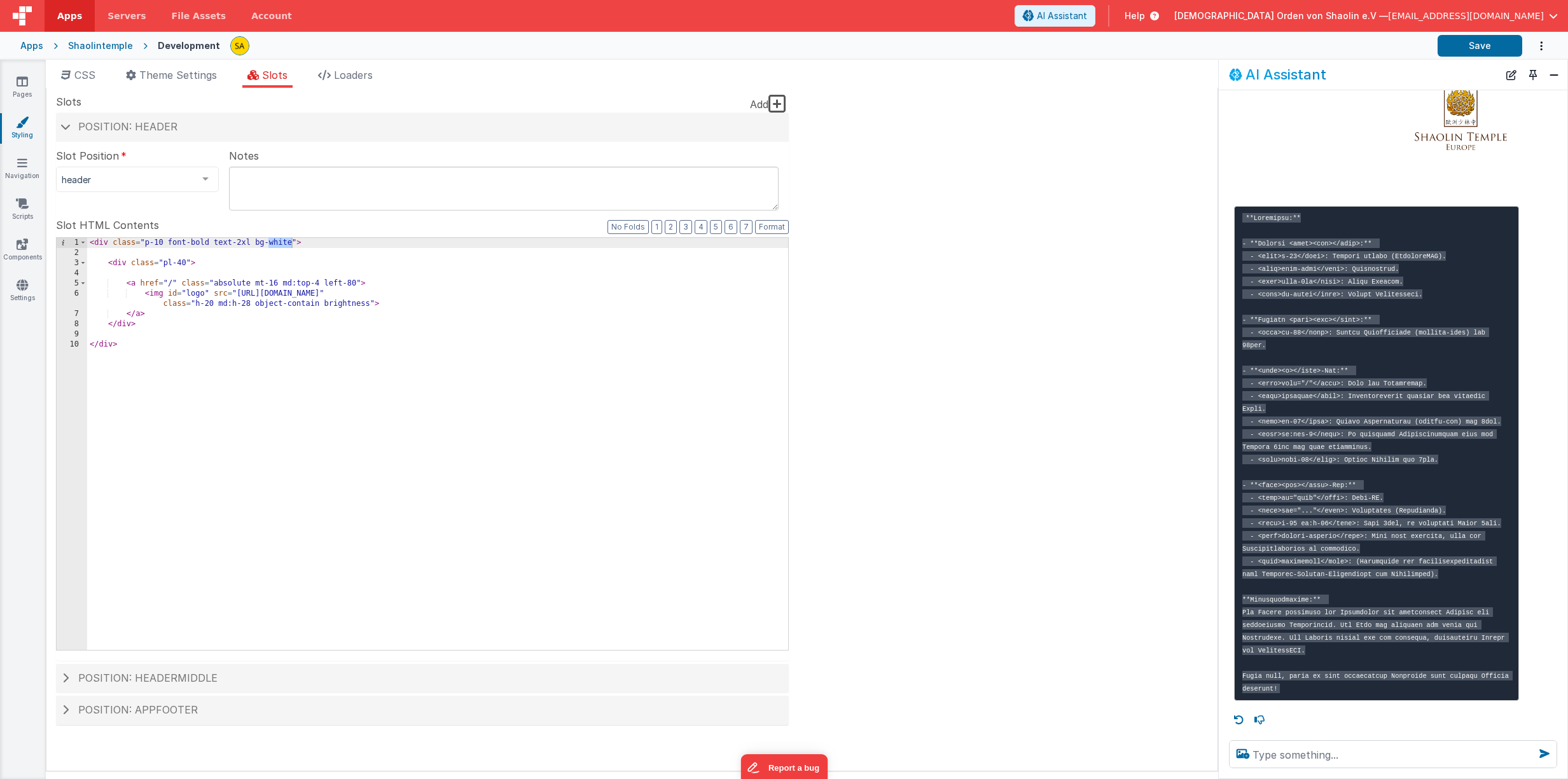
scroll to position [1195, 0]
click at [1414, 762] on textarea at bounding box center [1393, 754] width 328 height 28
type textarea "warum scrollt der header mit hoch"
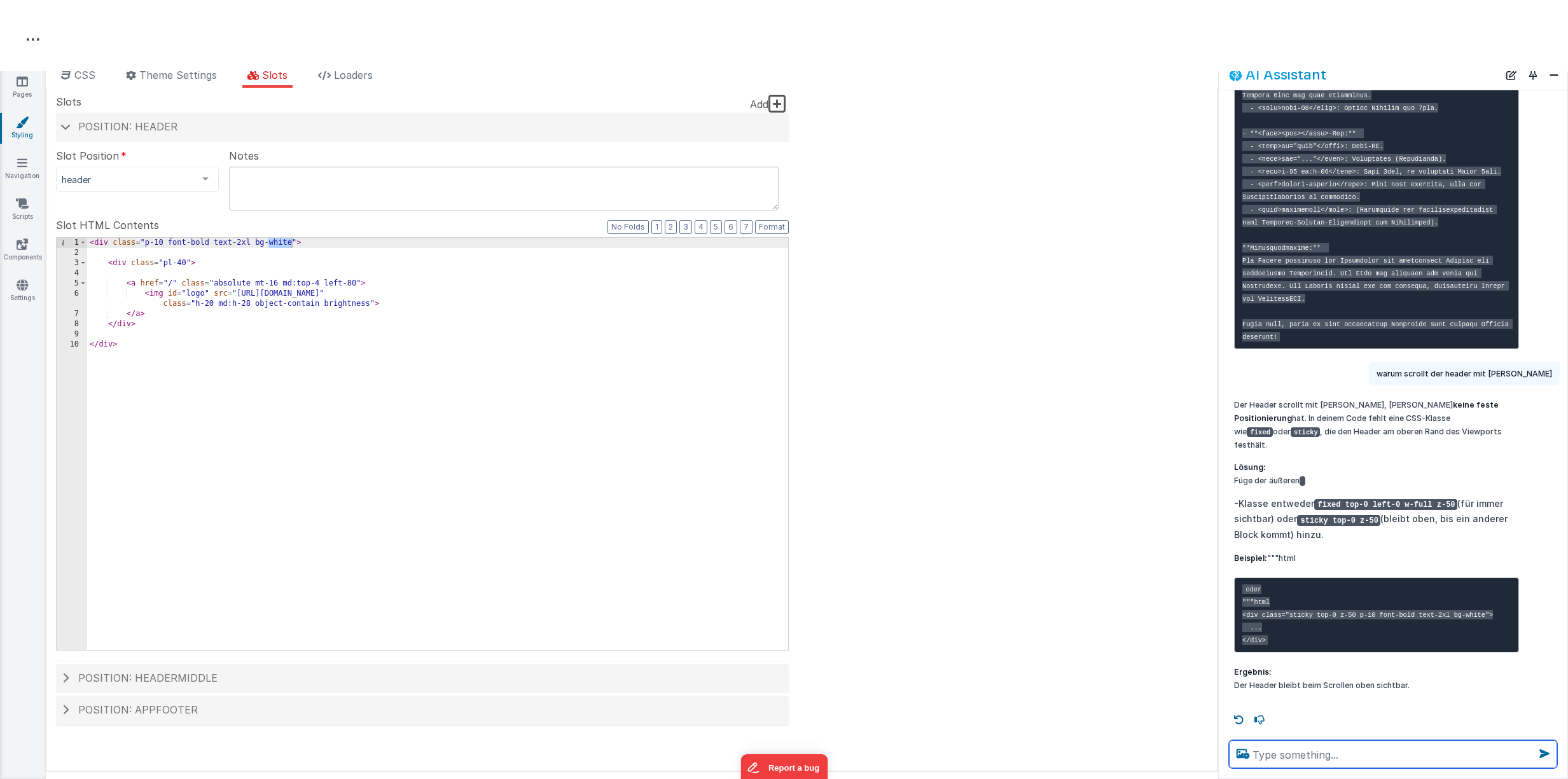
scroll to position [1545, 0]
click at [78, 74] on span "CSS" at bounding box center [85, 74] width 21 height 13
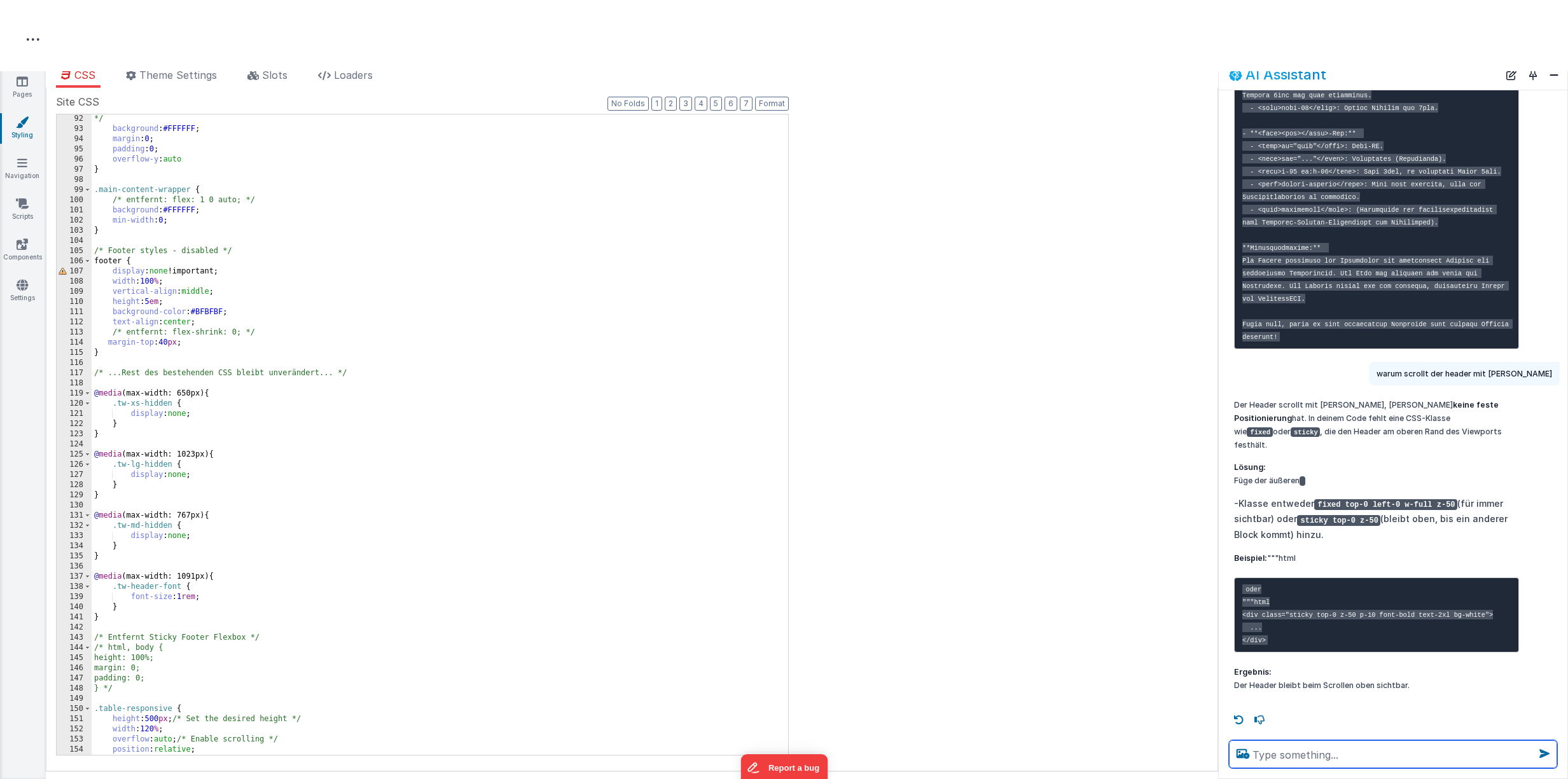
click at [1317, 750] on textarea at bounding box center [1393, 754] width 328 height 28
type textarea "wo füge ich das ein"
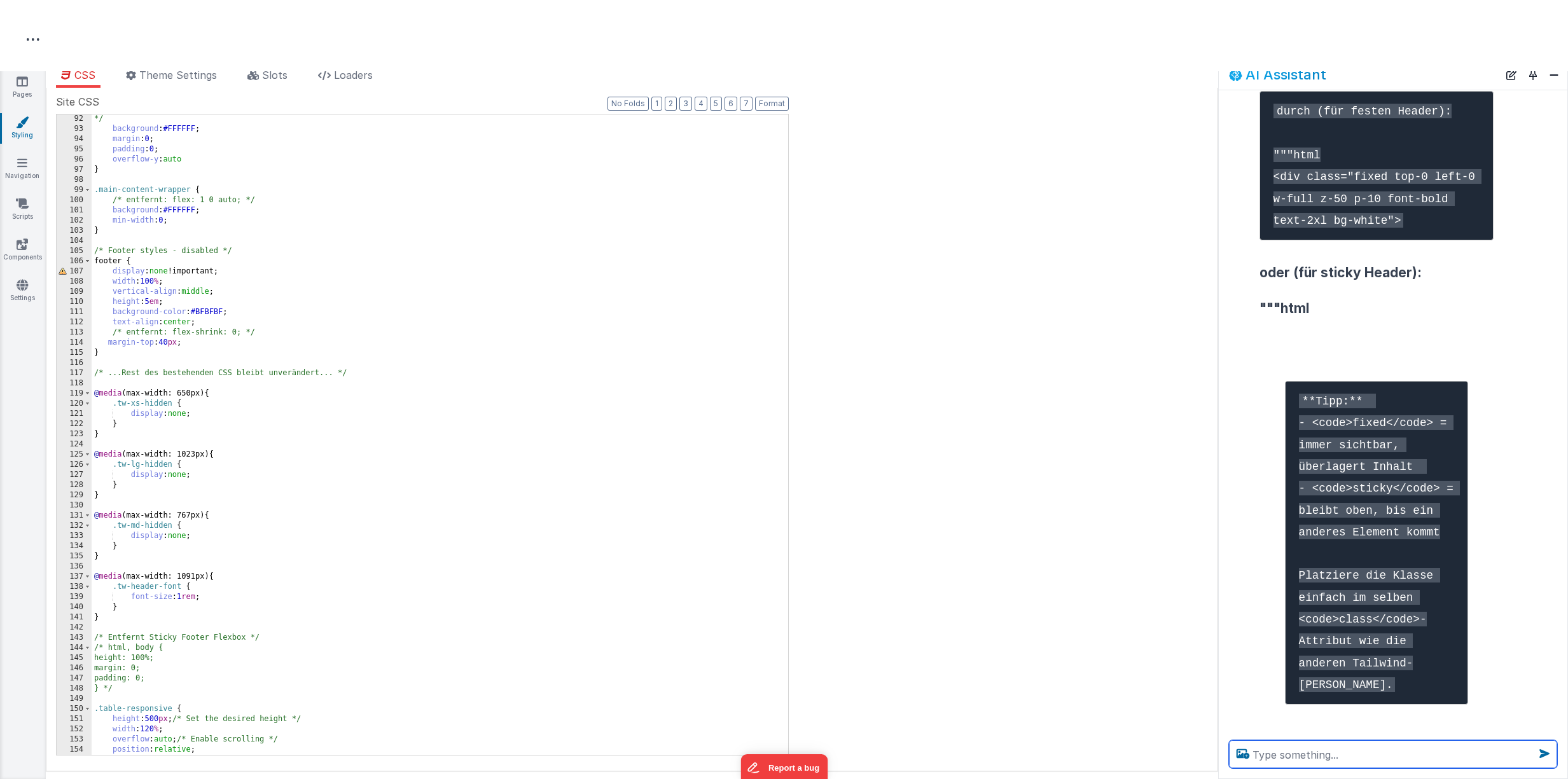
scroll to position [2153, 0]
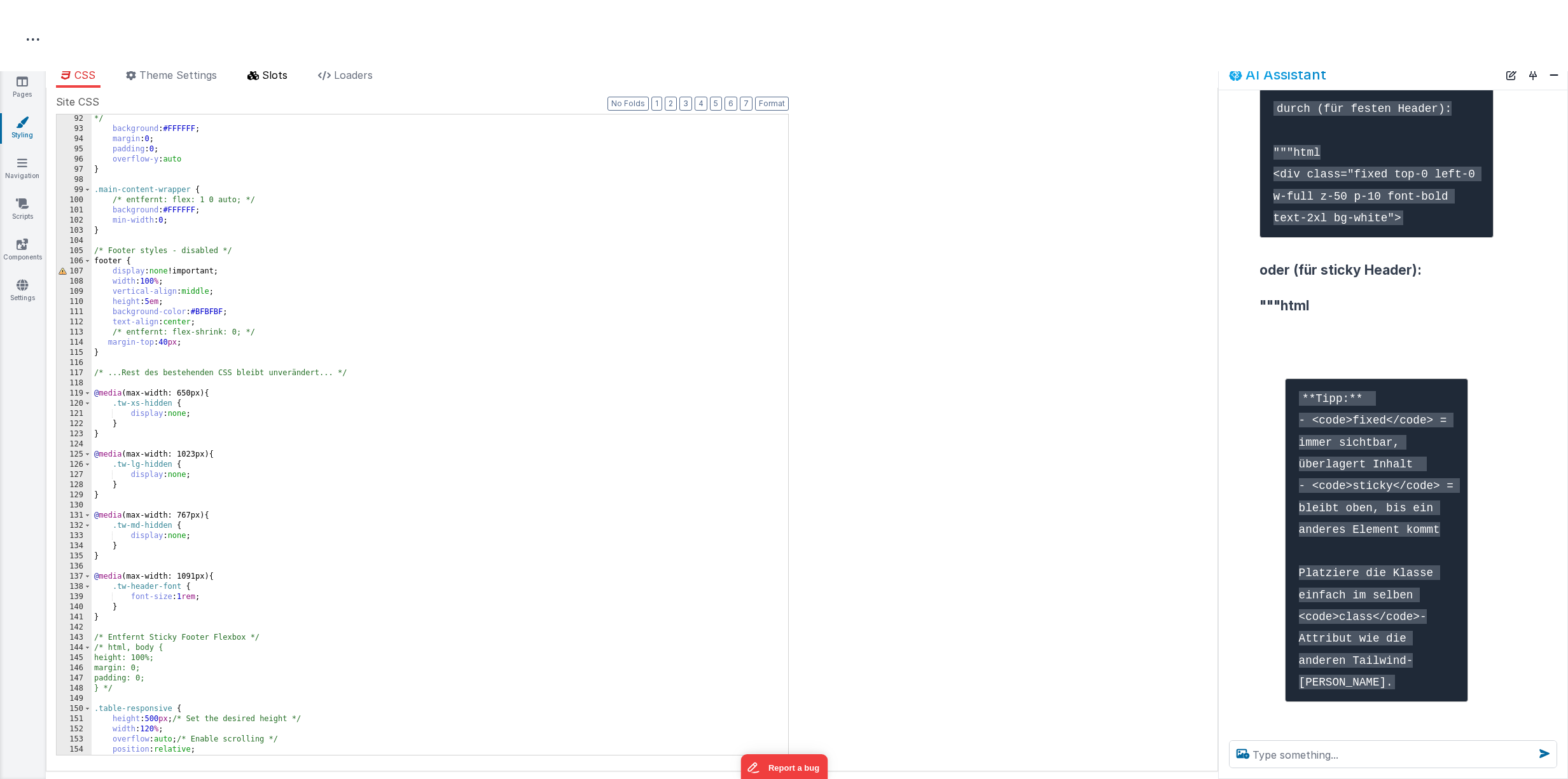
click at [284, 77] on span "Slots" at bounding box center [275, 74] width 25 height 13
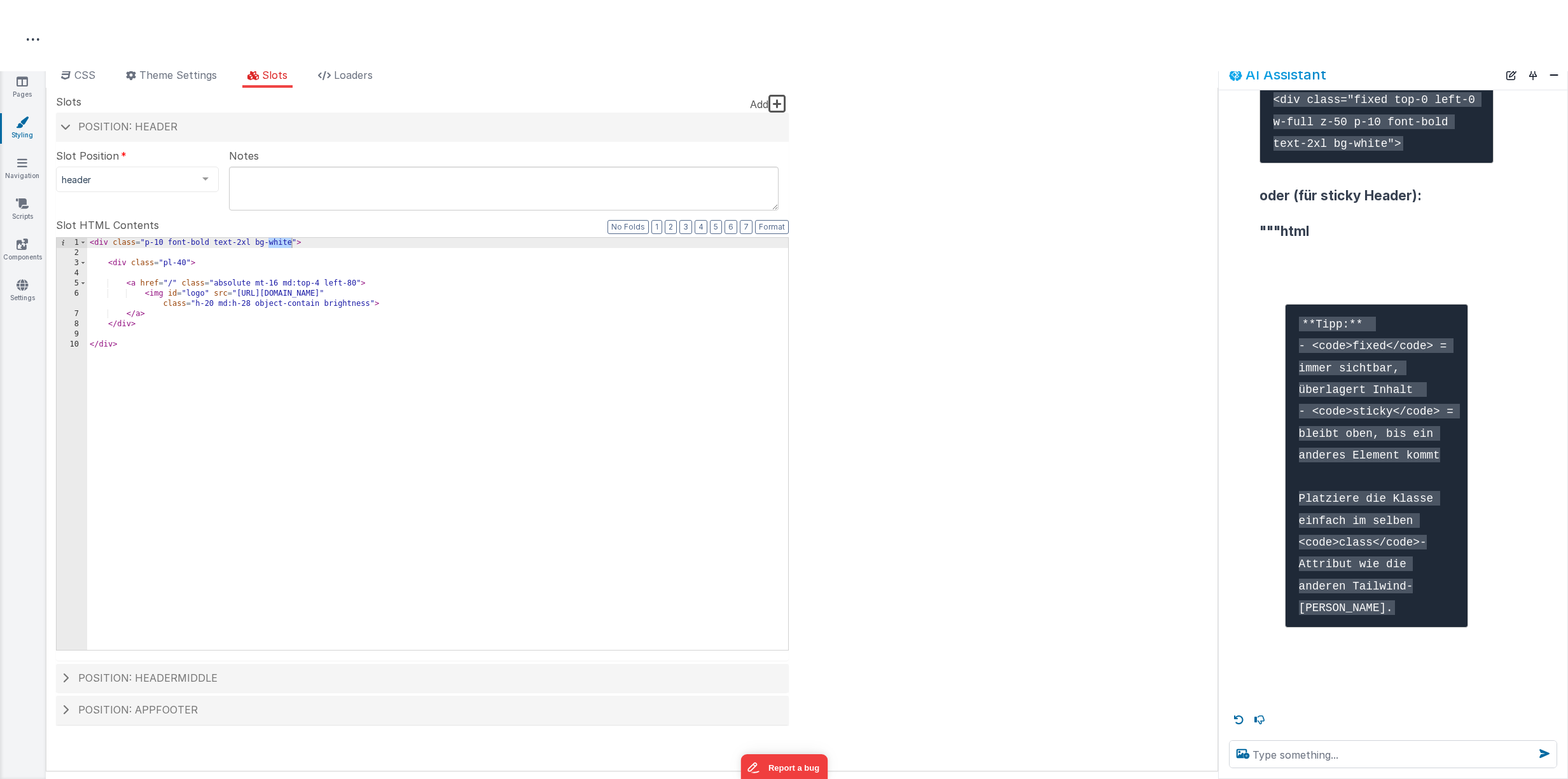
scroll to position [2500, 0]
click at [80, 73] on span "CSS" at bounding box center [85, 74] width 21 height 13
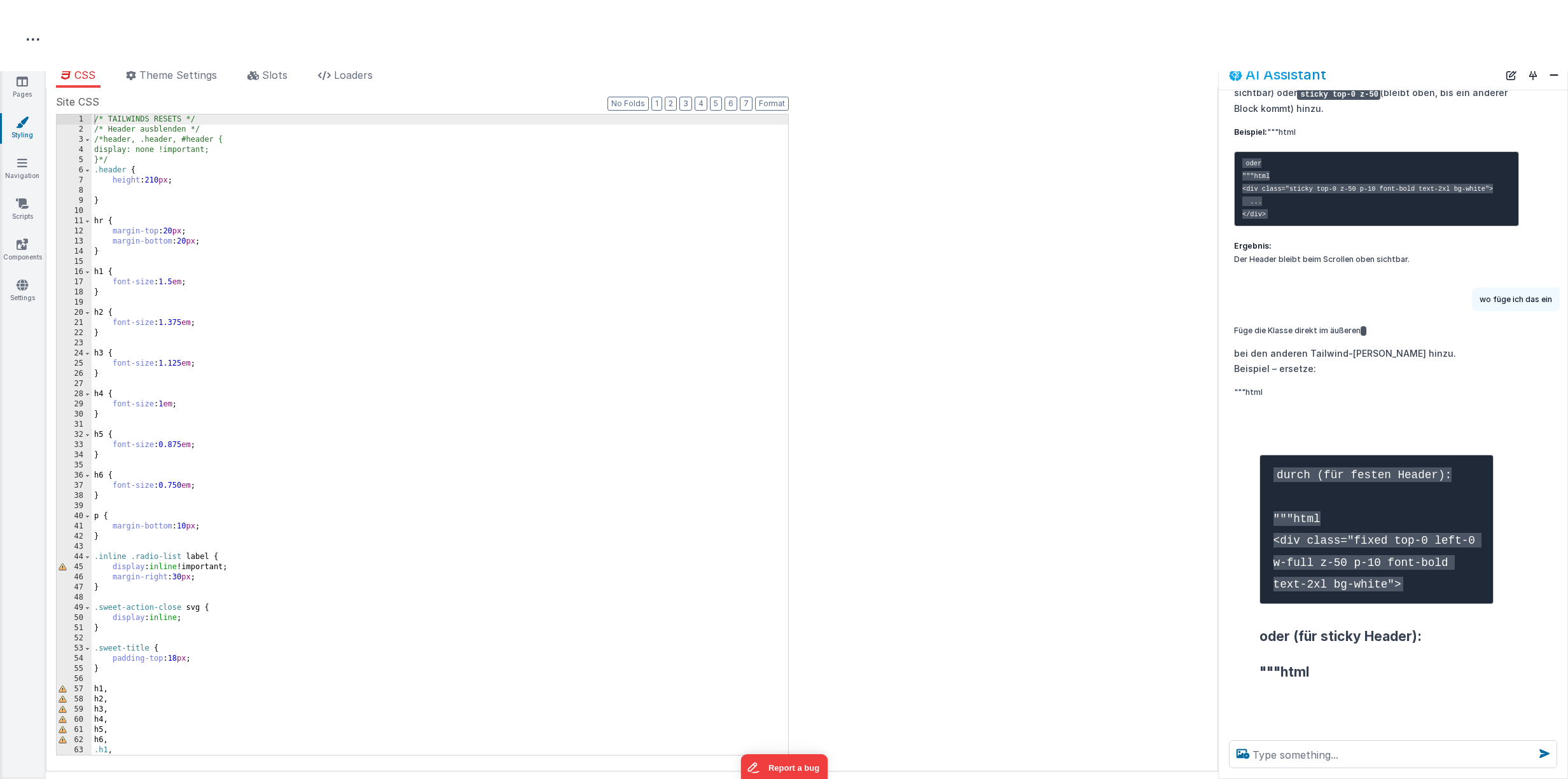
scroll to position [0, 0]
click at [191, 180] on div "/* TAILWINDS RESETS */ /* Header ausblenden */ /*header, .header, #header { dis…" at bounding box center [440, 444] width 697 height 661
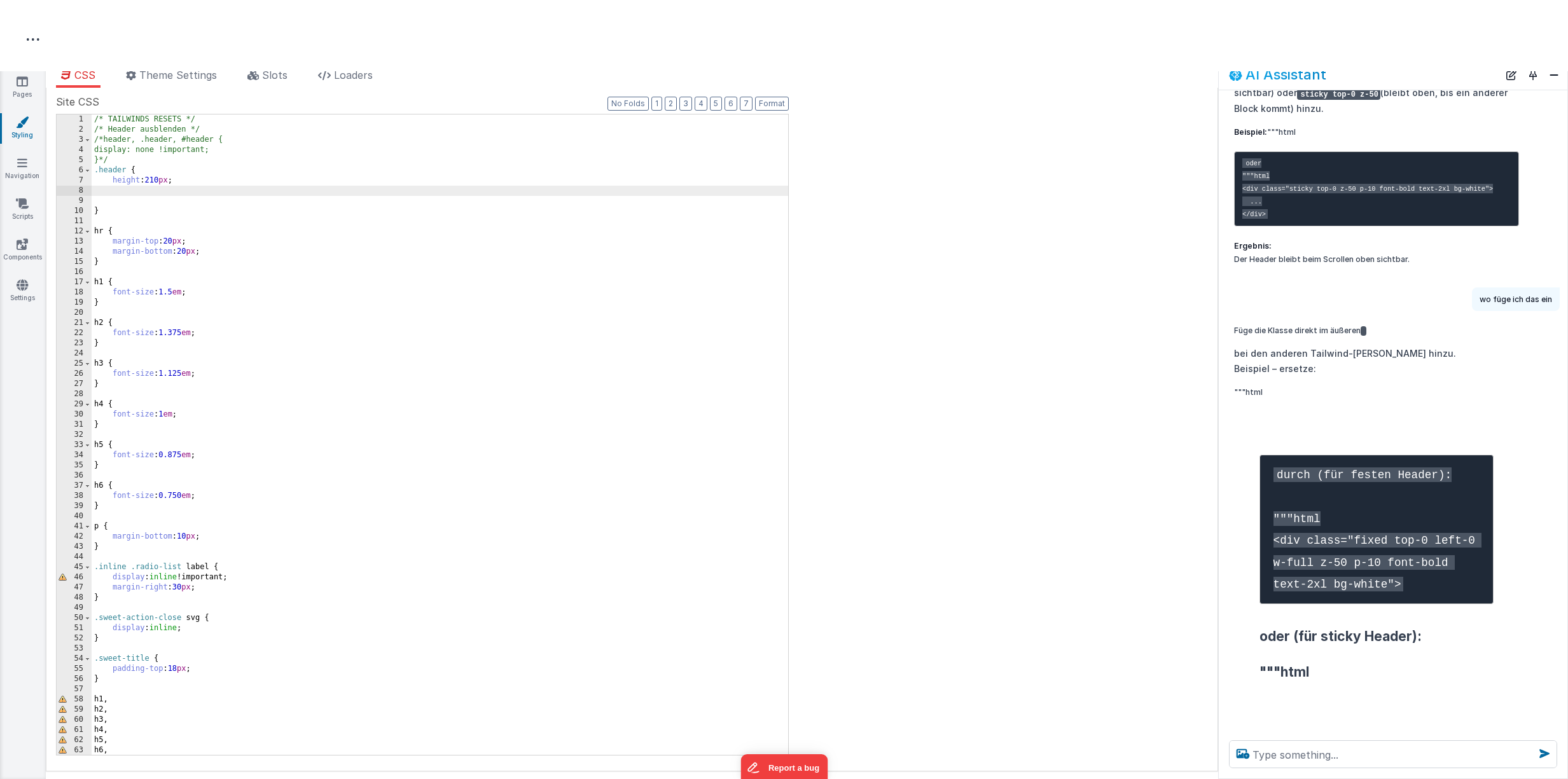
click at [143, 215] on div "/* TAILWINDS RESETS */ /* Header ausblenden */ /*header, .header, #header { dis…" at bounding box center [440, 444] width 697 height 661
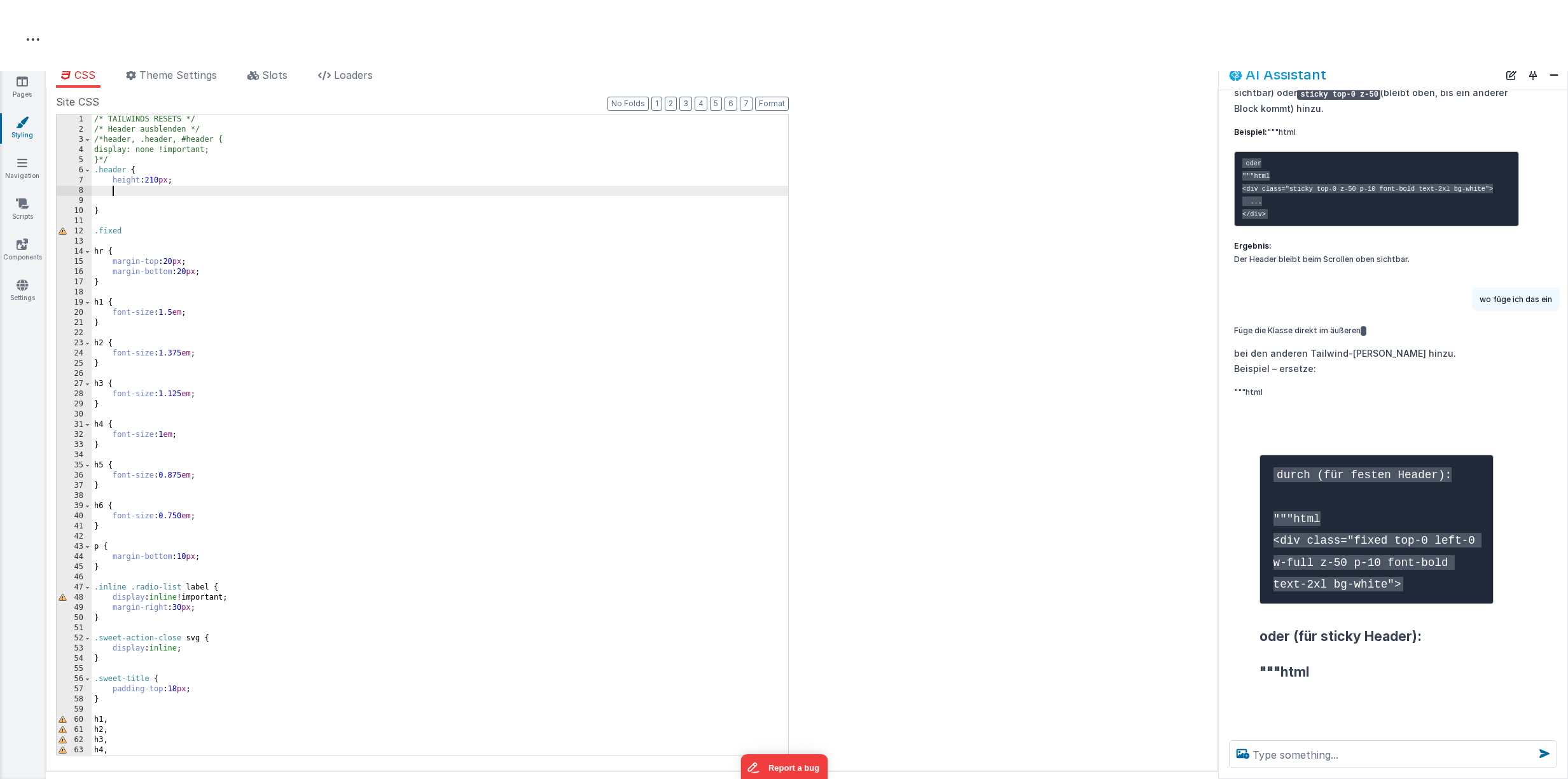
click at [119, 192] on div "/* TAILWINDS RESETS */ /* Header ausblenden */ /*header, .header, #header { dis…" at bounding box center [440, 444] width 697 height 661
click at [110, 195] on div "/* TAILWINDS RESETS */ /* Header ausblenden */ /*header, .header, #header { dis…" at bounding box center [440, 444] width 697 height 661
click at [273, 189] on div "/* TAILWINDS RESETS */ /* Header ausblenden */ /*header, .header, #header { dis…" at bounding box center [440, 444] width 697 height 661
click at [129, 191] on div "/* TAILWINDS RESETS */ /* Header ausblenden */ /*header, .header, #header { dis…" at bounding box center [440, 444] width 697 height 661
drag, startPoint x: 260, startPoint y: 192, endPoint x: 102, endPoint y: 193, distance: 158.0
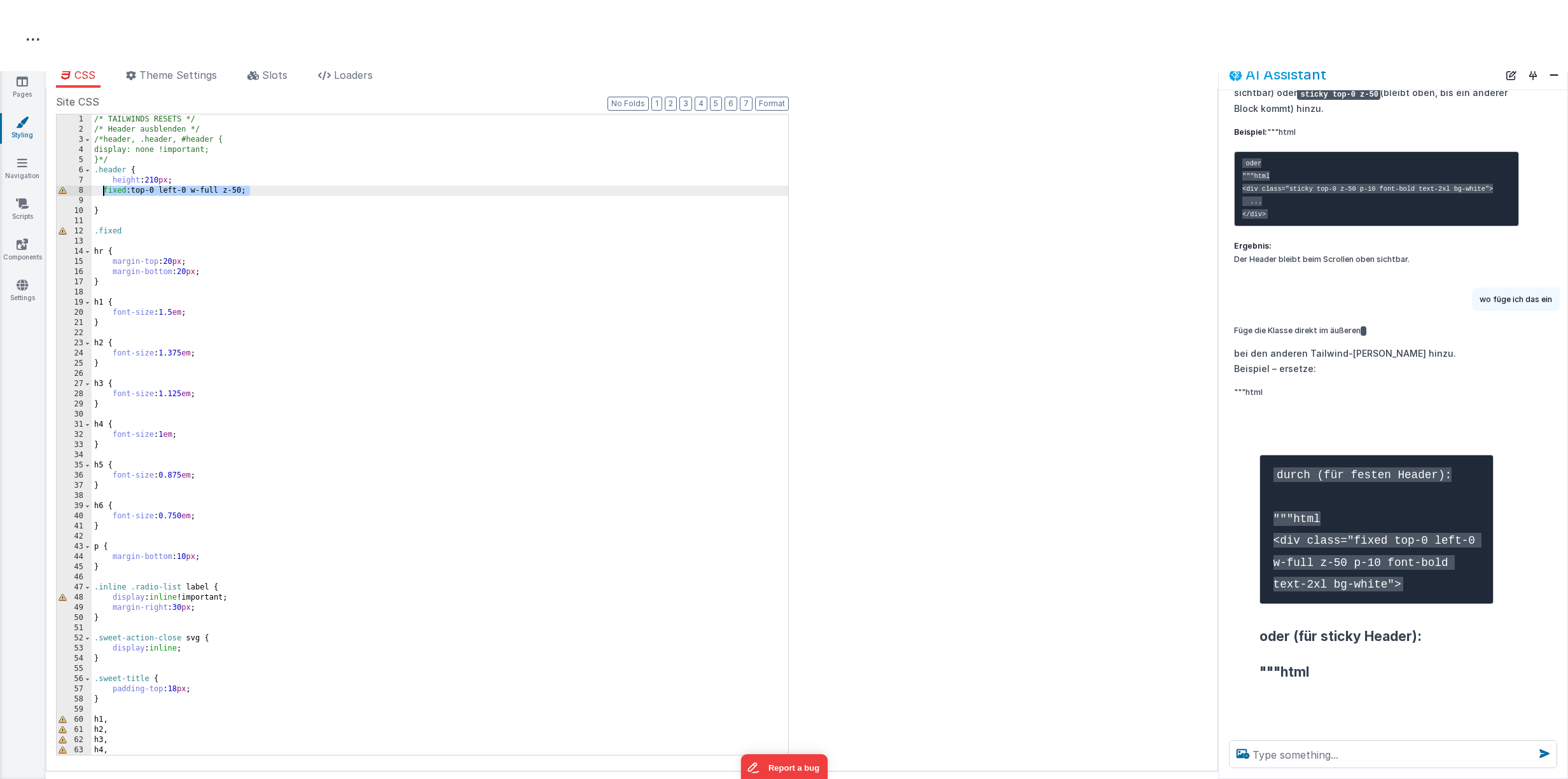
click at [102, 193] on div "/* TAILWINDS RESETS */ /* Header ausblenden */ /*header, .header, #header { dis…" at bounding box center [440, 444] width 697 height 661
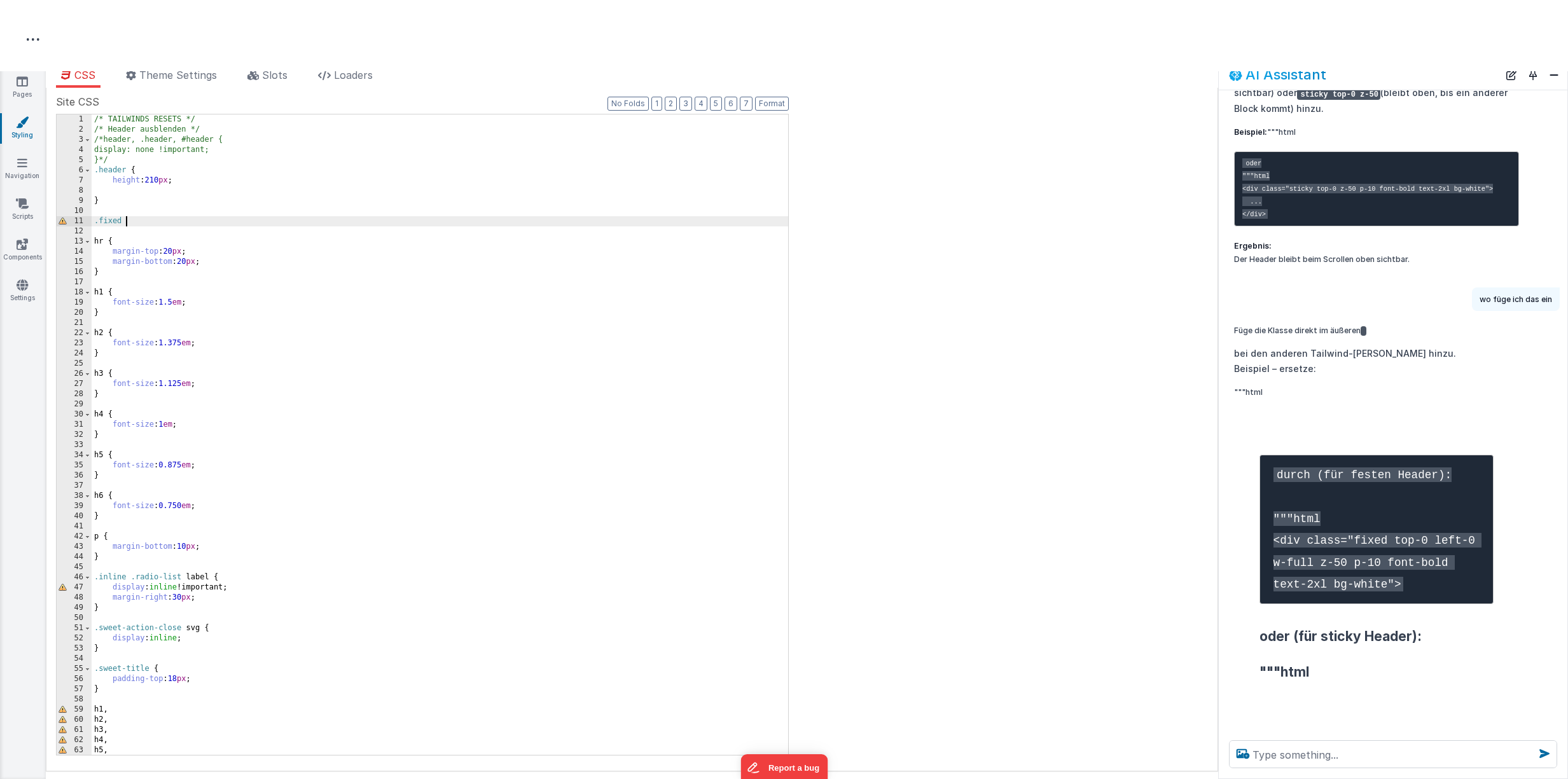
click at [133, 221] on div "/* TAILWINDS RESETS */ /* Header ausblenden */ /*header, .header, #header { dis…" at bounding box center [440, 444] width 697 height 661
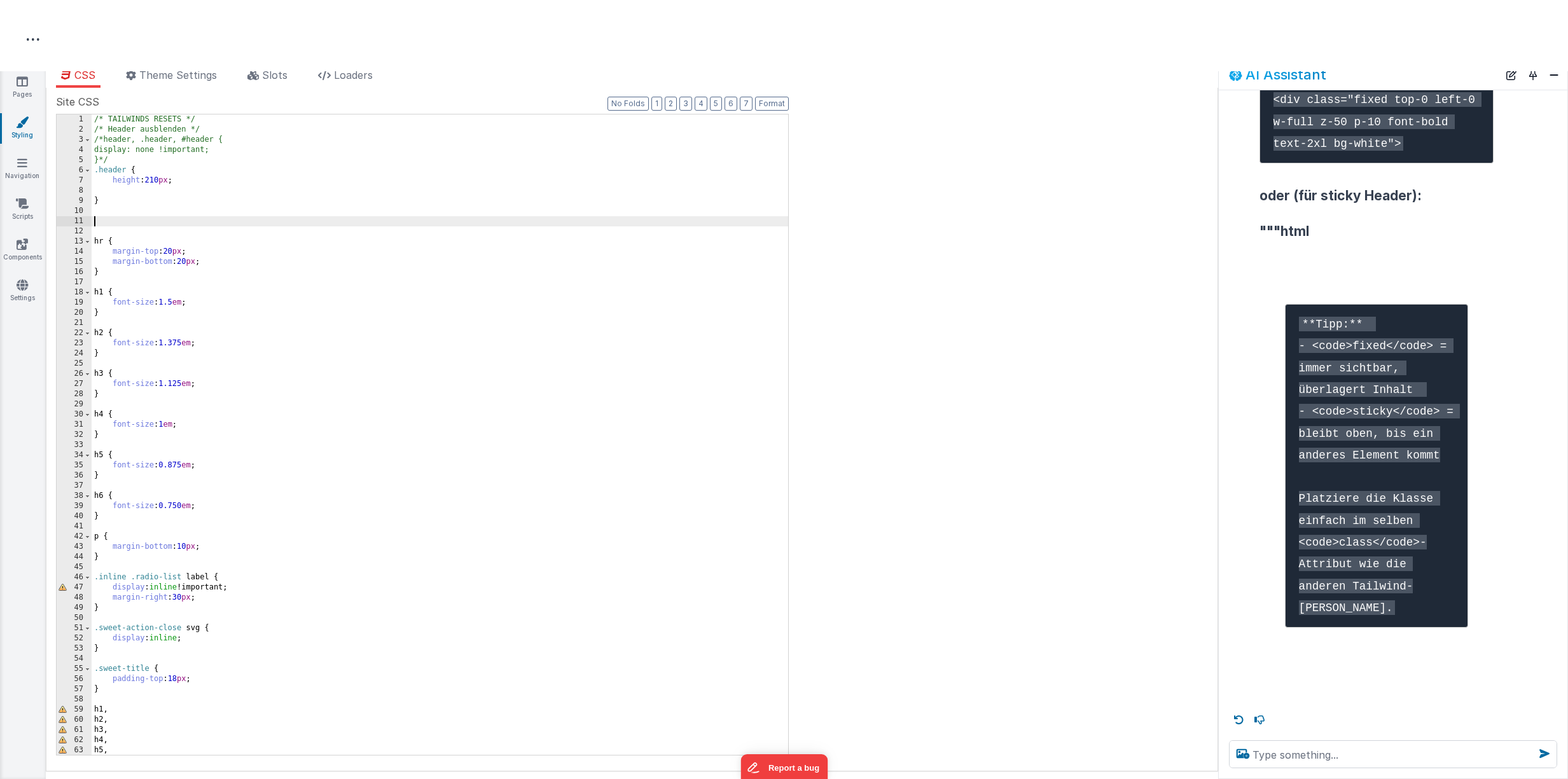
scroll to position [2500, 0]
click at [1339, 757] on textarea at bounding box center [1393, 754] width 328 height 28
click at [1336, 756] on textarea "was sind talwin" at bounding box center [1393, 754] width 328 height 28
click at [1336, 756] on textarea "was sind talwin" at bounding box center [1393, 754] width 328 height 28
type textarea "was sind tailwindklassen"
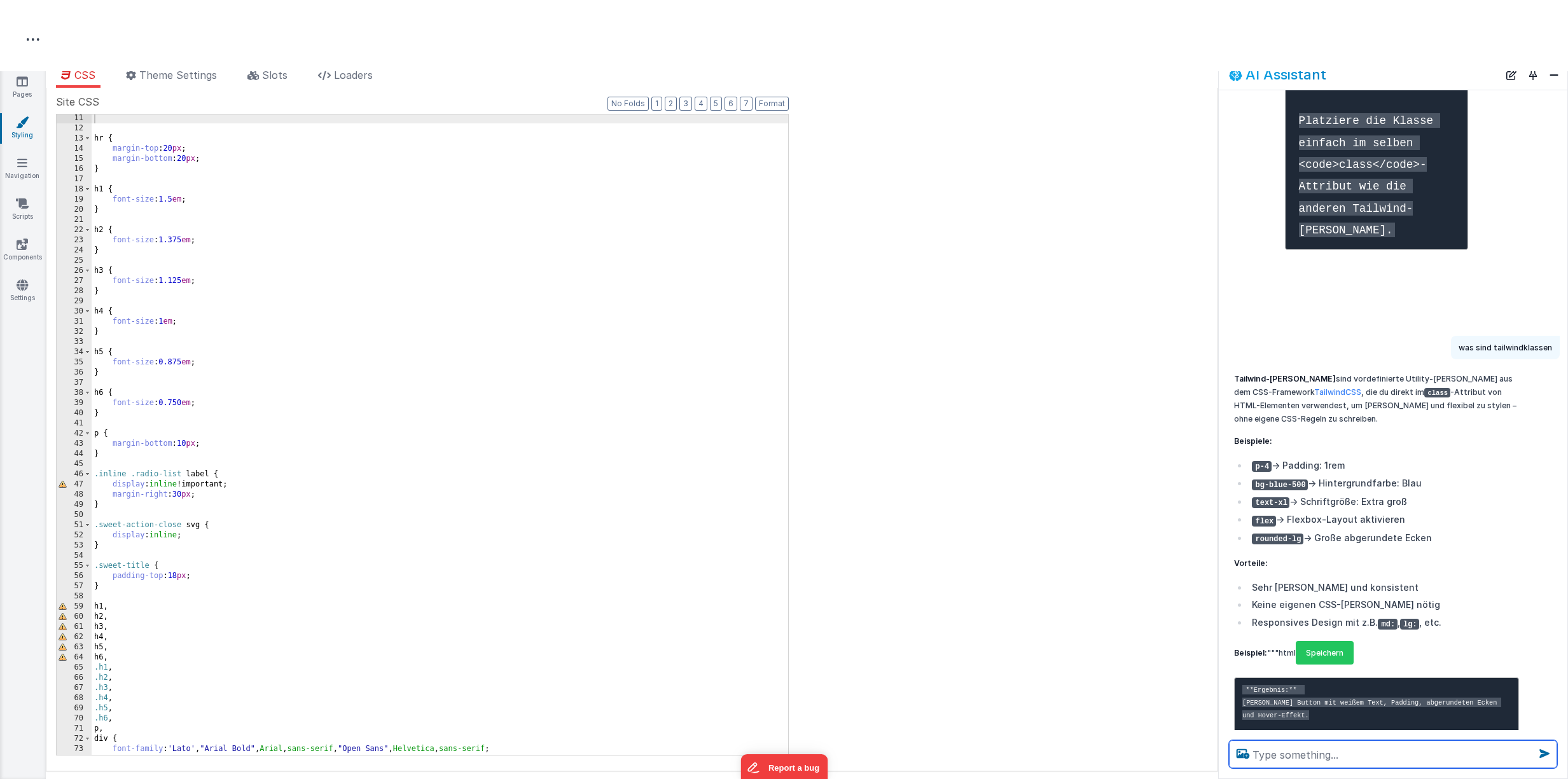
scroll to position [118, 0]
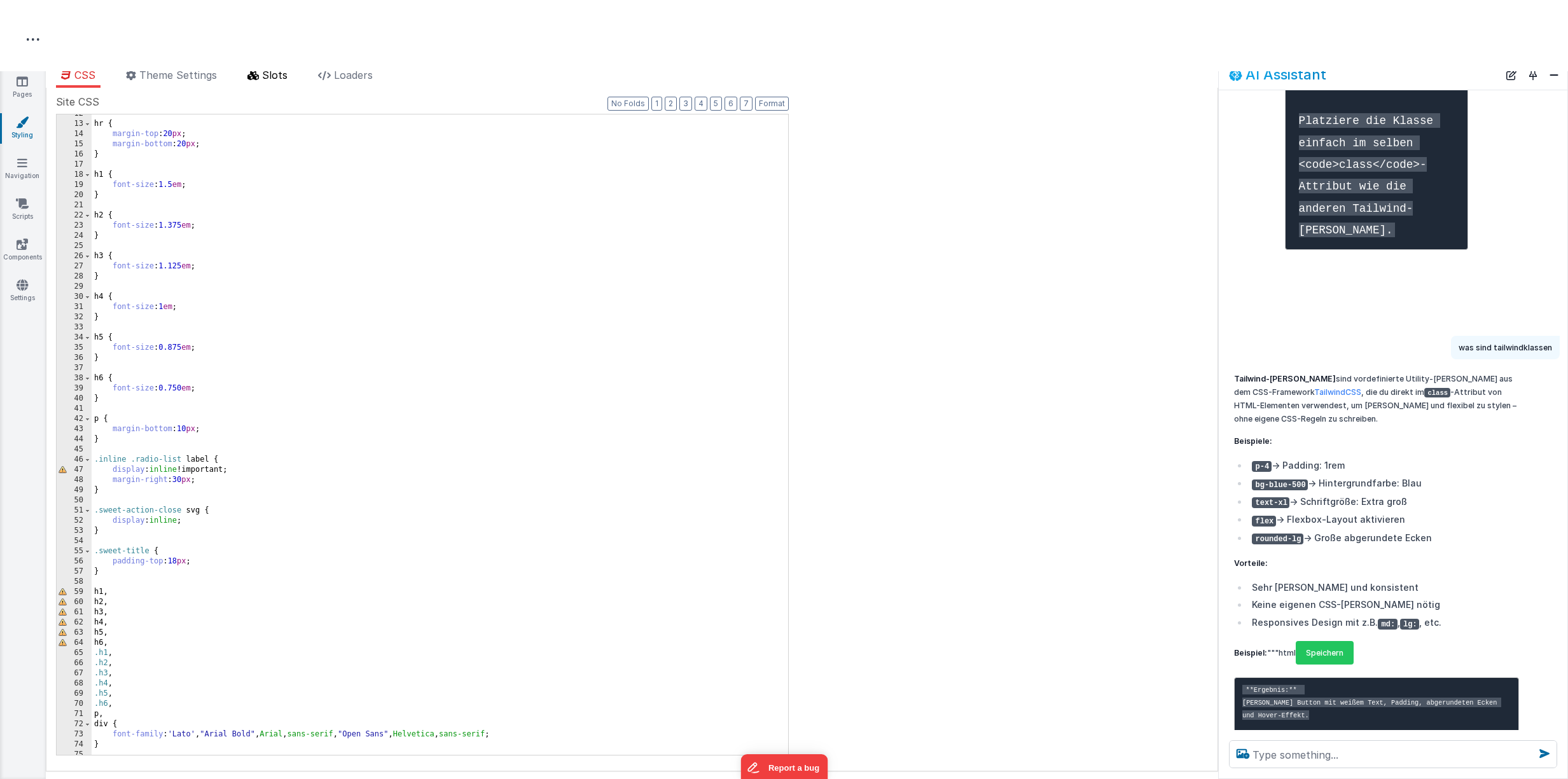
click at [274, 78] on span "Slots" at bounding box center [275, 74] width 25 height 13
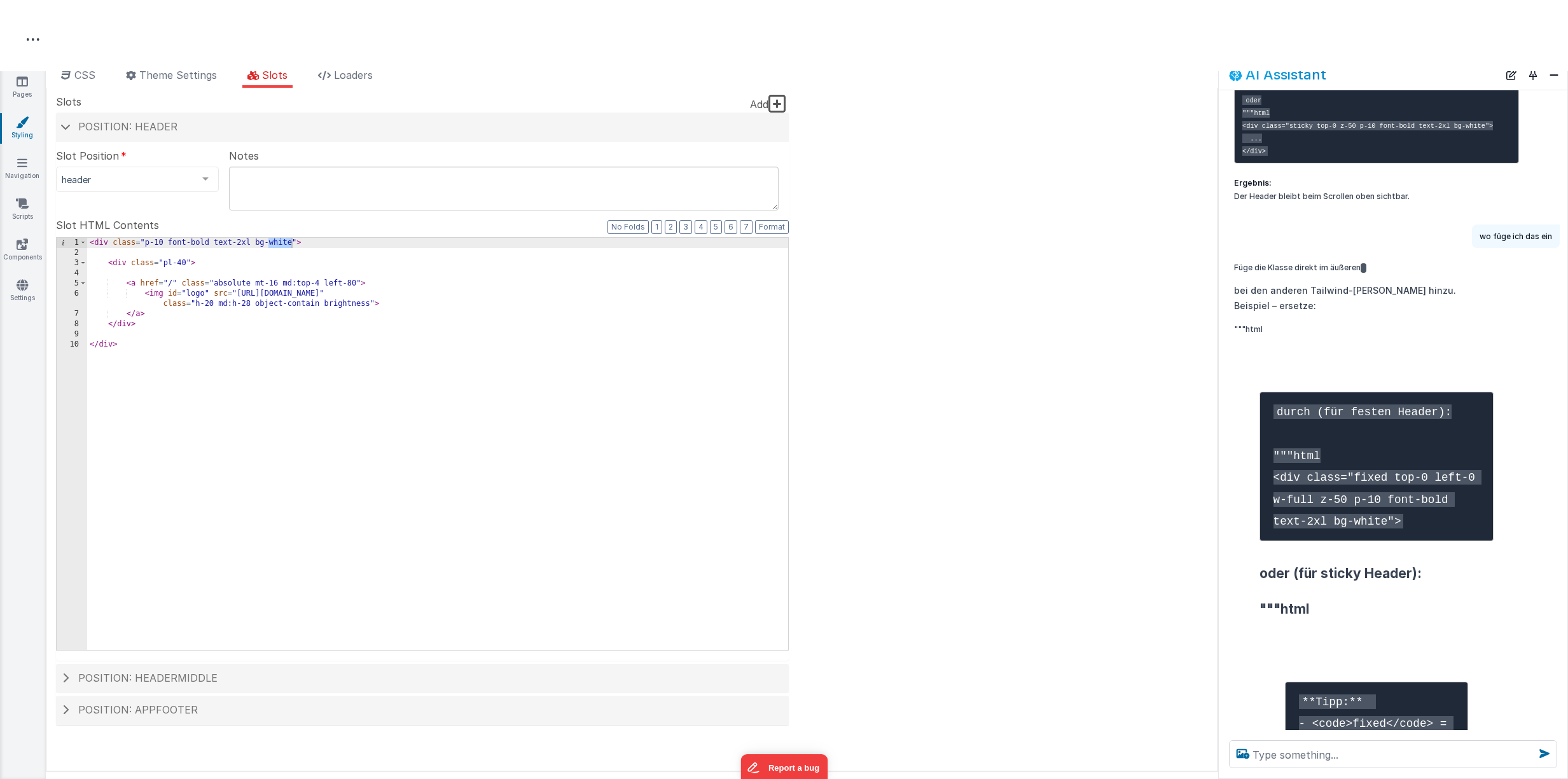
scroll to position [1802, 0]
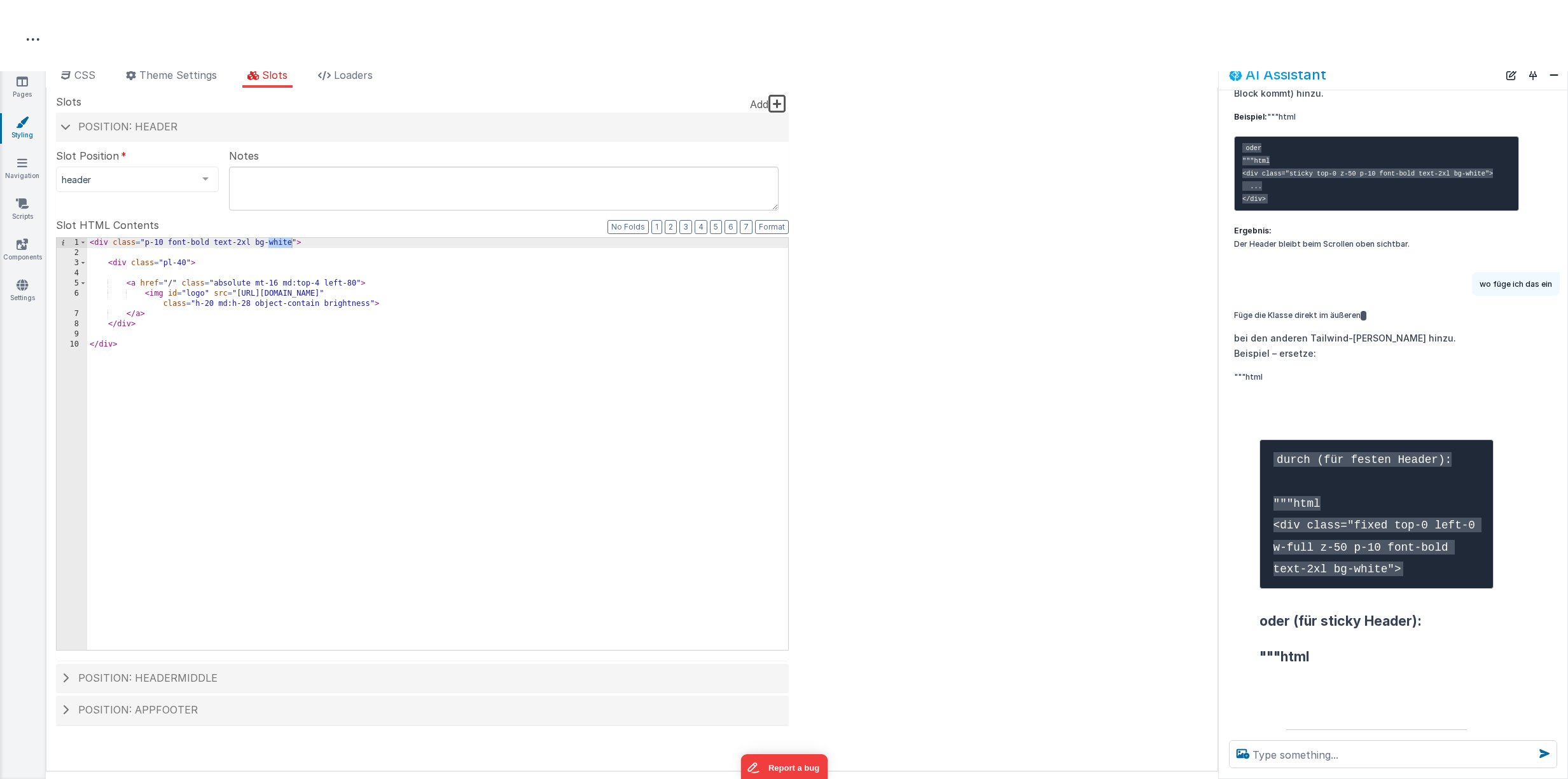
click at [1293, 203] on code "oder """html <div class="sticky top-0 z-50 p-10 font-bold text-2xl bg-white"> .…" at bounding box center [1367, 173] width 250 height 60
drag, startPoint x: 1290, startPoint y: 347, endPoint x: 1484, endPoint y: 352, distance: 194.1
click at [1485, 203] on code "oder """html <div class="sticky top-0 z-50 p-10 font-bold text-2xl bg-white"> .…" at bounding box center [1367, 173] width 250 height 60
copy code "sticky top-0 z-50 p-10 font-bold text-2xl bg-white"
click at [280, 247] on div "< div class = "p-10 font-bold text-2xl bg-white" > < div class = "pl-40" > < a …" at bounding box center [437, 454] width 701 height 432
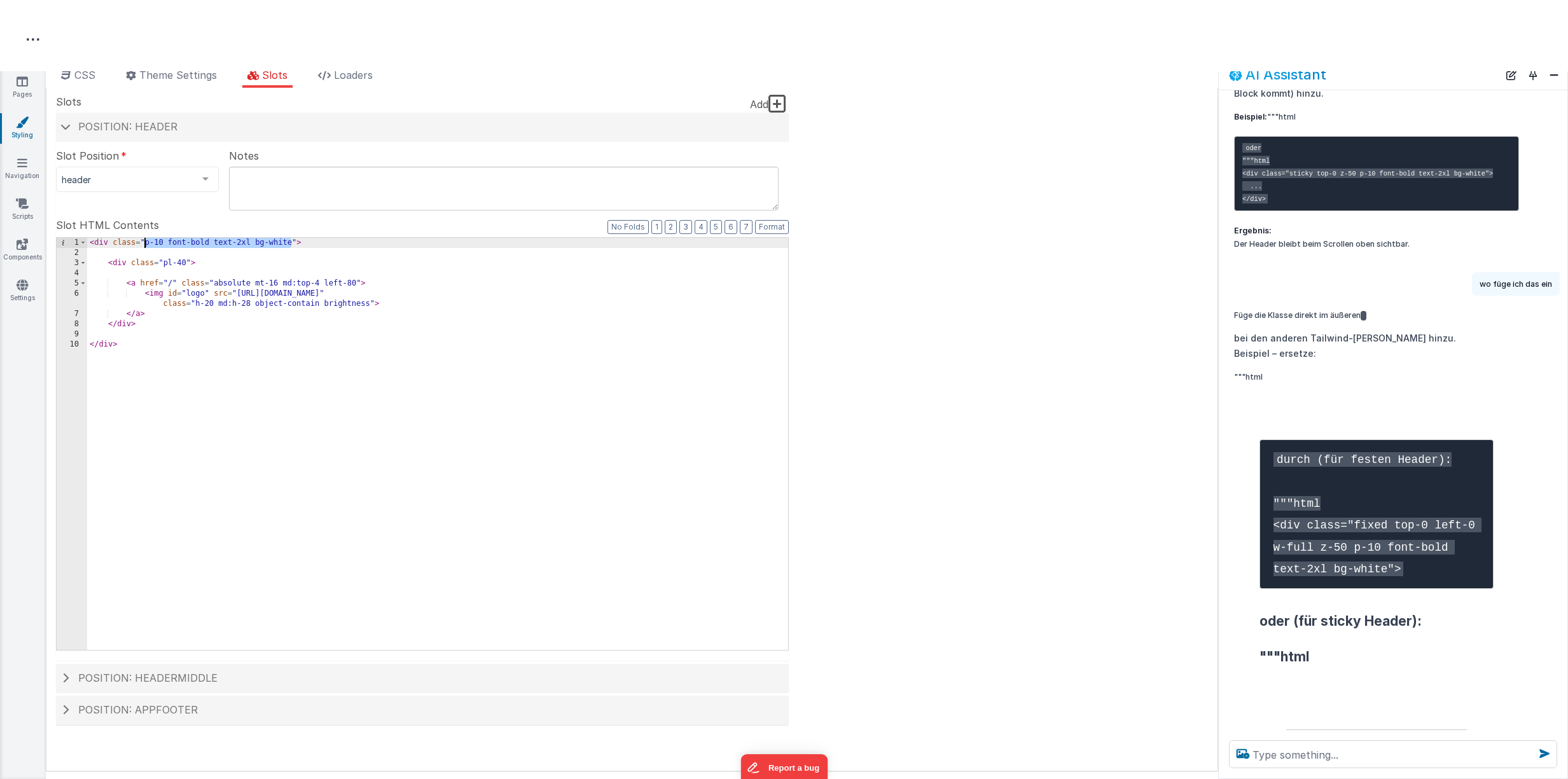
drag, startPoint x: 293, startPoint y: 244, endPoint x: 232, endPoint y: 268, distance: 65.6
click at [145, 239] on div "< div class = "p-10 font-bold text-2xl bg-white" > < div class = "pl-40" > < a …" at bounding box center [437, 454] width 701 height 432
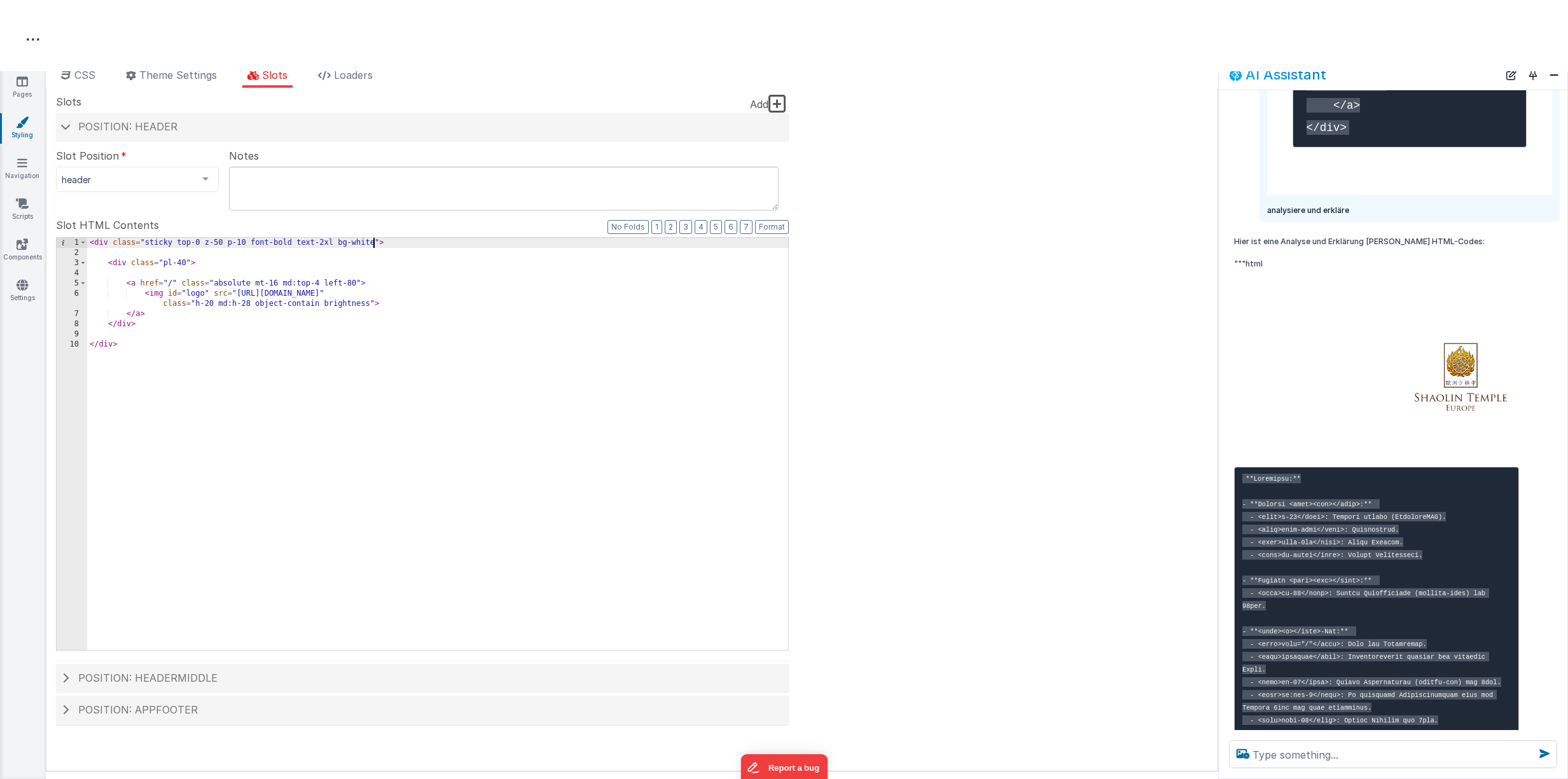
scroll to position [740, 0]
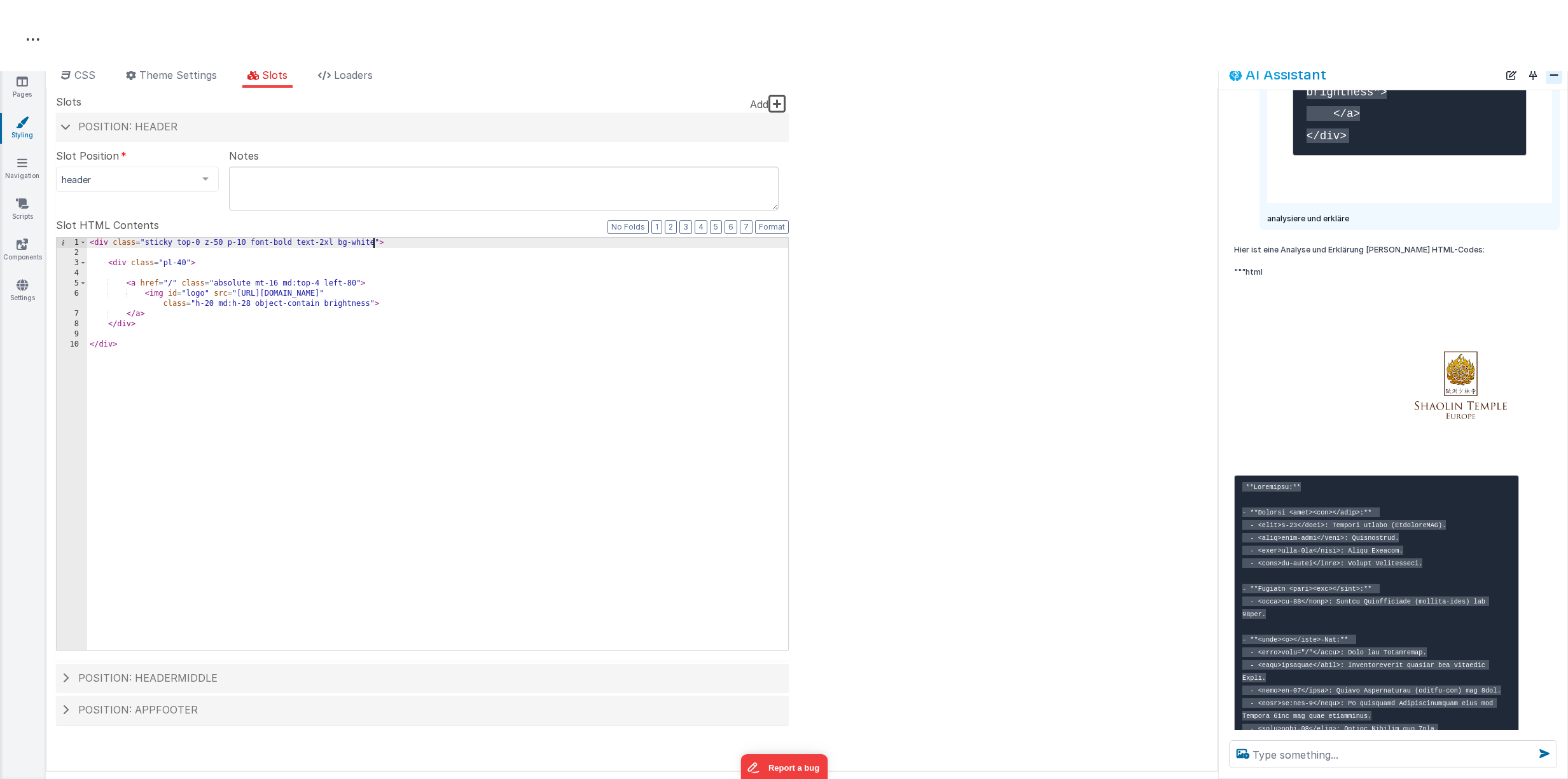
click at [1551, 73] on button "Close" at bounding box center [1553, 75] width 17 height 18
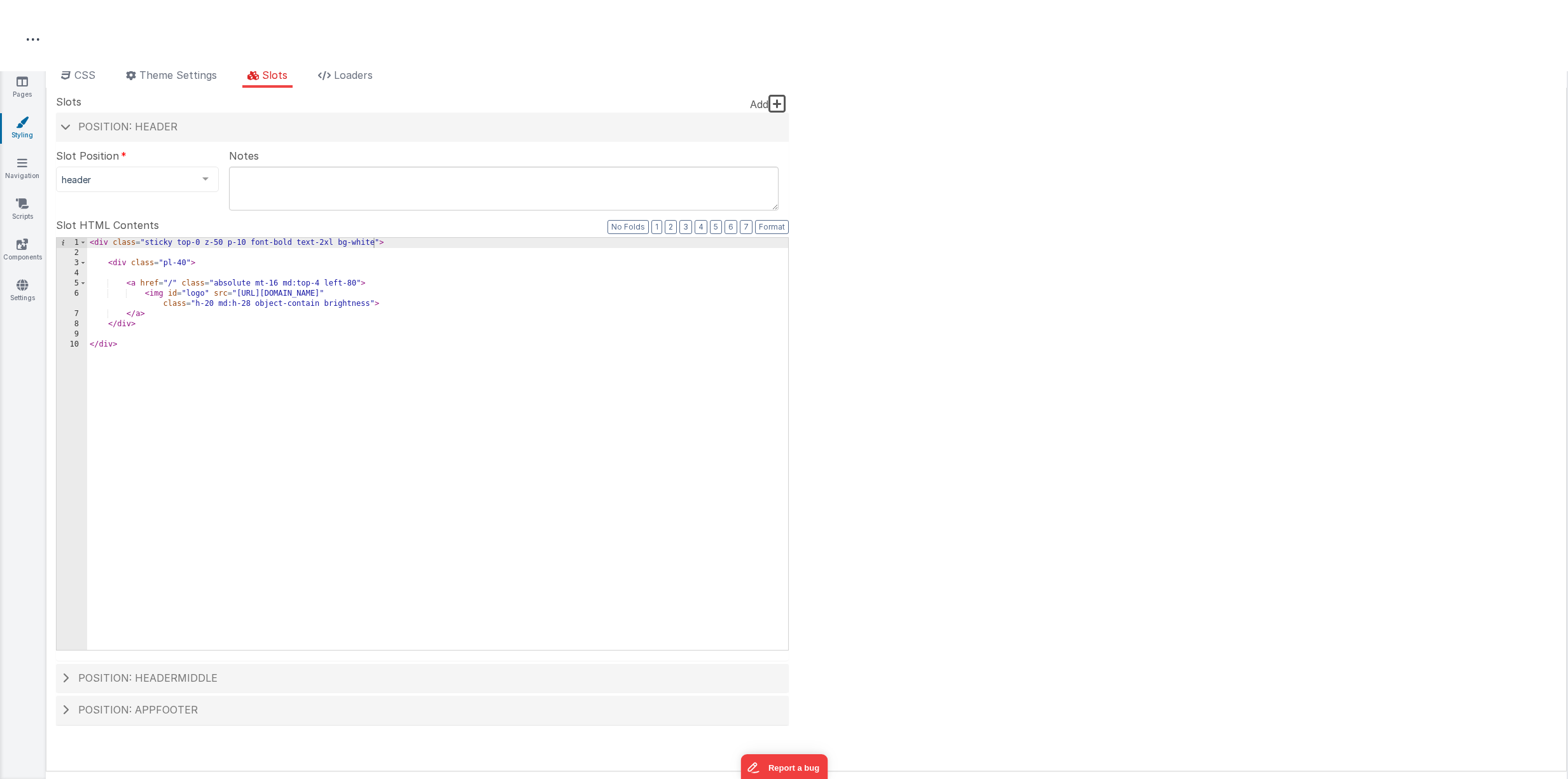
scroll to position [1561, 0]
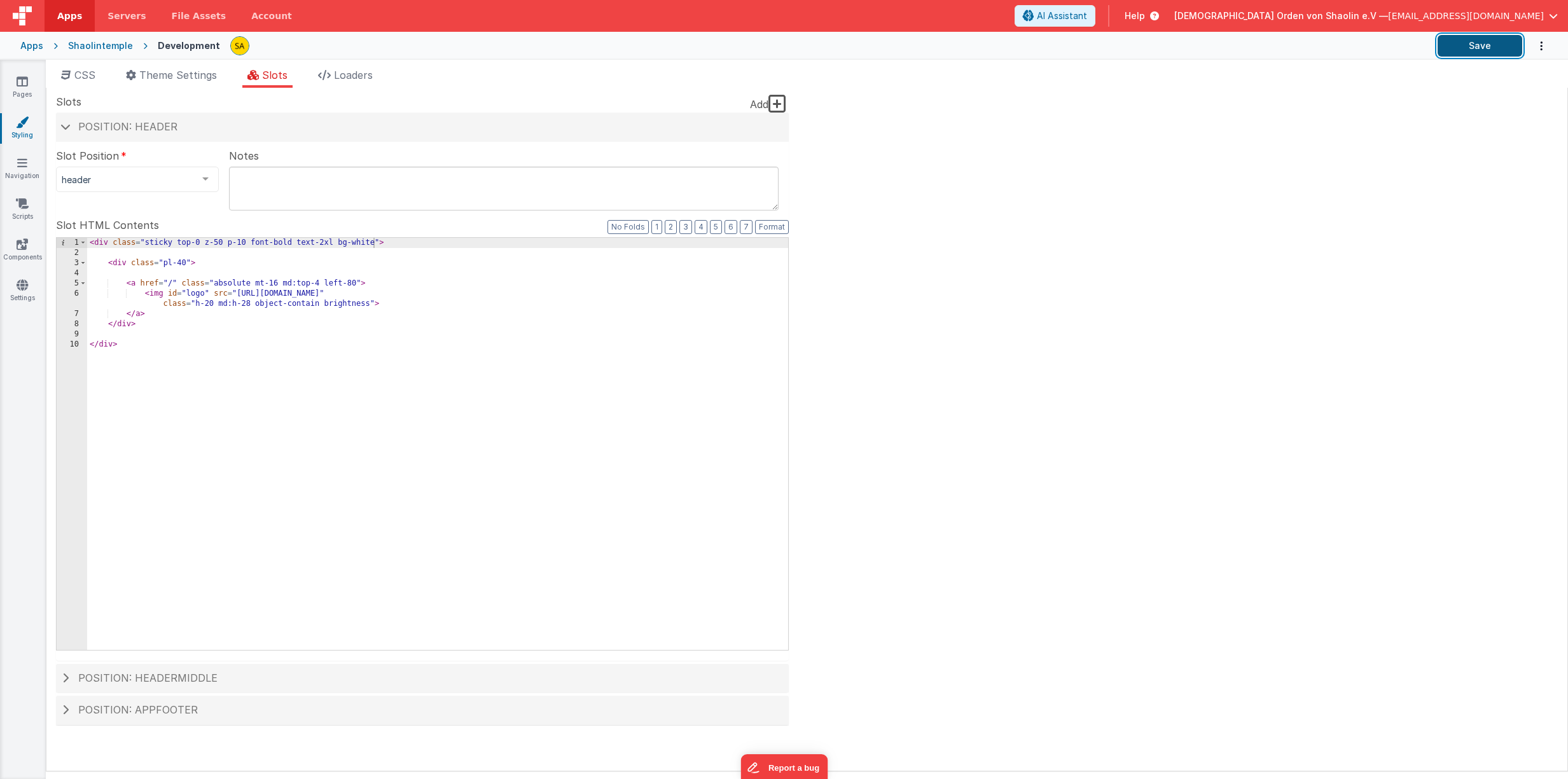
click at [1486, 48] on button "Save" at bounding box center [1479, 46] width 84 height 22
click at [458, 342] on div "< div class = "sticky top-0 z-50 p-10 font-bold text-2xl bg-white" > < div clas…" at bounding box center [437, 454] width 701 height 432
click at [487, 266] on div "< div class = "sticky top-0 z-50 p-10 font-bold text-2xl bg-white" > < div clas…" at bounding box center [437, 454] width 701 height 432
click at [1460, 46] on button "Save" at bounding box center [1479, 46] width 84 height 22
click at [1087, 15] on span "AI Assistant" at bounding box center [1062, 15] width 50 height 13
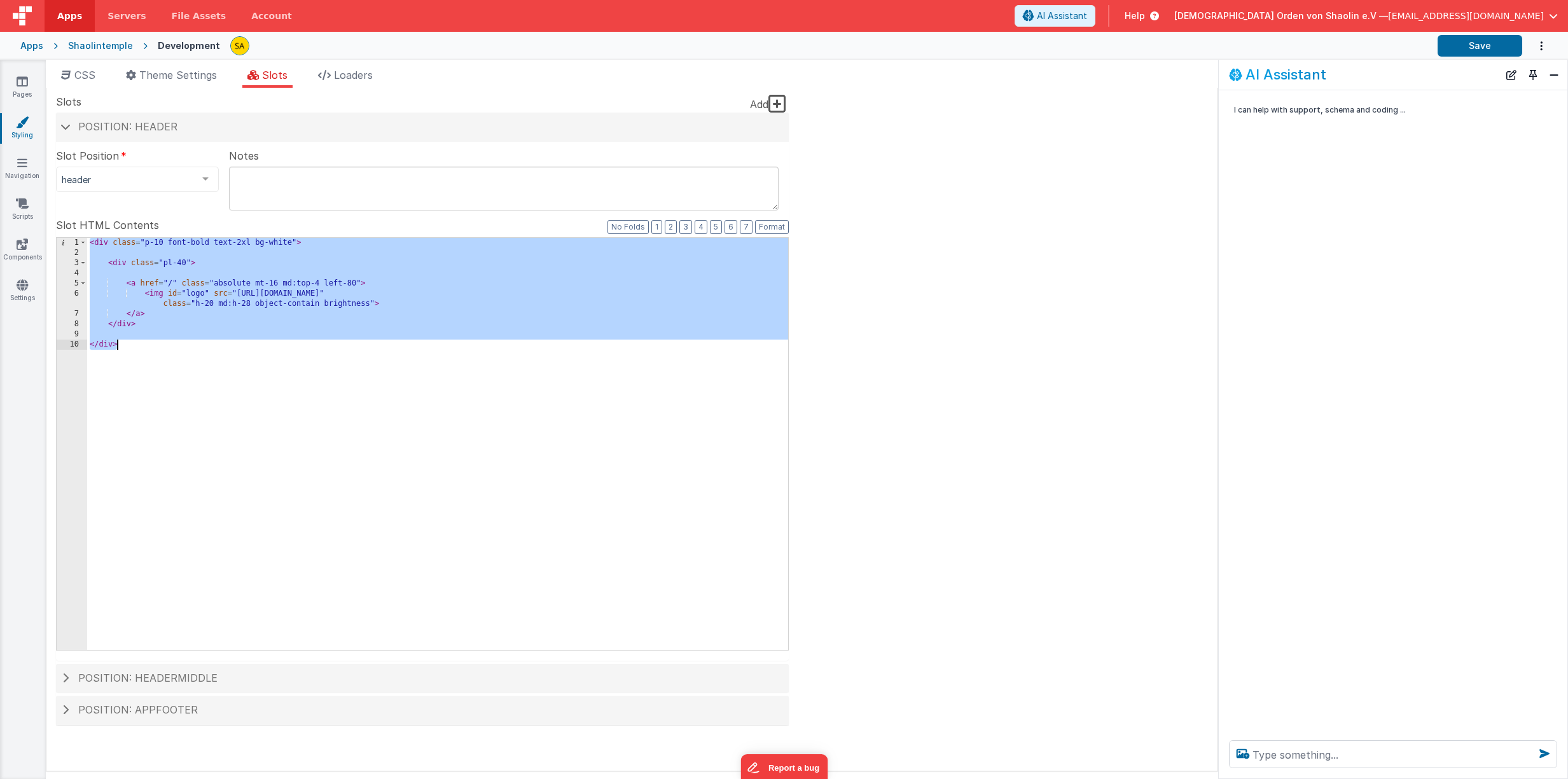
drag, startPoint x: 90, startPoint y: 244, endPoint x: 121, endPoint y: 383, distance: 142.4
click at [120, 383] on div "< div class = "p-10 font-bold text-2xl bg-white" > < div class = "pl-40" > < a …" at bounding box center [437, 454] width 701 height 432
click at [1293, 750] on textarea at bounding box center [1393, 754] width 328 height 28
paste textarea "<div class="p-10 font-bold text-2xl bg-white"> <div class="pl-40"> <a href="/" …"
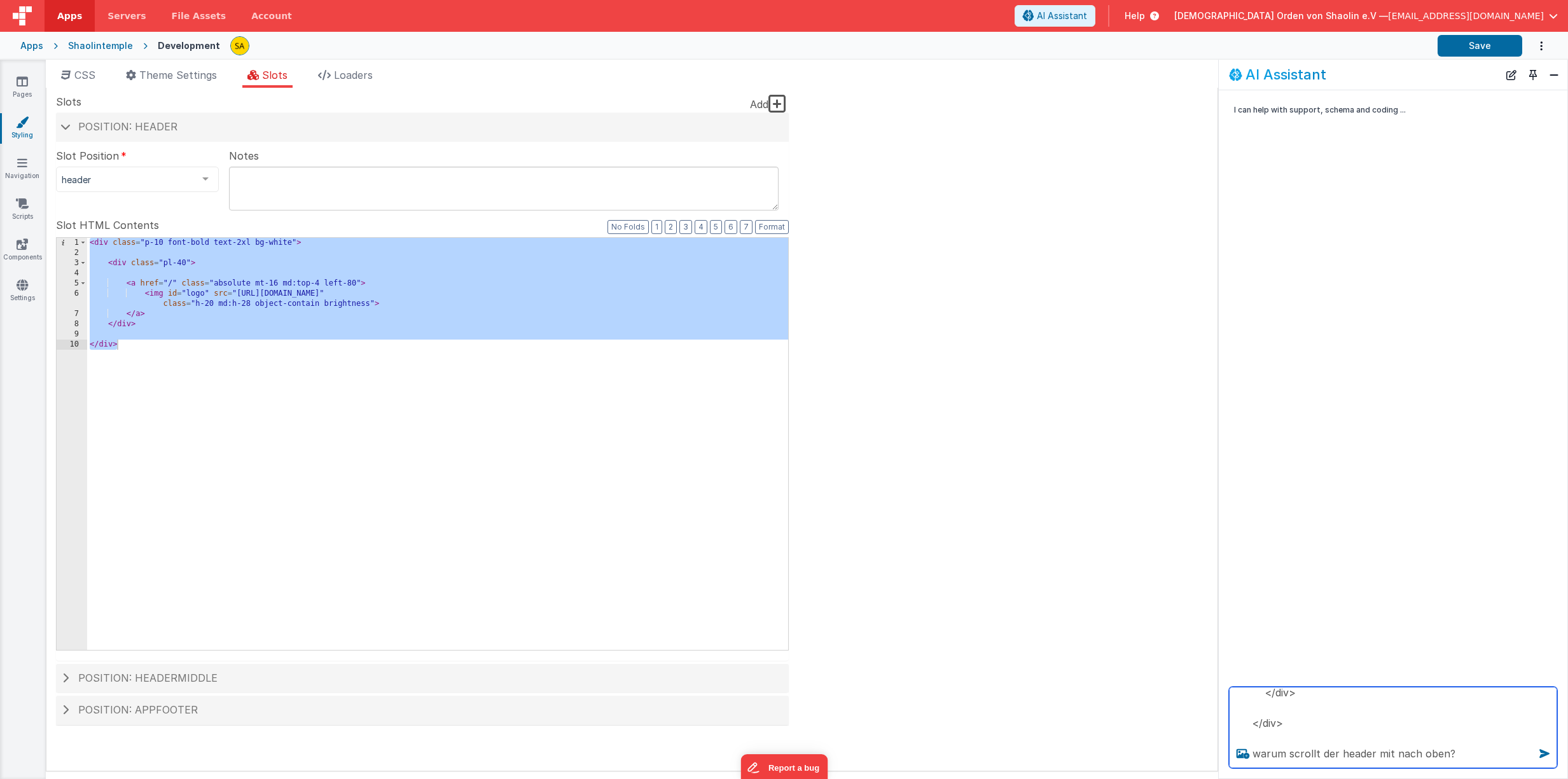
type textarea "<div class="p-10 font-bold text-2xl bg-white"> <div class="pl-40"> <a href="/" …"
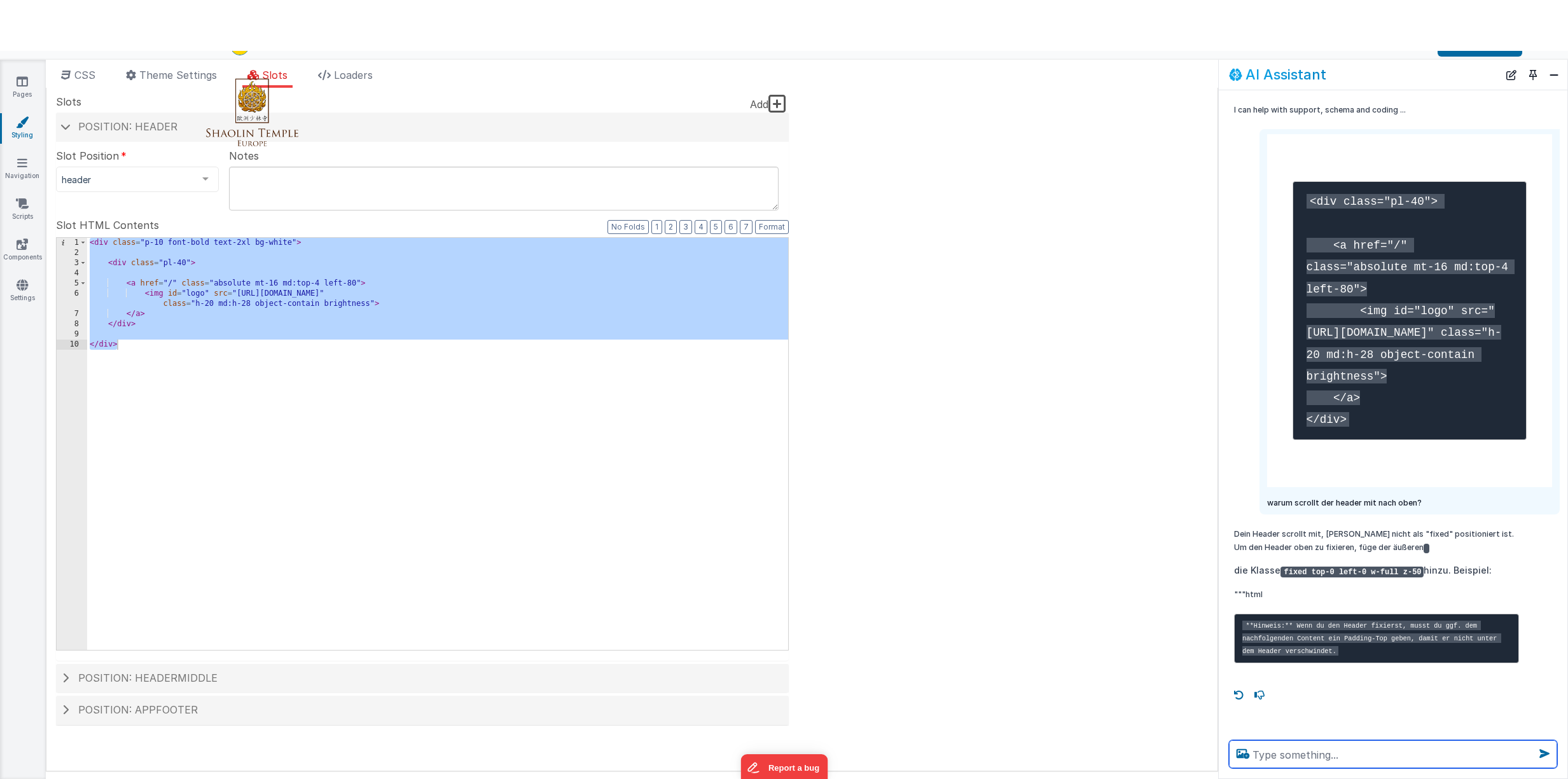
scroll to position [88, 0]
click at [455, 444] on div "< div class = "p-10 font-bold text-2xl bg-white" > < div class = "pl-40" > < a …" at bounding box center [437, 454] width 701 height 432
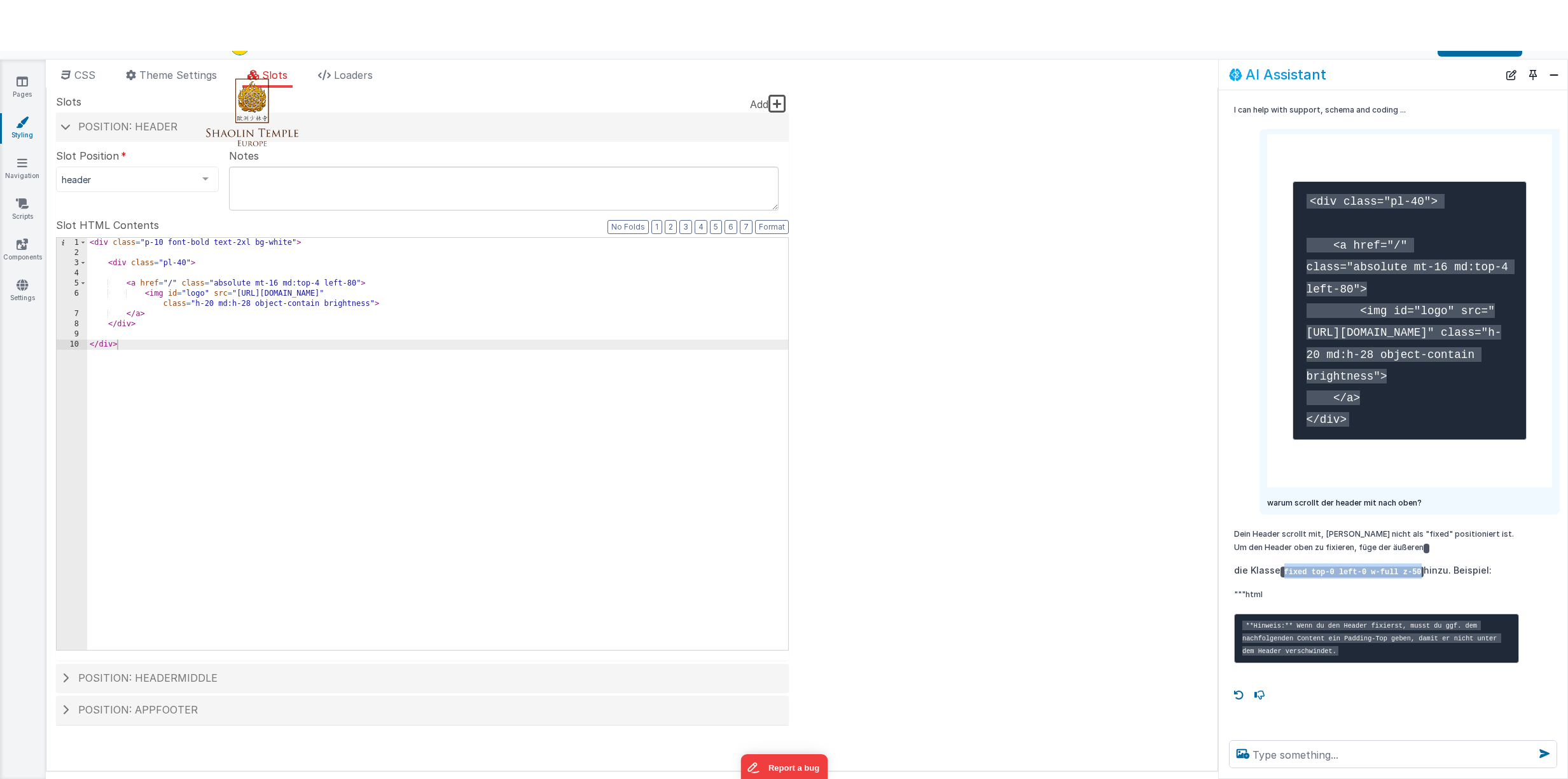
drag, startPoint x: 1284, startPoint y: 573, endPoint x: 1420, endPoint y: 573, distance: 136.0
click at [1420, 573] on code "fixed top-0 left-0 w-full z-50" at bounding box center [1351, 572] width 143 height 11
copy code "fixed top-0 left-0 w-full z-50"
click at [292, 243] on div "< div class = "p-10 font-bold text-2xl bg-white" > < div class = "pl-40" > < a …" at bounding box center [437, 454] width 701 height 432
paste textarea
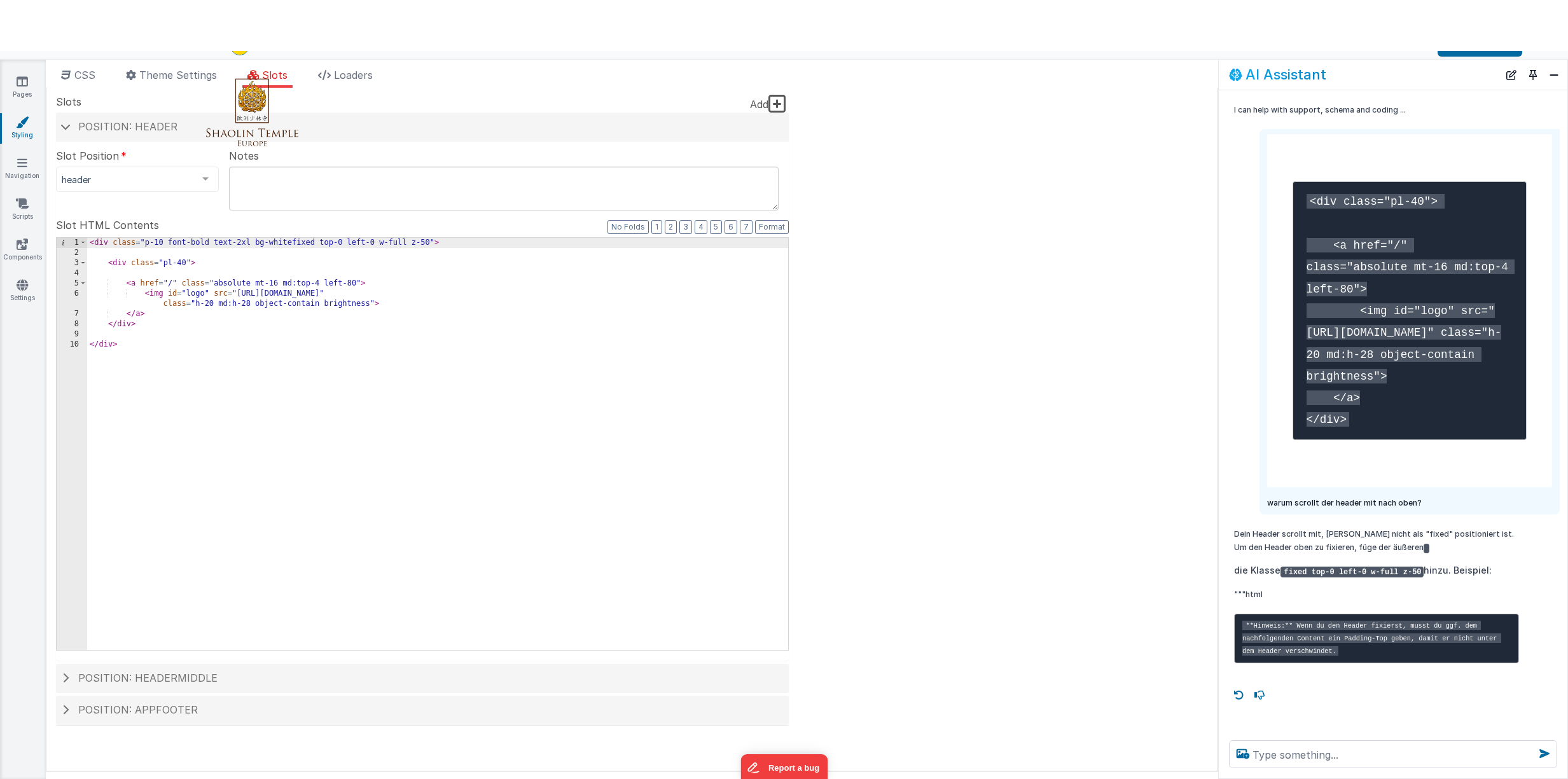
click at [293, 243] on div "< div class = "p-10 font-bold text-2xl bg-whitefixed top-0 left-0 w-full z-50" …" at bounding box center [437, 454] width 701 height 432
click at [1456, 52] on button "Save" at bounding box center [1479, 46] width 84 height 22
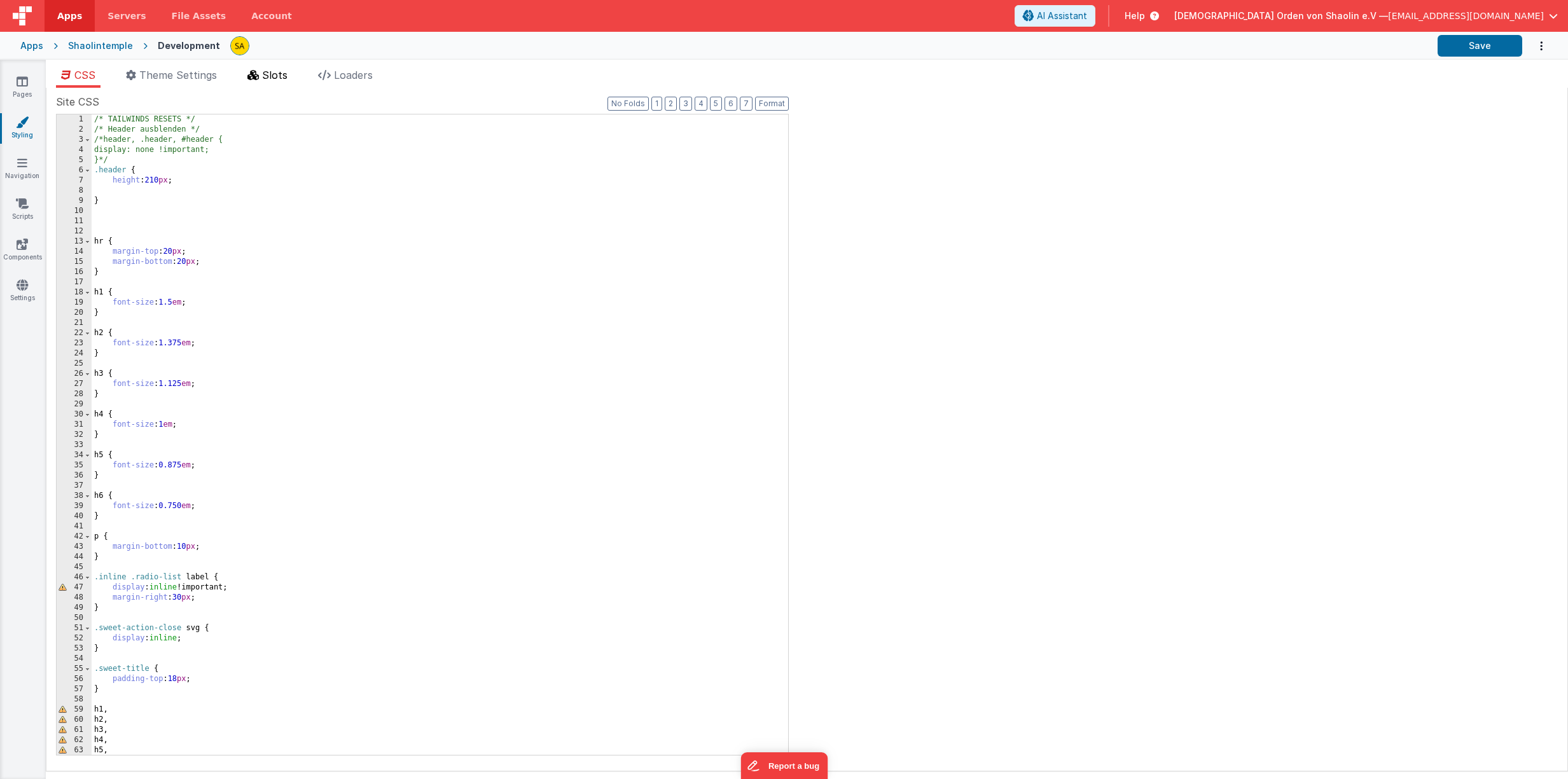
click at [274, 74] on span "Slots" at bounding box center [275, 74] width 25 height 13
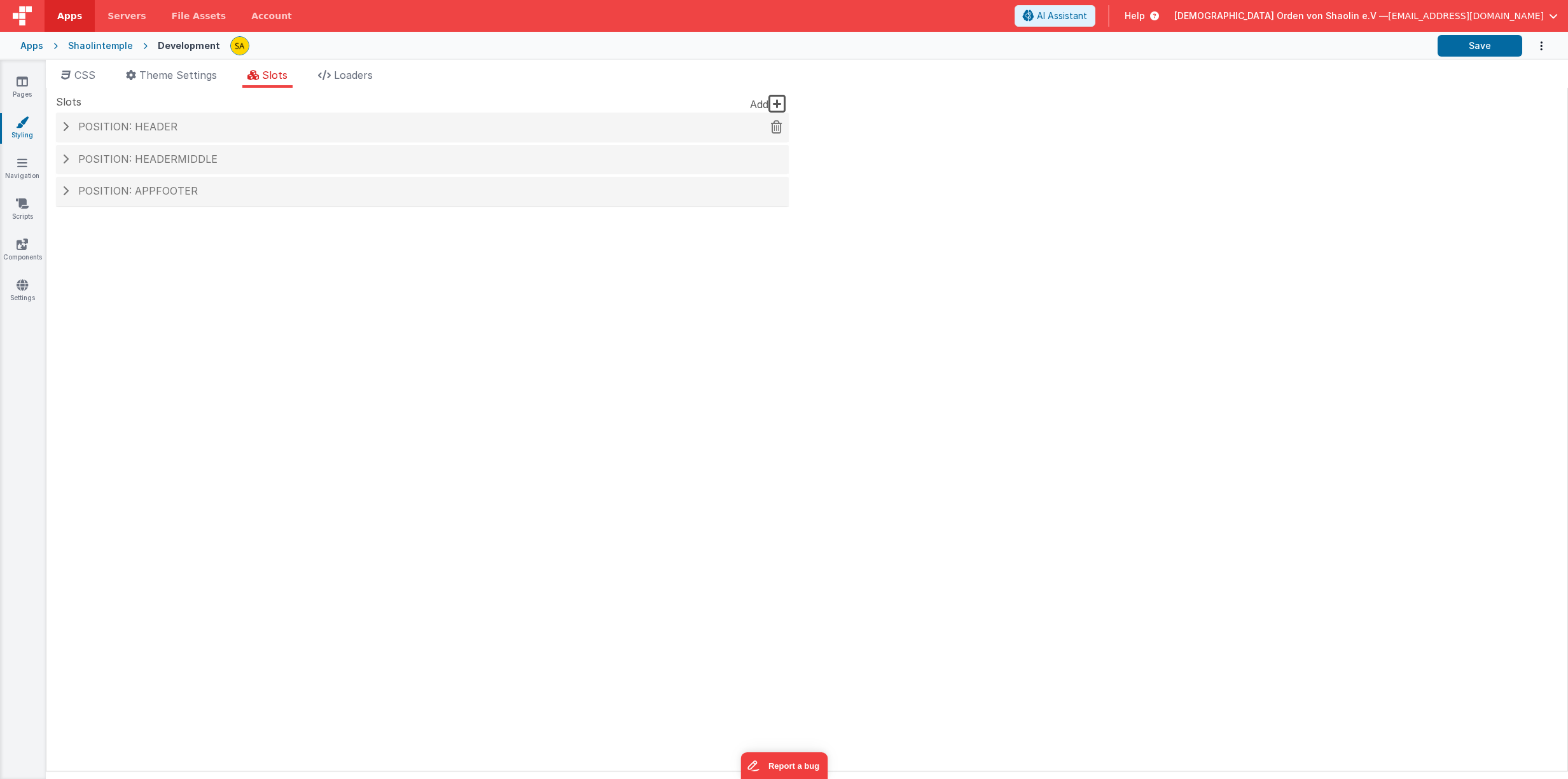
click at [72, 126] on h4 "Position: header" at bounding box center [422, 127] width 720 height 11
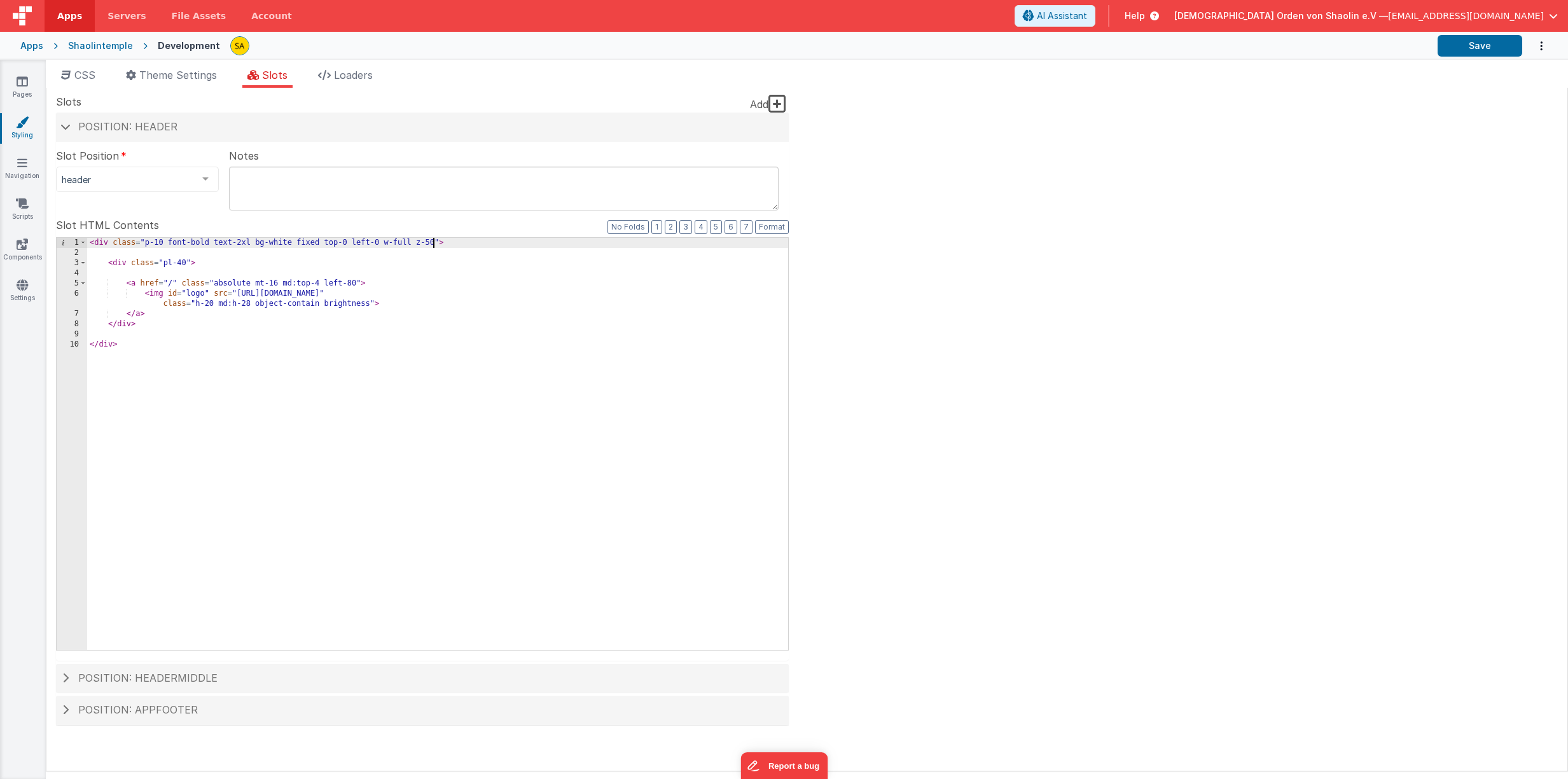
click at [432, 242] on div "< div class = "p-10 font-bold text-2xl bg-white fixed top-0 left-0 w-full z-50"…" at bounding box center [437, 454] width 701 height 432
click at [1472, 48] on button "Save" at bounding box center [1479, 46] width 84 height 22
click at [436, 242] on div "< div class = "p-10 font-bold text-2xl bg-white fixed top-0 left-0 w-full z-200…" at bounding box center [437, 454] width 701 height 432
click at [1477, 44] on button "Save" at bounding box center [1479, 46] width 84 height 22
click at [1087, 17] on span "AI Assistant" at bounding box center [1062, 15] width 50 height 13
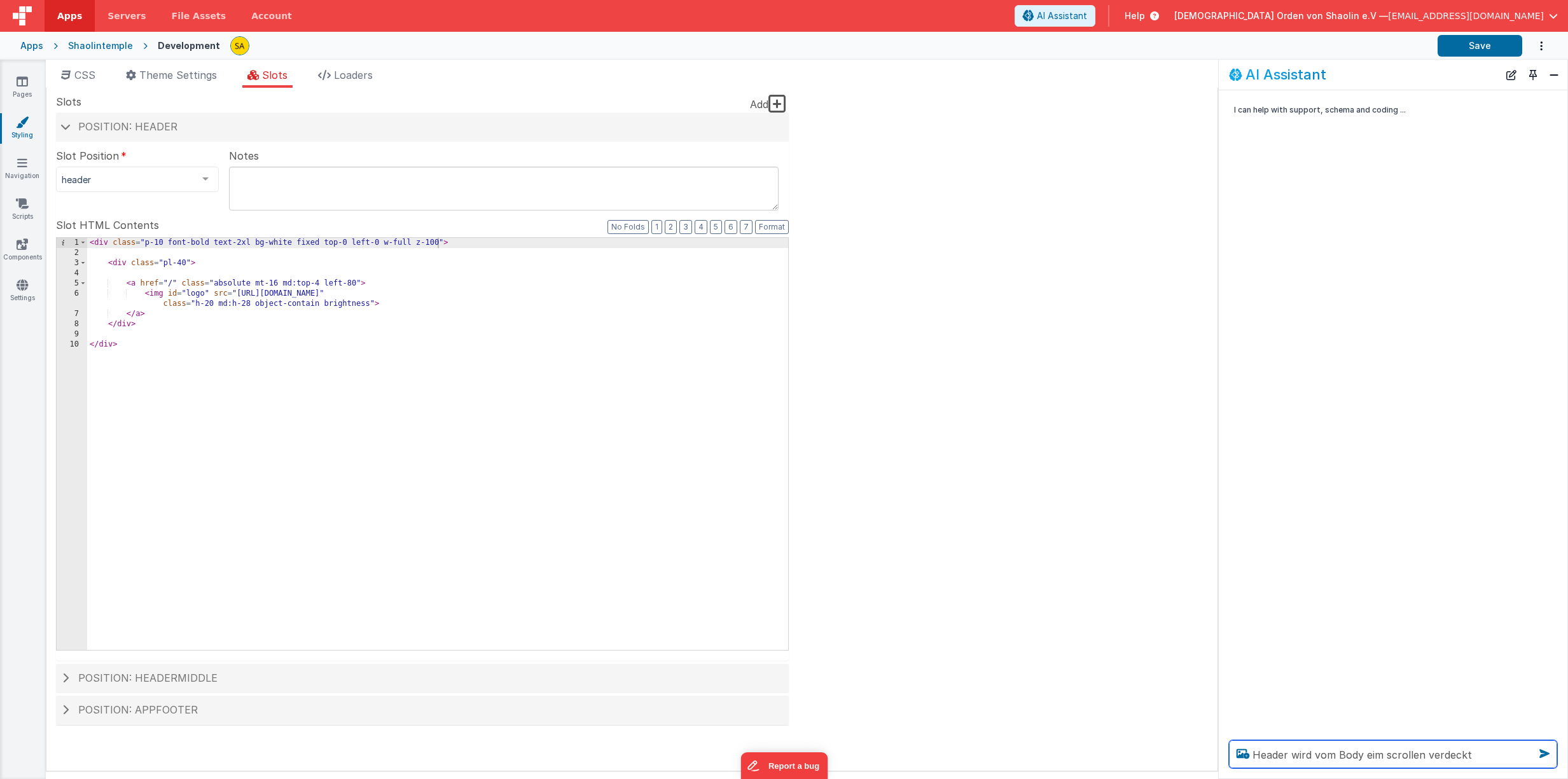
type textarea "Header wird vom Body eim scrollen verdeckt"
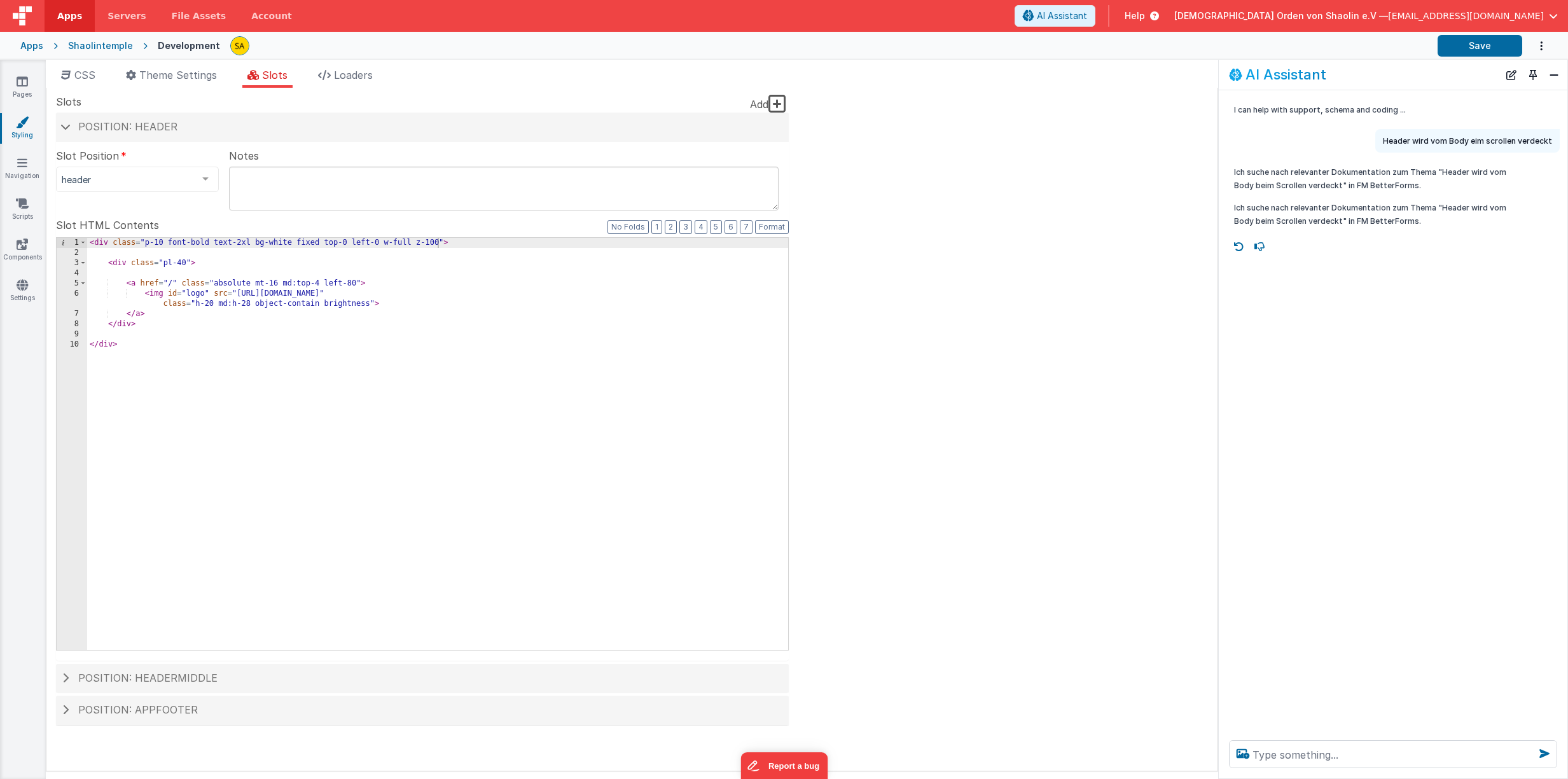
click at [438, 238] on div "1 2 3 4 5 6 7 8 9 10 < div class = "p-10 font-bold text-2xl bg-white fixed top-…" at bounding box center [422, 444] width 733 height 413
click at [435, 244] on div "< div class = "p-10 font-bold text-2xl bg-white fixed top-0 left-0 w-full z-100…" at bounding box center [437, 454] width 701 height 432
click at [1463, 46] on button "Save" at bounding box center [1479, 46] width 84 height 22
click at [428, 244] on div "< div class = "p-10 font-bold text-2xl bg-white fixed top-0 left-0 w-full z-50"…" at bounding box center [437, 454] width 701 height 432
click at [1484, 47] on button "Save" at bounding box center [1479, 46] width 84 height 22
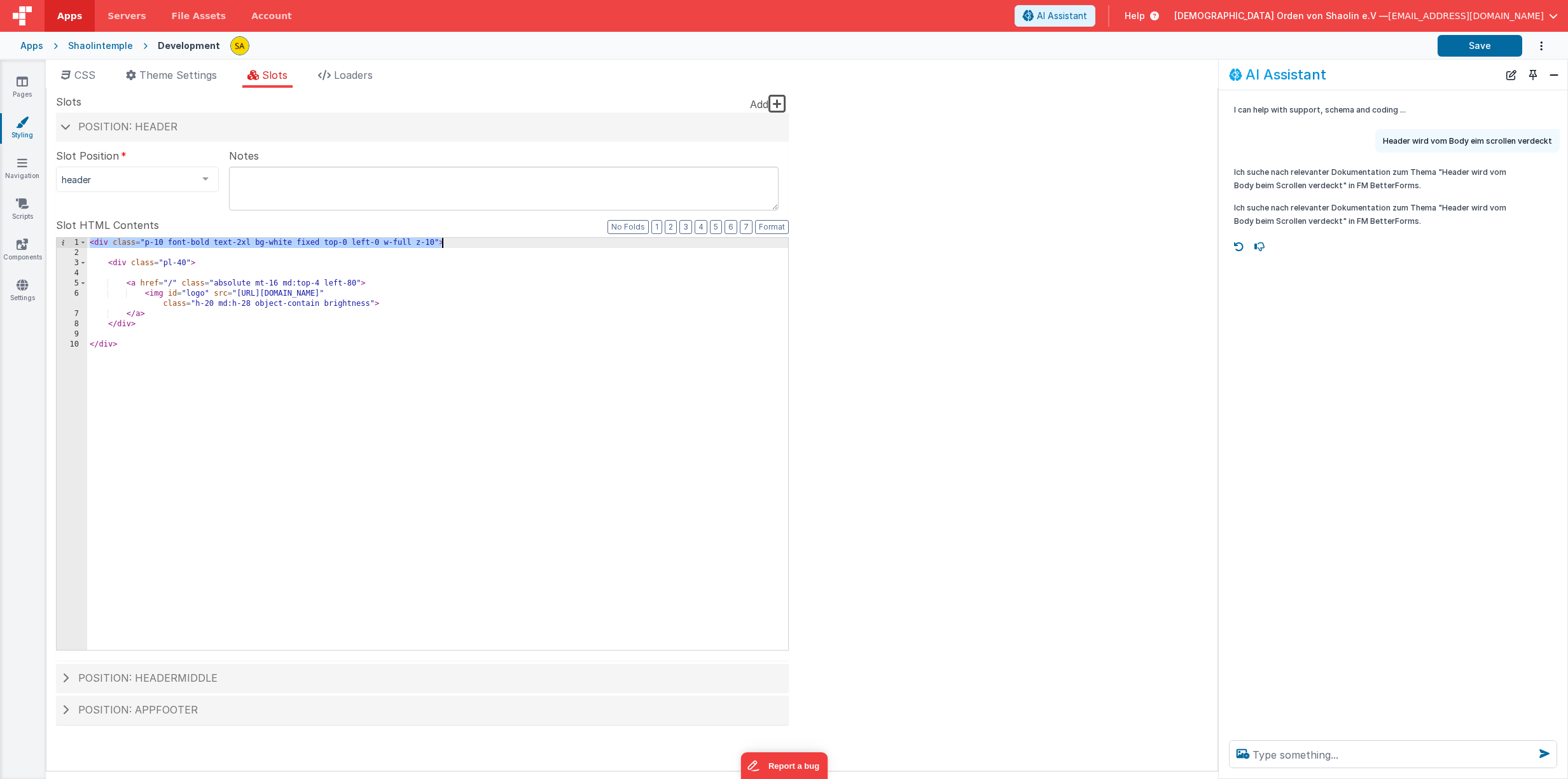
drag, startPoint x: 91, startPoint y: 246, endPoint x: 464, endPoint y: 246, distance: 373.0
click at [464, 246] on div "< div class = "p-10 font-bold text-2xl bg-white fixed top-0 left-0 w-full z-10"…" at bounding box center [437, 454] width 701 height 432
click at [1288, 752] on textarea at bounding box center [1393, 754] width 328 height 28
paste textarea "<div class="p-10 font-bold text-2xl bg-white fixed top-0 left-0 w-full z-10">"
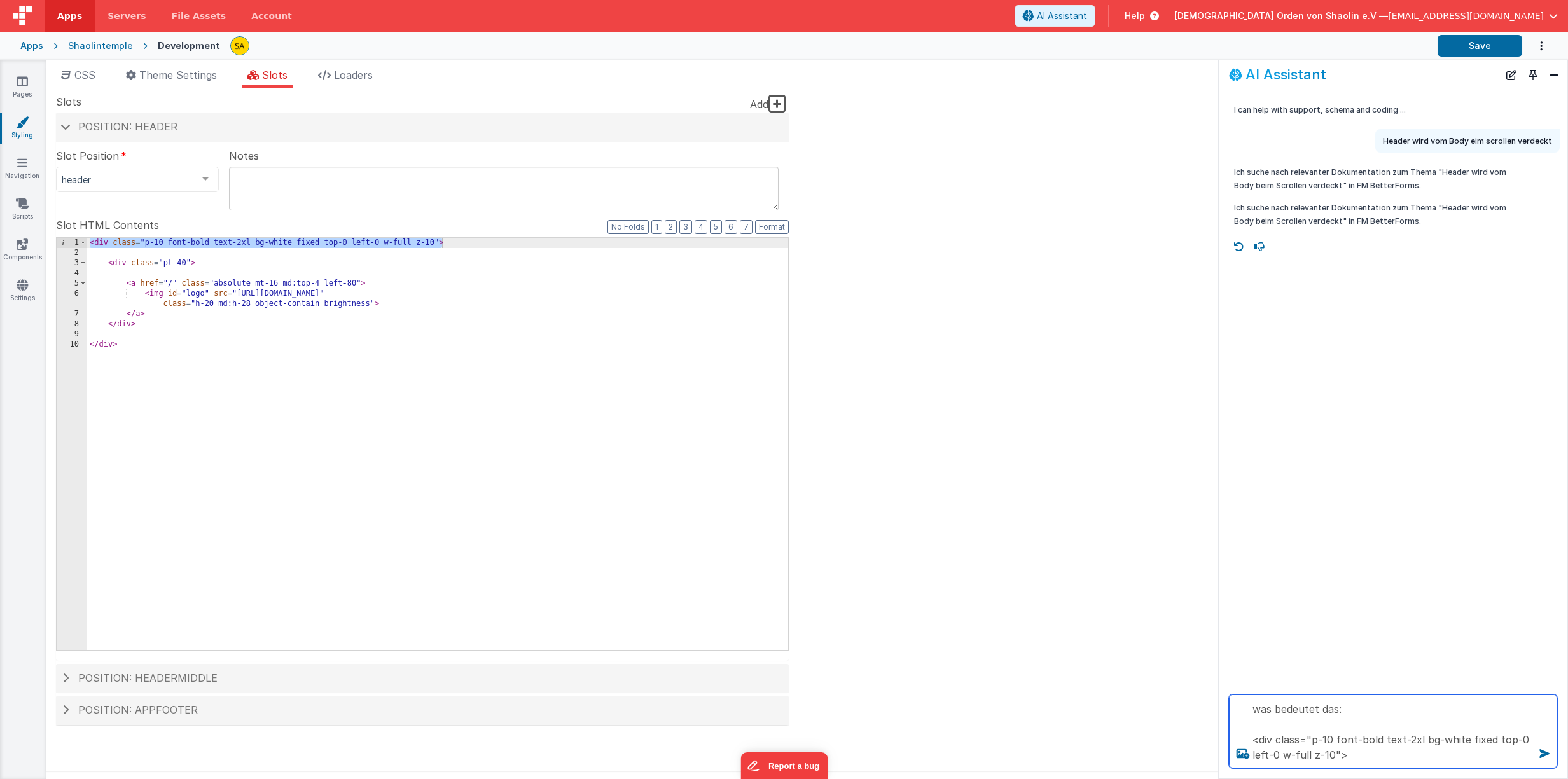
type textarea "was bedeutet das: <div class="p-10 font-bold text-2xl bg-white fixed top-0 left…"
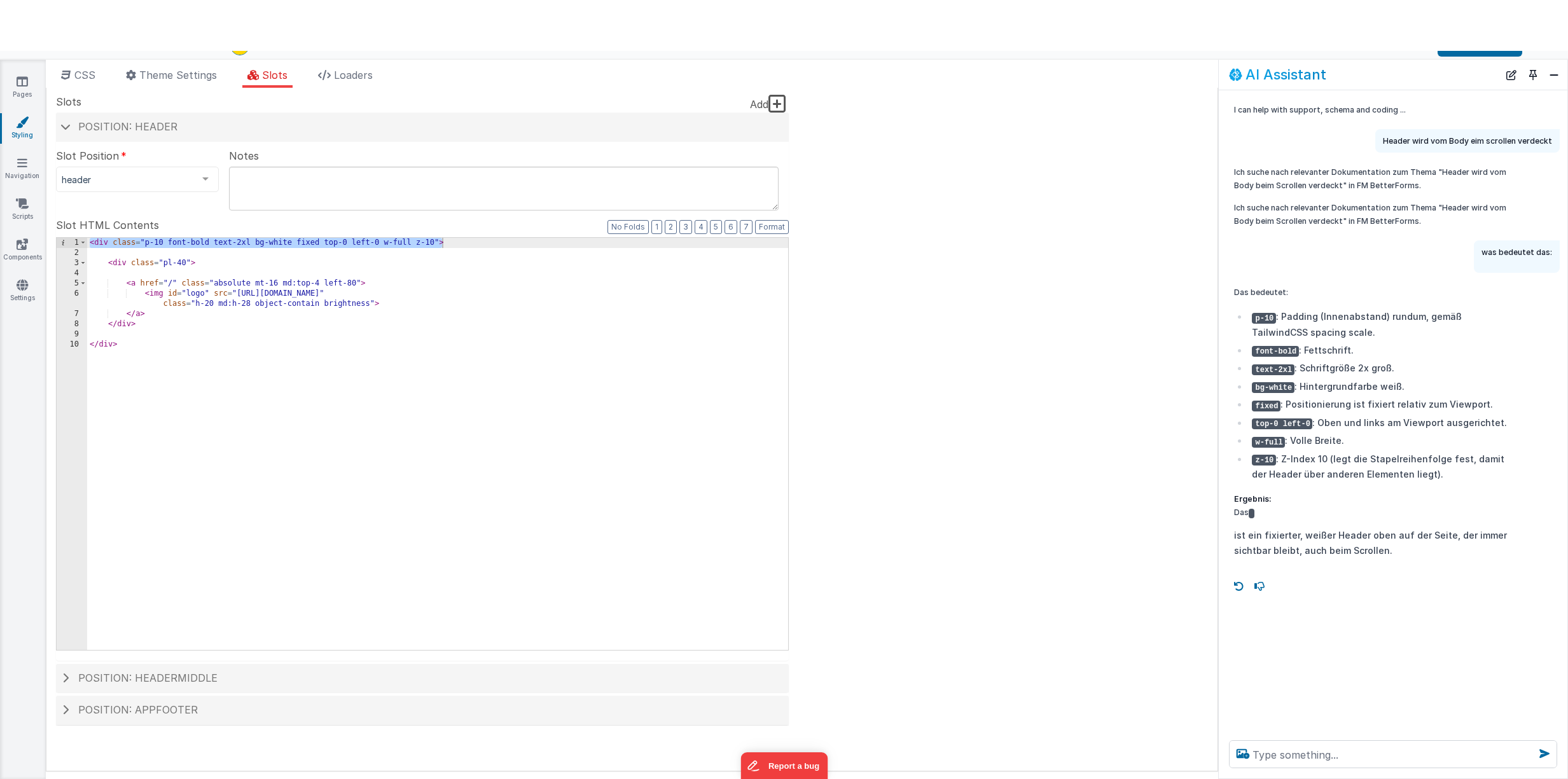
click at [345, 243] on div "< div class = "p-10 font-bold text-2xl bg-white fixed top-0 left-0 w-full z-10"…" at bounding box center [437, 454] width 701 height 432
click at [1465, 54] on button "Save" at bounding box center [1479, 46] width 84 height 22
click at [350, 244] on div "< div class = "p-10 font-bold text-2xl bg-white fixed top-20 left-0 w-full z-10…" at bounding box center [437, 454] width 701 height 432
click at [1456, 52] on button "Save" at bounding box center [1479, 46] width 84 height 22
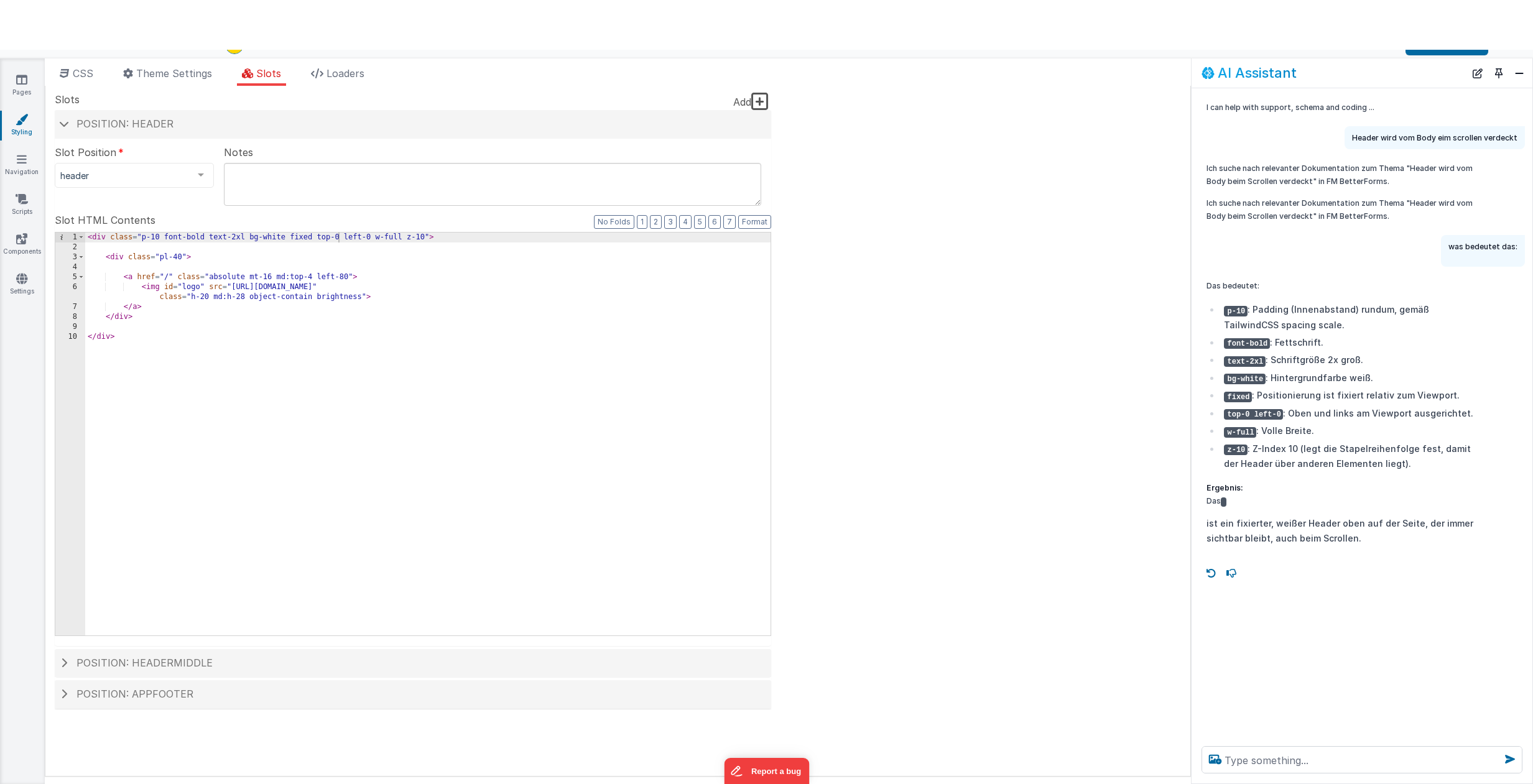
click at [916, 217] on div "Site CSS Format 7 6 5 4 3 2 1 No Folds 1 2 3 4 5 6 7 8 9 10 11 12 13 14 15 16 1…" at bounding box center [617, 431] width 1146 height 691
click at [369, 238] on div "< div class = "p-10 font-bold text-2xl bg-white fixed top-0 left-0 w-full z-10"…" at bounding box center [427, 443] width 685 height 423
click at [1436, 55] on button "Save" at bounding box center [1446, 45] width 82 height 21
click at [370, 236] on div "< div class = "p-10 font-bold text-2xl bg-white fixed top-0 left-20 w-full z-10…" at bounding box center [427, 443] width 685 height 423
click at [1456, 51] on button "Save" at bounding box center [1446, 45] width 82 height 21
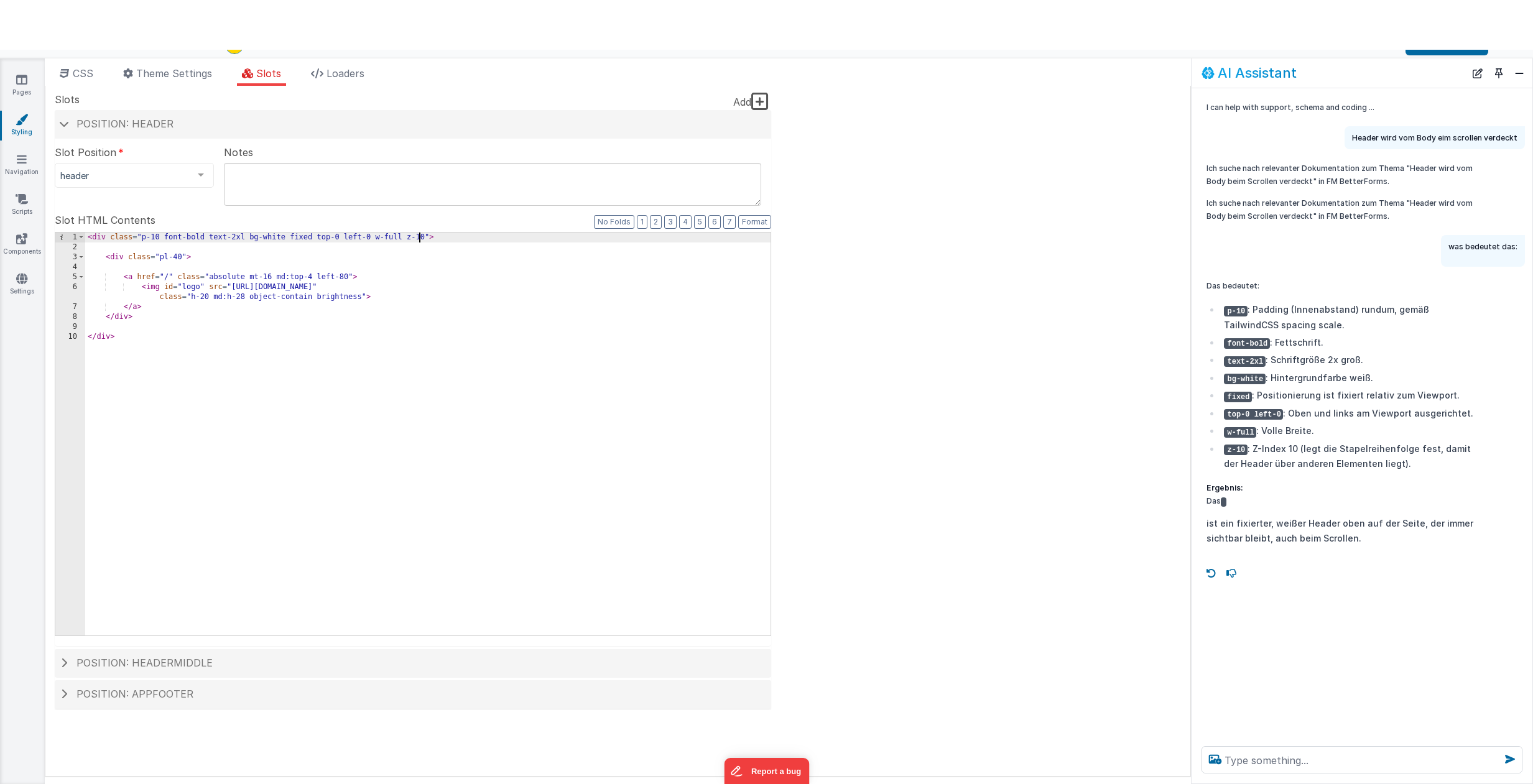
drag, startPoint x: 421, startPoint y: 238, endPoint x: 427, endPoint y: 256, distance: 19.0
click at [421, 238] on div "< div class = "p-10 font-bold text-2xl bg-white fixed top-0 left-0 w-full z-10"…" at bounding box center [427, 443] width 685 height 423
click at [1467, 51] on button "Save" at bounding box center [1446, 45] width 82 height 21
drag, startPoint x: 418, startPoint y: 236, endPoint x: 415, endPoint y: 244, distance: 8.5
click at [418, 236] on div "< div class = "p-10 font-bold text-2xl bg-white fixed top-0 left-0 w-full z-0" …" at bounding box center [427, 443] width 685 height 423
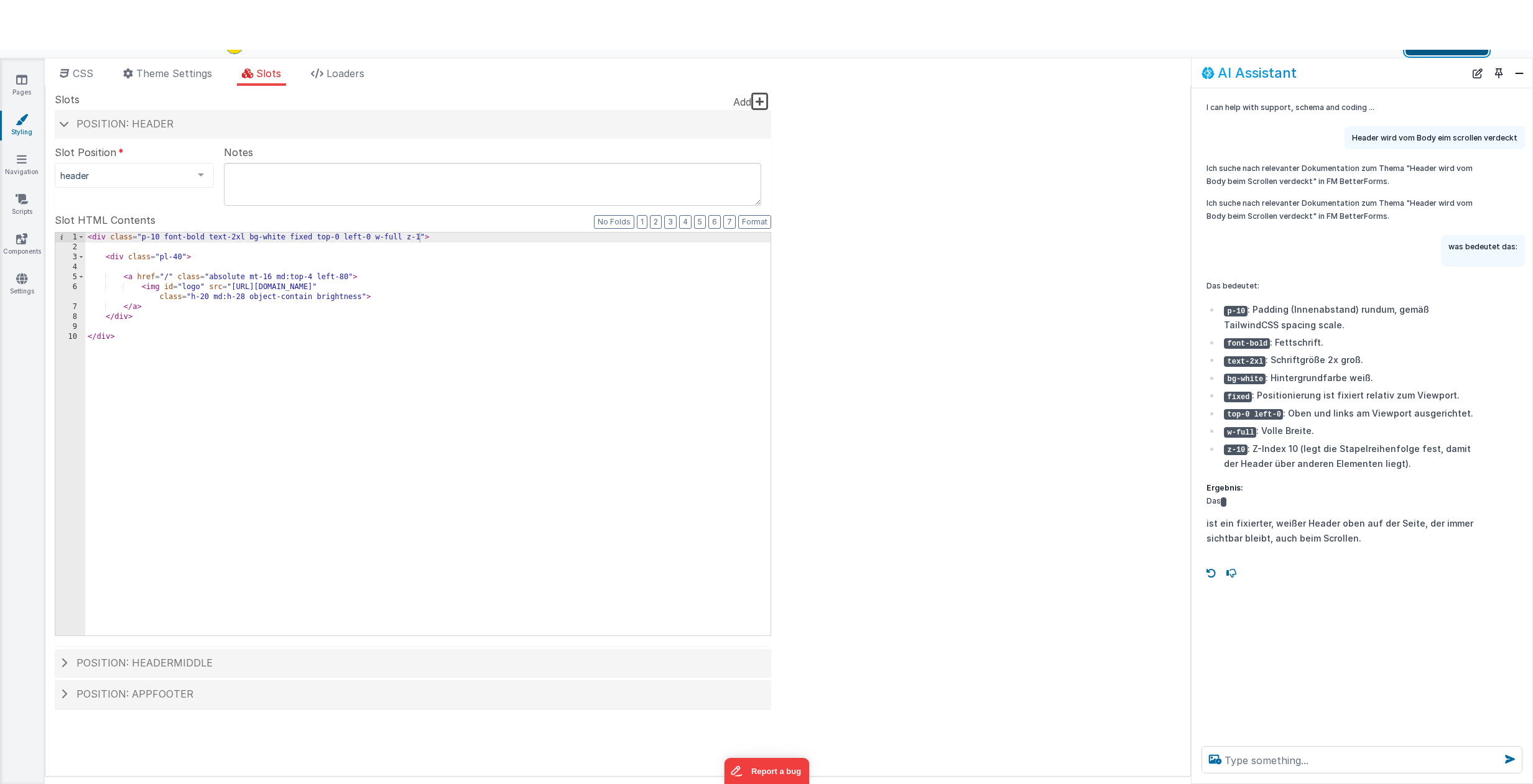
click at [1451, 51] on button "Save" at bounding box center [1446, 45] width 82 height 21
click at [419, 238] on div "< div class = "p-10 font-bold text-2xl bg-white fixed top-0 left-0 w-full z-1" …" at bounding box center [427, 443] width 685 height 423
click at [1258, 759] on textarea at bounding box center [1362, 759] width 321 height 27
type textarea "was ist der z-index"
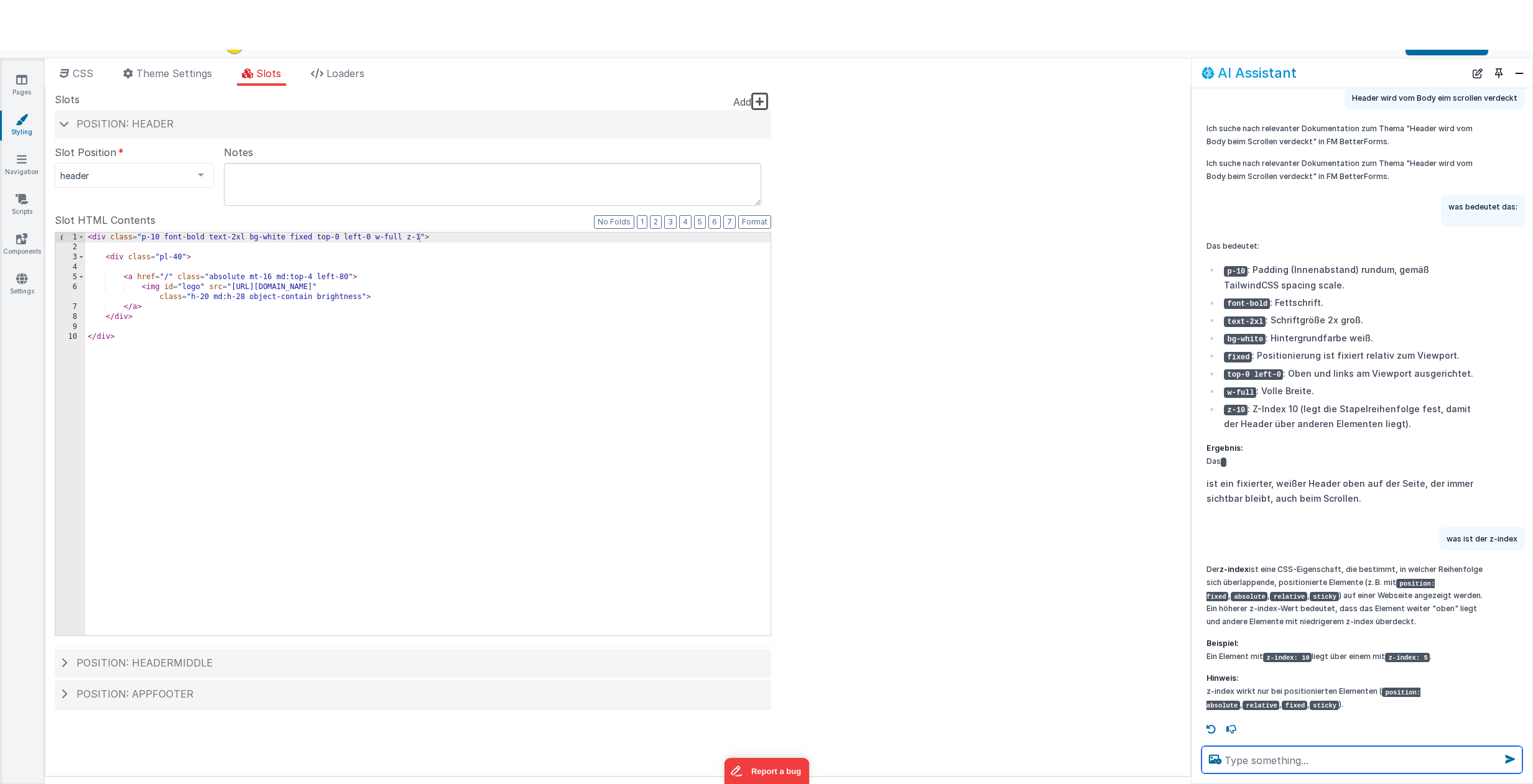
scroll to position [40, 0]
click at [419, 238] on div "< div class = "p-10 font-bold text-2xl bg-white fixed top-0 left-0 w-full z-1" …" at bounding box center [427, 443] width 685 height 423
click at [1425, 52] on button "Save" at bounding box center [1446, 45] width 82 height 21
click at [419, 238] on div "< div class = "p-10 font-bold text-2xl bg-white fixed top-0 left-0 w-full z-200…" at bounding box center [427, 443] width 685 height 423
click at [1445, 53] on button "Save" at bounding box center [1446, 45] width 82 height 21
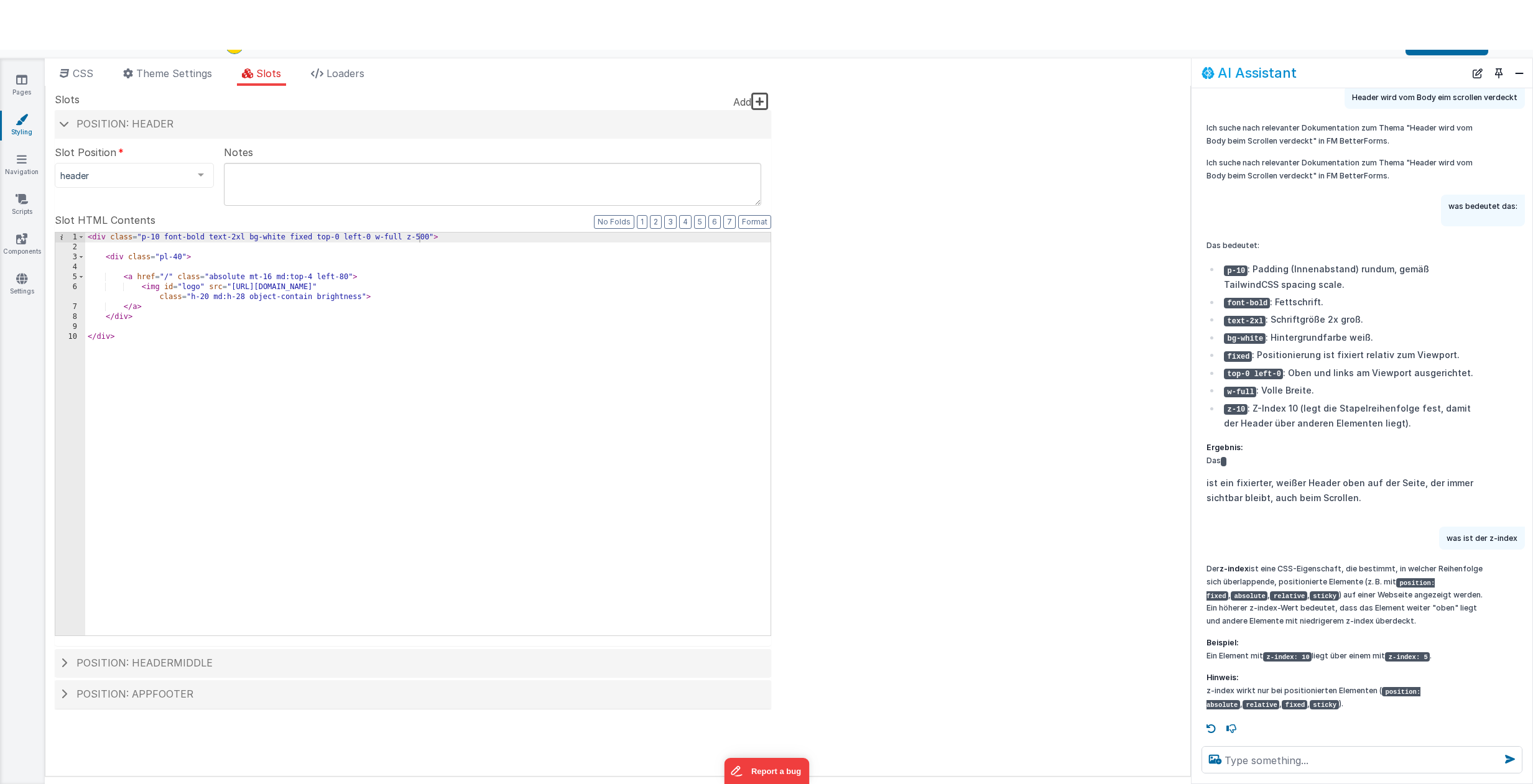
click at [427, 238] on div "< div class = "p-10 font-bold text-2xl bg-white fixed top-0 left-0 w-full z-500…" at bounding box center [427, 443] width 685 height 423
click at [1431, 53] on button "Save" at bounding box center [1446, 45] width 82 height 21
click at [20, 86] on icon at bounding box center [21, 79] width 11 height 12
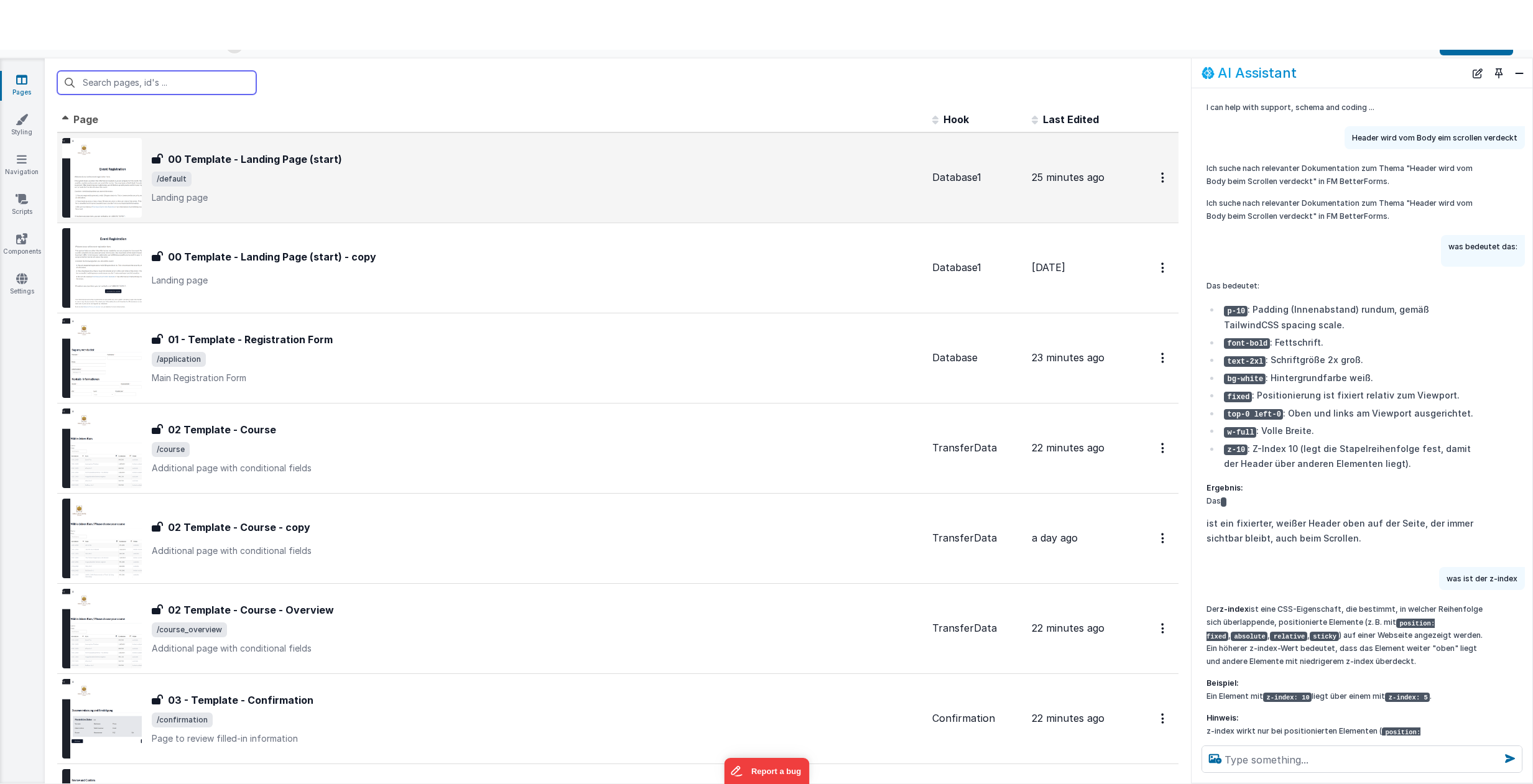
scroll to position [1, 0]
click at [536, 195] on p "Landing page" at bounding box center [537, 197] width 771 height 12
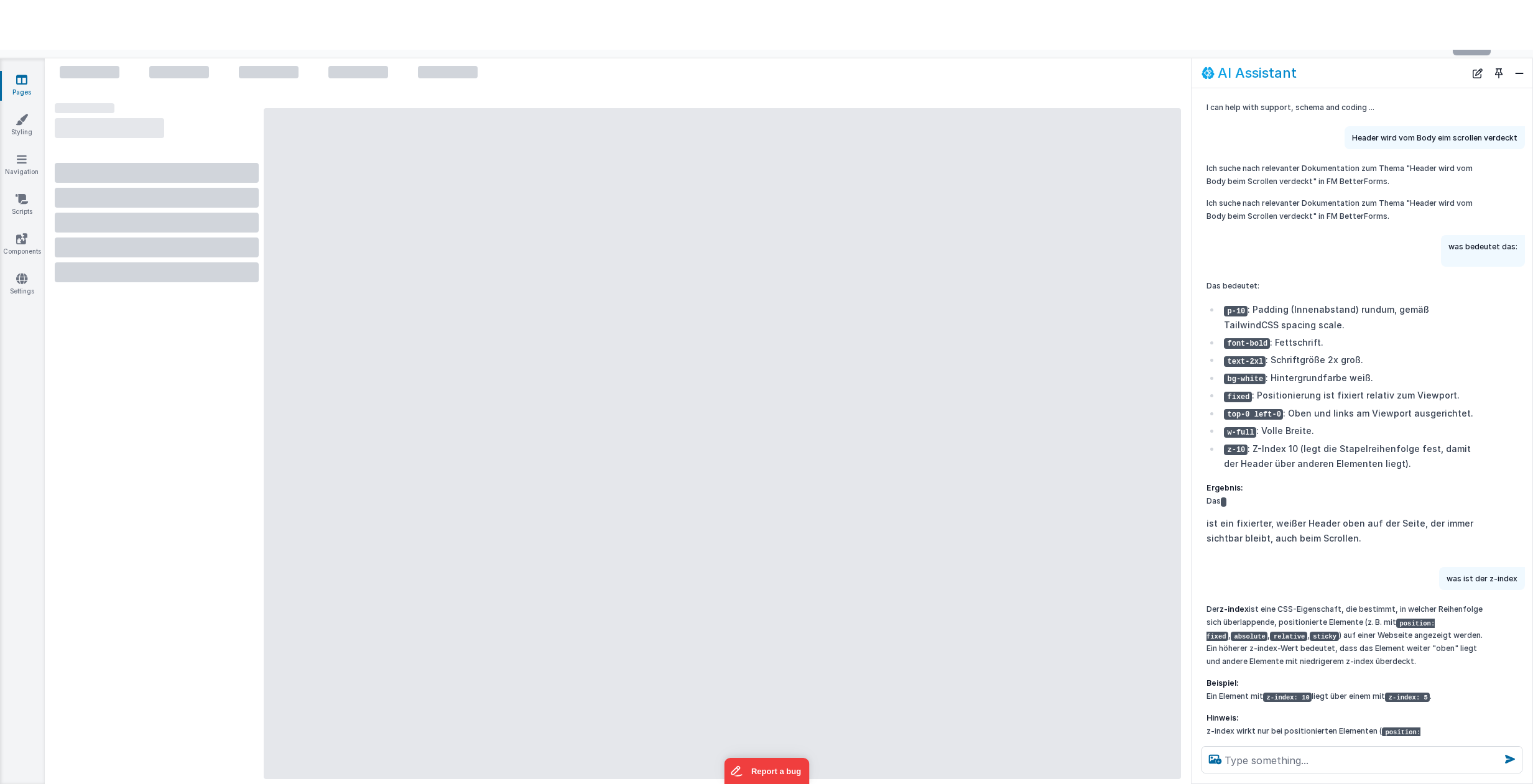
click at [25, 80] on icon at bounding box center [21, 79] width 11 height 12
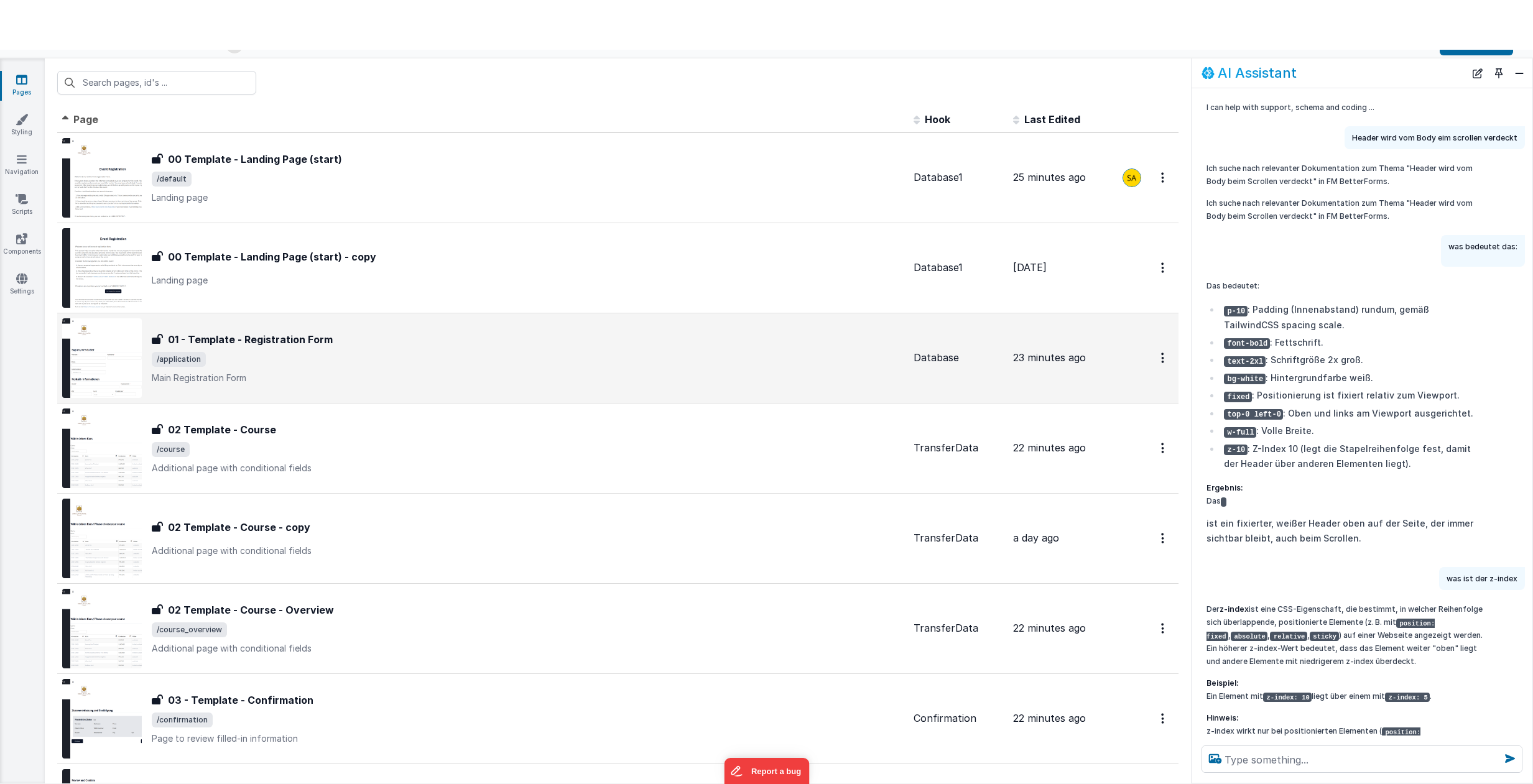
click at [529, 370] on div "01 - Template - Registration Form 01 - Template - Registration Form /applicatio…" at bounding box center [528, 358] width 752 height 52
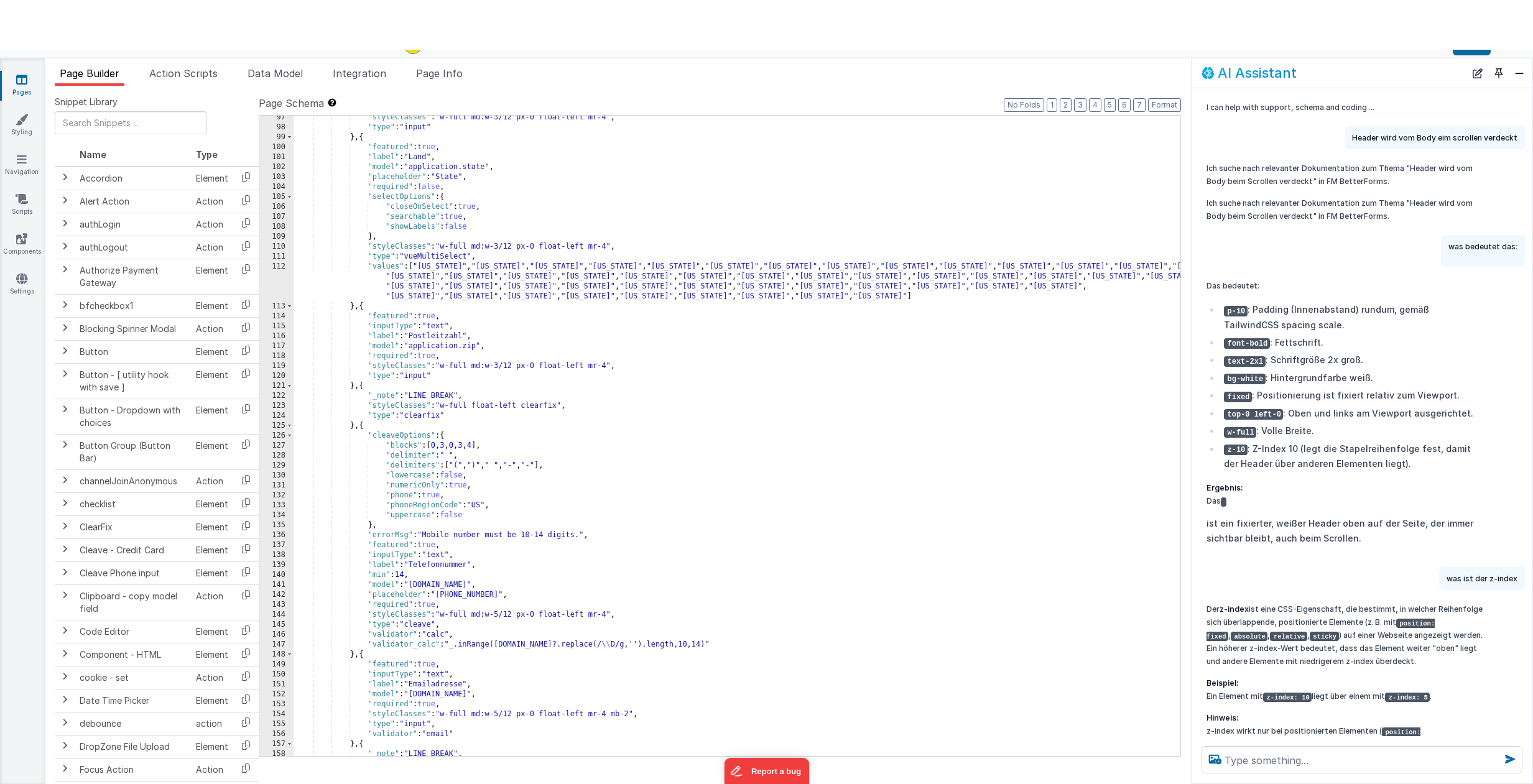
scroll to position [1319, 0]
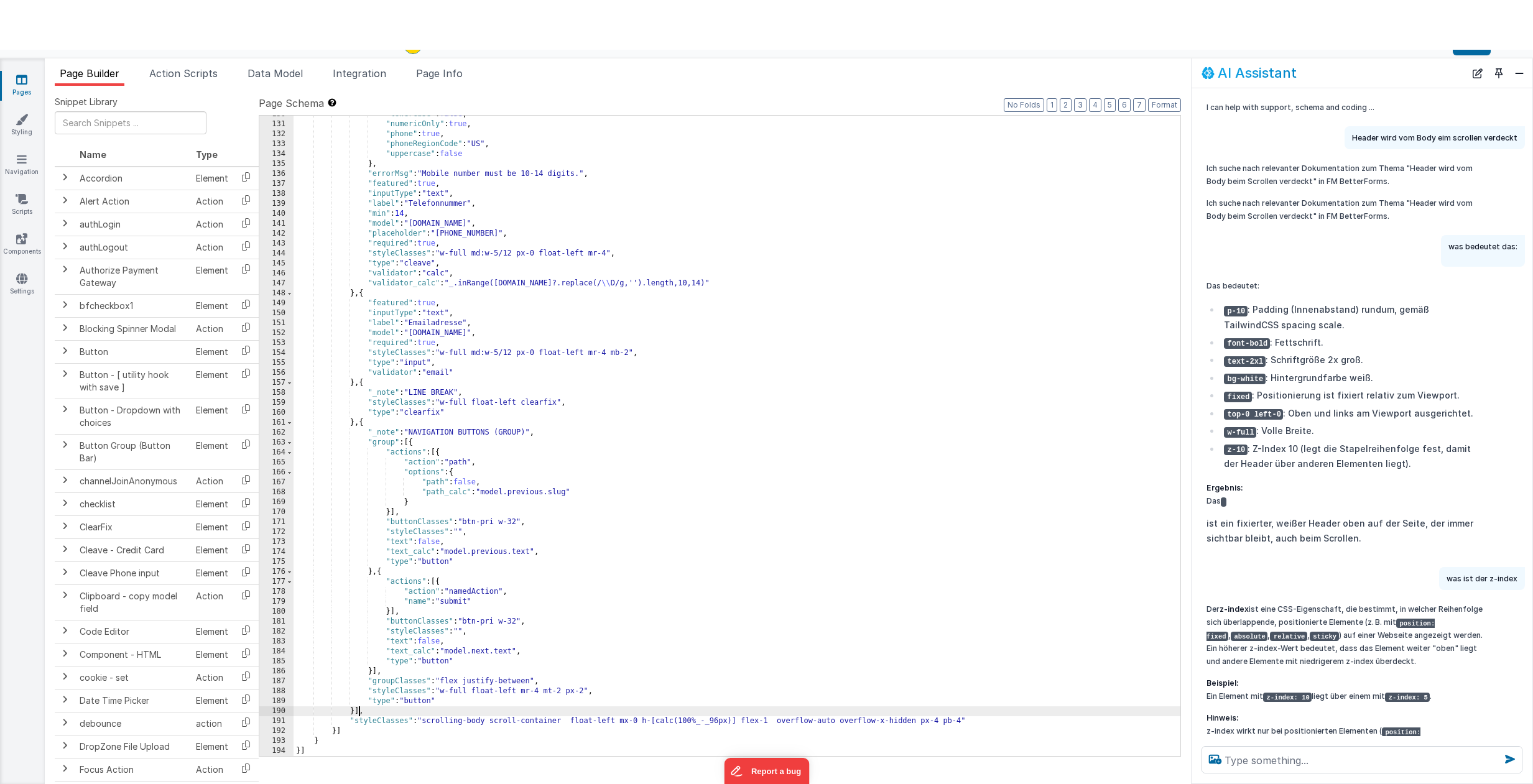
click at [358, 710] on div ""lowercase" : false , "numericOnly" : true , "phone" : true , "phoneRegionCode"…" at bounding box center [737, 439] width 887 height 660
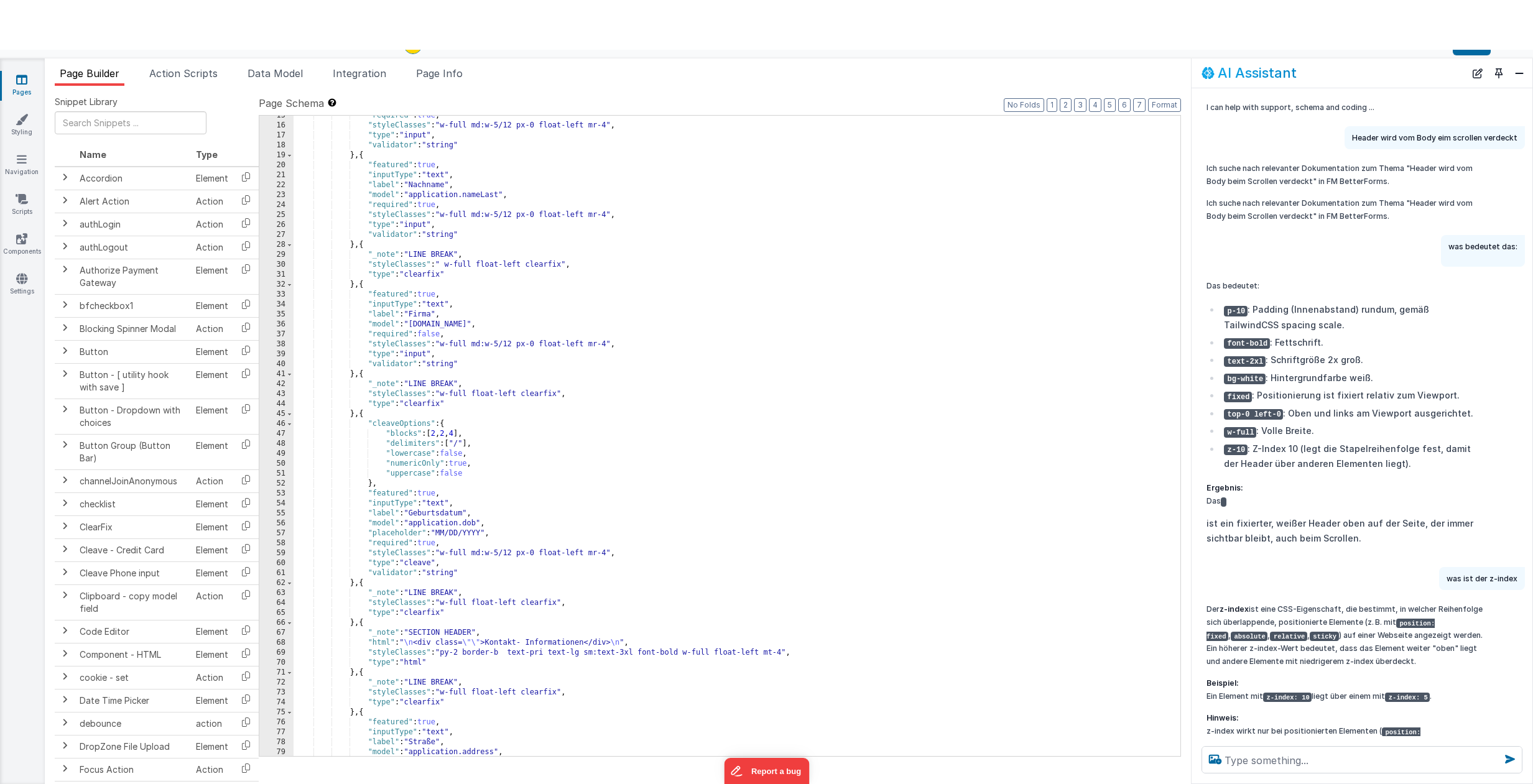
scroll to position [0, 0]
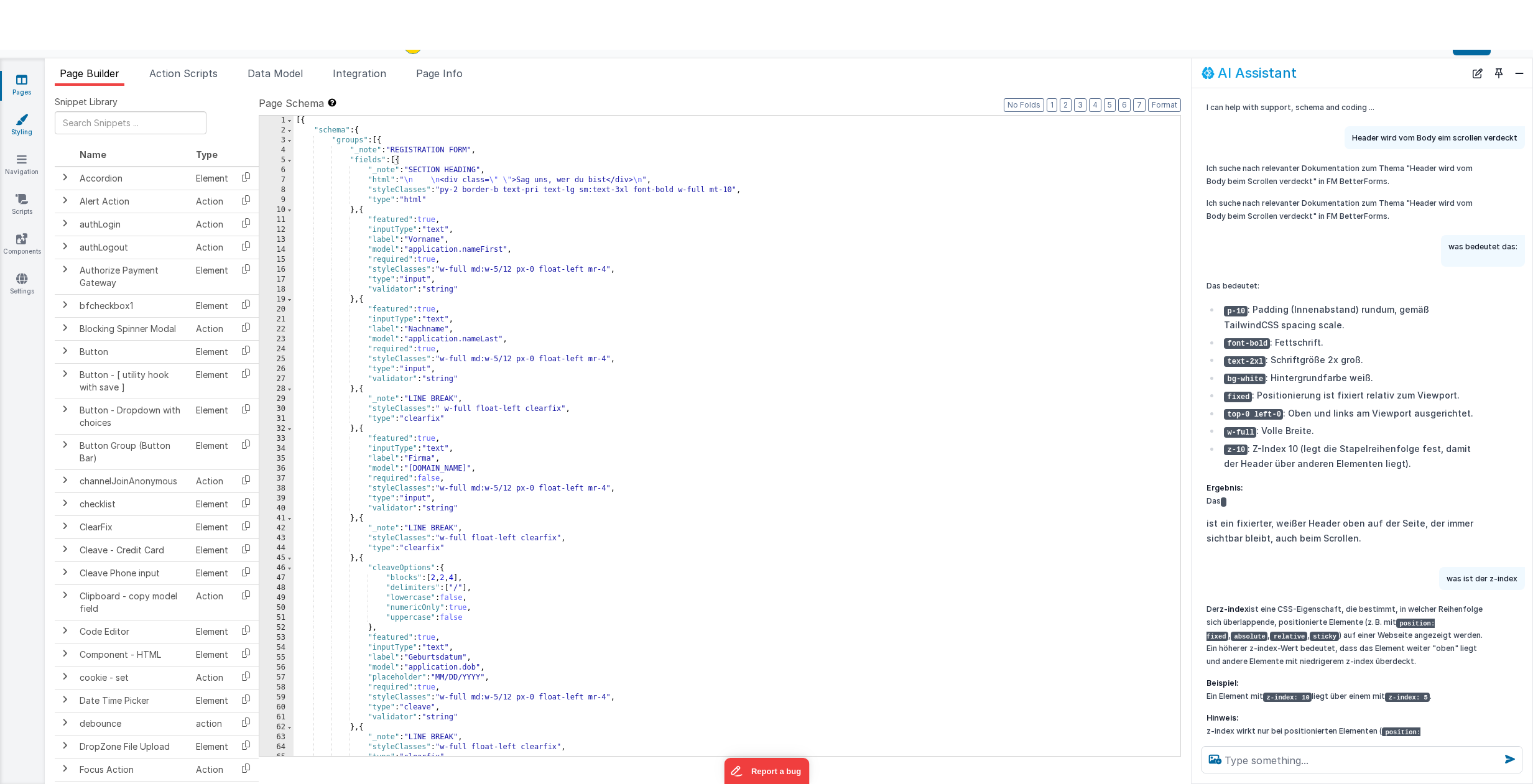
click at [18, 125] on icon at bounding box center [21, 119] width 12 height 12
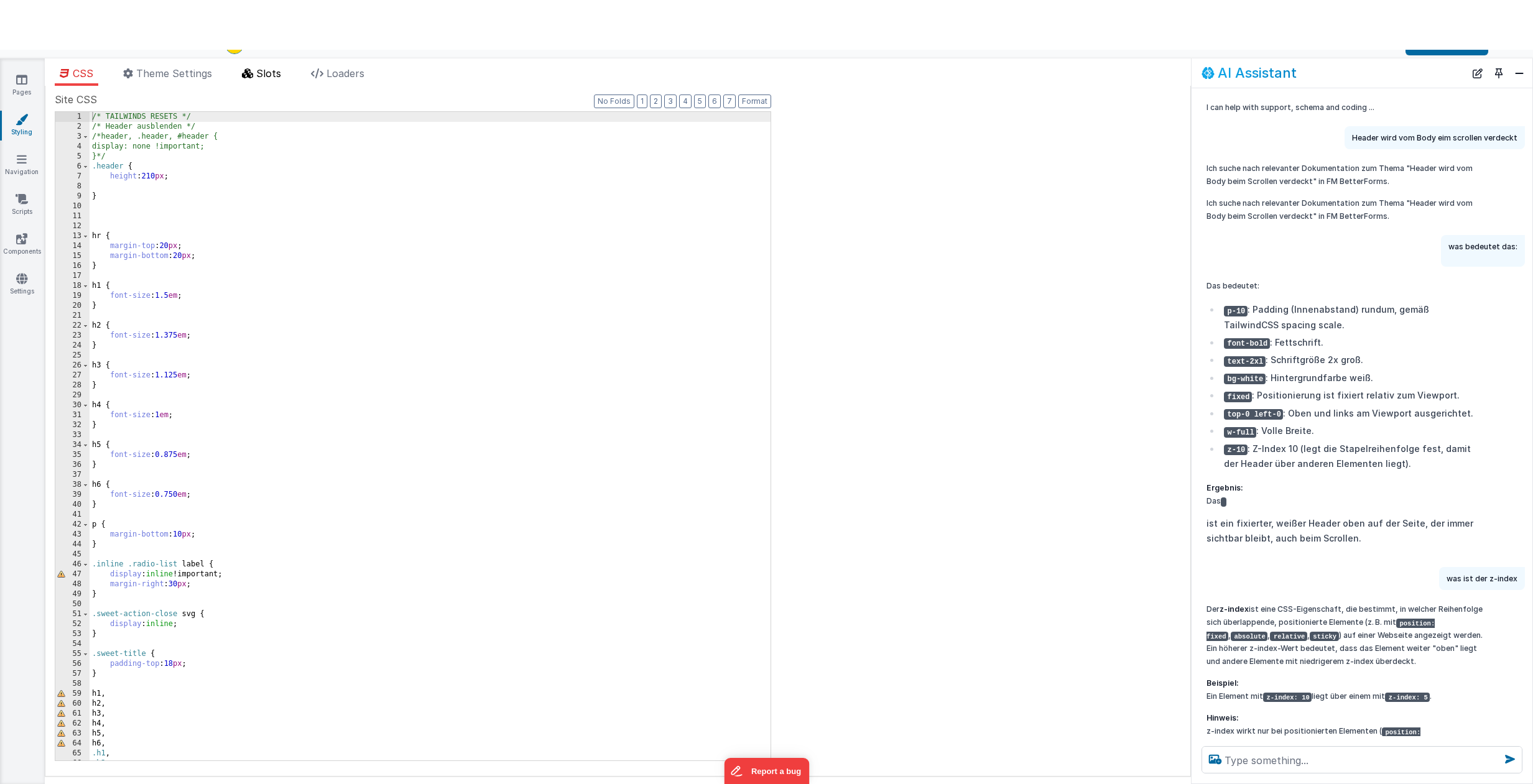
click at [274, 66] on li "Slots" at bounding box center [262, 76] width 49 height 20
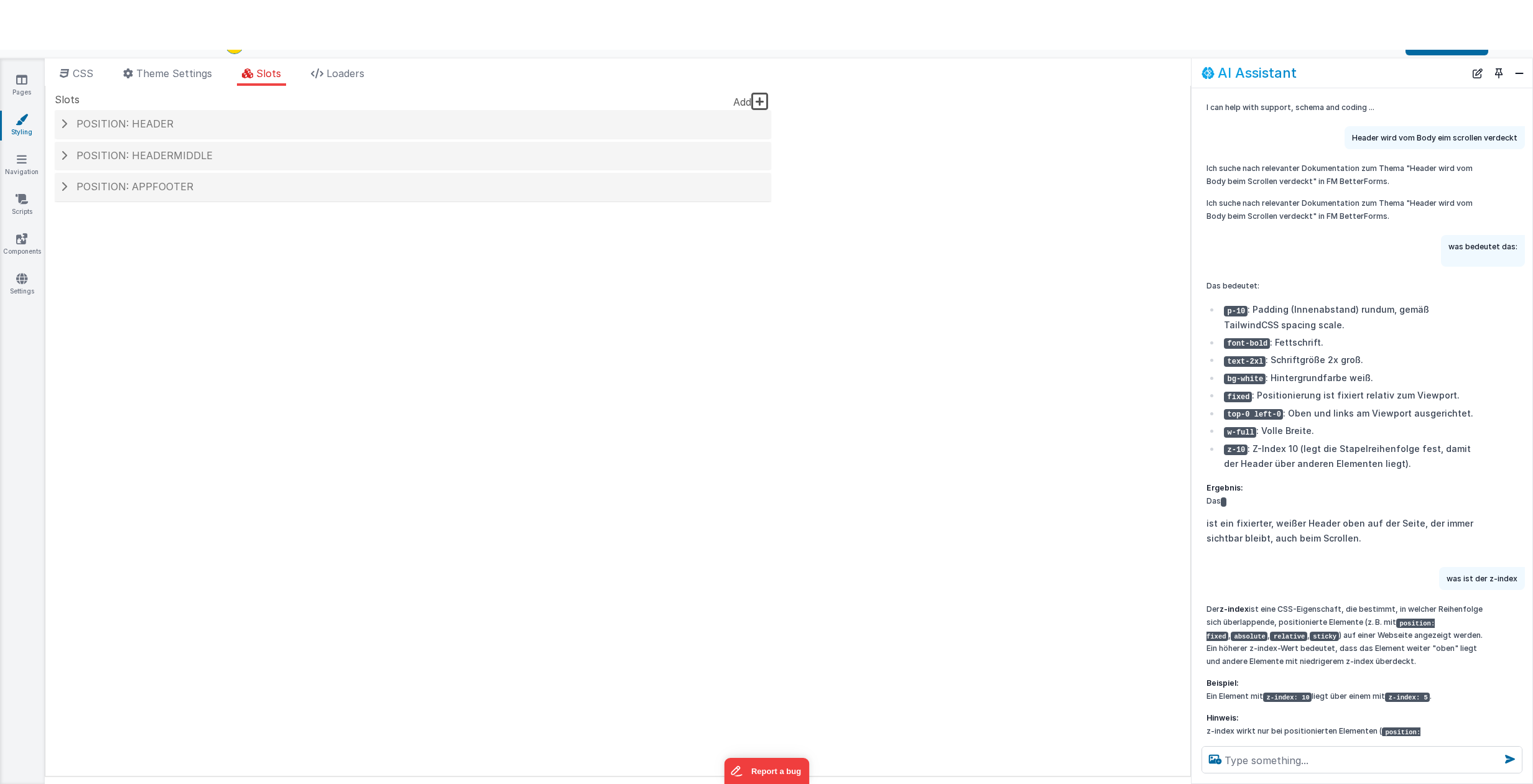
drag, startPoint x: 155, startPoint y: 127, endPoint x: 167, endPoint y: 157, distance: 32.3
click at [155, 127] on span "Position: header" at bounding box center [125, 123] width 97 height 12
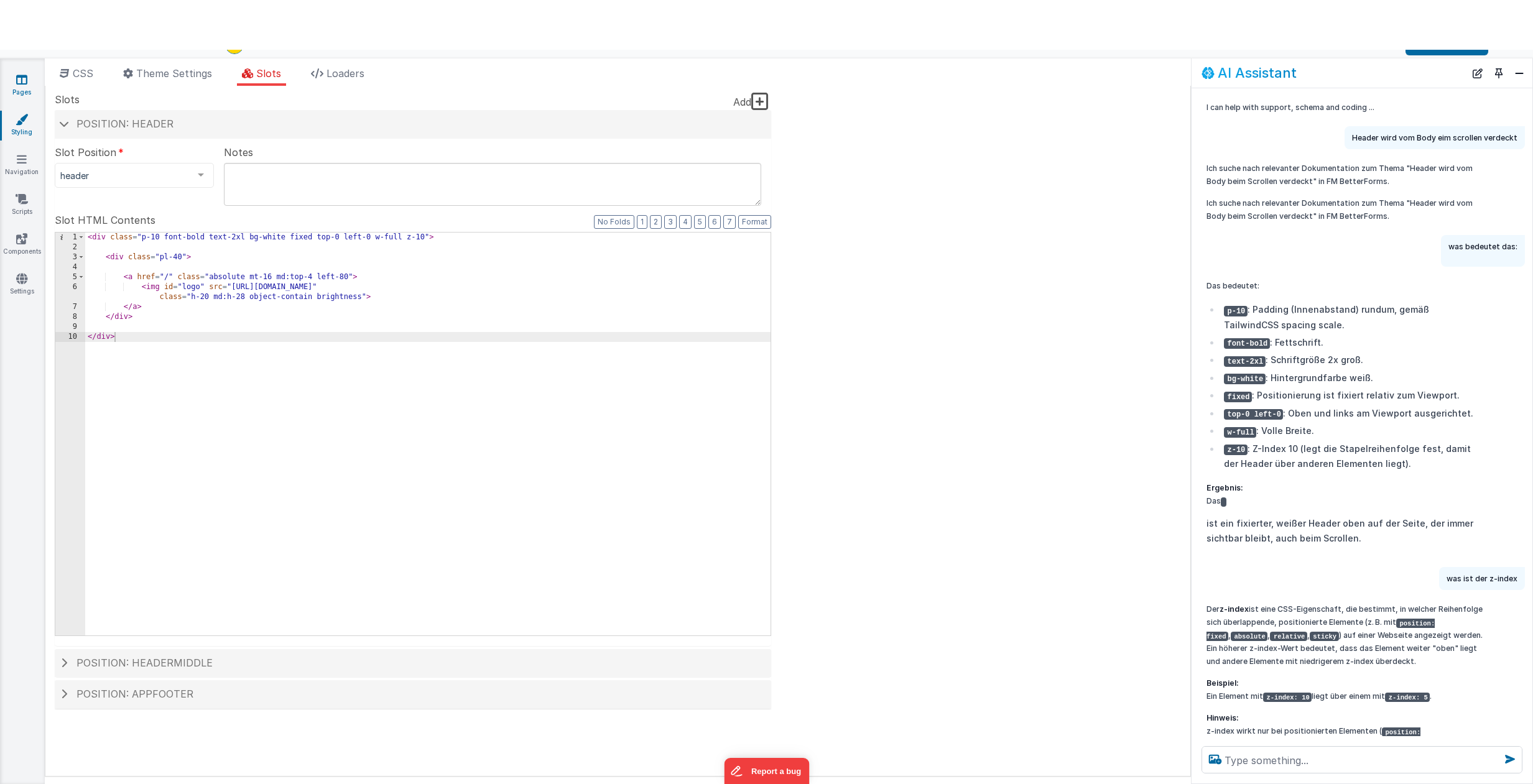
click at [29, 82] on link "Pages" at bounding box center [21, 86] width 45 height 25
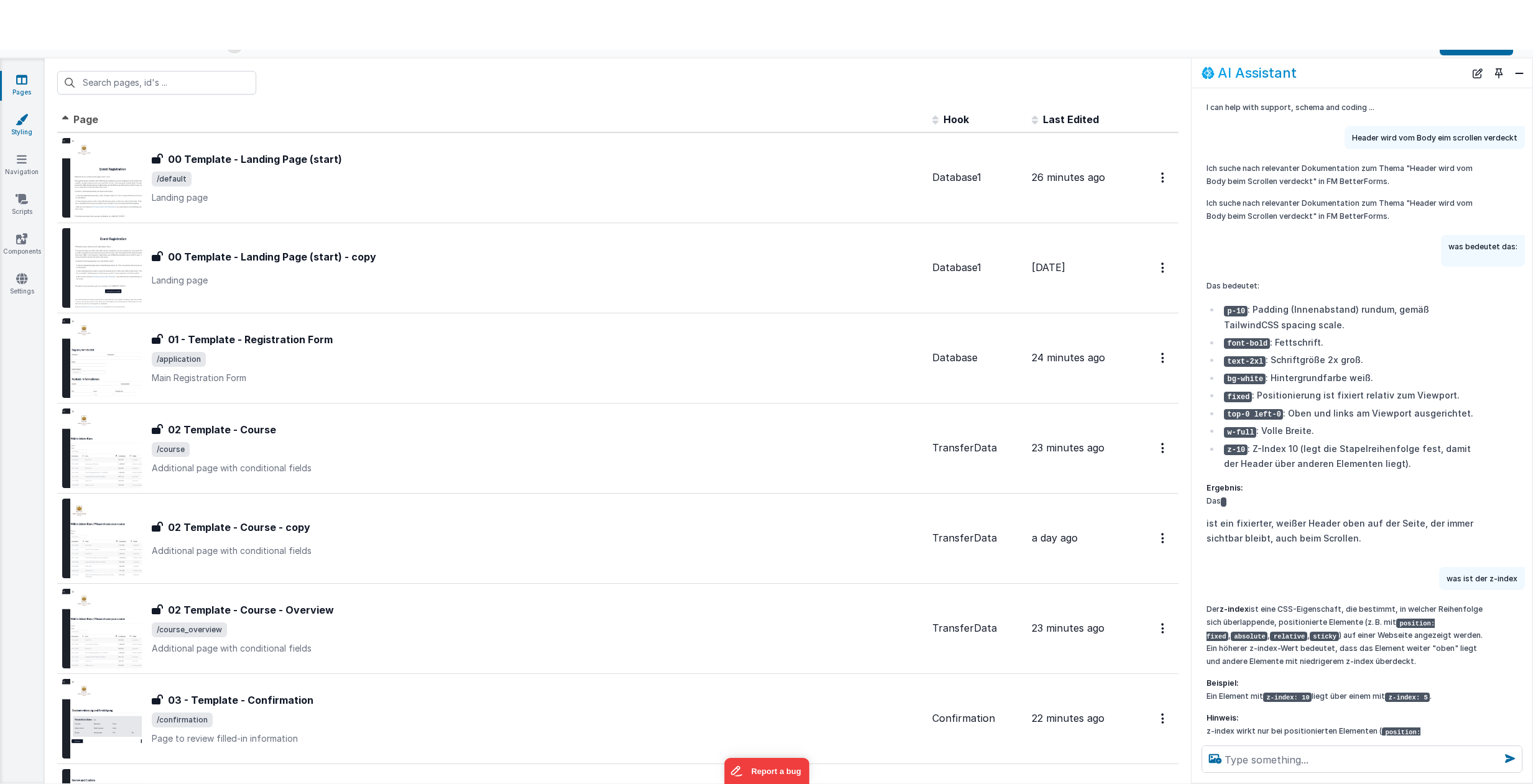
click at [29, 125] on link "Styling" at bounding box center [21, 125] width 45 height 25
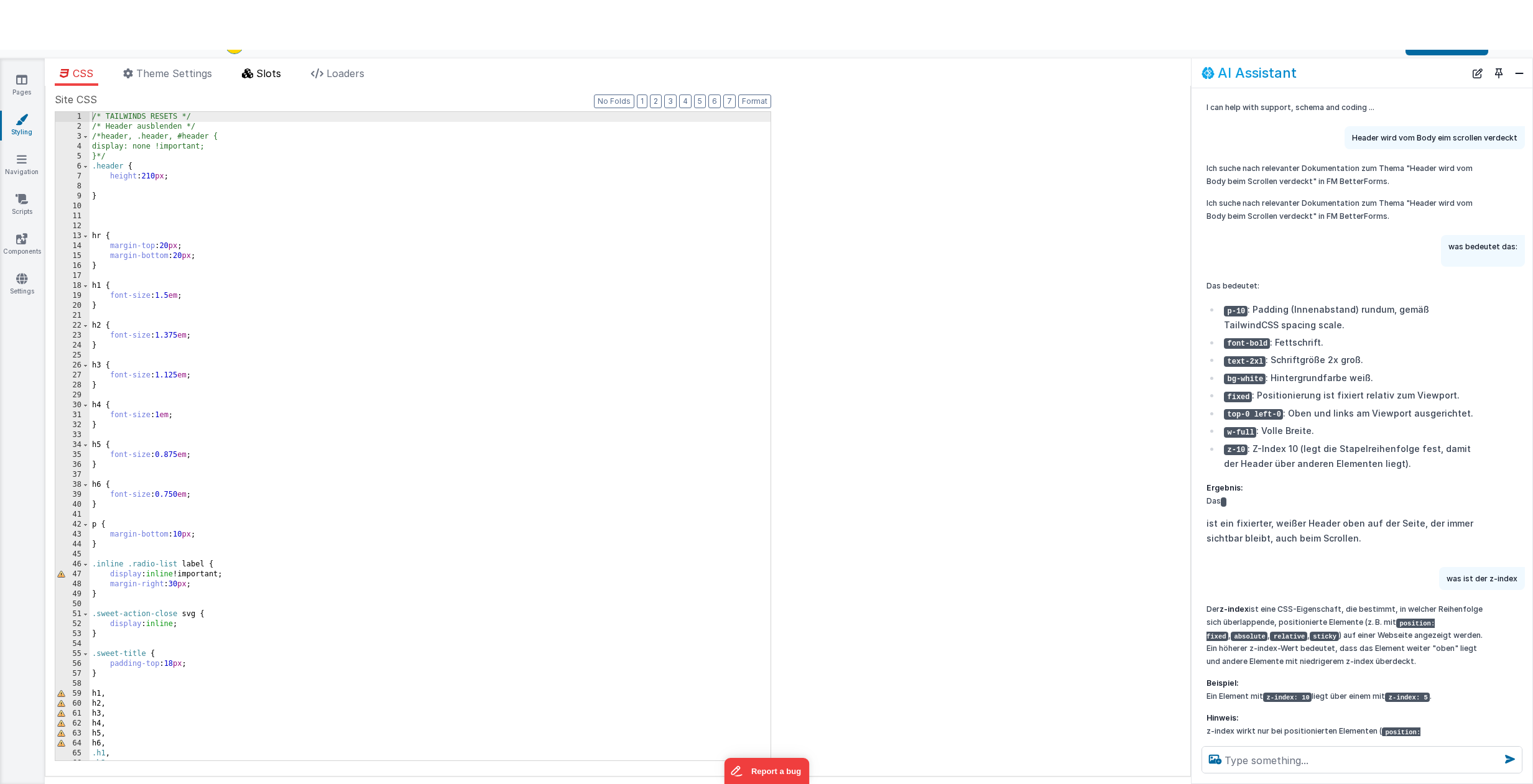
click at [264, 75] on span "Slots" at bounding box center [269, 73] width 25 height 12
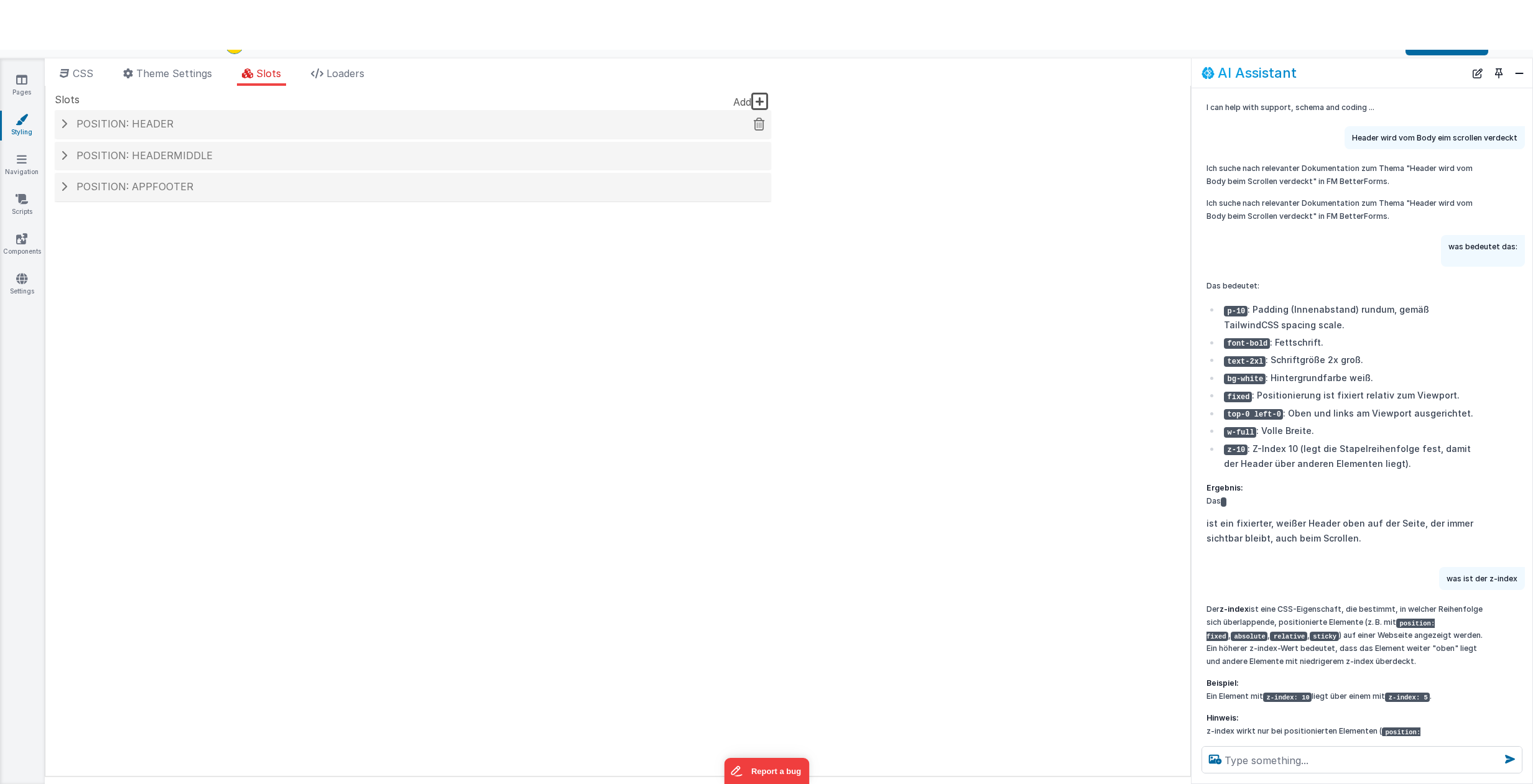
click at [214, 116] on div "Position: header" at bounding box center [412, 125] width 716 height 29
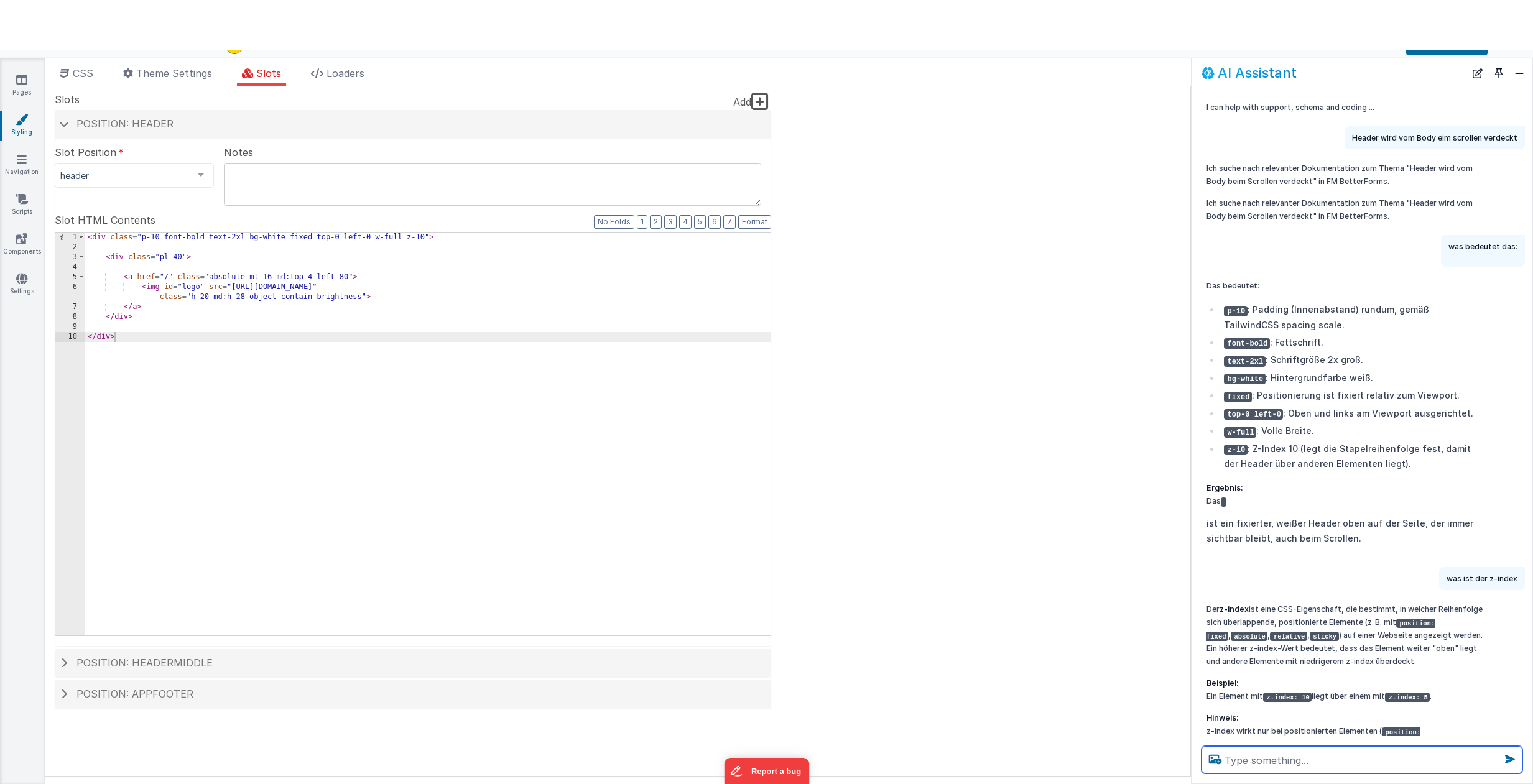
click at [1294, 758] on textarea at bounding box center [1362, 759] width 321 height 27
type textarea "der seiten body schiebt sich beim scrollen über den Header"
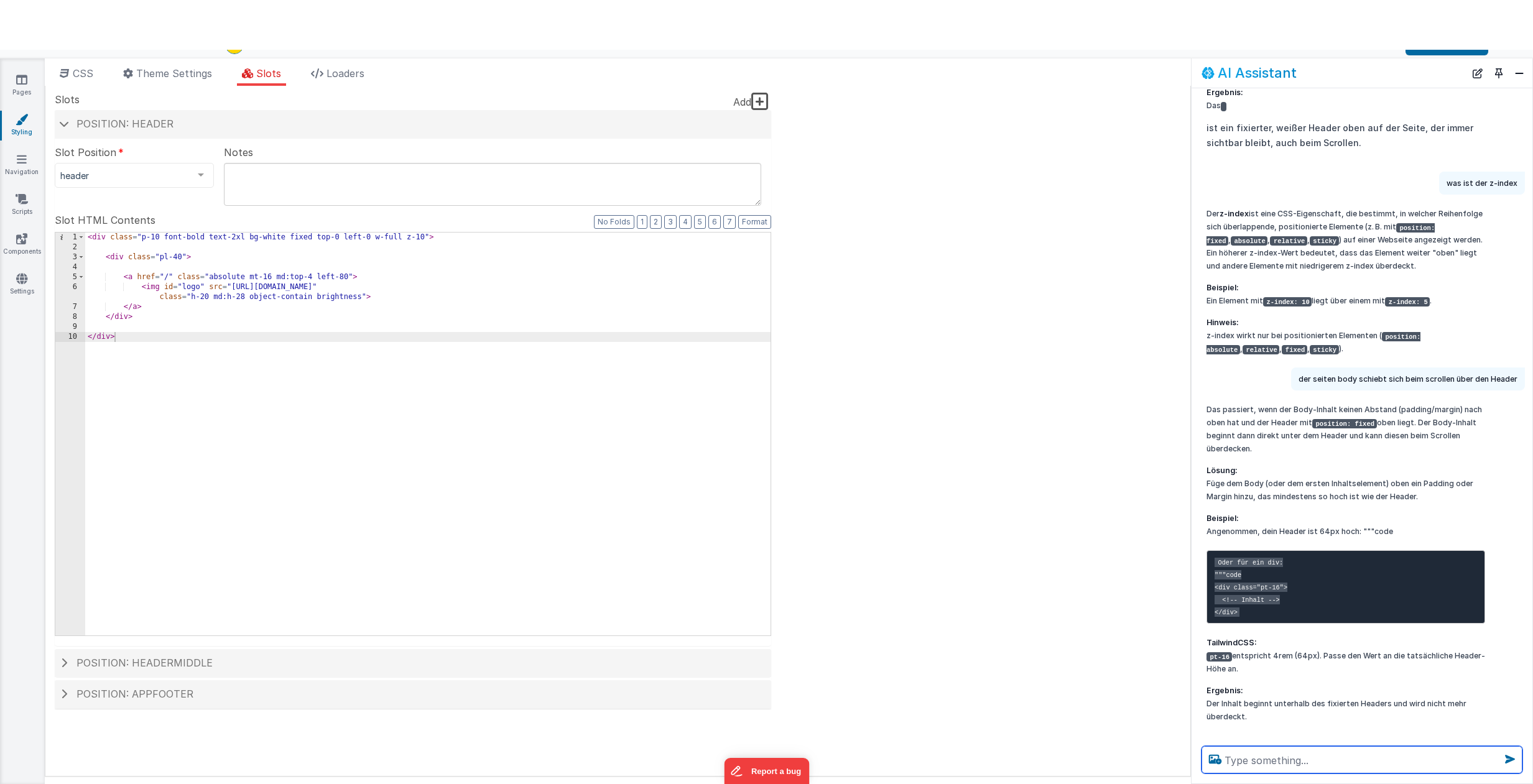
scroll to position [421, 0]
